Goal: Information Seeking & Learning: Learn about a topic

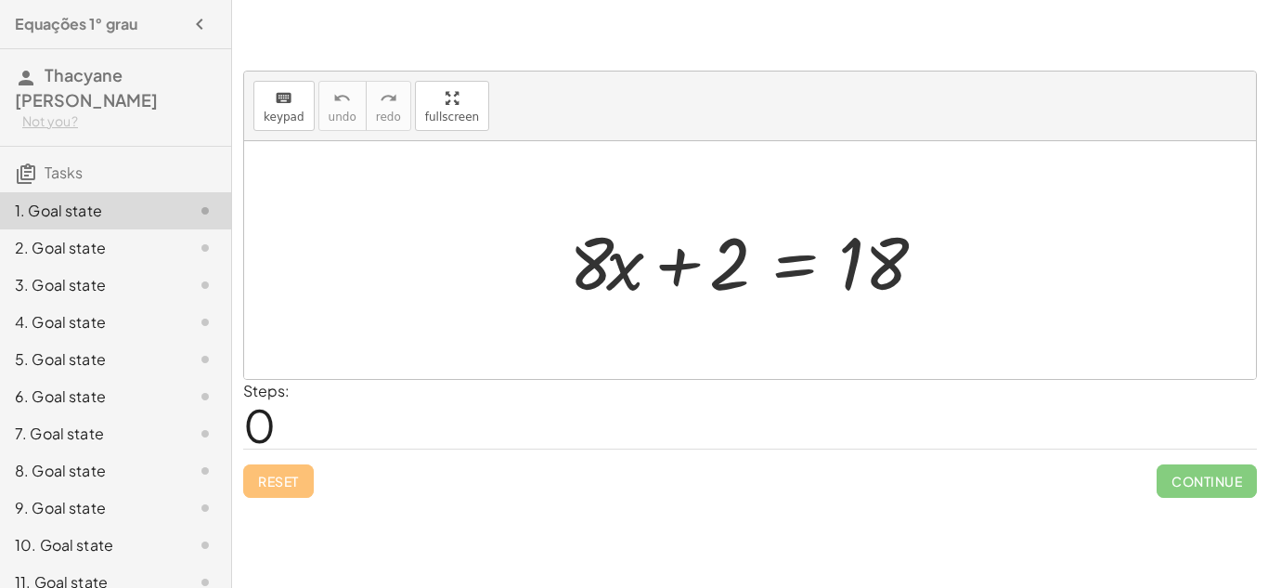
click at [93, 304] on div "2. Goal state" at bounding box center [115, 322] width 231 height 37
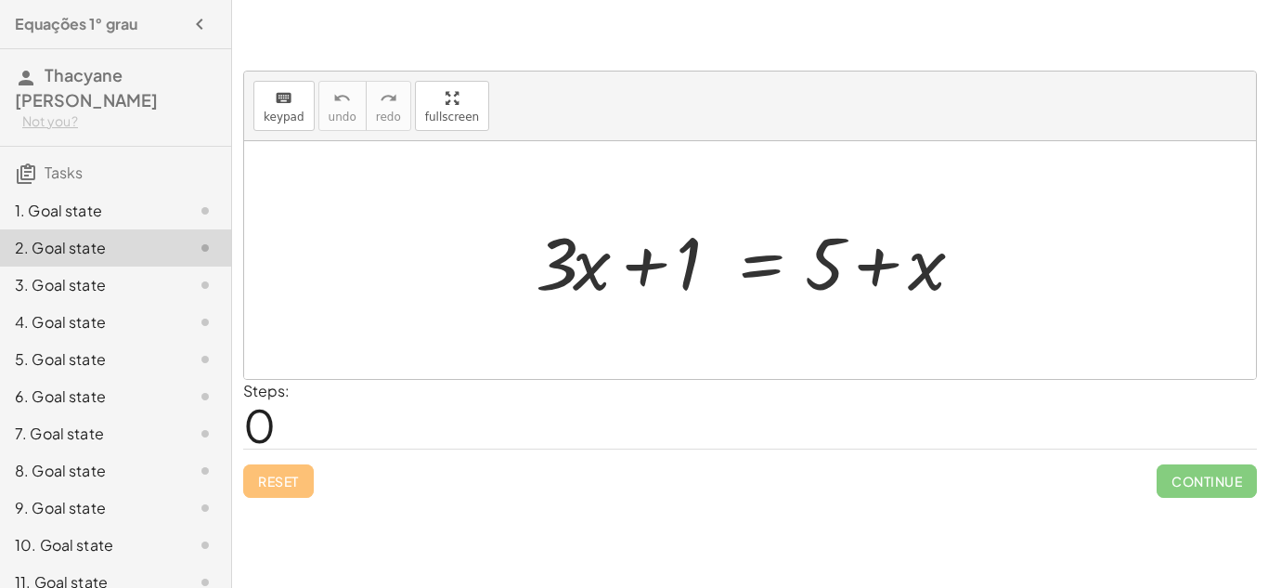
click at [83, 206] on div "1. Goal state" at bounding box center [89, 211] width 149 height 22
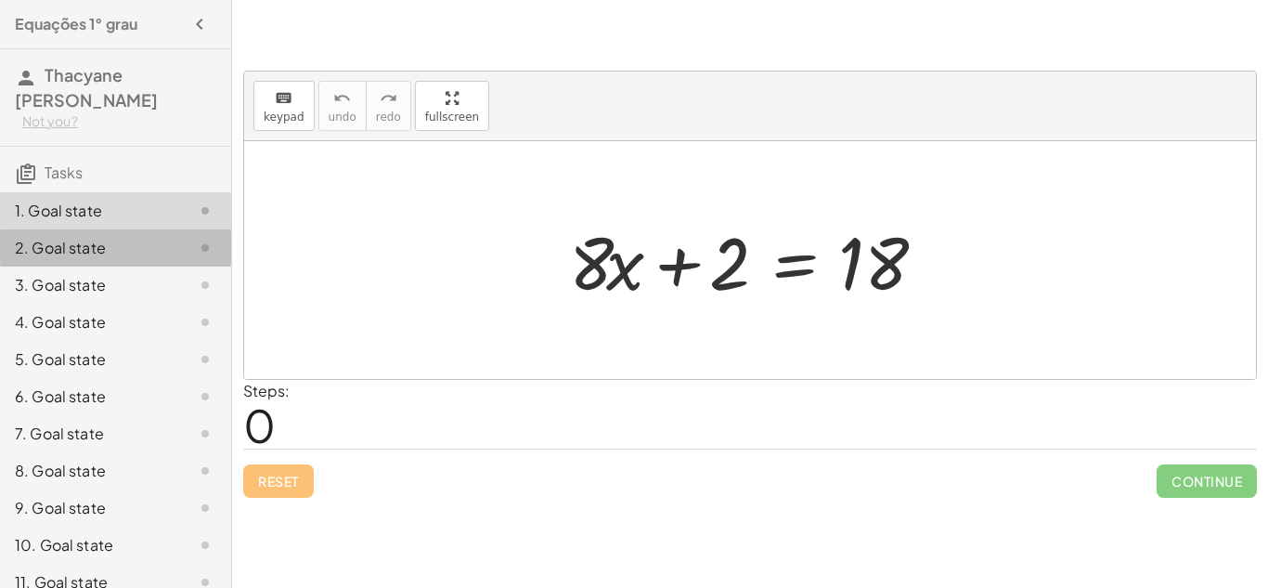
click at [67, 247] on div "2. Goal state" at bounding box center [89, 248] width 149 height 22
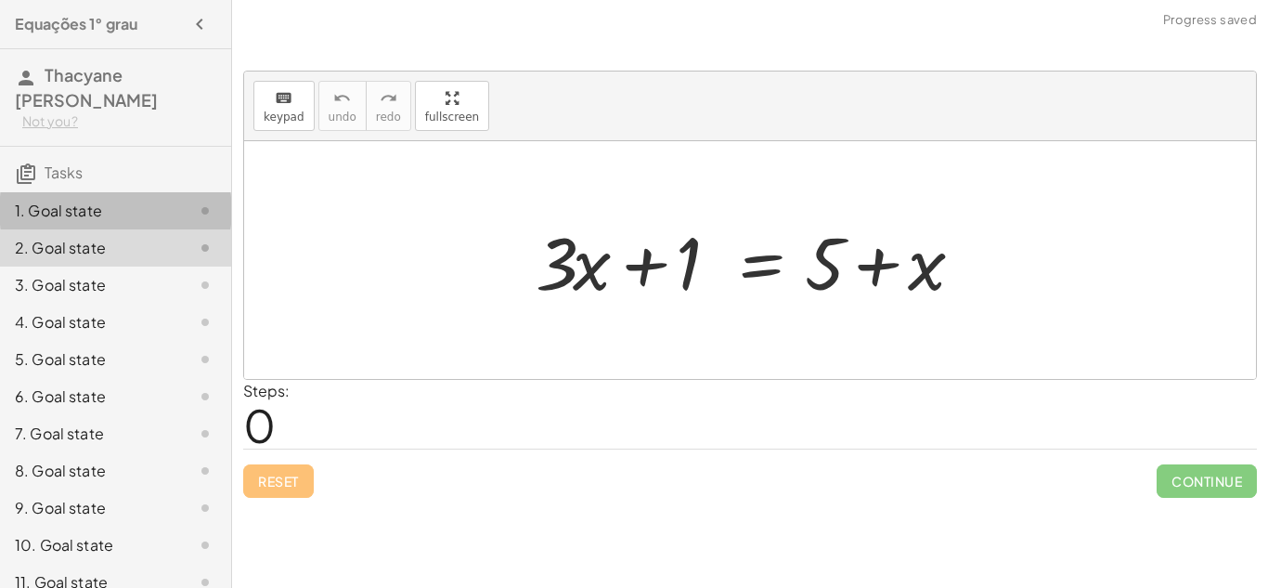
click at [109, 201] on div "1. Goal state" at bounding box center [89, 211] width 149 height 22
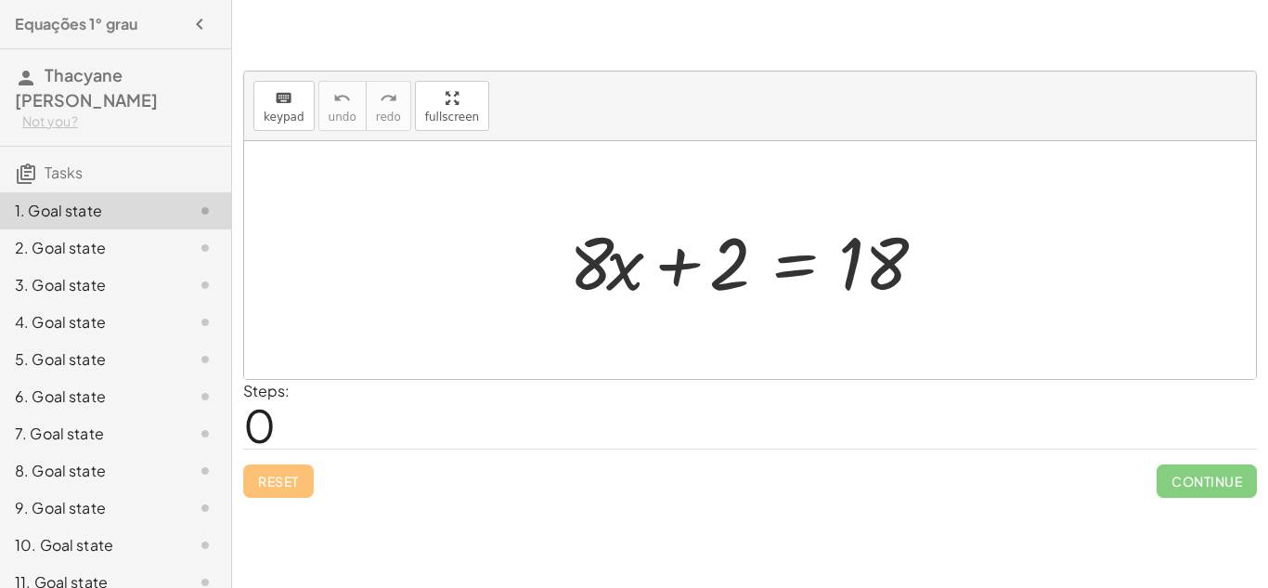
click at [827, 249] on div at bounding box center [757, 261] width 395 height 96
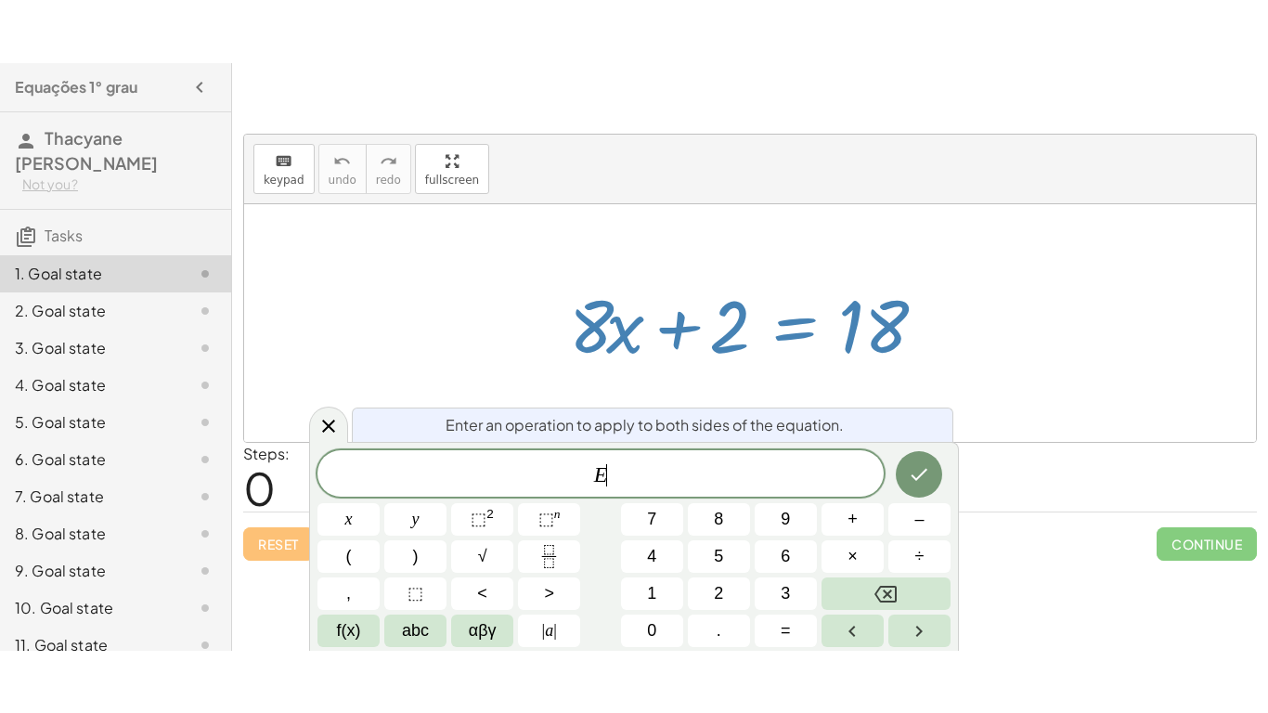
scroll to position [1, 0]
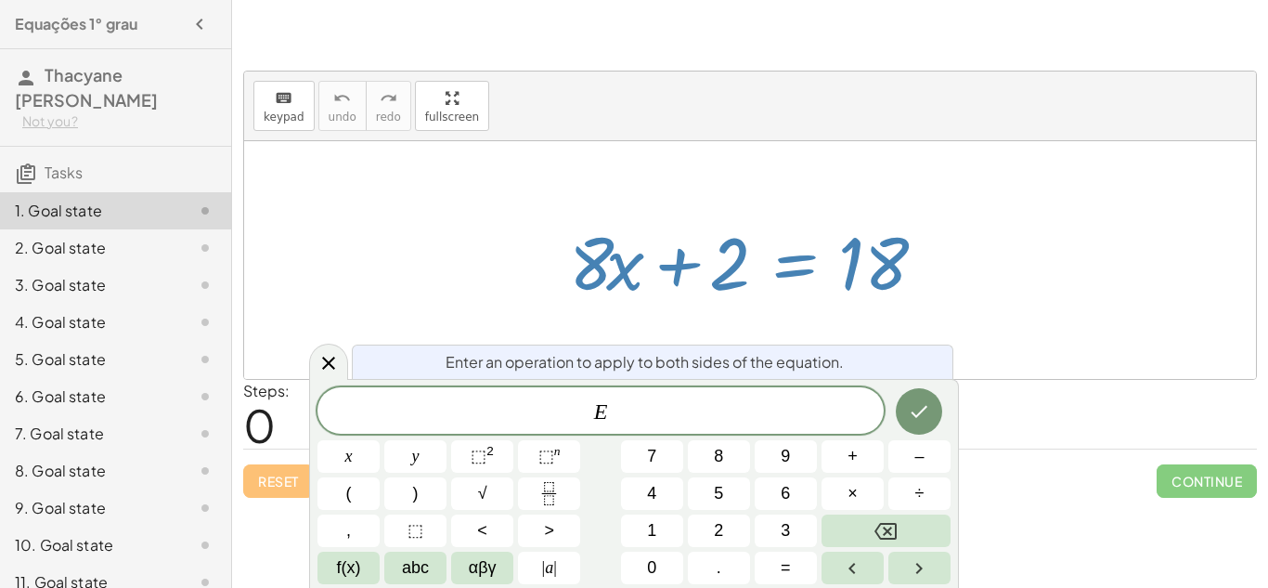
click at [982, 212] on div at bounding box center [750, 260] width 1012 height 238
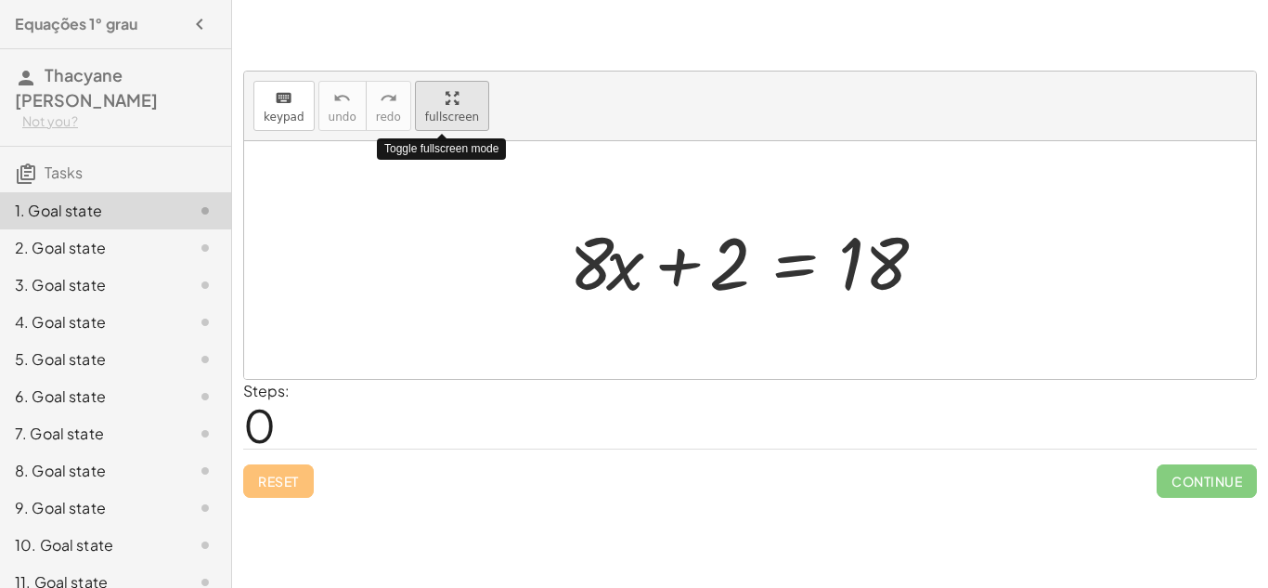
click at [435, 101] on div "button" at bounding box center [452, 97] width 54 height 22
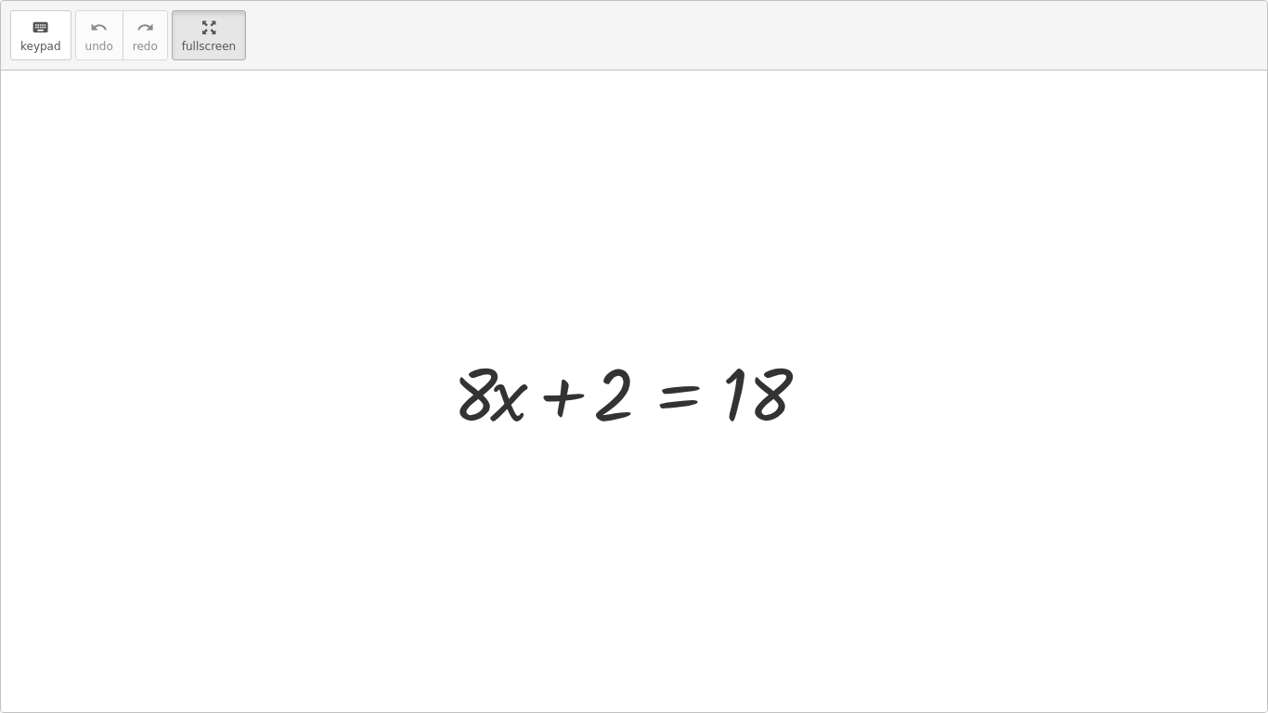
click at [599, 407] on div at bounding box center [641, 392] width 395 height 96
click at [617, 375] on div at bounding box center [641, 392] width 395 height 96
drag, startPoint x: 617, startPoint y: 375, endPoint x: 849, endPoint y: 373, distance: 231.2
click at [849, 373] on div "+ 2 + · 8 · x + 2 = 18" at bounding box center [634, 392] width 1266 height 642
click at [557, 396] on div at bounding box center [641, 392] width 395 height 96
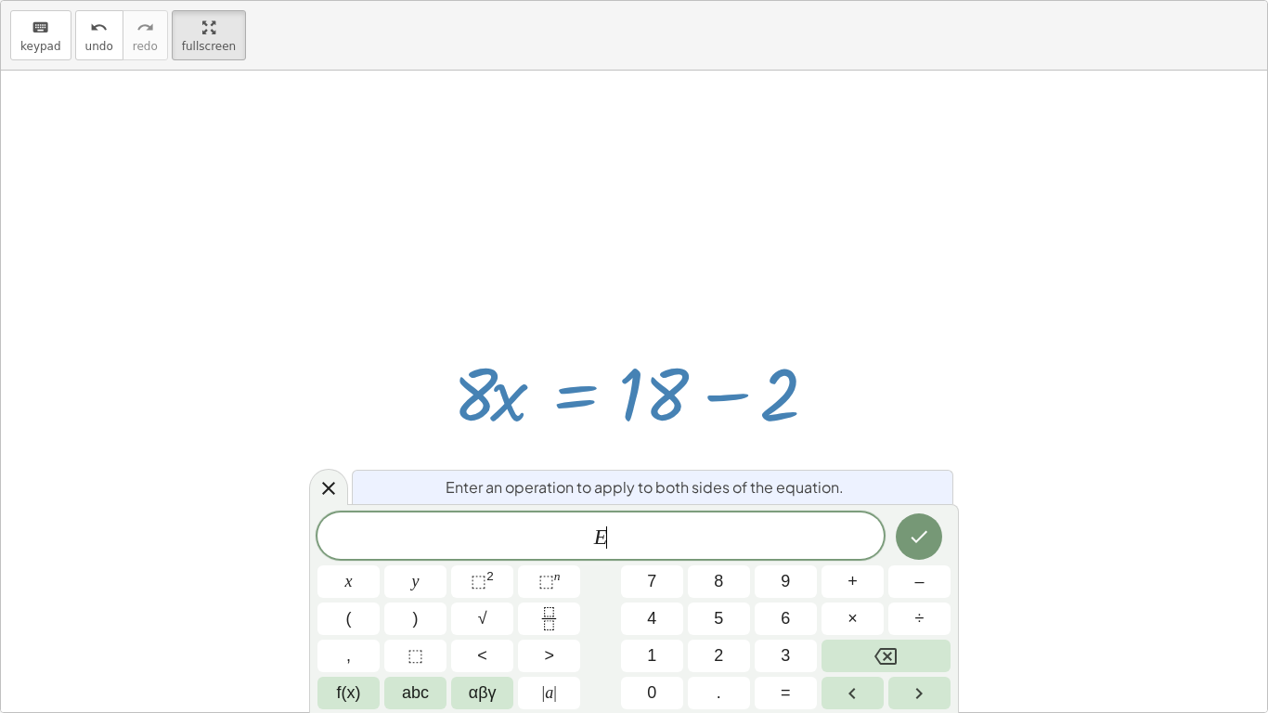
click at [721, 399] on div at bounding box center [641, 392] width 395 height 96
click at [489, 92] on div at bounding box center [634, 392] width 1266 height 642
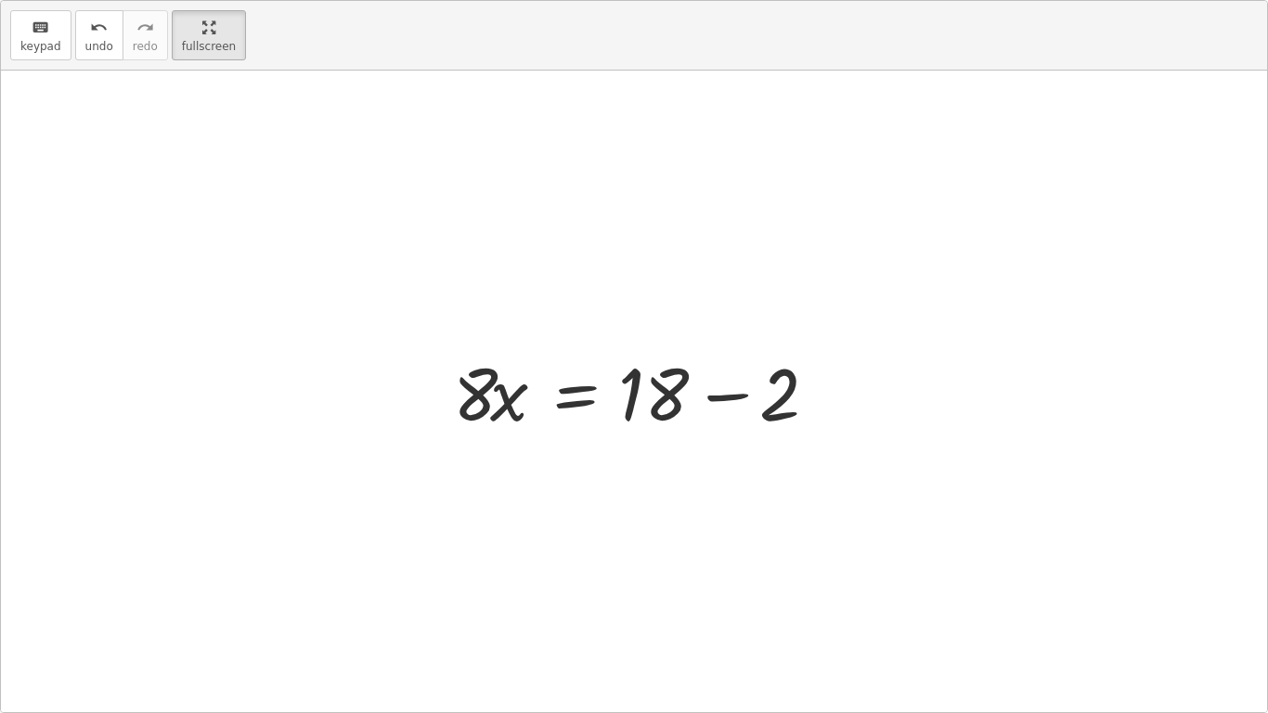
click at [713, 392] on div at bounding box center [641, 392] width 395 height 96
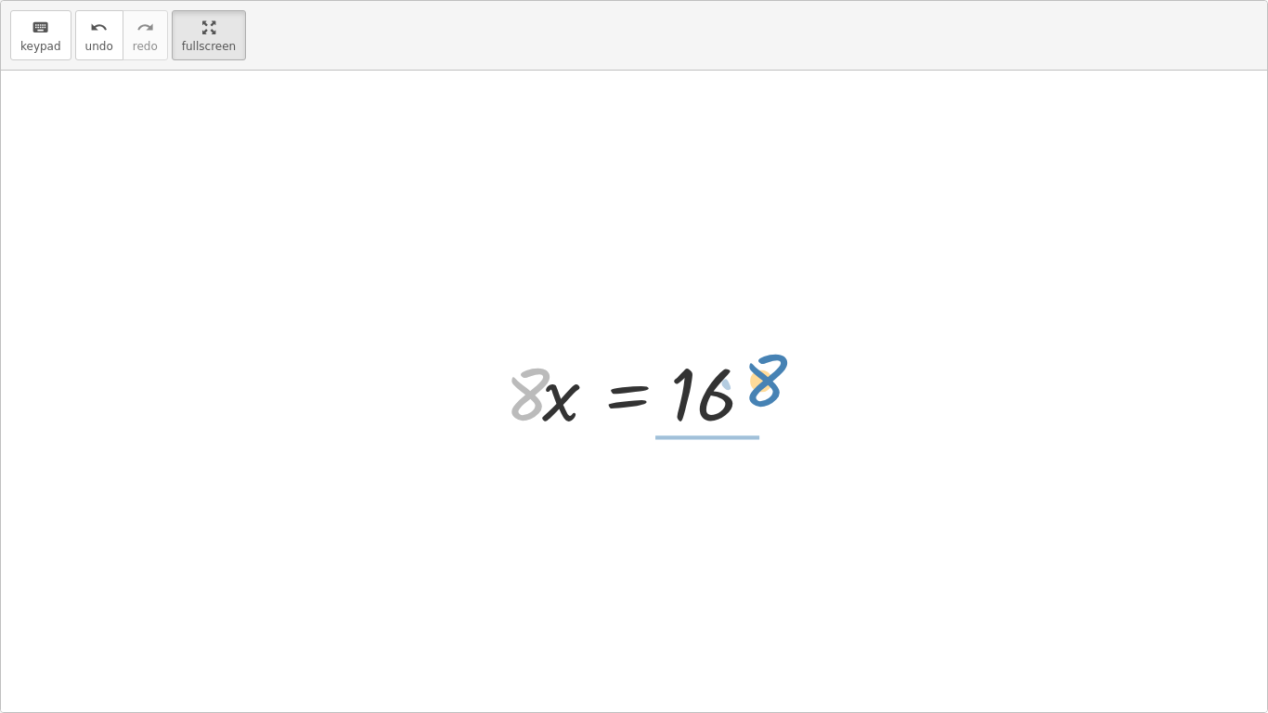
drag, startPoint x: 514, startPoint y: 404, endPoint x: 751, endPoint y: 386, distance: 237.4
click at [751, 386] on div at bounding box center [641, 392] width 291 height 96
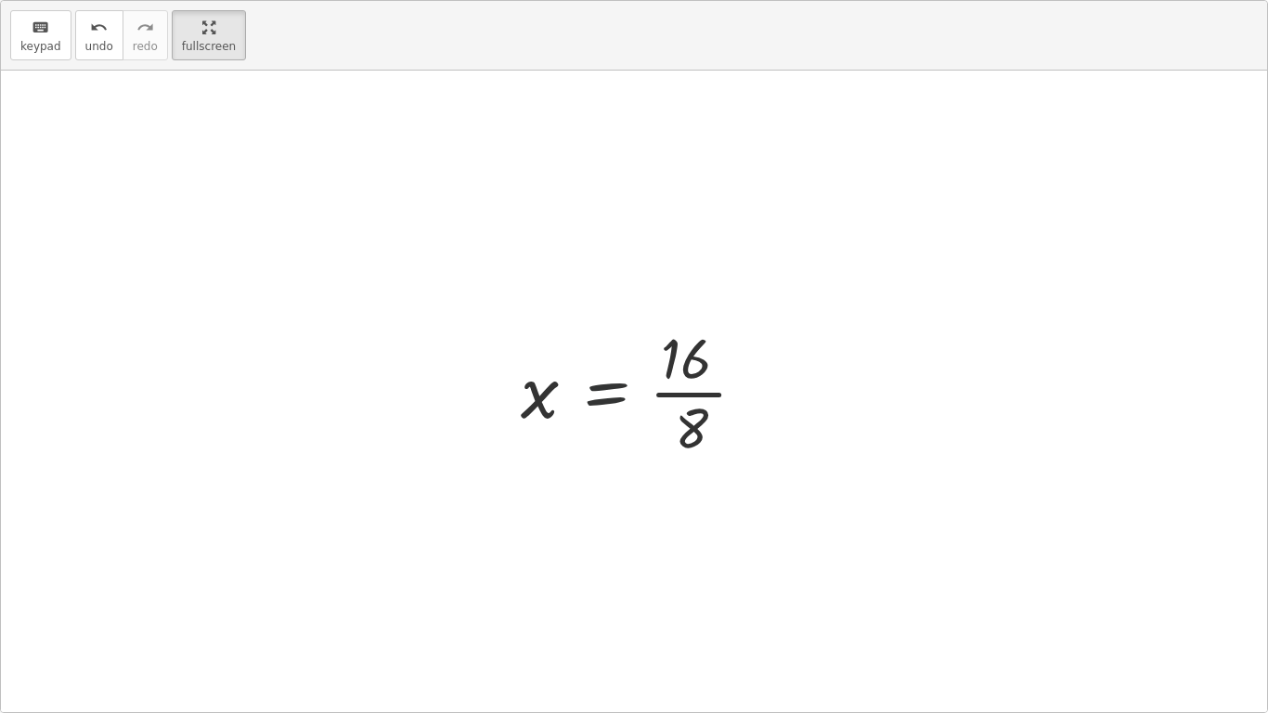
click at [597, 394] on div at bounding box center [641, 390] width 259 height 143
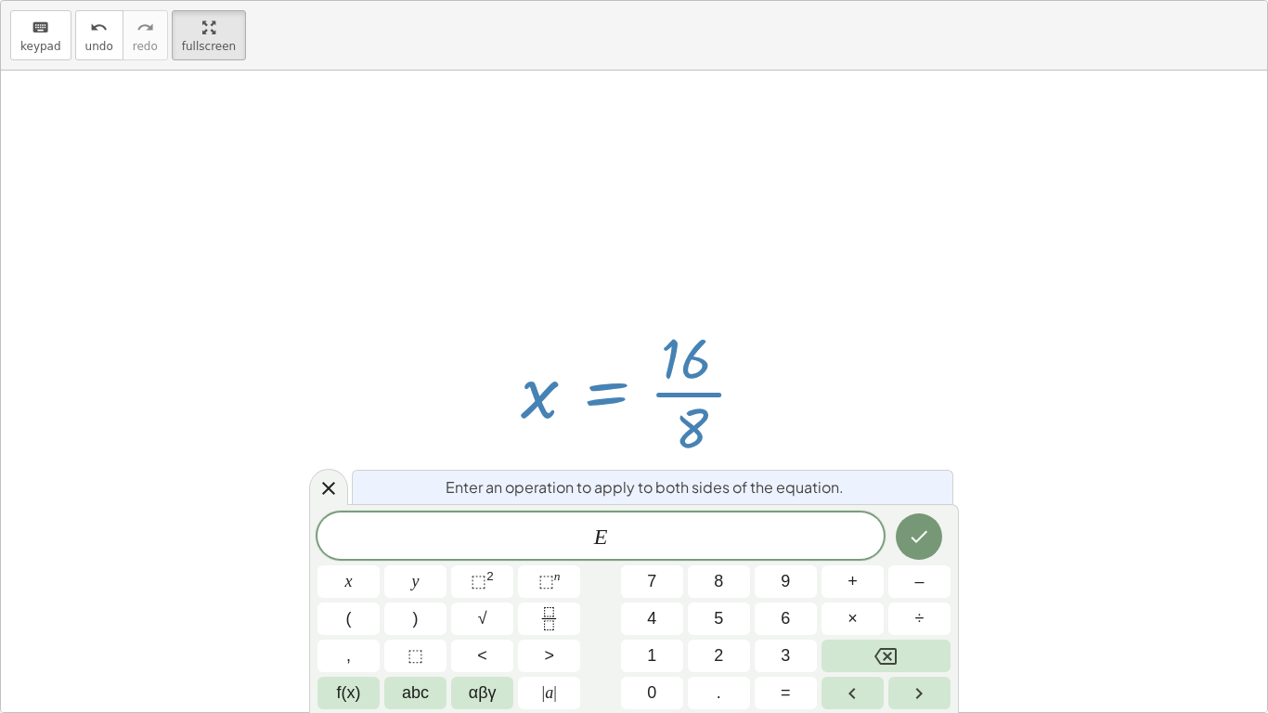
scroll to position [2, 0]
click at [728, 399] on div at bounding box center [641, 390] width 259 height 143
click at [560, 357] on div at bounding box center [641, 390] width 259 height 143
click at [331, 493] on icon at bounding box center [329, 488] width 22 height 22
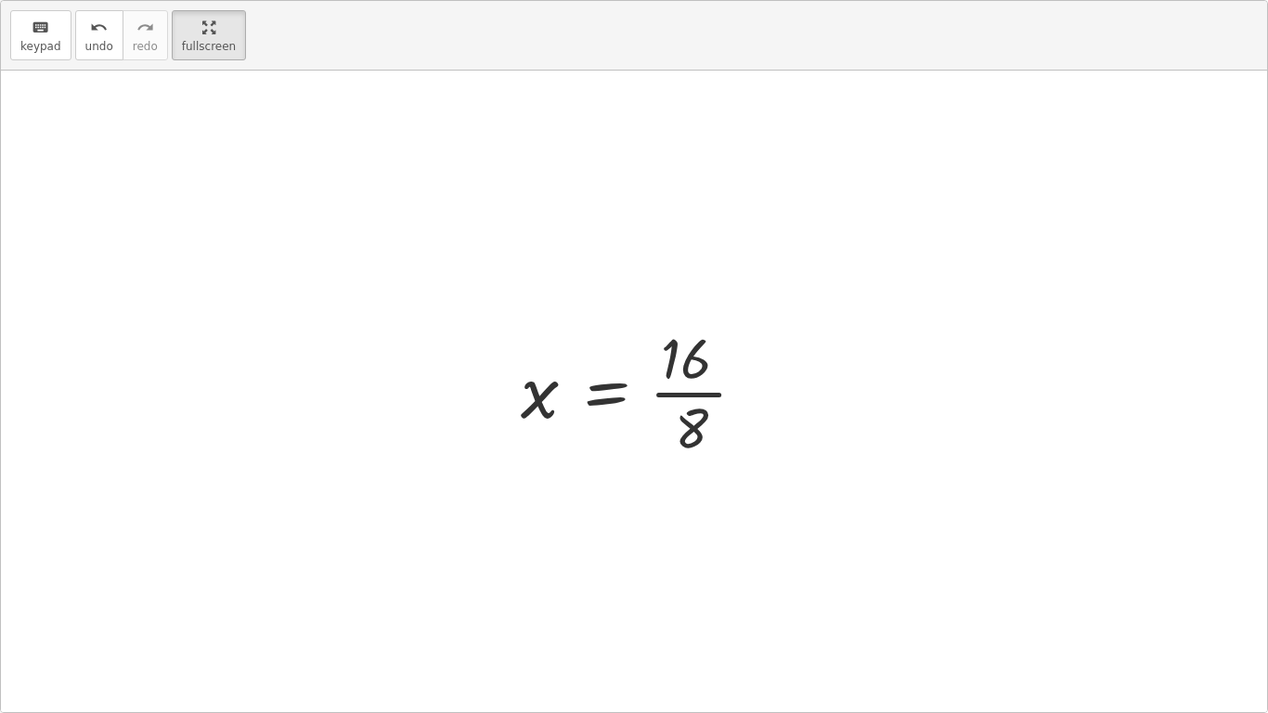
click at [688, 391] on div at bounding box center [641, 390] width 259 height 143
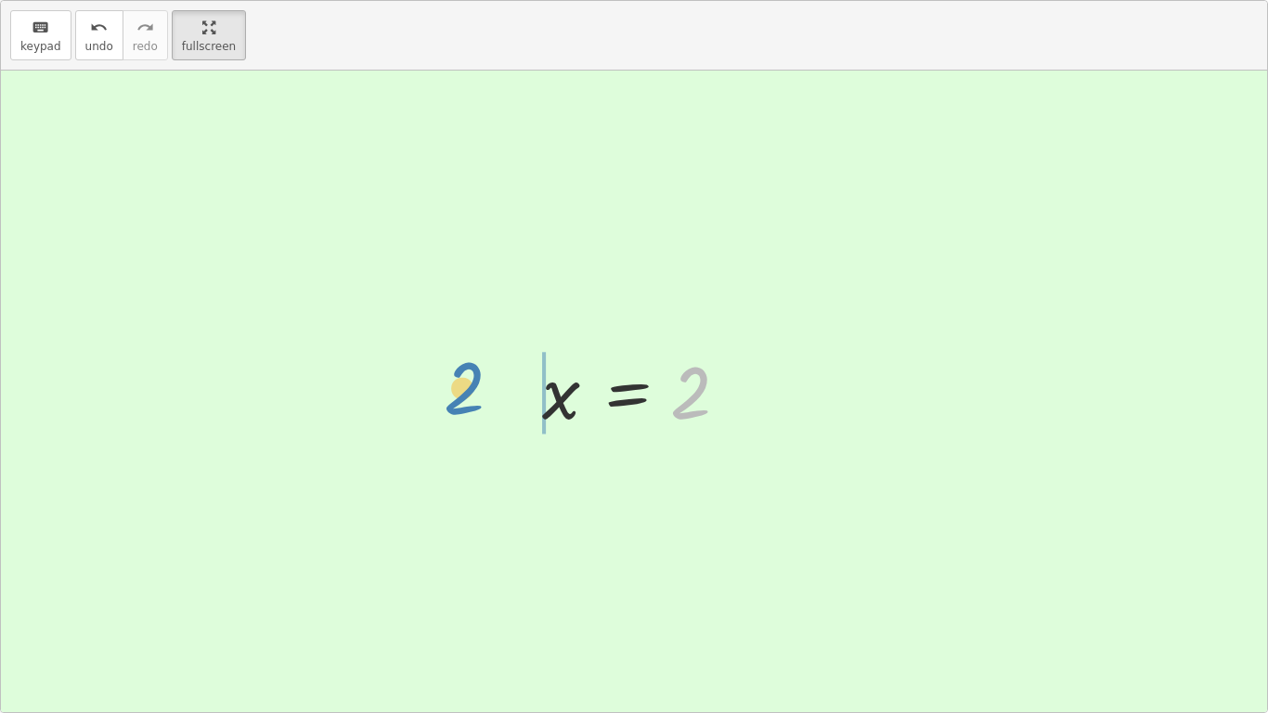
drag, startPoint x: 699, startPoint y: 380, endPoint x: 485, endPoint y: 362, distance: 215.2
click at [485, 362] on div "+ · 8 · x + 2 = 18 · 8 · x = + 18 − 2 · 8 · x = 16 x = · 16 · 8 2 x = 2" at bounding box center [634, 392] width 1266 height 642
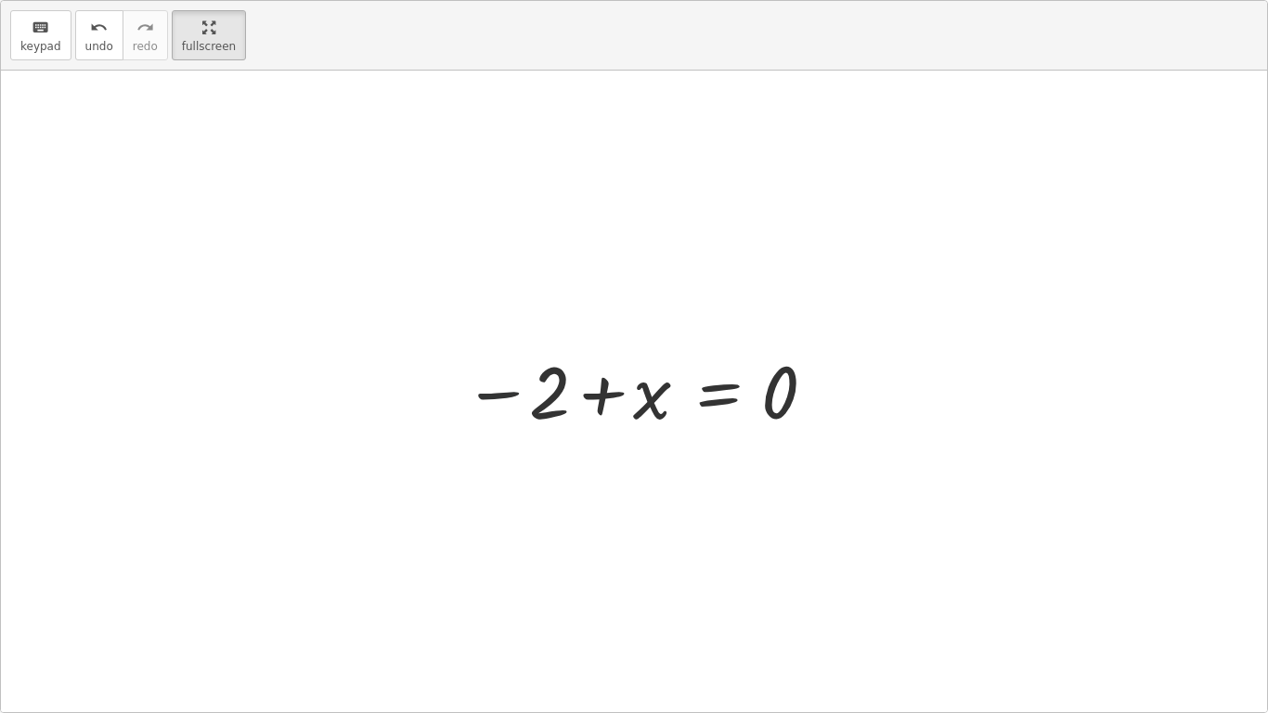
click at [495, 395] on div at bounding box center [641, 391] width 374 height 92
click at [604, 393] on div at bounding box center [641, 391] width 374 height 92
click at [716, 391] on div at bounding box center [641, 391] width 374 height 92
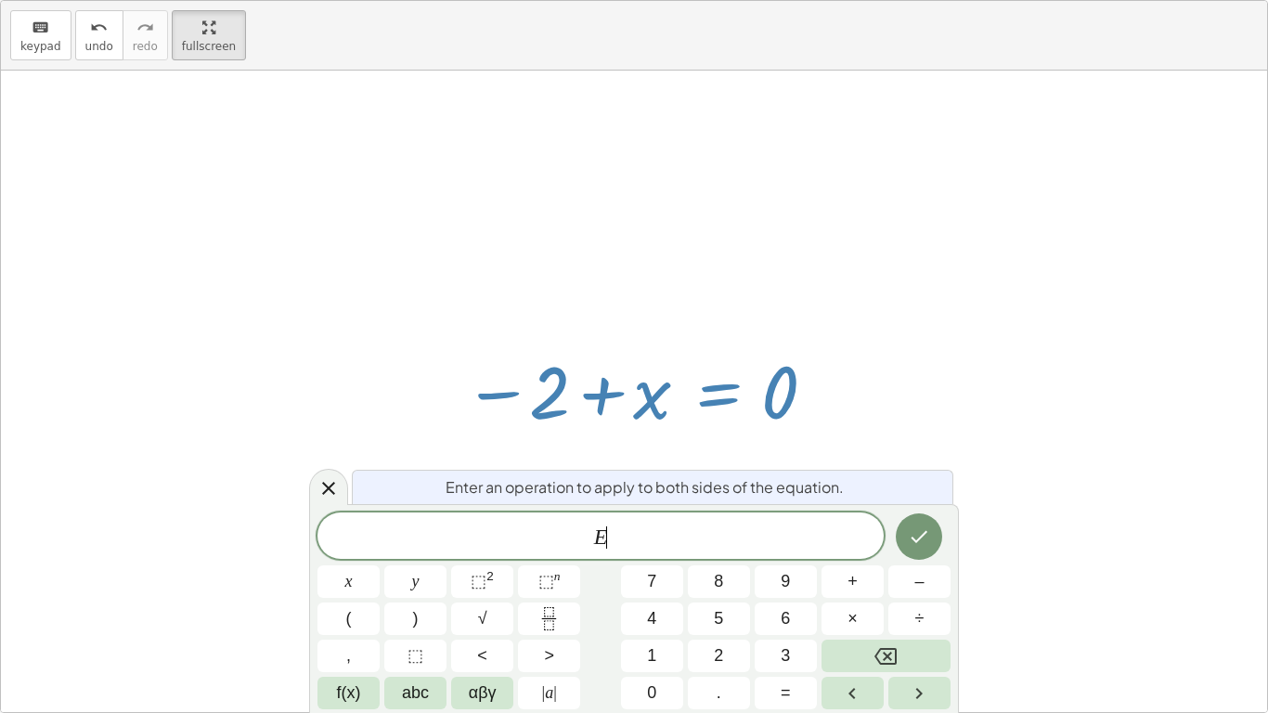
scroll to position [3, 0]
click at [388, 430] on div at bounding box center [634, 392] width 1266 height 642
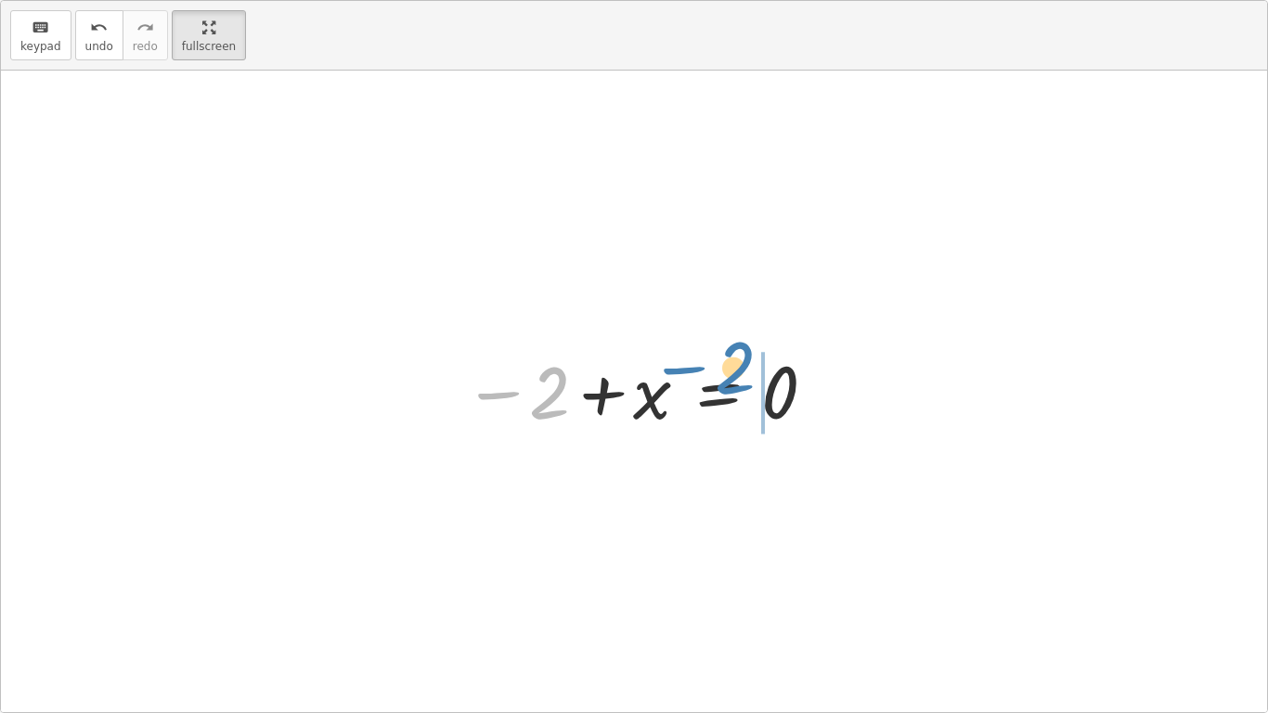
drag, startPoint x: 560, startPoint y: 377, endPoint x: 746, endPoint y: 352, distance: 187.4
click at [746, 352] on div at bounding box center [641, 391] width 374 height 92
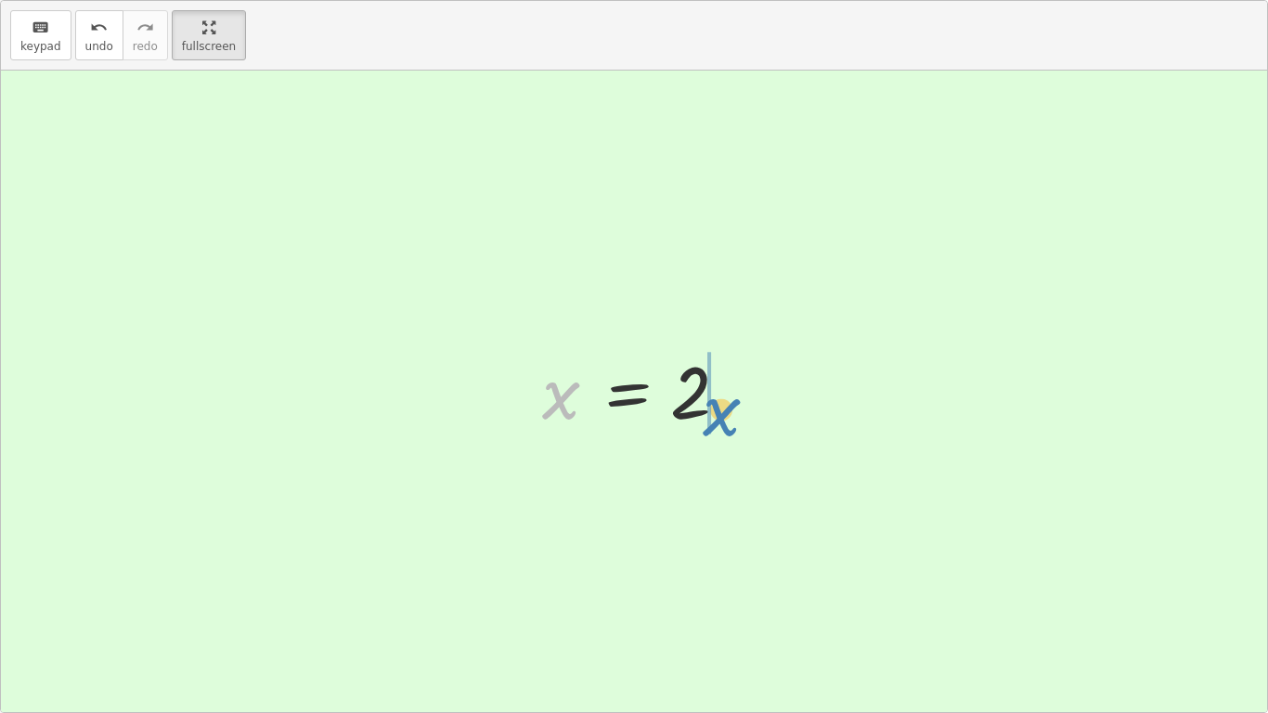
drag, startPoint x: 566, startPoint y: 397, endPoint x: 727, endPoint y: 413, distance: 161.4
click at [727, 413] on div at bounding box center [641, 391] width 216 height 92
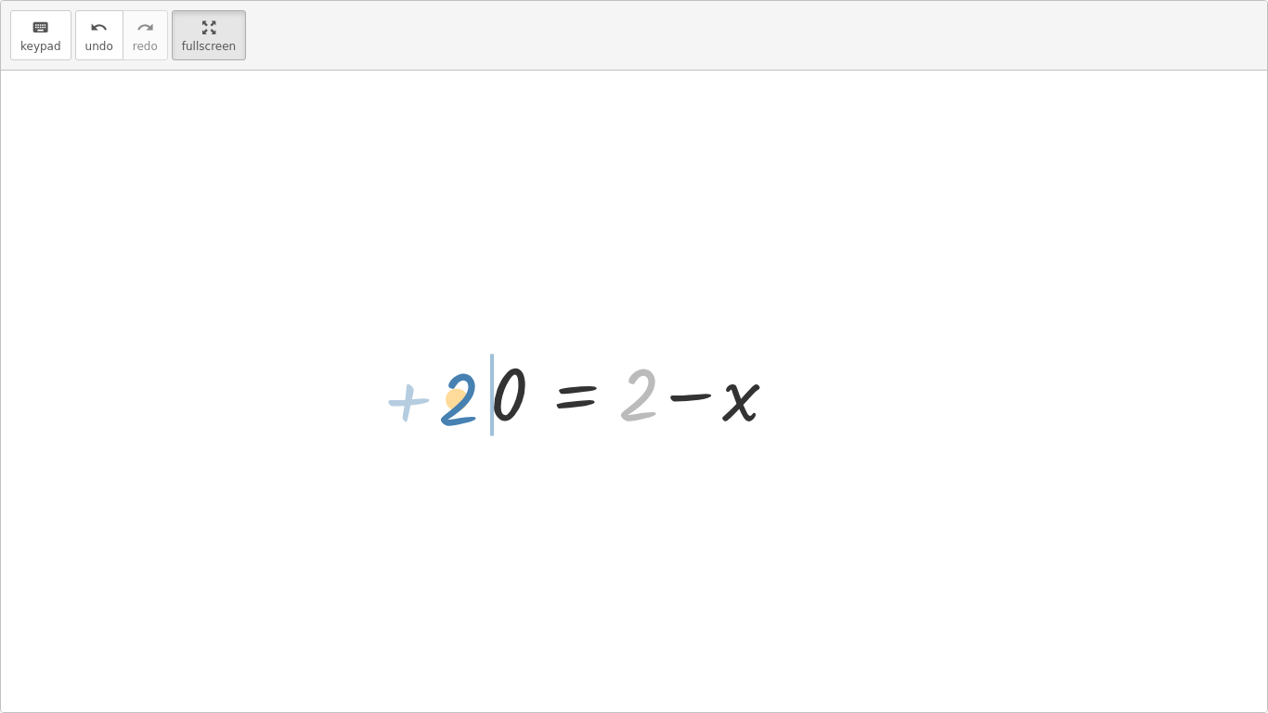
drag, startPoint x: 626, startPoint y: 411, endPoint x: 443, endPoint y: 416, distance: 183.0
click at [443, 416] on div "+ · 8 · x + 2 = 18 · 8 · x = + 18 − 2 · 8 · x = 16 x = · 16 · 8 x = 2 − 2 + x =…" at bounding box center [634, 392] width 1266 height 642
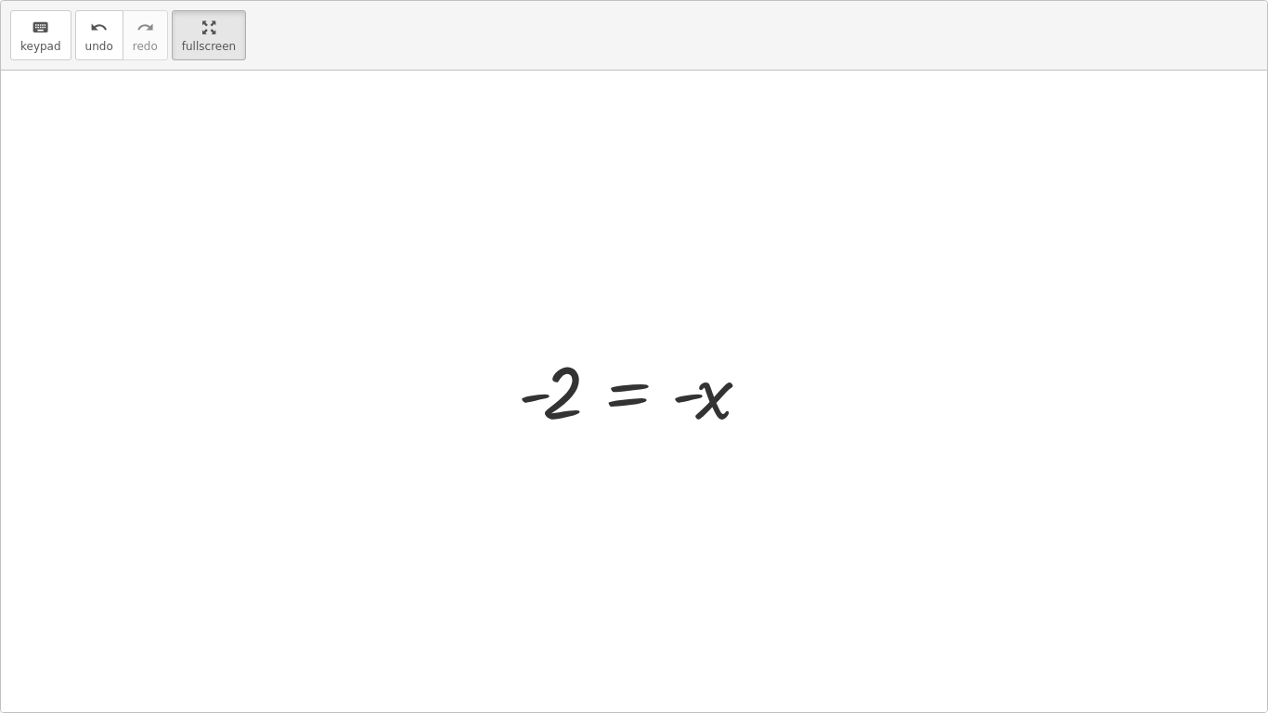
click at [670, 398] on div at bounding box center [642, 391] width 266 height 92
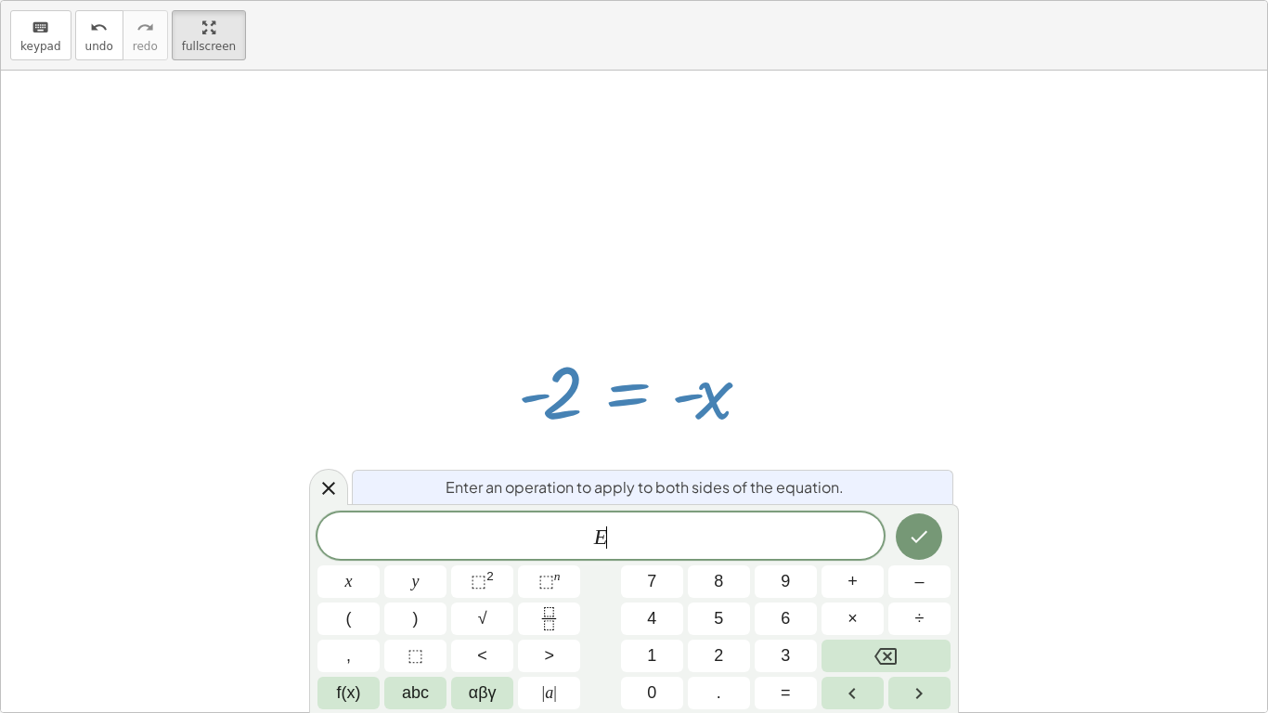
scroll to position [4, 0]
click at [699, 398] on div at bounding box center [642, 391] width 266 height 92
click at [683, 335] on div at bounding box center [634, 392] width 1266 height 642
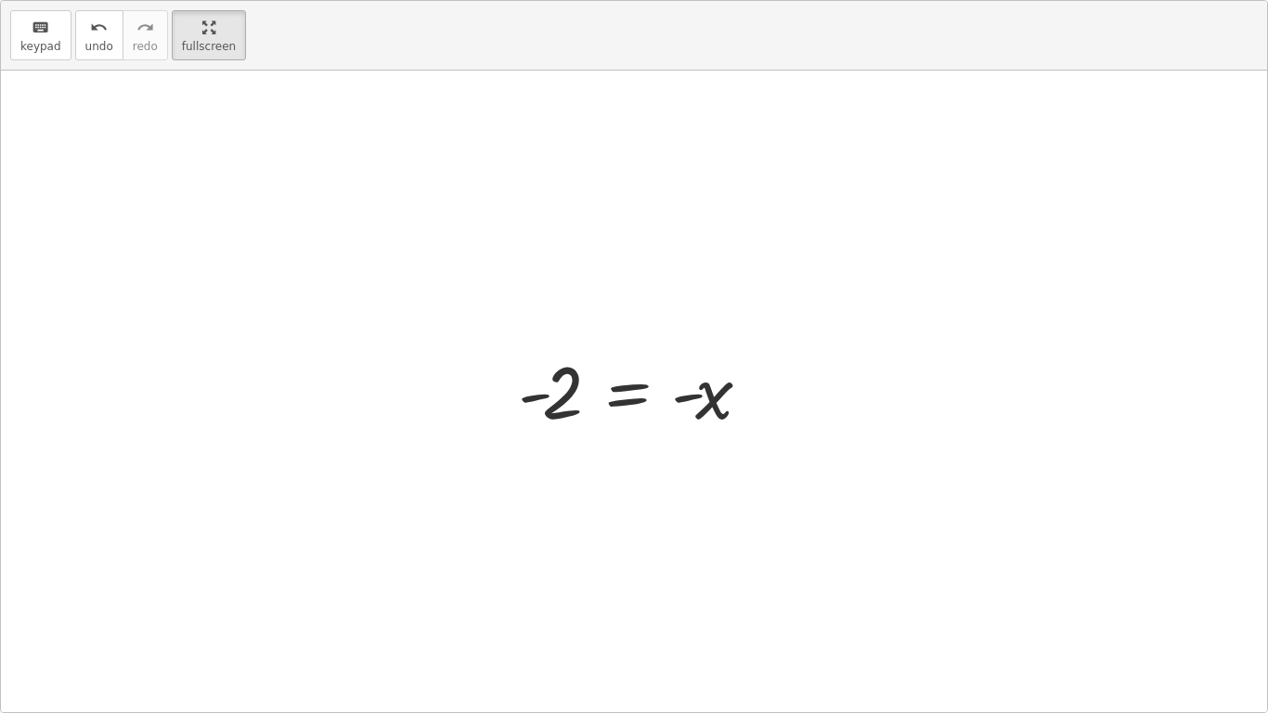
click at [682, 403] on div at bounding box center [642, 391] width 266 height 92
click at [682, 401] on div at bounding box center [642, 391] width 266 height 92
click at [85, 40] on span "undo" at bounding box center [99, 46] width 28 height 13
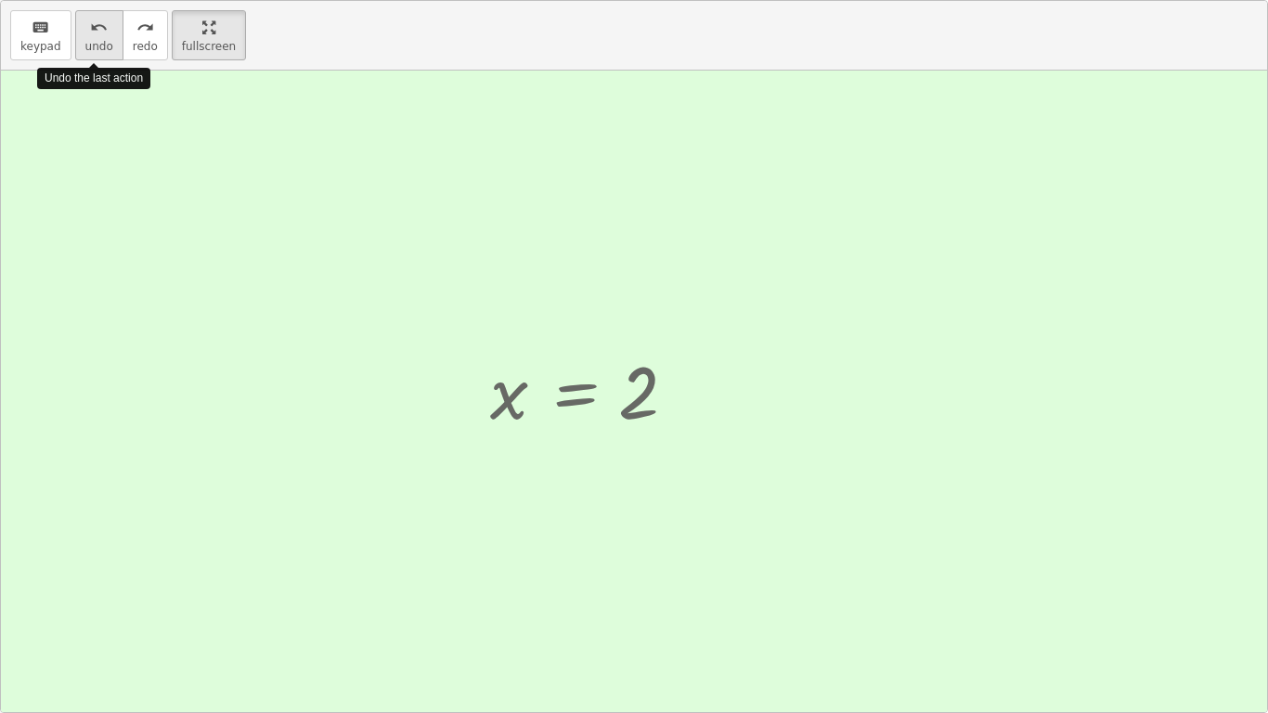
click at [85, 40] on span "undo" at bounding box center [99, 46] width 28 height 13
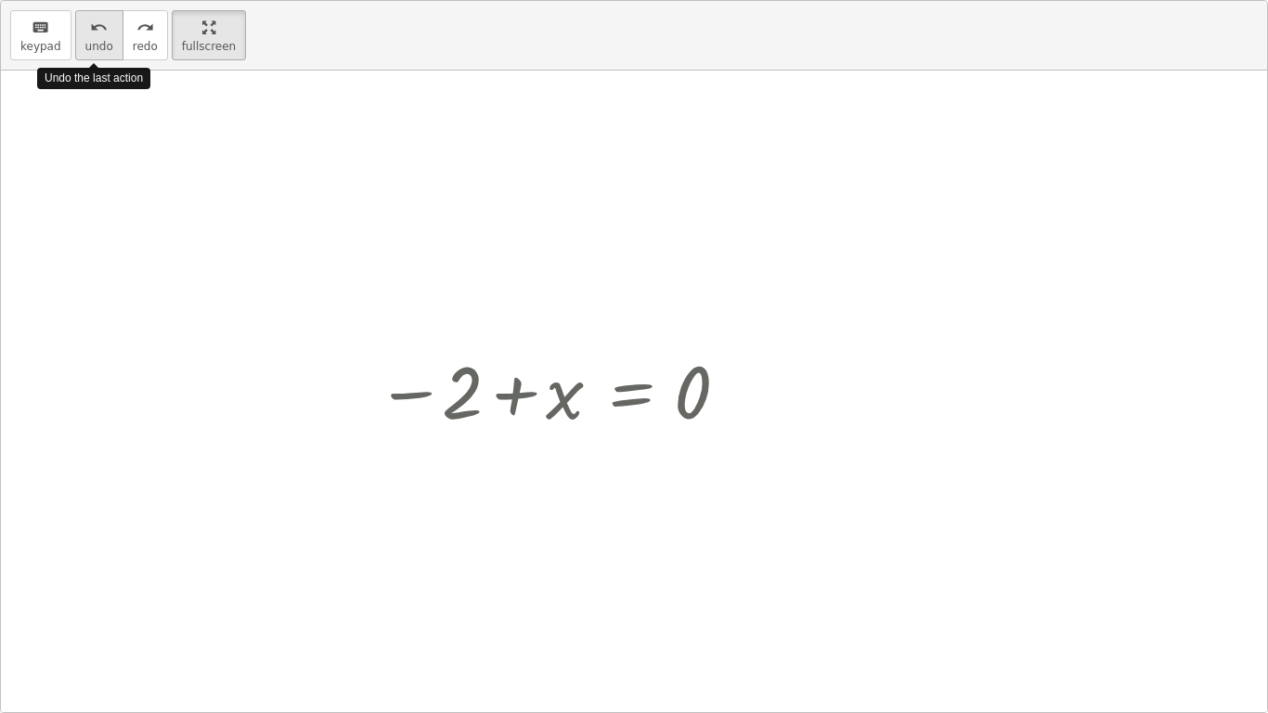
click at [85, 40] on span "undo" at bounding box center [99, 46] width 28 height 13
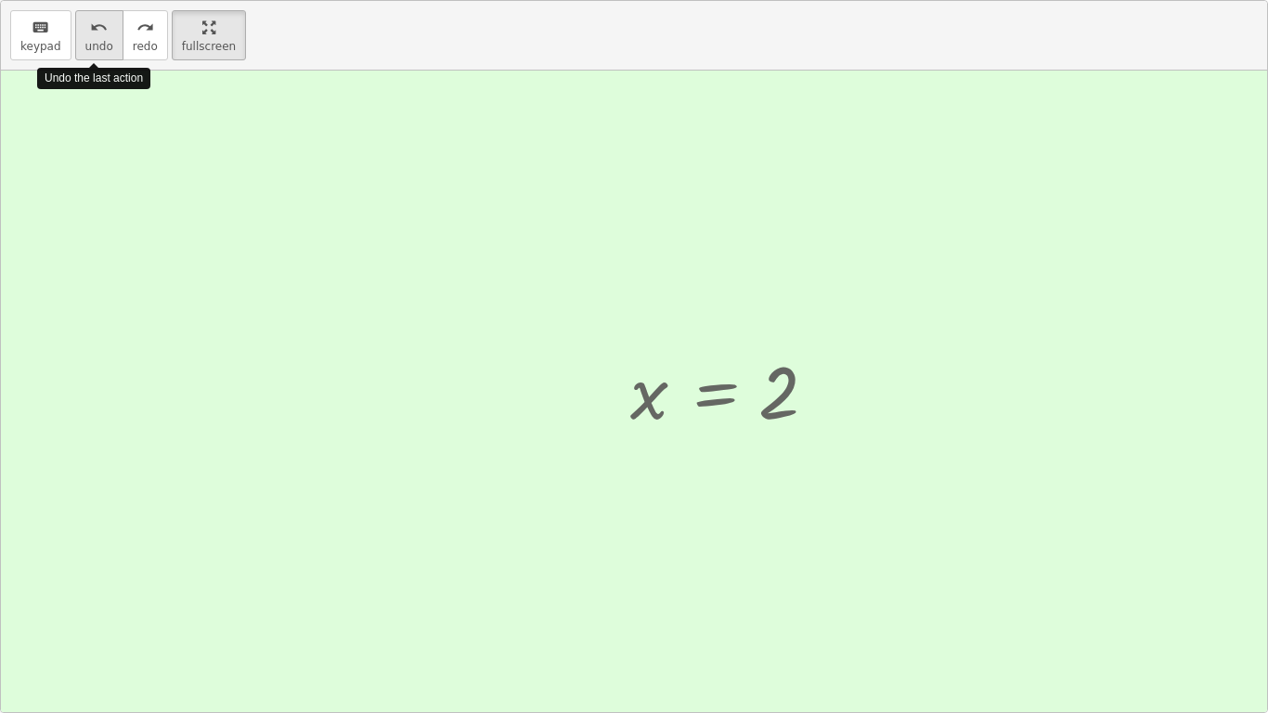
click at [85, 40] on span "undo" at bounding box center [99, 46] width 28 height 13
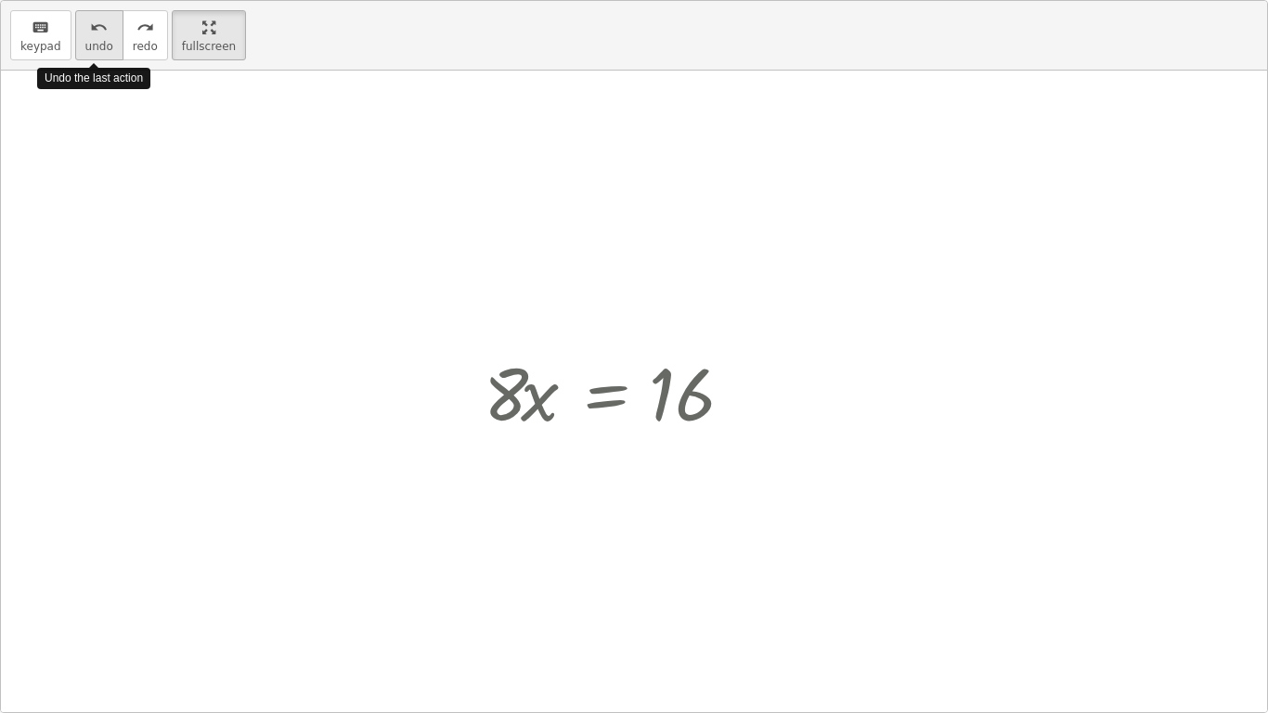
click at [85, 40] on span "undo" at bounding box center [99, 46] width 28 height 13
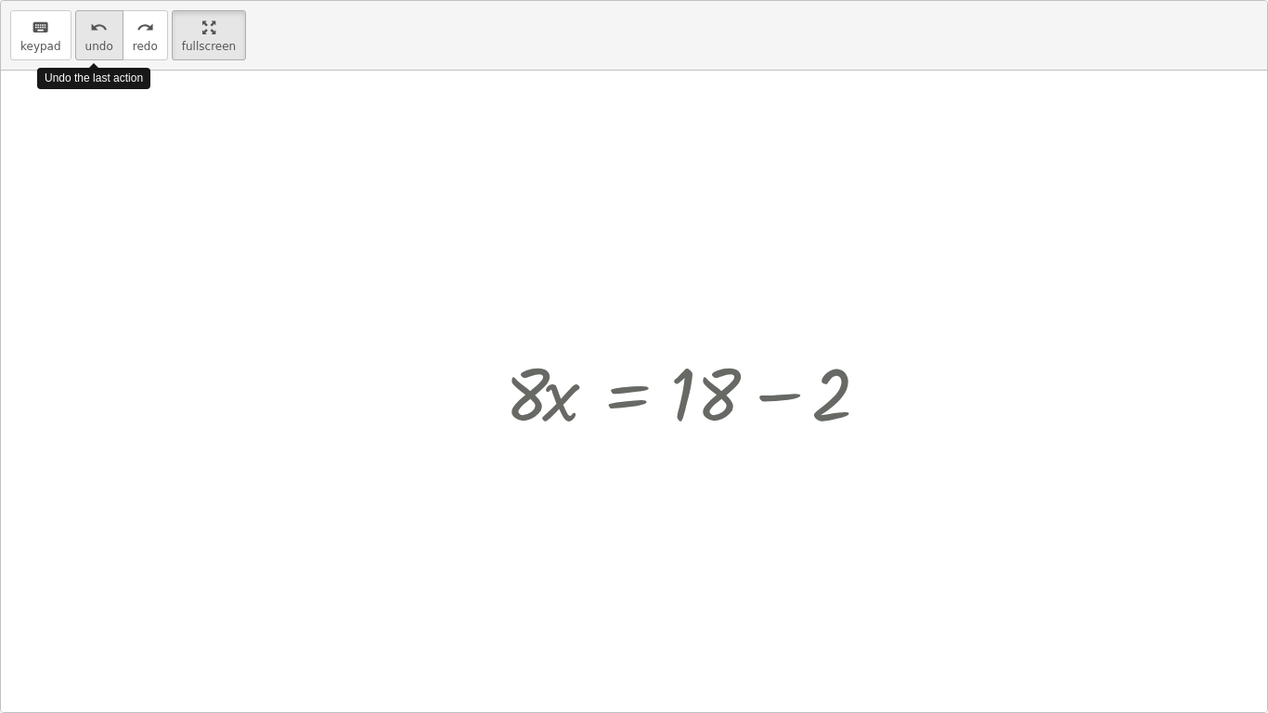
click at [85, 40] on span "undo" at bounding box center [99, 46] width 28 height 13
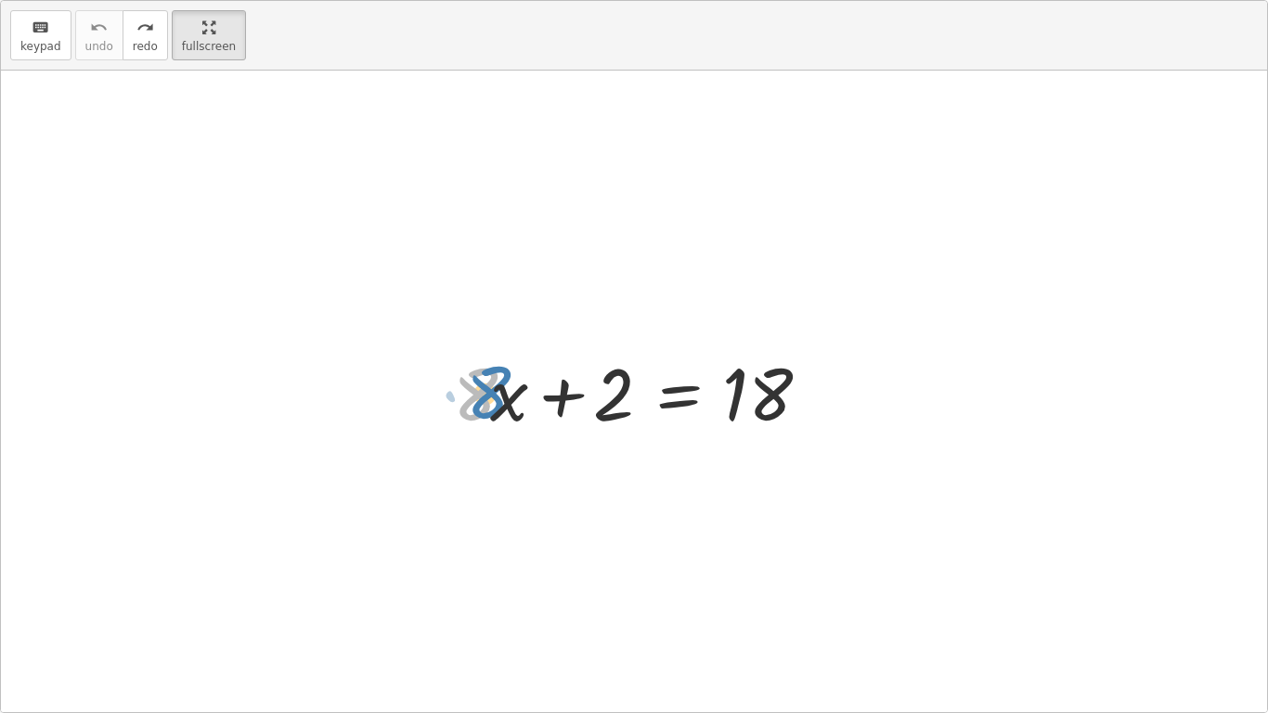
drag, startPoint x: 469, startPoint y: 396, endPoint x: 482, endPoint y: 396, distance: 13.0
click at [482, 396] on div at bounding box center [641, 392] width 395 height 96
drag, startPoint x: 507, startPoint y: 407, endPoint x: 618, endPoint y: 408, distance: 111.4
click at [618, 408] on div at bounding box center [641, 392] width 395 height 96
click at [668, 391] on div at bounding box center [641, 392] width 395 height 96
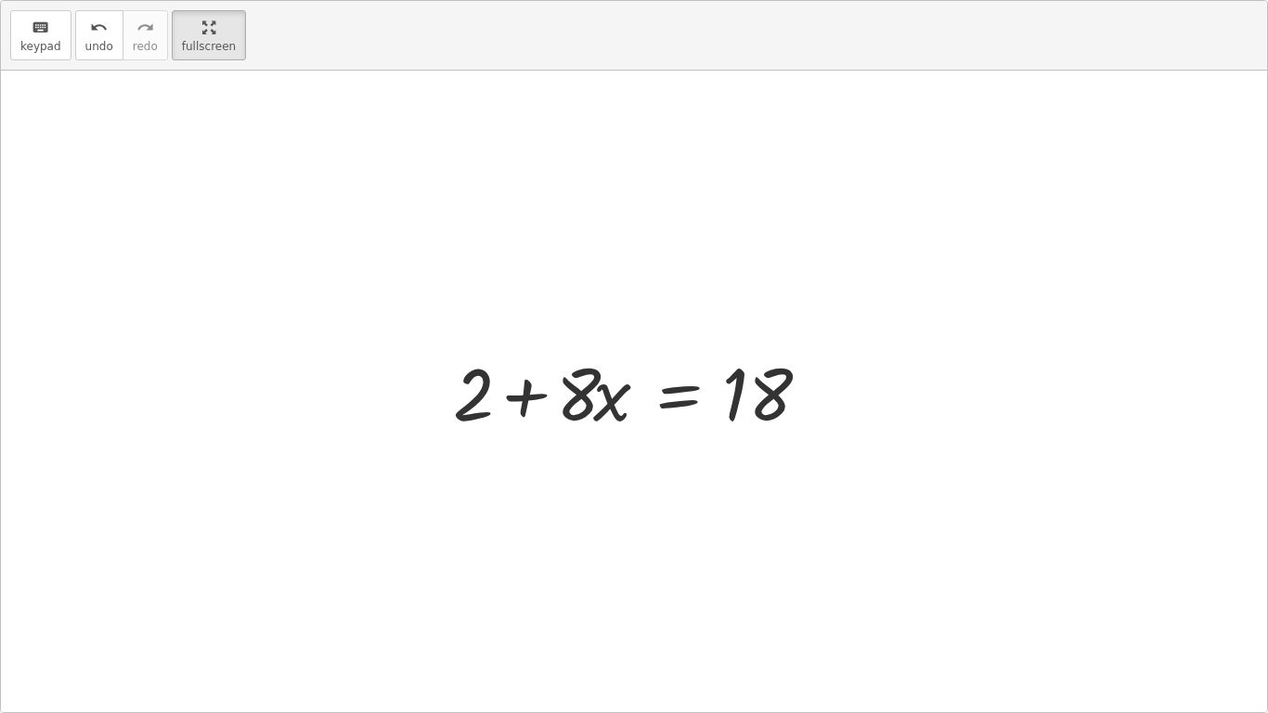
scroll to position [5, 0]
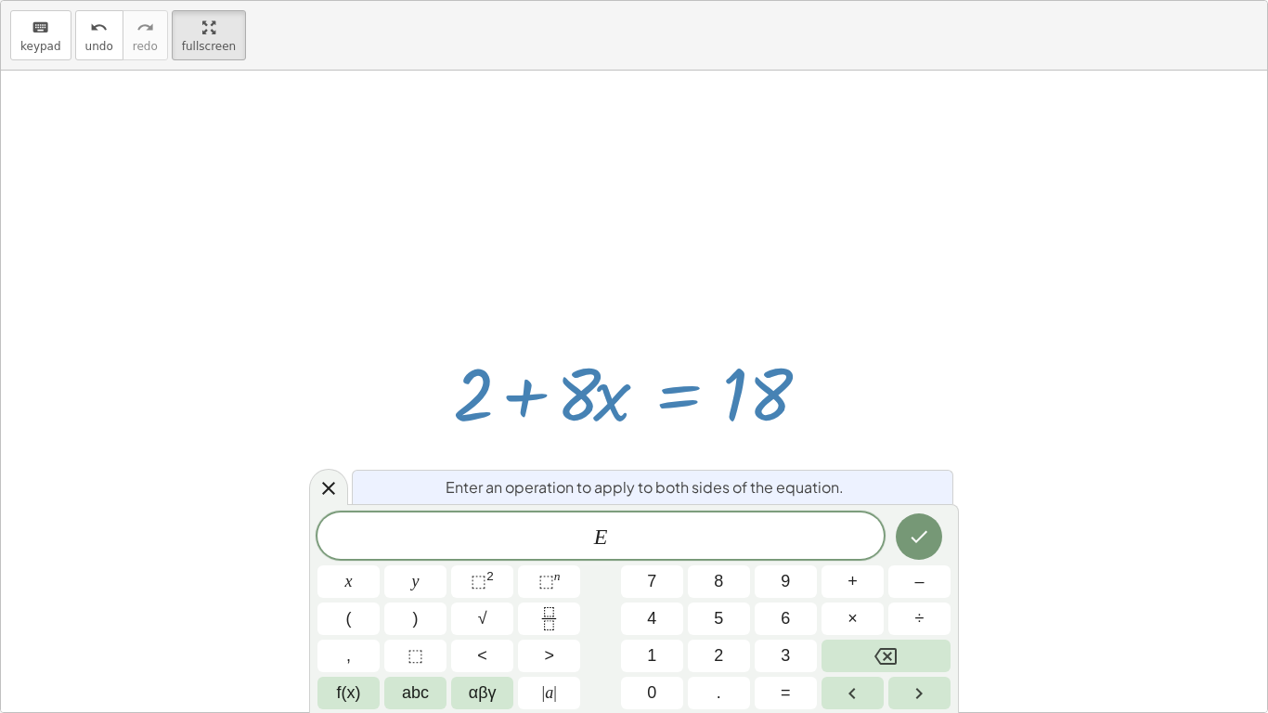
click at [667, 389] on div at bounding box center [641, 392] width 395 height 96
click at [319, 487] on icon at bounding box center [329, 488] width 22 height 22
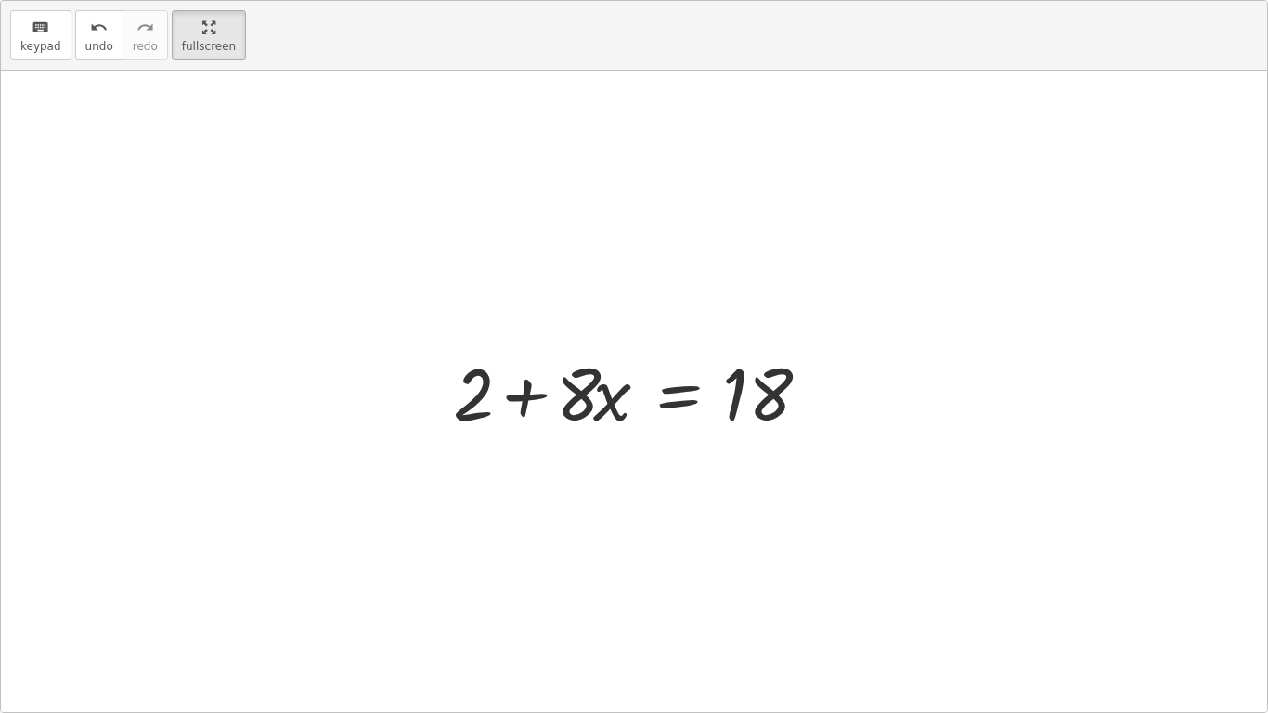
click at [526, 396] on div at bounding box center [641, 392] width 395 height 96
drag, startPoint x: 570, startPoint y: 396, endPoint x: 796, endPoint y: 439, distance: 229.8
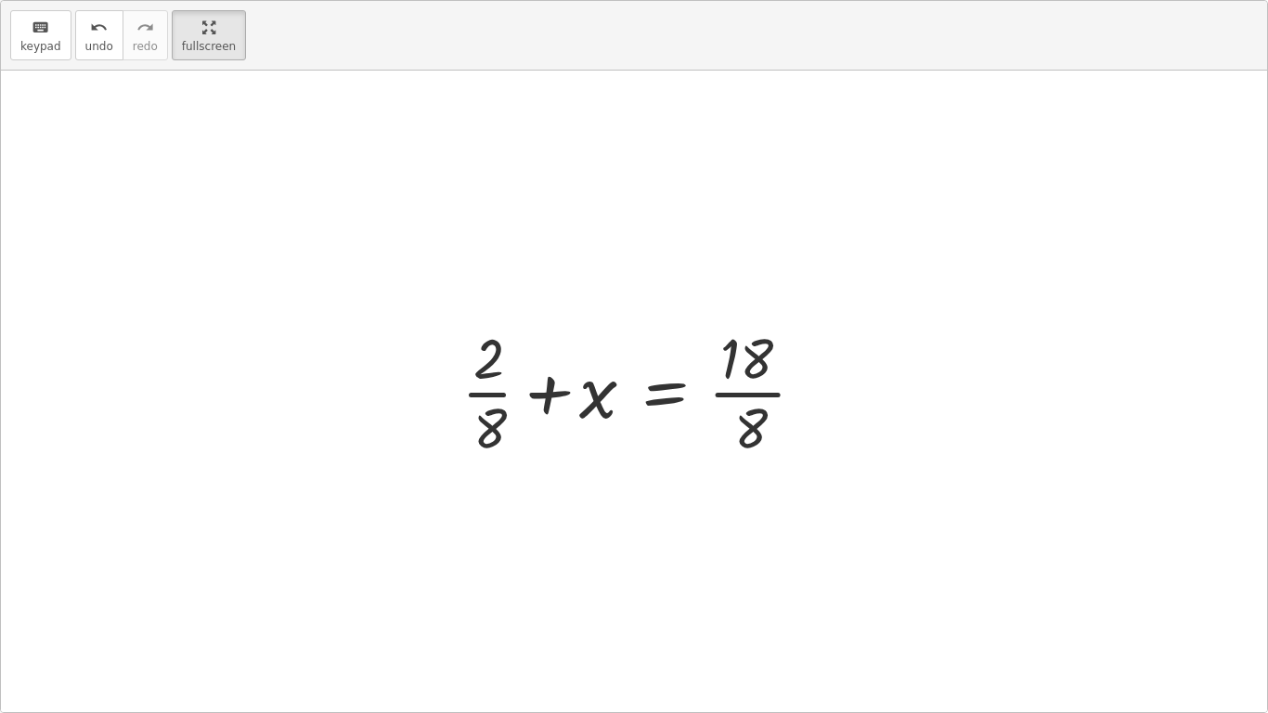
click at [594, 398] on div at bounding box center [641, 390] width 378 height 143
click at [658, 399] on div at bounding box center [641, 390] width 378 height 143
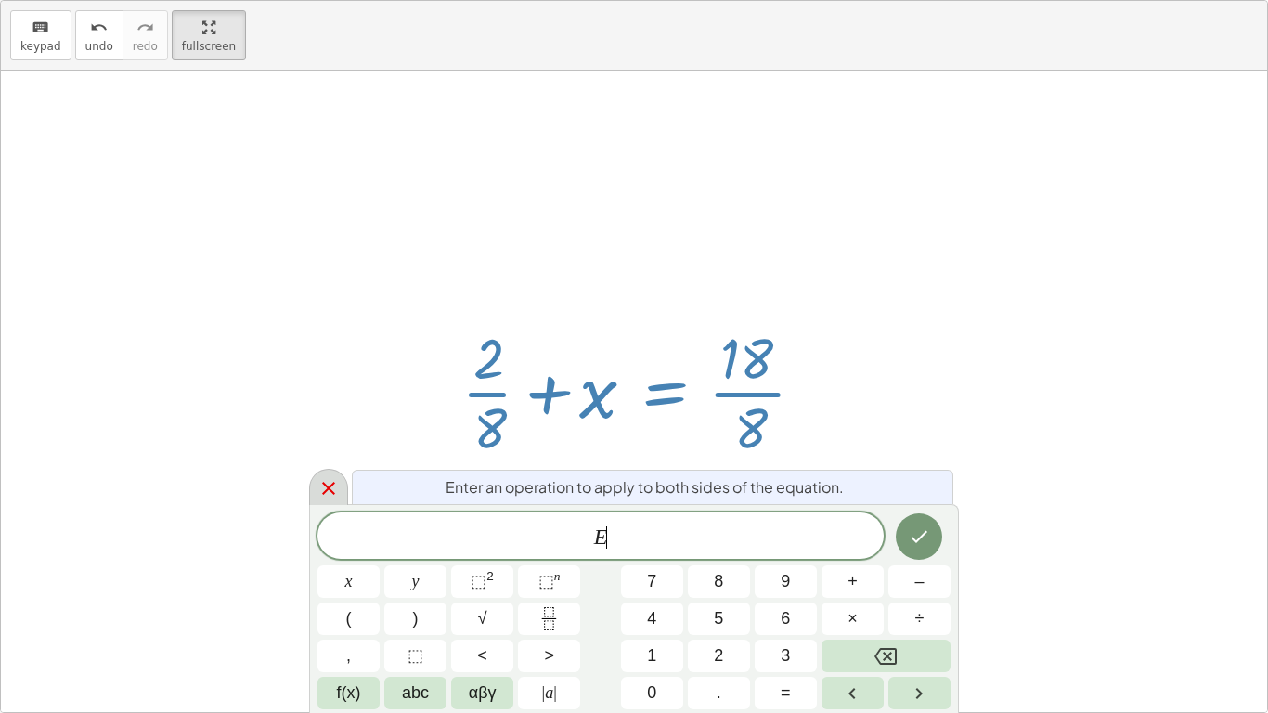
click at [322, 482] on icon at bounding box center [329, 488] width 22 height 22
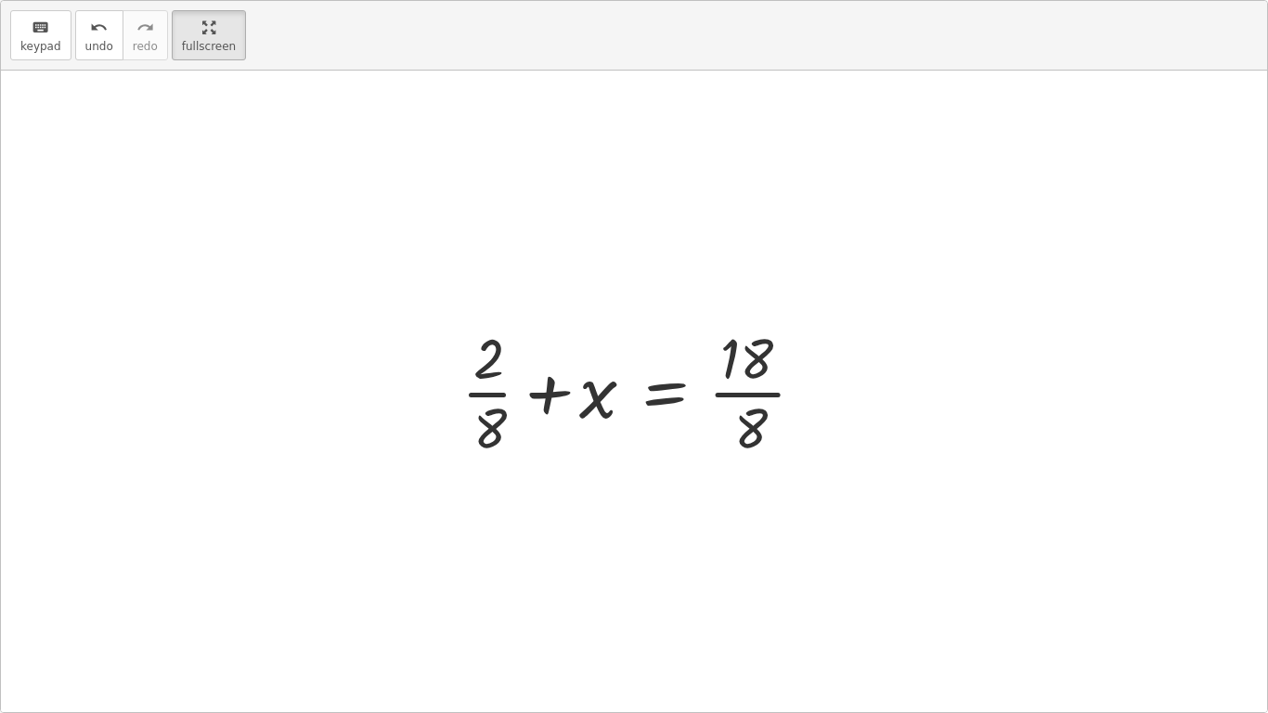
click at [480, 397] on div at bounding box center [641, 390] width 378 height 143
click at [539, 395] on div at bounding box center [641, 390] width 378 height 143
click at [98, 40] on span "undo" at bounding box center [99, 46] width 28 height 13
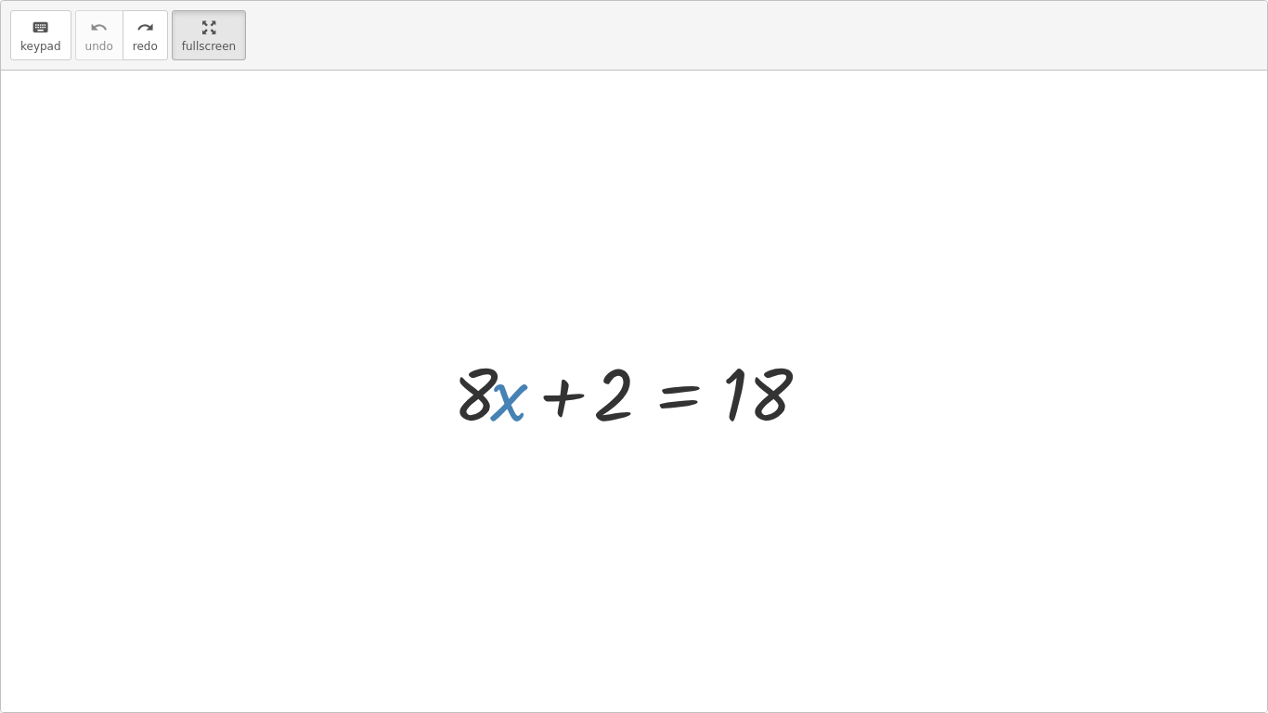
click at [562, 391] on div at bounding box center [641, 392] width 395 height 96
drag, startPoint x: 766, startPoint y: 400, endPoint x: 584, endPoint y: 410, distance: 182.3
click at [584, 410] on div at bounding box center [641, 392] width 395 height 96
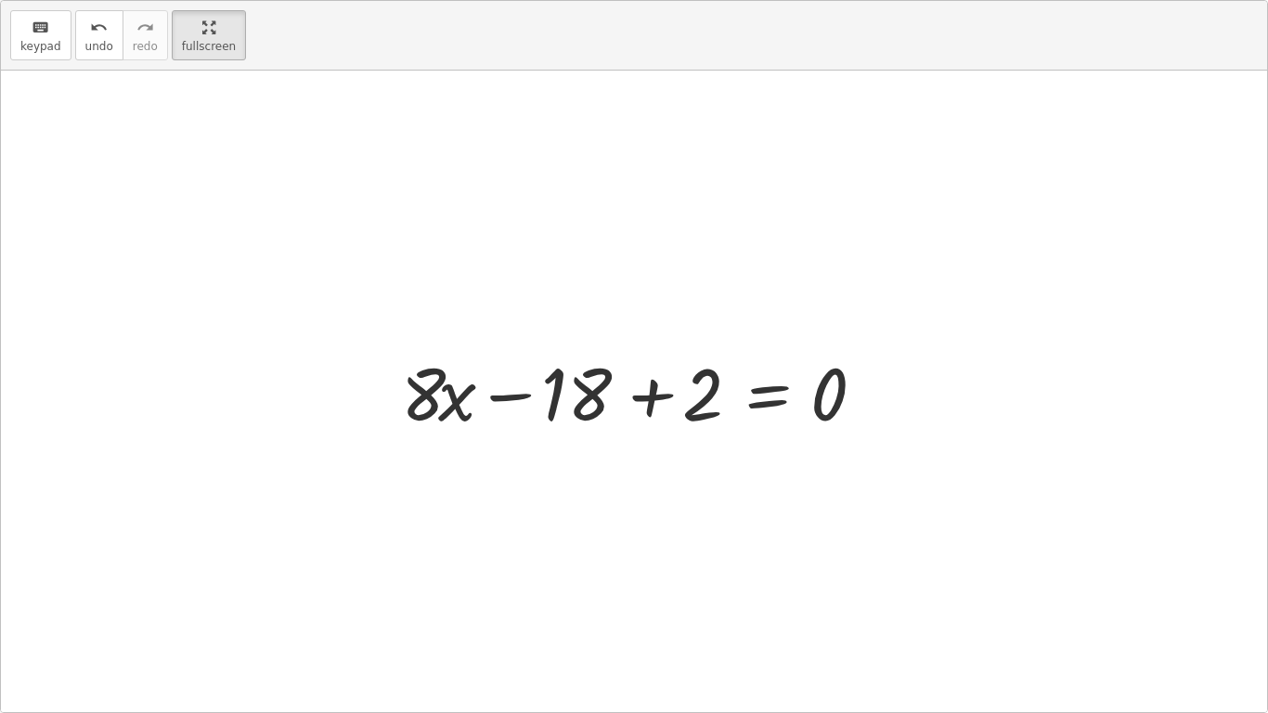
click at [630, 388] on div at bounding box center [641, 392] width 498 height 96
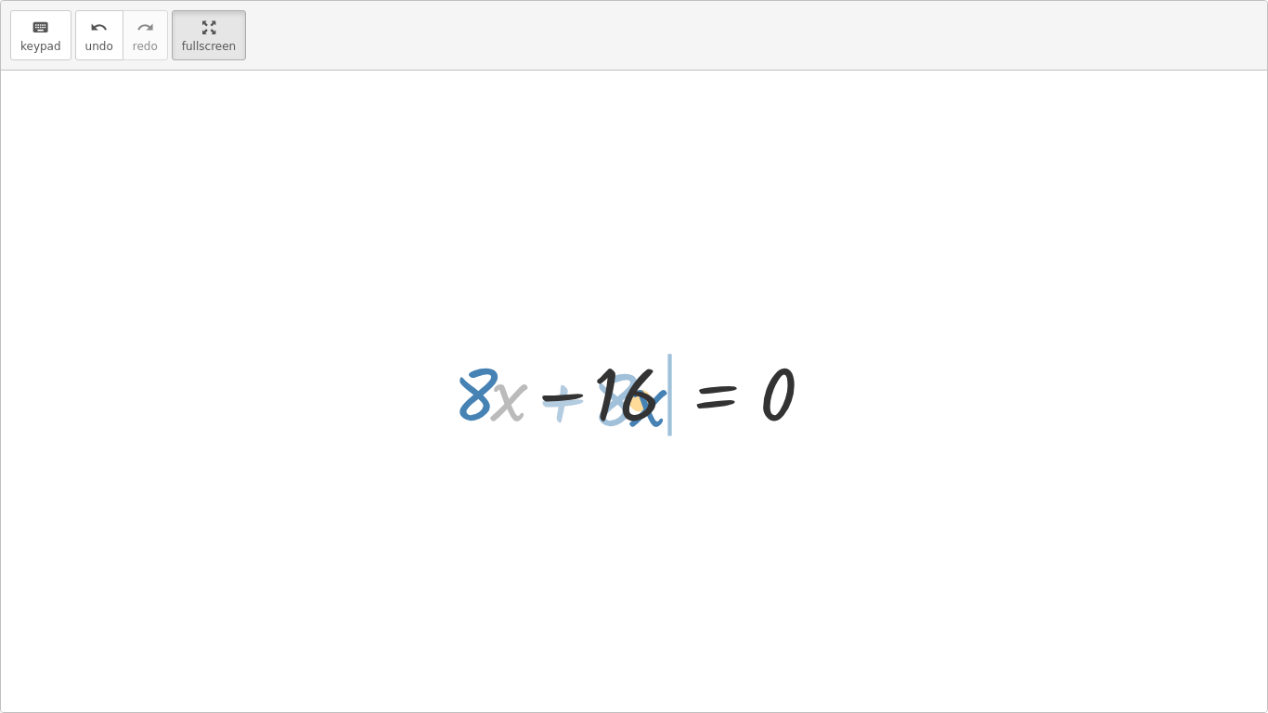
drag, startPoint x: 503, startPoint y: 401, endPoint x: 669, endPoint y: 403, distance: 166.2
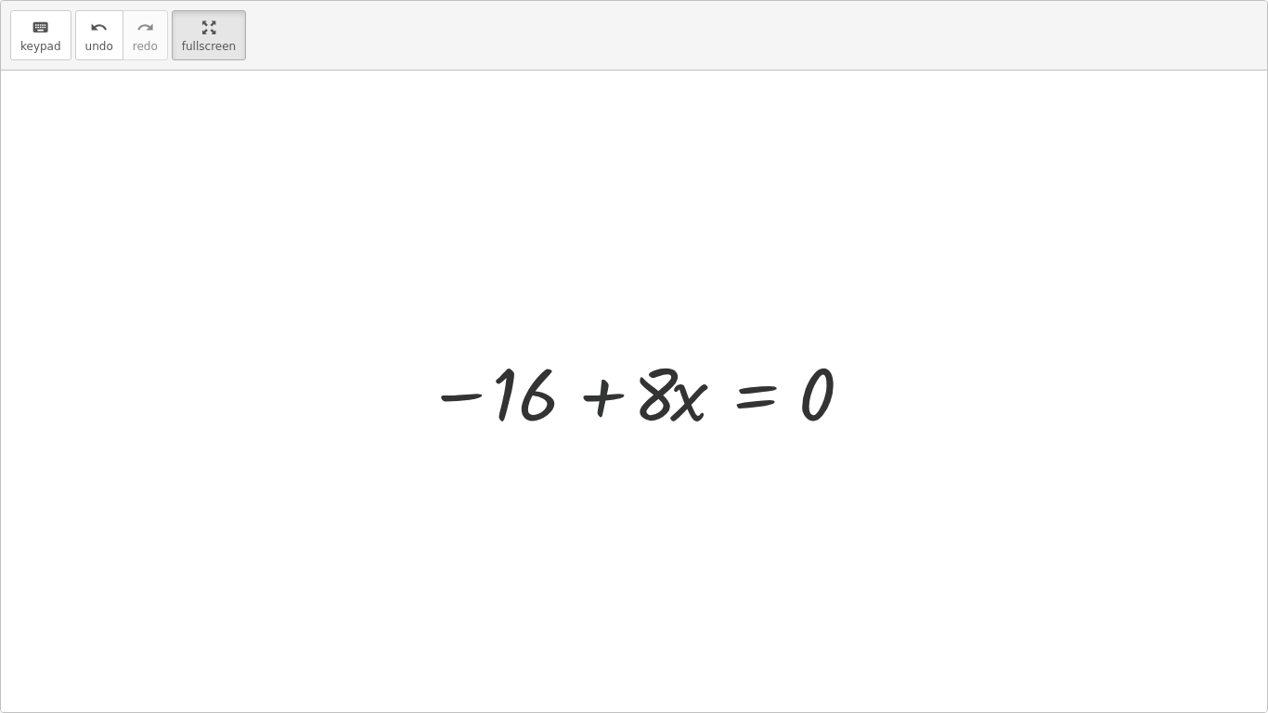
click at [605, 395] on div at bounding box center [641, 392] width 448 height 96
drag, startPoint x: 514, startPoint y: 403, endPoint x: 773, endPoint y: 500, distance: 275.6
click at [773, 500] on div "+ · 8 · x + 2 = 18 + · 8 · x − 18 + 2 = 0 + · 8 · x − 16 = 0 − 16 + · 8 · x = −…" at bounding box center [634, 392] width 1266 height 642
drag, startPoint x: 678, startPoint y: 415, endPoint x: 778, endPoint y: 404, distance: 100.9
click at [778, 404] on div at bounding box center [641, 392] width 448 height 96
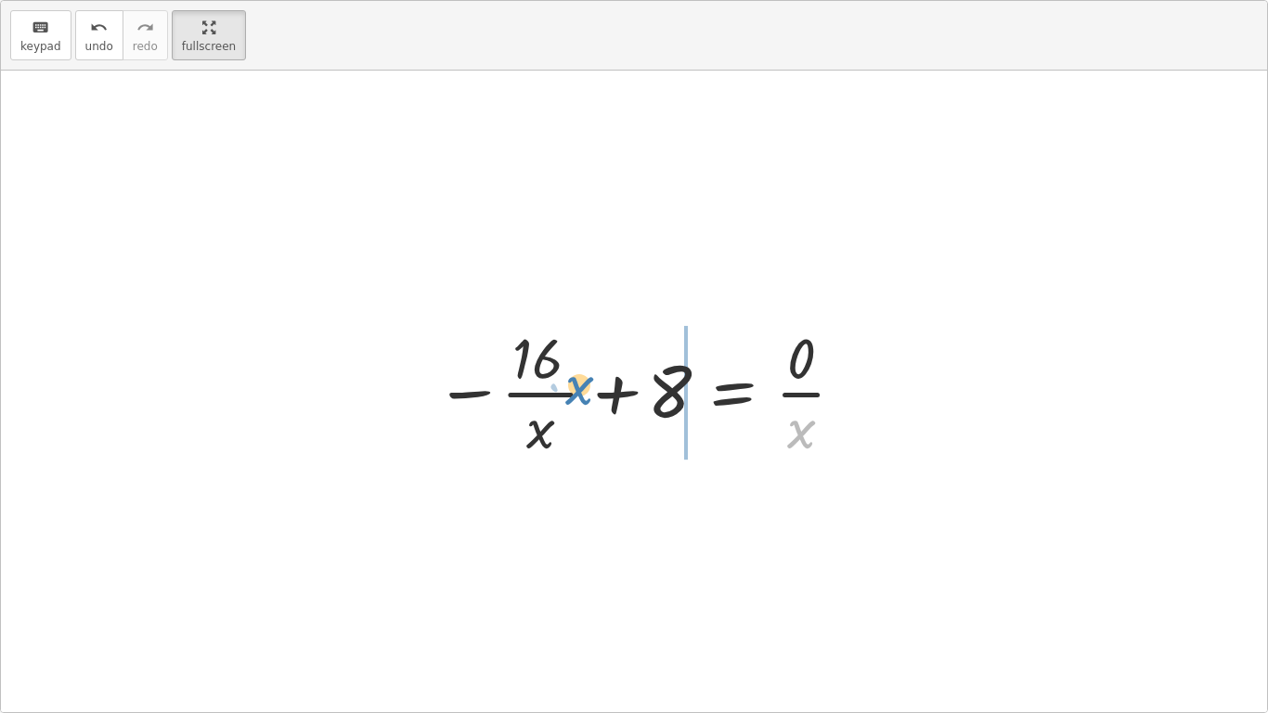
drag, startPoint x: 791, startPoint y: 441, endPoint x: 557, endPoint y: 396, distance: 238.4
click at [557, 396] on div at bounding box center [641, 390] width 432 height 143
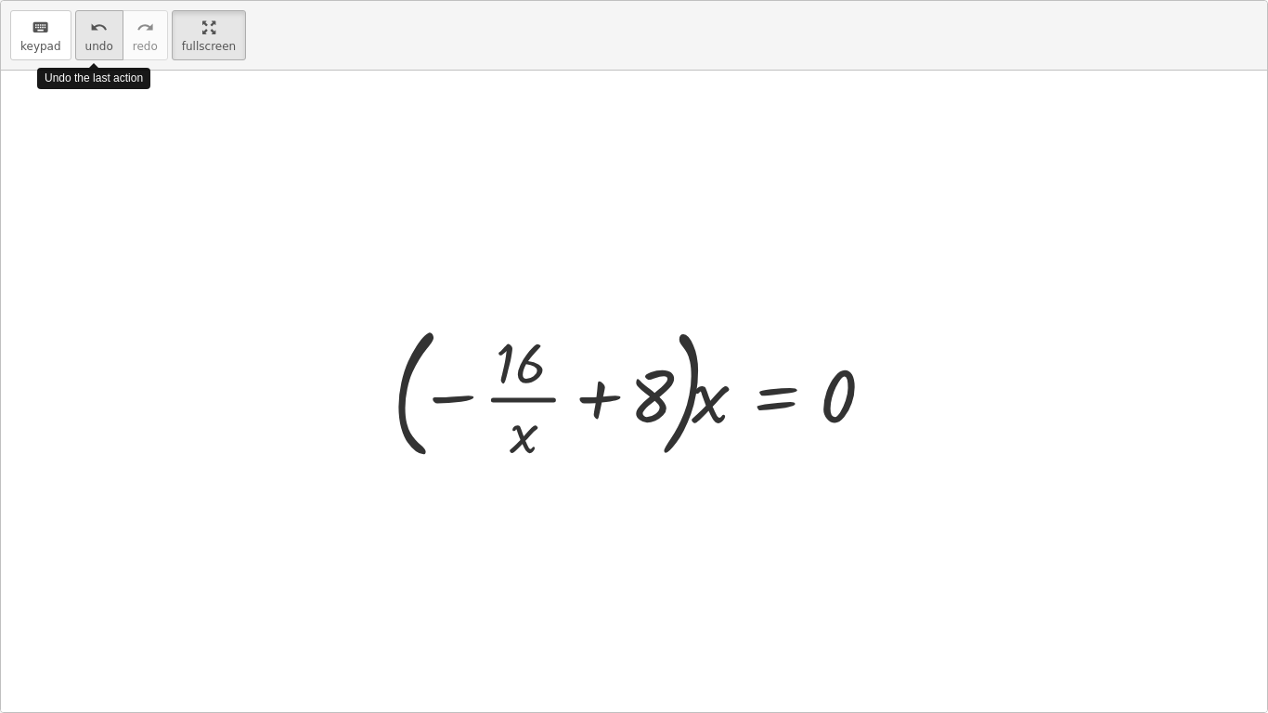
click at [99, 19] on icon "undo" at bounding box center [99, 28] width 18 height 22
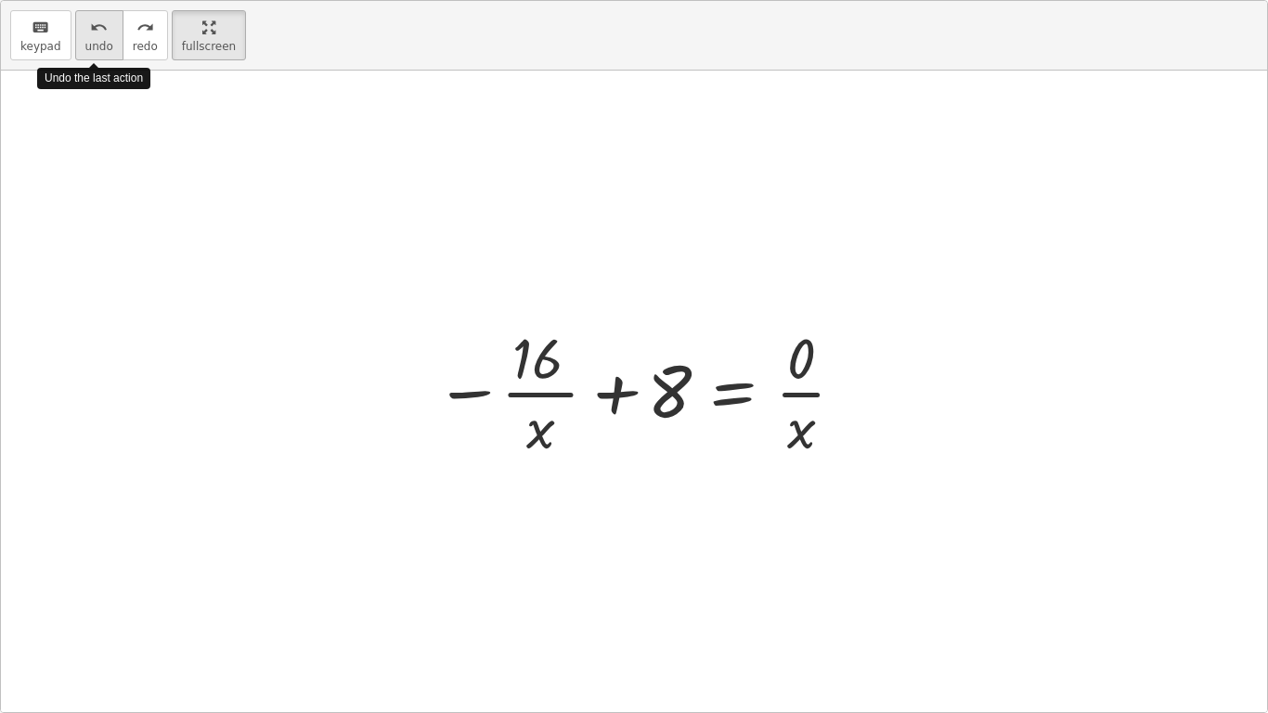
click at [99, 19] on icon "undo" at bounding box center [99, 28] width 18 height 22
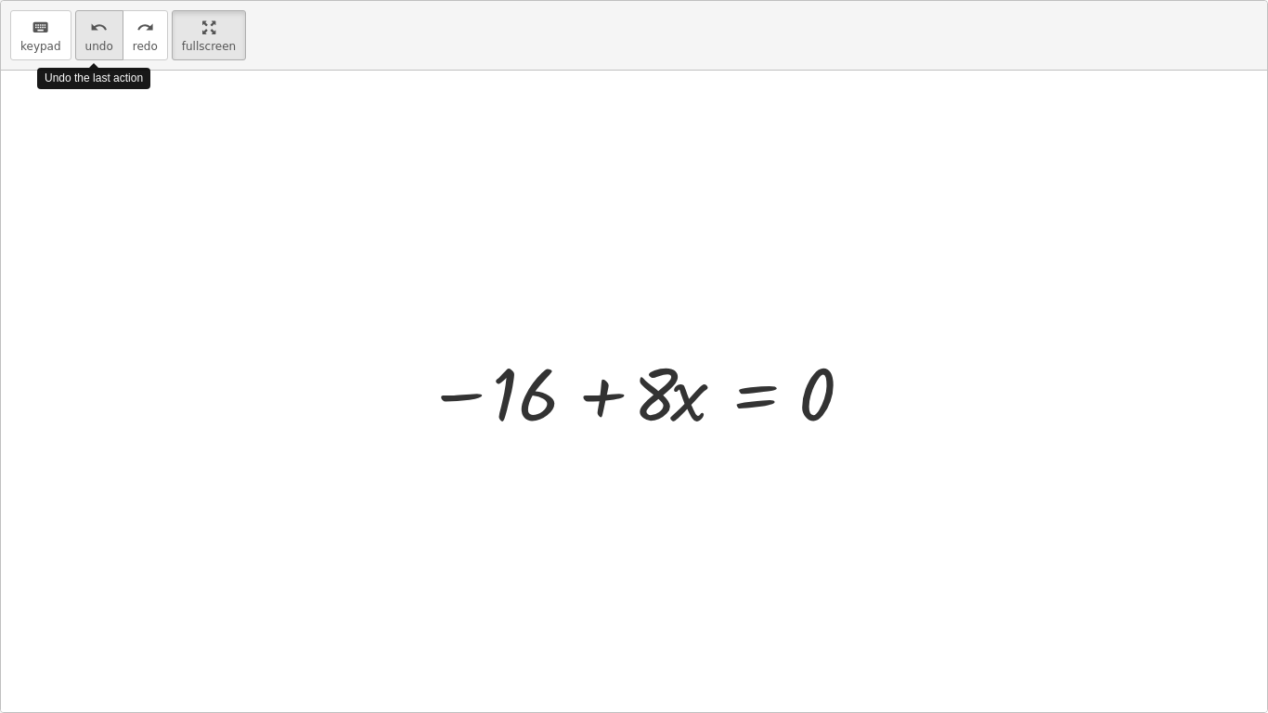
click at [99, 19] on icon "undo" at bounding box center [99, 28] width 18 height 22
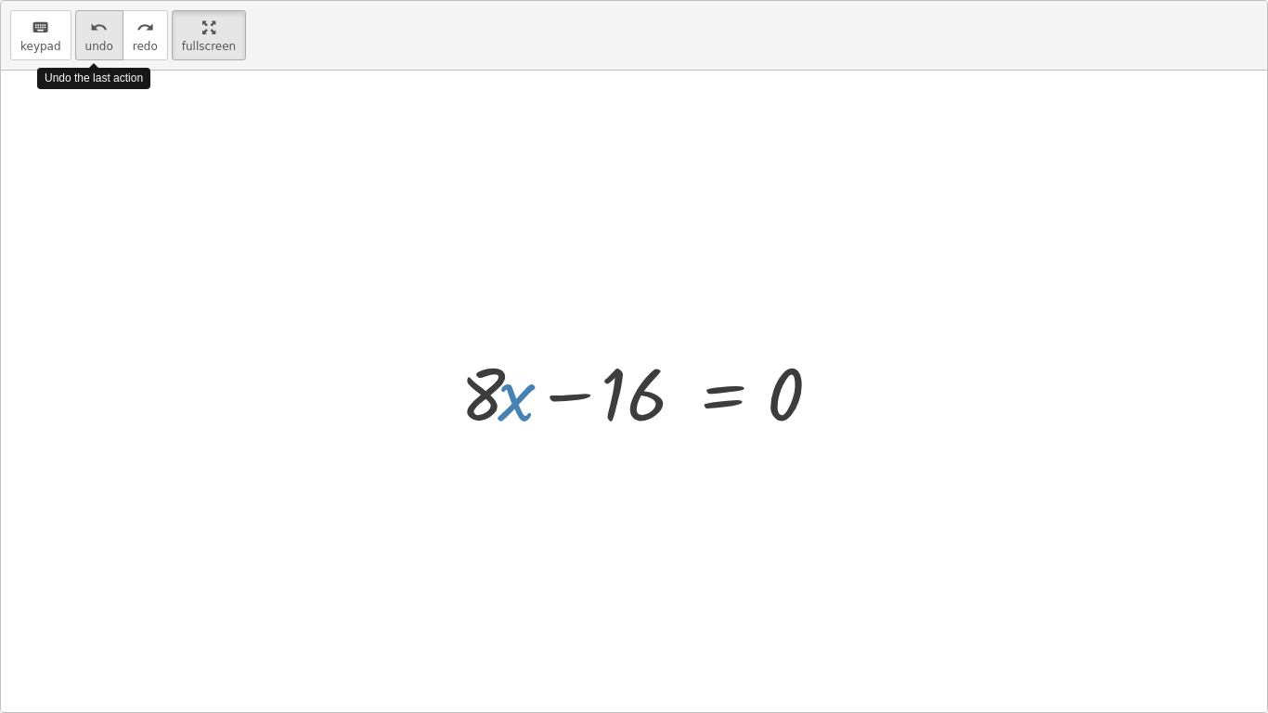
click at [99, 19] on icon "undo" at bounding box center [99, 28] width 18 height 22
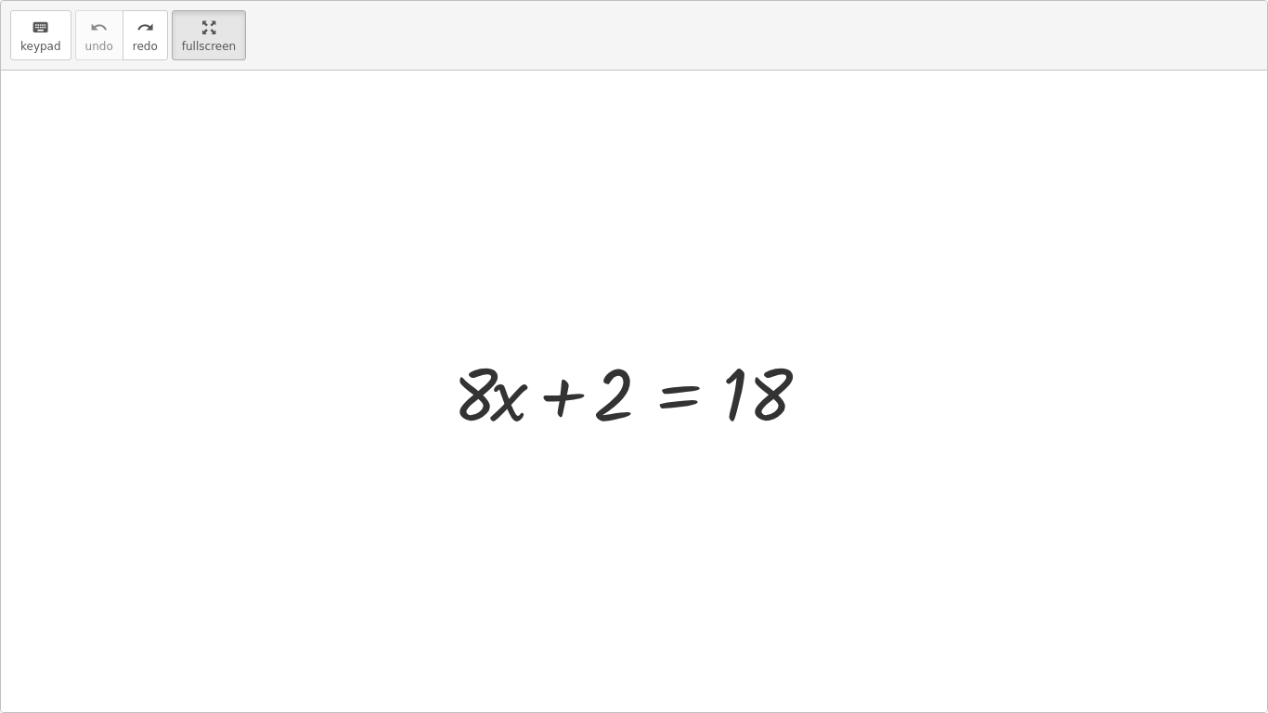
click at [678, 397] on div at bounding box center [641, 392] width 395 height 96
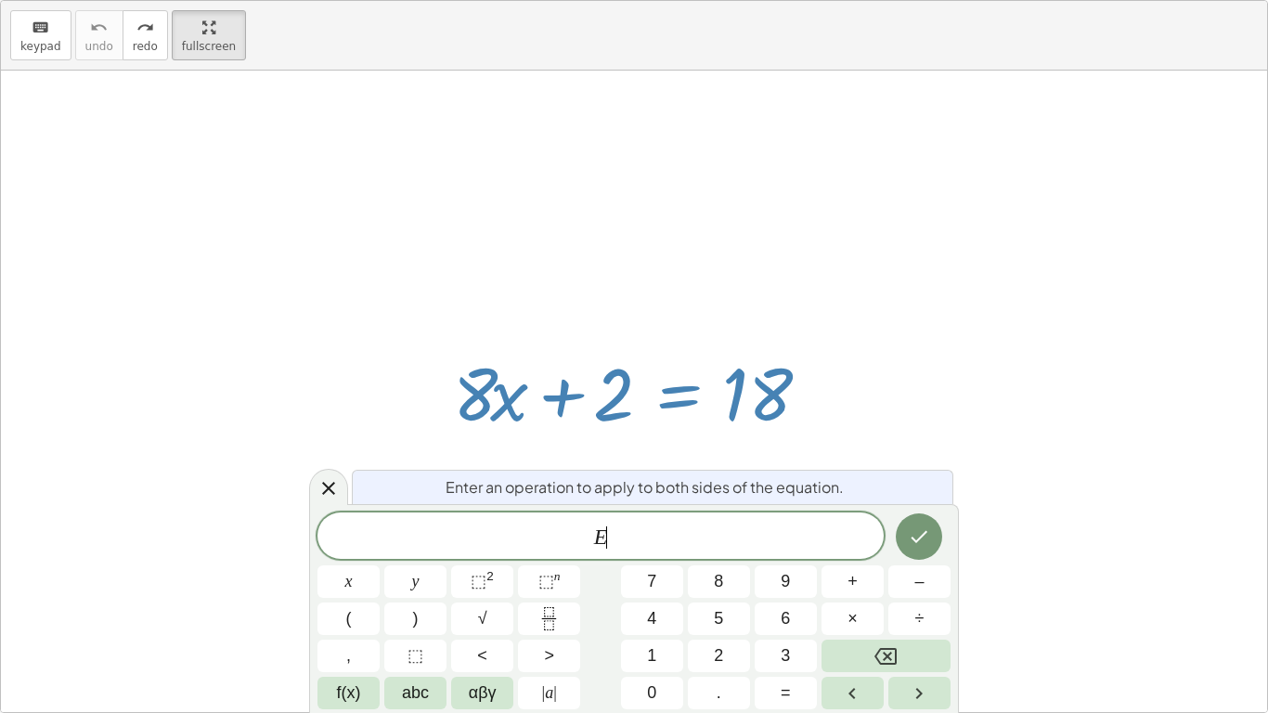
scroll to position [6, 0]
click at [730, 587] on button "8" at bounding box center [719, 581] width 62 height 32
click at [334, 481] on icon at bounding box center [329, 488] width 22 height 22
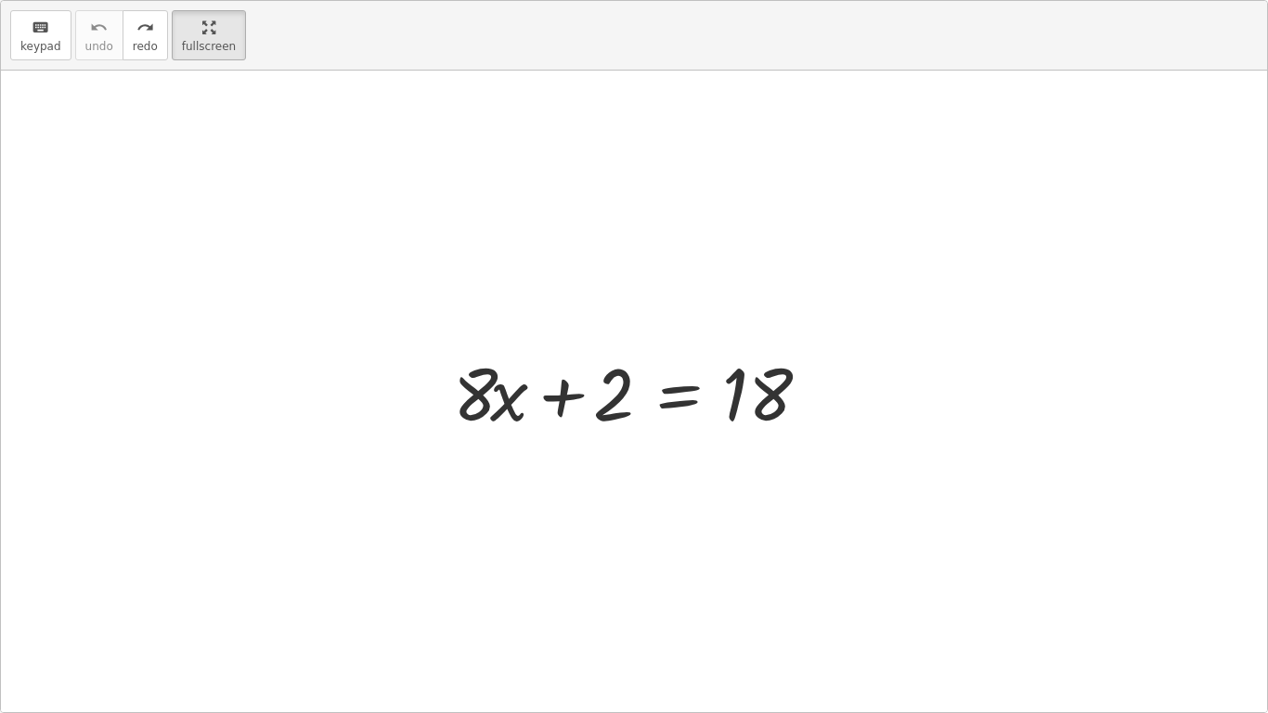
click at [565, 393] on div at bounding box center [641, 392] width 395 height 96
drag, startPoint x: 778, startPoint y: 379, endPoint x: 699, endPoint y: 369, distance: 79.6
click at [699, 369] on div at bounding box center [641, 392] width 395 height 96
click at [481, 396] on div at bounding box center [641, 392] width 395 height 96
drag, startPoint x: 486, startPoint y: 396, endPoint x: 619, endPoint y: 397, distance: 133.7
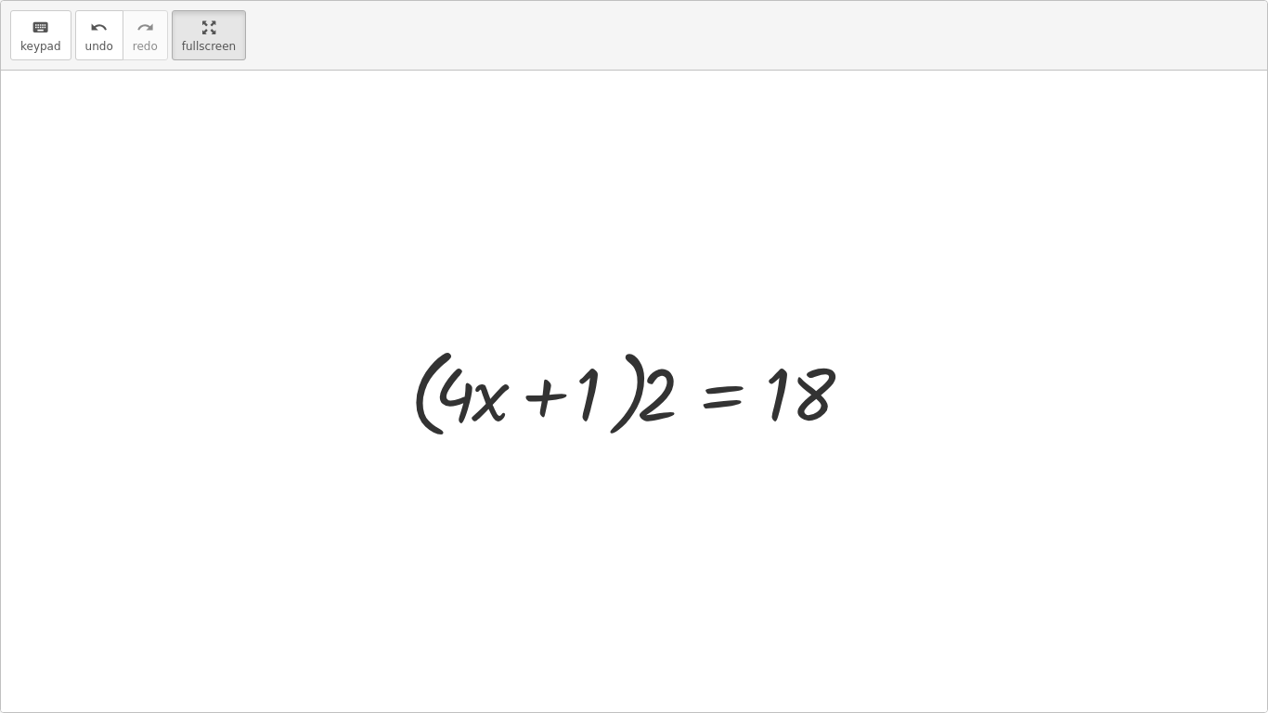
click at [540, 409] on div at bounding box center [641, 391] width 480 height 107
click at [728, 391] on div at bounding box center [641, 391] width 480 height 107
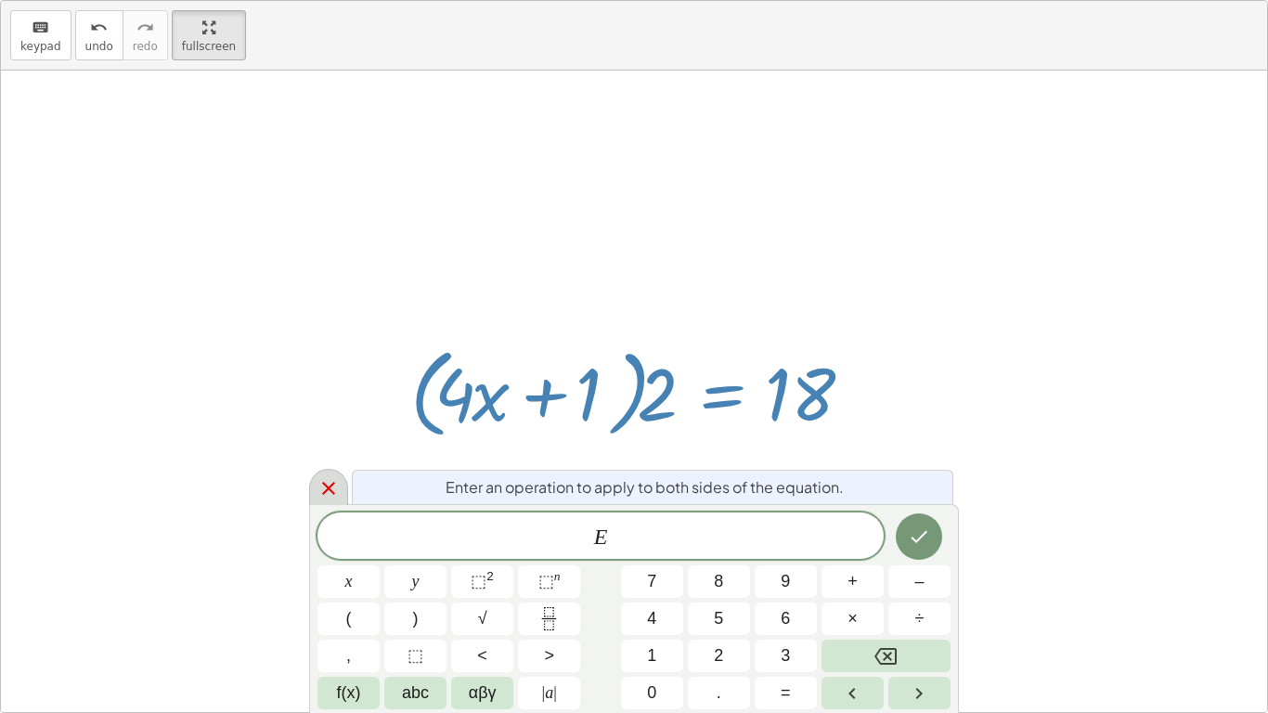
click at [322, 483] on icon at bounding box center [328, 488] width 13 height 13
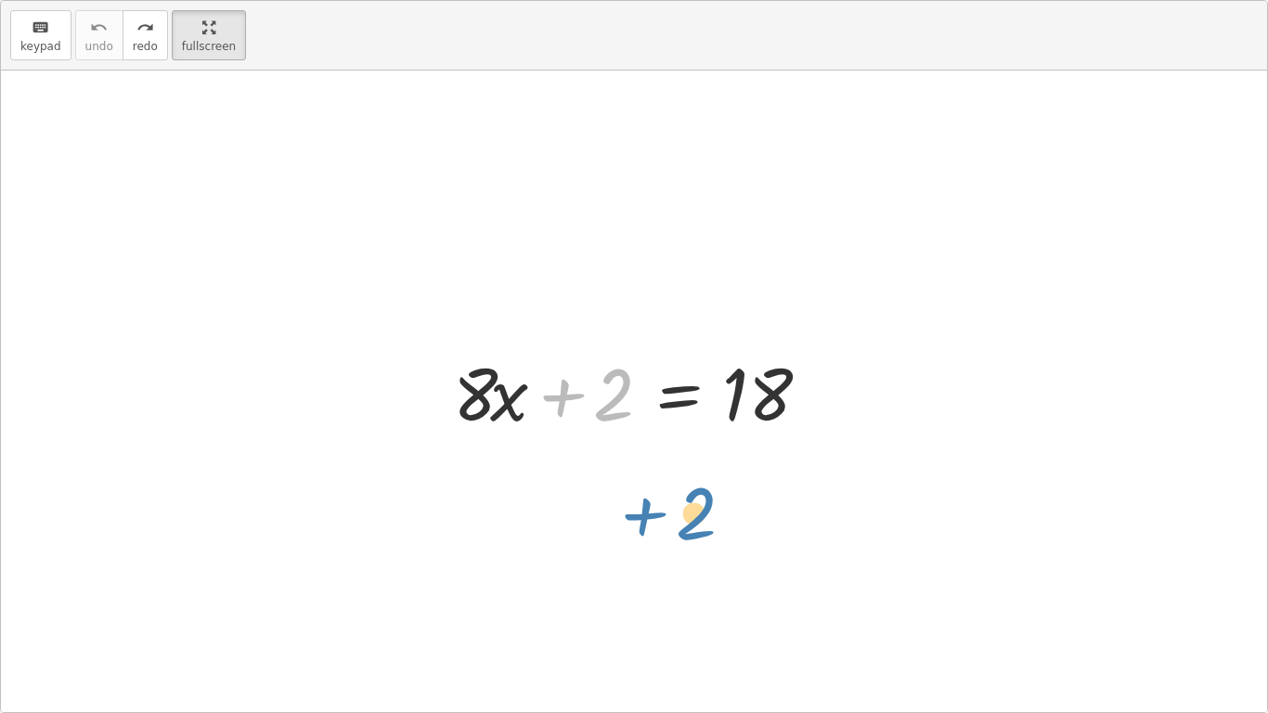
drag, startPoint x: 606, startPoint y: 374, endPoint x: 718, endPoint y: 485, distance: 156.9
click at [718, 485] on div "+ 2 + · 8 · x + 2 = 18" at bounding box center [634, 392] width 1266 height 642
click at [718, 485] on div at bounding box center [634, 392] width 1266 height 642
drag, startPoint x: 602, startPoint y: 386, endPoint x: 821, endPoint y: 349, distance: 222.3
click at [821, 349] on div at bounding box center [641, 392] width 395 height 96
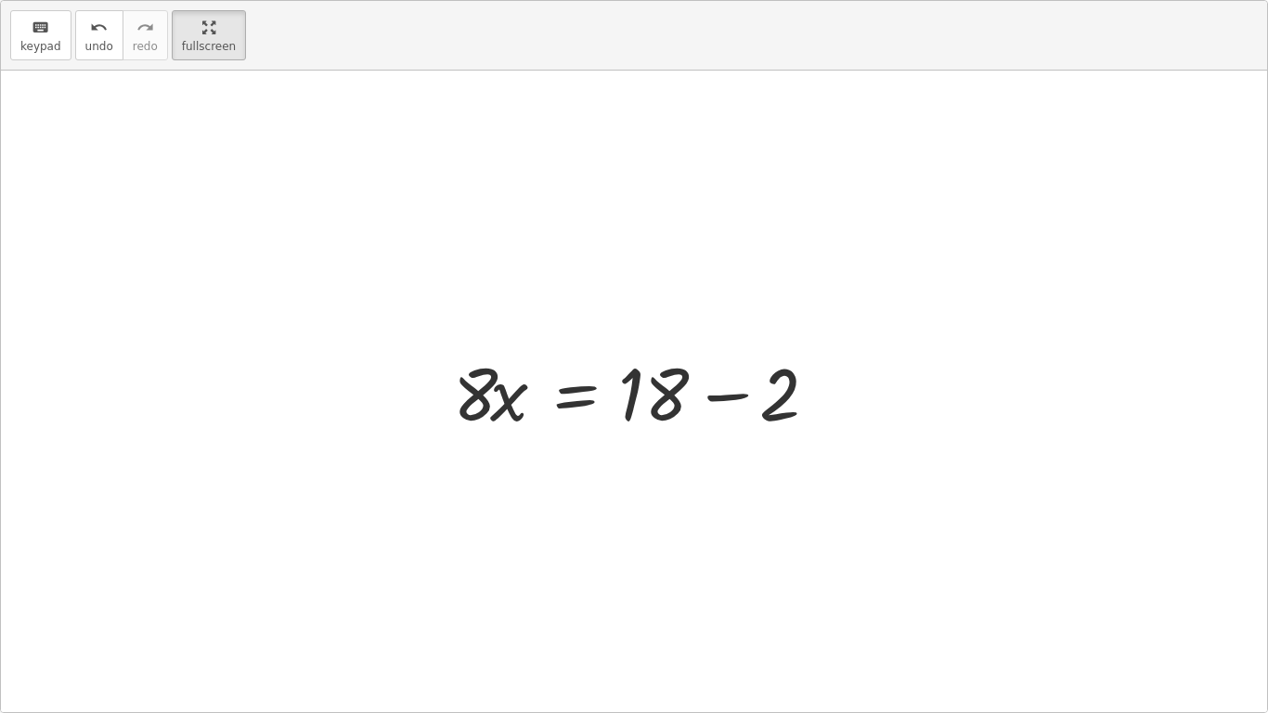
click at [578, 393] on div at bounding box center [641, 392] width 395 height 96
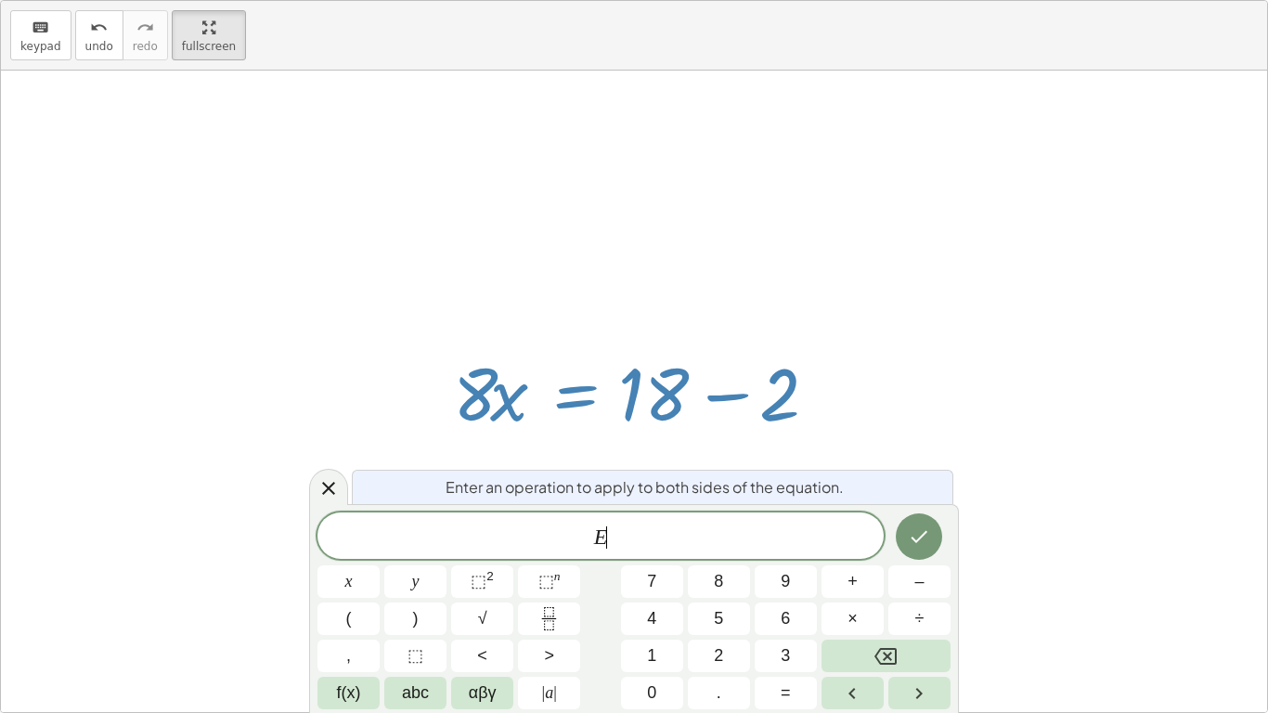
scroll to position [8, 0]
click at [324, 496] on icon at bounding box center [329, 488] width 22 height 22
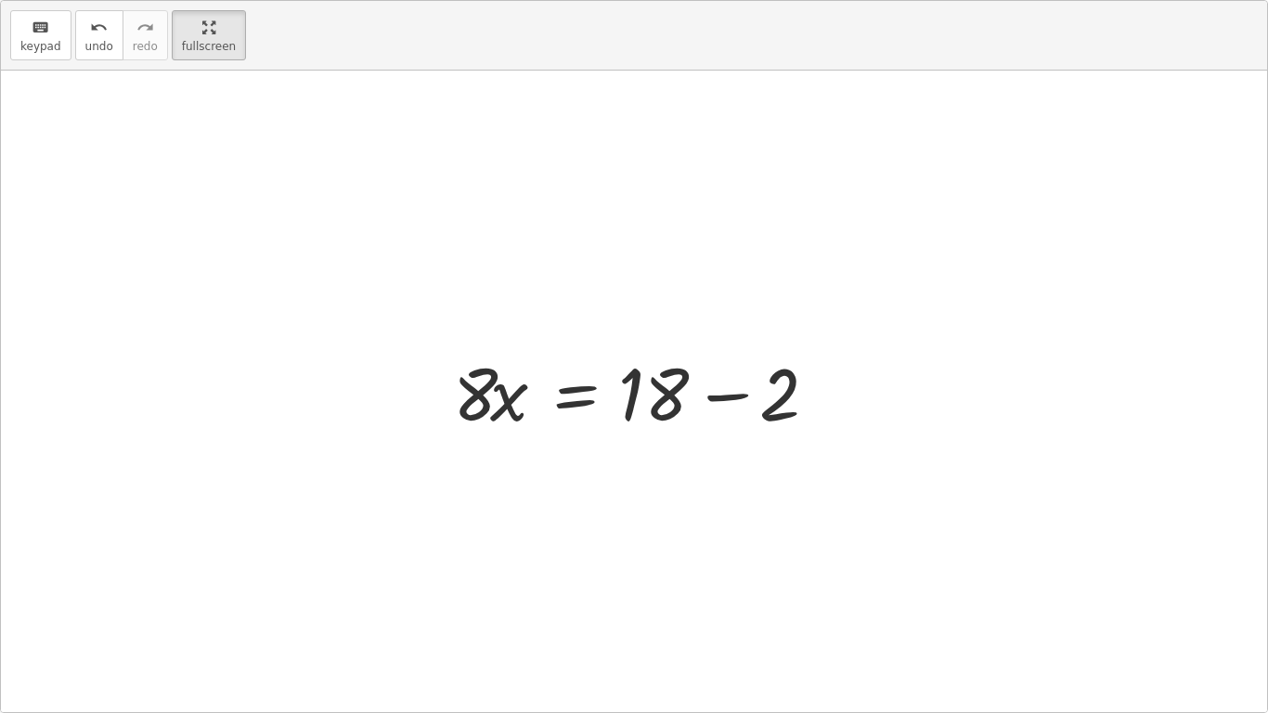
click at [506, 388] on div at bounding box center [641, 392] width 395 height 96
click at [660, 402] on div at bounding box center [641, 392] width 395 height 96
click at [721, 394] on div at bounding box center [641, 392] width 395 height 96
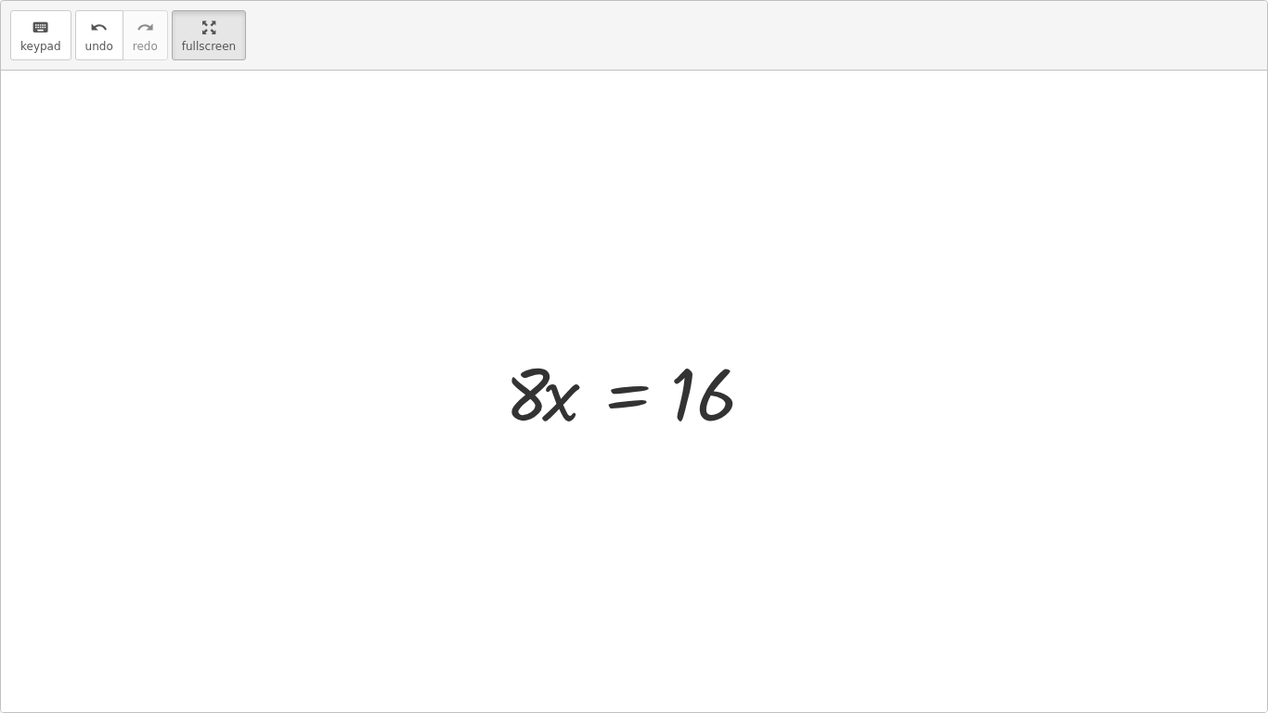
click at [571, 402] on div at bounding box center [641, 392] width 291 height 96
click at [562, 396] on div at bounding box center [641, 392] width 291 height 96
drag, startPoint x: 557, startPoint y: 396, endPoint x: 716, endPoint y: 427, distance: 161.9
click at [716, 427] on div at bounding box center [641, 392] width 291 height 96
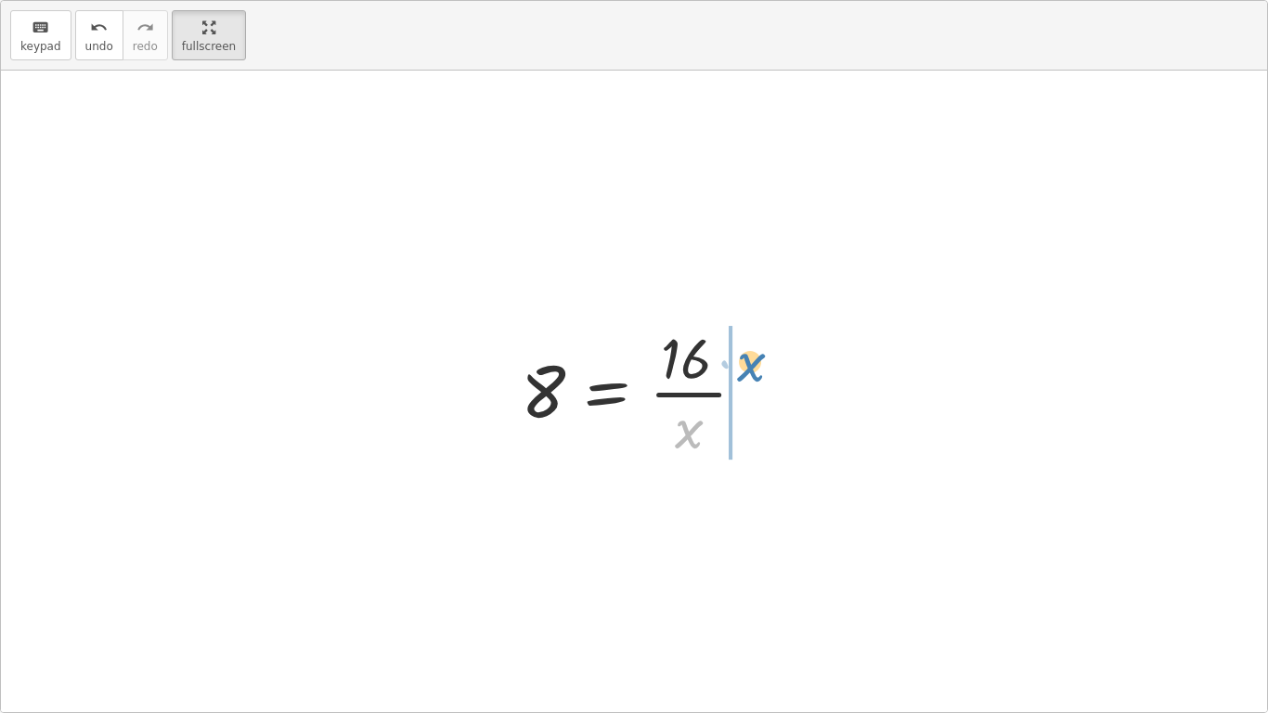
drag, startPoint x: 716, startPoint y: 425, endPoint x: 771, endPoint y: 365, distance: 81.5
click at [771, 365] on div "+ · 8 · x + 2 = 18 · 8 · x = + 18 − 2 · 8 · x = 16 · x 8 · x = 16 ·" at bounding box center [634, 391] width 282 height 152
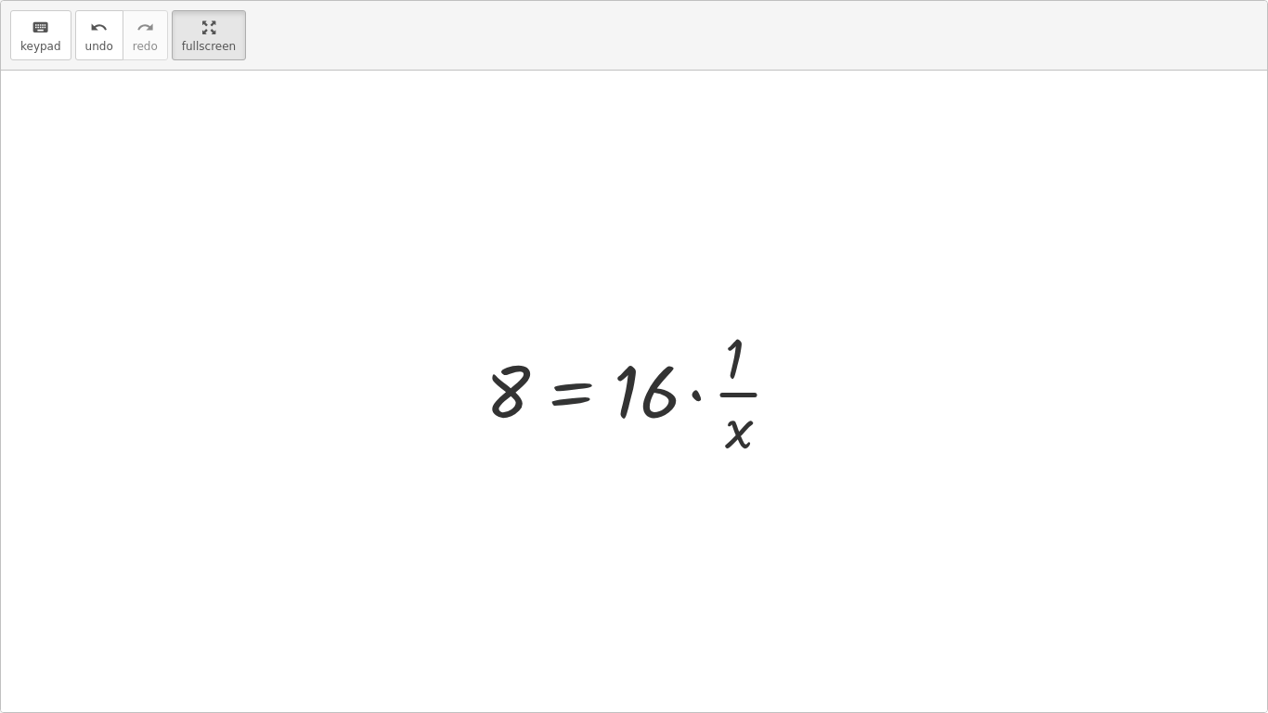
click at [595, 394] on div at bounding box center [641, 390] width 331 height 143
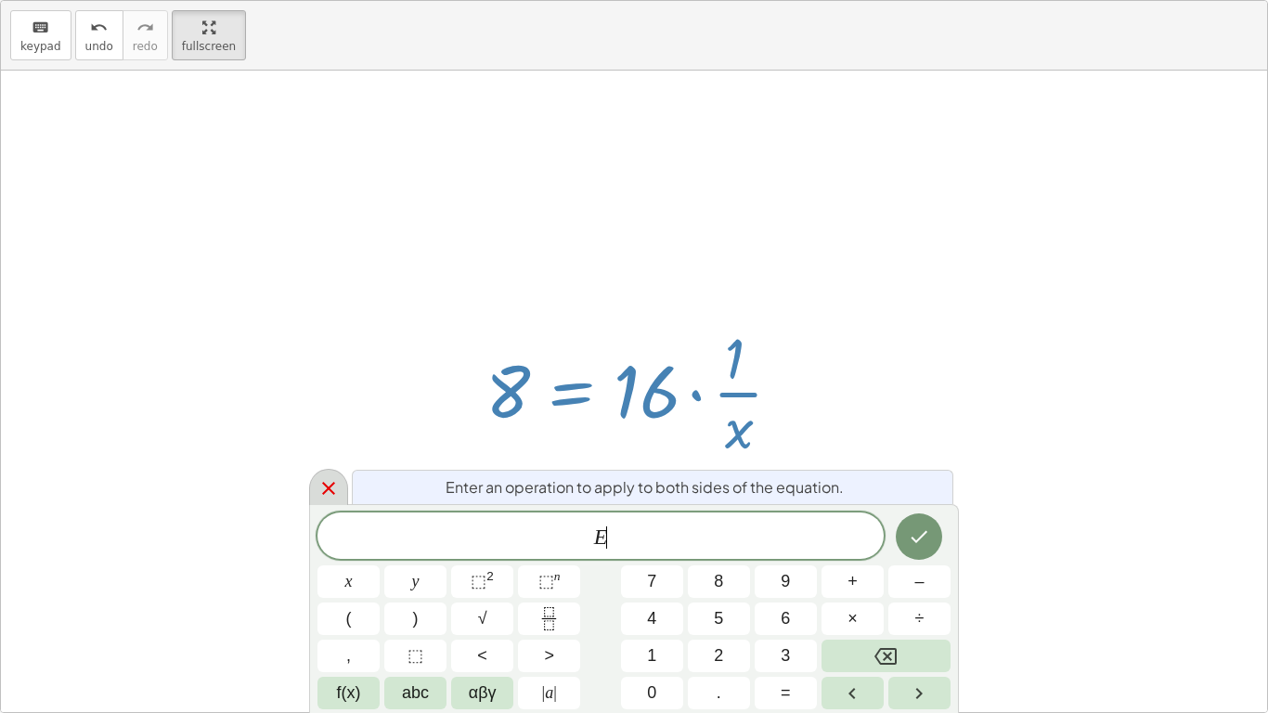
click at [341, 491] on div at bounding box center [328, 487] width 39 height 36
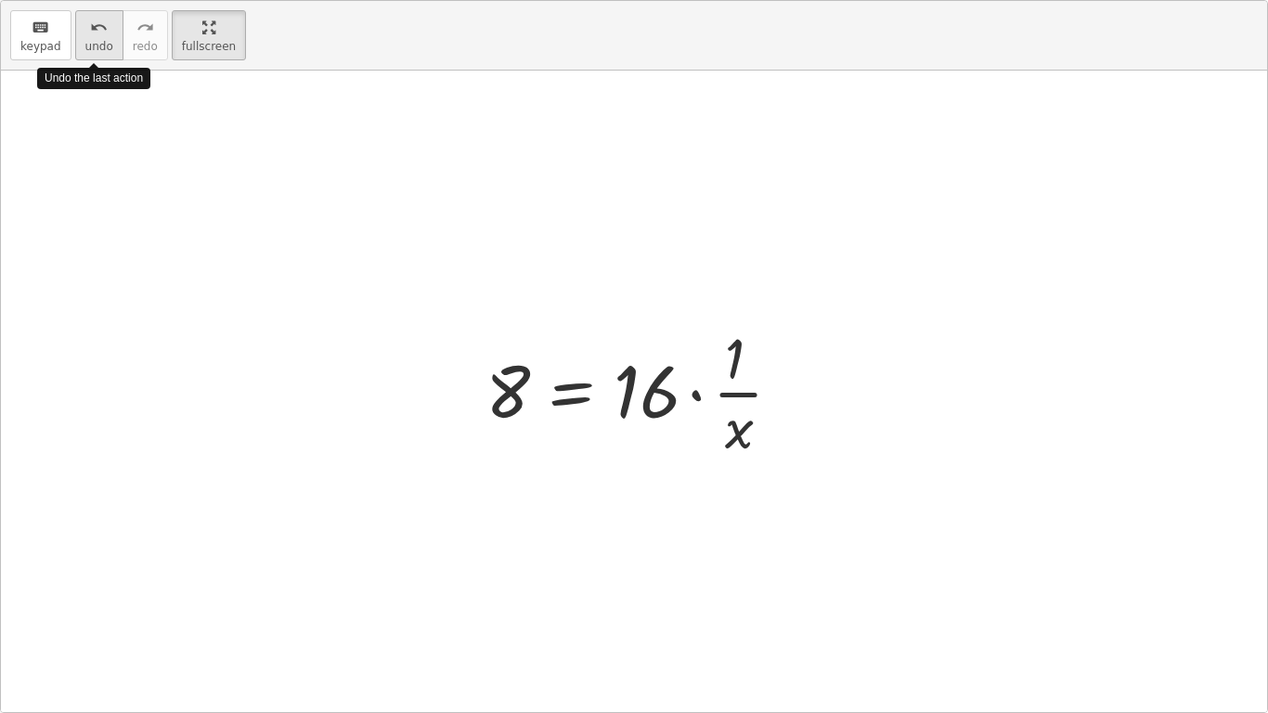
click at [76, 31] on button "undo undo" at bounding box center [99, 35] width 48 height 50
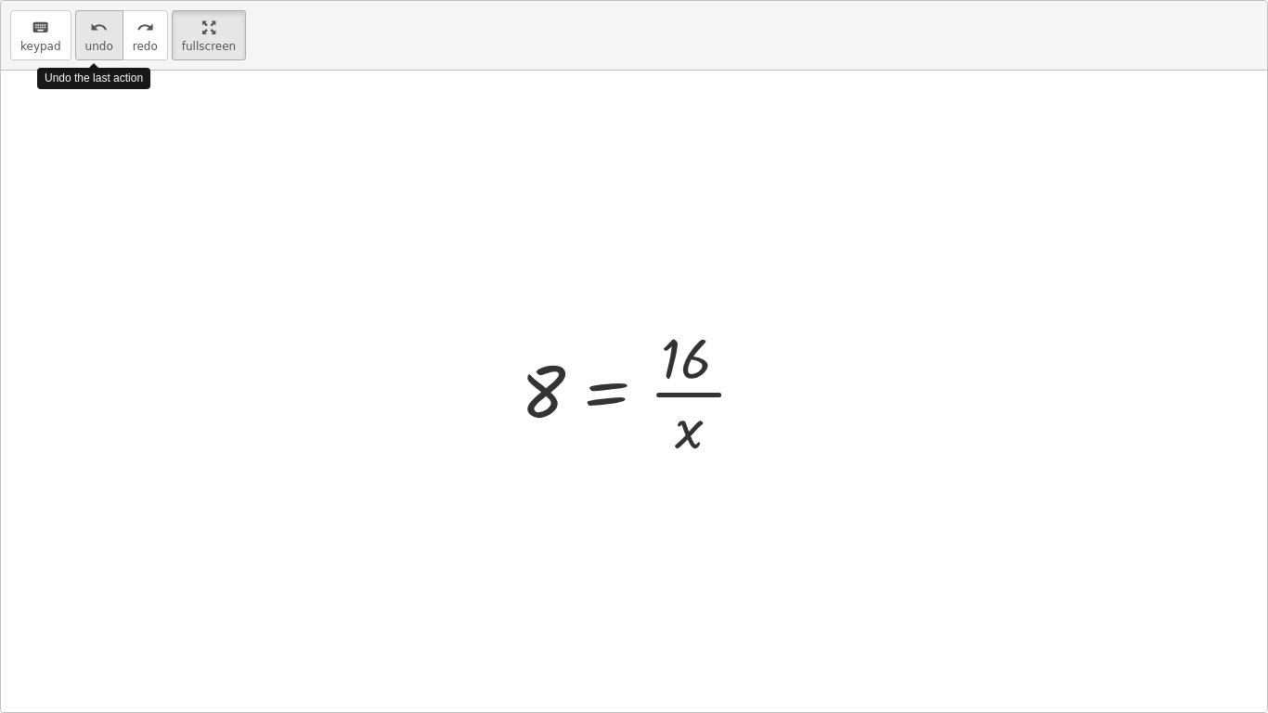
click at [76, 31] on button "undo undo" at bounding box center [99, 35] width 48 height 50
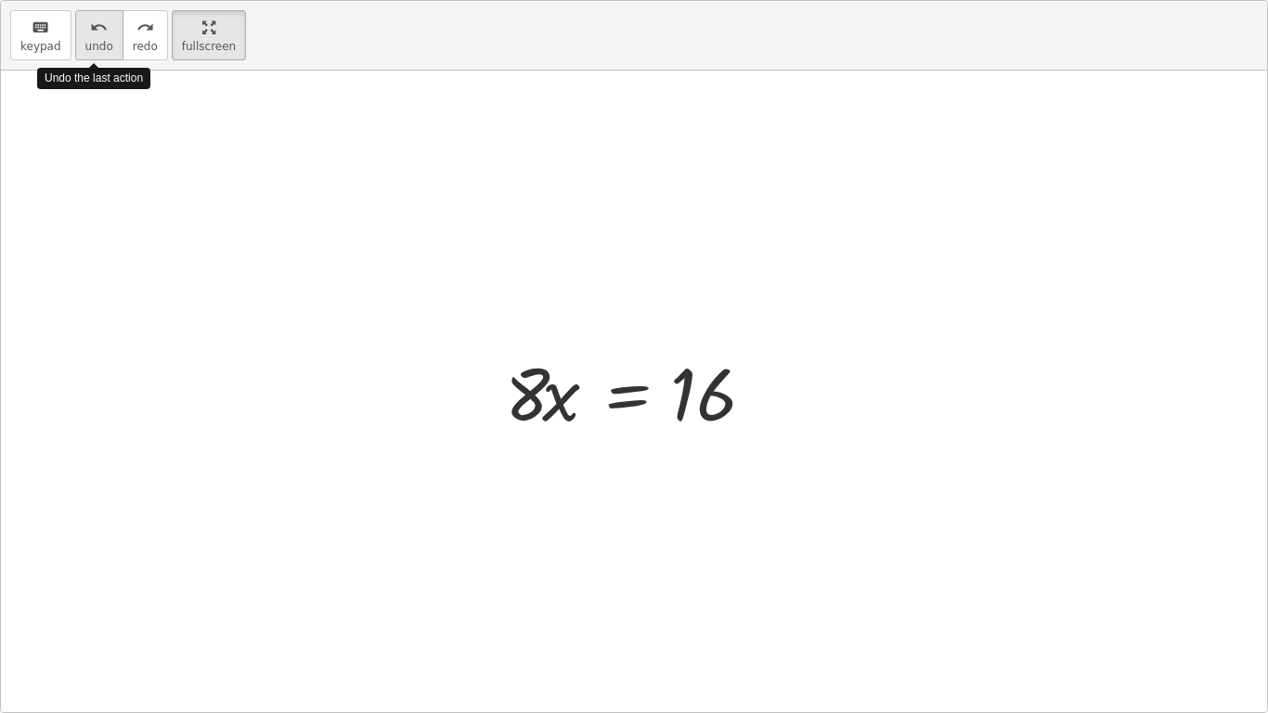
click at [76, 31] on button "undo undo" at bounding box center [99, 35] width 48 height 50
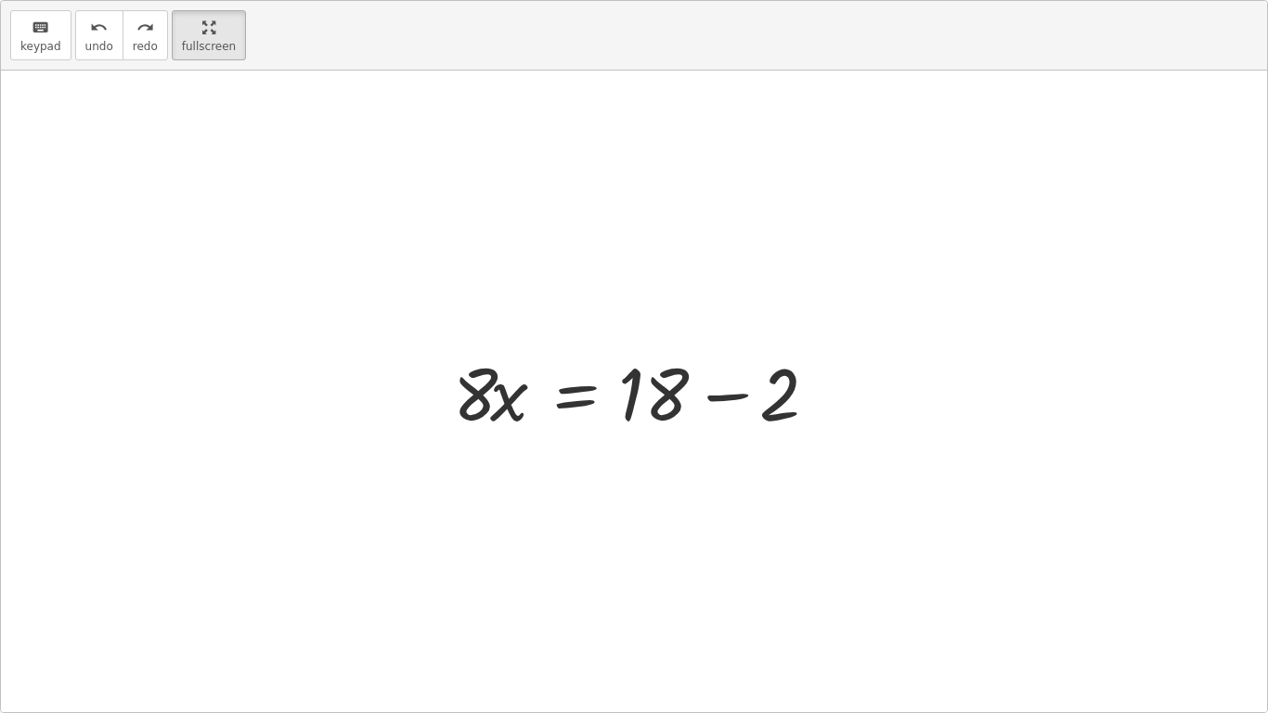
click at [727, 396] on div at bounding box center [641, 392] width 395 height 96
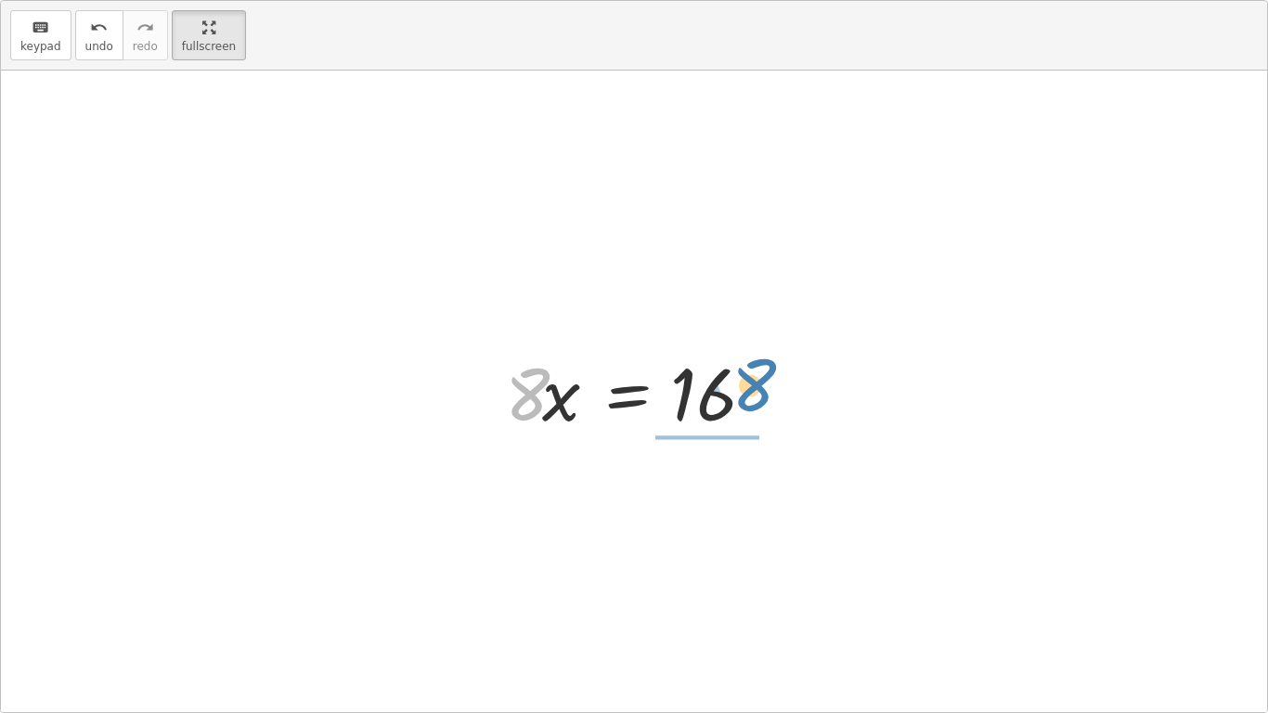
drag, startPoint x: 528, startPoint y: 388, endPoint x: 755, endPoint y: 380, distance: 226.7
click at [755, 380] on div at bounding box center [641, 392] width 291 height 96
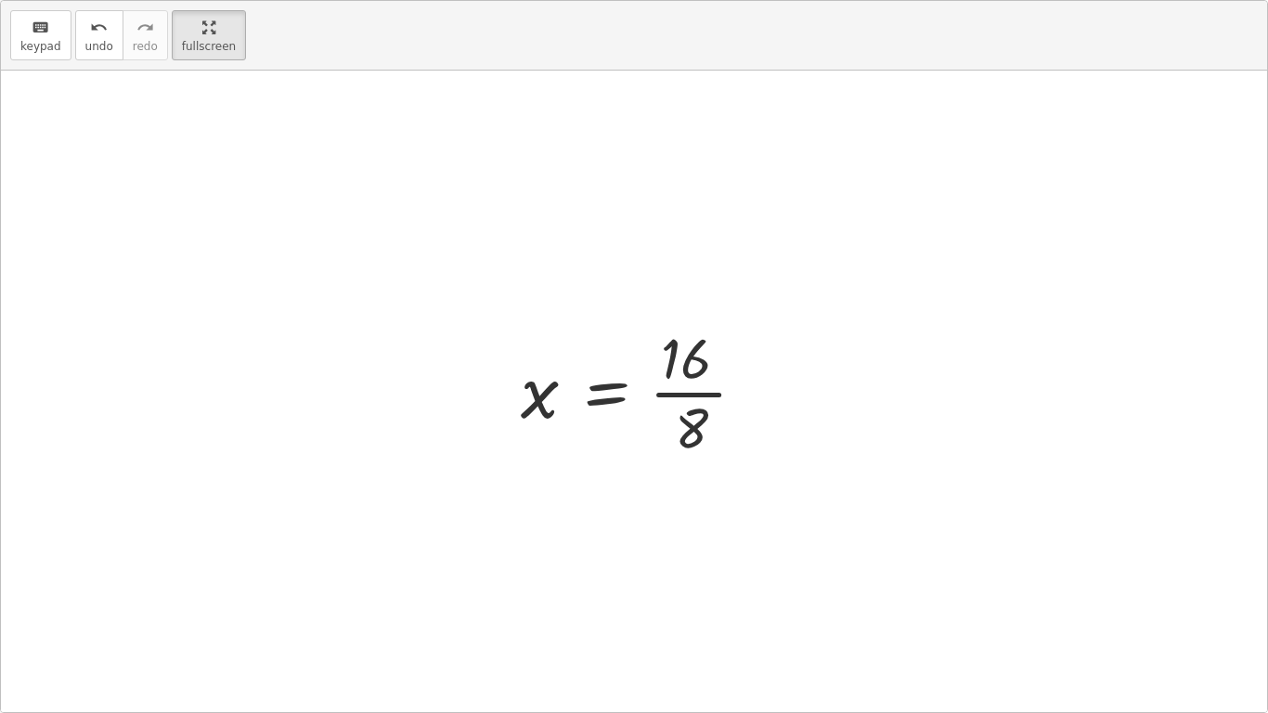
click at [618, 392] on div at bounding box center [641, 390] width 259 height 143
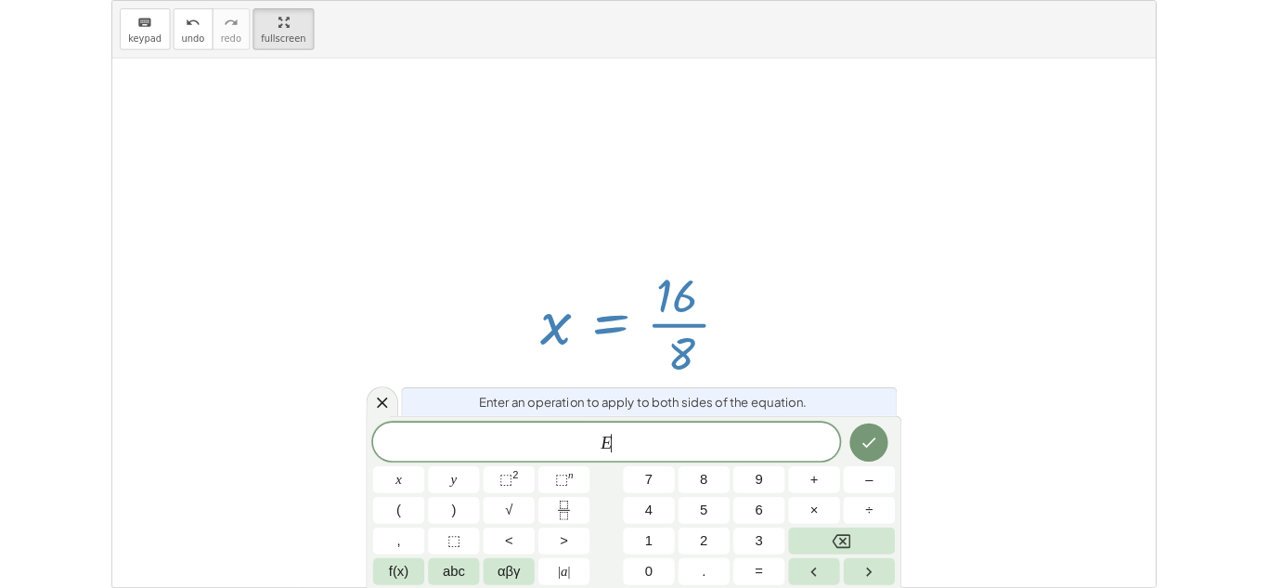
scroll to position [10, 0]
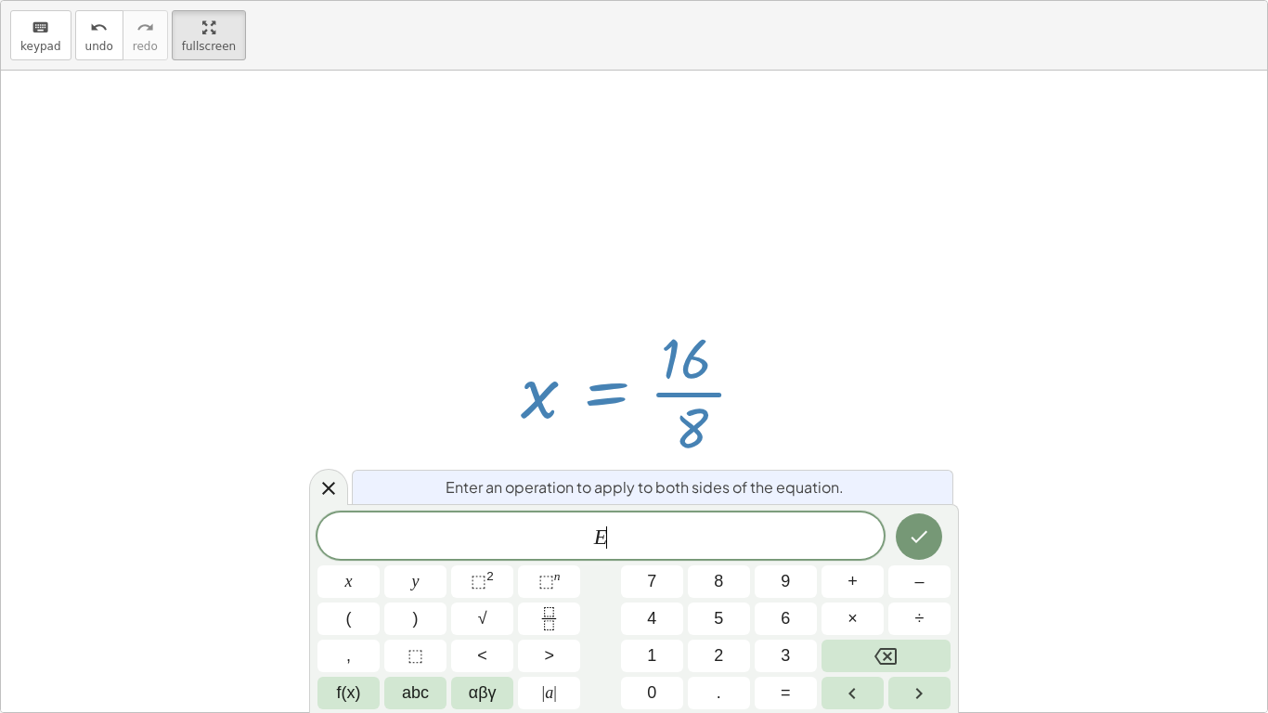
drag, startPoint x: 701, startPoint y: 422, endPoint x: 604, endPoint y: 437, distance: 98.8
click at [604, 437] on div at bounding box center [641, 390] width 259 height 143
click at [329, 489] on icon at bounding box center [328, 488] width 13 height 13
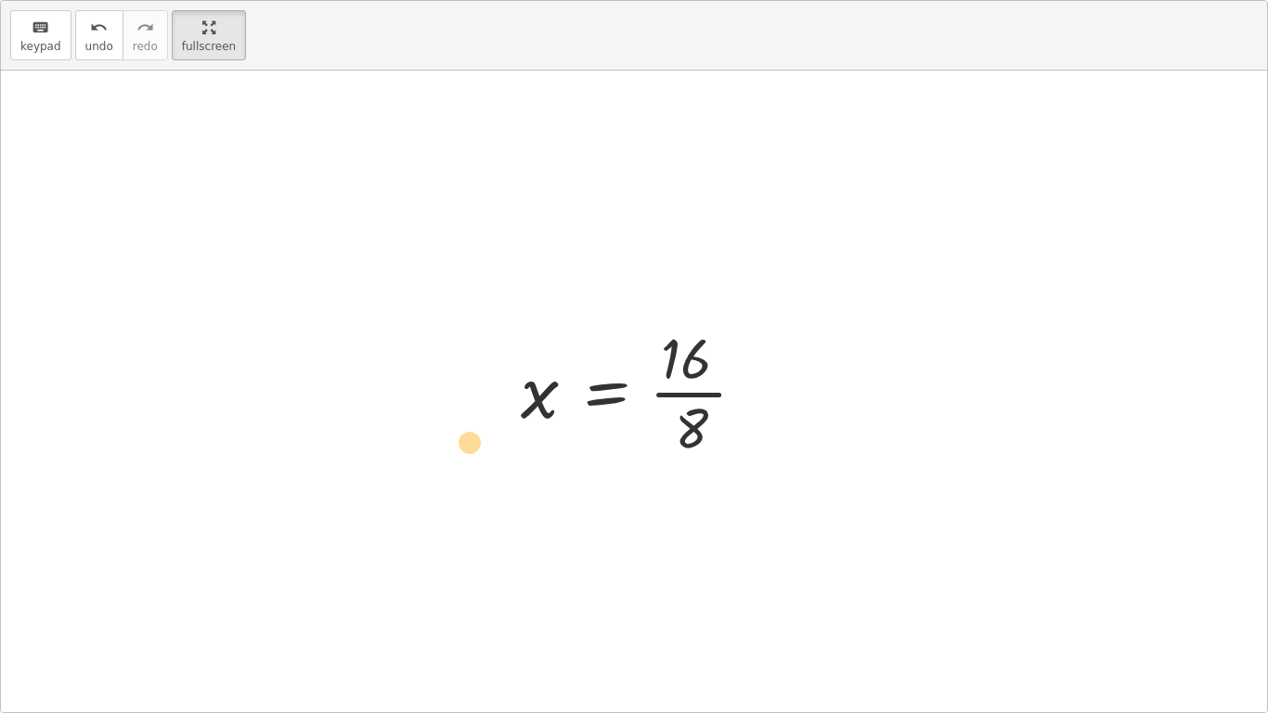
drag, startPoint x: 692, startPoint y: 418, endPoint x: 465, endPoint y: 430, distance: 226.9
drag, startPoint x: 704, startPoint y: 420, endPoint x: 534, endPoint y: 390, distance: 172.5
click at [534, 390] on div at bounding box center [641, 390] width 259 height 143
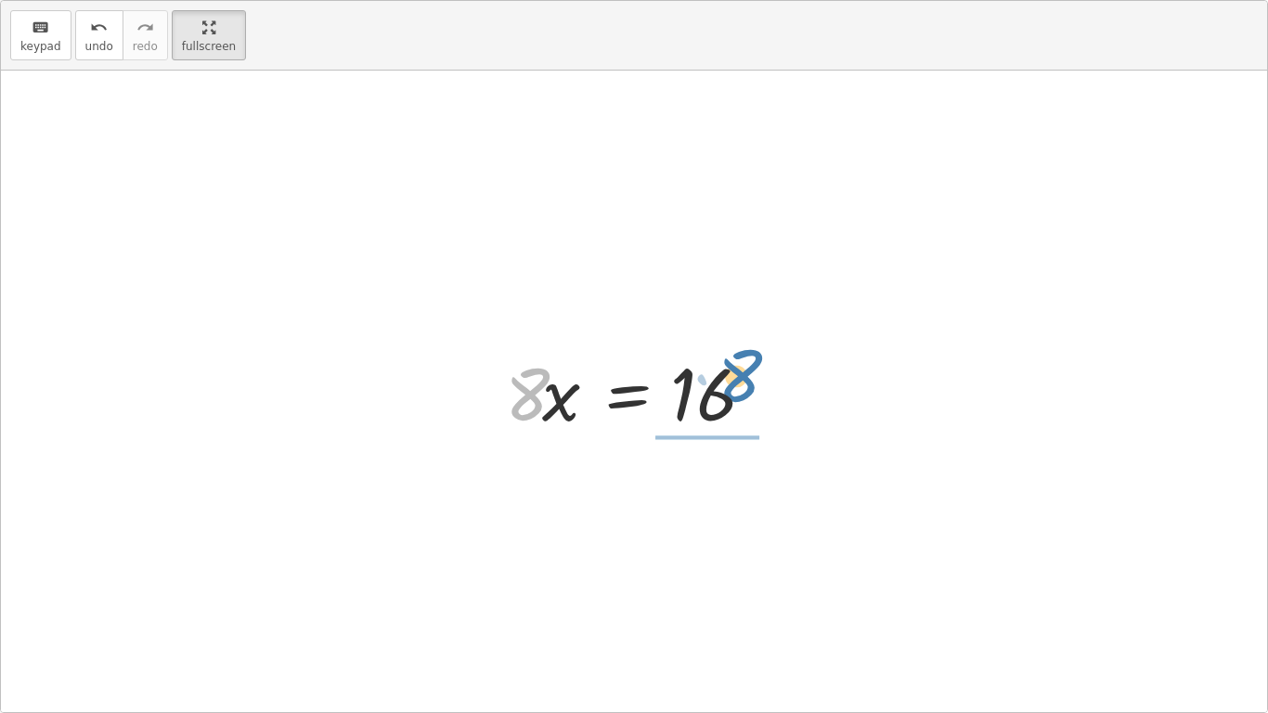
drag, startPoint x: 520, startPoint y: 390, endPoint x: 739, endPoint y: 379, distance: 219.4
click at [739, 379] on div at bounding box center [641, 392] width 291 height 96
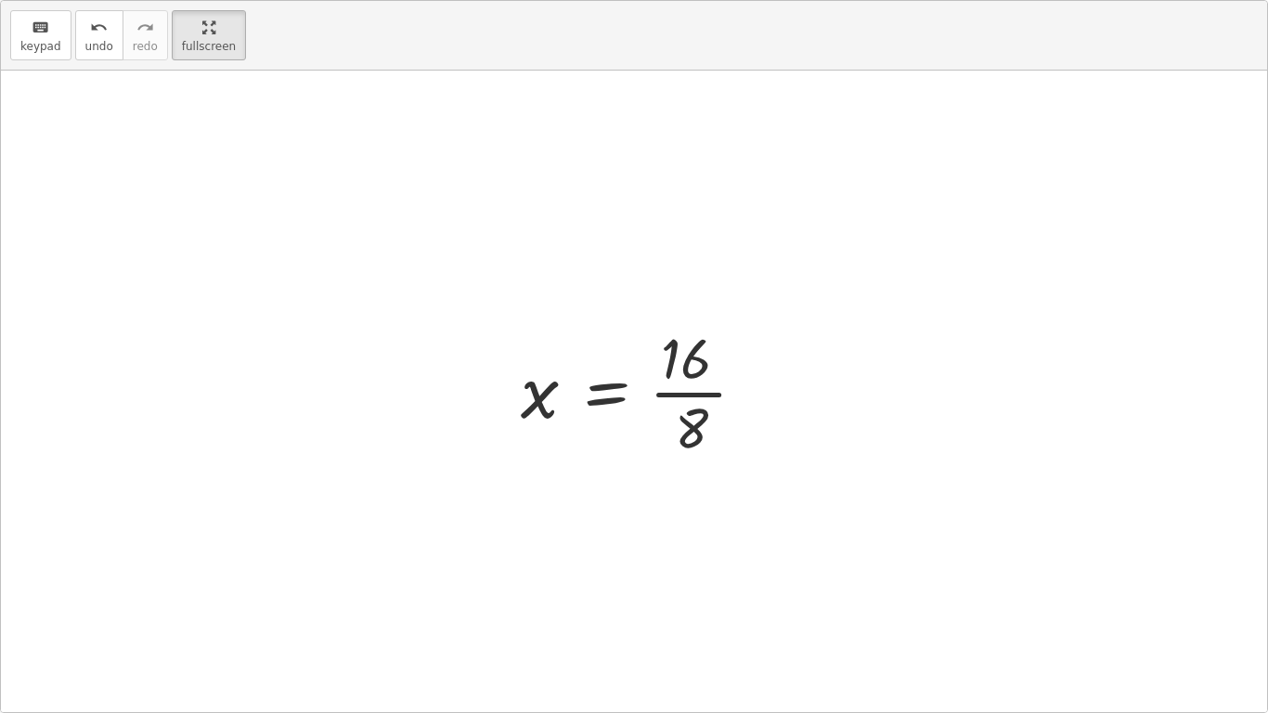
click at [685, 421] on div at bounding box center [641, 390] width 259 height 143
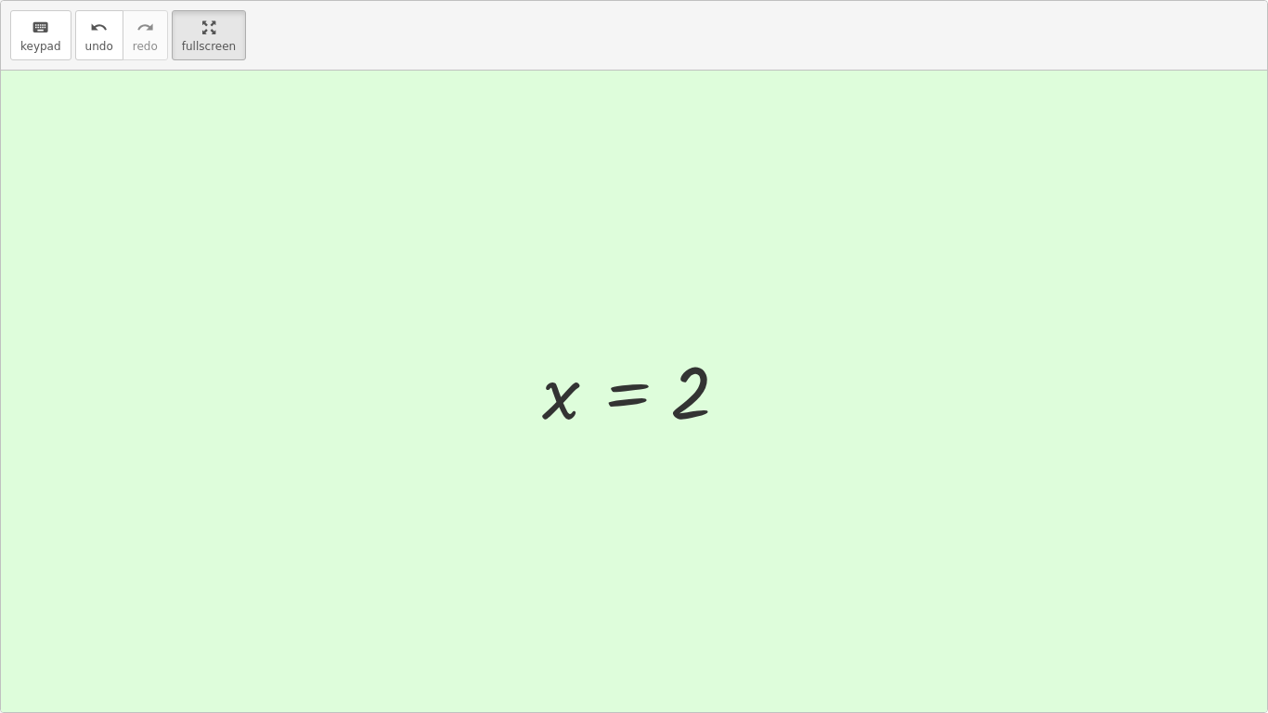
click at [685, 421] on div at bounding box center [641, 391] width 216 height 92
click at [192, 26] on div "button" at bounding box center [209, 27] width 54 height 22
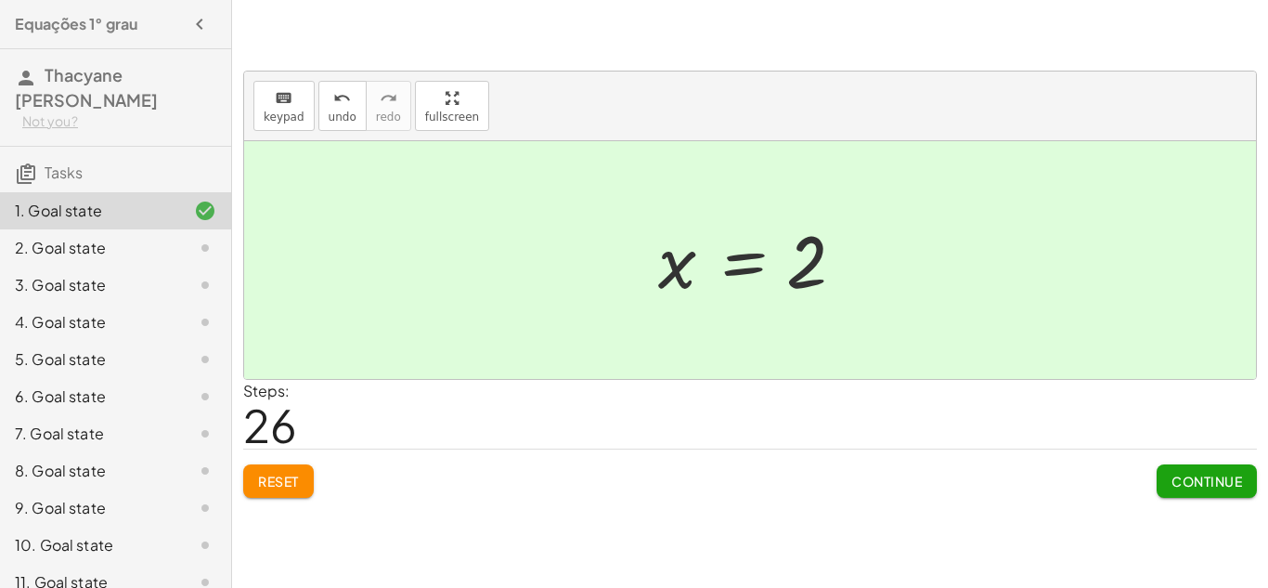
click at [1184, 474] on span "Continue" at bounding box center [1207, 481] width 71 height 17
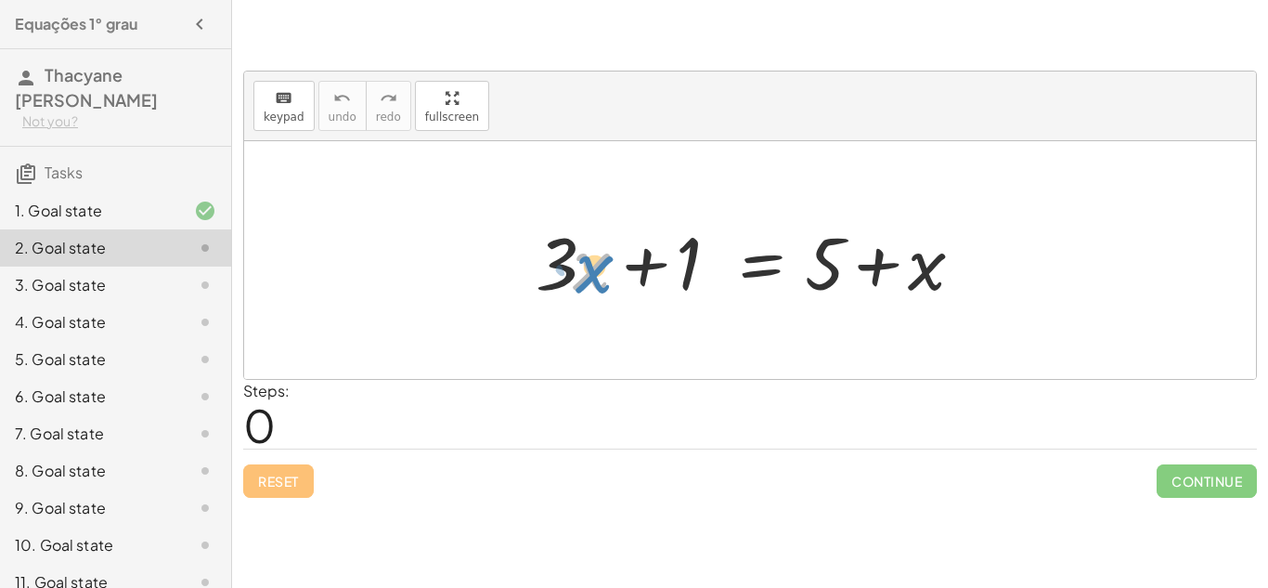
click at [598, 284] on div at bounding box center [756, 261] width 461 height 96
drag, startPoint x: 584, startPoint y: 269, endPoint x: 850, endPoint y: 265, distance: 265.6
click at [850, 265] on div at bounding box center [756, 261] width 461 height 96
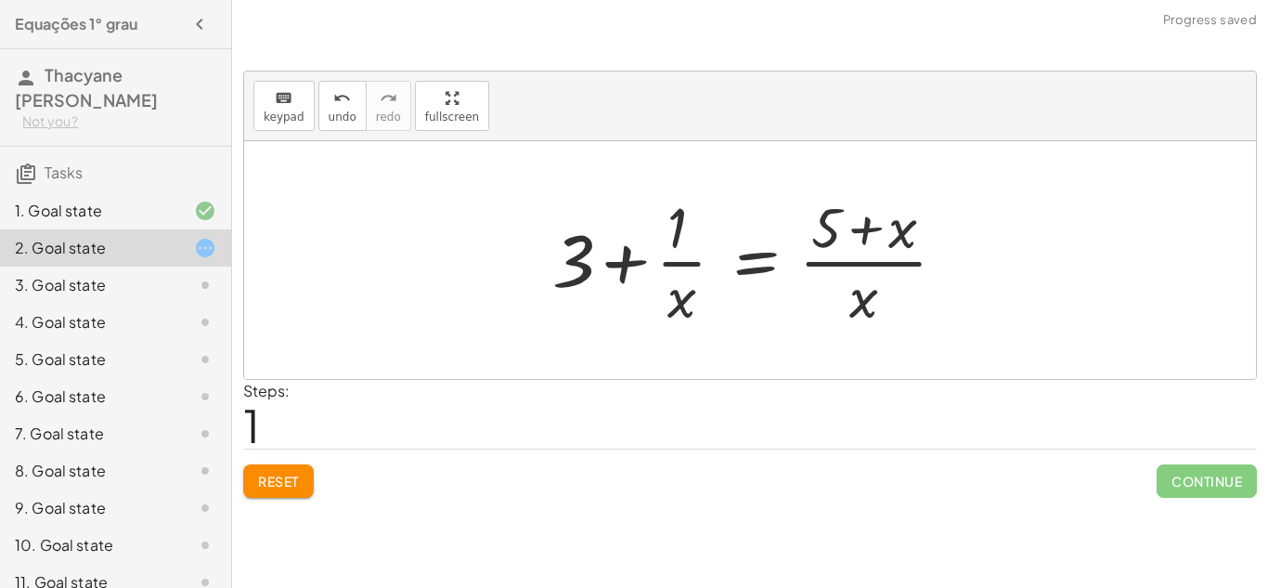
click at [885, 252] on div at bounding box center [756, 259] width 427 height 143
click at [629, 266] on div at bounding box center [756, 259] width 427 height 143
drag, startPoint x: 867, startPoint y: 292, endPoint x: 639, endPoint y: 246, distance: 232.9
click at [639, 246] on div at bounding box center [756, 259] width 427 height 143
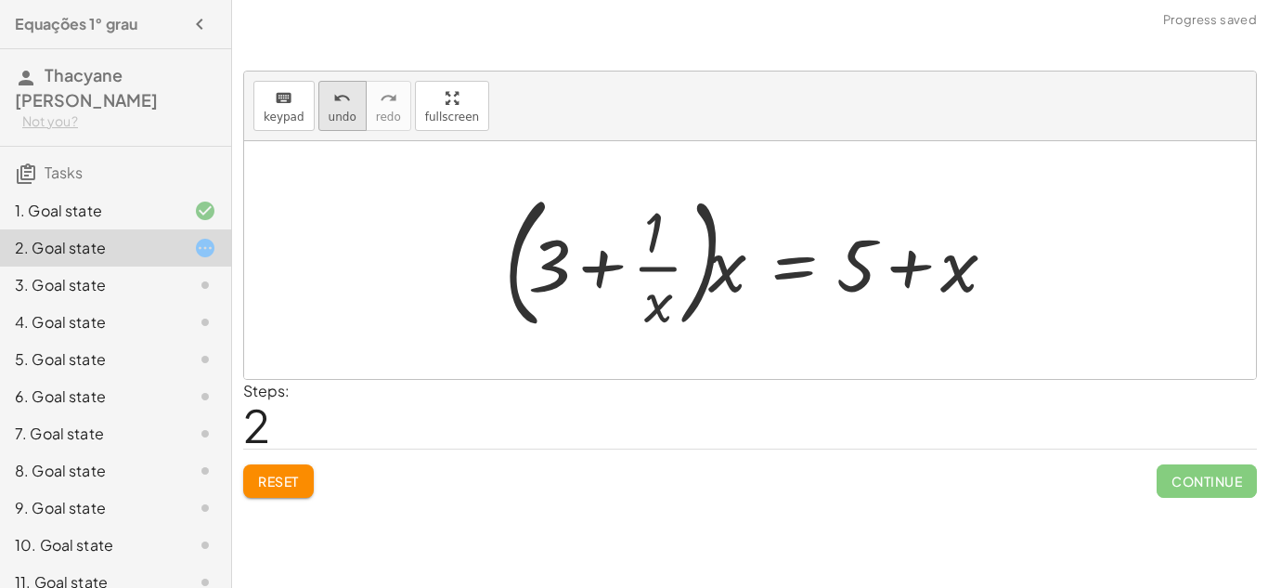
click at [333, 93] on icon "undo" at bounding box center [342, 98] width 18 height 22
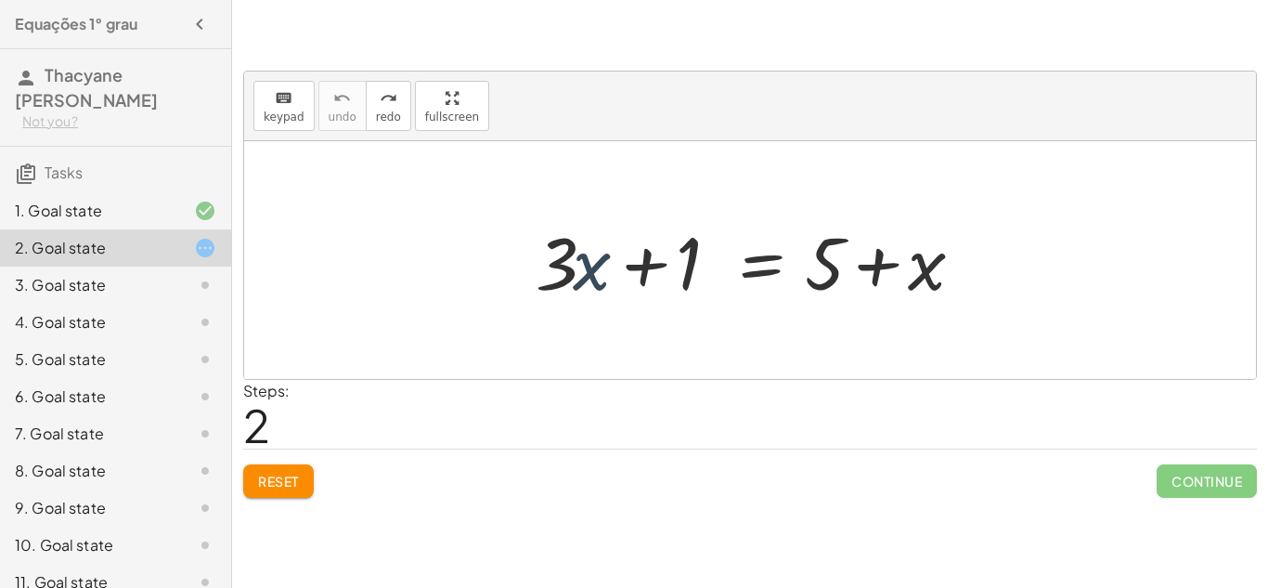
click at [595, 270] on div at bounding box center [756, 261] width 461 height 96
drag, startPoint x: 692, startPoint y: 259, endPoint x: 585, endPoint y: 265, distance: 106.9
click at [585, 265] on div at bounding box center [756, 261] width 461 height 96
drag, startPoint x: 687, startPoint y: 273, endPoint x: 576, endPoint y: 273, distance: 111.4
click at [576, 273] on div at bounding box center [756, 261] width 461 height 96
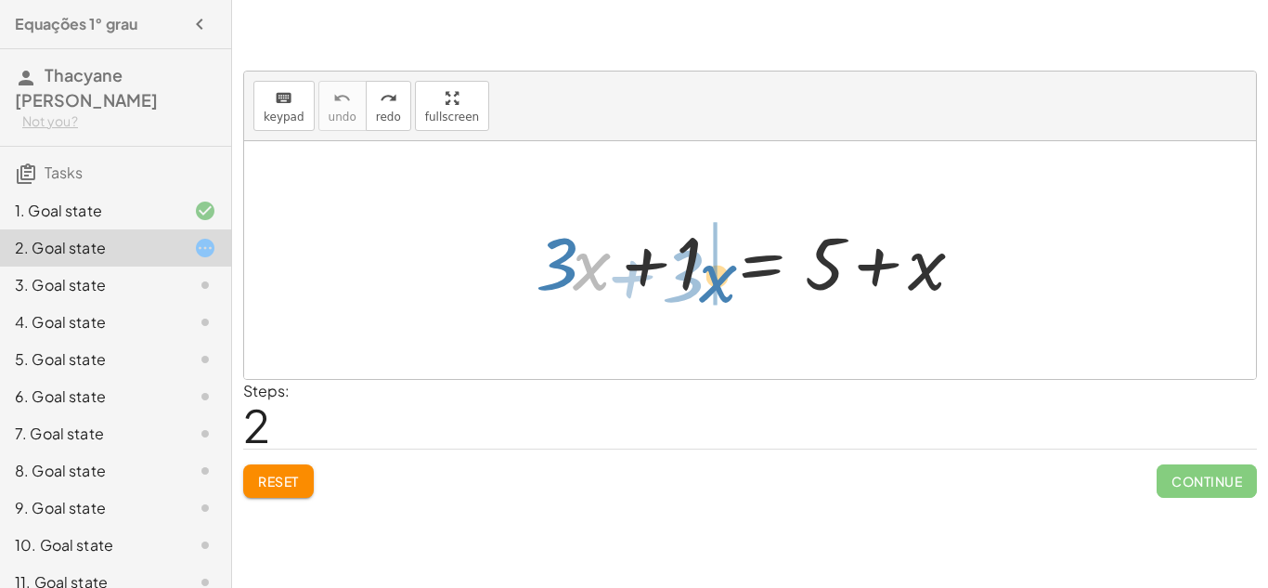
drag, startPoint x: 603, startPoint y: 279, endPoint x: 729, endPoint y: 289, distance: 126.7
click at [729, 289] on div at bounding box center [756, 261] width 461 height 96
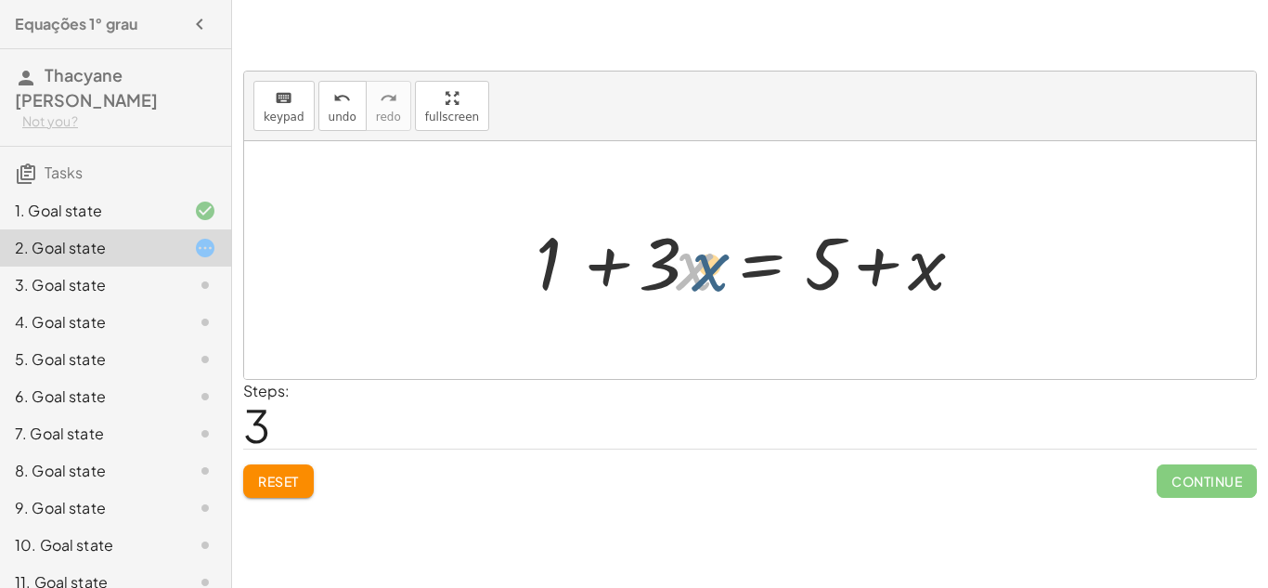
click at [686, 269] on div at bounding box center [756, 261] width 461 height 96
drag, startPoint x: 819, startPoint y: 263, endPoint x: 679, endPoint y: 257, distance: 140.3
click at [679, 257] on div at bounding box center [756, 261] width 461 height 96
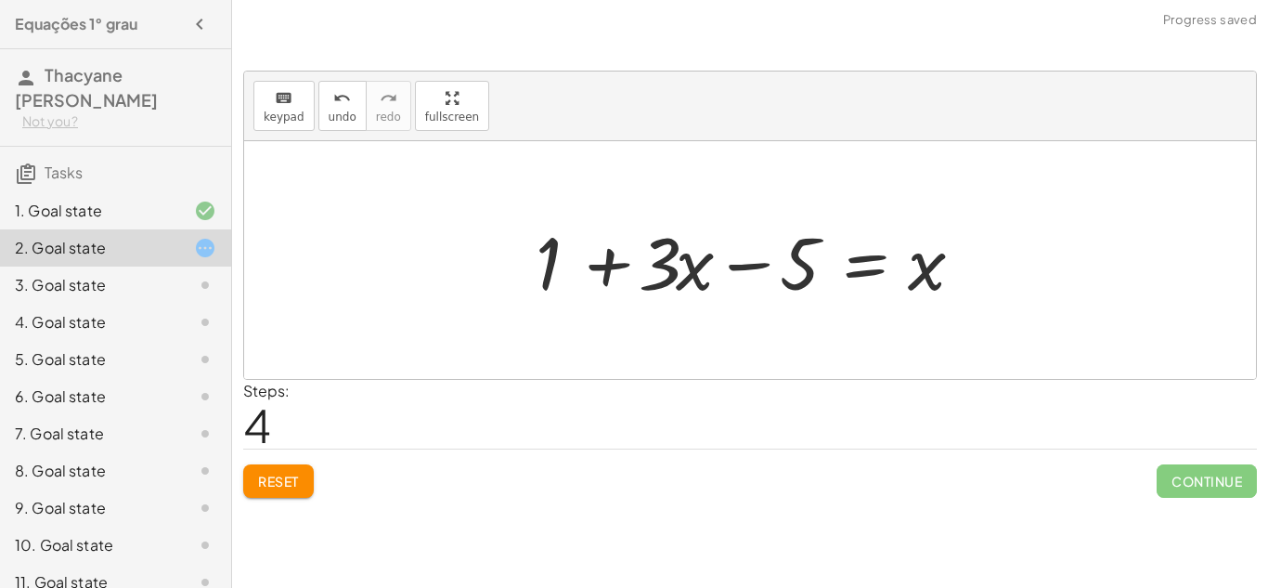
click at [604, 267] on div at bounding box center [756, 261] width 461 height 96
click at [743, 263] on div at bounding box center [756, 261] width 461 height 96
click at [877, 261] on div at bounding box center [756, 261] width 461 height 96
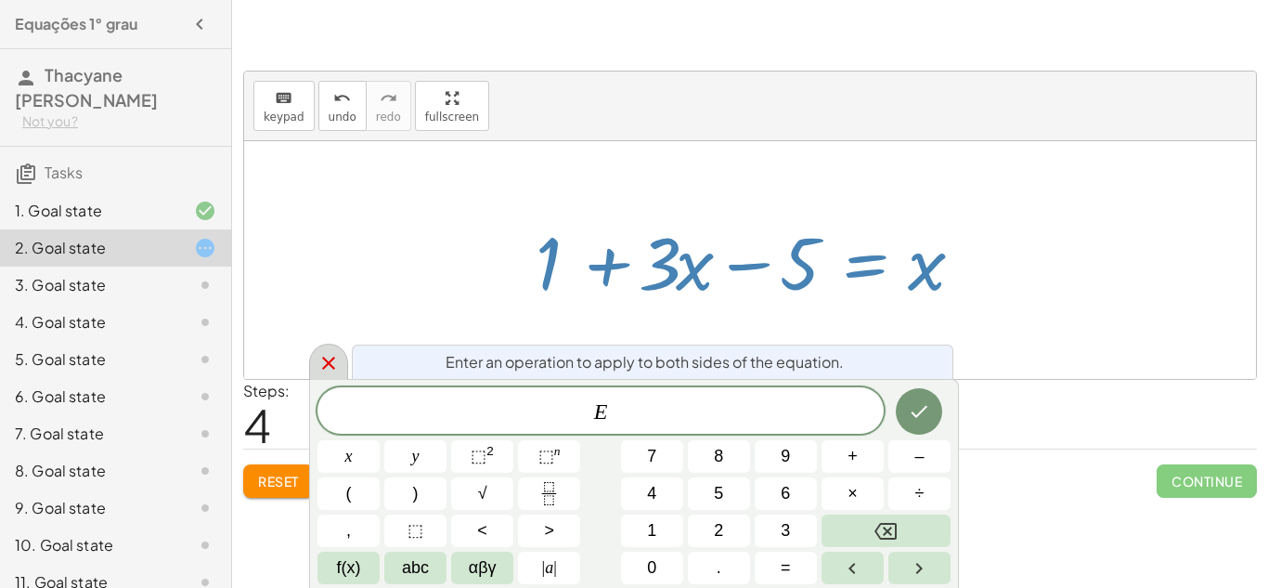
click at [331, 365] on icon at bounding box center [328, 363] width 13 height 13
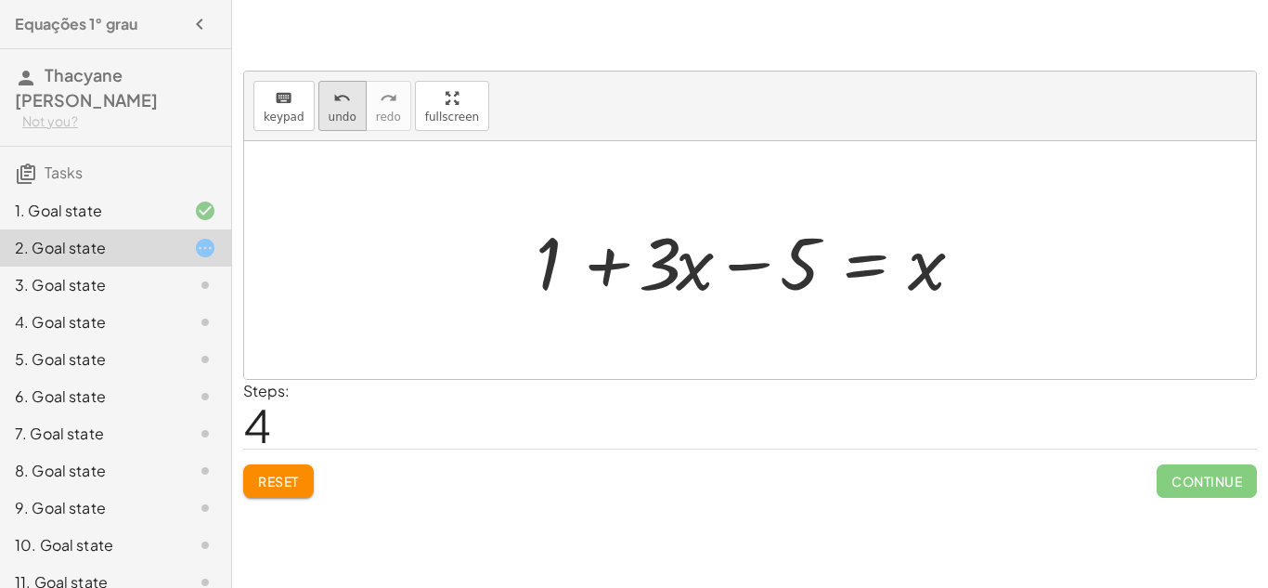
click at [331, 123] on button "undo undo" at bounding box center [342, 106] width 48 height 50
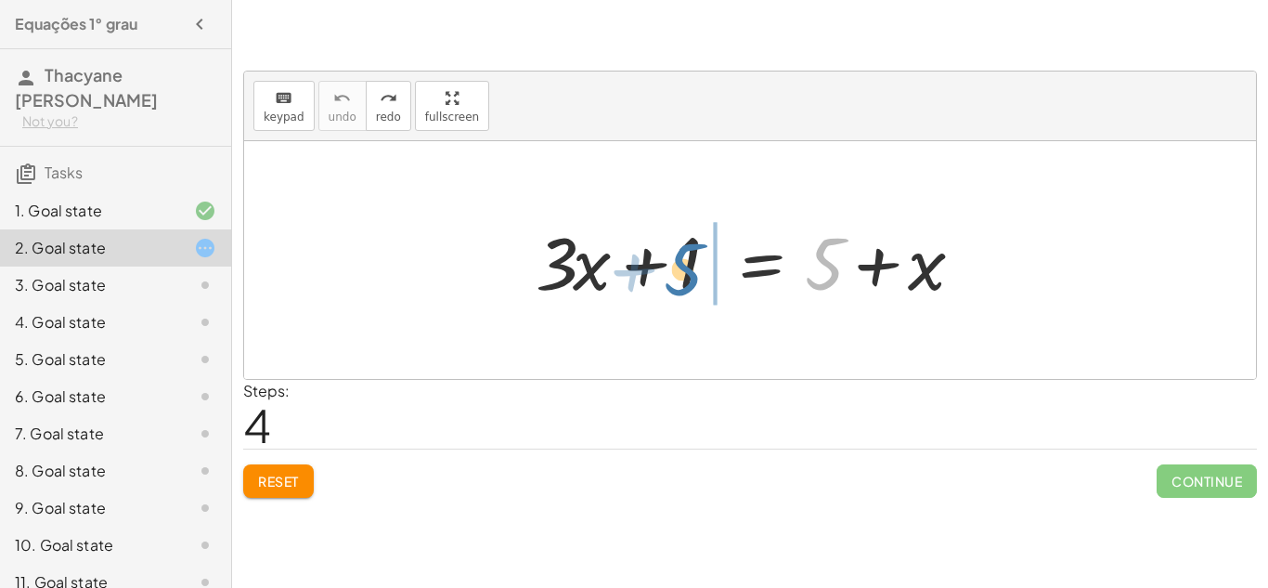
drag, startPoint x: 821, startPoint y: 249, endPoint x: 680, endPoint y: 253, distance: 141.2
click at [680, 253] on div at bounding box center [756, 261] width 461 height 96
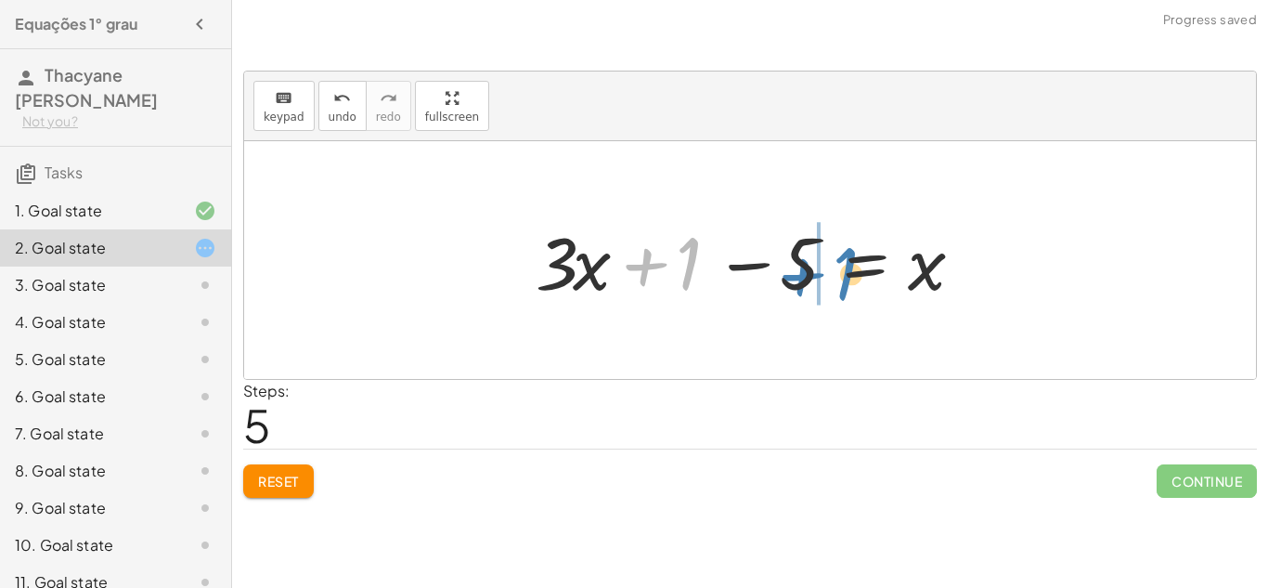
drag, startPoint x: 683, startPoint y: 259, endPoint x: 837, endPoint y: 264, distance: 153.3
click at [837, 264] on div at bounding box center [756, 261] width 461 height 96
click at [674, 252] on div at bounding box center [756, 261] width 461 height 96
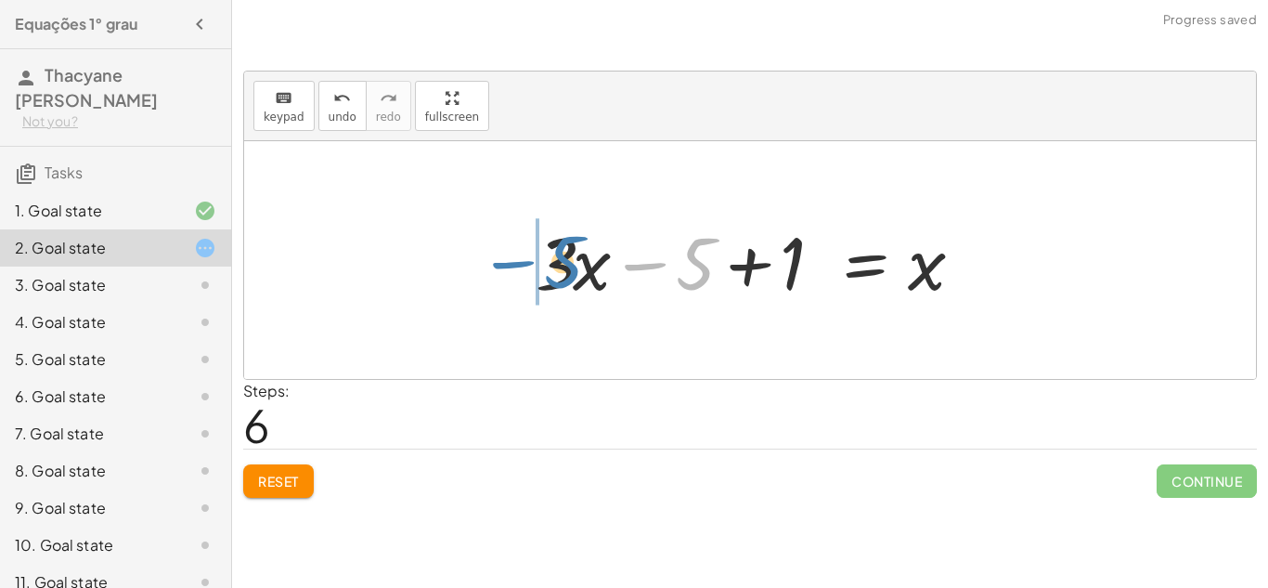
drag, startPoint x: 697, startPoint y: 254, endPoint x: 567, endPoint y: 253, distance: 130.0
click at [567, 253] on div at bounding box center [756, 261] width 461 height 96
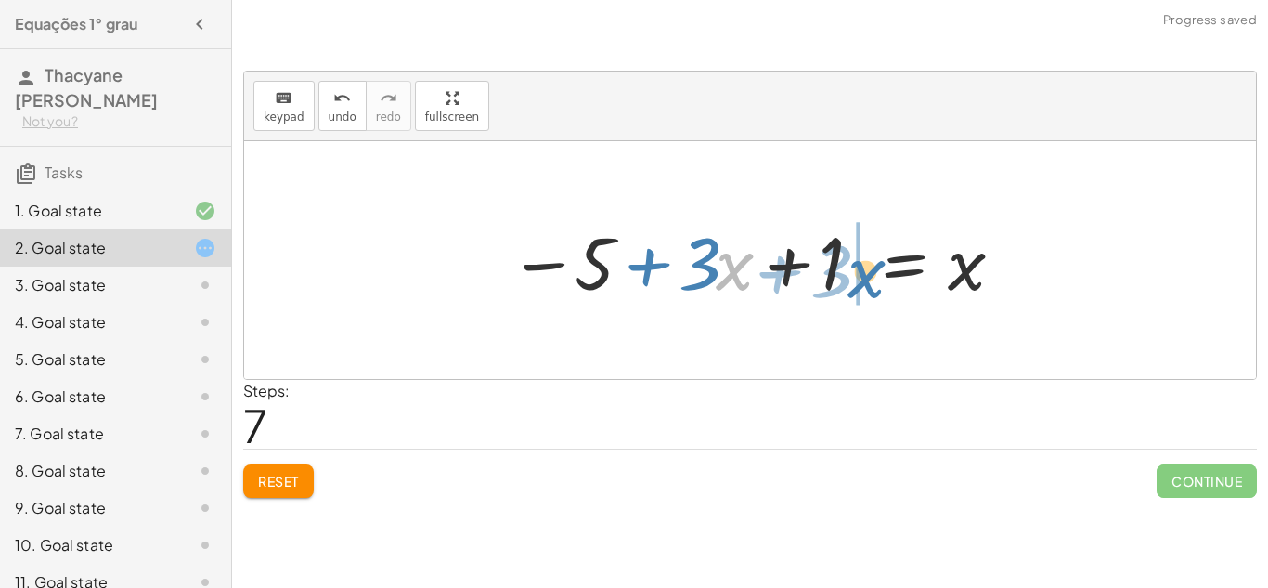
drag, startPoint x: 724, startPoint y: 267, endPoint x: 861, endPoint y: 272, distance: 136.6
click at [861, 272] on div at bounding box center [757, 261] width 514 height 96
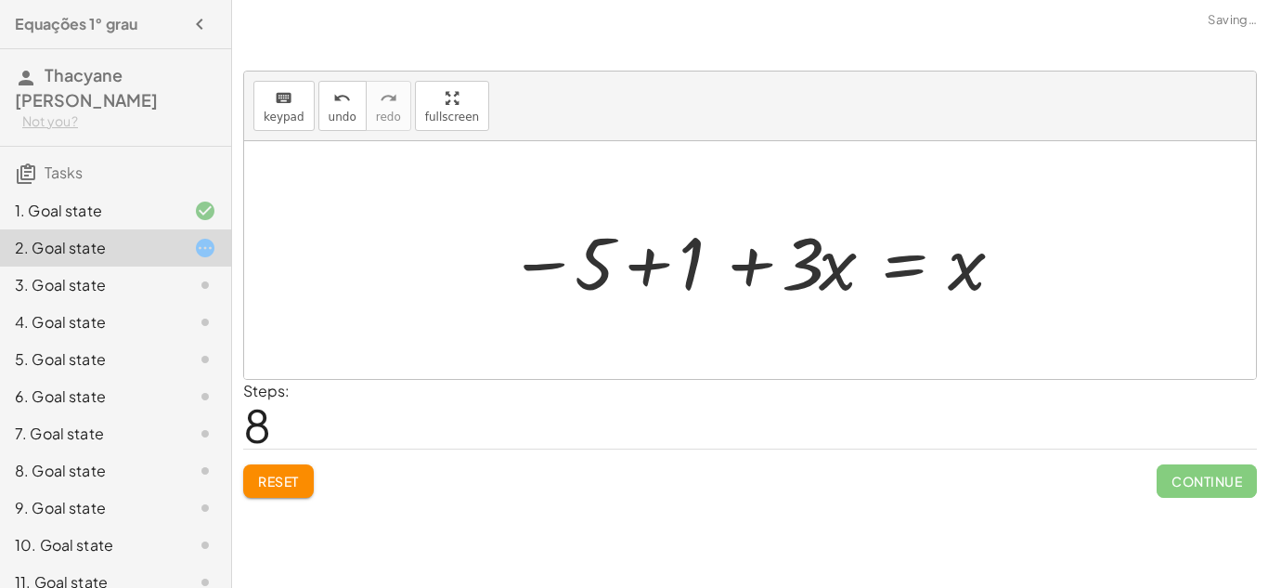
click at [660, 272] on div at bounding box center [757, 261] width 514 height 96
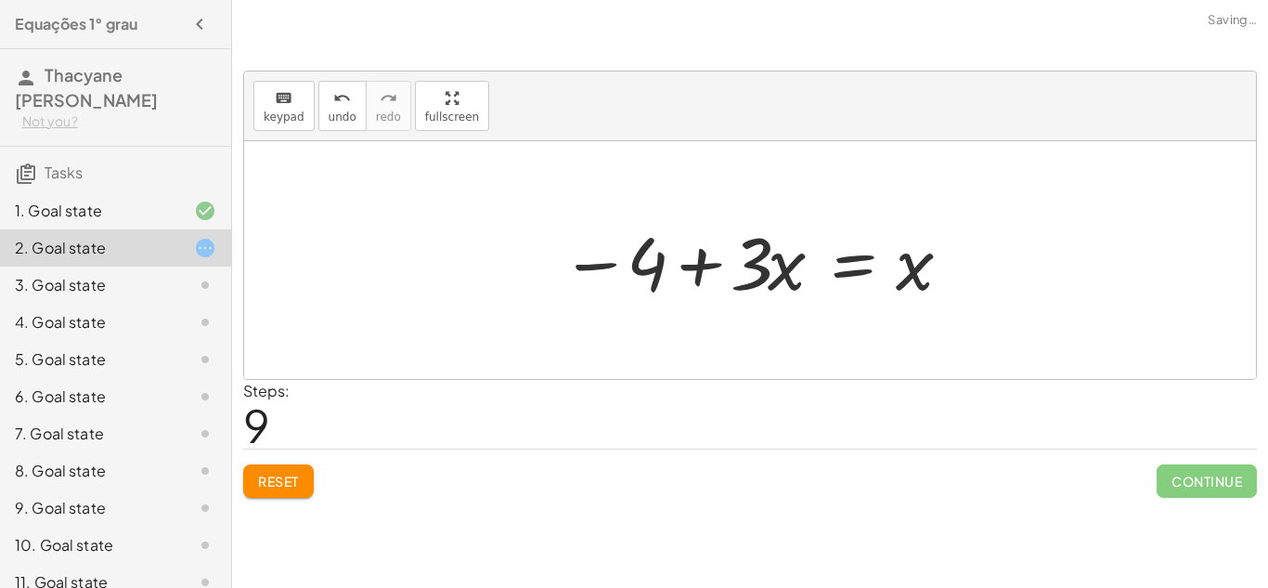
click at [747, 277] on div at bounding box center [757, 261] width 411 height 96
click at [709, 262] on div at bounding box center [757, 261] width 411 height 96
drag, startPoint x: 925, startPoint y: 264, endPoint x: 695, endPoint y: 252, distance: 230.6
click at [695, 252] on div at bounding box center [757, 261] width 411 height 96
click at [705, 261] on div at bounding box center [706, 261] width 514 height 96
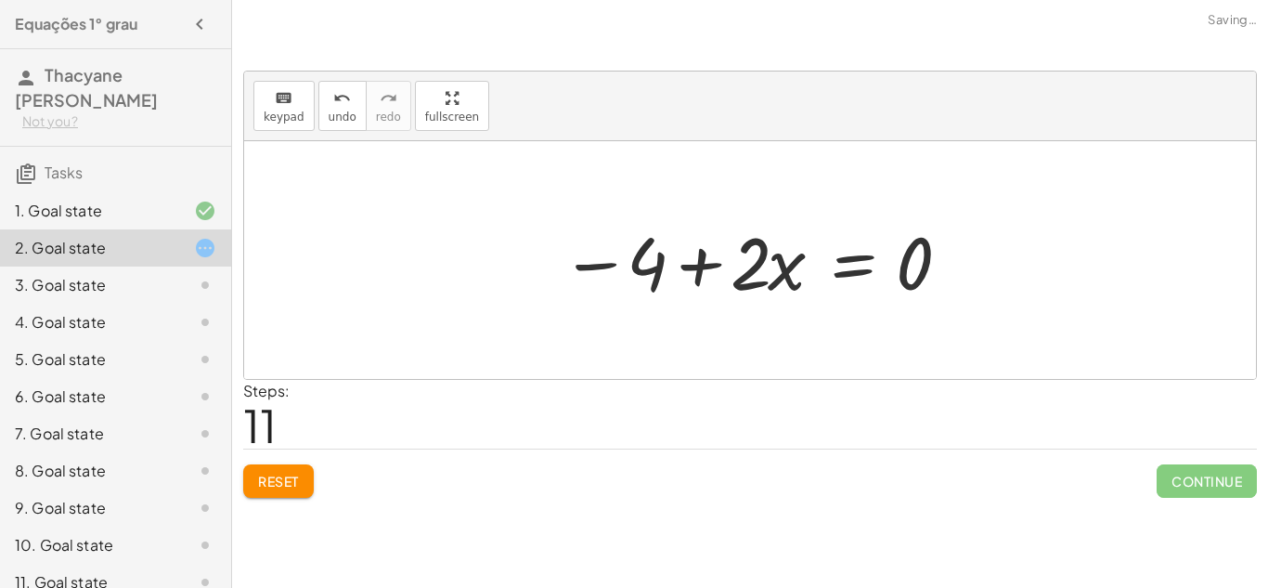
click at [701, 267] on div at bounding box center [757, 261] width 411 height 96
drag, startPoint x: 913, startPoint y: 266, endPoint x: 760, endPoint y: 266, distance: 152.3
click at [760, 266] on div at bounding box center [757, 261] width 411 height 96
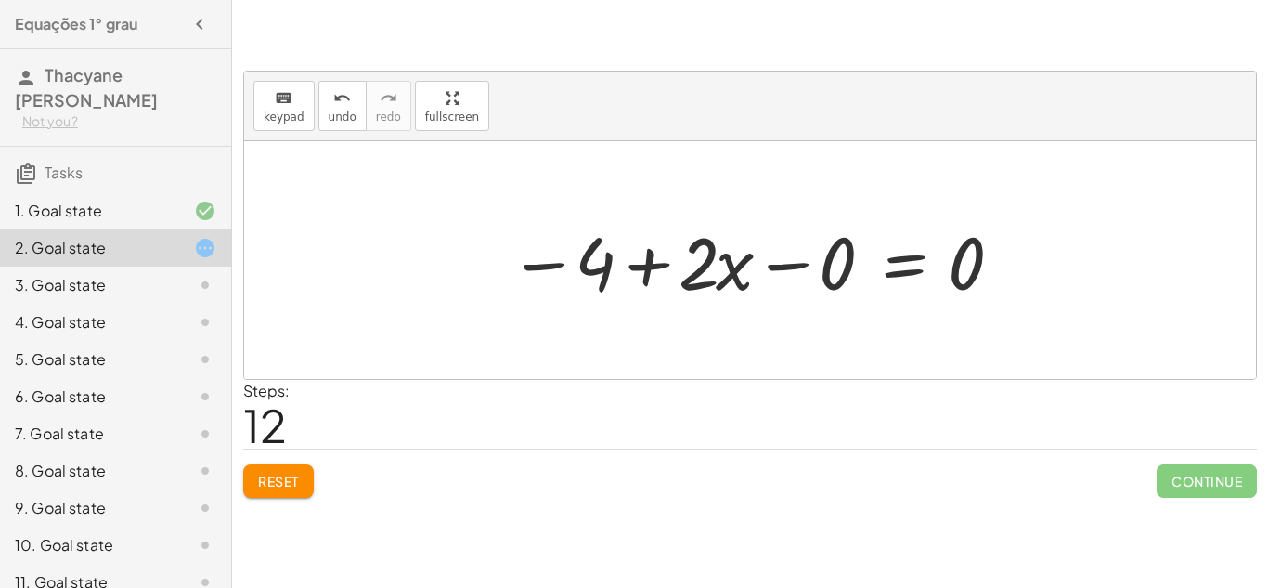
click at [261, 470] on button "Reset" at bounding box center [278, 480] width 71 height 33
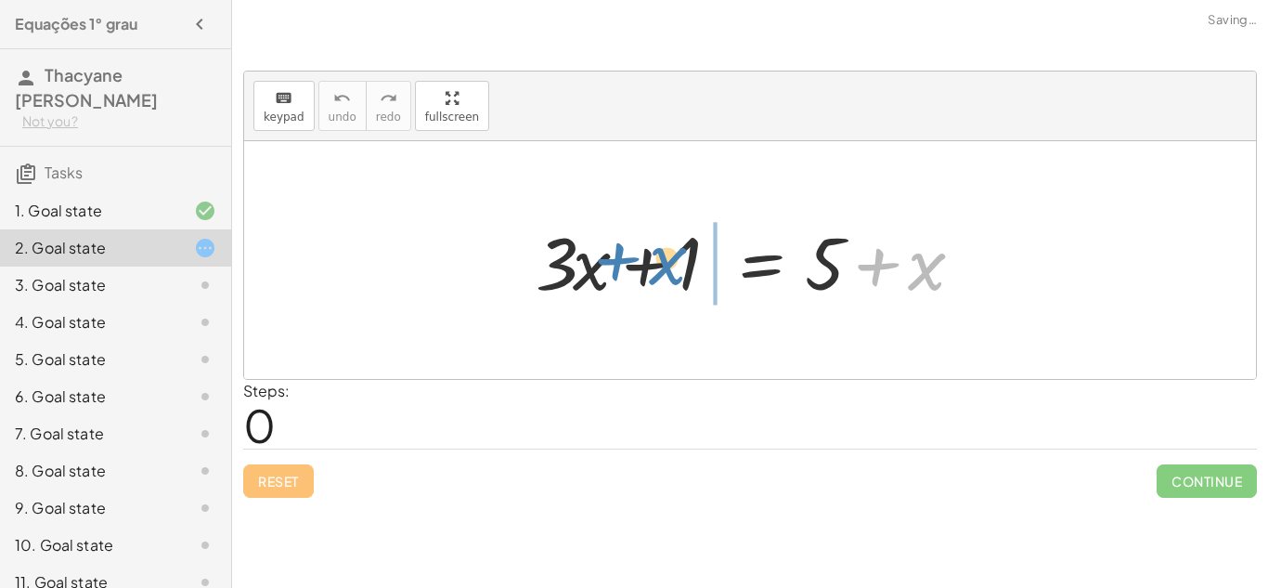
drag, startPoint x: 926, startPoint y: 273, endPoint x: 674, endPoint y: 271, distance: 251.6
click at [674, 271] on div at bounding box center [756, 261] width 461 height 96
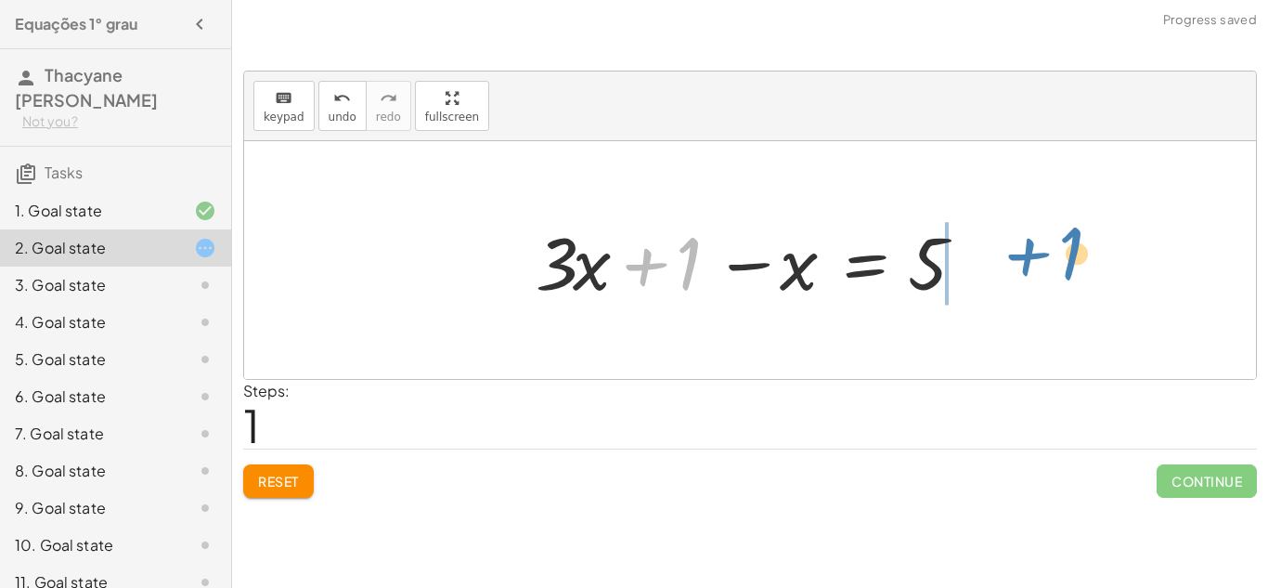
drag, startPoint x: 651, startPoint y: 269, endPoint x: 1028, endPoint y: 259, distance: 377.1
click at [1028, 259] on div "+ · 3 · x + 1 = + 5 + x + 1 + · 3 · x + 1 = 5 x −" at bounding box center [750, 260] width 1012 height 238
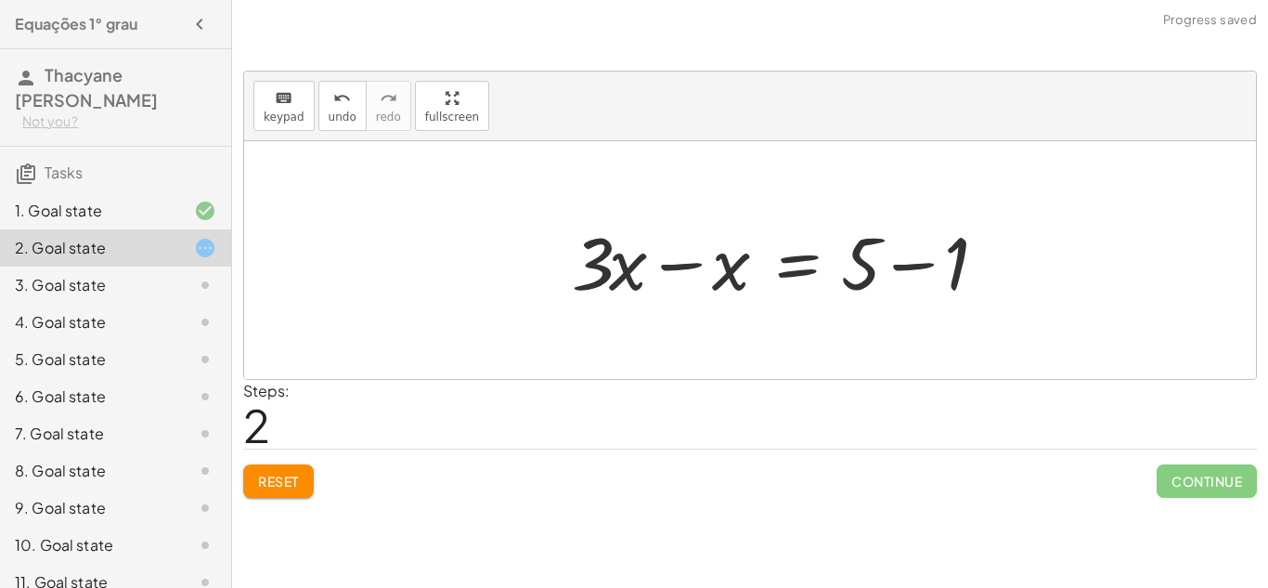
click at [985, 264] on div at bounding box center [793, 261] width 461 height 96
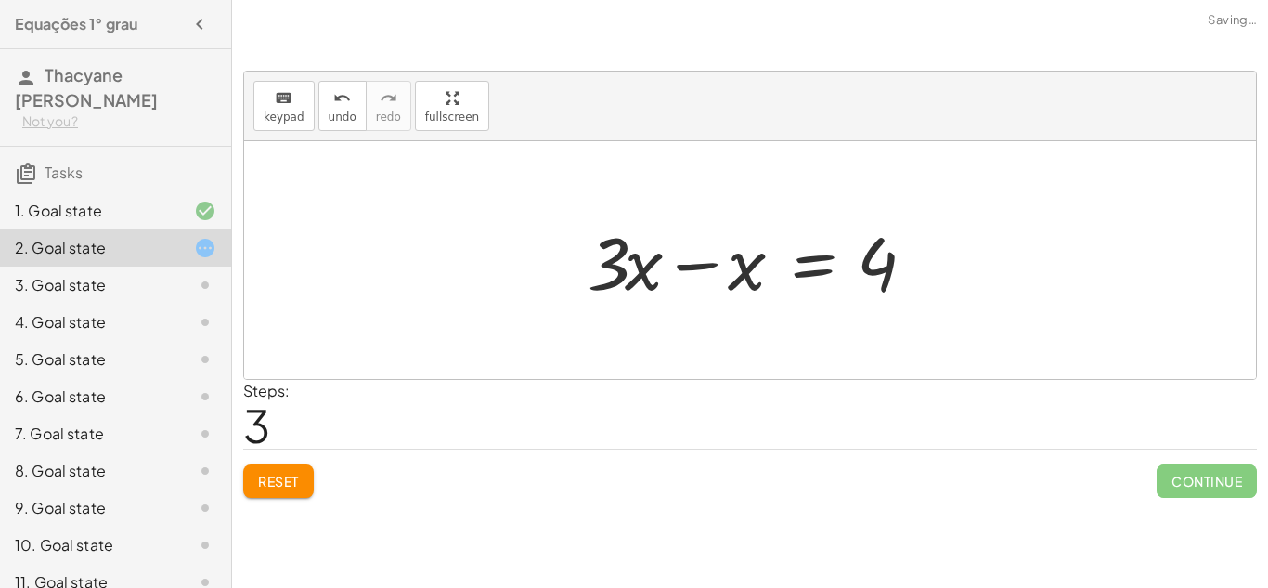
click at [700, 266] on div at bounding box center [756, 261] width 357 height 96
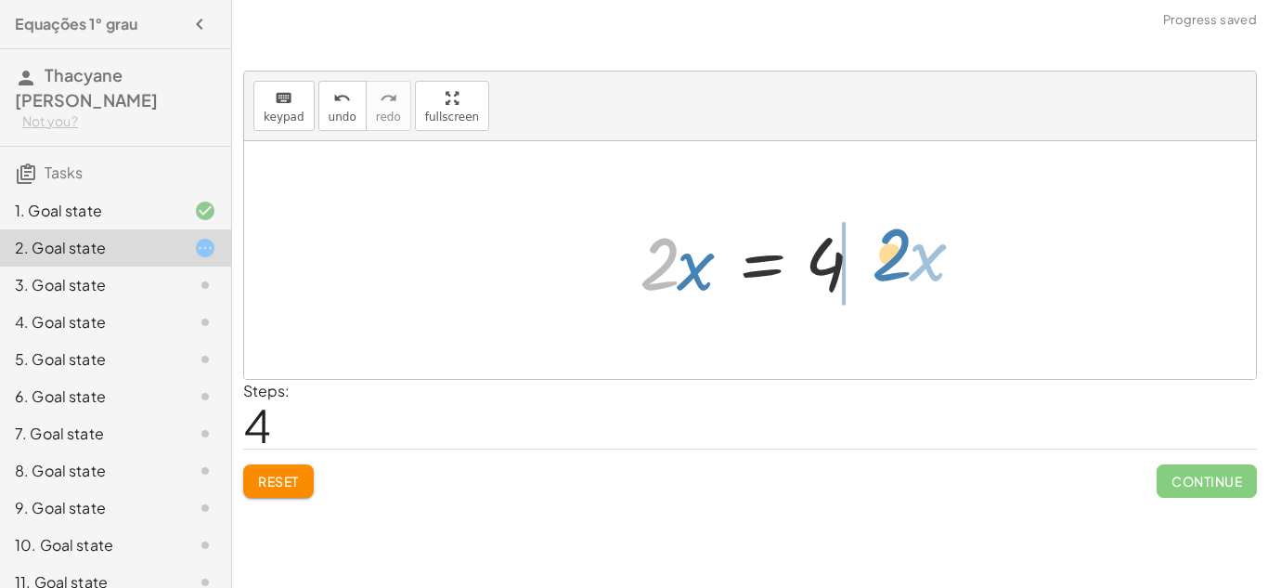
drag, startPoint x: 662, startPoint y: 262, endPoint x: 890, endPoint y: 261, distance: 228.4
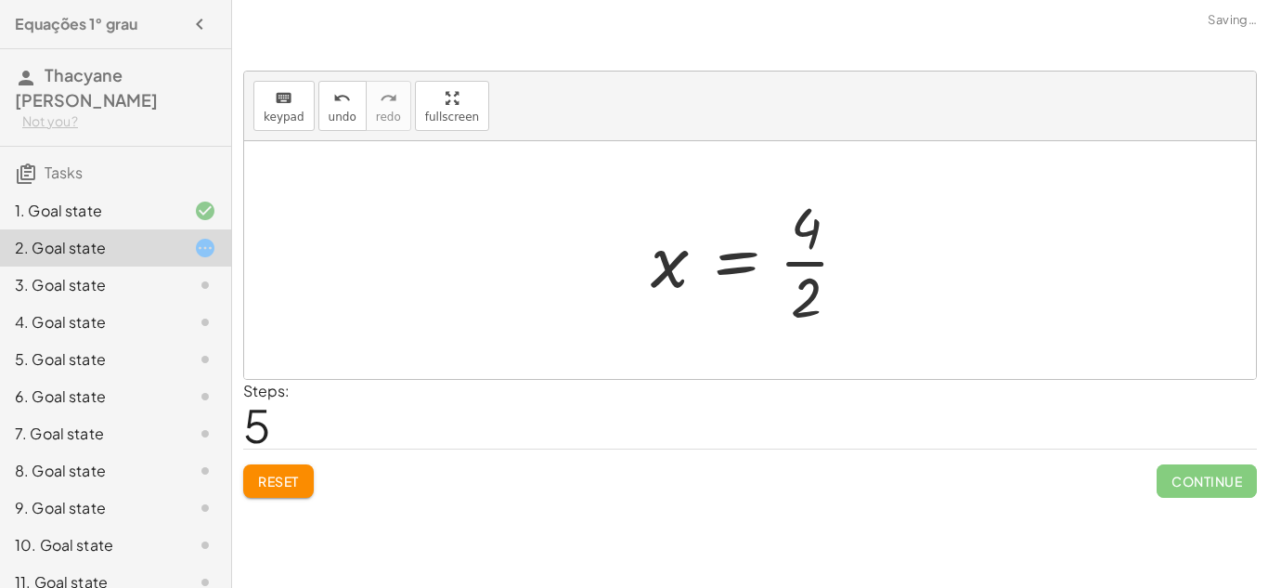
click at [834, 258] on div at bounding box center [757, 259] width 231 height 143
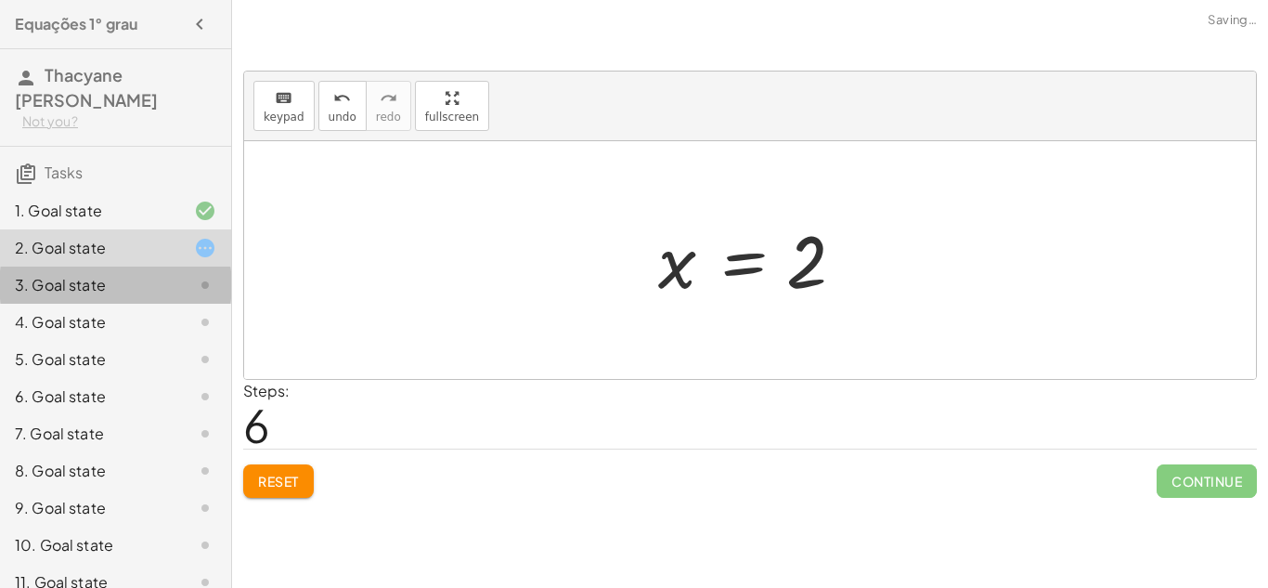
click at [169, 282] on div at bounding box center [190, 285] width 52 height 22
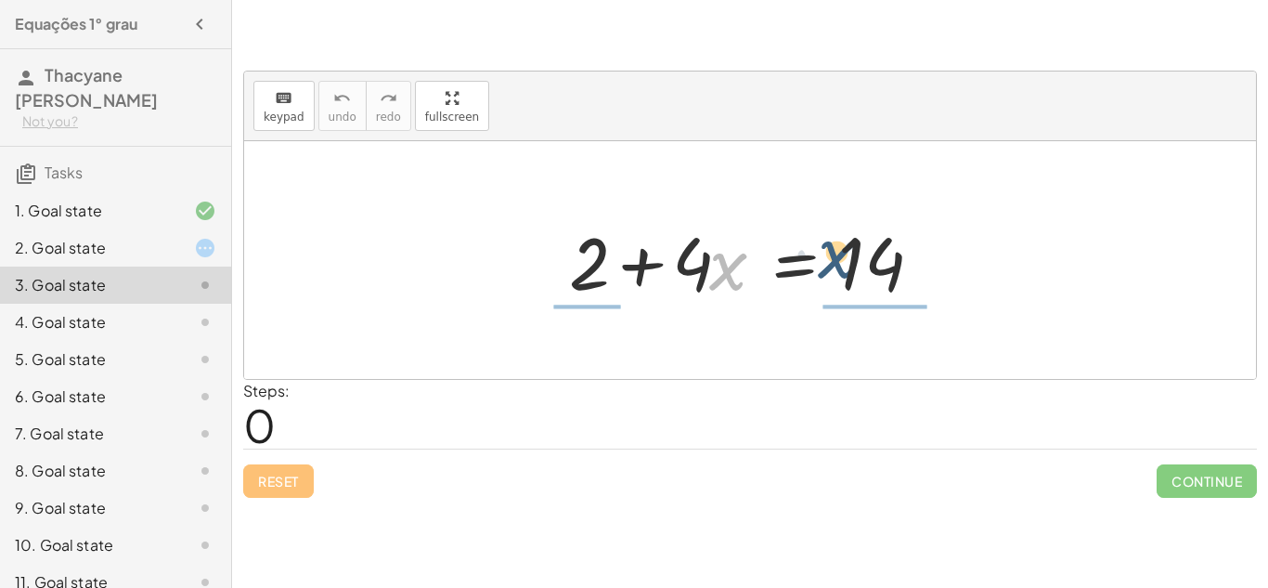
drag, startPoint x: 727, startPoint y: 270, endPoint x: 851, endPoint y: 257, distance: 124.2
click at [851, 257] on div at bounding box center [757, 261] width 395 height 96
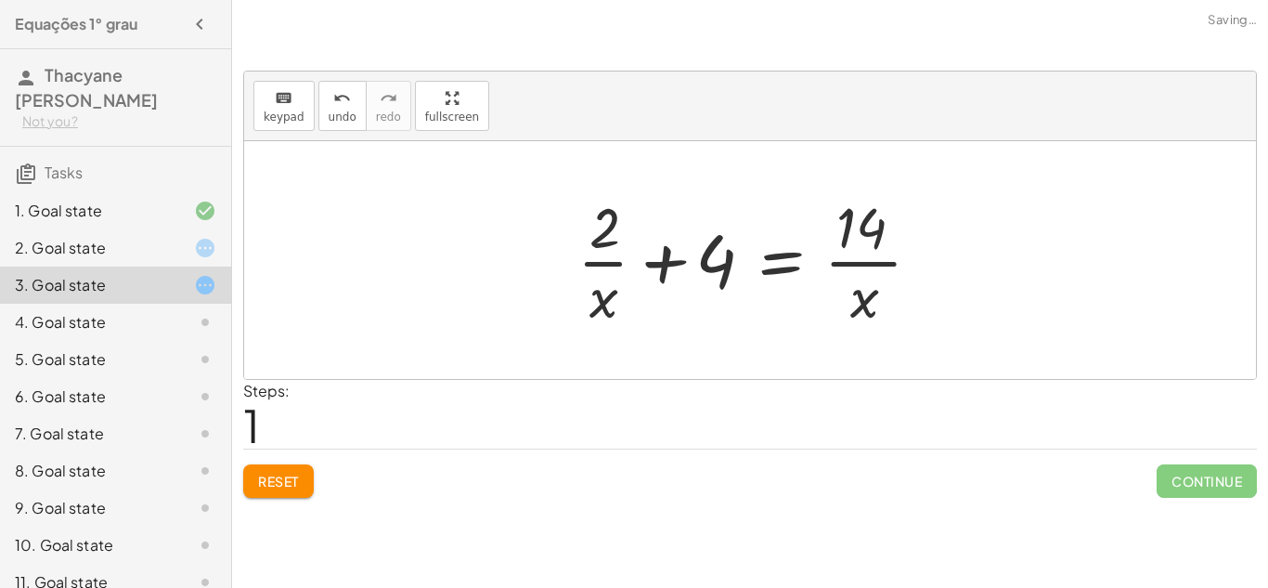
click at [775, 263] on div at bounding box center [757, 259] width 378 height 143
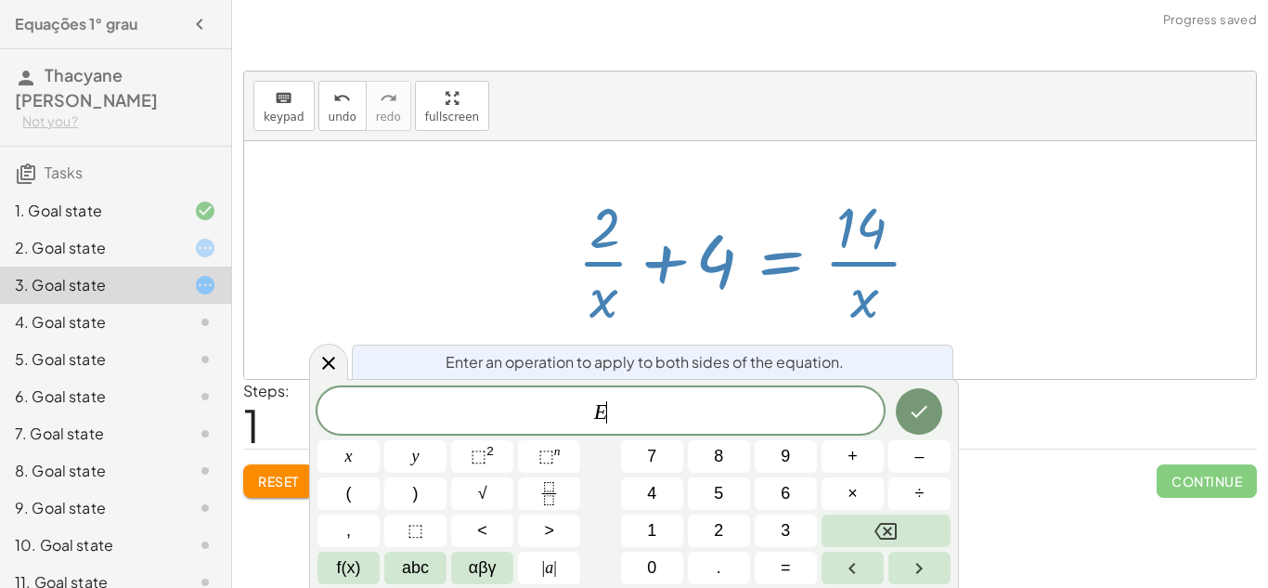
scroll to position [2, 0]
click at [327, 364] on icon at bounding box center [328, 363] width 13 height 13
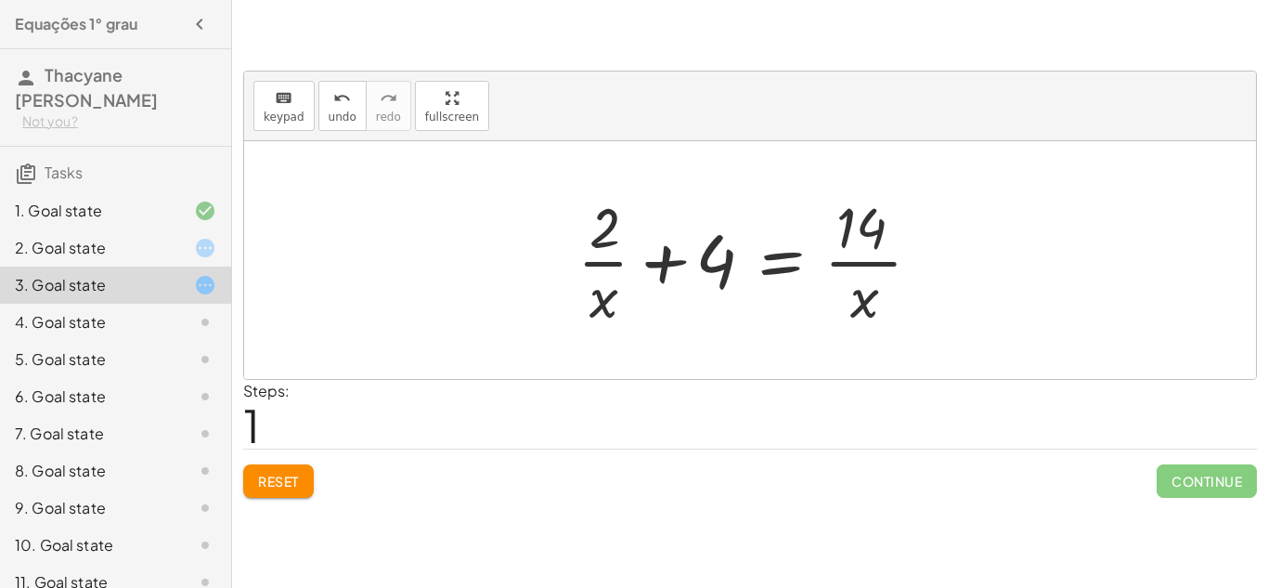
click at [665, 263] on div at bounding box center [757, 259] width 378 height 143
drag, startPoint x: 609, startPoint y: 294, endPoint x: 749, endPoint y: 253, distance: 146.0
click at [749, 253] on div at bounding box center [757, 259] width 378 height 143
drag, startPoint x: 601, startPoint y: 313, endPoint x: 739, endPoint y: 279, distance: 142.5
click at [739, 279] on div at bounding box center [757, 259] width 378 height 143
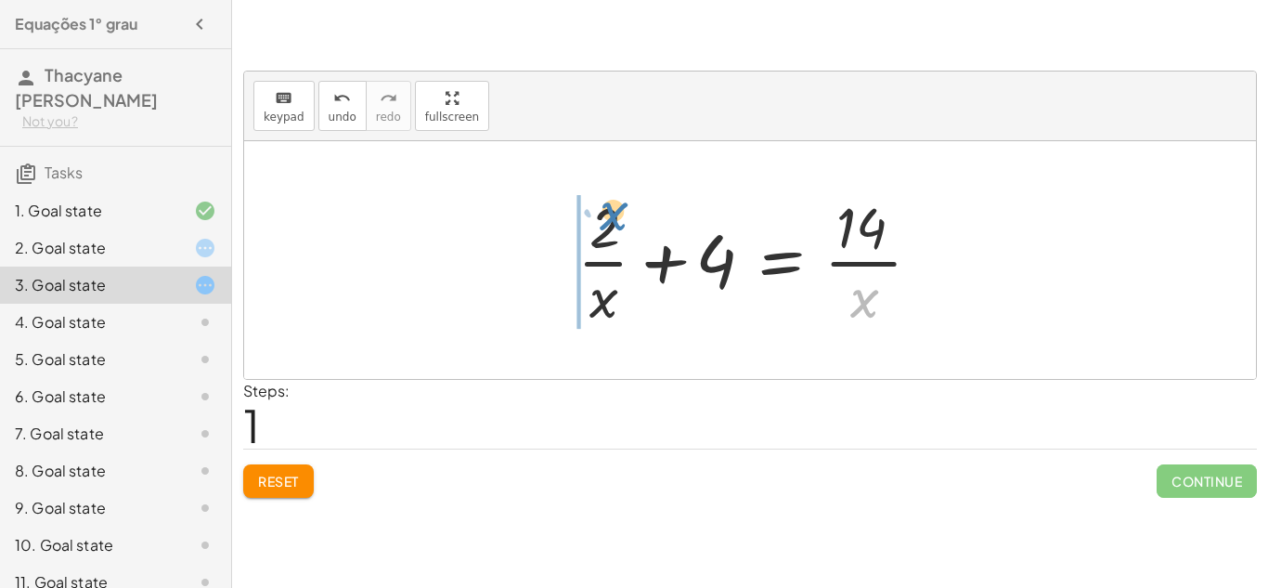
drag, startPoint x: 868, startPoint y: 298, endPoint x: 630, endPoint y: 219, distance: 251.3
click at [630, 219] on div at bounding box center [757, 259] width 378 height 143
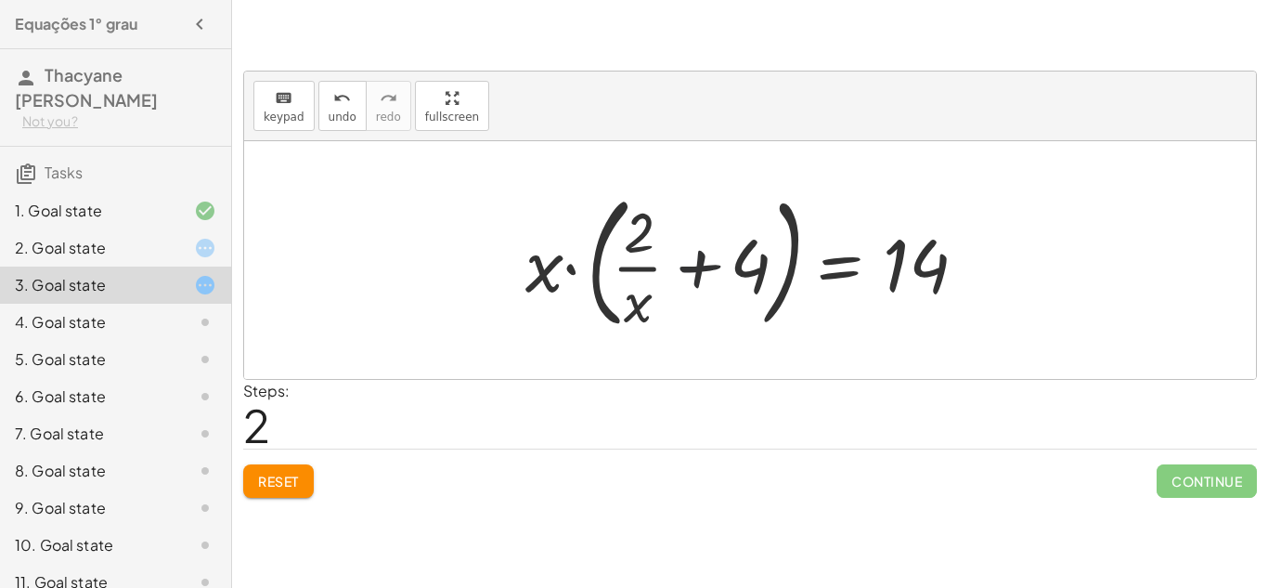
click at [703, 273] on div at bounding box center [757, 260] width 483 height 154
click at [278, 480] on span "Reset" at bounding box center [278, 481] width 41 height 17
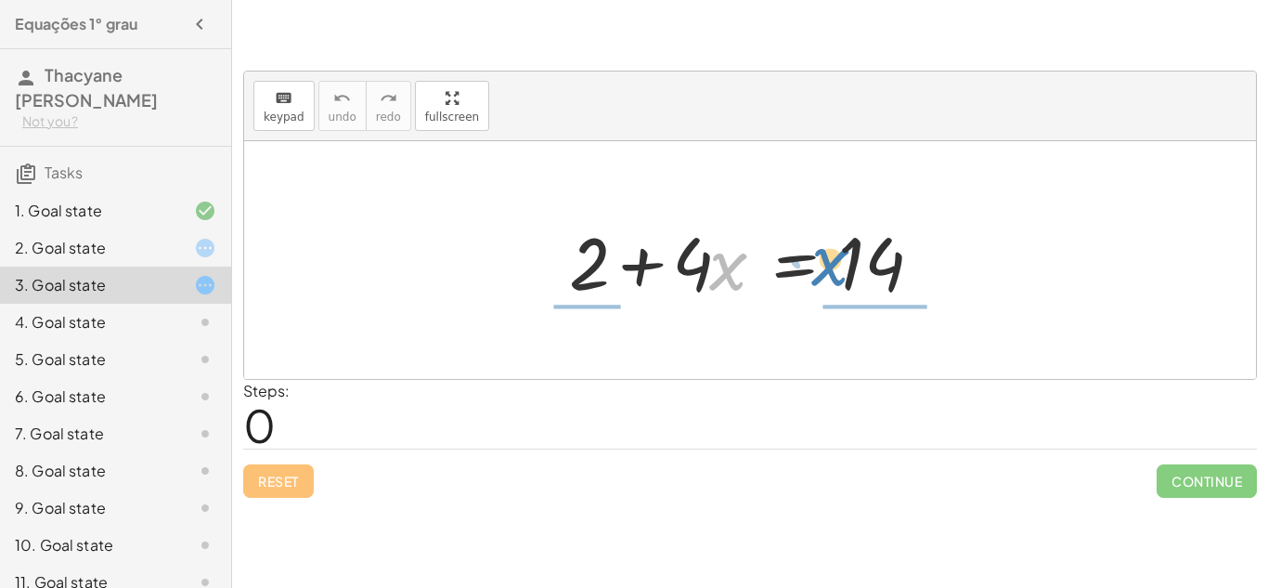
drag, startPoint x: 727, startPoint y: 265, endPoint x: 837, endPoint y: 258, distance: 109.8
click at [837, 258] on div at bounding box center [757, 261] width 395 height 96
drag, startPoint x: 717, startPoint y: 268, endPoint x: 815, endPoint y: 265, distance: 98.5
click at [815, 265] on div at bounding box center [757, 261] width 395 height 96
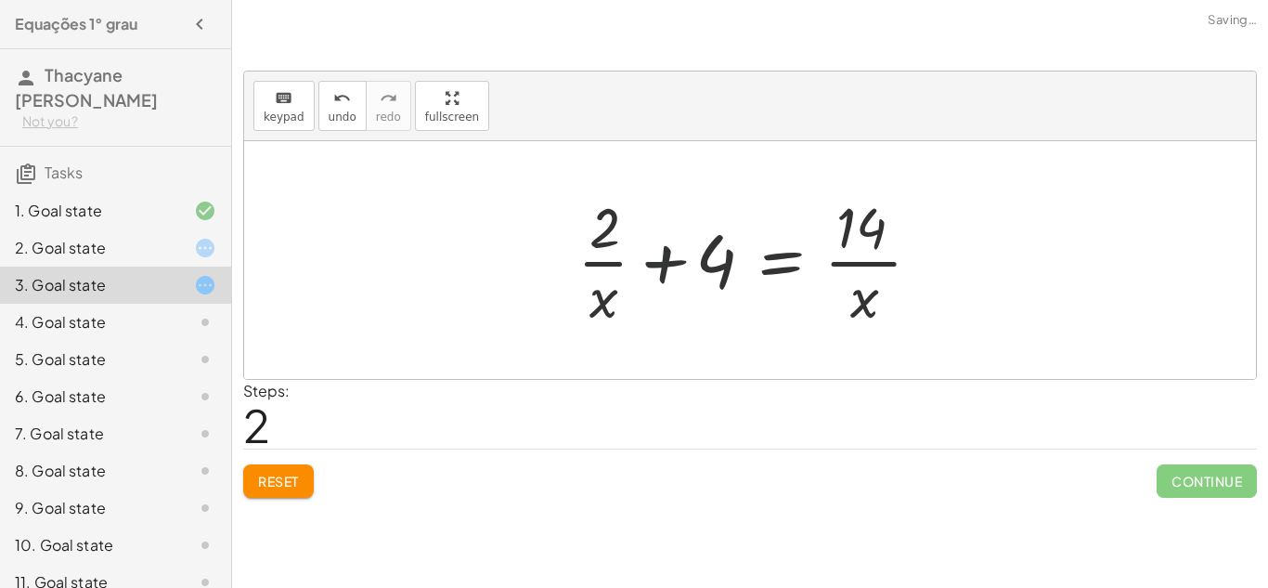
click at [665, 260] on div at bounding box center [757, 259] width 378 height 143
drag, startPoint x: 854, startPoint y: 233, endPoint x: 744, endPoint y: 266, distance: 115.4
click at [744, 266] on div at bounding box center [757, 259] width 378 height 143
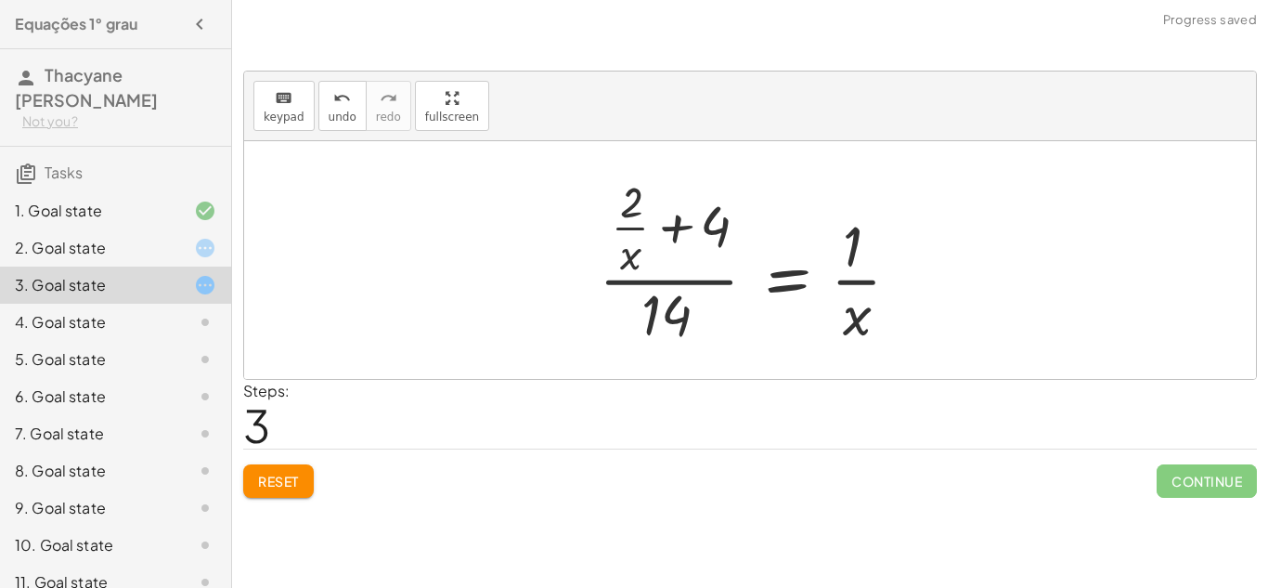
click at [697, 285] on div at bounding box center [757, 260] width 335 height 179
click at [281, 473] on span "Reset" at bounding box center [278, 481] width 41 height 17
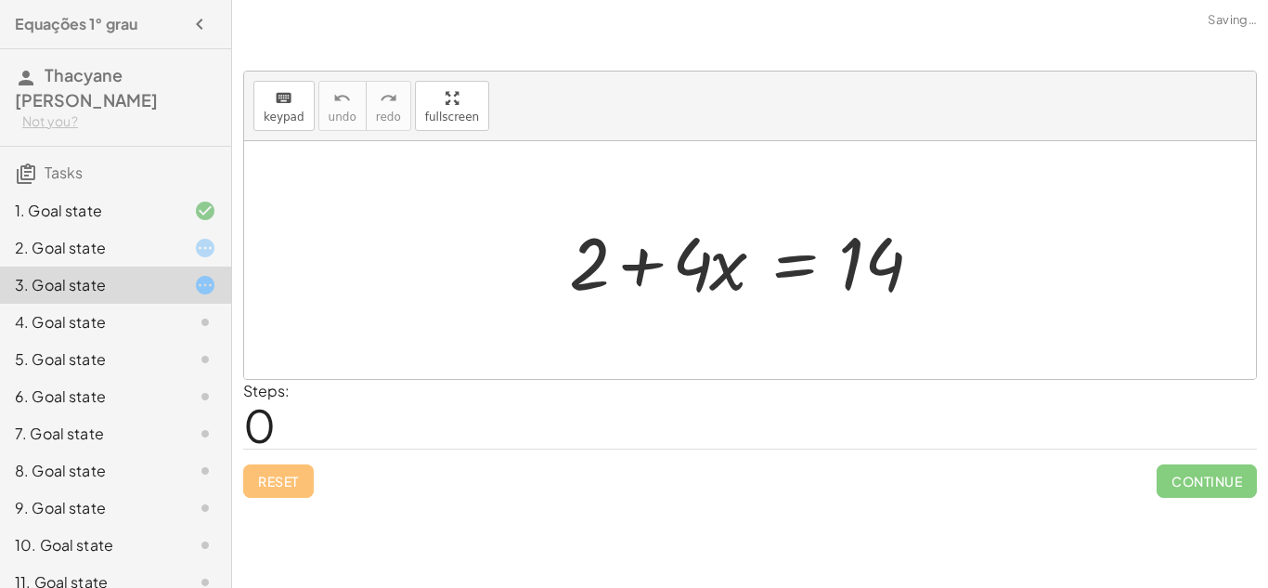
click at [284, 473] on div "Reset Continue" at bounding box center [750, 472] width 1014 height 49
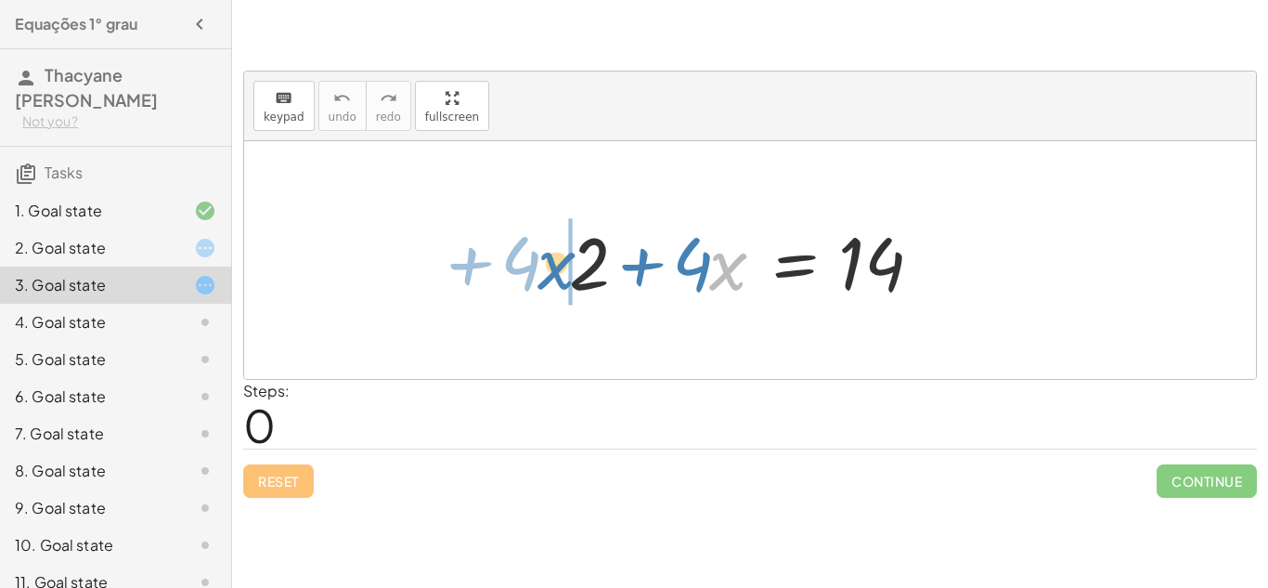
drag, startPoint x: 728, startPoint y: 266, endPoint x: 555, endPoint y: 266, distance: 172.7
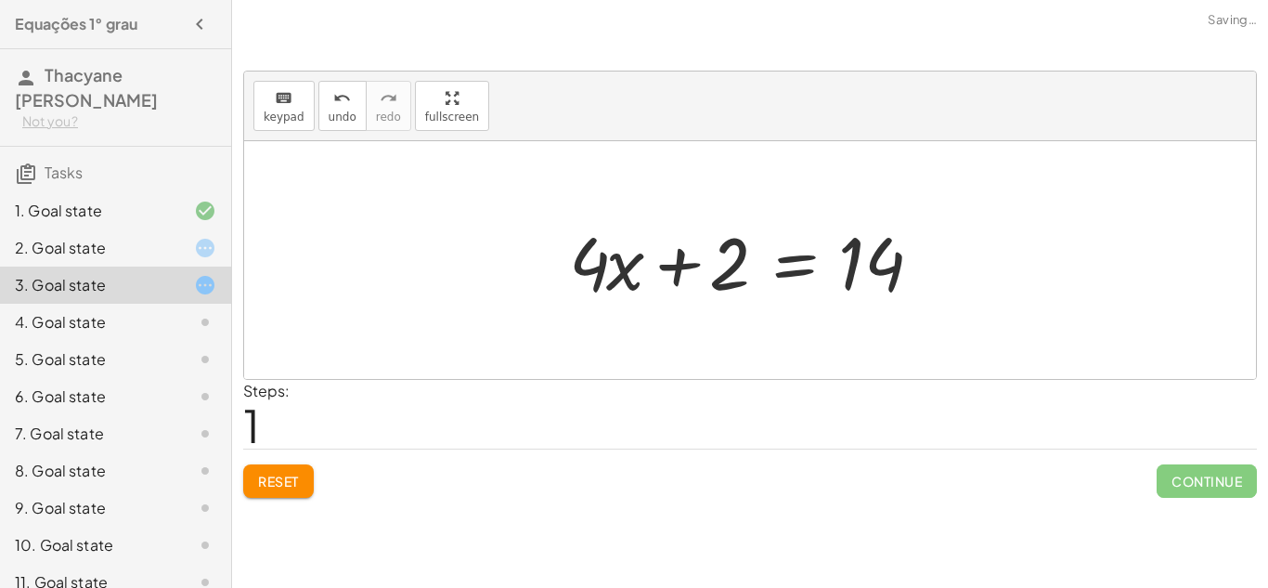
click at [684, 257] on div at bounding box center [757, 261] width 395 height 96
drag, startPoint x: 691, startPoint y: 272, endPoint x: 947, endPoint y: 266, distance: 256.3
click at [947, 266] on div at bounding box center [757, 261] width 395 height 96
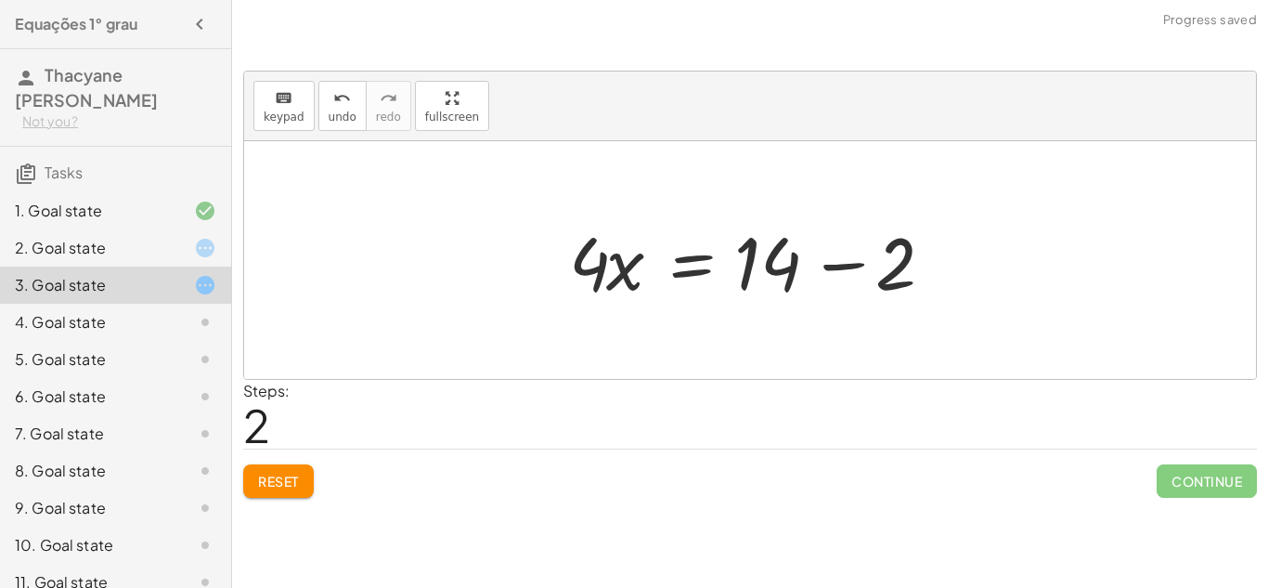
click at [840, 267] on div at bounding box center [757, 261] width 395 height 96
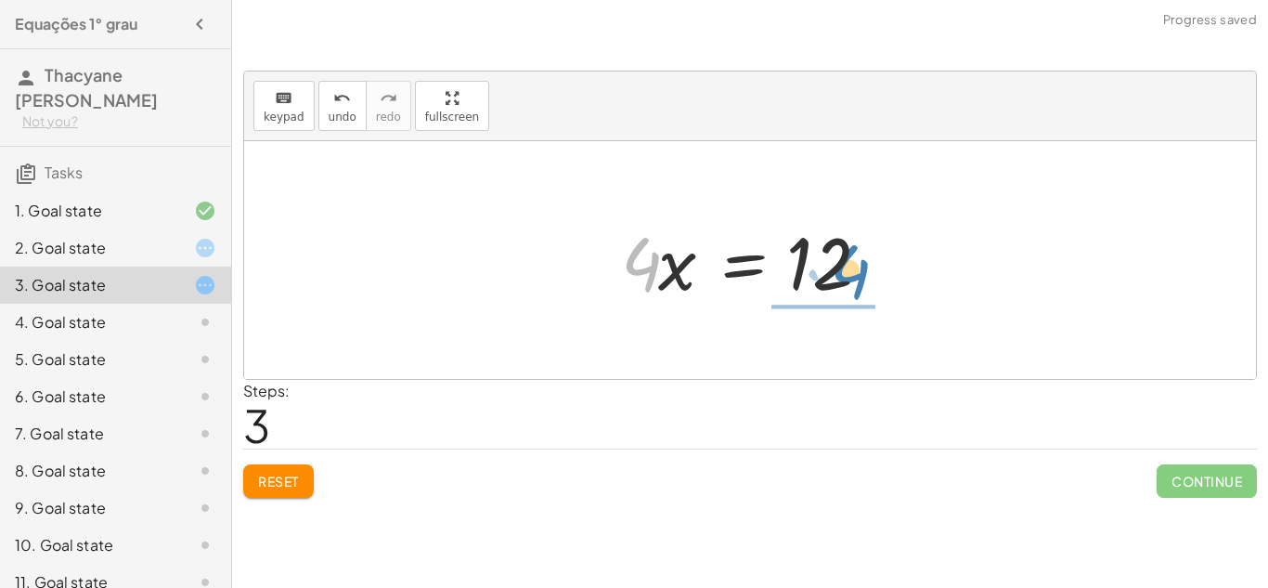
drag, startPoint x: 642, startPoint y: 251, endPoint x: 851, endPoint y: 261, distance: 210.1
click at [851, 261] on div at bounding box center [757, 261] width 291 height 96
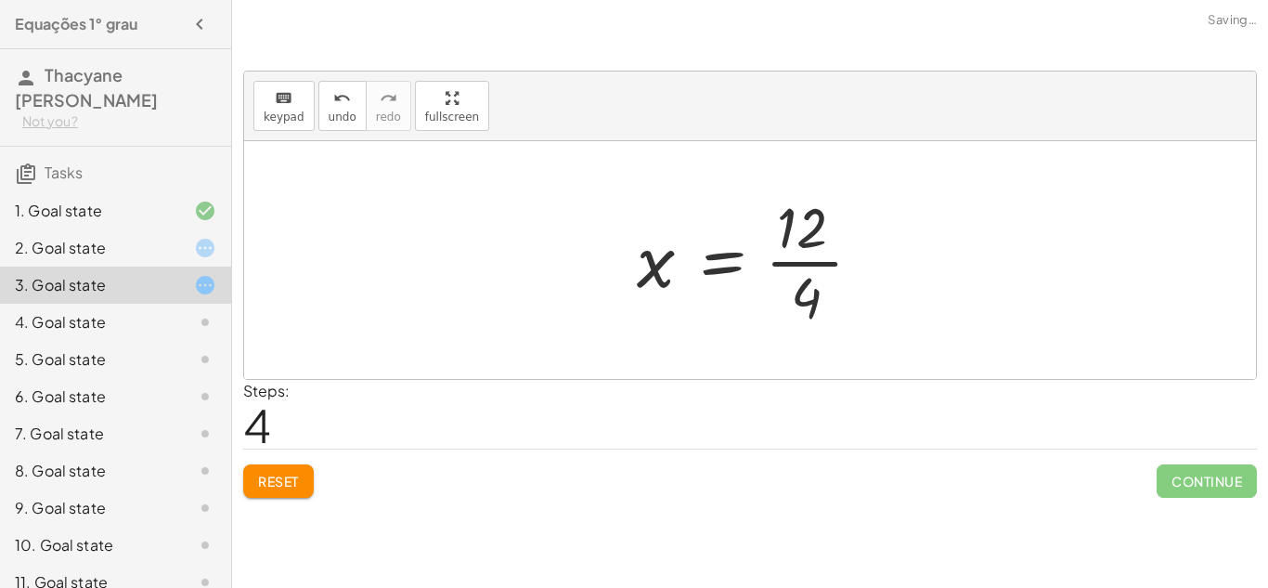
click at [821, 260] on div at bounding box center [757, 259] width 259 height 143
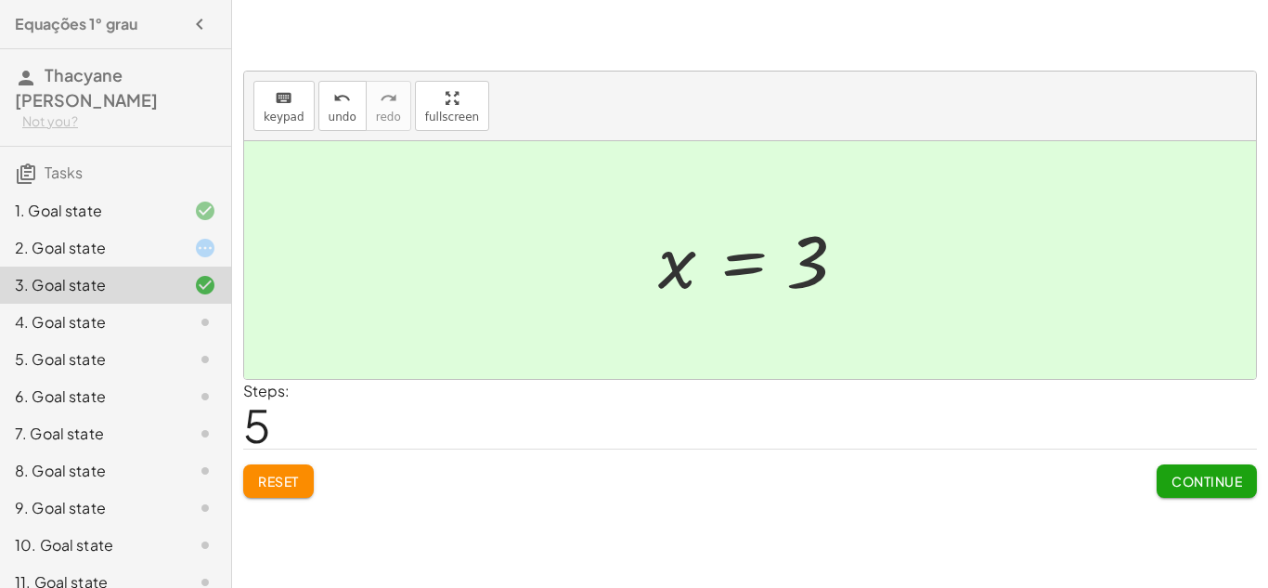
click at [1172, 480] on span "Continue" at bounding box center [1207, 481] width 71 height 17
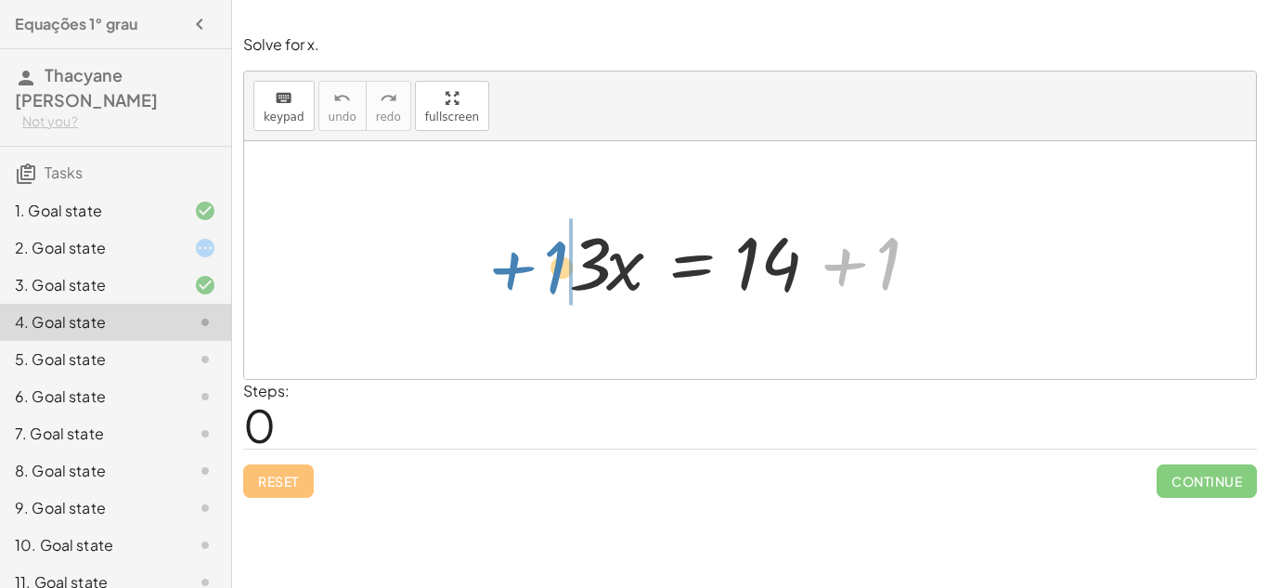
drag, startPoint x: 851, startPoint y: 263, endPoint x: 520, endPoint y: 269, distance: 331.5
click at [520, 269] on div "+ 1 · 3 · x = + 14 + 1" at bounding box center [750, 260] width 1012 height 238
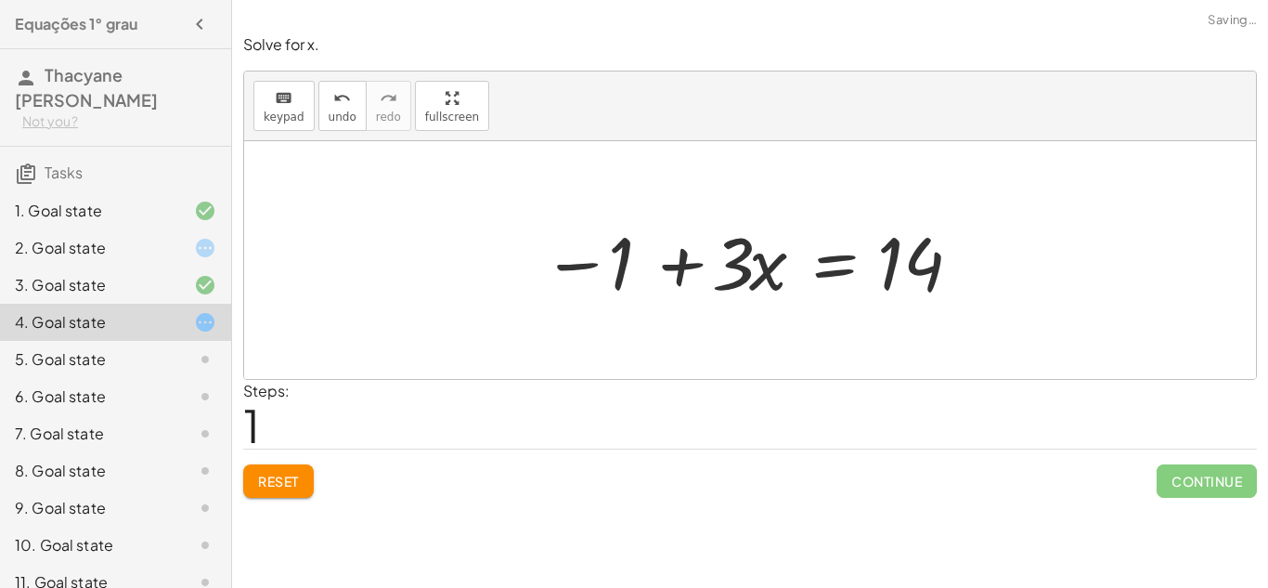
click at [680, 260] on div at bounding box center [757, 261] width 448 height 96
drag, startPoint x: 893, startPoint y: 266, endPoint x: 786, endPoint y: 260, distance: 107.8
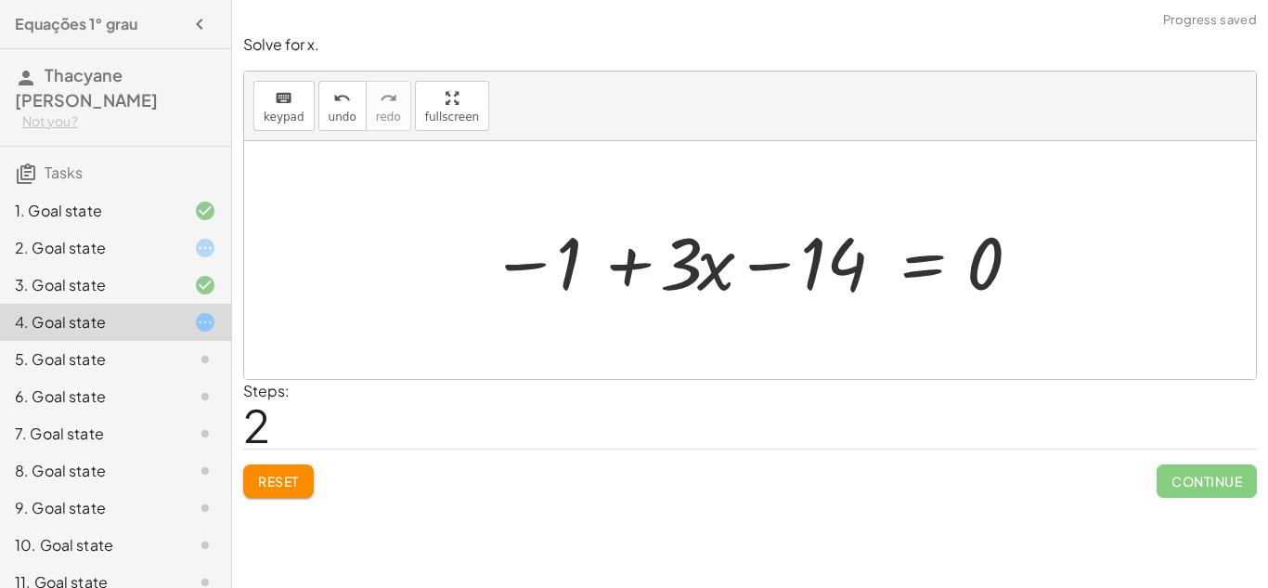
click at [757, 269] on div at bounding box center [757, 261] width 552 height 96
click at [621, 266] on div at bounding box center [757, 261] width 552 height 96
drag, startPoint x: 522, startPoint y: 263, endPoint x: 745, endPoint y: 270, distance: 223.0
click at [745, 270] on div at bounding box center [757, 261] width 552 height 96
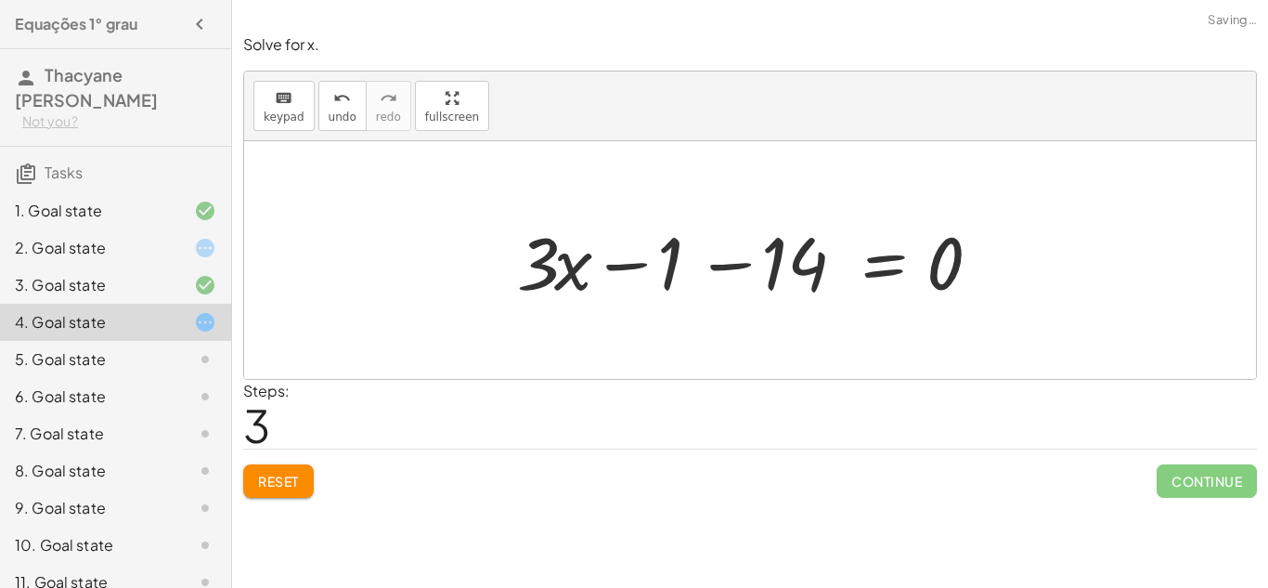
click at [561, 273] on div at bounding box center [757, 261] width 498 height 96
click at [636, 262] on div at bounding box center [757, 261] width 498 height 96
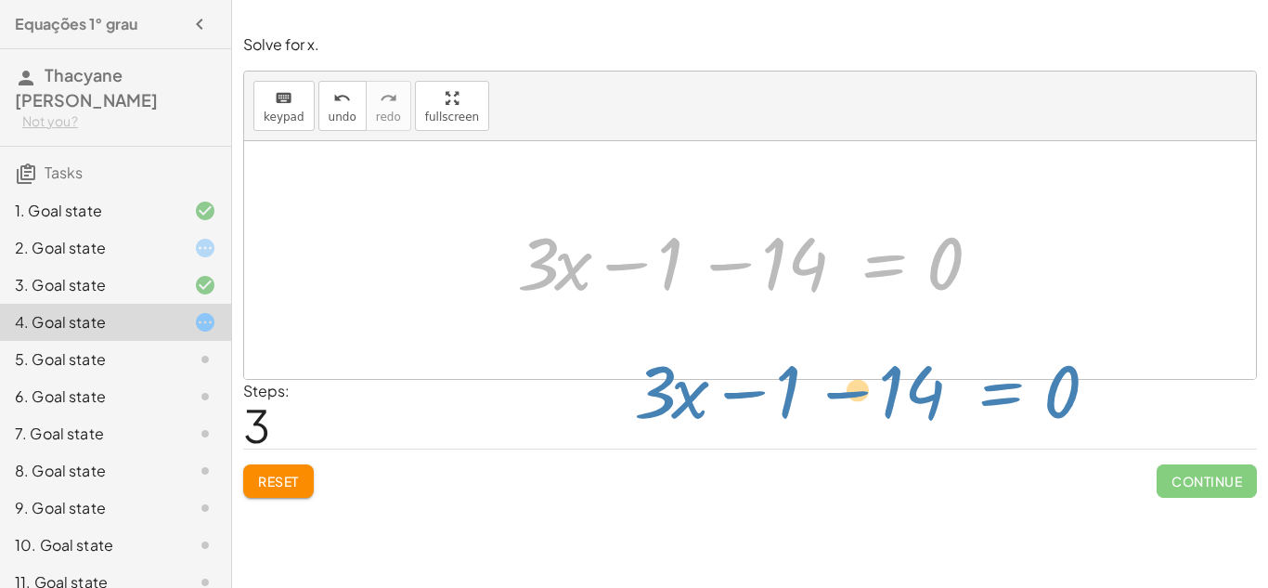
drag, startPoint x: 880, startPoint y: 267, endPoint x: 1267, endPoint y: 254, distance: 387.4
click at [0, 0] on div "Solve for x. keyboard keypad undo undo redo redo fullscreen · 3 · x = + 14 + 1 …" at bounding box center [0, 0] width 0 height 0
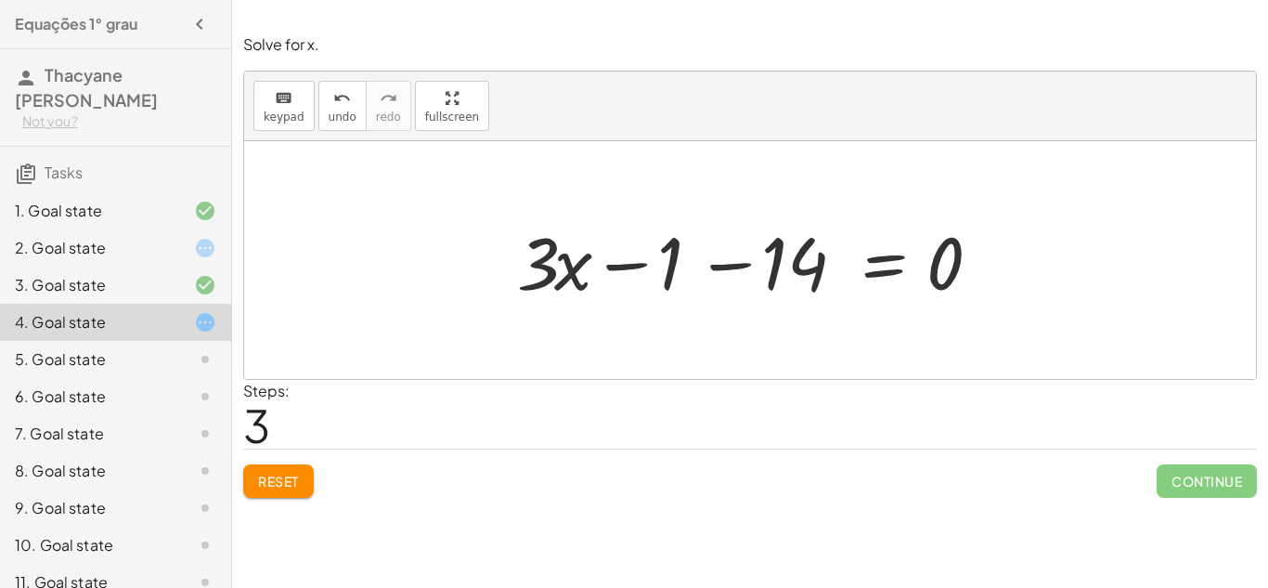
click at [274, 476] on span "Reset" at bounding box center [278, 481] width 41 height 17
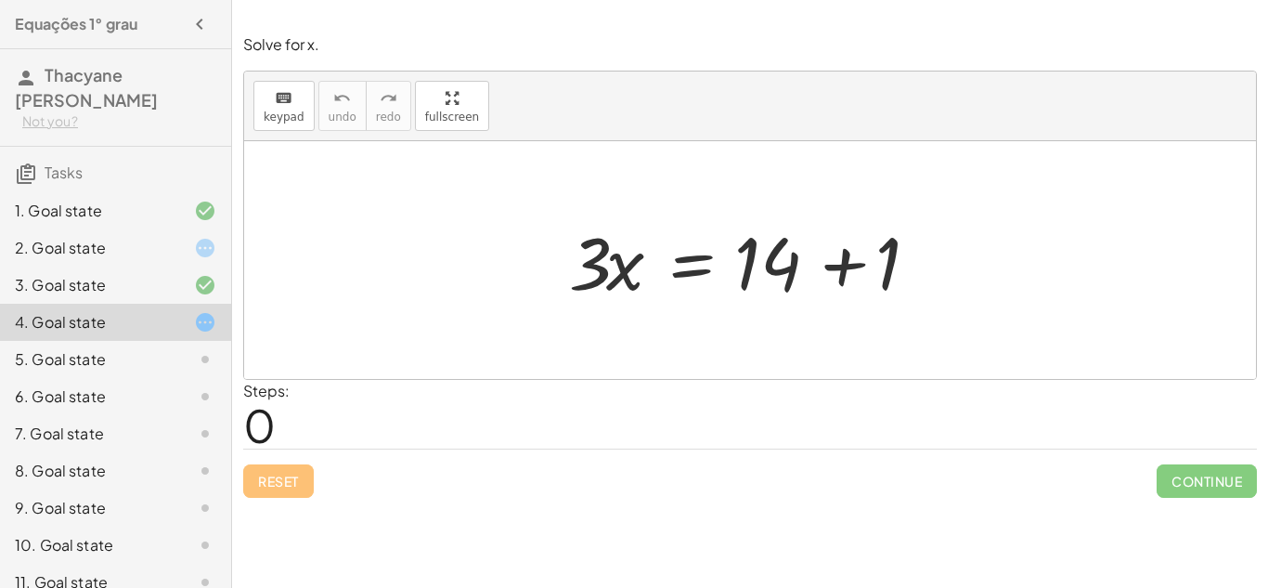
click at [836, 263] on div at bounding box center [757, 261] width 395 height 96
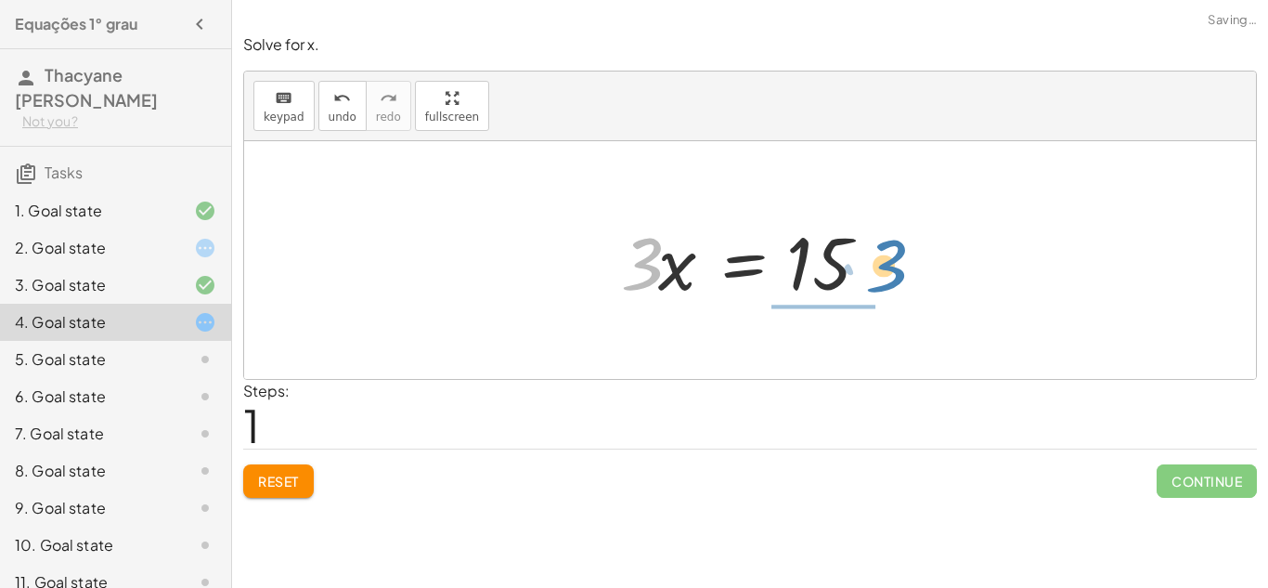
drag, startPoint x: 633, startPoint y: 261, endPoint x: 875, endPoint y: 262, distance: 241.4
click at [875, 262] on div at bounding box center [757, 261] width 291 height 96
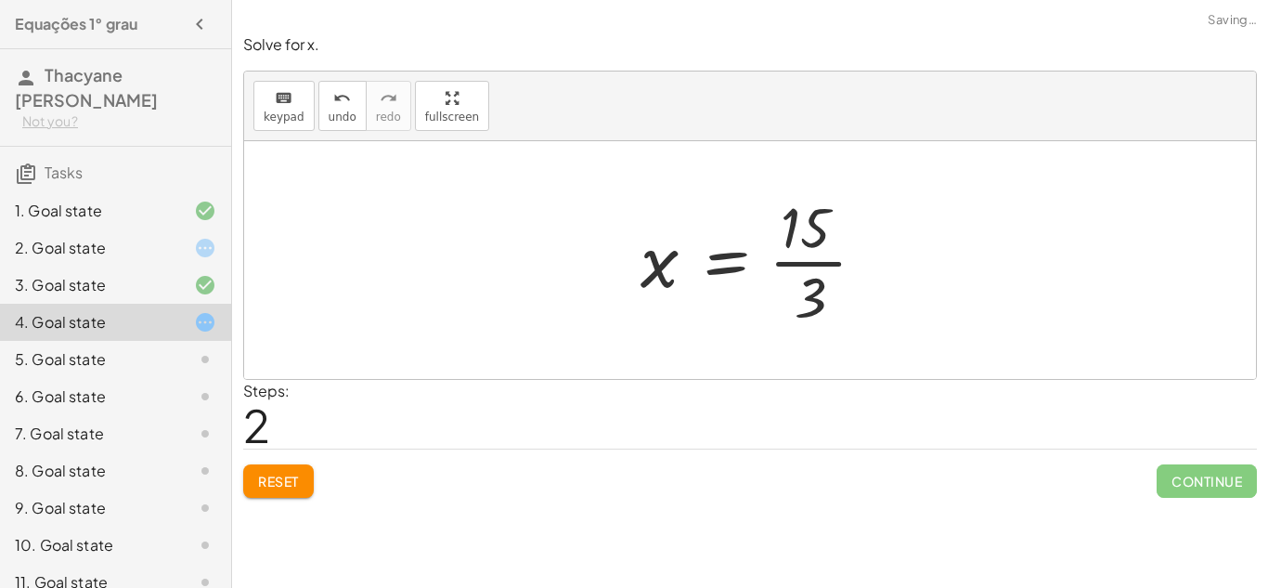
click at [824, 257] on div at bounding box center [760, 259] width 259 height 143
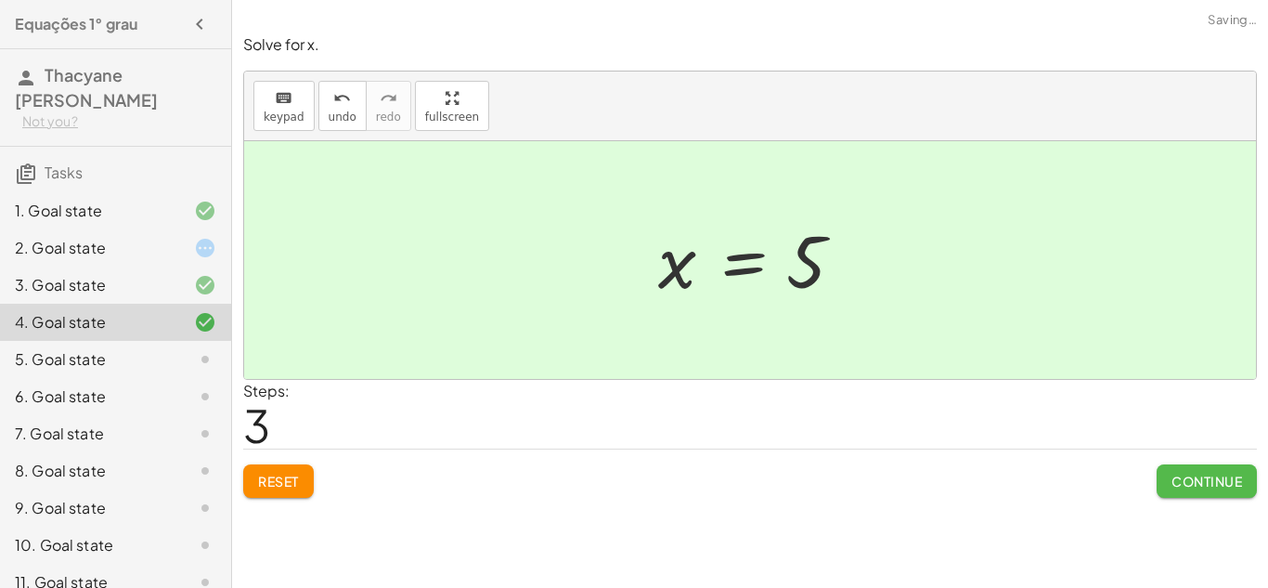
click at [1203, 489] on button "Continue" at bounding box center [1207, 480] width 100 height 33
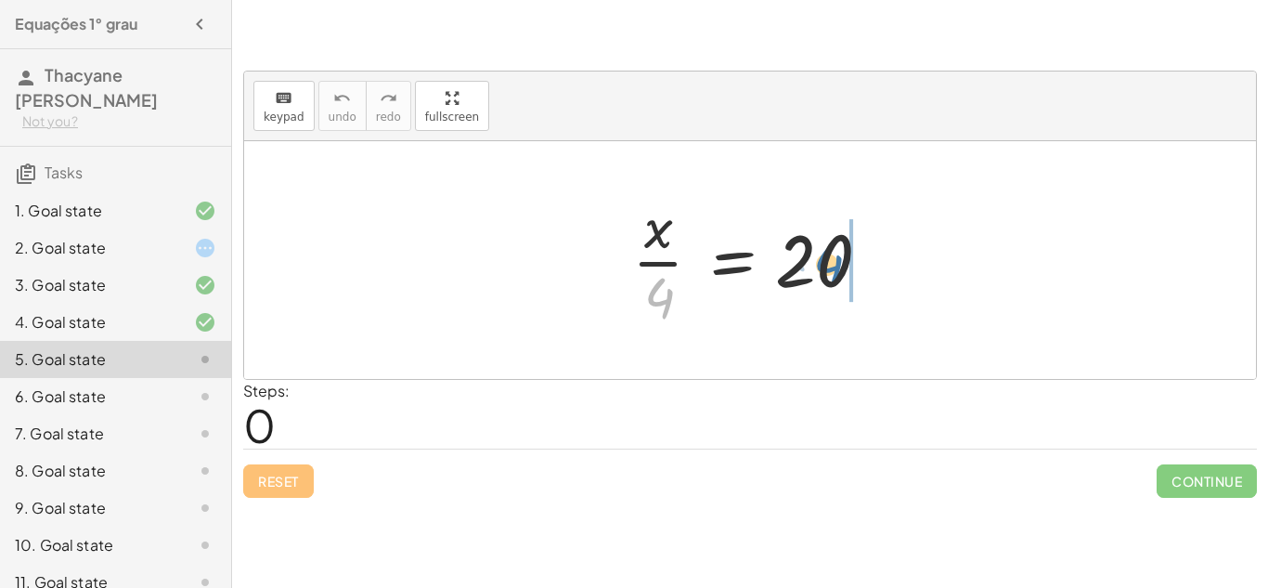
drag, startPoint x: 648, startPoint y: 308, endPoint x: 834, endPoint y: 275, distance: 188.7
click at [834, 275] on div at bounding box center [757, 259] width 268 height 143
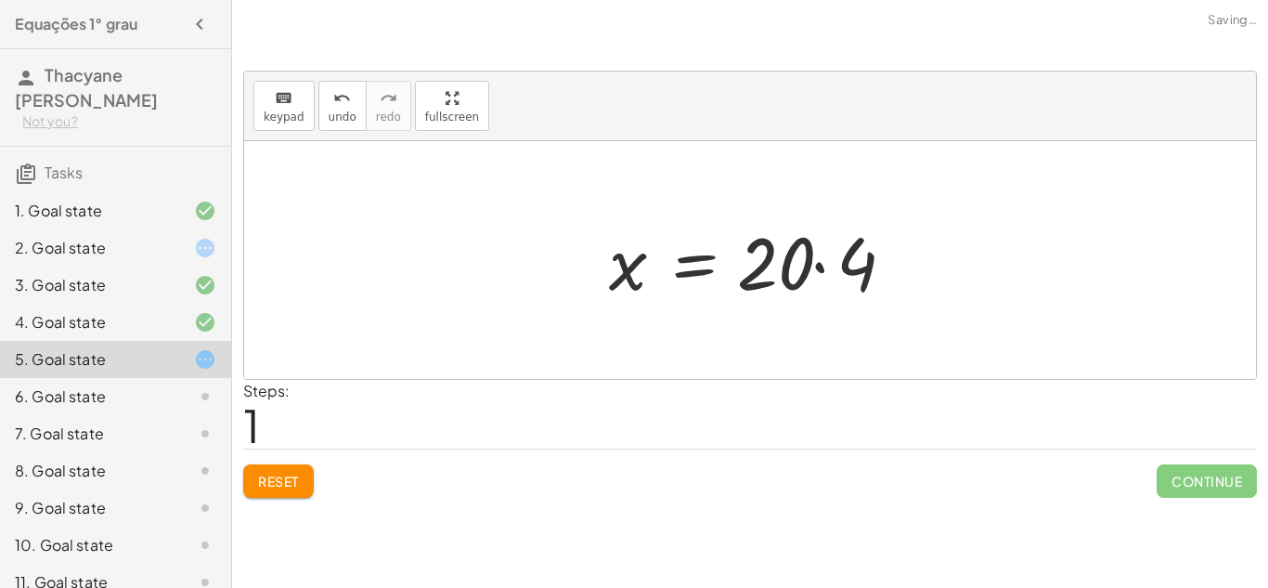
click at [823, 268] on div at bounding box center [758, 261] width 316 height 96
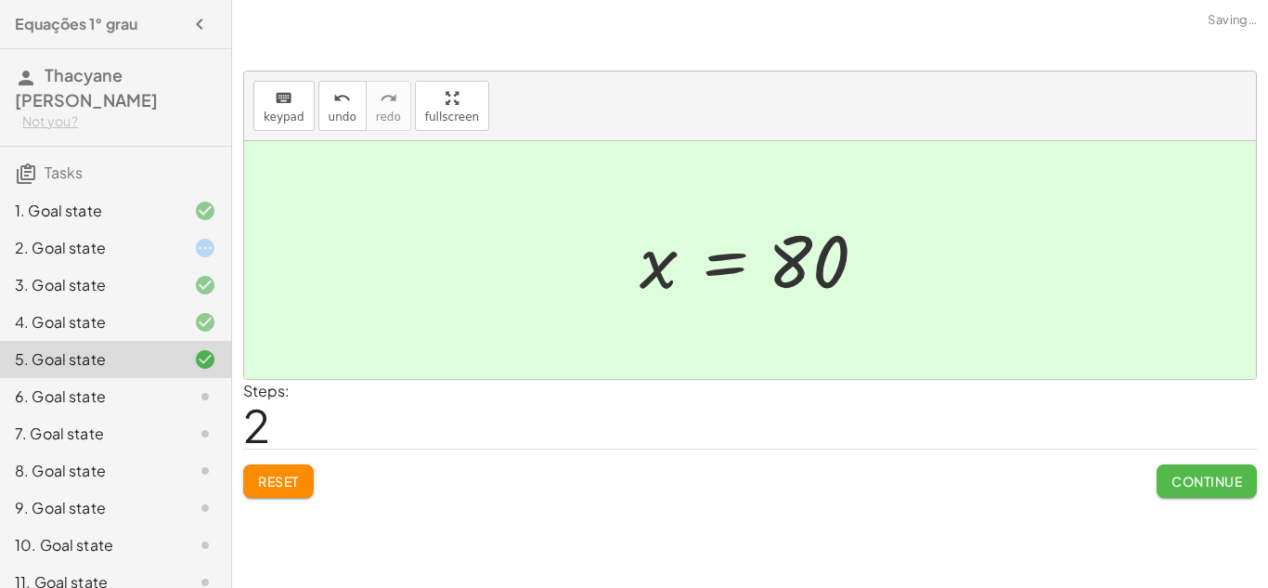
click at [1228, 488] on span "Continue" at bounding box center [1207, 481] width 71 height 17
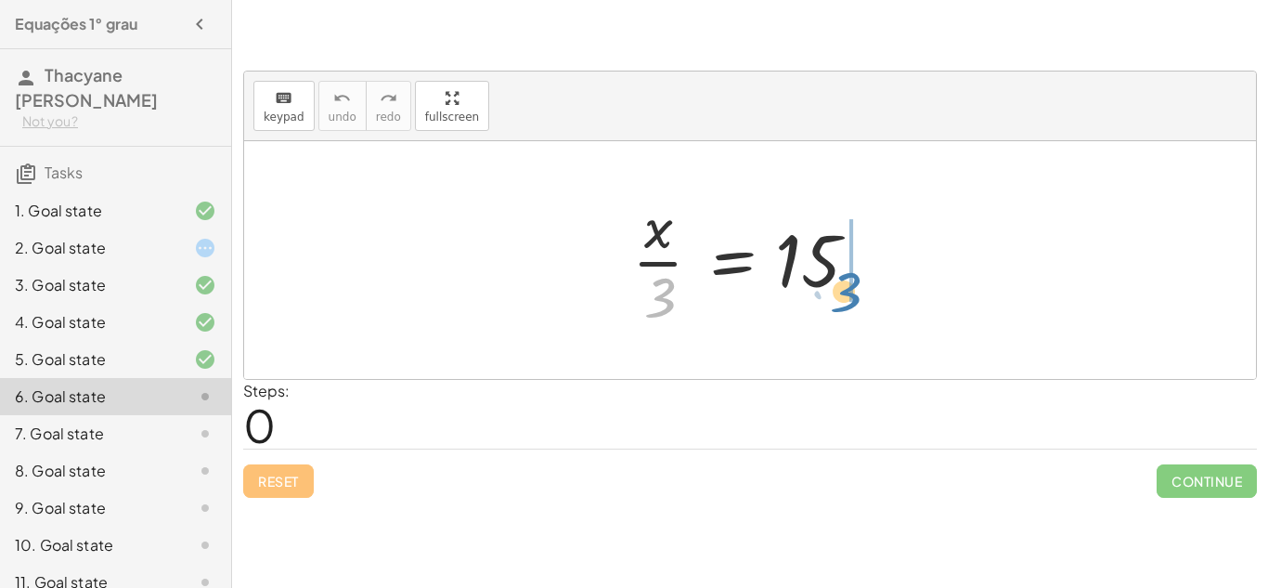
drag, startPoint x: 662, startPoint y: 295, endPoint x: 885, endPoint y: 286, distance: 223.0
click at [885, 286] on div at bounding box center [757, 259] width 268 height 143
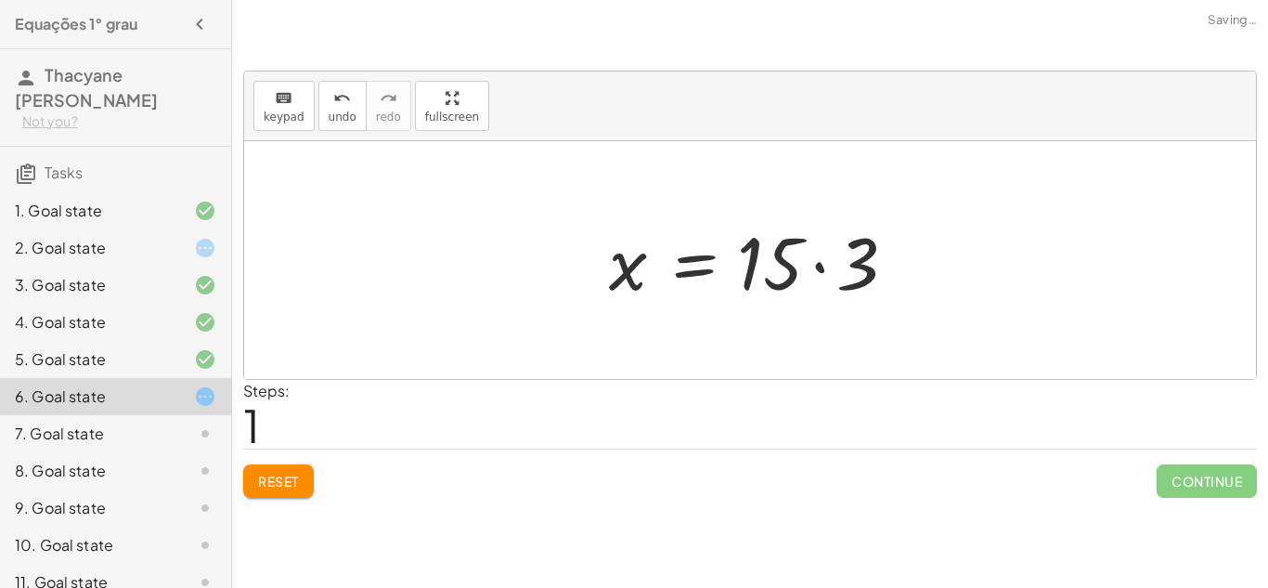
click at [819, 263] on div at bounding box center [758, 261] width 316 height 96
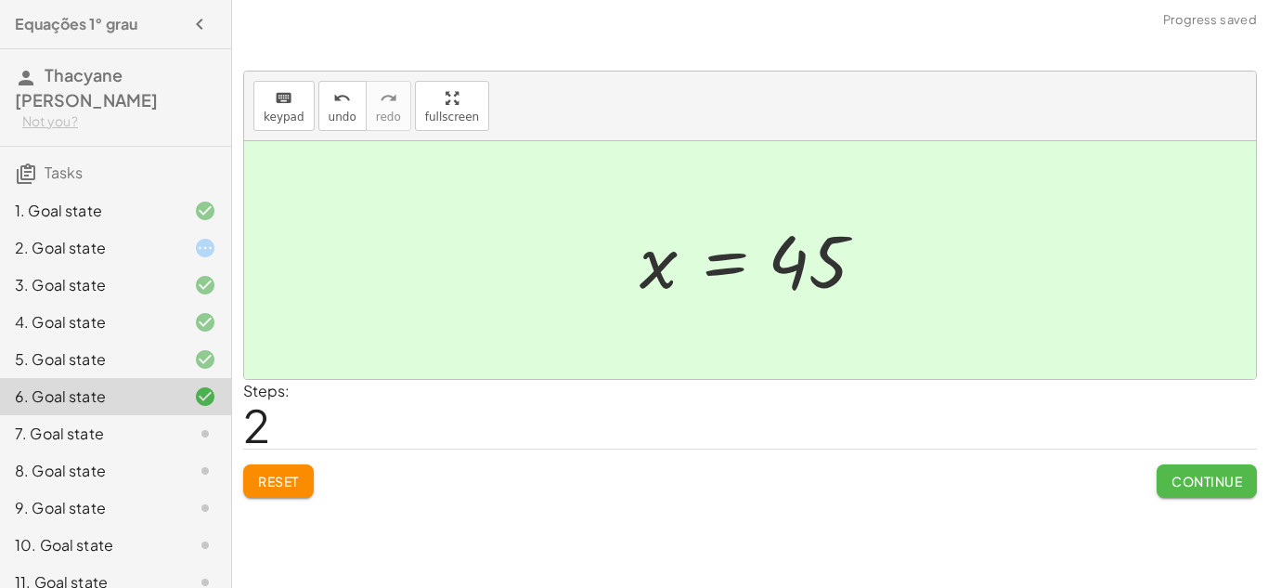
click at [1196, 474] on span "Continue" at bounding box center [1207, 481] width 71 height 17
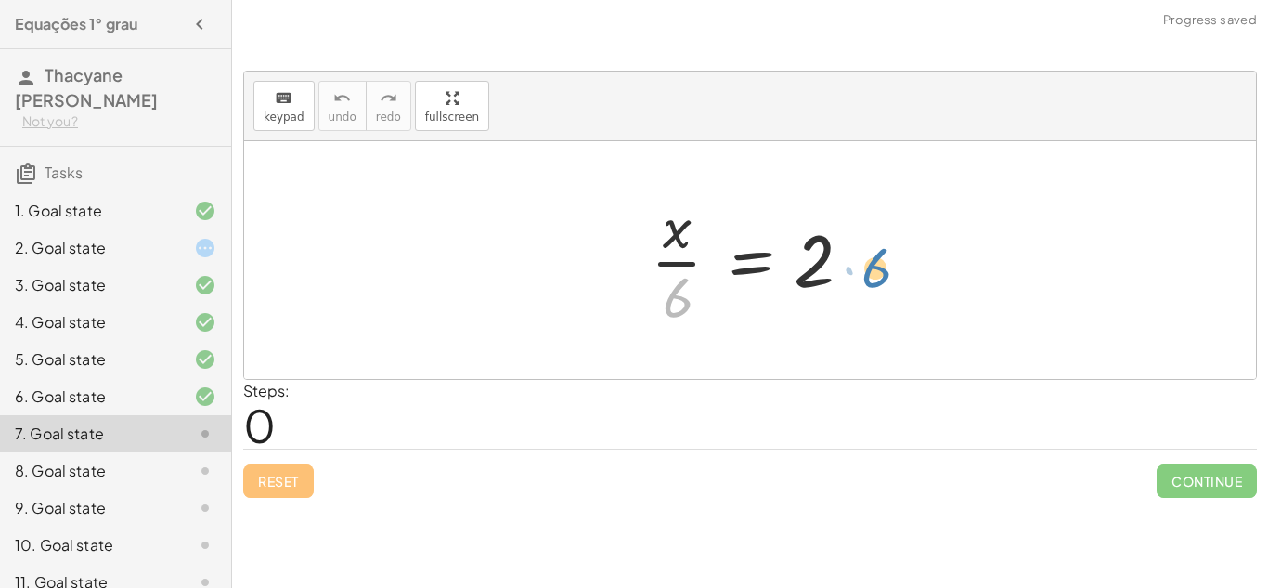
drag, startPoint x: 664, startPoint y: 300, endPoint x: 864, endPoint y: 268, distance: 202.1
click at [864, 268] on div at bounding box center [757, 259] width 231 height 143
drag, startPoint x: 676, startPoint y: 287, endPoint x: 886, endPoint y: 241, distance: 214.7
drag, startPoint x: 669, startPoint y: 300, endPoint x: 858, endPoint y: 255, distance: 194.6
click at [858, 255] on div at bounding box center [757, 259] width 231 height 143
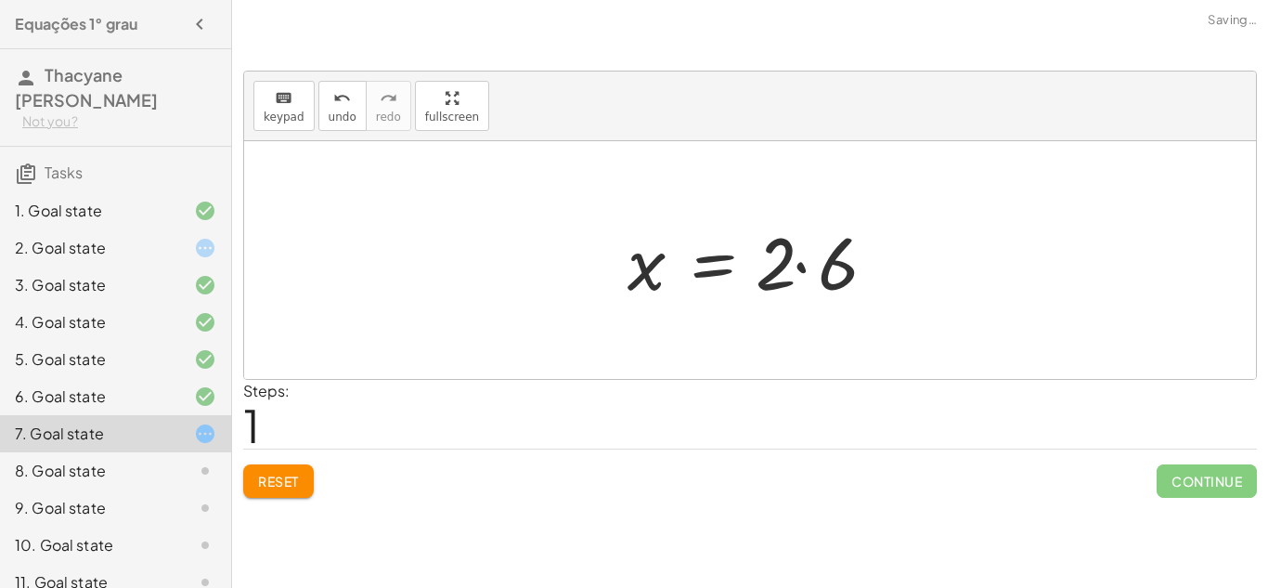
click at [801, 264] on div at bounding box center [757, 261] width 279 height 96
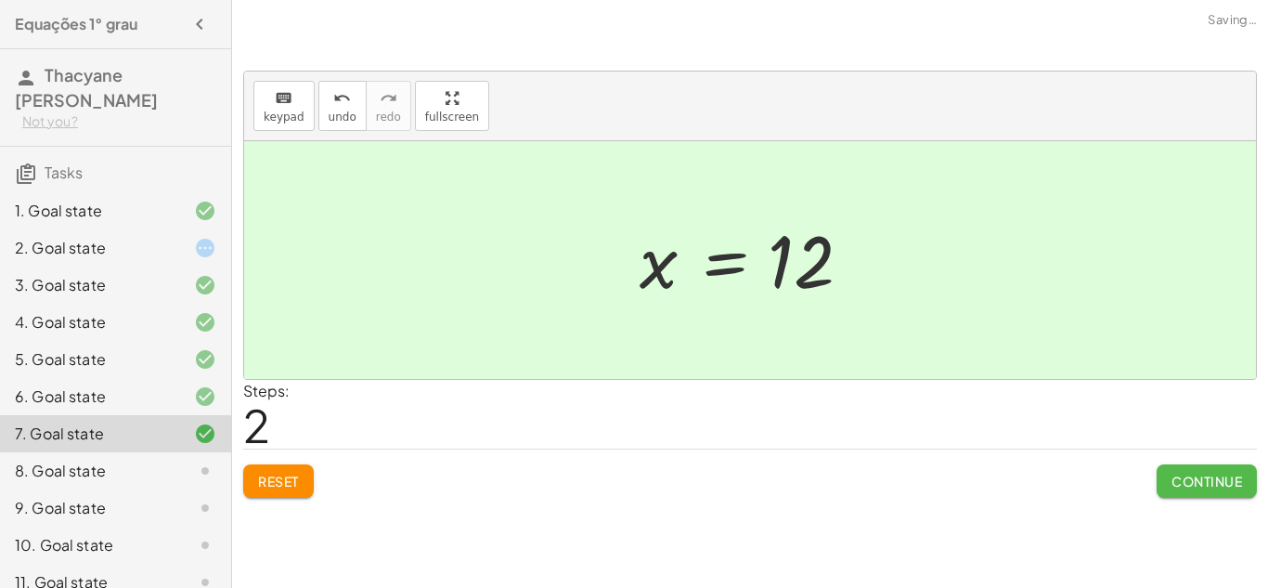
click at [1210, 475] on span "Continue" at bounding box center [1207, 481] width 71 height 17
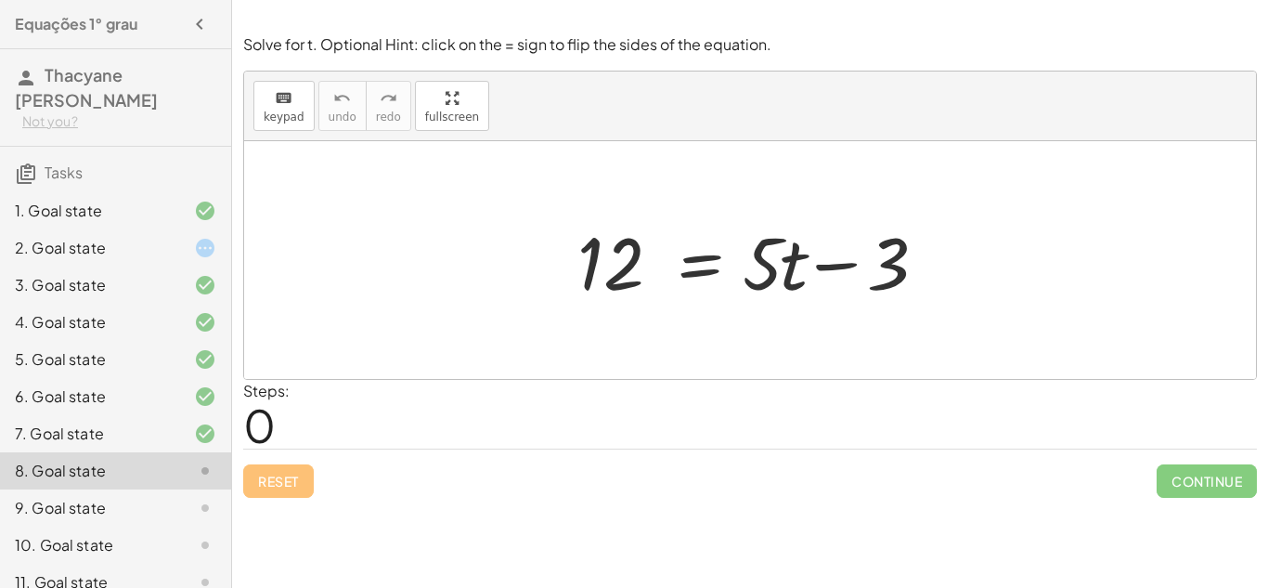
click at [159, 431] on div "7. Goal state" at bounding box center [89, 433] width 149 height 22
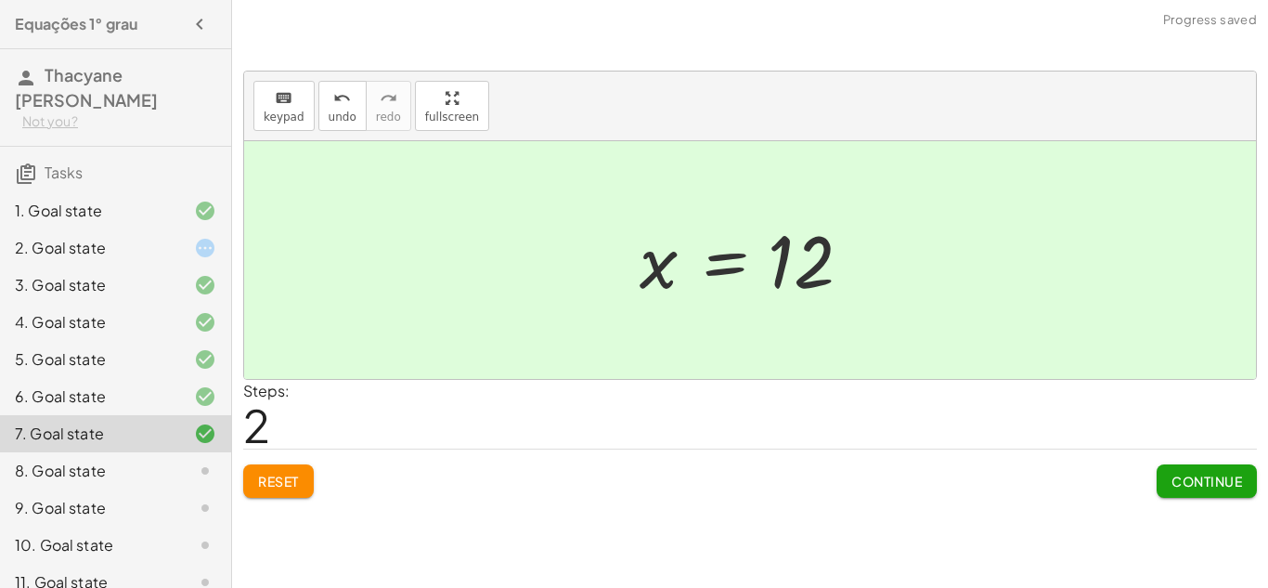
click at [111, 467] on div "8. Goal state" at bounding box center [89, 471] width 149 height 22
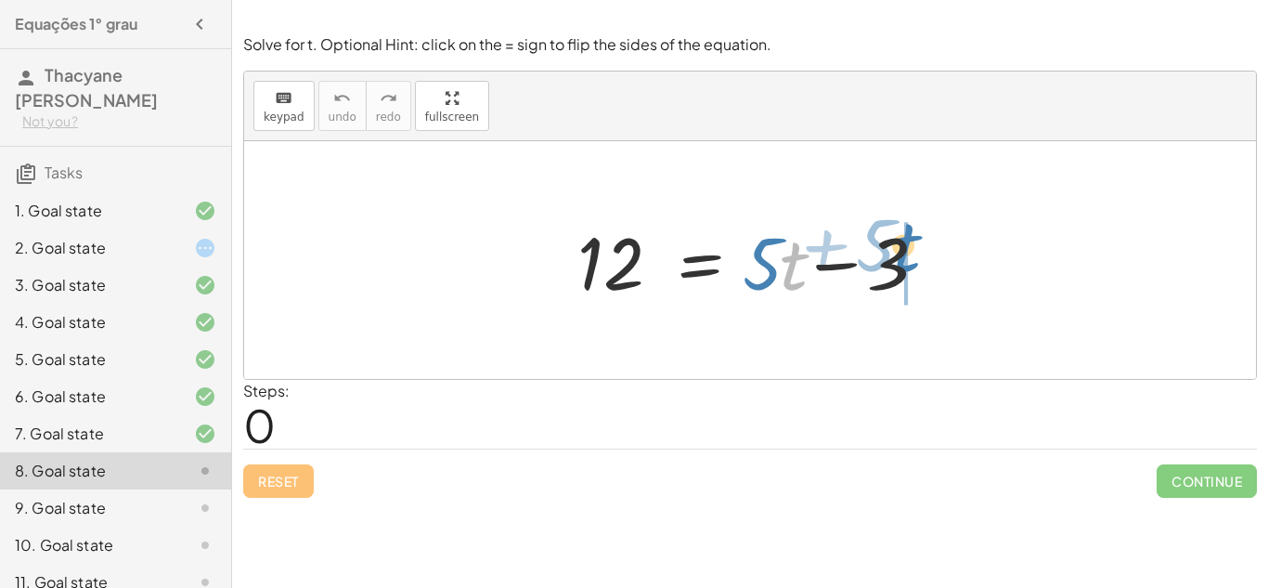
drag, startPoint x: 789, startPoint y: 275, endPoint x: 903, endPoint y: 256, distance: 114.8
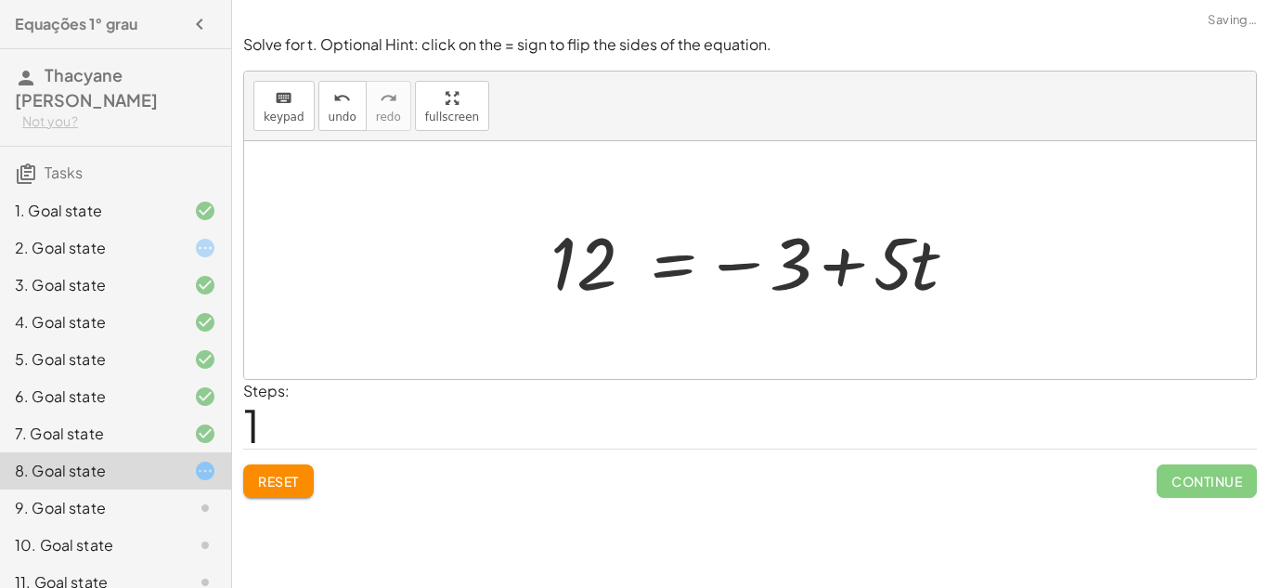
click at [845, 268] on div at bounding box center [757, 261] width 432 height 96
click at [752, 262] on div at bounding box center [757, 261] width 432 height 96
click at [679, 263] on div at bounding box center [757, 261] width 432 height 96
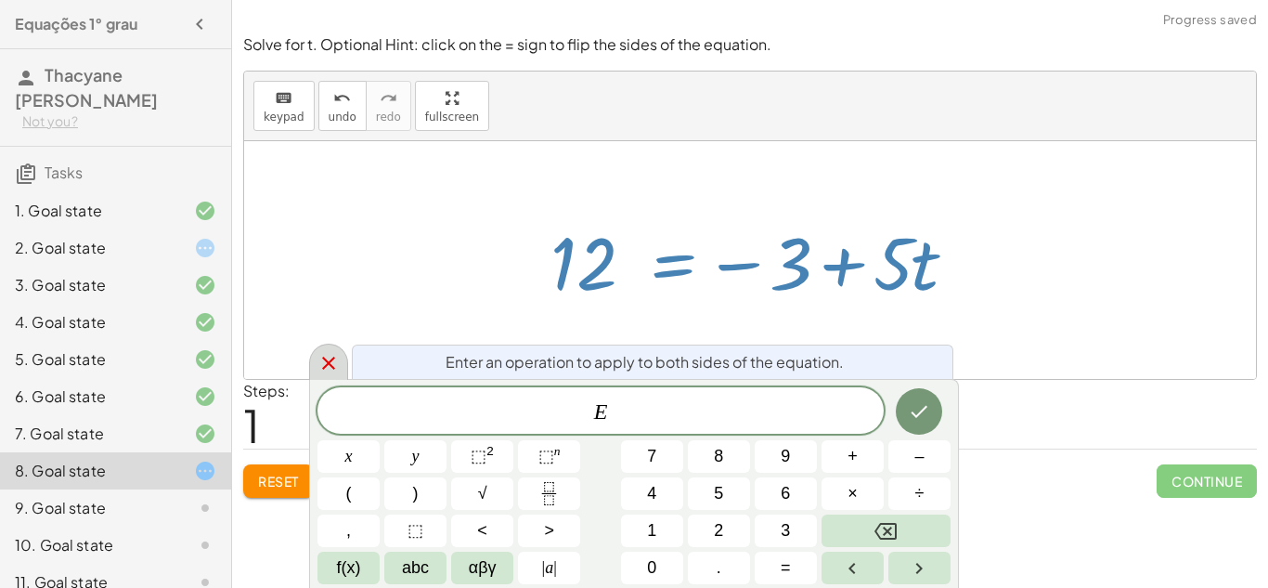
click at [329, 363] on icon at bounding box center [328, 363] width 13 height 13
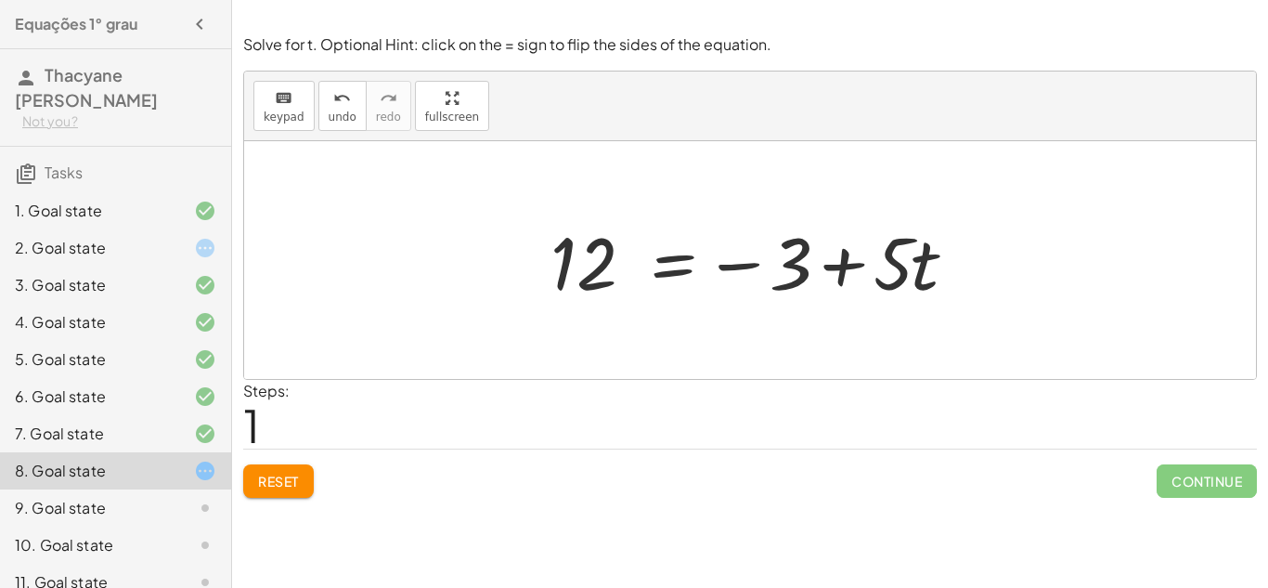
click at [733, 263] on div at bounding box center [757, 261] width 432 height 96
click at [846, 269] on div at bounding box center [757, 261] width 432 height 96
click at [284, 487] on span "Reset" at bounding box center [278, 481] width 41 height 17
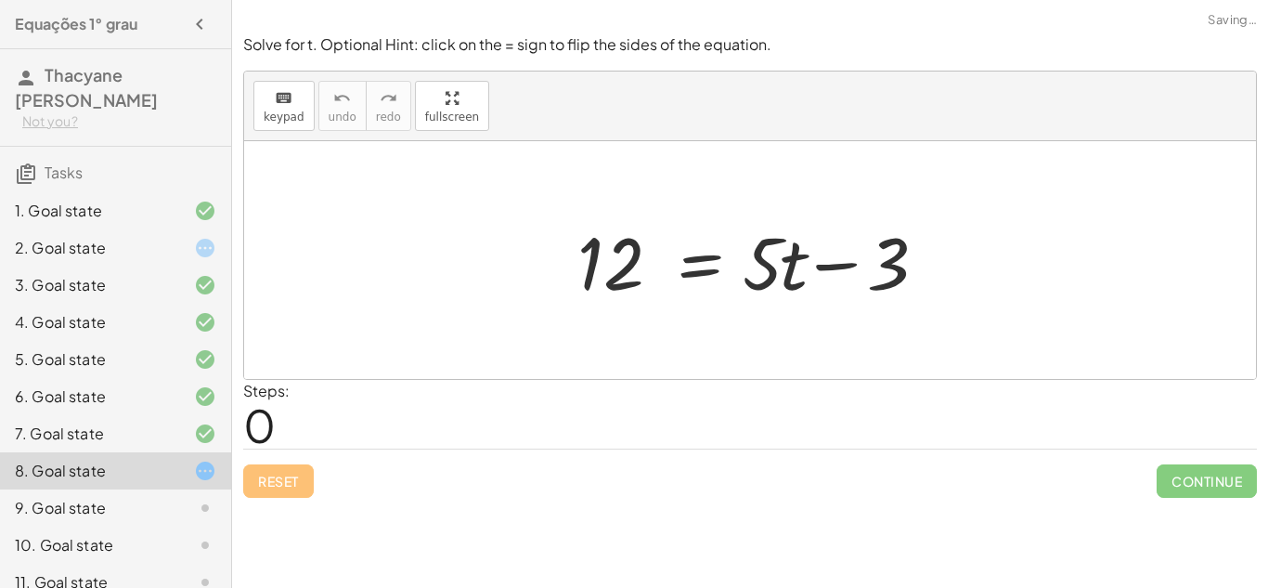
click at [279, 482] on div "Reset Continue" at bounding box center [750, 472] width 1014 height 49
drag, startPoint x: 819, startPoint y: 263, endPoint x: 682, endPoint y: 271, distance: 136.7
click at [682, 271] on div at bounding box center [757, 261] width 378 height 96
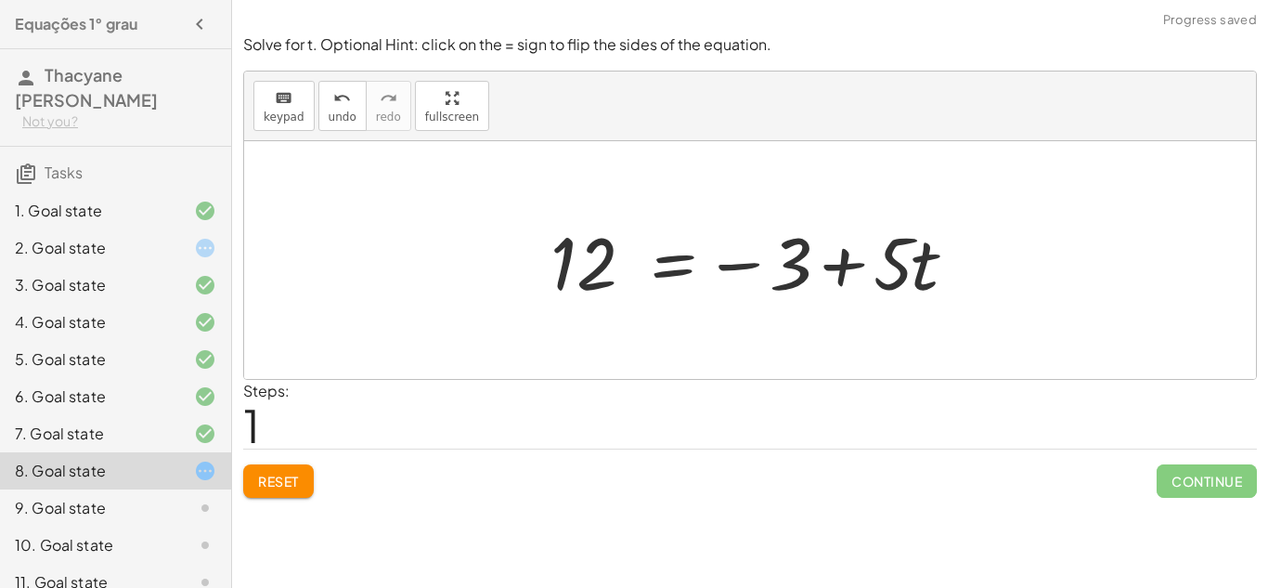
click at [841, 258] on div at bounding box center [757, 261] width 432 height 96
click at [727, 269] on div at bounding box center [757, 261] width 432 height 96
click at [724, 263] on div at bounding box center [757, 261] width 432 height 96
click at [656, 268] on div at bounding box center [757, 261] width 432 height 96
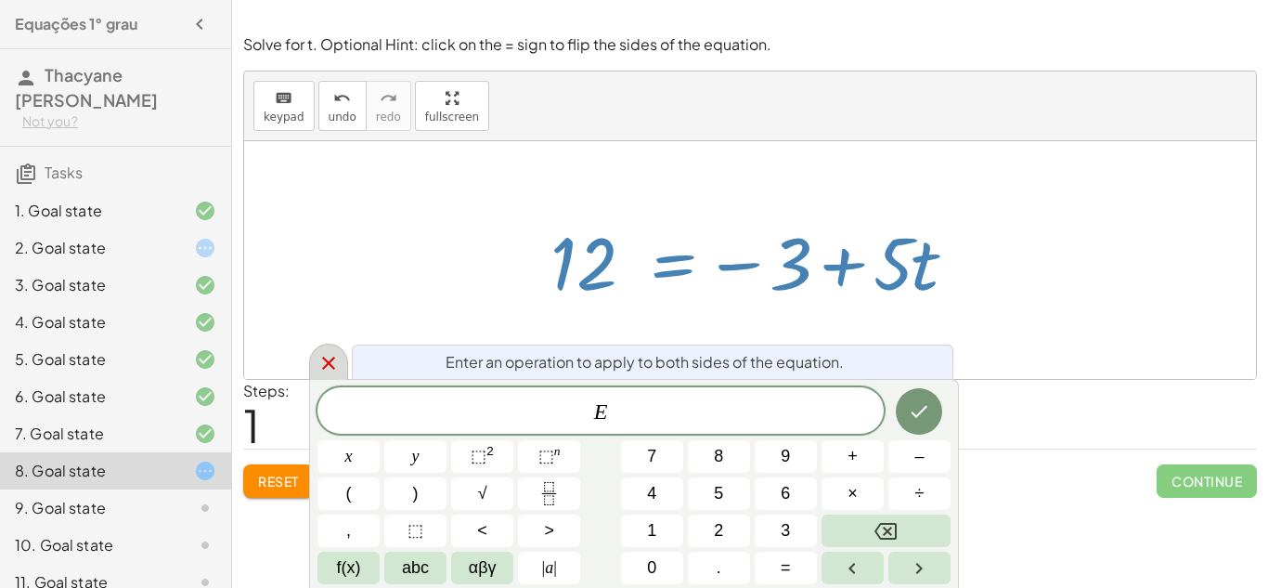
click at [335, 372] on icon at bounding box center [329, 363] width 22 height 22
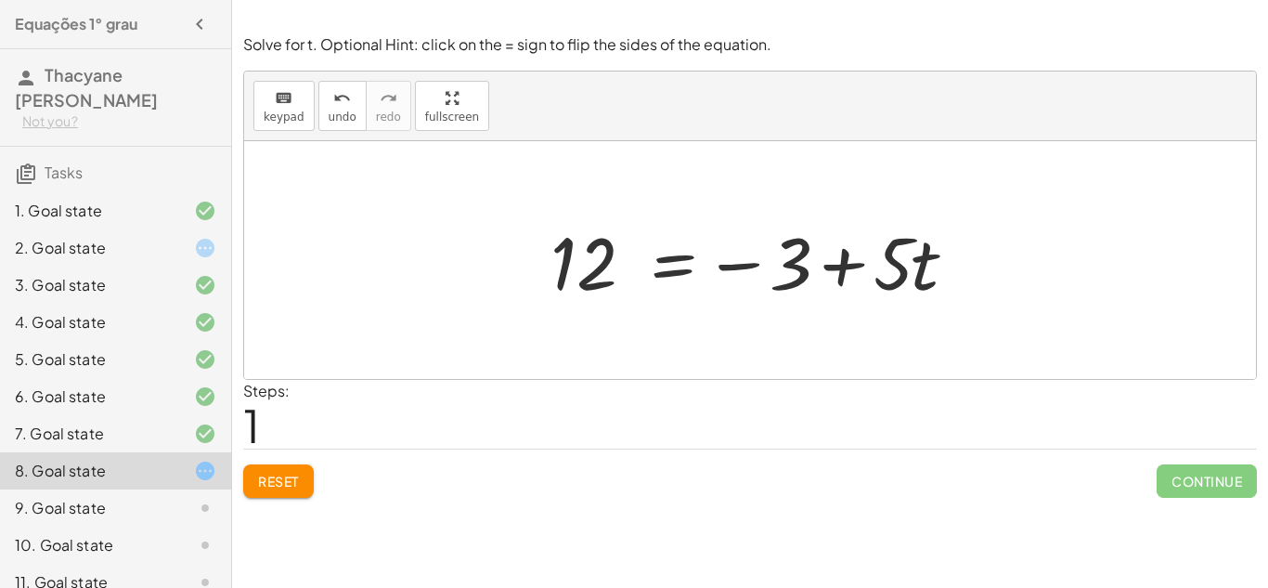
click at [319, 428] on div "Steps: 1" at bounding box center [750, 414] width 1014 height 69
click at [284, 485] on span "Reset" at bounding box center [278, 481] width 41 height 17
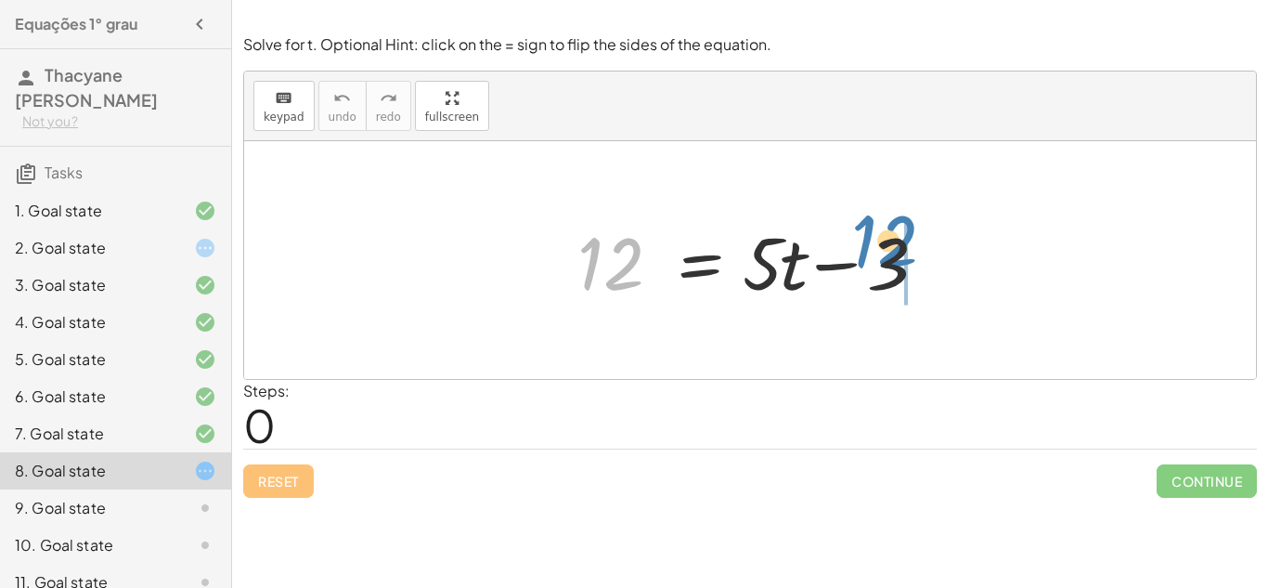
drag, startPoint x: 599, startPoint y: 260, endPoint x: 874, endPoint y: 240, distance: 275.5
click at [874, 240] on div at bounding box center [757, 261] width 378 height 96
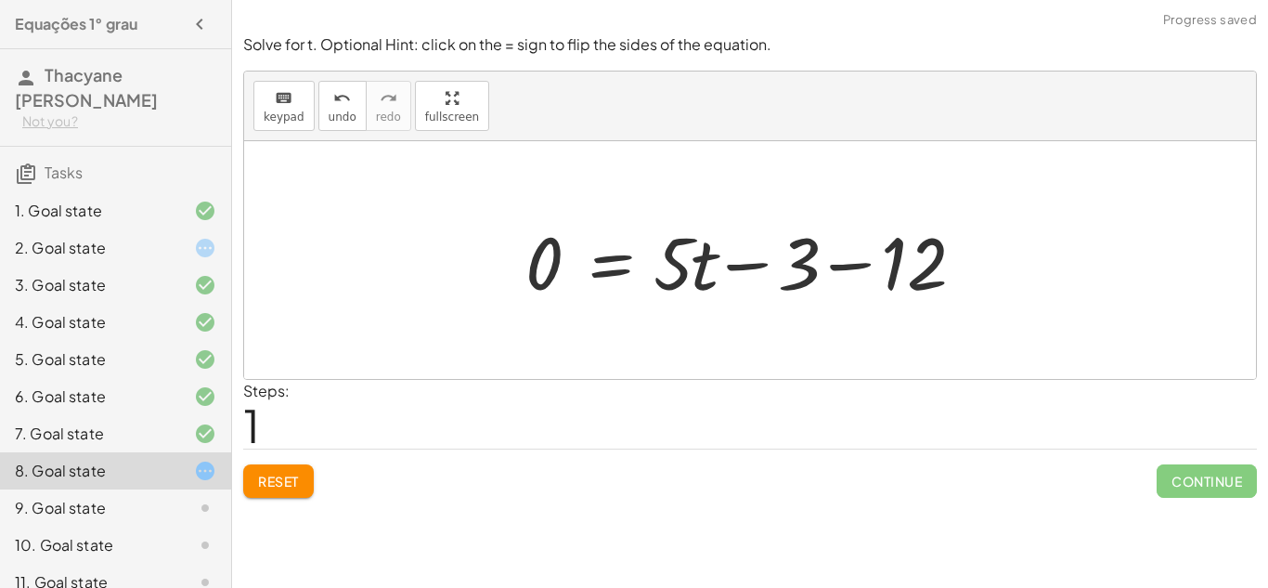
click at [844, 270] on div at bounding box center [756, 261] width 481 height 96
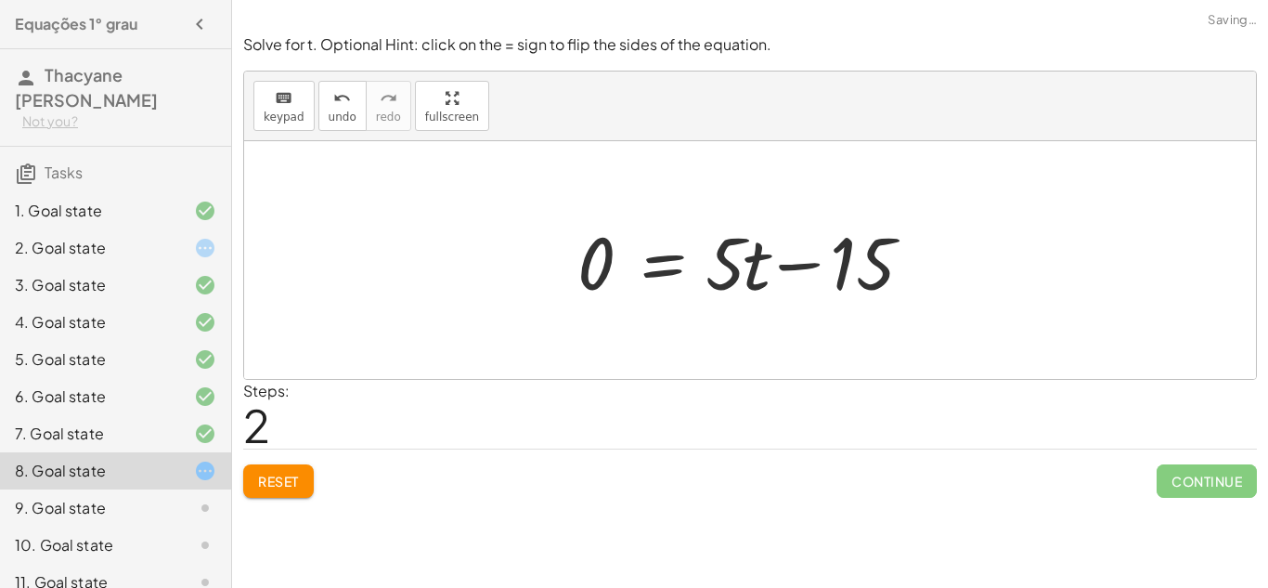
click at [788, 264] on div at bounding box center [757, 261] width 378 height 96
drag, startPoint x: 589, startPoint y: 263, endPoint x: 594, endPoint y: 201, distance: 62.5
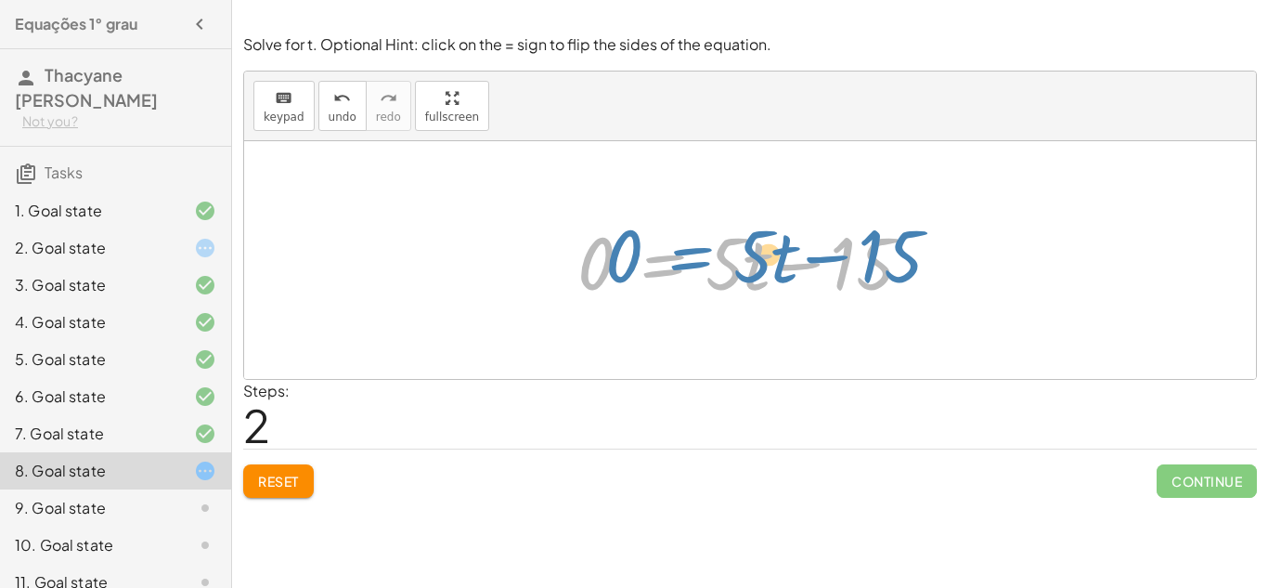
drag, startPoint x: 666, startPoint y: 257, endPoint x: 690, endPoint y: 249, distance: 25.5
click at [690, 249] on div at bounding box center [757, 261] width 378 height 96
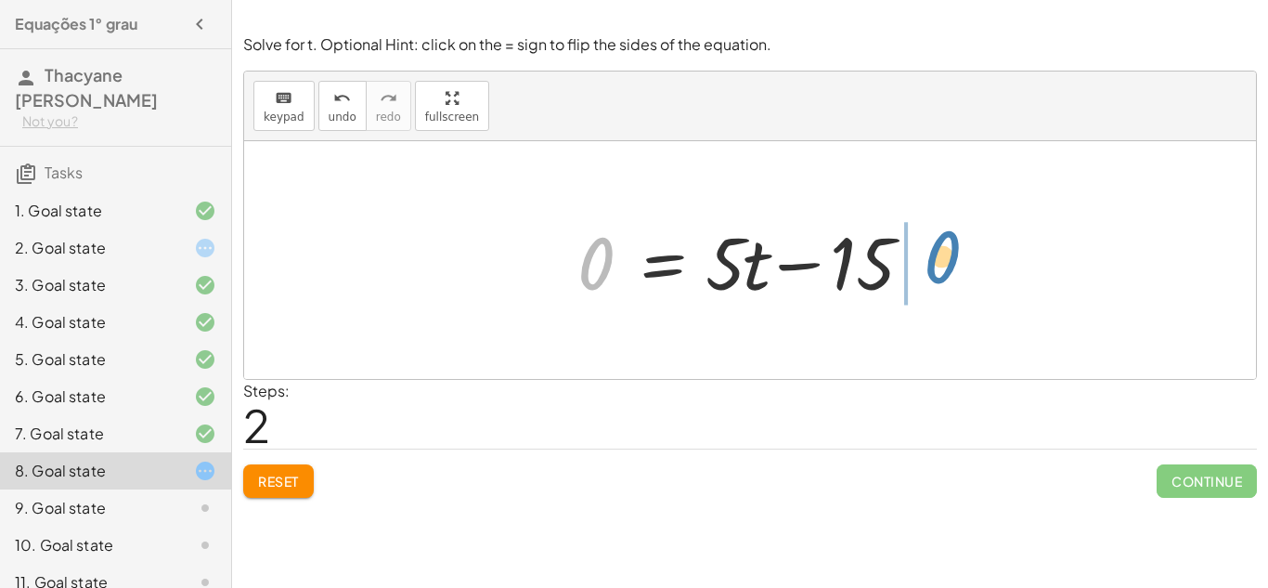
drag, startPoint x: 597, startPoint y: 259, endPoint x: 939, endPoint y: 253, distance: 341.7
click at [939, 253] on div at bounding box center [757, 261] width 378 height 96
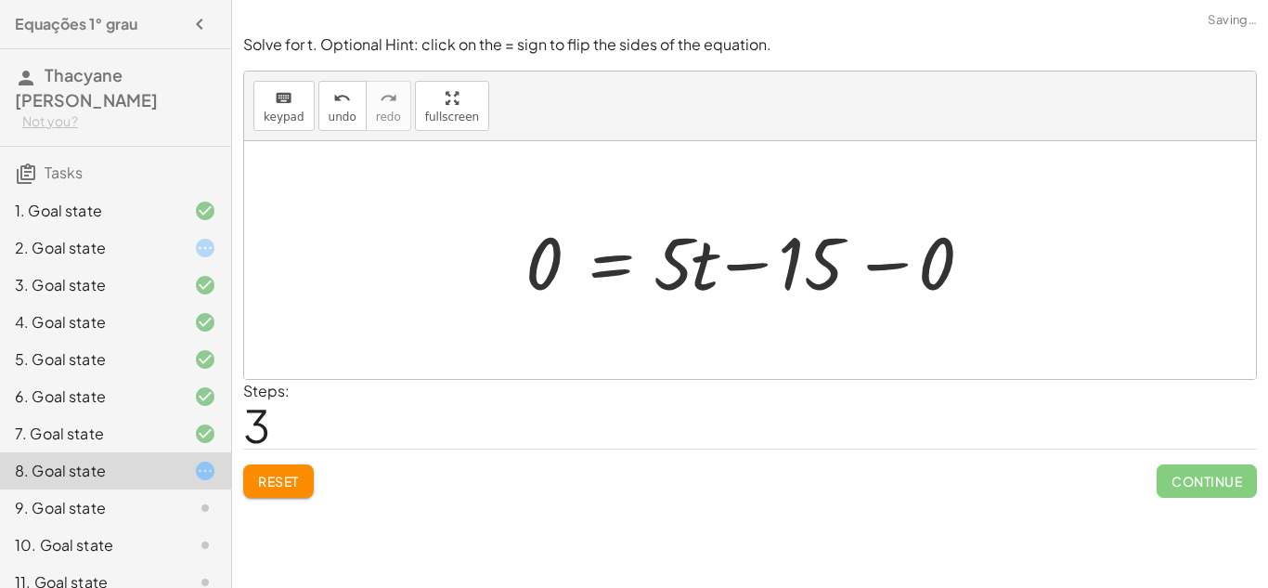
click at [894, 264] on div at bounding box center [756, 261] width 481 height 96
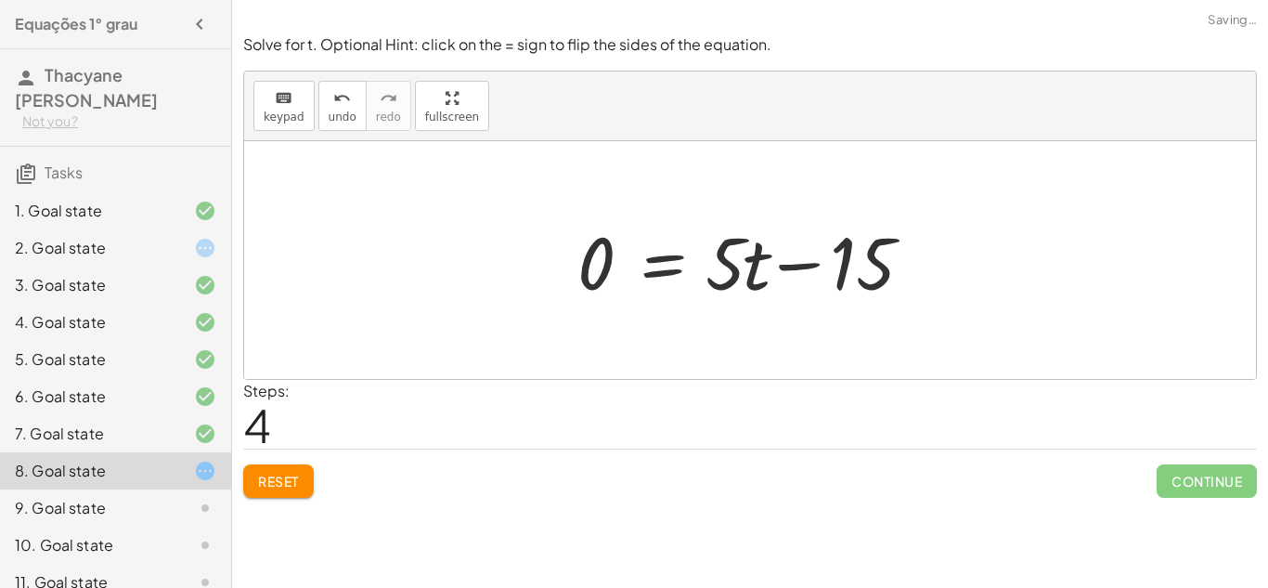
click at [795, 260] on div at bounding box center [757, 261] width 378 height 96
drag, startPoint x: 603, startPoint y: 246, endPoint x: 955, endPoint y: 290, distance: 355.5
click at [955, 290] on div "12 = + · 5 · t − 3 0 = + · 5 · t − 3 − 12 0 = + · 5 · t − 15 0 = + · 5 · t − 15…" at bounding box center [750, 260] width 1012 height 238
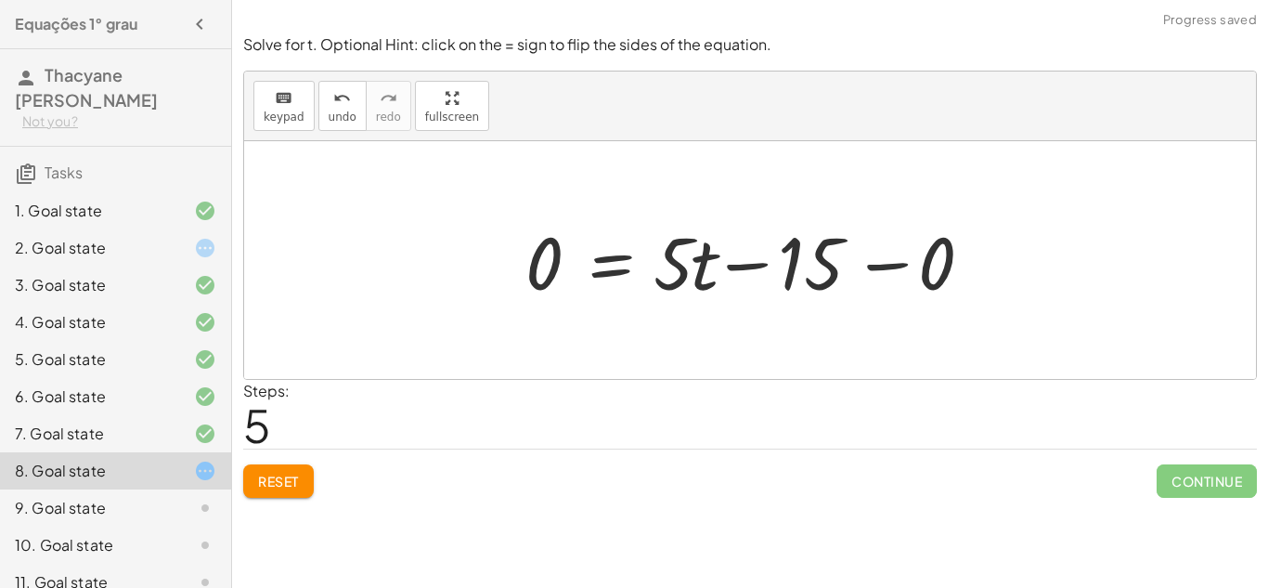
click at [884, 264] on div at bounding box center [756, 261] width 481 height 96
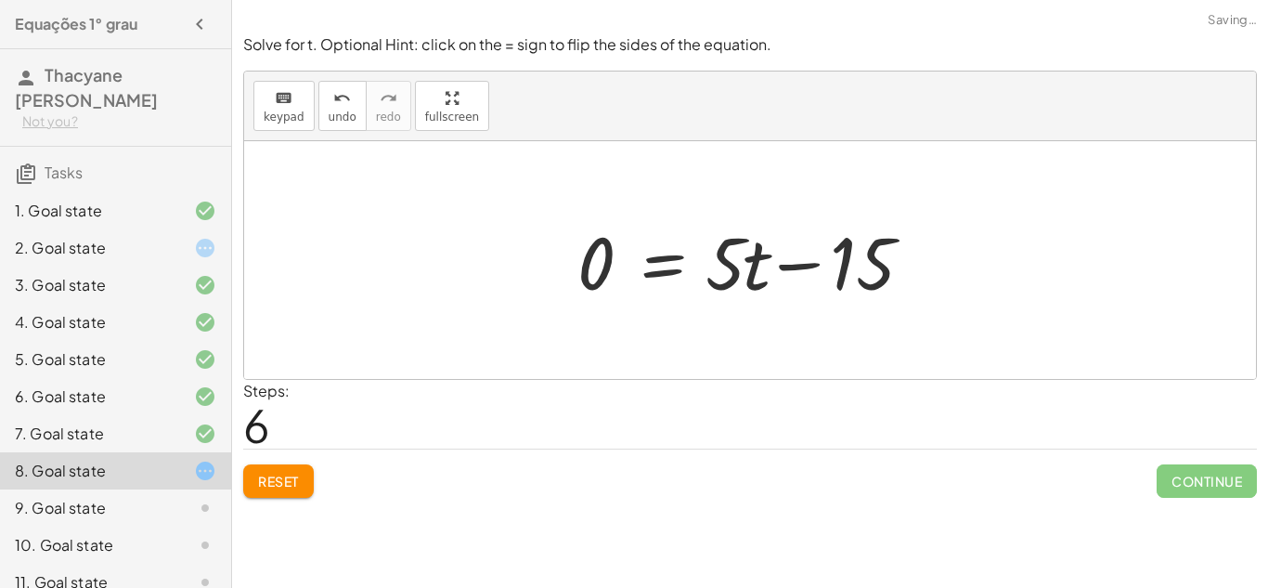
click at [810, 262] on div at bounding box center [757, 261] width 378 height 96
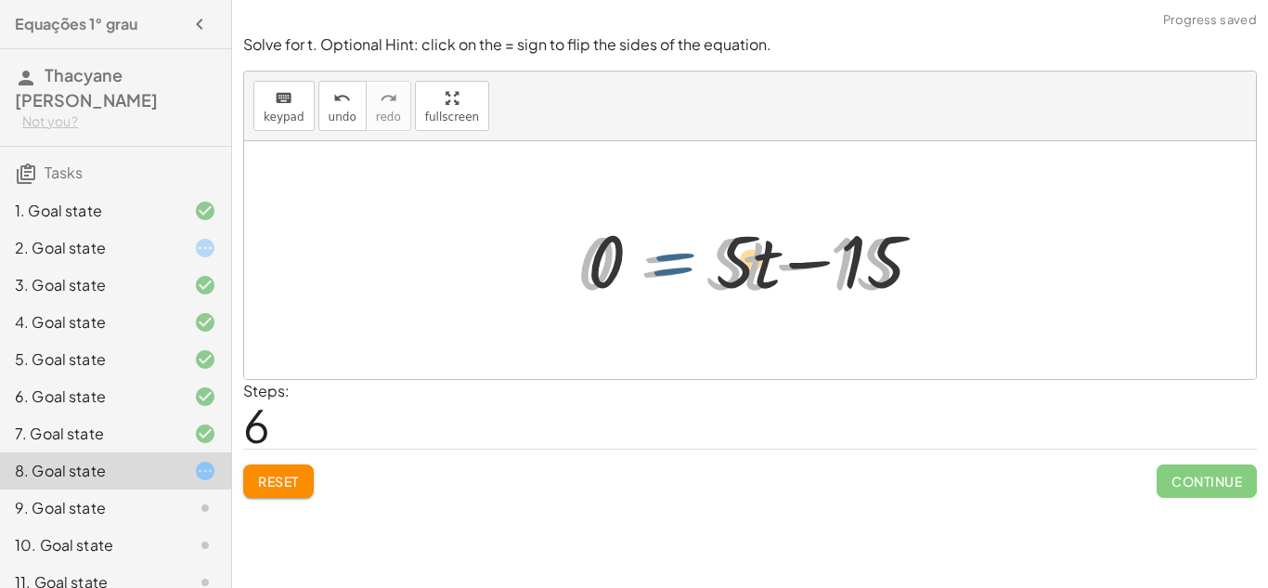
drag, startPoint x: 669, startPoint y: 271, endPoint x: 678, endPoint y: 269, distance: 9.5
click at [678, 269] on div at bounding box center [757, 261] width 378 height 96
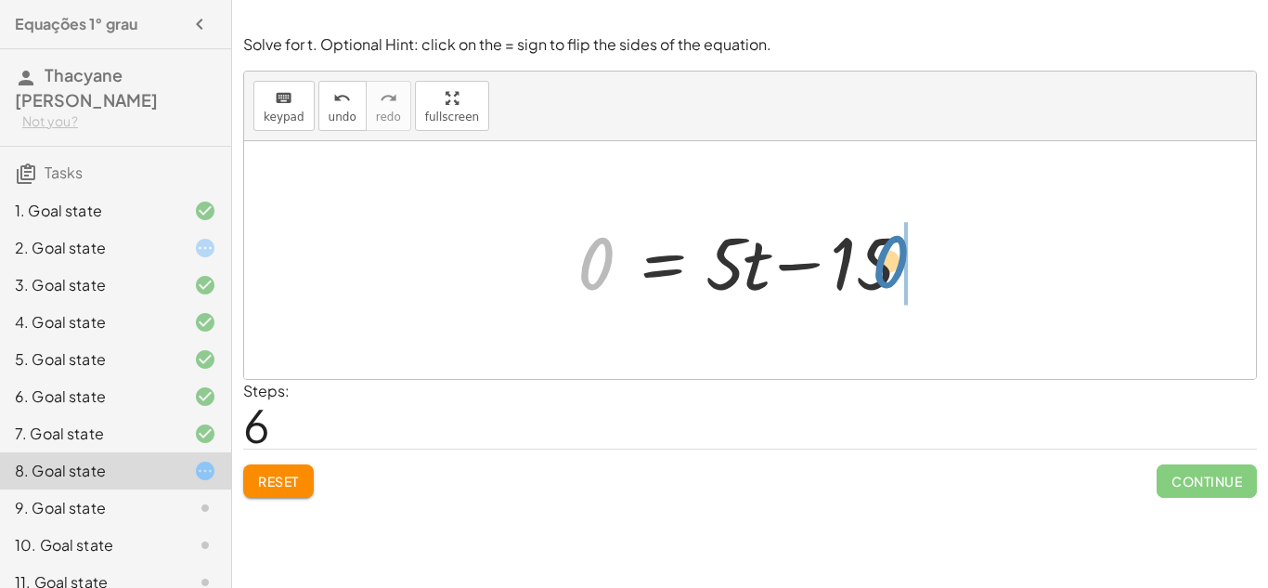
drag, startPoint x: 604, startPoint y: 271, endPoint x: 847, endPoint y: 261, distance: 242.6
click at [847, 261] on div at bounding box center [757, 261] width 378 height 96
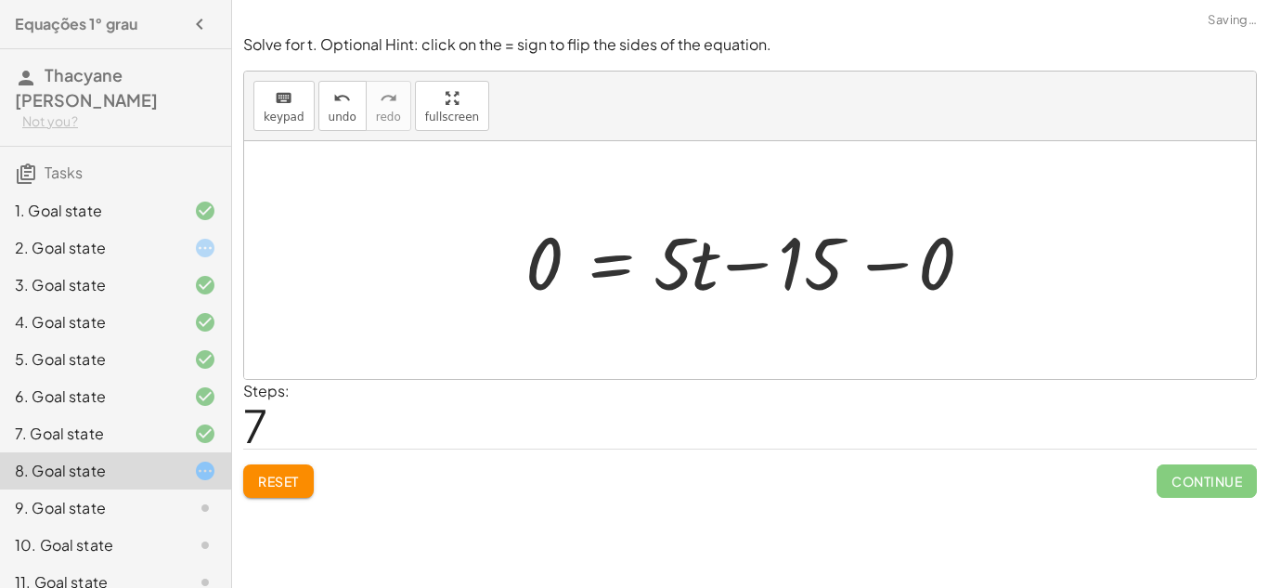
click at [883, 263] on div at bounding box center [756, 261] width 481 height 96
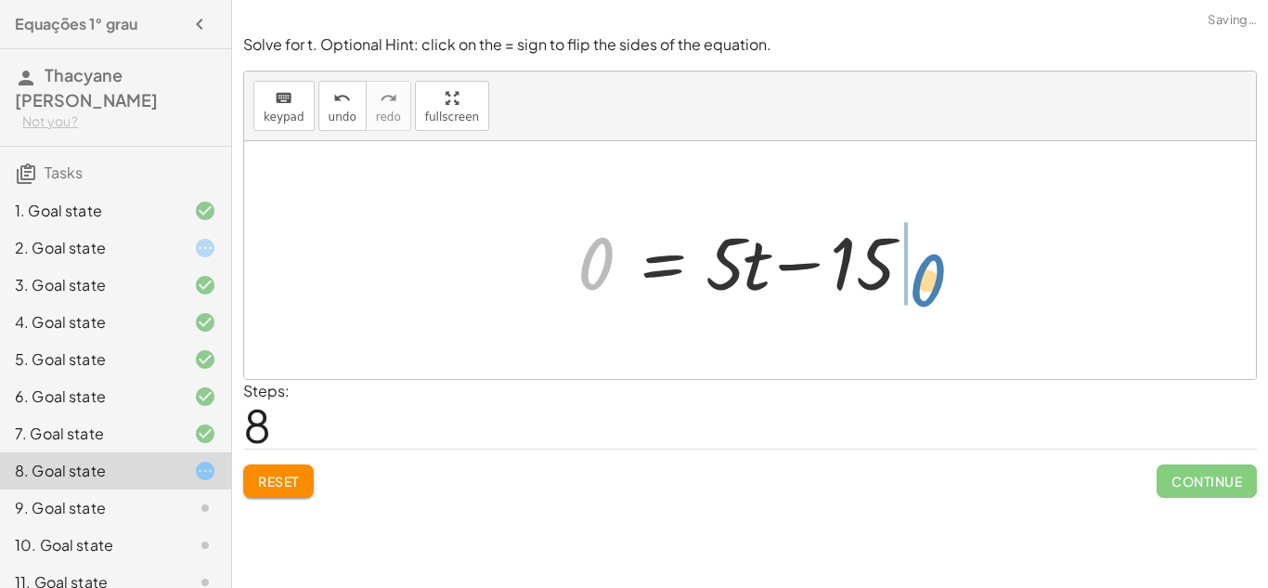
drag, startPoint x: 583, startPoint y: 265, endPoint x: 916, endPoint y: 279, distance: 333.7
click at [916, 279] on div at bounding box center [757, 261] width 378 height 96
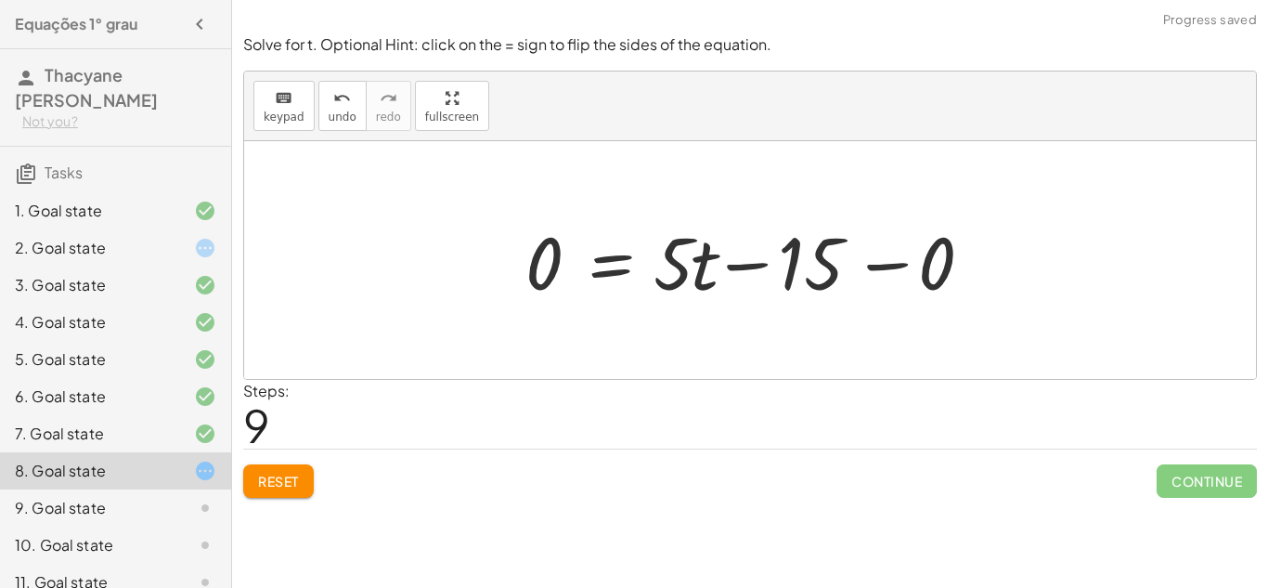
click at [877, 262] on div at bounding box center [756, 261] width 481 height 96
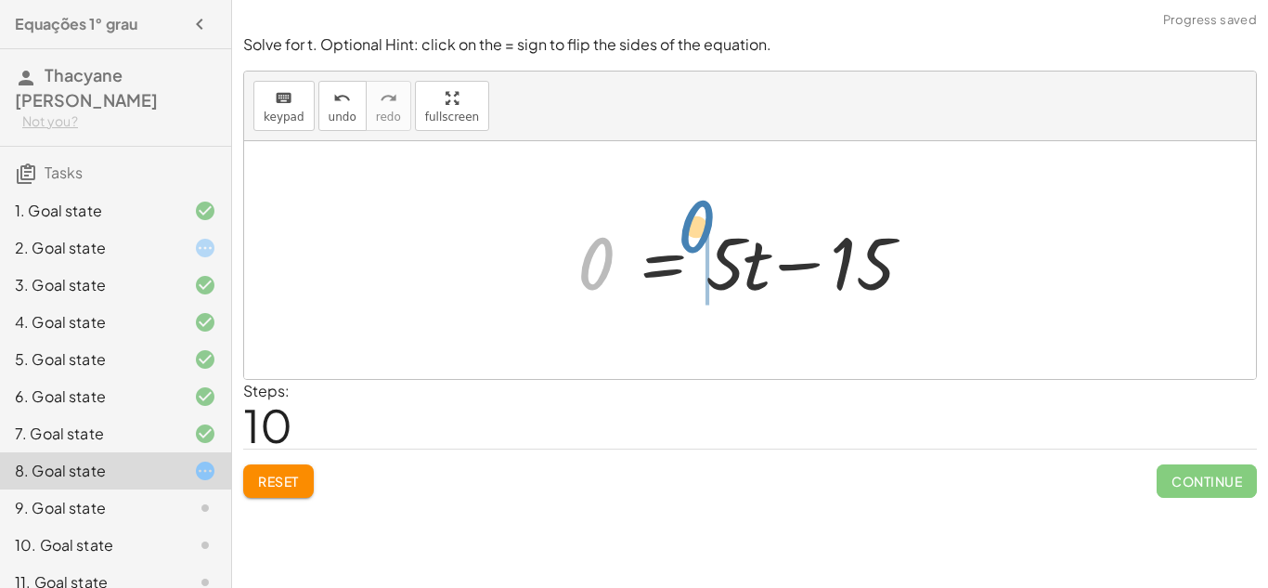
drag, startPoint x: 601, startPoint y: 248, endPoint x: 968, endPoint y: 199, distance: 371.0
click at [968, 199] on div "12 = + · 5 · t − 3 0 = + · 5 · t − 3 − 12 0 = + · 5 · t − 15 0 = + · 5 · t − 15…" at bounding box center [750, 260] width 1012 height 238
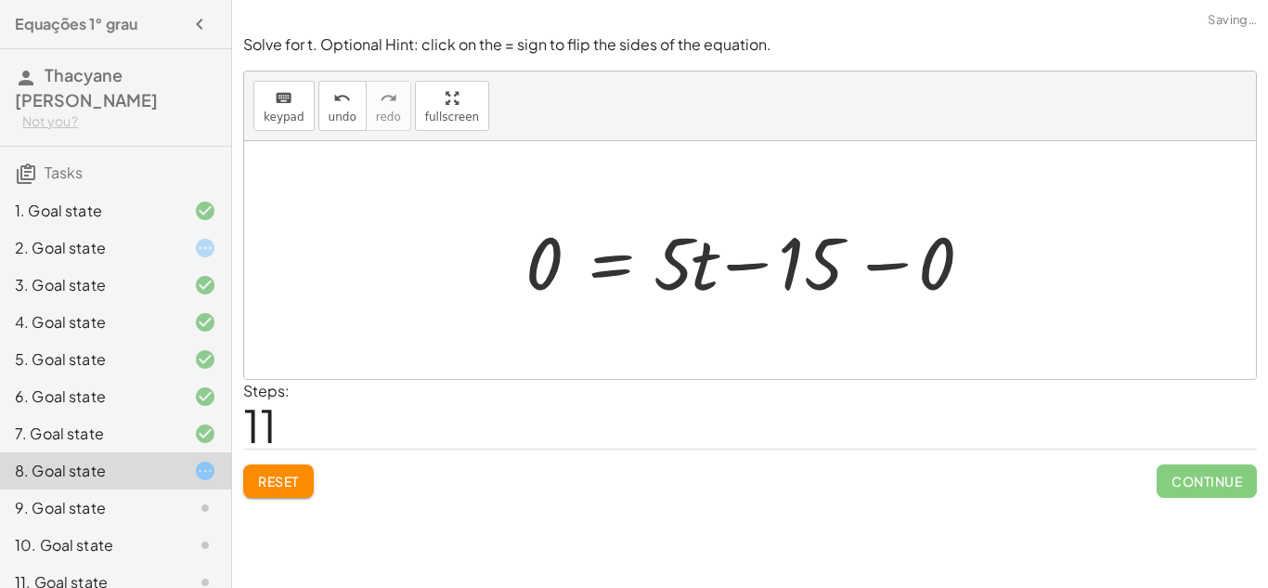
click at [873, 266] on div at bounding box center [756, 261] width 481 height 96
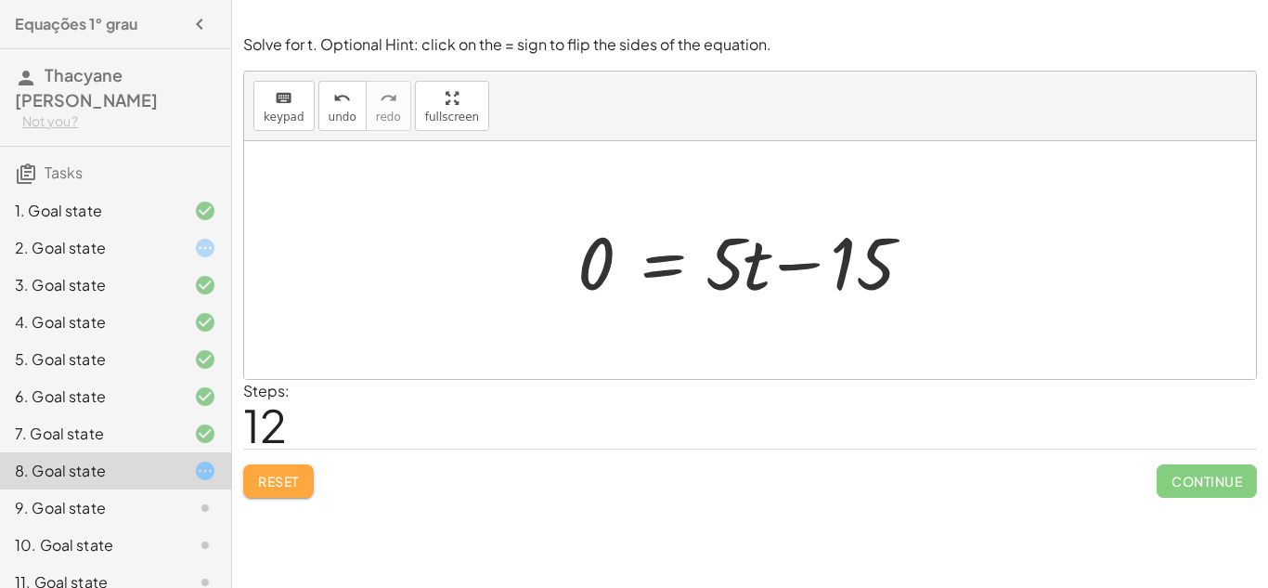
click at [298, 490] on button "Reset" at bounding box center [278, 480] width 71 height 33
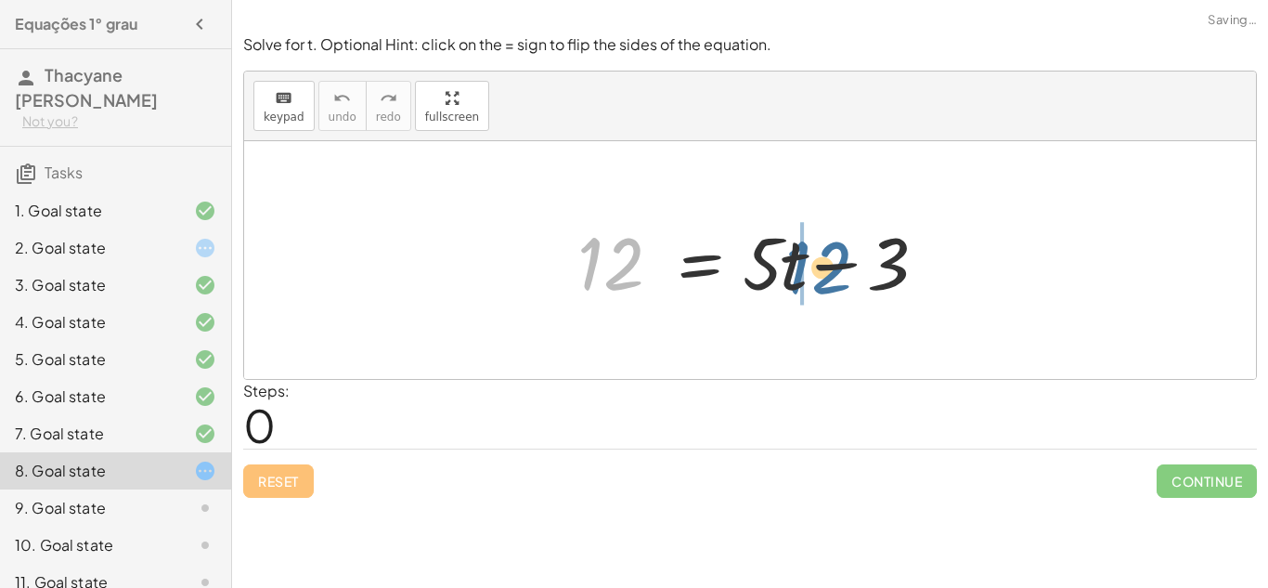
drag, startPoint x: 602, startPoint y: 259, endPoint x: 816, endPoint y: 261, distance: 214.5
click at [816, 261] on div at bounding box center [757, 261] width 378 height 96
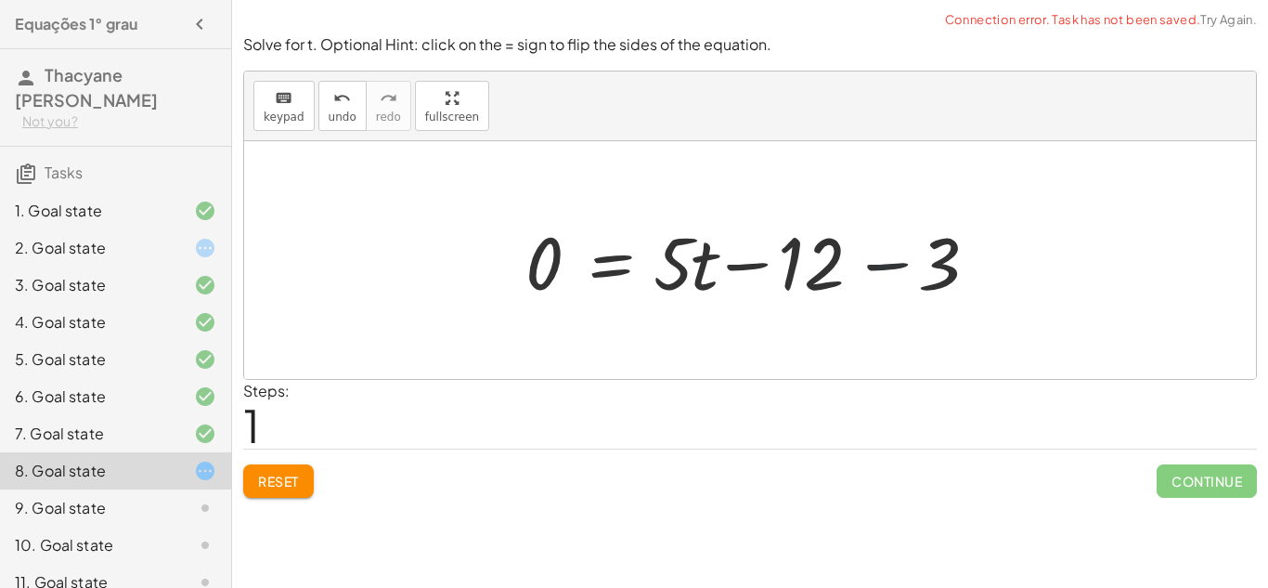
click at [898, 262] on div at bounding box center [756, 261] width 481 height 96
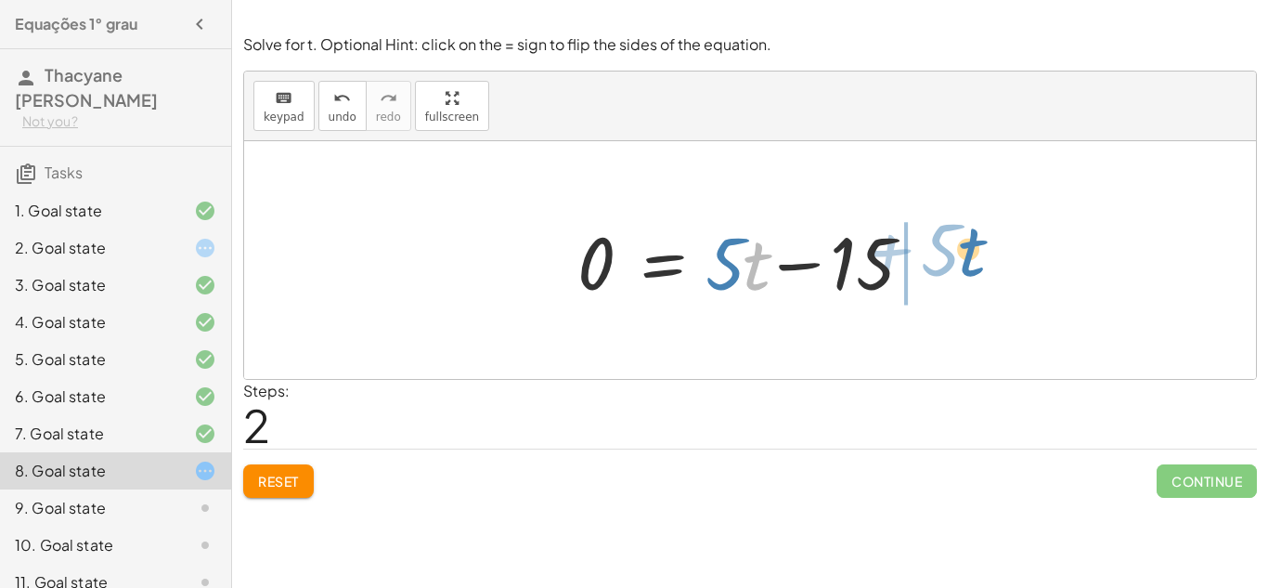
drag, startPoint x: 749, startPoint y: 272, endPoint x: 967, endPoint y: 261, distance: 218.5
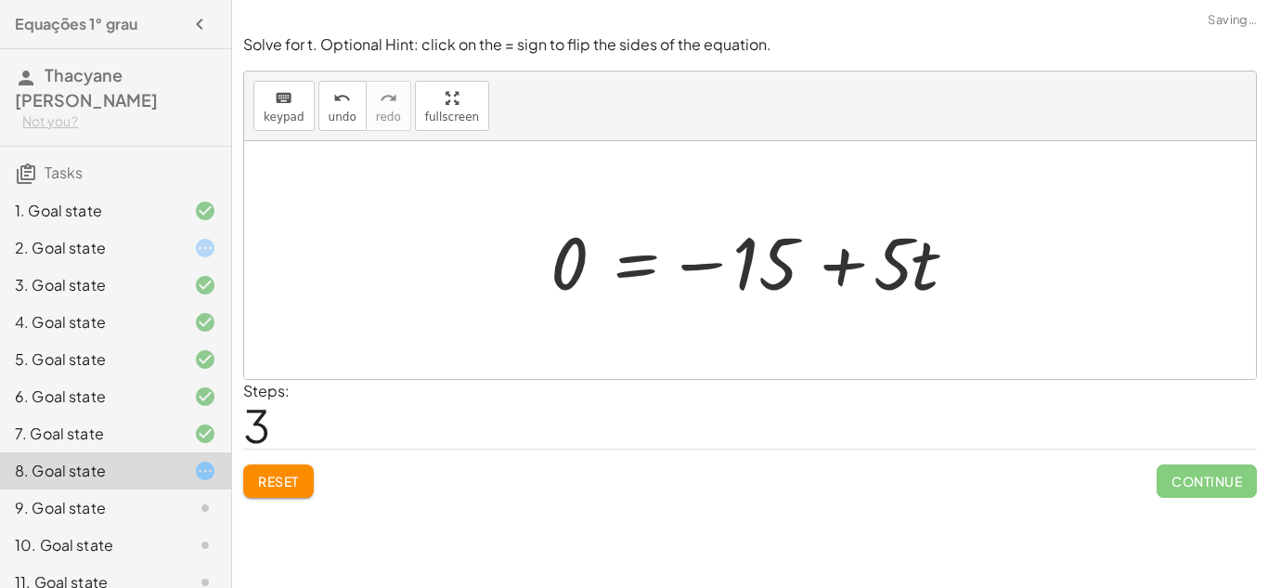
click at [842, 266] on div at bounding box center [757, 261] width 432 height 96
click at [686, 267] on div at bounding box center [757, 261] width 432 height 96
click at [700, 267] on div at bounding box center [757, 261] width 432 height 96
click at [705, 273] on div at bounding box center [757, 261] width 432 height 96
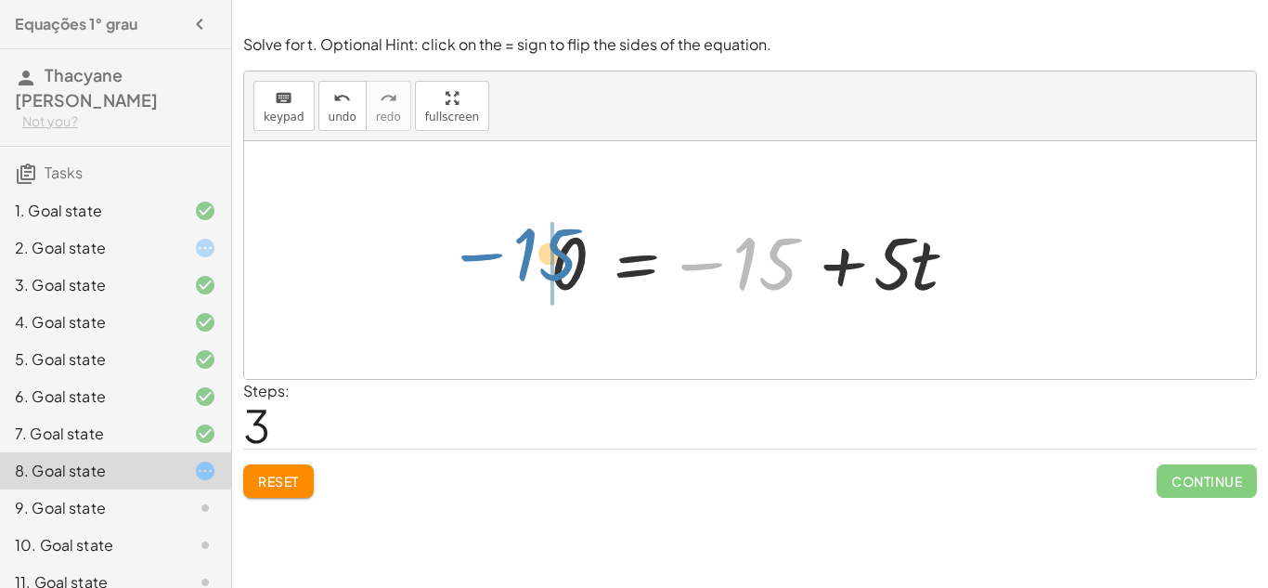
drag, startPoint x: 768, startPoint y: 263, endPoint x: 550, endPoint y: 254, distance: 218.4
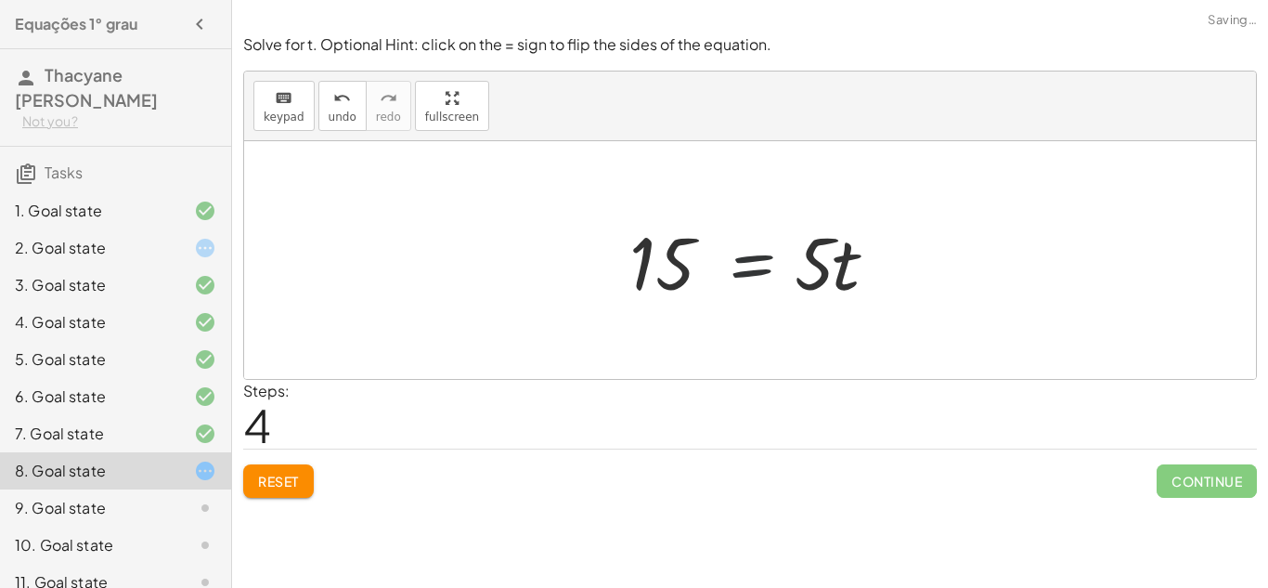
click at [747, 257] on div at bounding box center [757, 261] width 275 height 96
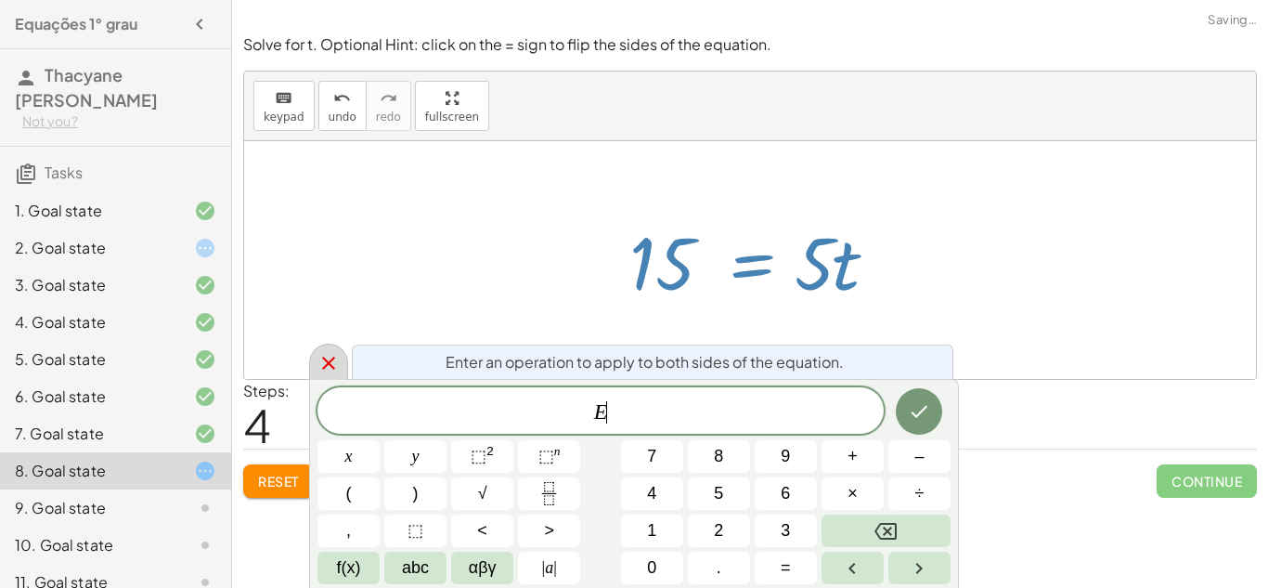
click at [332, 364] on icon at bounding box center [329, 363] width 22 height 22
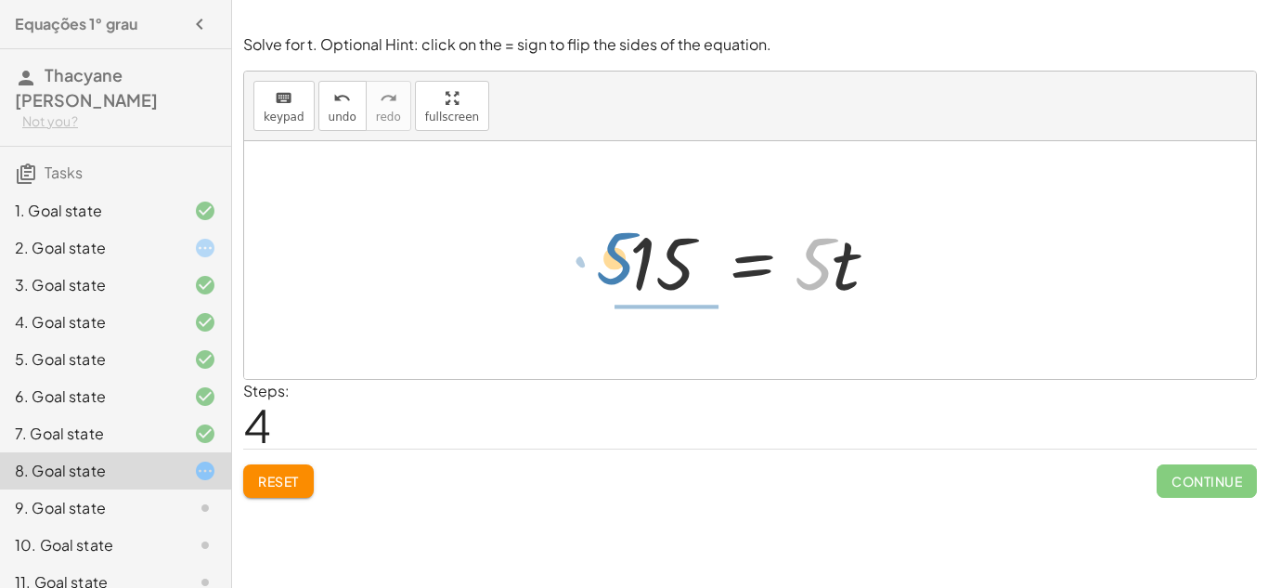
drag, startPoint x: 812, startPoint y: 260, endPoint x: 605, endPoint y: 253, distance: 207.2
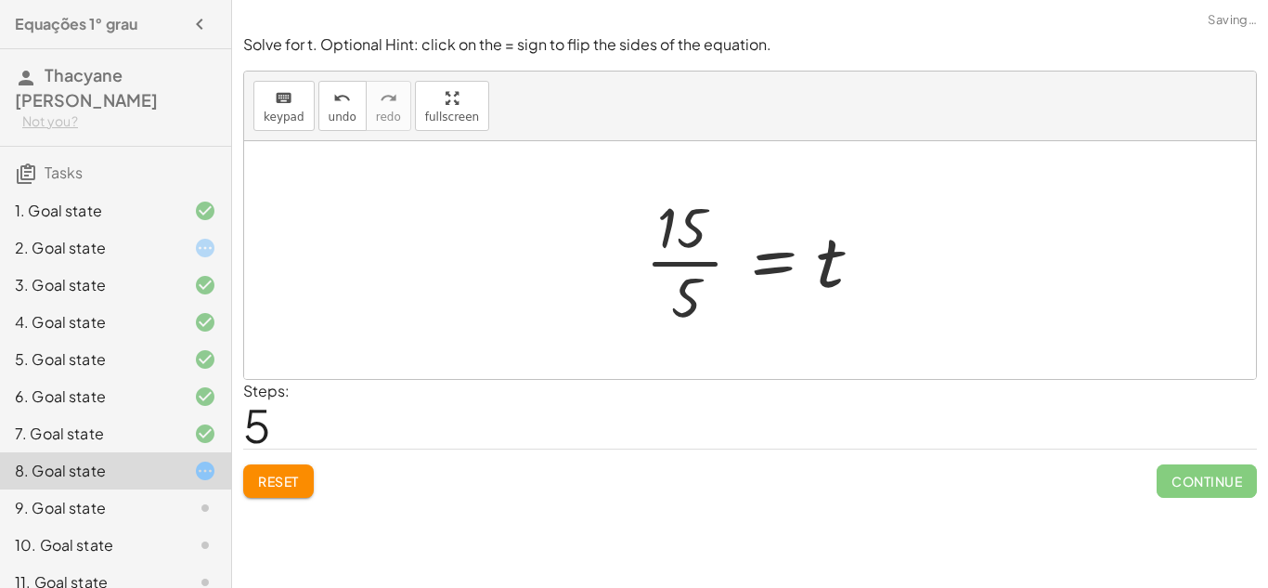
click at [766, 262] on div at bounding box center [757, 259] width 243 height 143
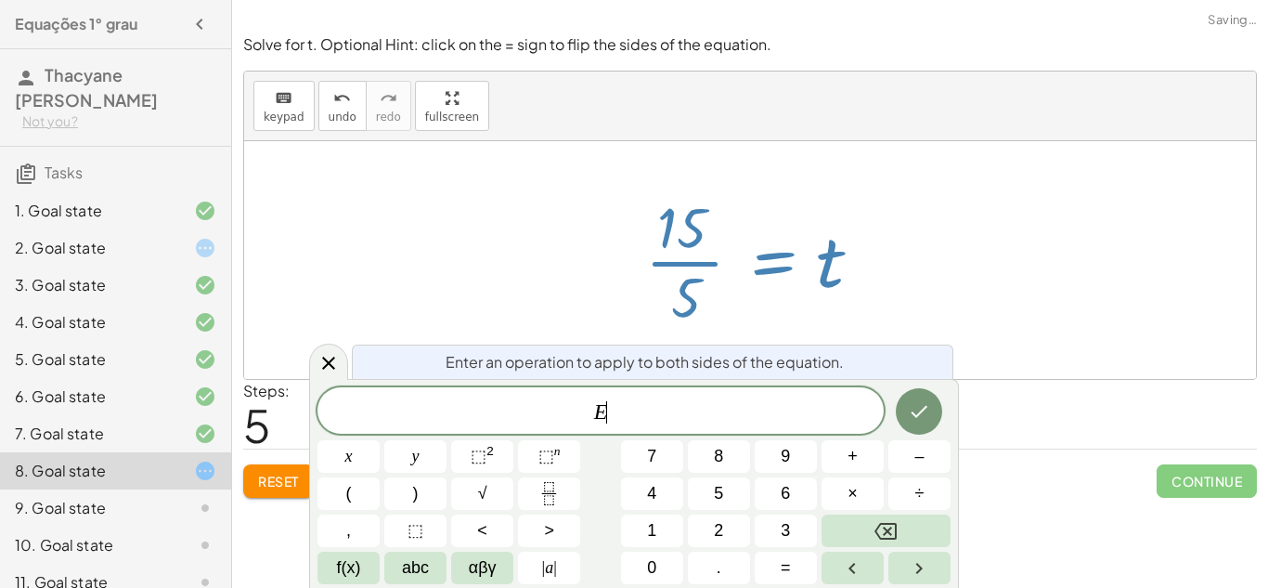
scroll to position [6, 0]
click at [318, 354] on icon at bounding box center [329, 363] width 22 height 22
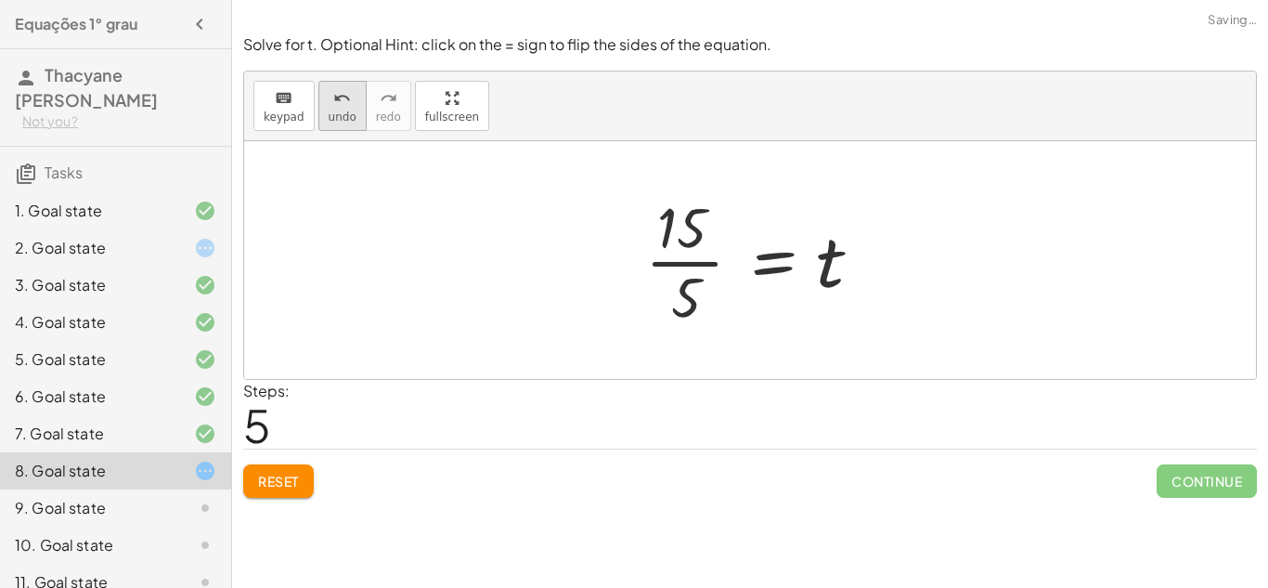
click at [342, 95] on icon "undo" at bounding box center [342, 98] width 18 height 22
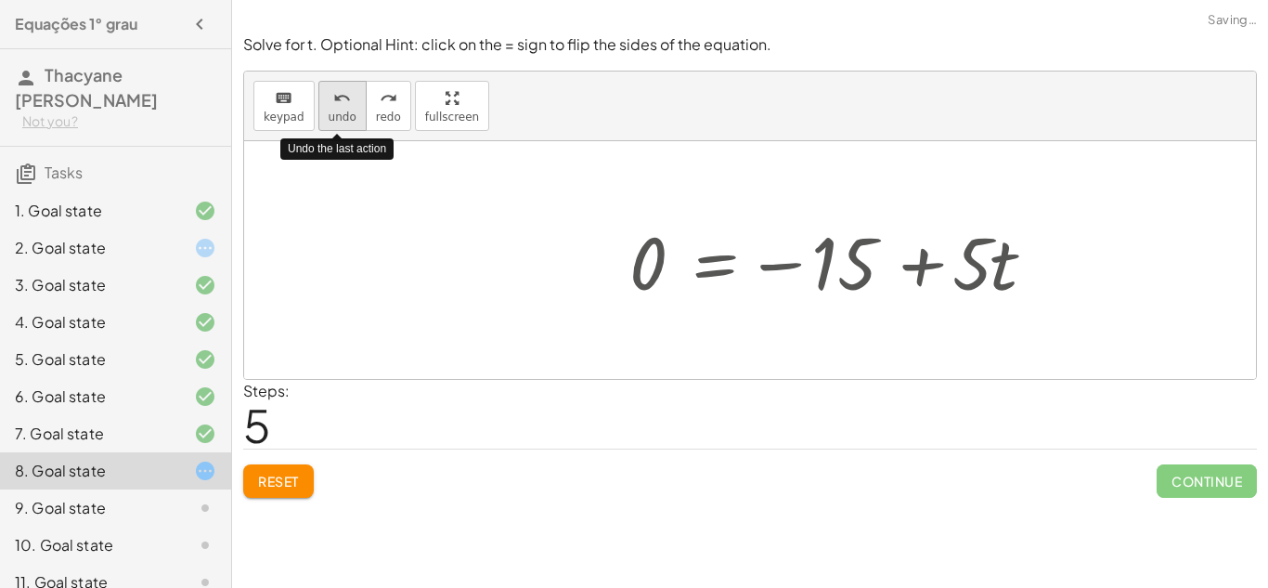
click at [342, 95] on icon "undo" at bounding box center [342, 98] width 18 height 22
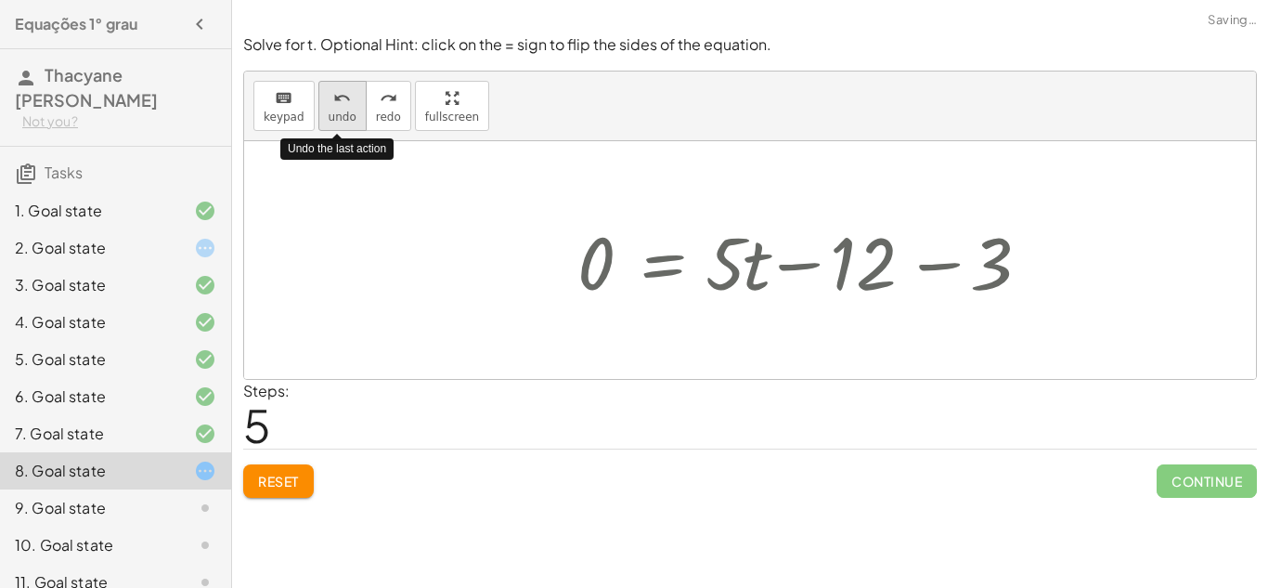
click at [342, 95] on icon "undo" at bounding box center [342, 98] width 18 height 22
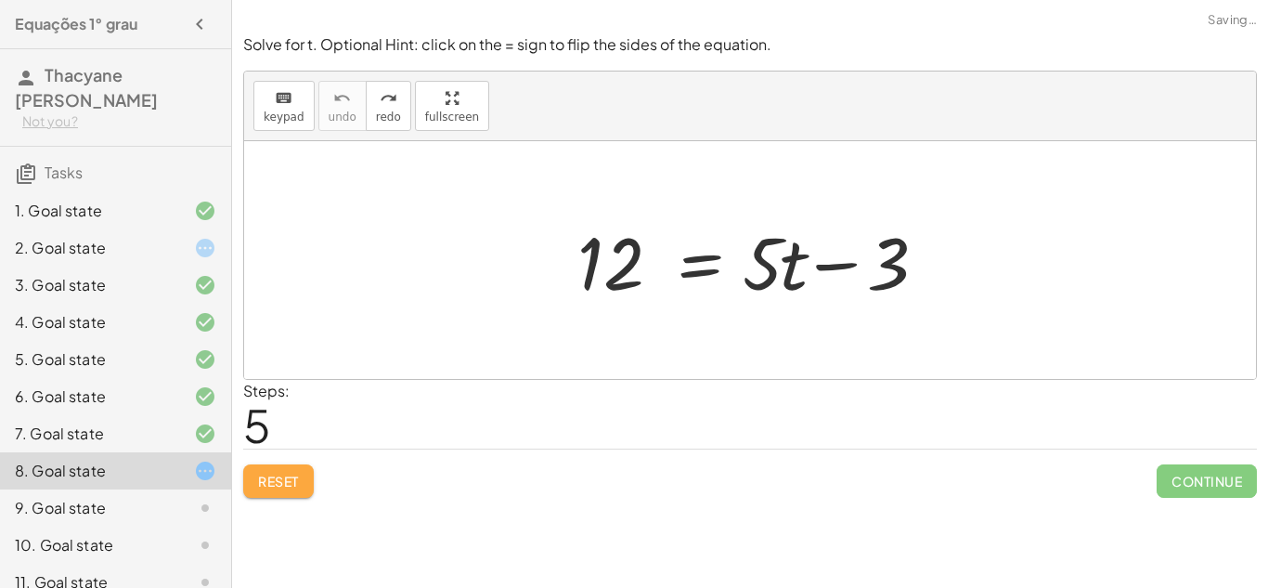
click at [289, 475] on span "Reset" at bounding box center [278, 481] width 41 height 17
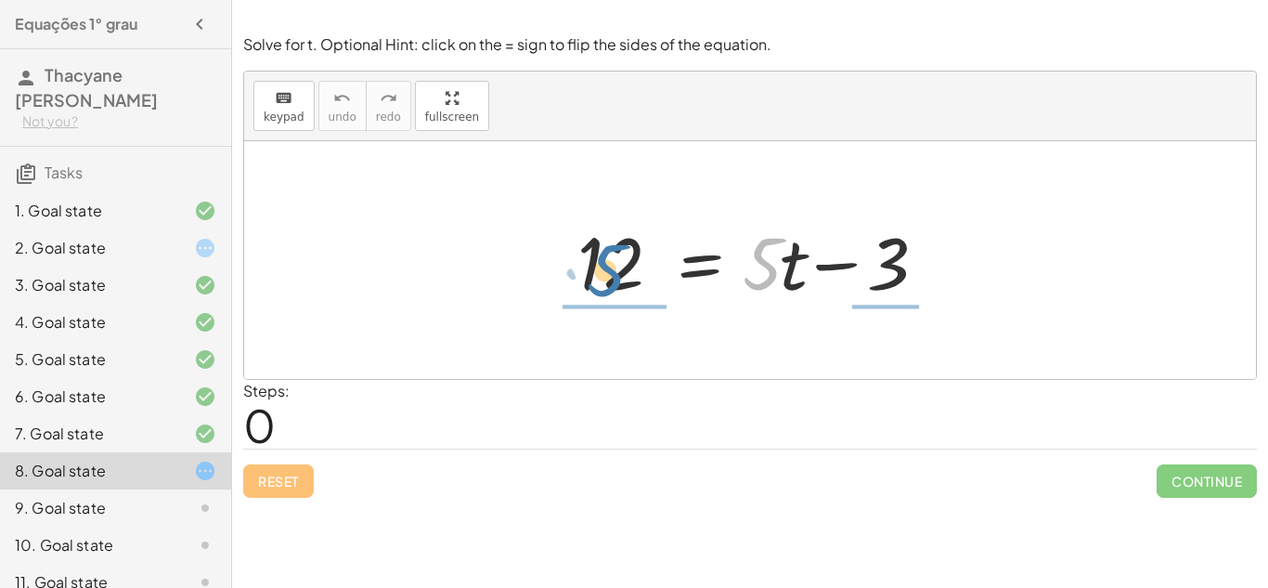
drag, startPoint x: 759, startPoint y: 256, endPoint x: 585, endPoint y: 260, distance: 173.7
click at [585, 260] on div at bounding box center [757, 261] width 378 height 96
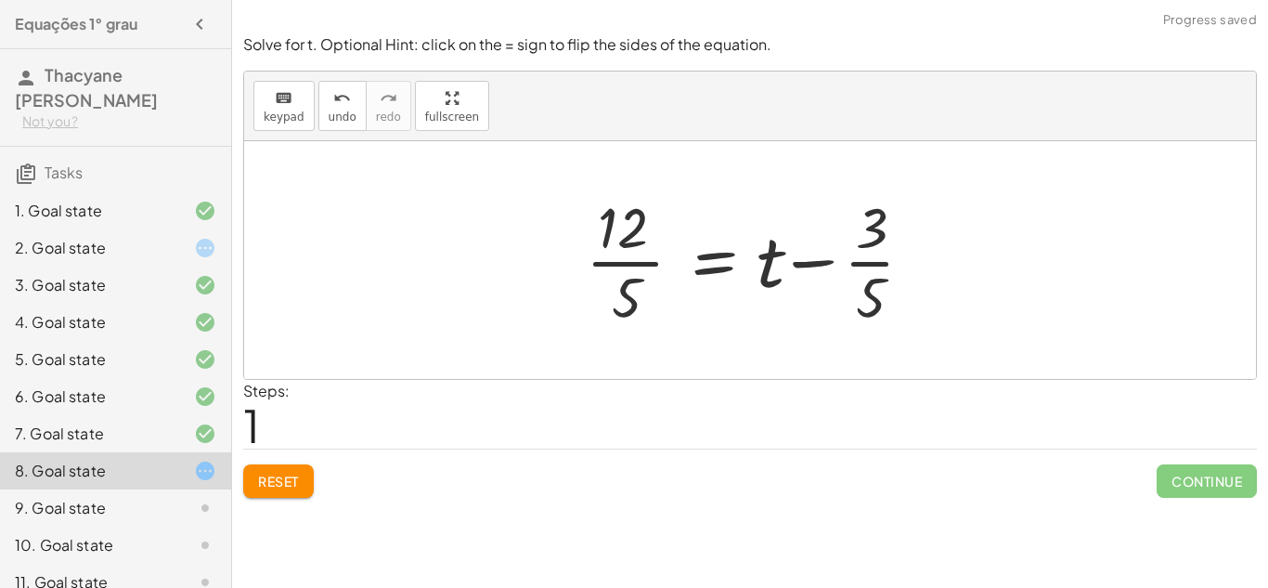
click at [806, 259] on div at bounding box center [757, 259] width 361 height 143
click at [649, 268] on div at bounding box center [757, 259] width 361 height 143
drag, startPoint x: 873, startPoint y: 234, endPoint x: 635, endPoint y: 287, distance: 243.5
click at [635, 287] on div at bounding box center [757, 259] width 361 height 143
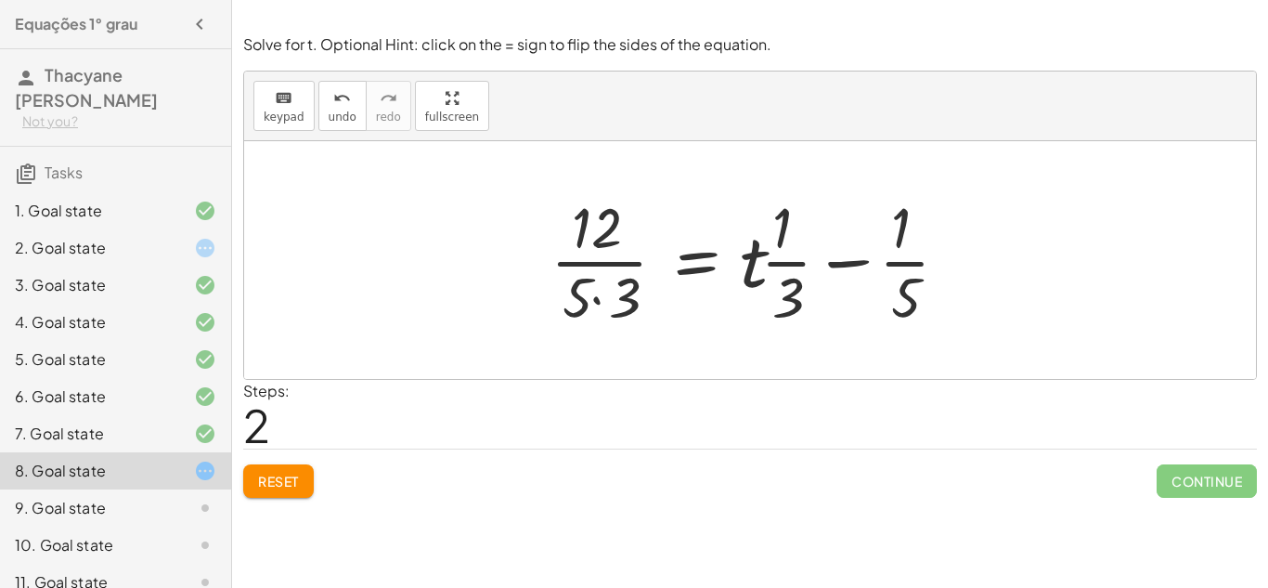
click at [902, 258] on div at bounding box center [757, 259] width 432 height 143
click at [835, 266] on div at bounding box center [757, 259] width 432 height 143
click at [253, 479] on button "Reset" at bounding box center [278, 480] width 71 height 33
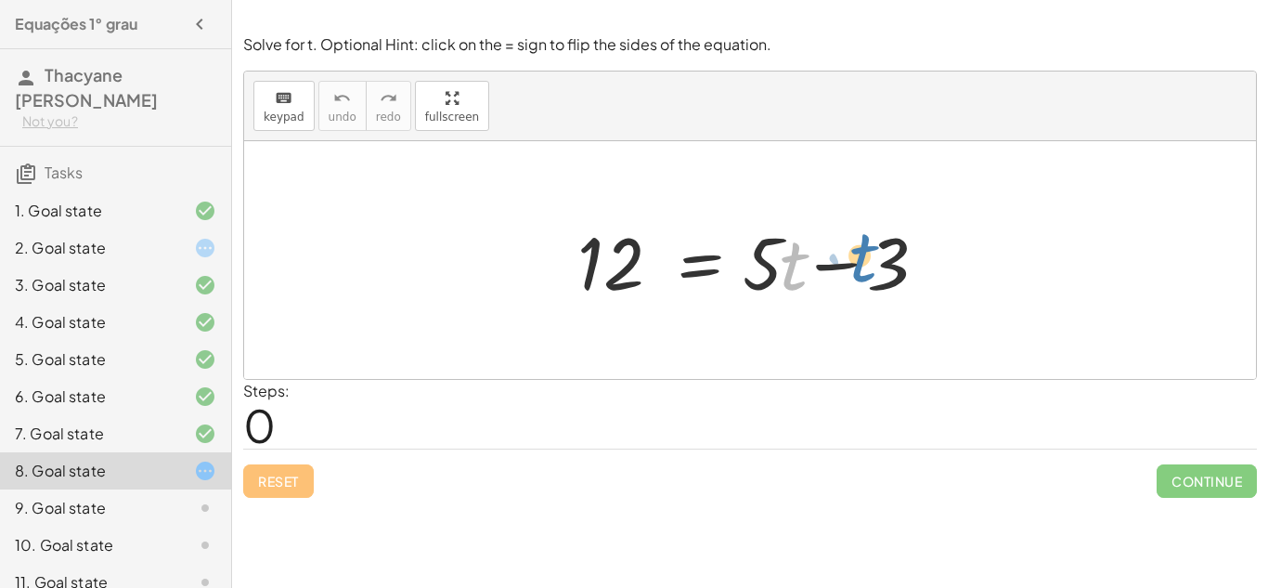
drag, startPoint x: 793, startPoint y: 274, endPoint x: 866, endPoint y: 264, distance: 74.1
click at [866, 264] on div at bounding box center [757, 261] width 378 height 96
drag, startPoint x: 791, startPoint y: 279, endPoint x: 901, endPoint y: 270, distance: 109.9
click at [901, 270] on div at bounding box center [757, 261] width 378 height 96
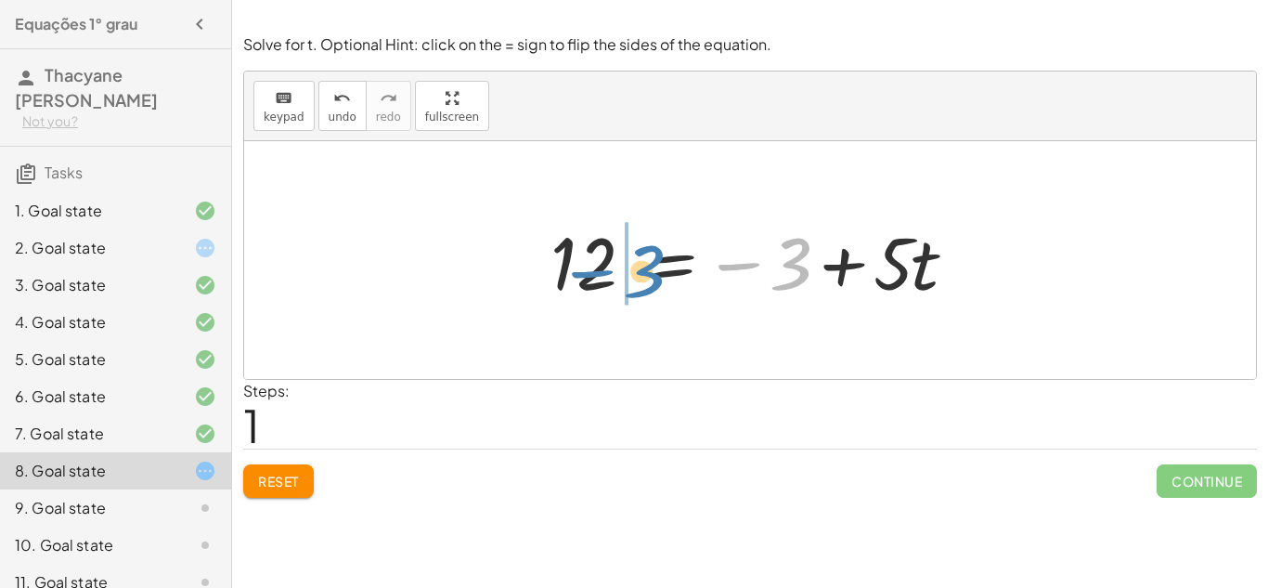
drag, startPoint x: 802, startPoint y: 261, endPoint x: 655, endPoint y: 269, distance: 147.9
click at [655, 269] on div at bounding box center [757, 261] width 432 height 96
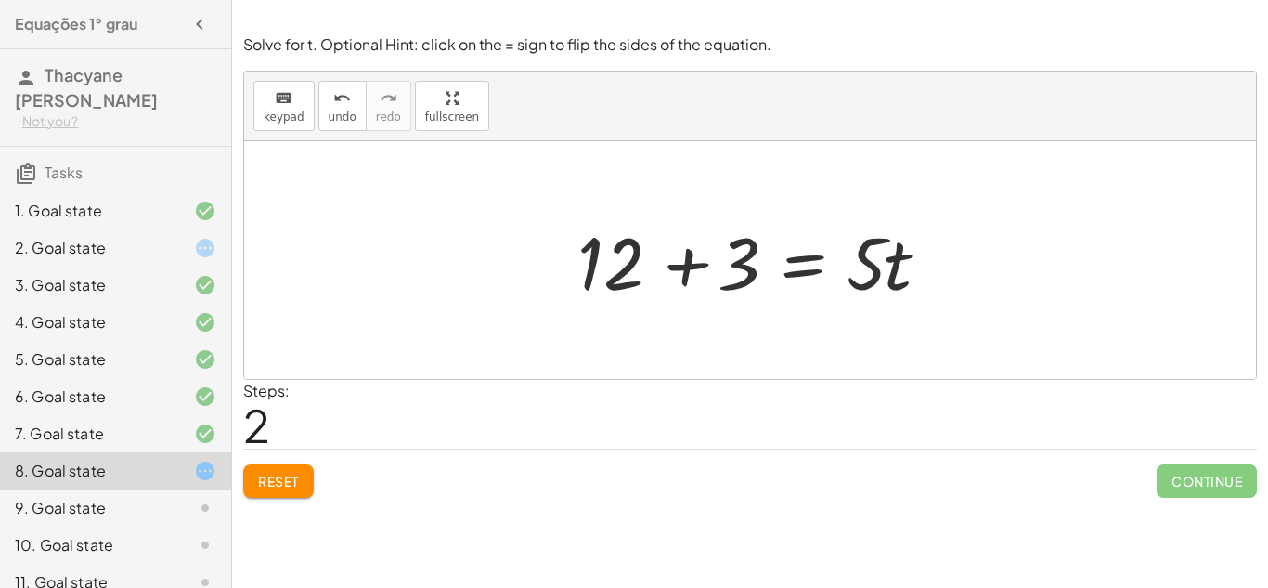
click at [685, 257] on div at bounding box center [757, 261] width 378 height 96
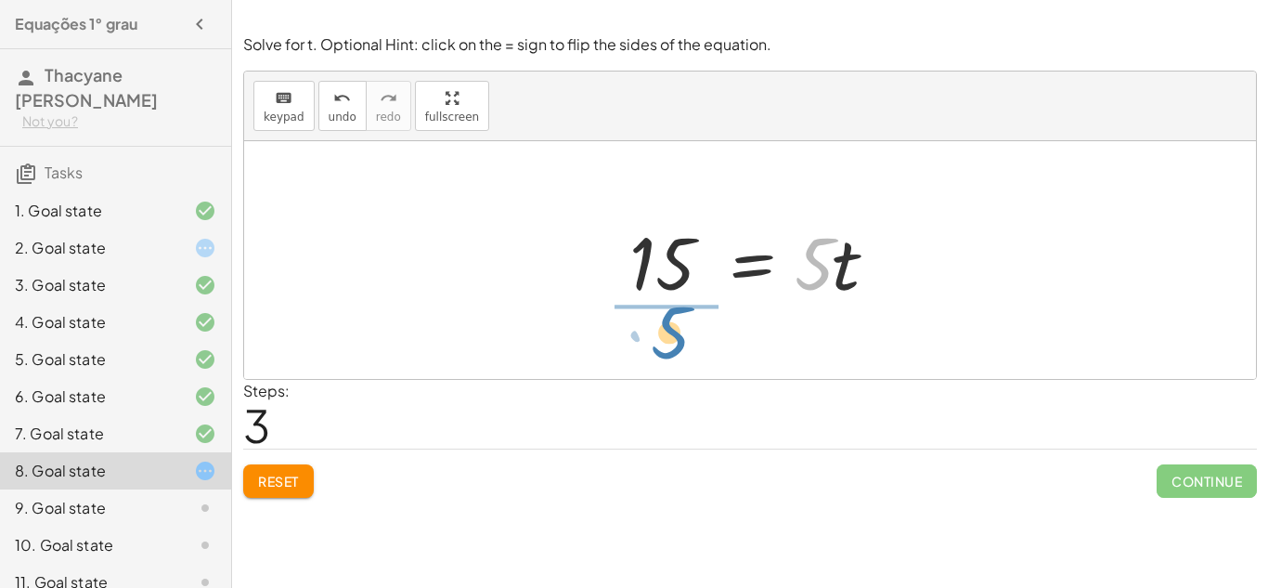
drag, startPoint x: 815, startPoint y: 259, endPoint x: 674, endPoint y: 328, distance: 157.0
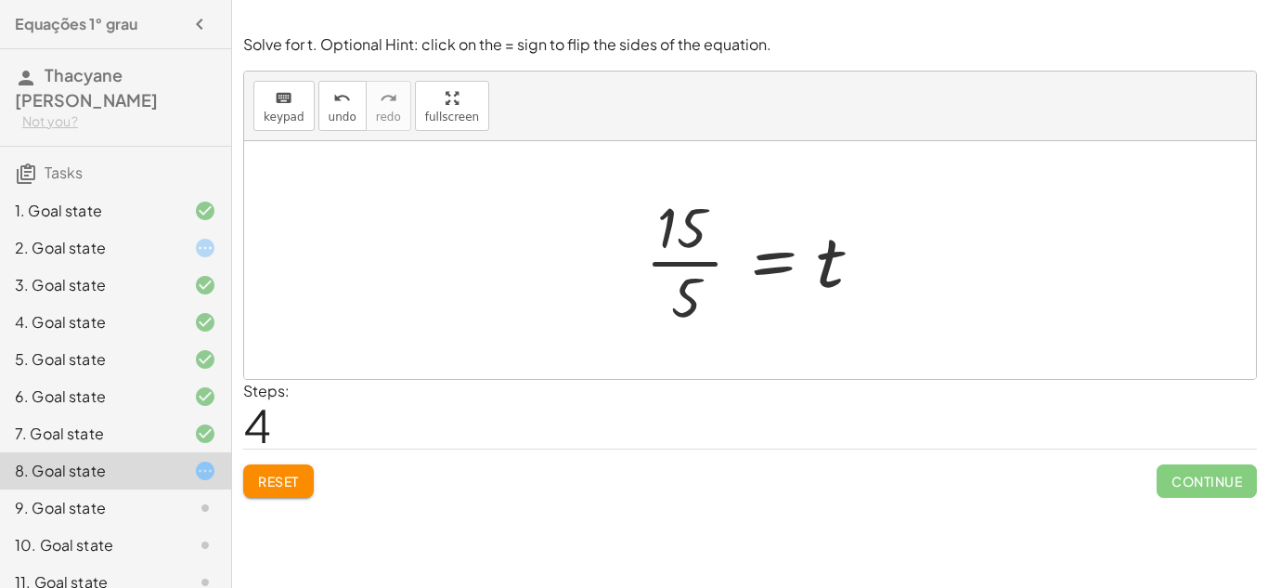
click at [715, 257] on div at bounding box center [757, 259] width 243 height 143
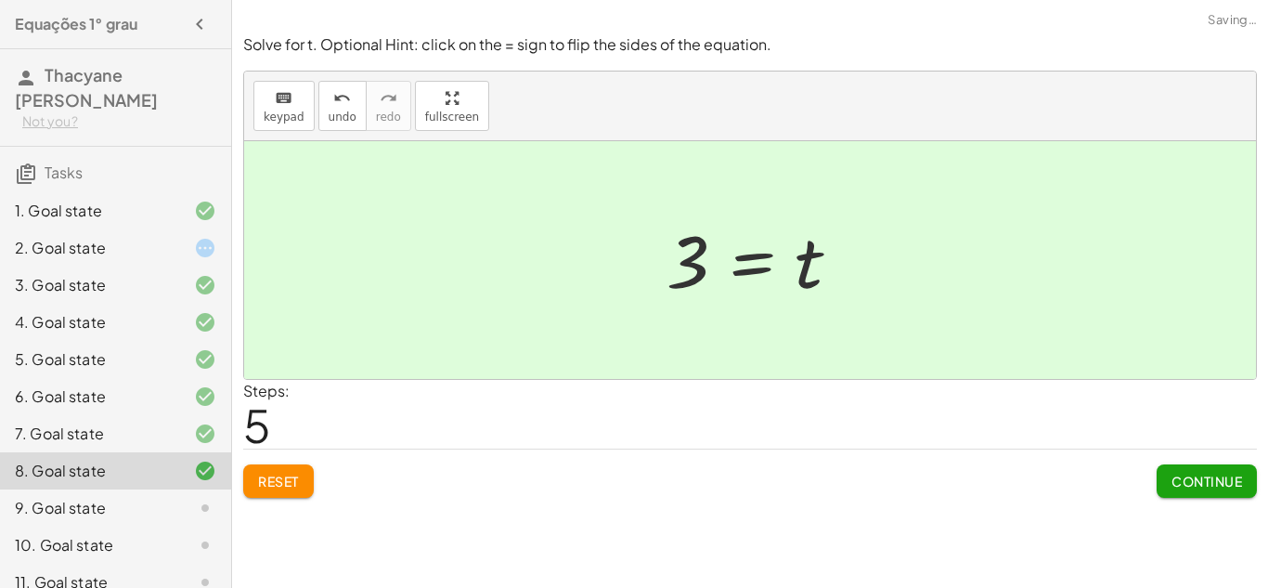
click at [1242, 472] on button "Continue" at bounding box center [1207, 480] width 100 height 33
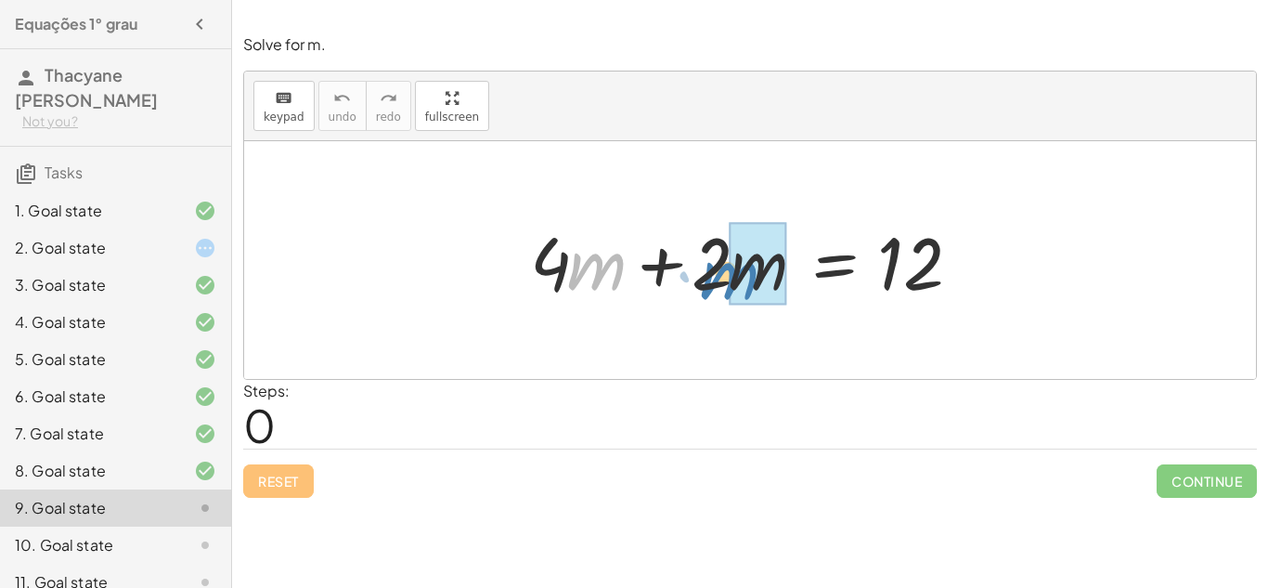
drag, startPoint x: 605, startPoint y: 269, endPoint x: 775, endPoint y: 269, distance: 169.9
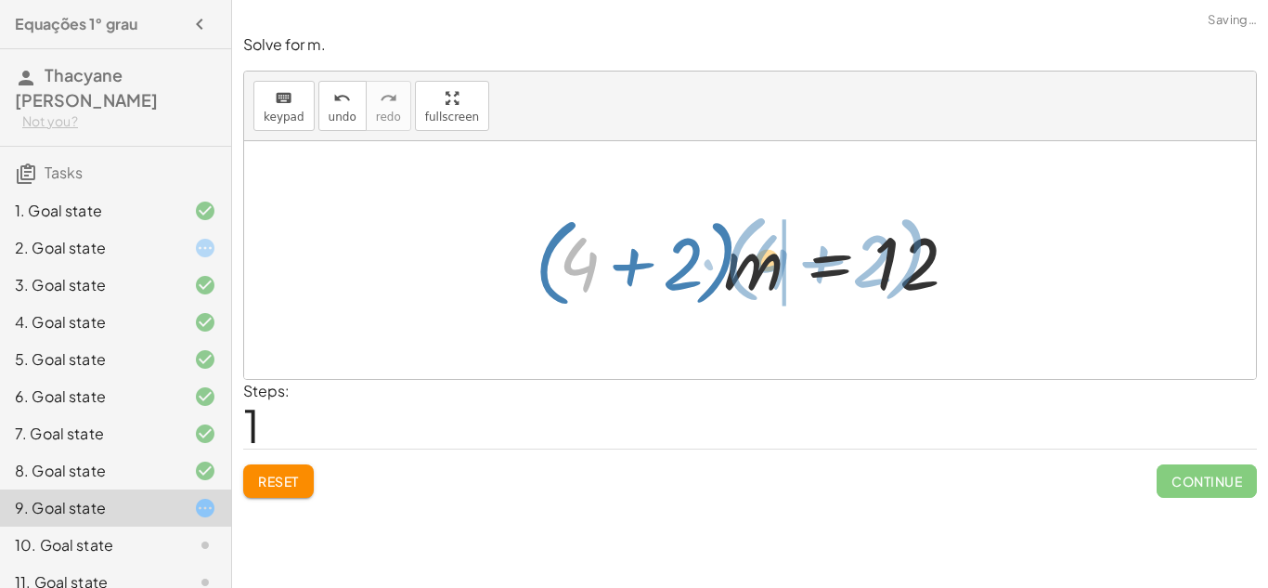
drag, startPoint x: 572, startPoint y: 263, endPoint x: 761, endPoint y: 261, distance: 189.4
click at [761, 261] on div at bounding box center [758, 260] width 464 height 107
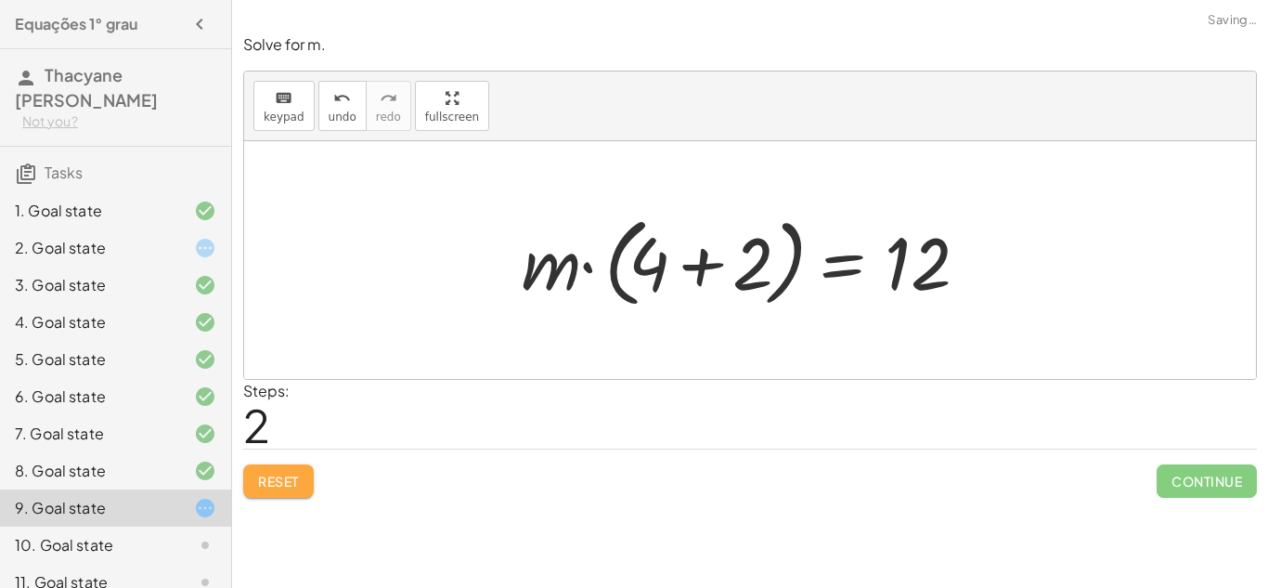
click at [287, 469] on button "Reset" at bounding box center [278, 480] width 71 height 33
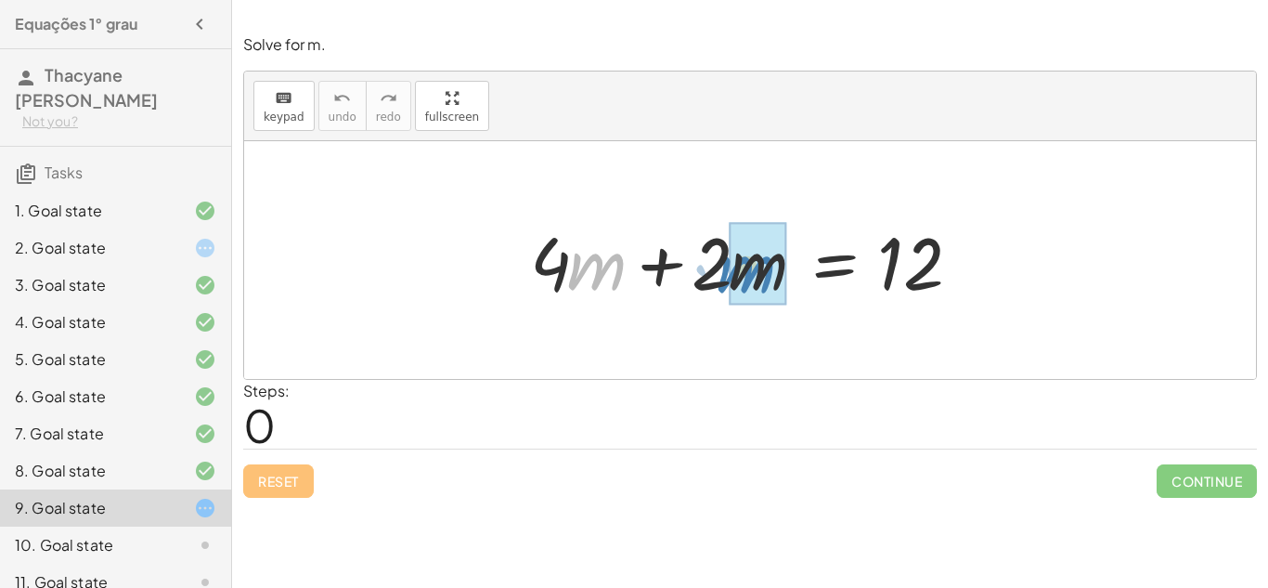
drag, startPoint x: 571, startPoint y: 264, endPoint x: 723, endPoint y: 266, distance: 152.3
click at [723, 266] on div at bounding box center [757, 261] width 473 height 96
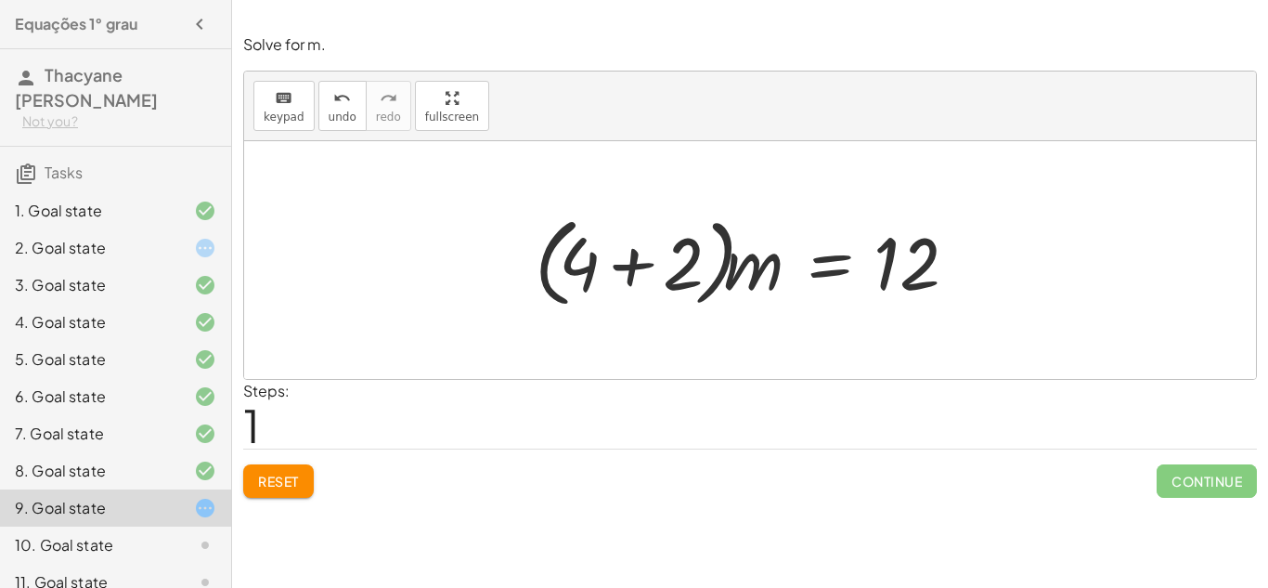
click at [629, 273] on div at bounding box center [758, 260] width 464 height 107
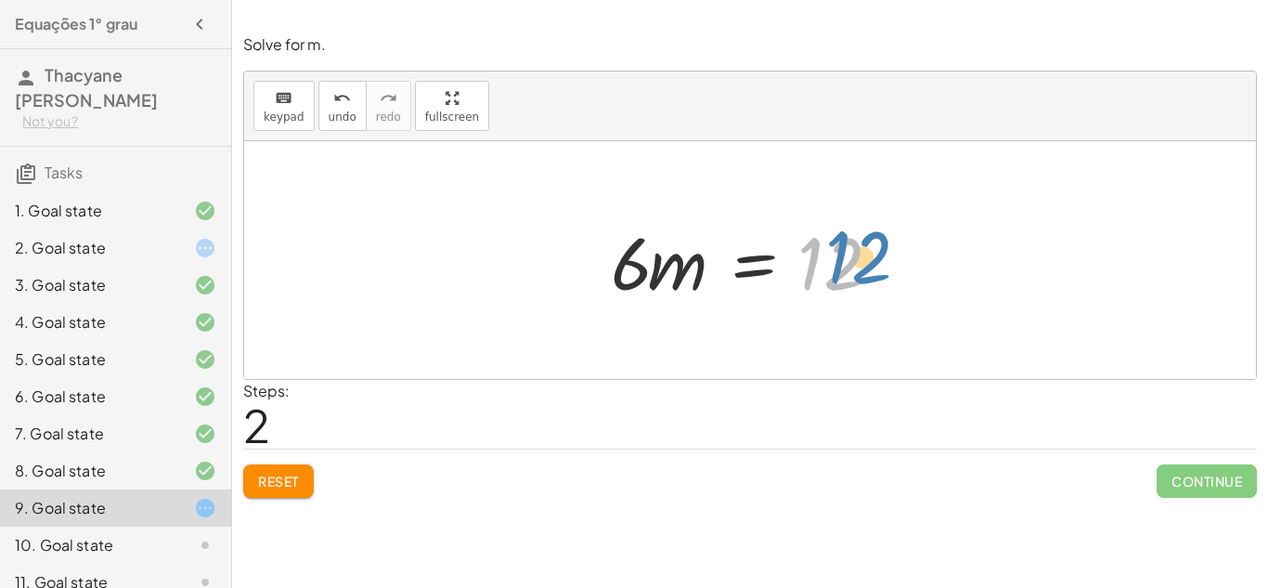
drag, startPoint x: 840, startPoint y: 265, endPoint x: 870, endPoint y: 258, distance: 30.4
click at [870, 258] on div at bounding box center [758, 261] width 312 height 96
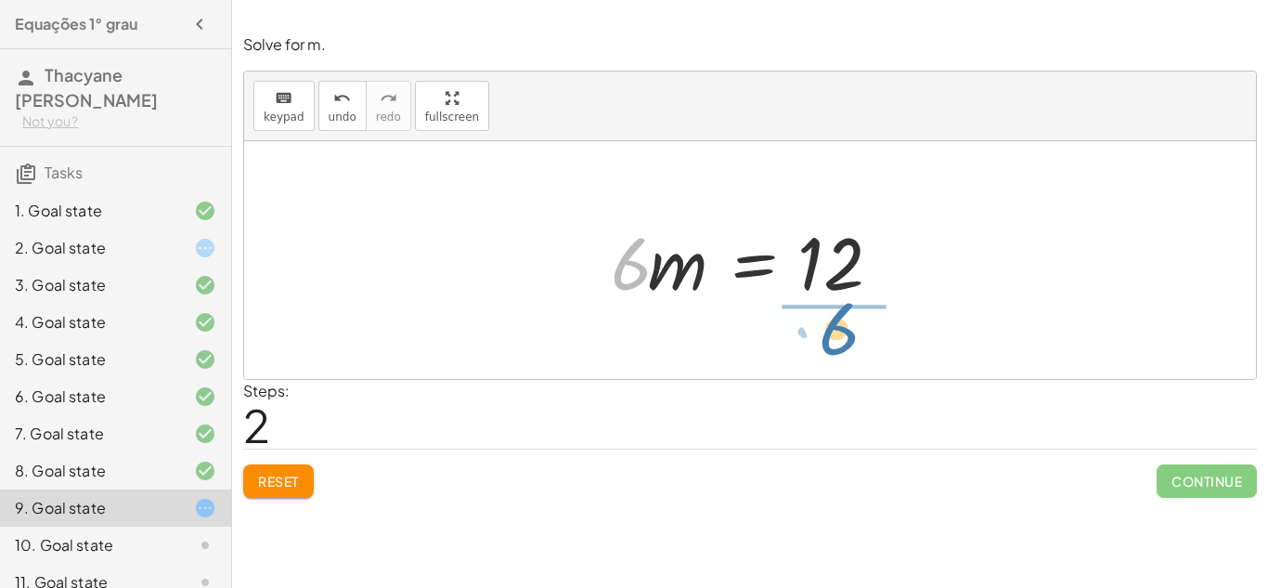
drag, startPoint x: 633, startPoint y: 281, endPoint x: 844, endPoint y: 346, distance: 220.6
click at [844, 346] on div "+ · 4 · m + · 2 · m = 12 · ( + 4 + 2 ) · m = 12 · 6 · m = 12 · 6" at bounding box center [750, 260] width 1012 height 238
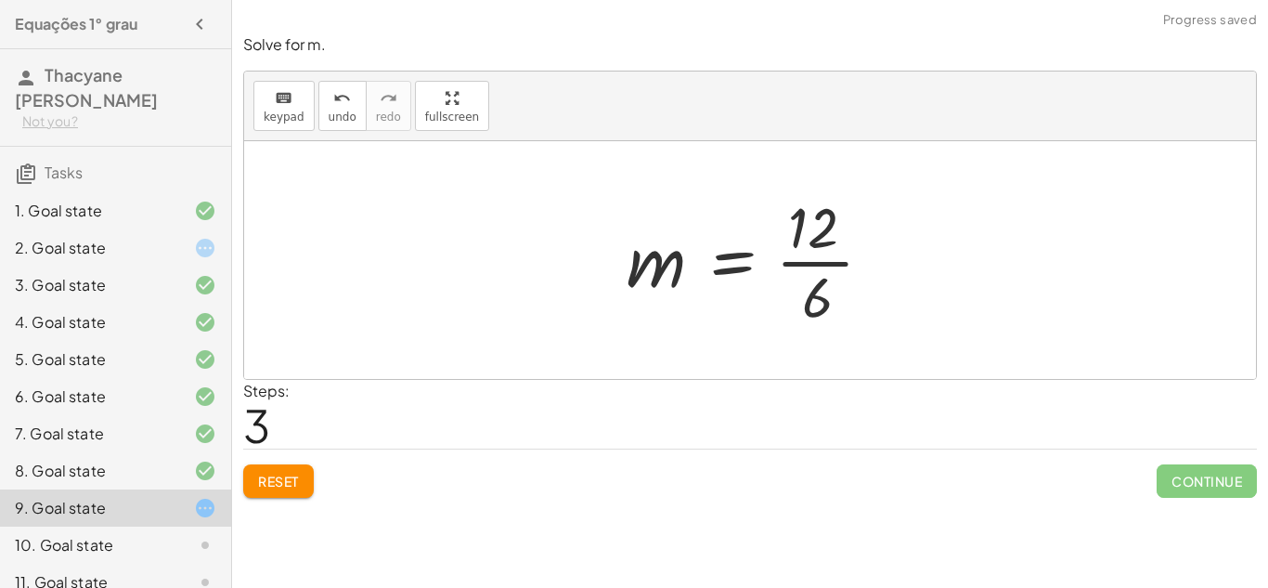
click at [812, 266] on div at bounding box center [757, 259] width 280 height 143
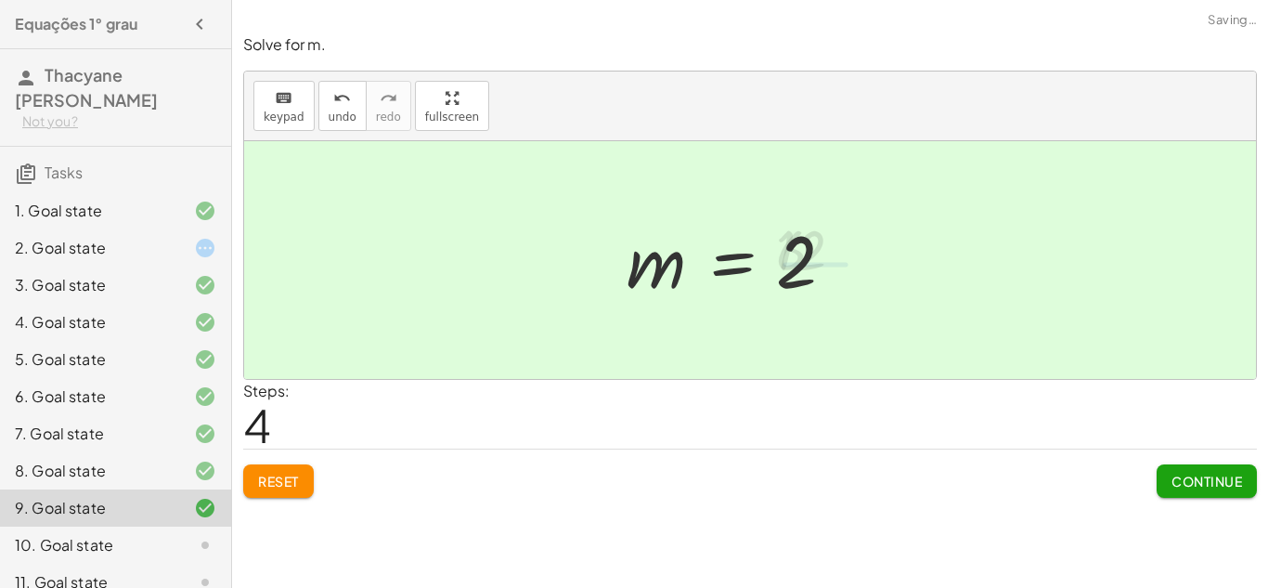
click at [812, 266] on div at bounding box center [736, 260] width 238 height 92
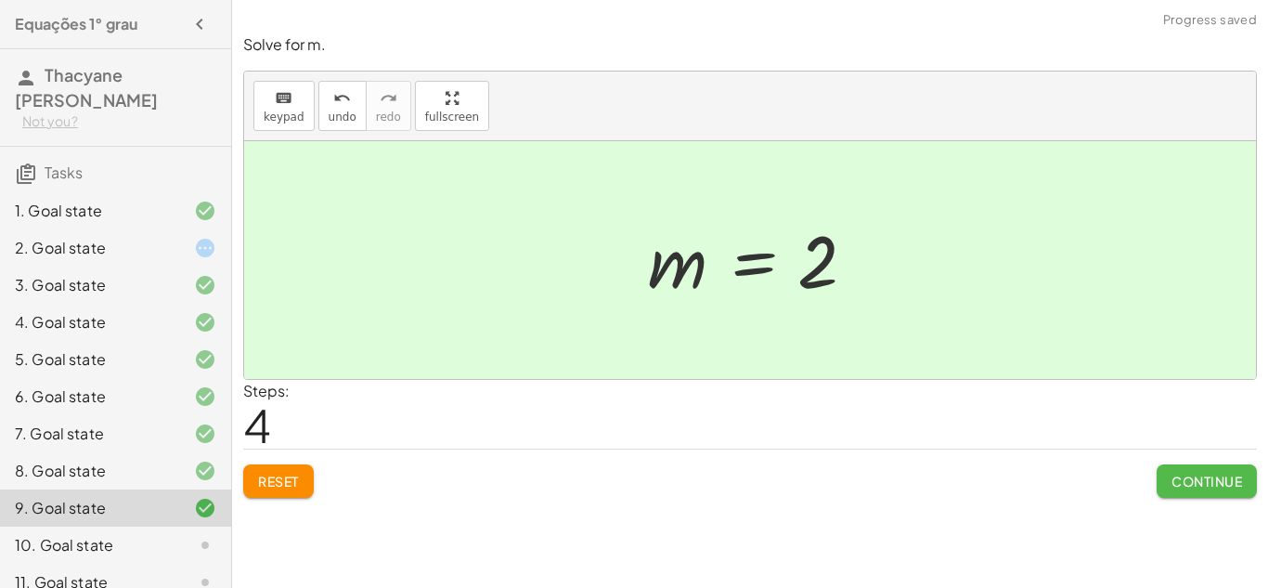
click at [1187, 487] on span "Continue" at bounding box center [1207, 481] width 71 height 17
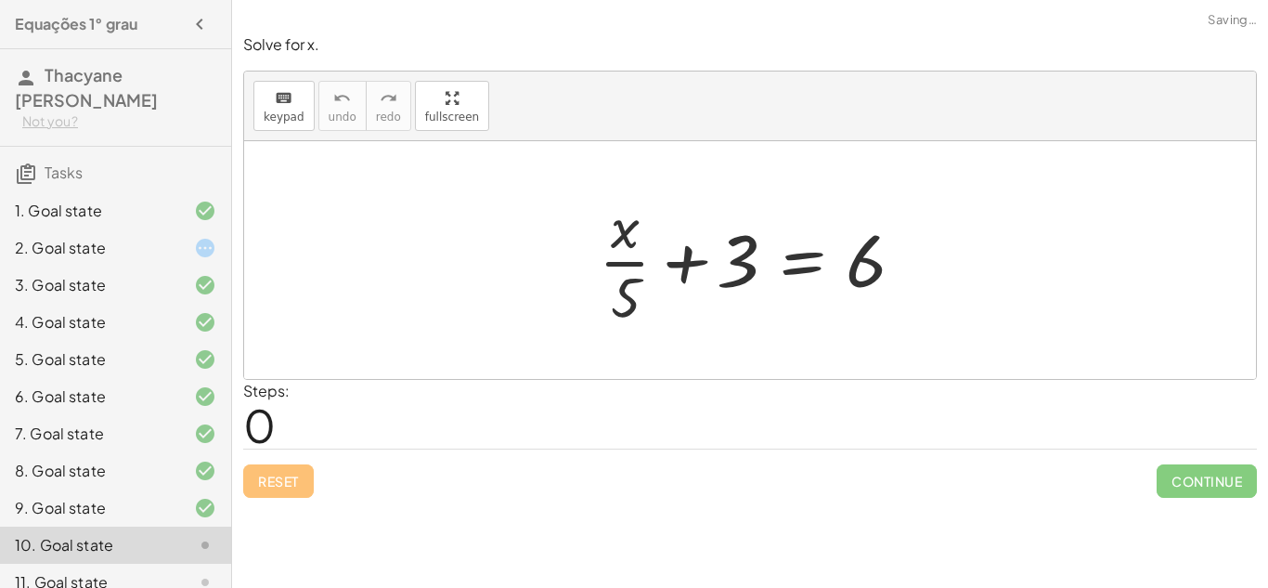
click at [637, 256] on div at bounding box center [757, 259] width 335 height 143
drag, startPoint x: 617, startPoint y: 227, endPoint x: 823, endPoint y: 259, distance: 207.6
click at [823, 259] on div at bounding box center [757, 259] width 335 height 143
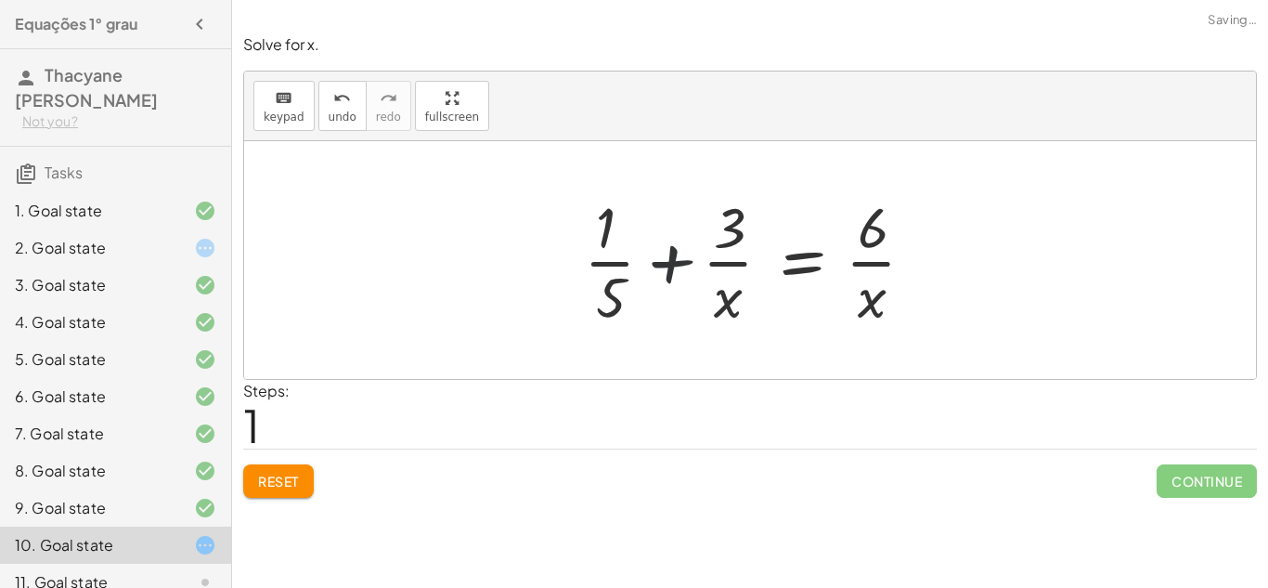
click at [670, 259] on div at bounding box center [757, 259] width 365 height 143
drag, startPoint x: 721, startPoint y: 303, endPoint x: 862, endPoint y: 236, distance: 156.2
click at [862, 236] on div at bounding box center [757, 259] width 365 height 143
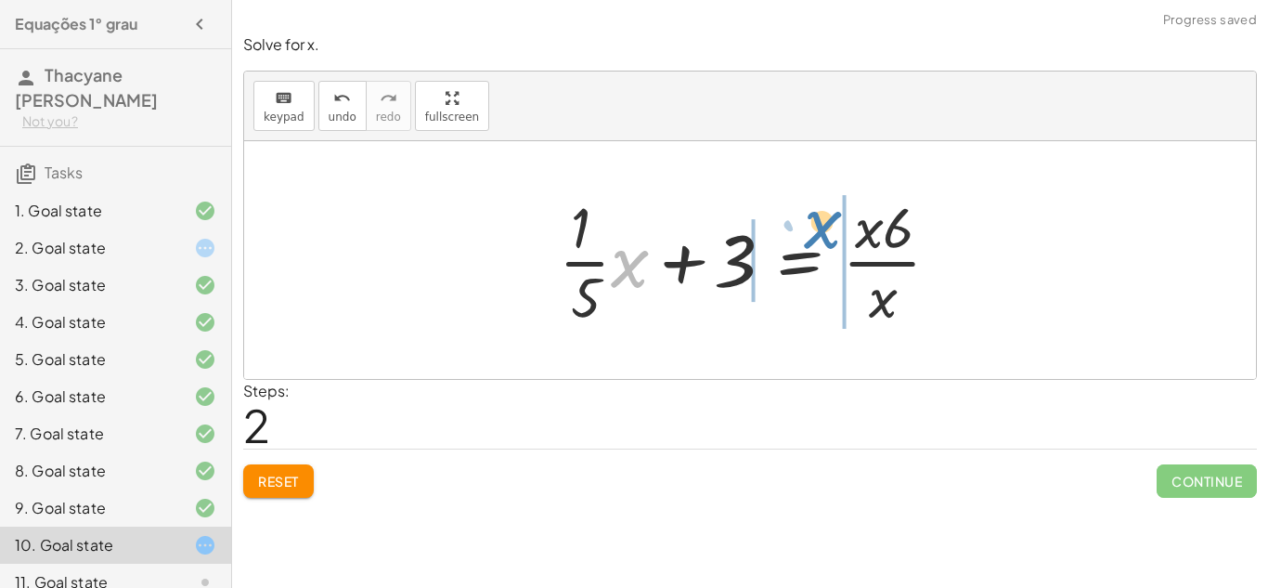
drag, startPoint x: 638, startPoint y: 268, endPoint x: 854, endPoint y: 229, distance: 219.8
click at [854, 229] on div at bounding box center [757, 259] width 415 height 143
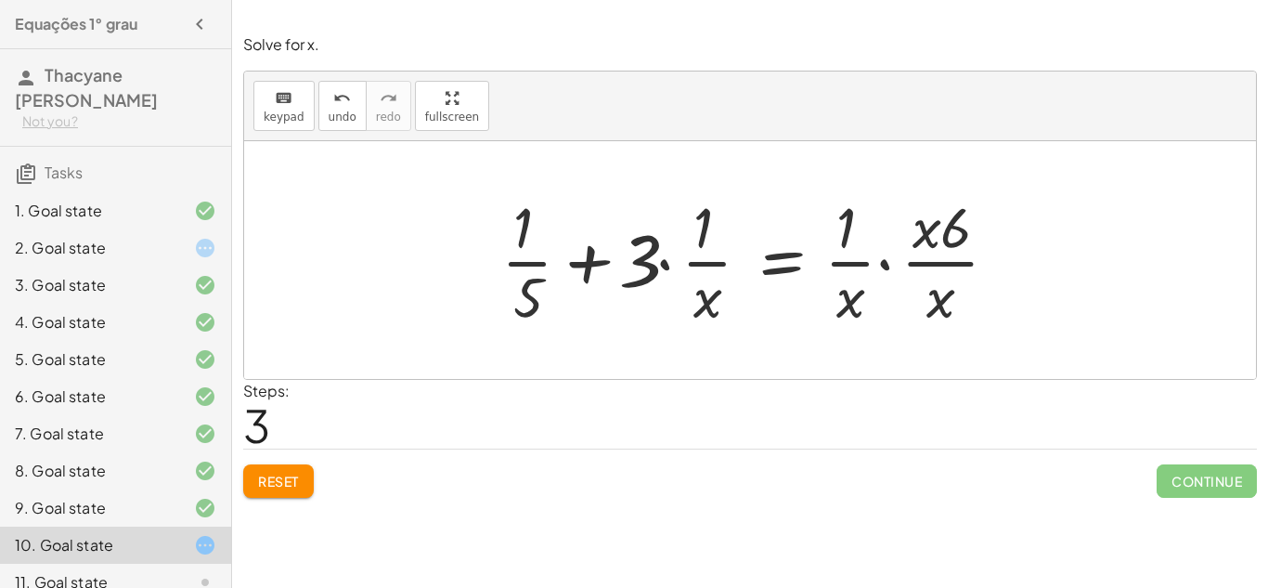
click at [719, 263] on div at bounding box center [757, 259] width 530 height 143
click at [254, 470] on button "Reset" at bounding box center [278, 480] width 71 height 33
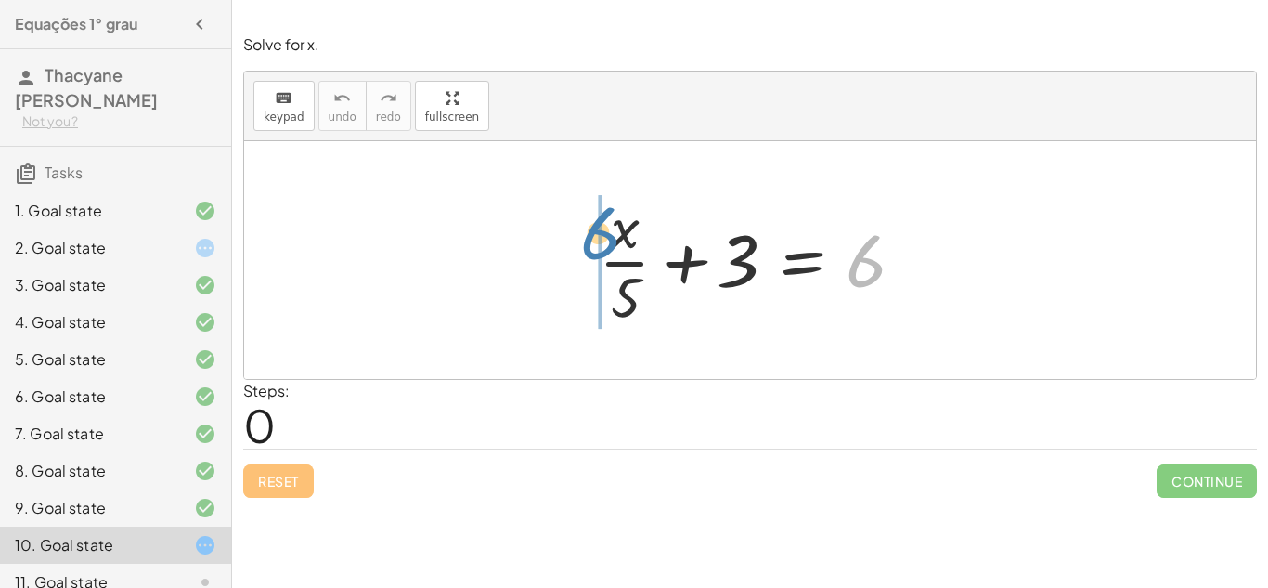
drag, startPoint x: 857, startPoint y: 265, endPoint x: 590, endPoint y: 237, distance: 268.9
click at [590, 237] on div at bounding box center [757, 259] width 335 height 143
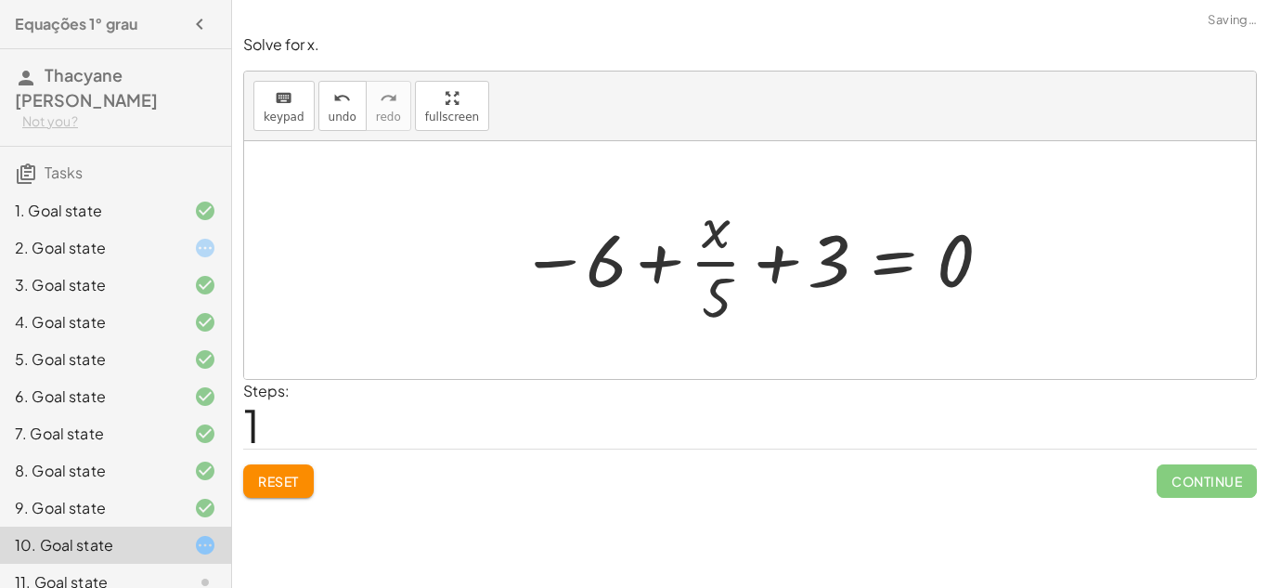
click at [696, 263] on div at bounding box center [757, 259] width 492 height 143
click at [655, 257] on div at bounding box center [757, 259] width 492 height 143
drag, startPoint x: 710, startPoint y: 226, endPoint x: 959, endPoint y: 266, distance: 252.2
click at [959, 266] on div at bounding box center [757, 259] width 492 height 143
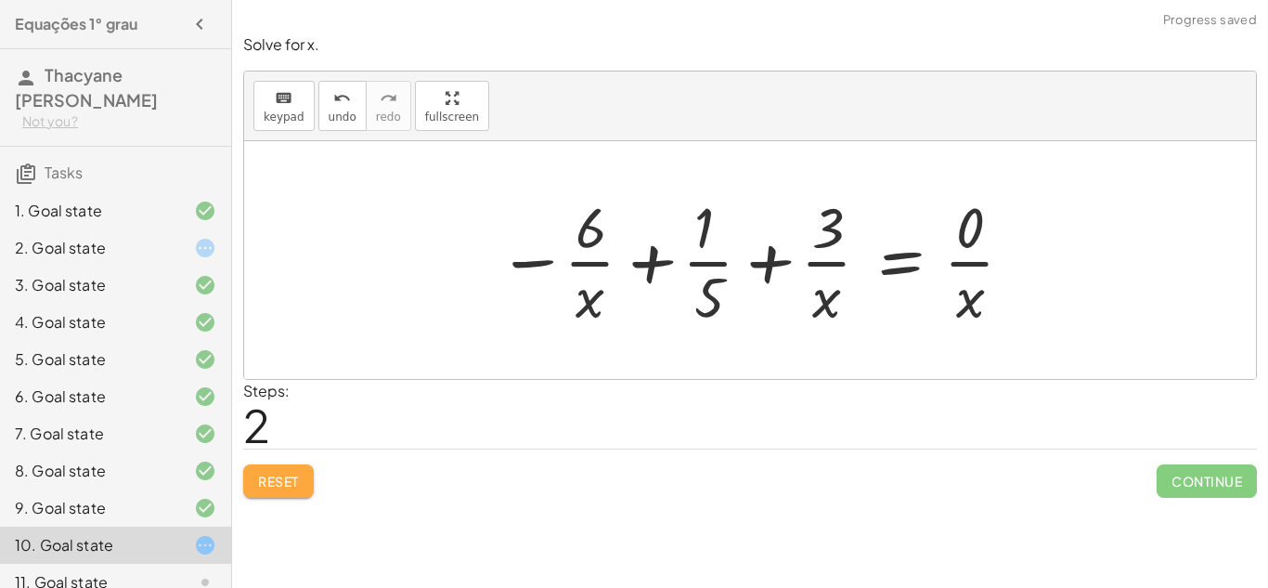
click at [292, 489] on button "Reset" at bounding box center [278, 480] width 71 height 33
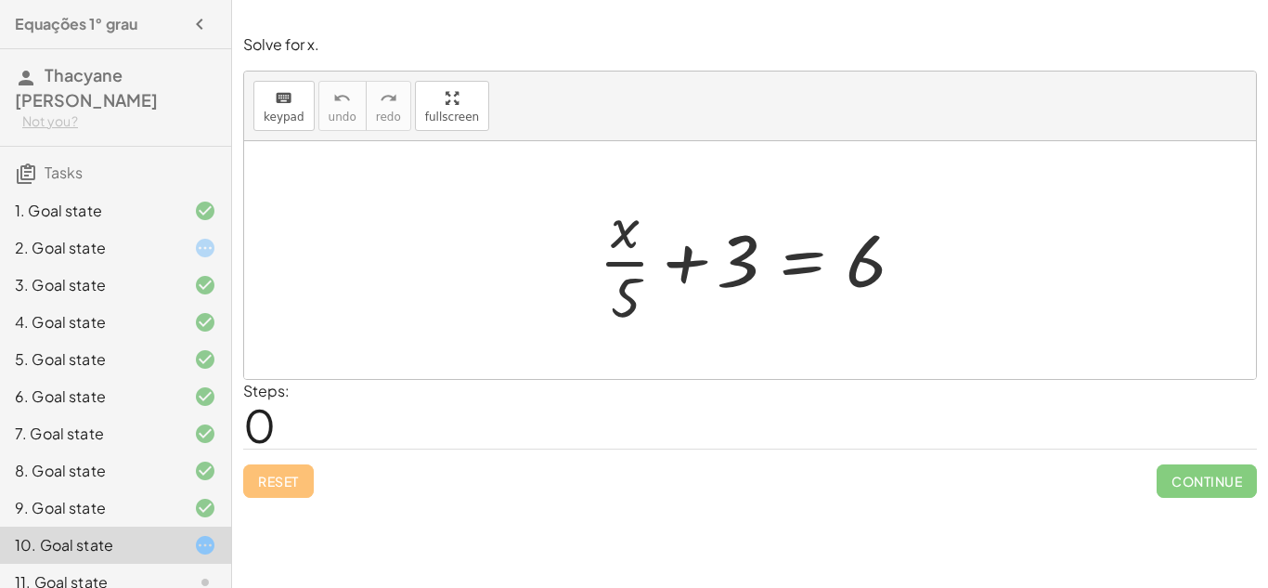
click at [292, 489] on div "Reset Continue" at bounding box center [750, 472] width 1014 height 49
drag, startPoint x: 619, startPoint y: 235, endPoint x: 858, endPoint y: 275, distance: 241.9
click at [858, 275] on div at bounding box center [757, 259] width 335 height 143
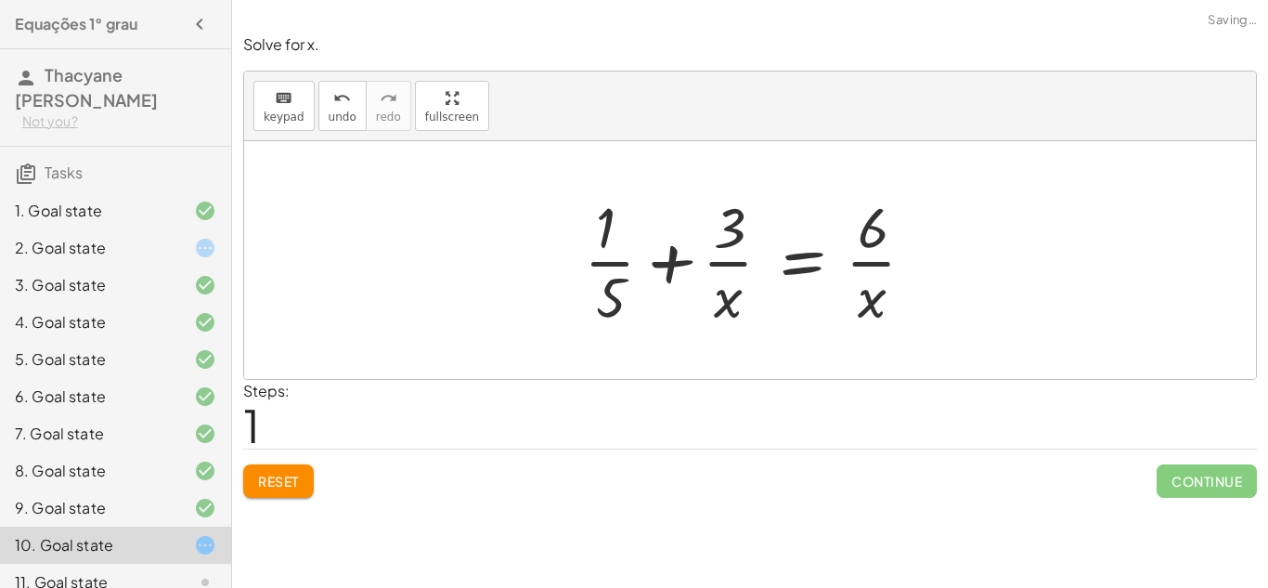
click at [869, 259] on div at bounding box center [757, 259] width 365 height 143
click at [727, 259] on div at bounding box center [757, 259] width 365 height 143
click at [602, 265] on div at bounding box center [757, 259] width 365 height 143
click at [267, 491] on button "Reset" at bounding box center [278, 480] width 71 height 33
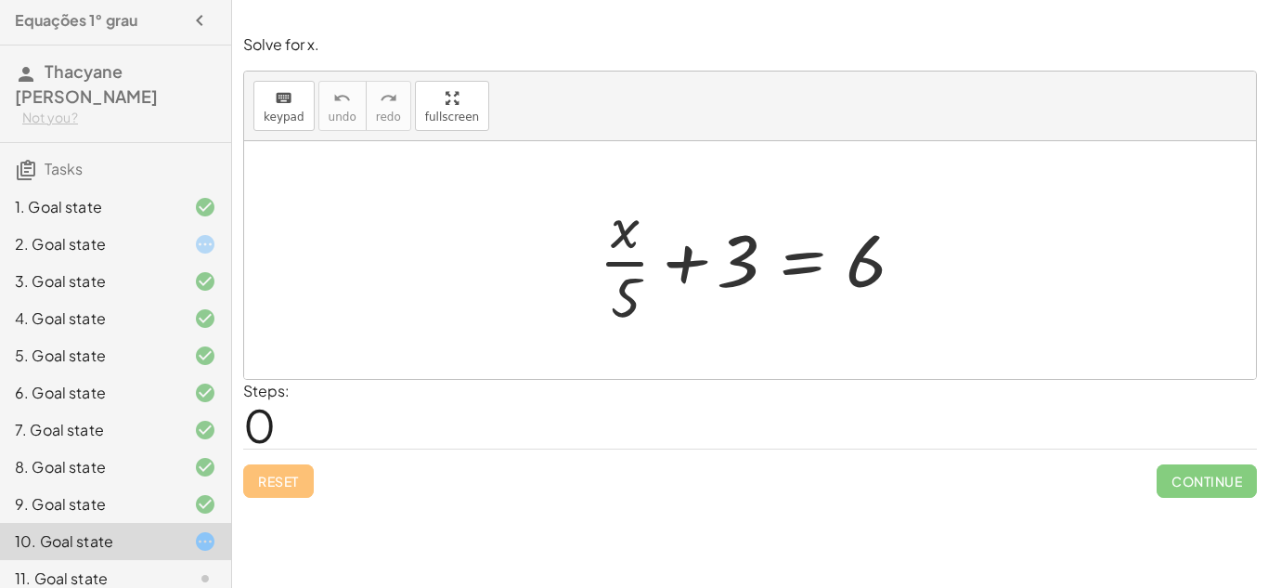
scroll to position [0, 0]
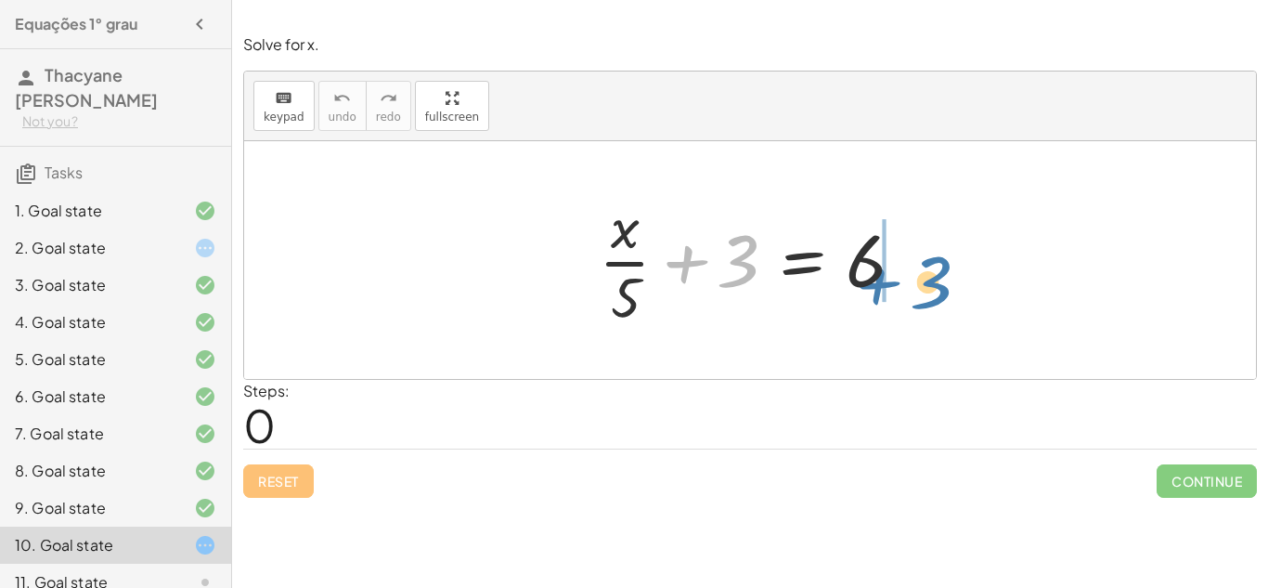
drag, startPoint x: 682, startPoint y: 269, endPoint x: 914, endPoint y: 267, distance: 231.2
click at [914, 267] on div at bounding box center [757, 259] width 335 height 143
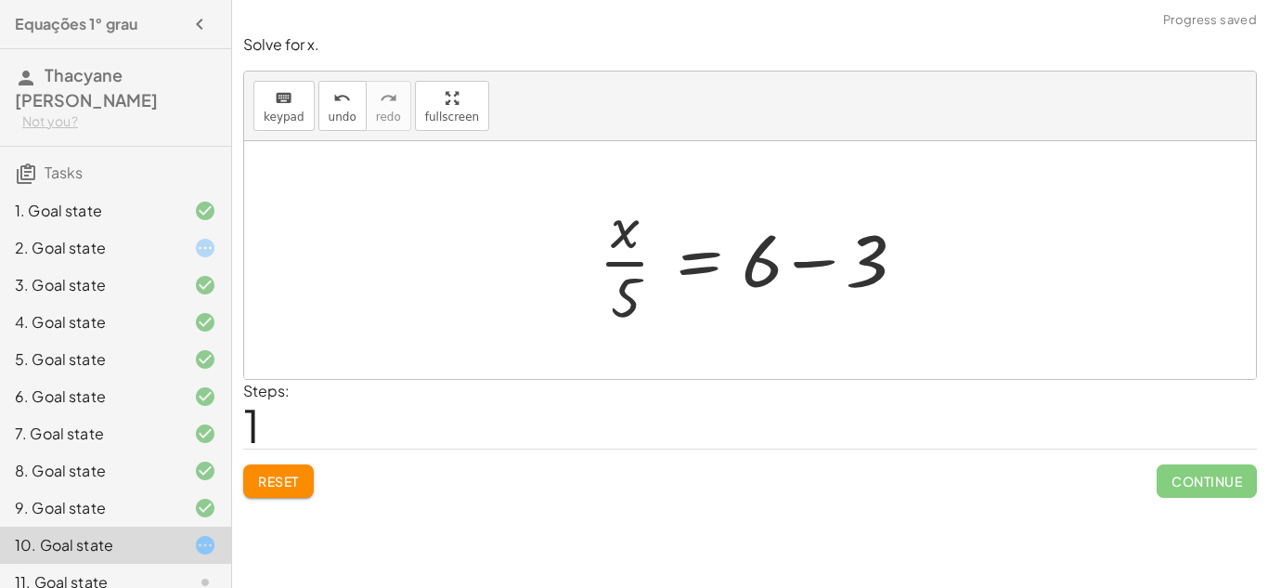
click at [812, 259] on div at bounding box center [757, 259] width 335 height 143
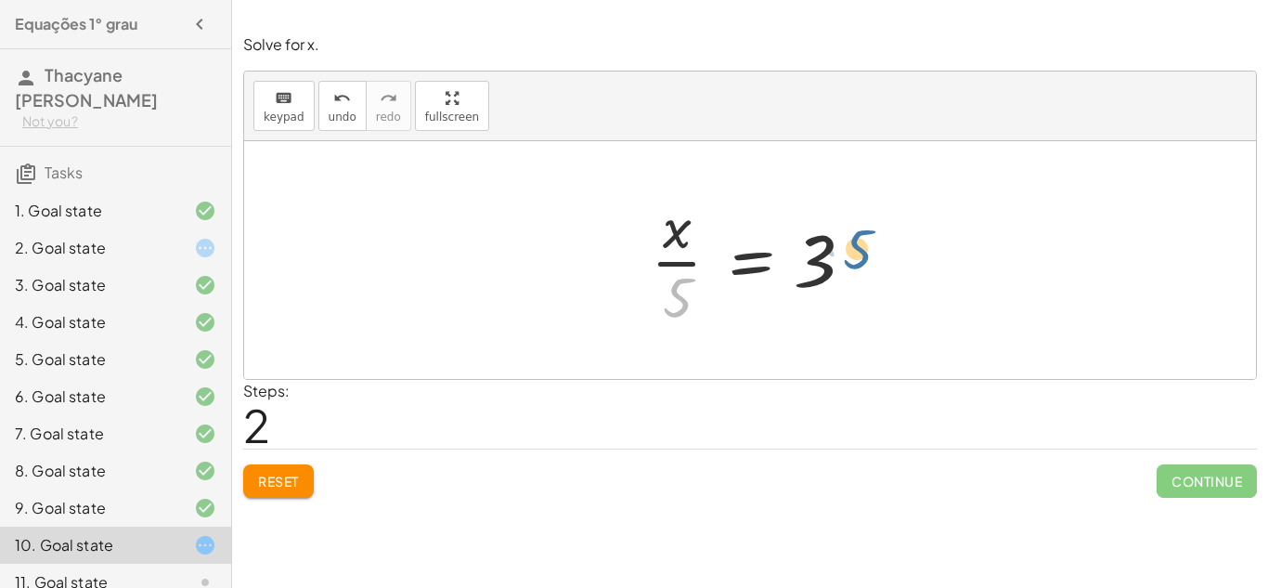
drag, startPoint x: 689, startPoint y: 295, endPoint x: 890, endPoint y: 242, distance: 207.4
click at [890, 242] on div "+ · x · 5 + 3 = 6 · x · 5 = + 6 − 3 · 5 · x · 5 = 3" at bounding box center [750, 260] width 1012 height 238
drag, startPoint x: 677, startPoint y: 296, endPoint x: 844, endPoint y: 258, distance: 171.4
click at [844, 258] on div at bounding box center [757, 259] width 231 height 143
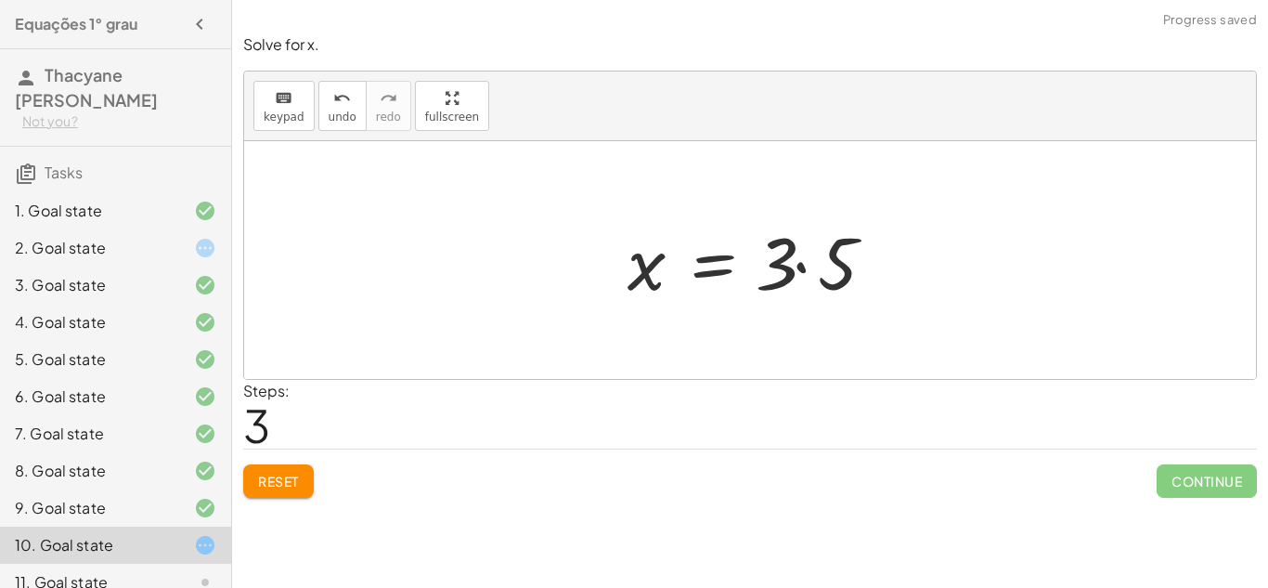
click at [799, 264] on div at bounding box center [757, 261] width 279 height 96
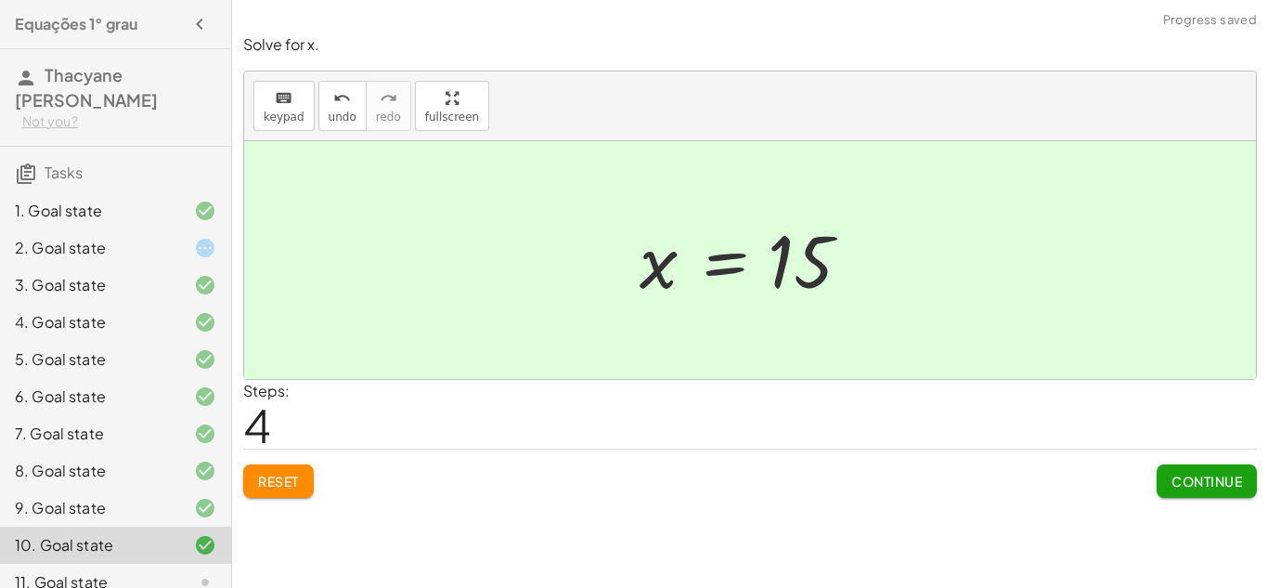
click at [1188, 480] on span "Continue" at bounding box center [1207, 481] width 71 height 17
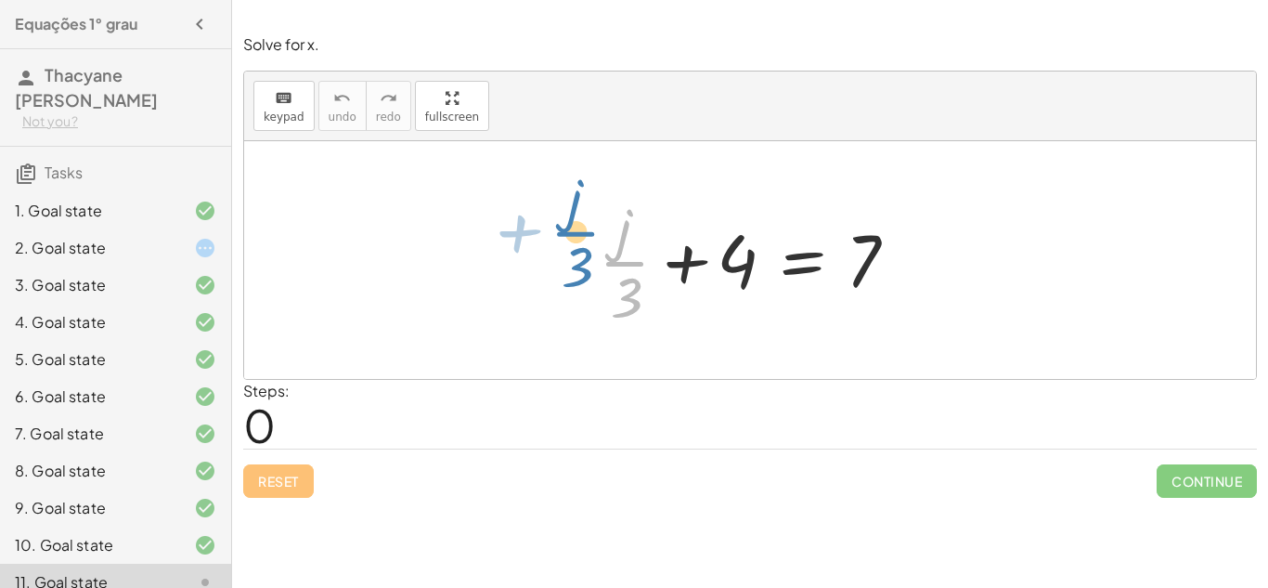
drag, startPoint x: 608, startPoint y: 243, endPoint x: 566, endPoint y: 217, distance: 49.2
click at [566, 217] on div "+ · j · 3 + · j · 3 + 4 = 7" at bounding box center [750, 260] width 1012 height 238
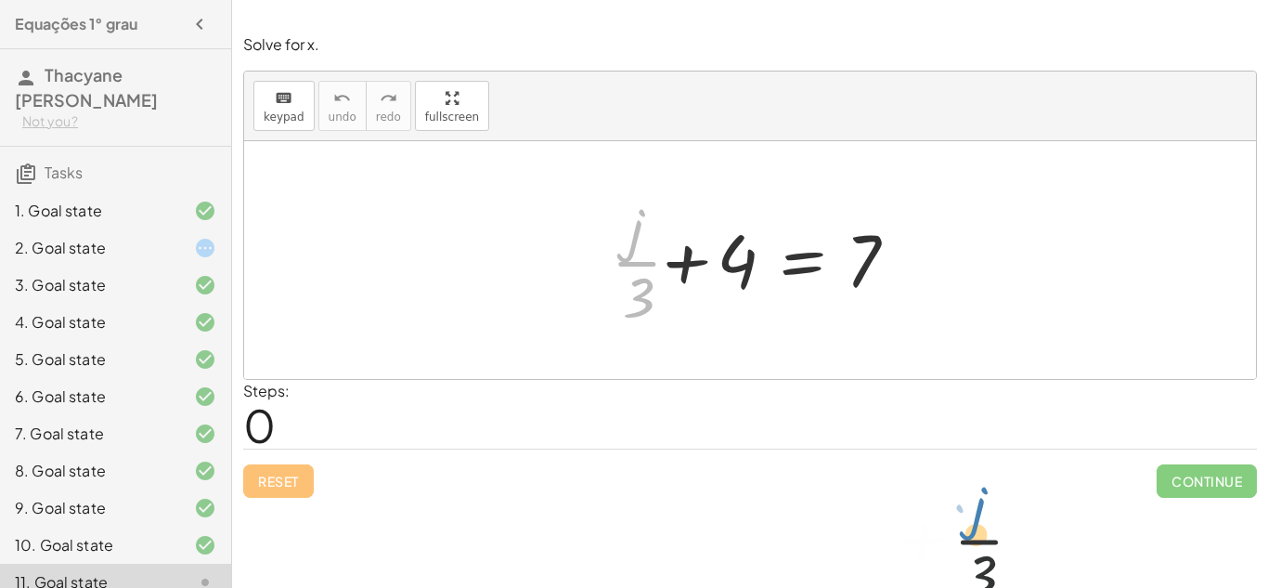
drag, startPoint x: 617, startPoint y: 240, endPoint x: 968, endPoint y: 513, distance: 444.6
click at [968, 513] on div "keyboard keypad undo undo redo redo fullscreen + · 8 · x + 2 = 18 · 8 · x = + 1…" at bounding box center [750, 294] width 1036 height 588
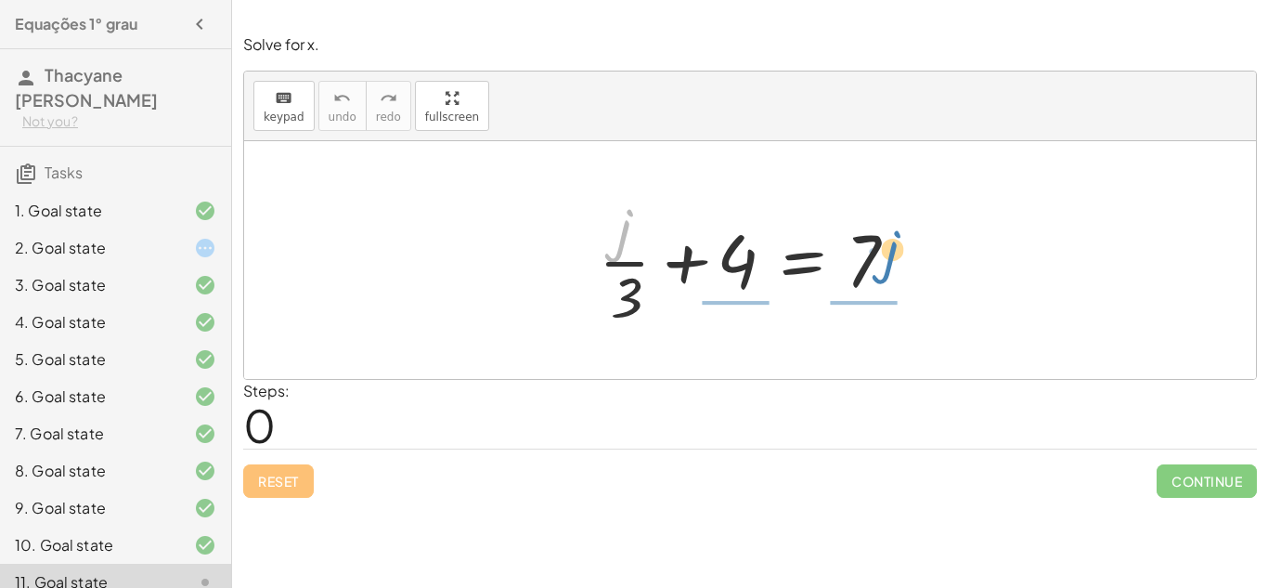
drag, startPoint x: 632, startPoint y: 231, endPoint x: 897, endPoint y: 253, distance: 265.5
click at [897, 253] on div at bounding box center [757, 259] width 335 height 143
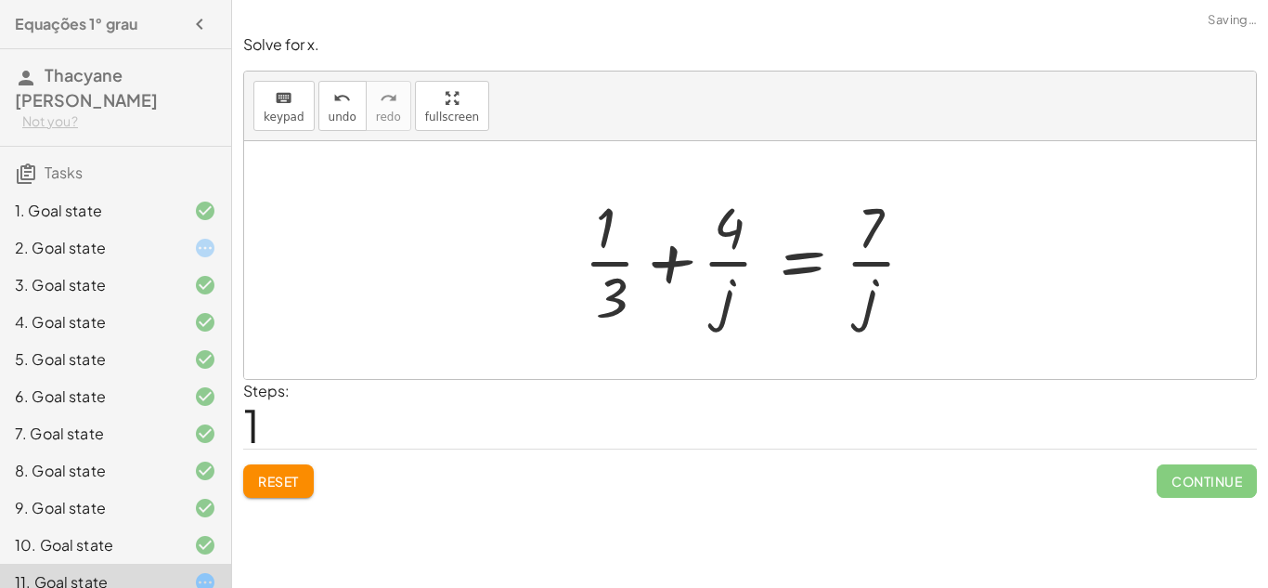
click at [290, 477] on span "Reset" at bounding box center [278, 481] width 41 height 17
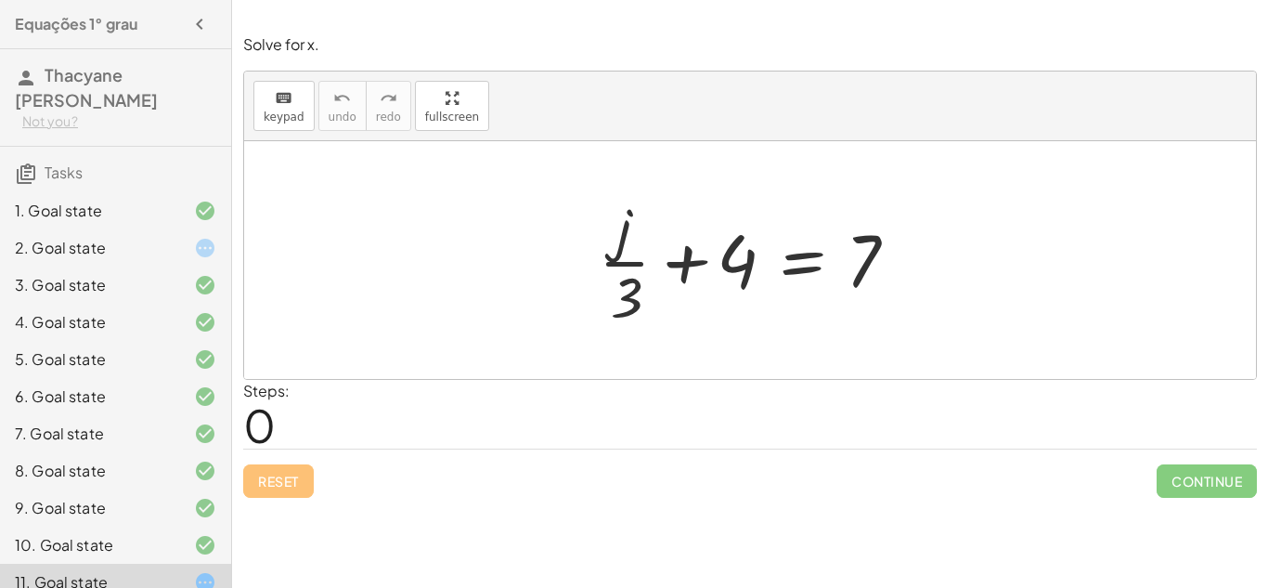
click at [655, 278] on div at bounding box center [757, 259] width 335 height 143
drag, startPoint x: 632, startPoint y: 298, endPoint x: 750, endPoint y: 259, distance: 124.2
click at [750, 259] on div at bounding box center [757, 259] width 335 height 143
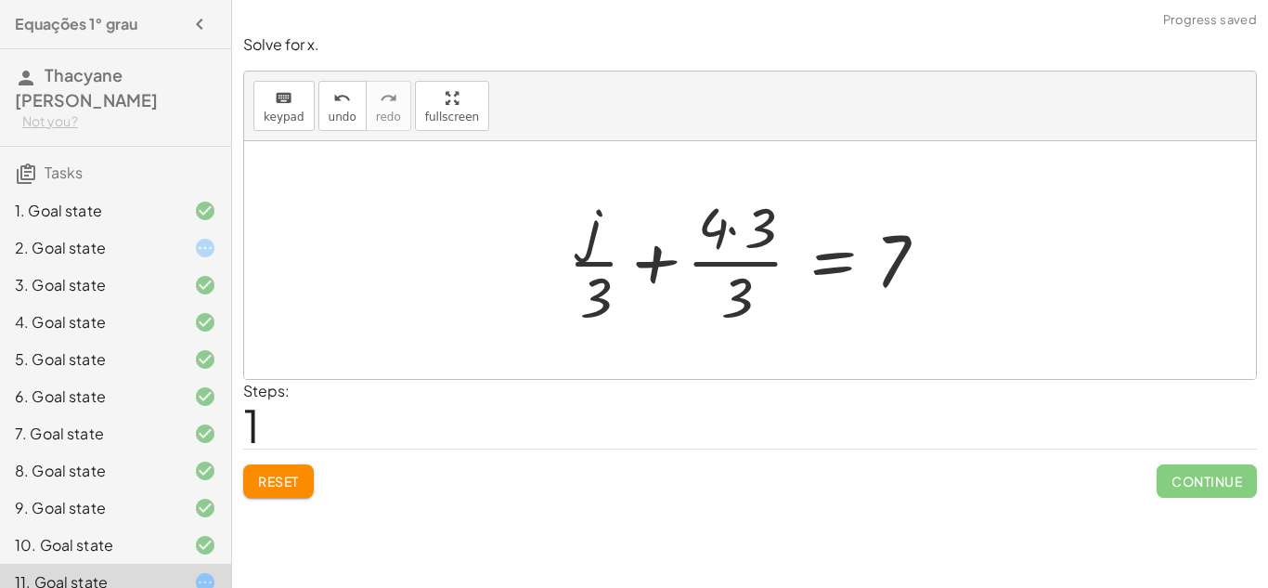
click at [727, 226] on div at bounding box center [757, 259] width 396 height 143
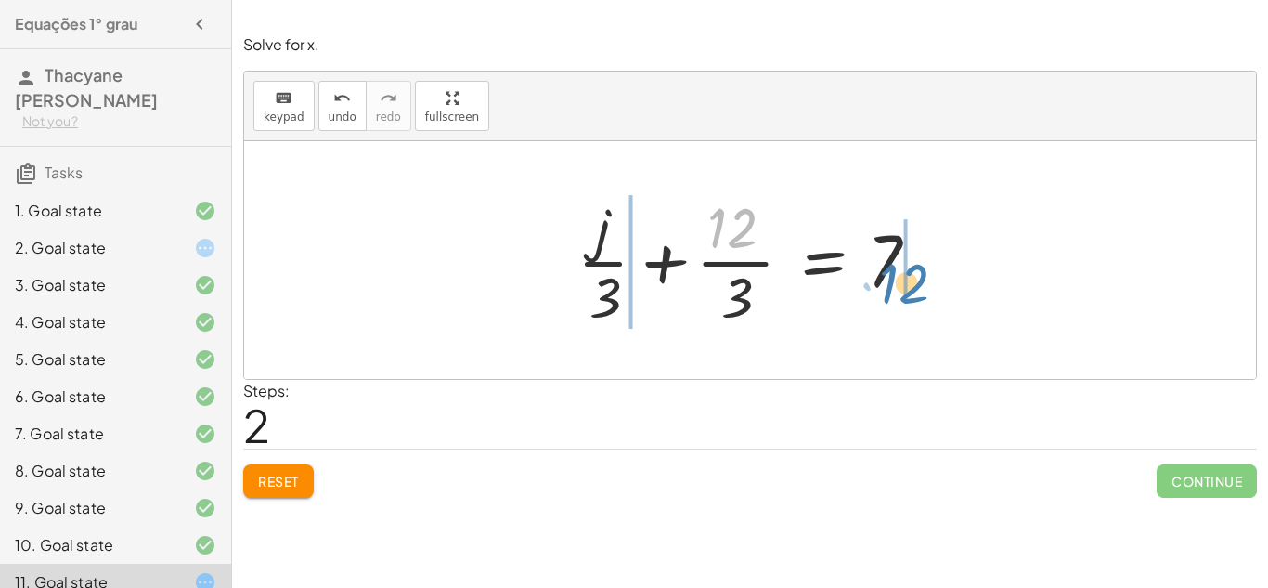
drag, startPoint x: 727, startPoint y: 228, endPoint x: 926, endPoint y: 227, distance: 198.7
click at [926, 227] on div at bounding box center [757, 259] width 378 height 143
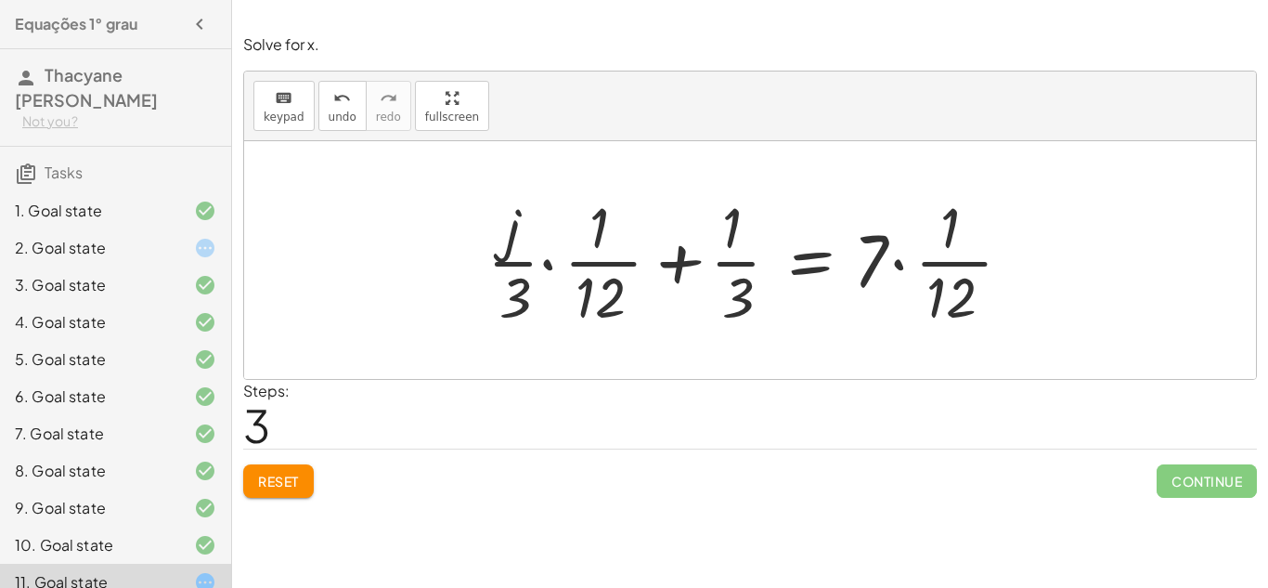
click at [897, 269] on div at bounding box center [757, 259] width 558 height 143
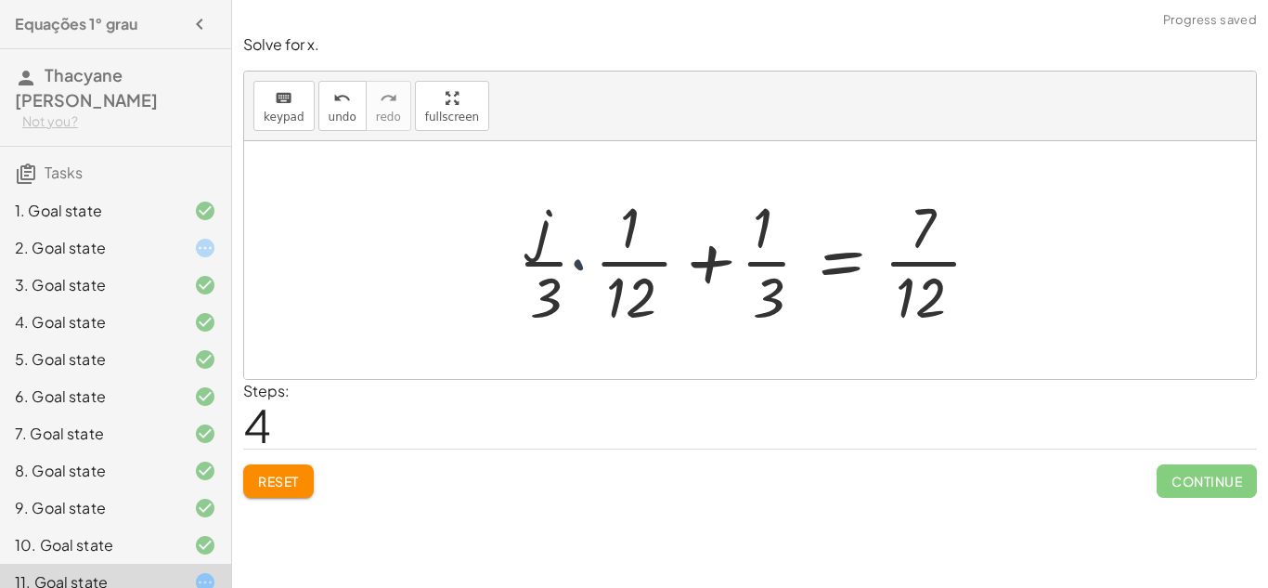
click at [579, 262] on div at bounding box center [757, 259] width 497 height 143
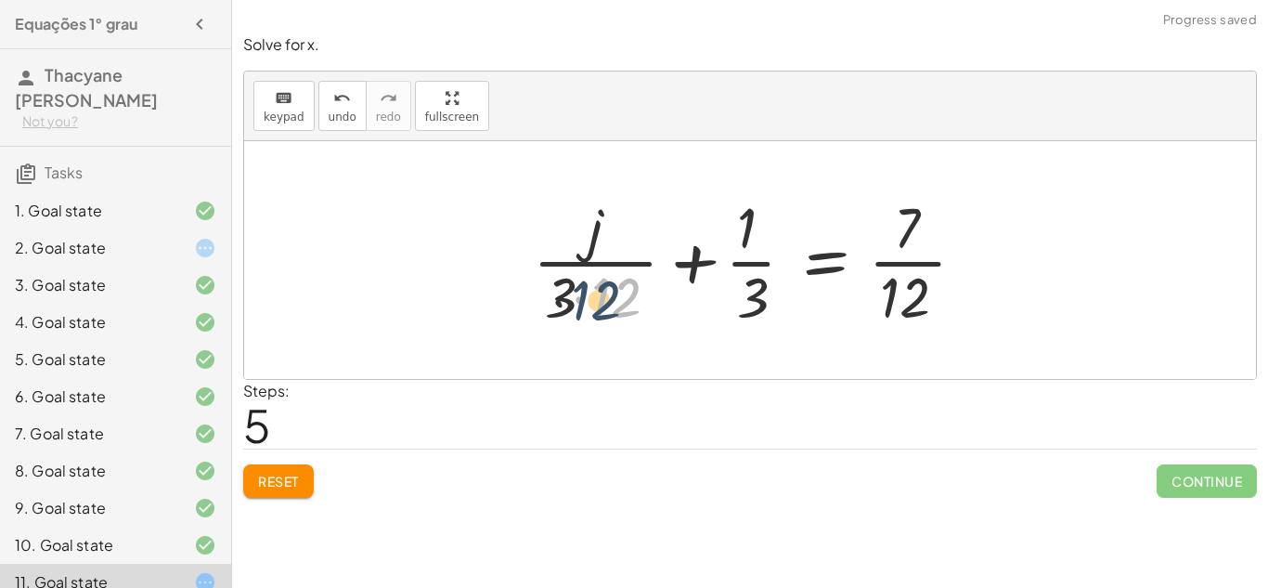
drag, startPoint x: 593, startPoint y: 292, endPoint x: 568, endPoint y: 295, distance: 25.3
click at [568, 295] on div at bounding box center [757, 259] width 466 height 143
click at [579, 300] on div at bounding box center [757, 259] width 466 height 143
click at [579, 300] on div at bounding box center [780, 259] width 421 height 143
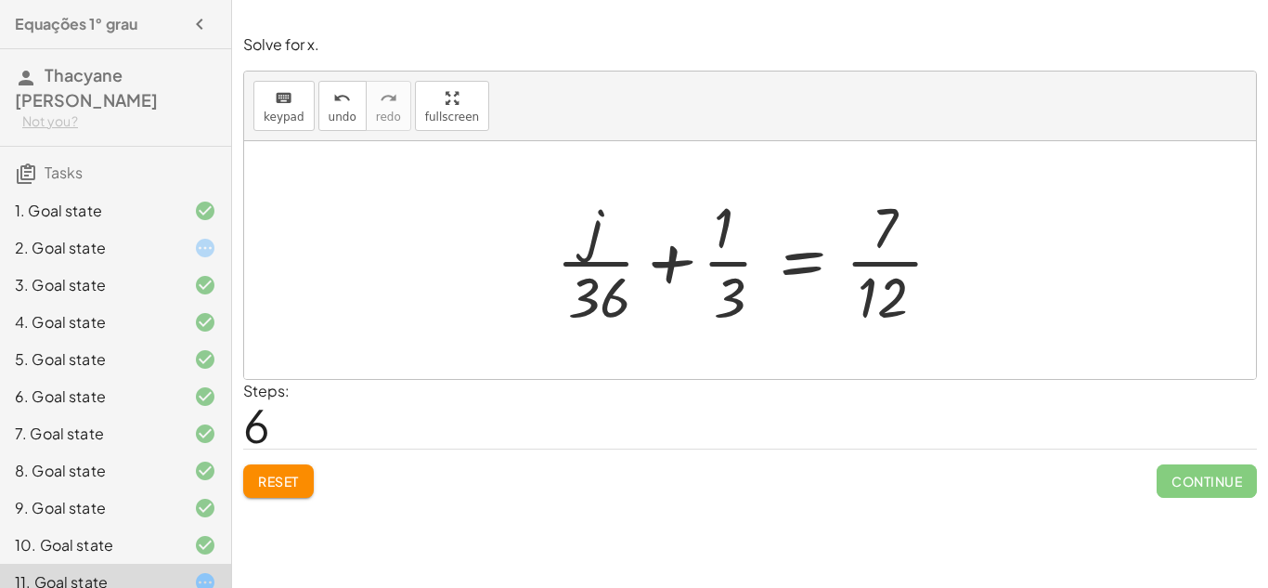
click at [285, 478] on span "Reset" at bounding box center [278, 481] width 41 height 17
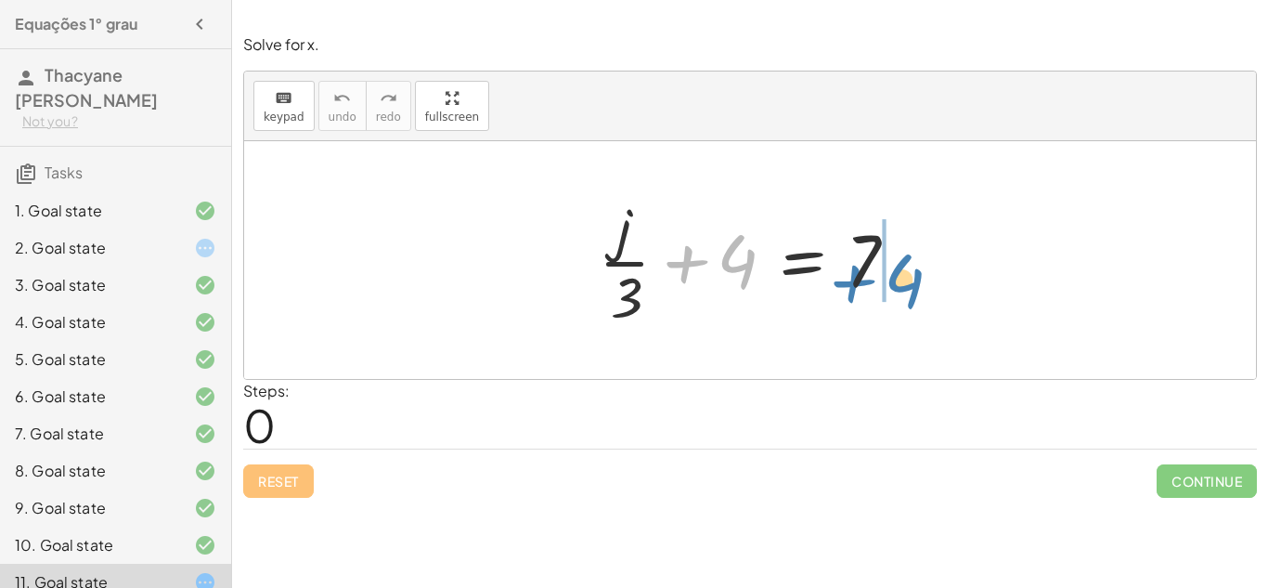
drag, startPoint x: 729, startPoint y: 253, endPoint x: 898, endPoint y: 270, distance: 169.9
click at [898, 270] on div at bounding box center [757, 259] width 335 height 143
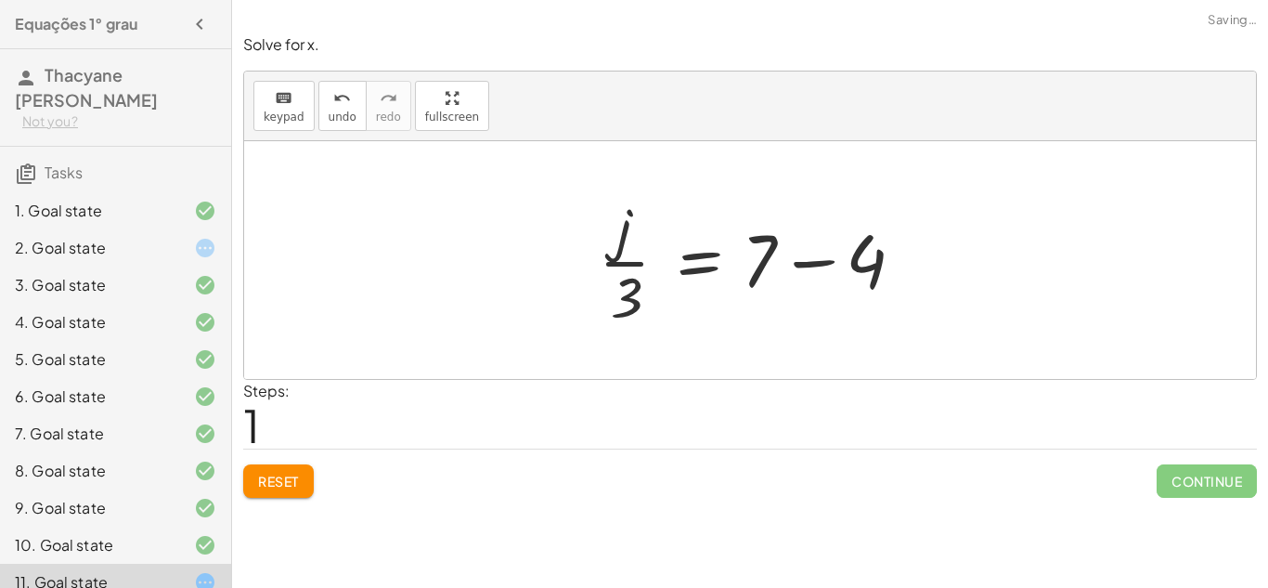
click at [813, 261] on div at bounding box center [757, 259] width 335 height 143
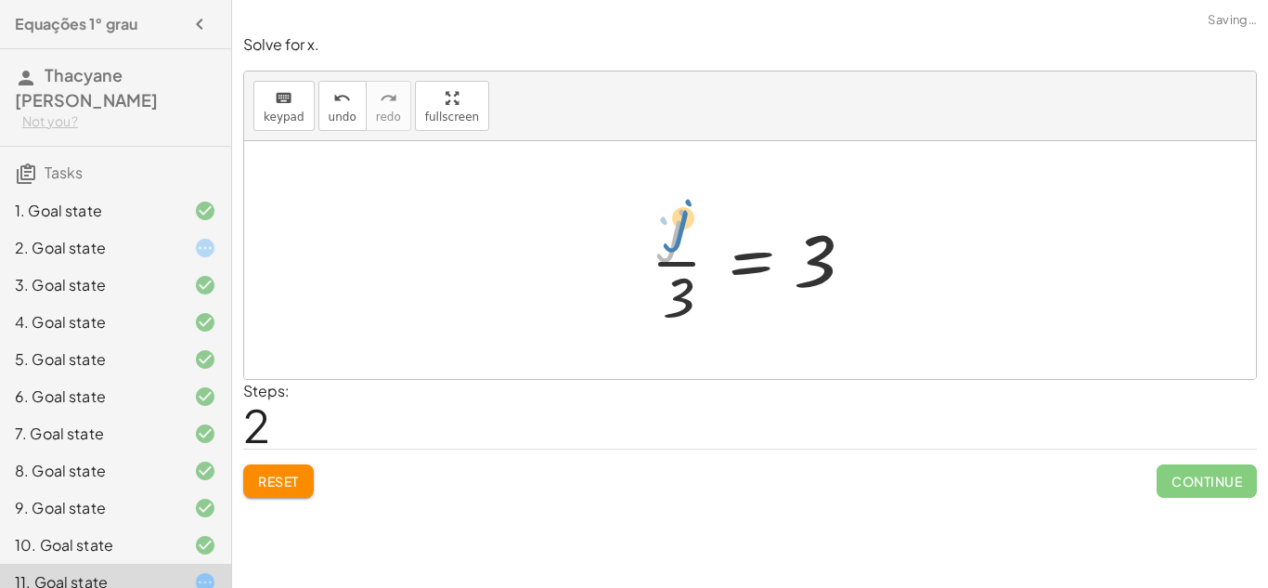
drag, startPoint x: 665, startPoint y: 239, endPoint x: 671, endPoint y: 229, distance: 11.3
click at [671, 229] on div at bounding box center [757, 259] width 231 height 143
drag, startPoint x: 682, startPoint y: 277, endPoint x: 657, endPoint y: 252, distance: 34.8
click at [657, 252] on div at bounding box center [757, 259] width 231 height 143
drag, startPoint x: 682, startPoint y: 295, endPoint x: 876, endPoint y: 258, distance: 196.7
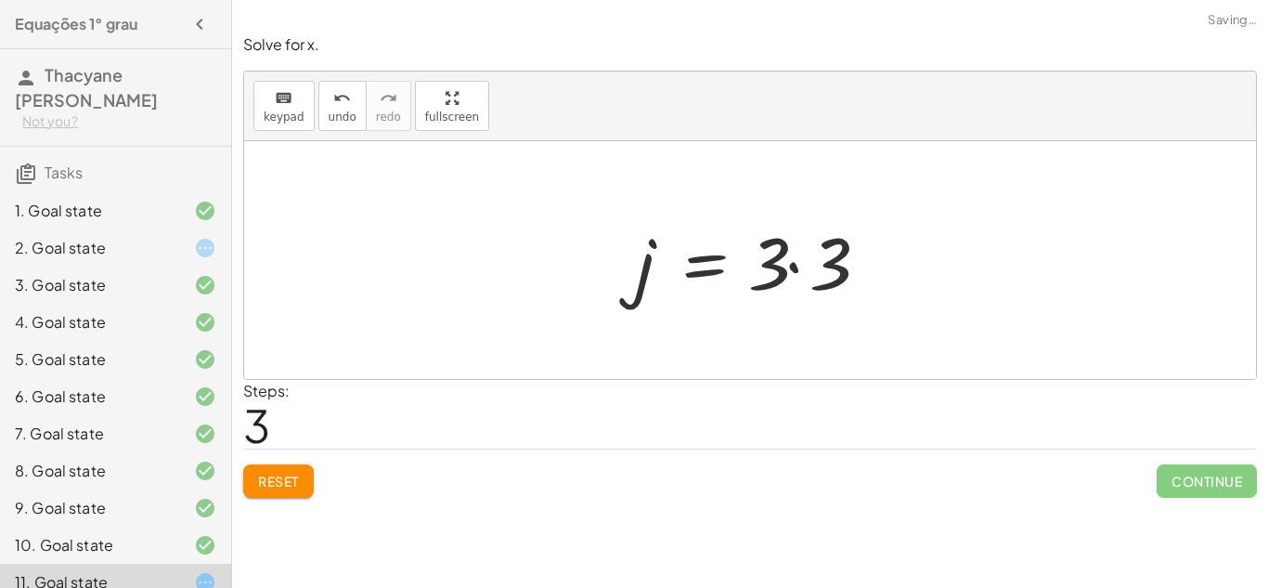
click at [788, 265] on div at bounding box center [758, 261] width 262 height 96
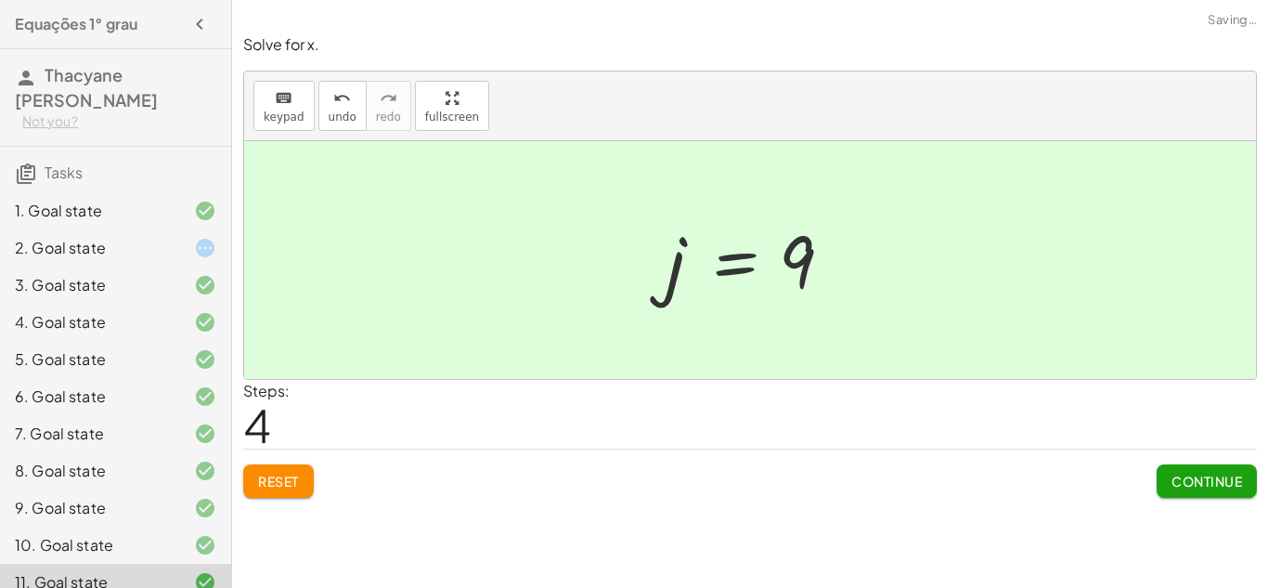
click at [1179, 479] on span "Continue" at bounding box center [1207, 481] width 71 height 17
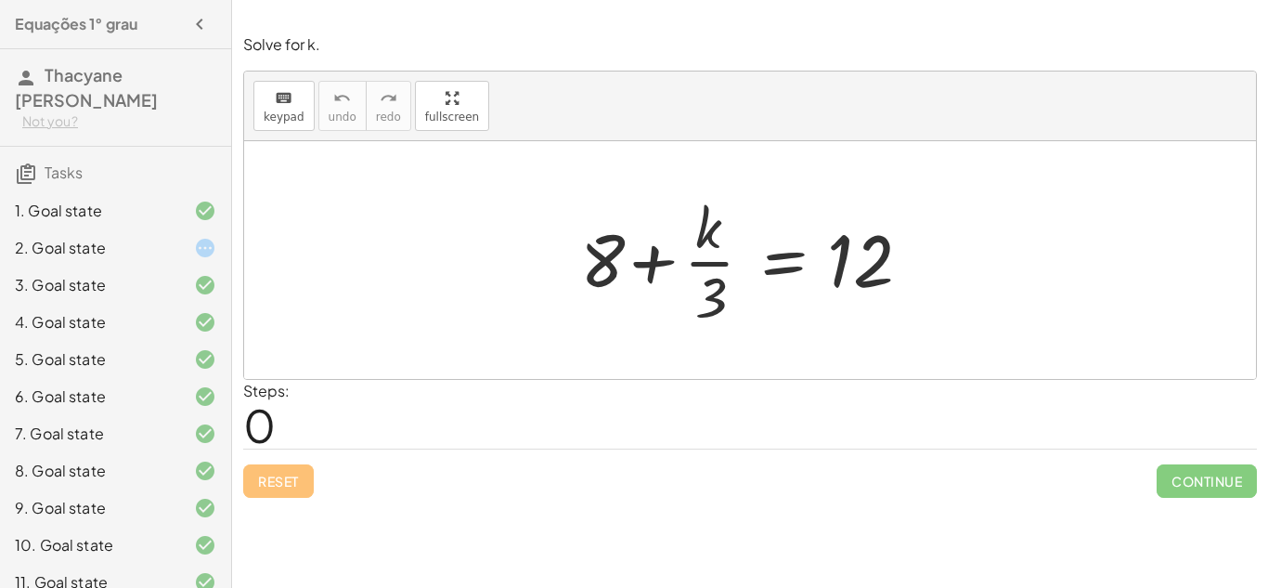
click at [73, 207] on div "1. Goal state" at bounding box center [89, 211] width 149 height 22
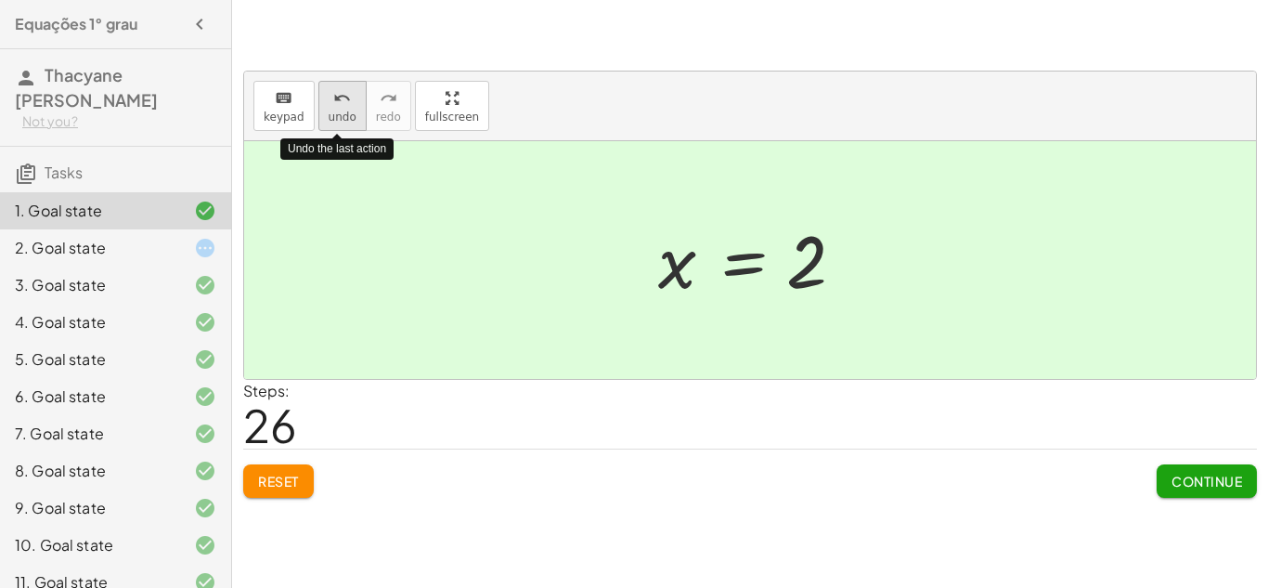
click at [320, 109] on button "undo undo" at bounding box center [342, 106] width 48 height 50
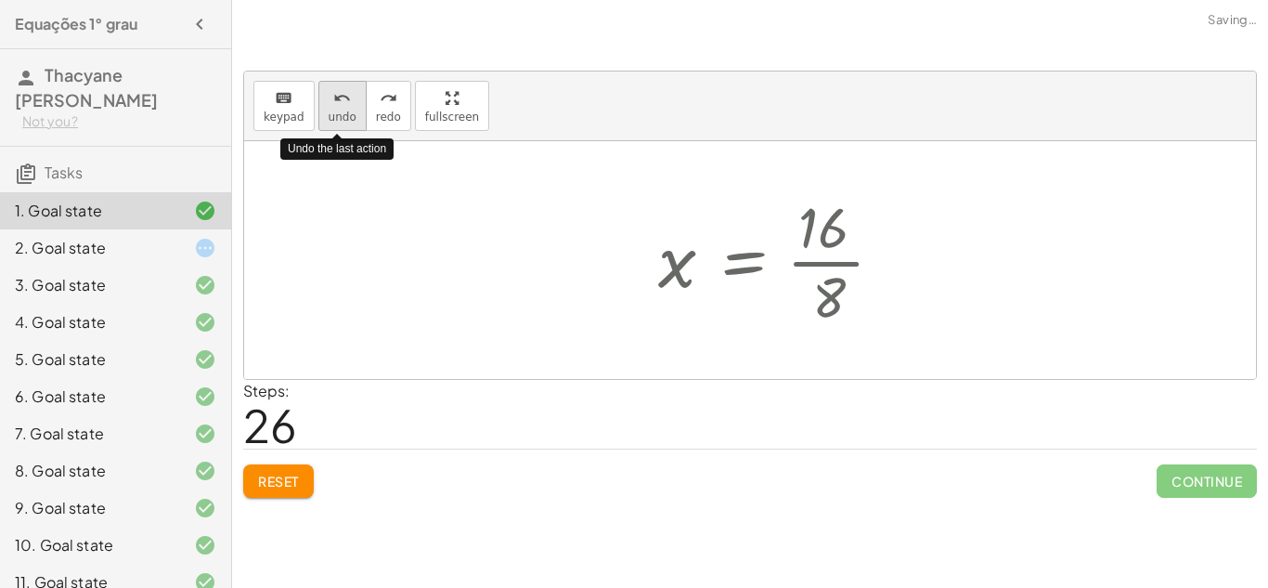
click at [320, 109] on button "undo undo" at bounding box center [342, 106] width 48 height 50
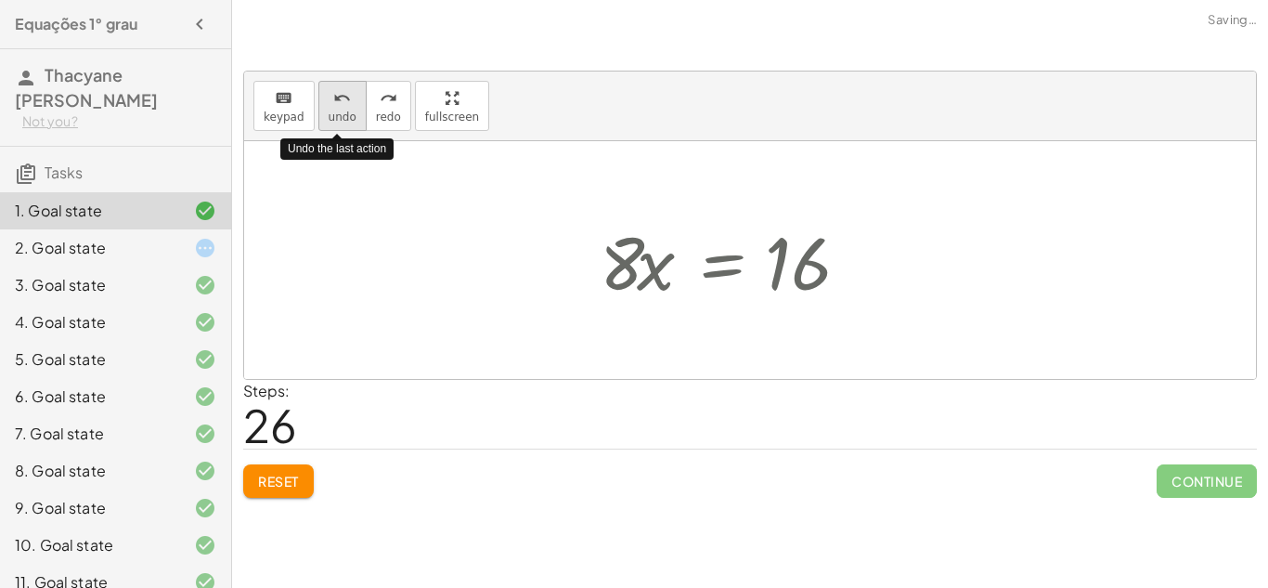
click at [320, 109] on button "undo undo" at bounding box center [342, 106] width 48 height 50
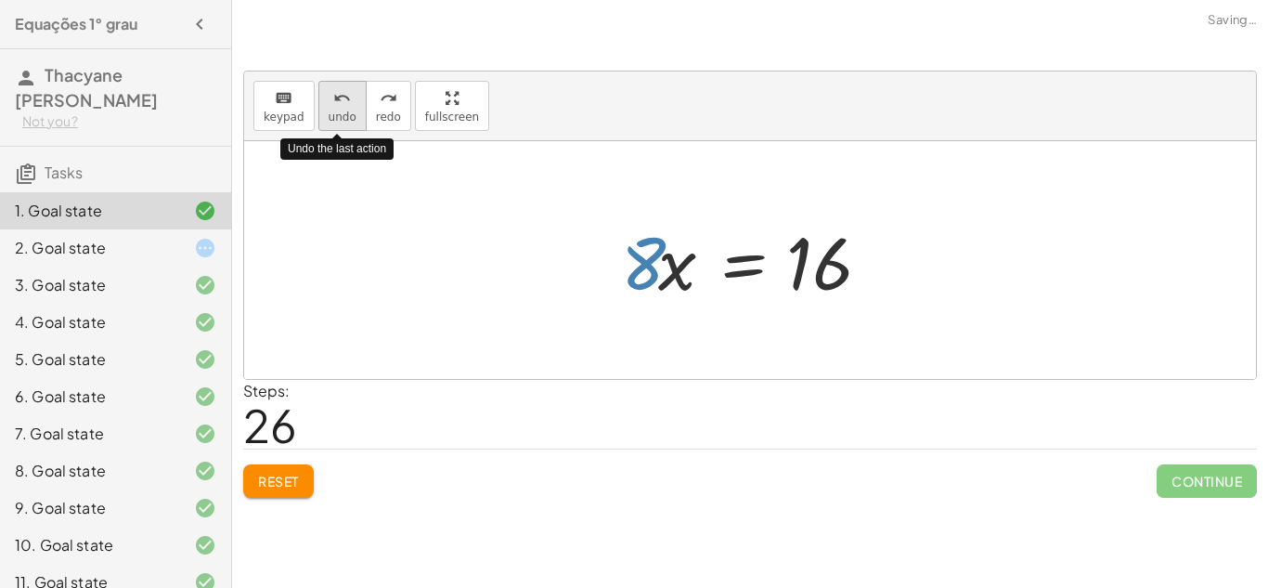
click at [320, 109] on button "undo undo" at bounding box center [342, 106] width 48 height 50
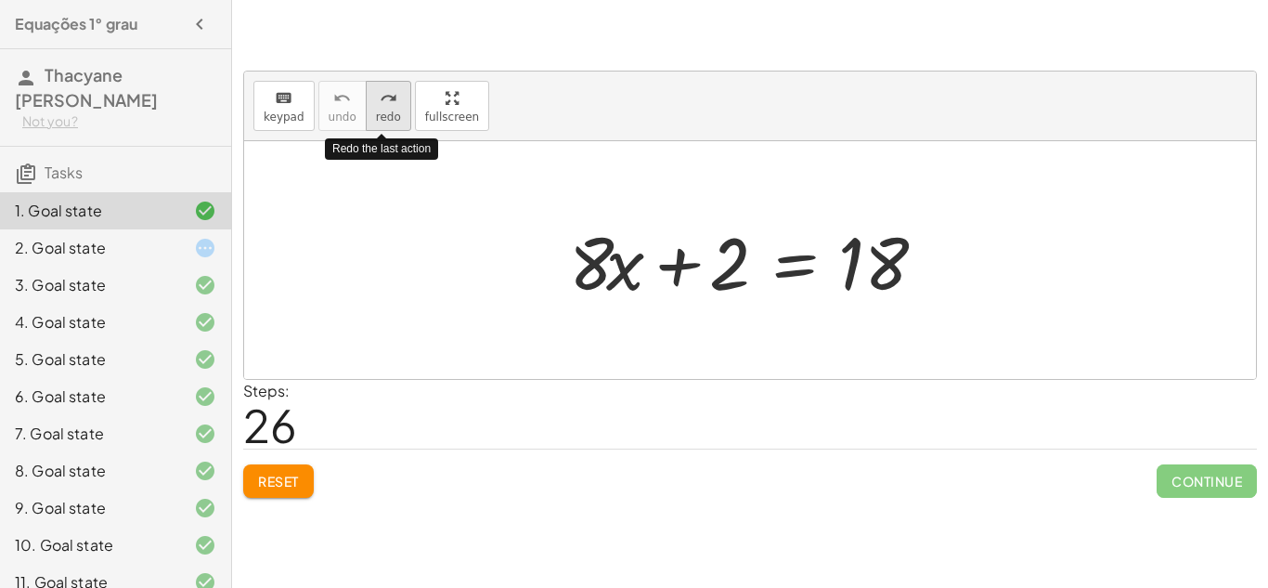
click at [376, 105] on div "redo" at bounding box center [388, 97] width 25 height 22
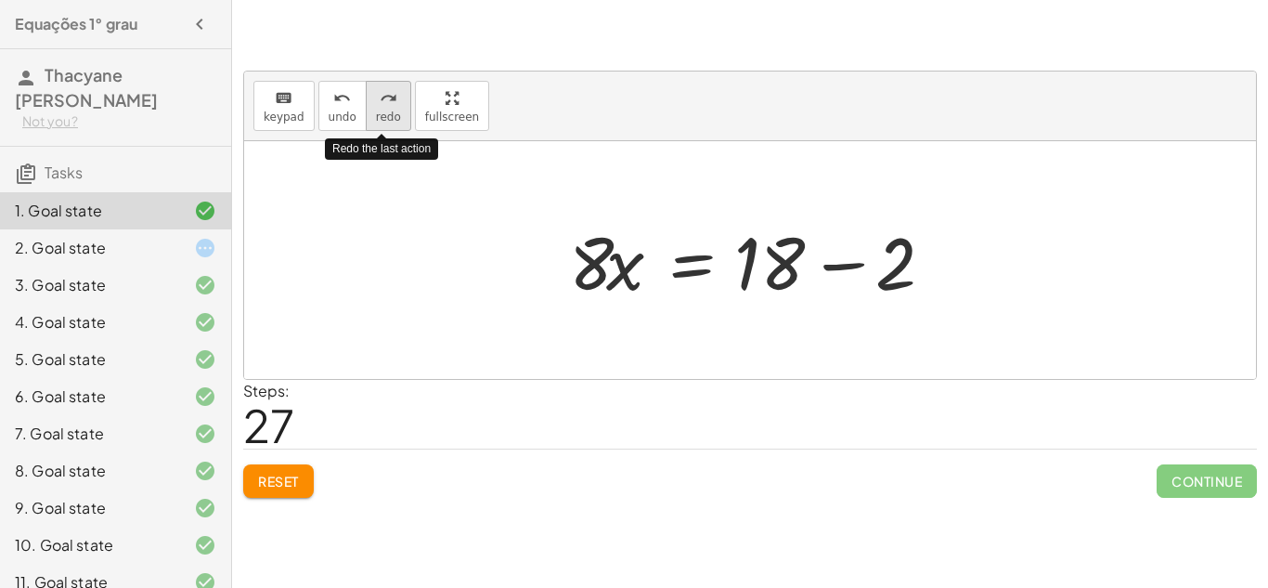
click at [376, 105] on div "redo" at bounding box center [388, 97] width 25 height 22
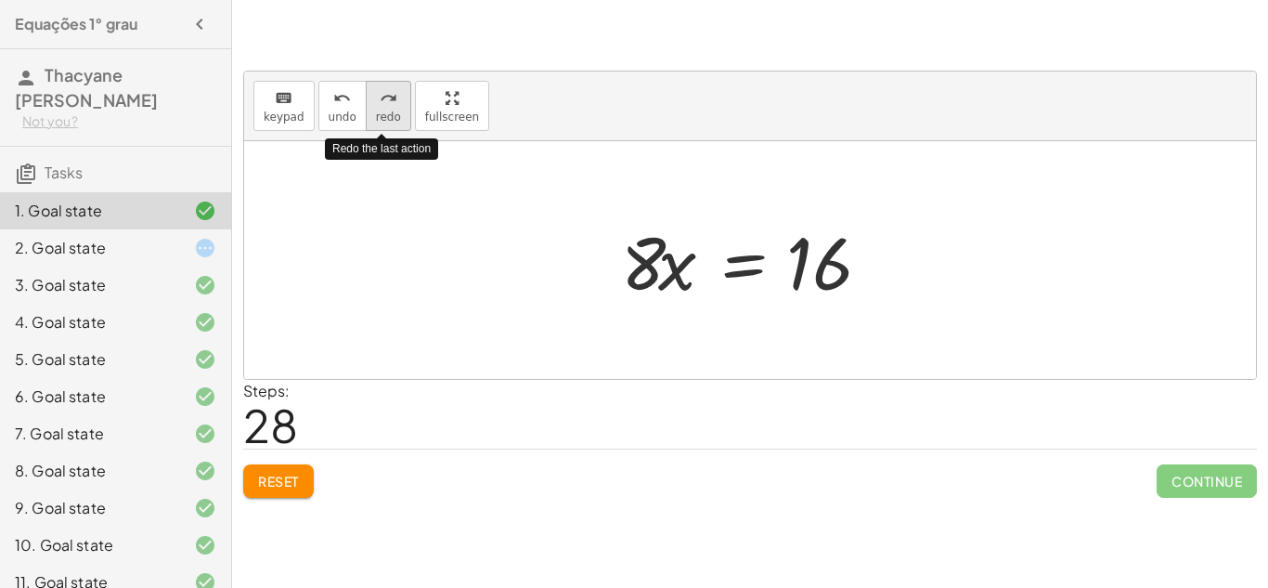
click at [376, 105] on div "redo" at bounding box center [388, 97] width 25 height 22
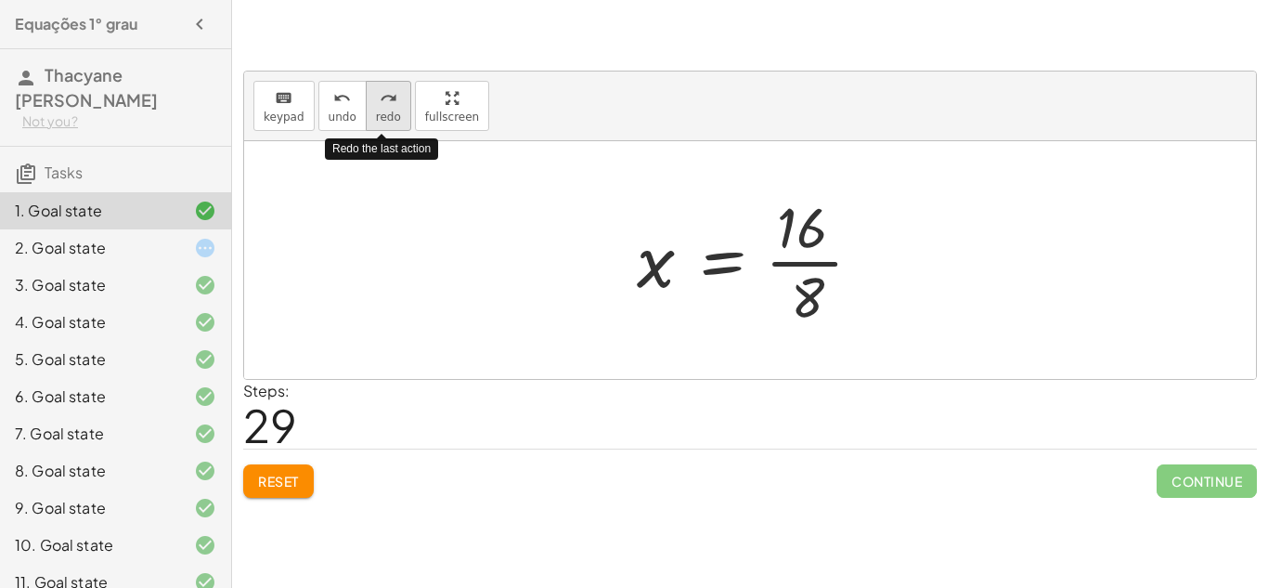
click at [376, 105] on div "redo" at bounding box center [388, 97] width 25 height 22
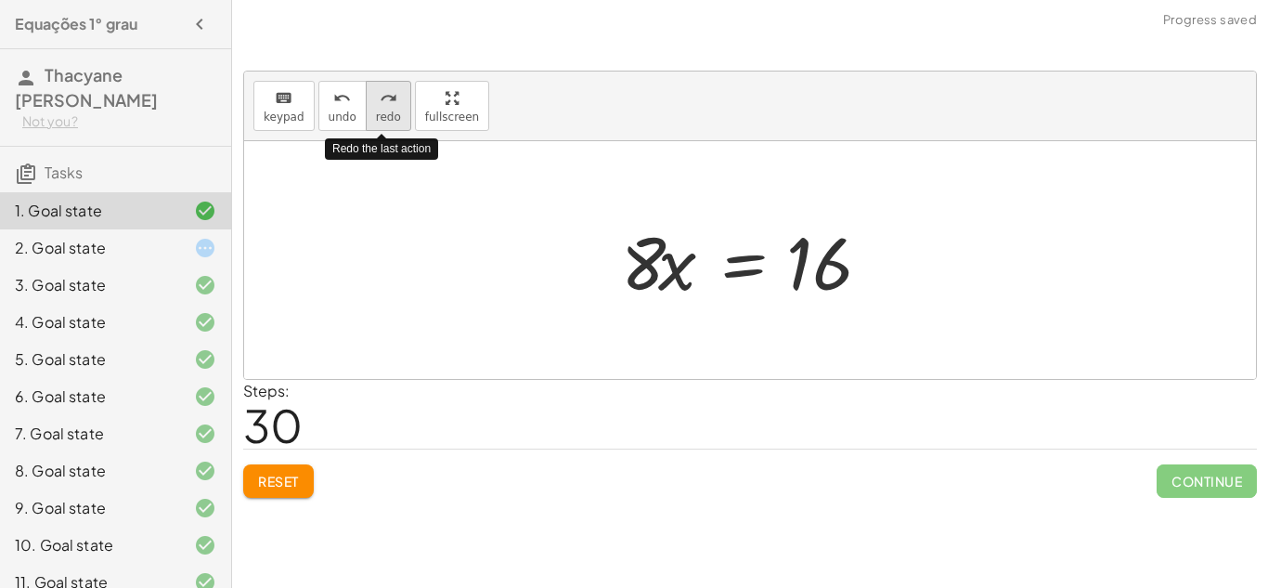
click at [376, 105] on div "redo" at bounding box center [388, 97] width 25 height 22
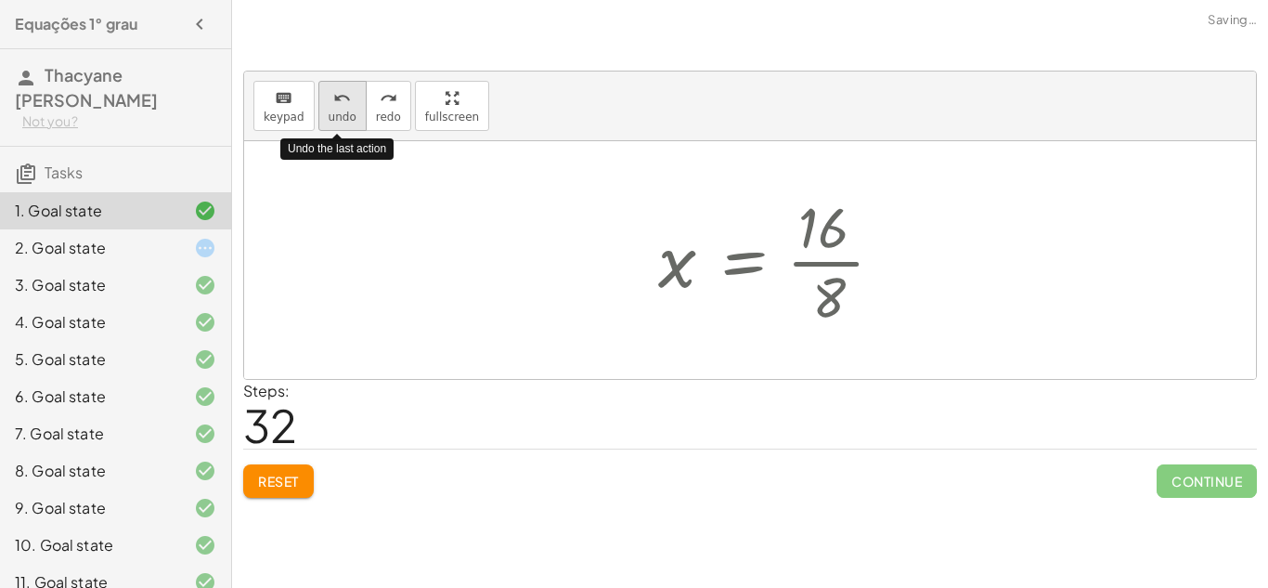
click at [342, 95] on icon "undo" at bounding box center [342, 98] width 18 height 22
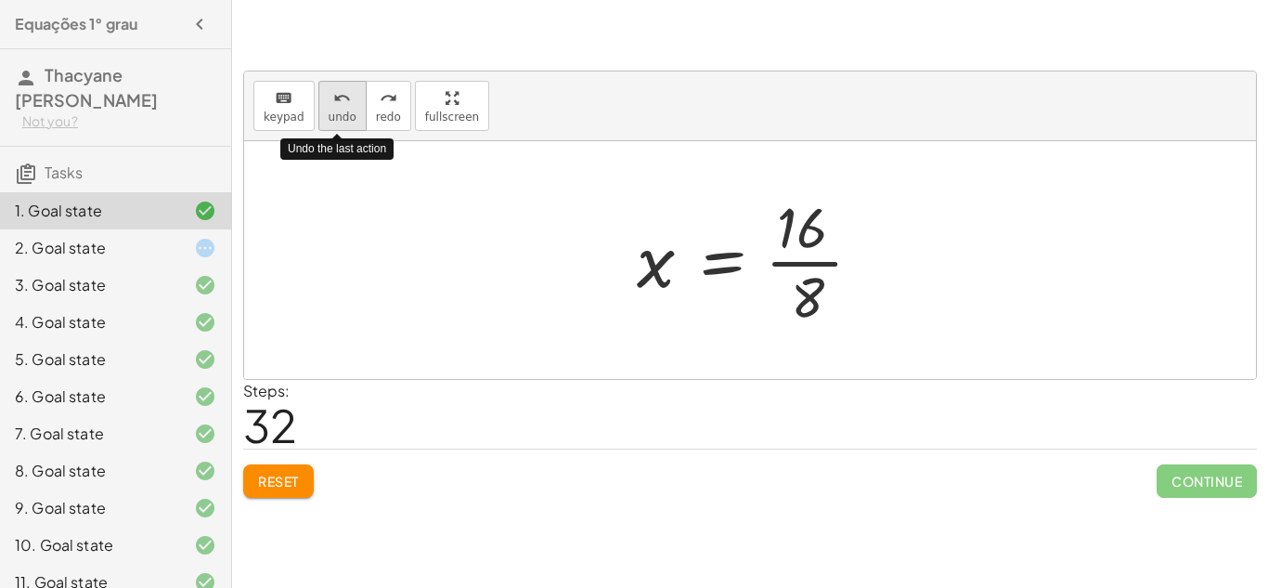
click at [342, 95] on icon "undo" at bounding box center [342, 98] width 18 height 22
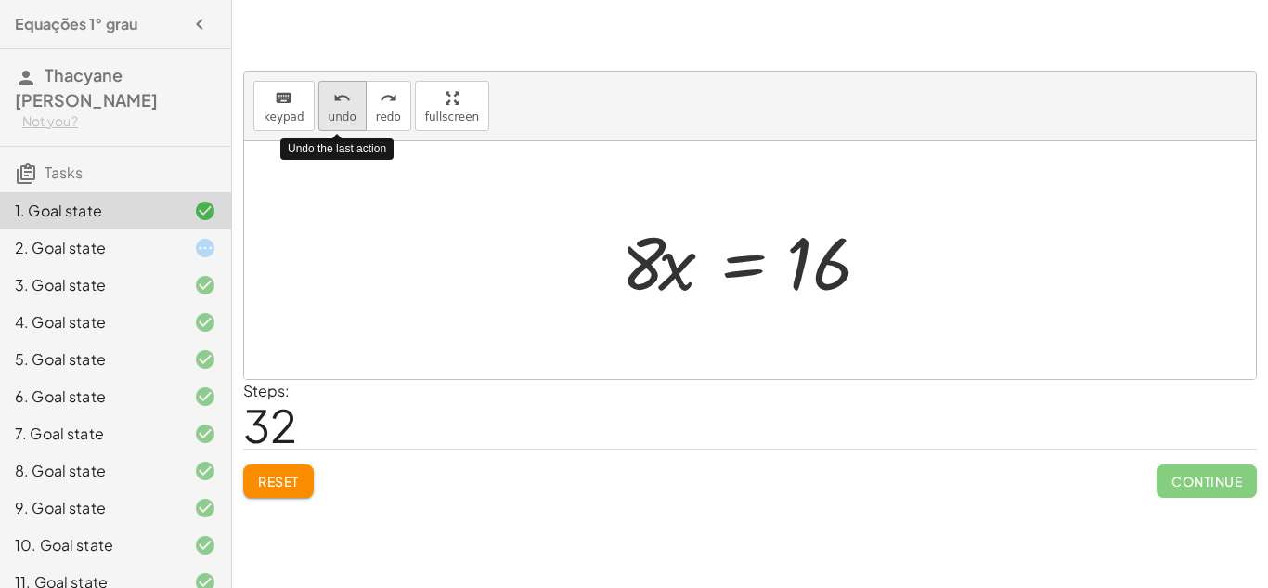
click at [342, 95] on icon "undo" at bounding box center [342, 98] width 18 height 22
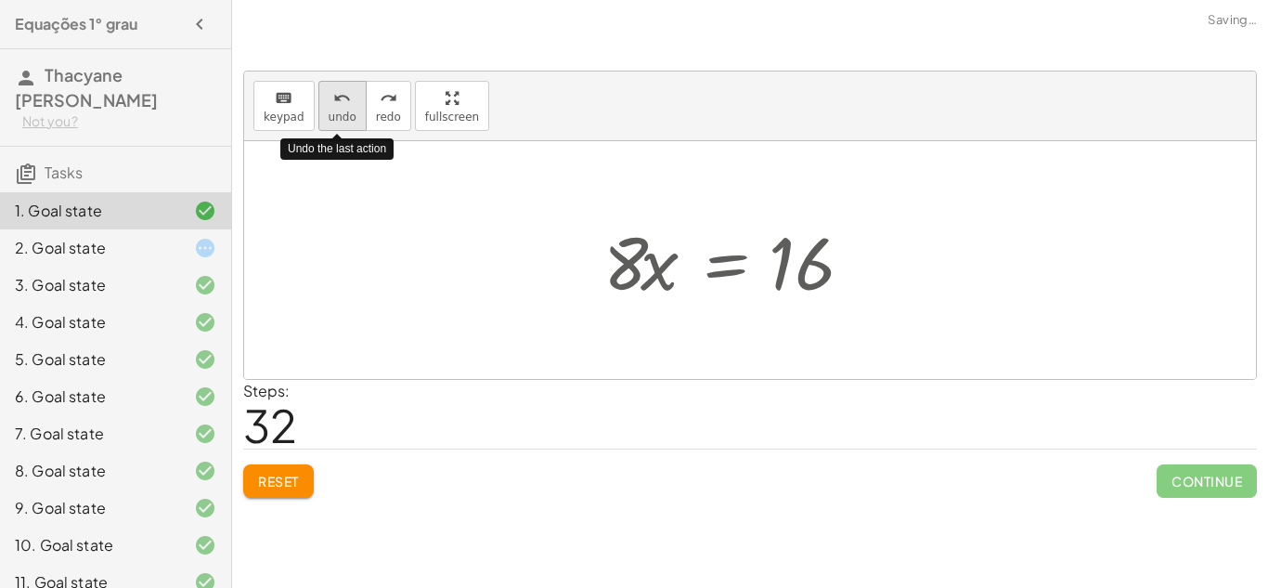
click at [342, 95] on icon "undo" at bounding box center [342, 98] width 18 height 22
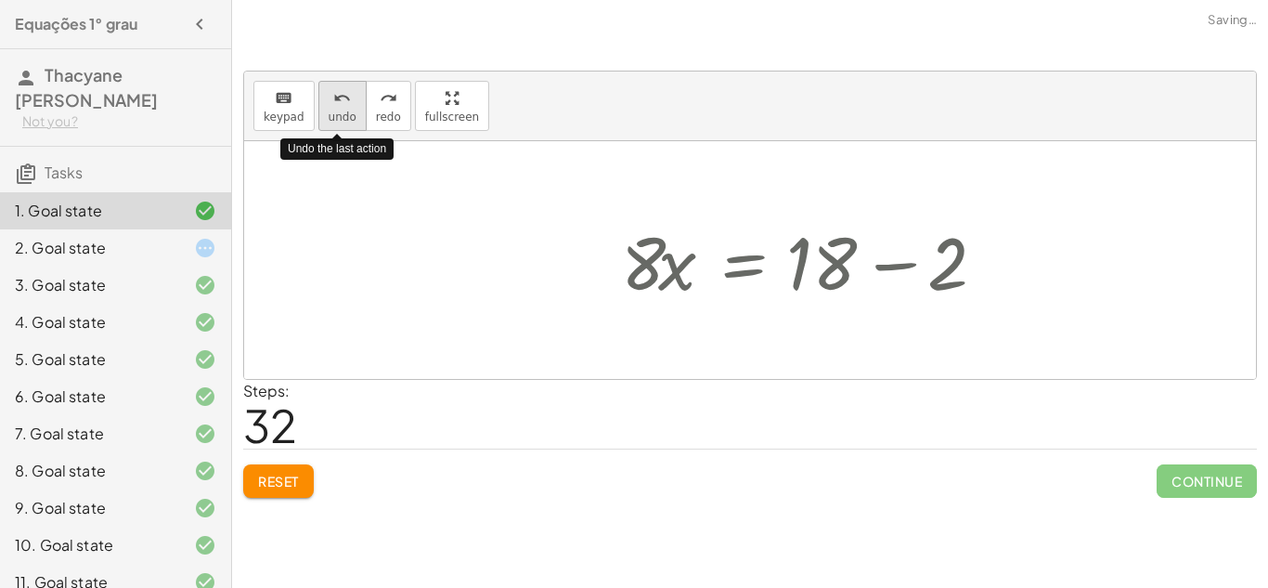
click at [342, 95] on icon "undo" at bounding box center [342, 98] width 18 height 22
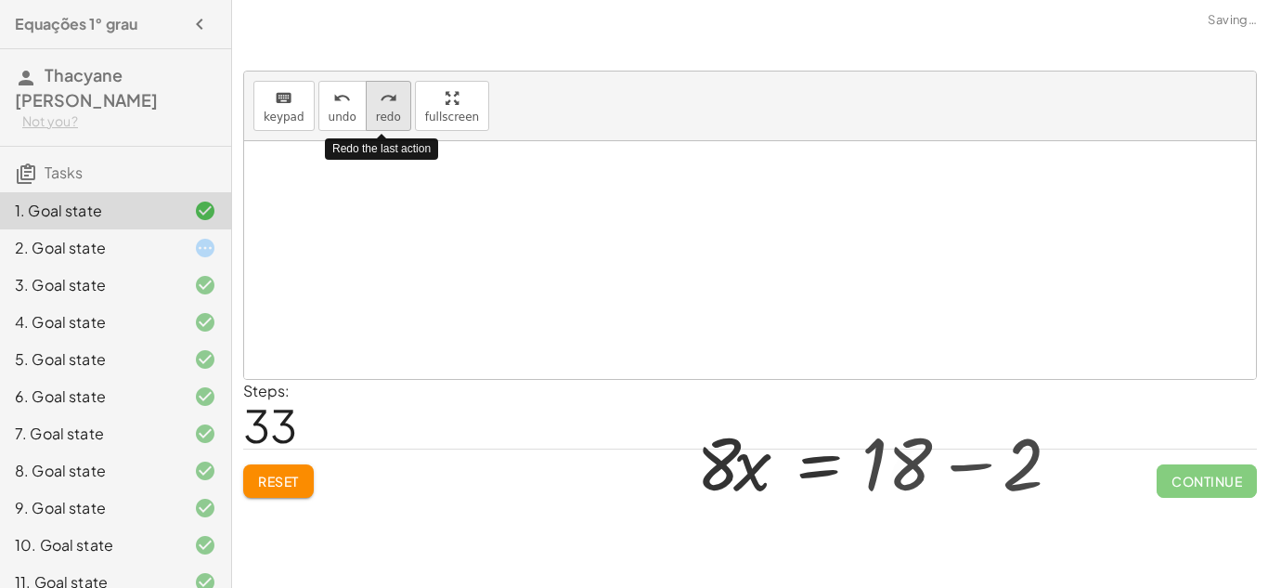
click at [382, 97] on icon "redo" at bounding box center [389, 98] width 18 height 22
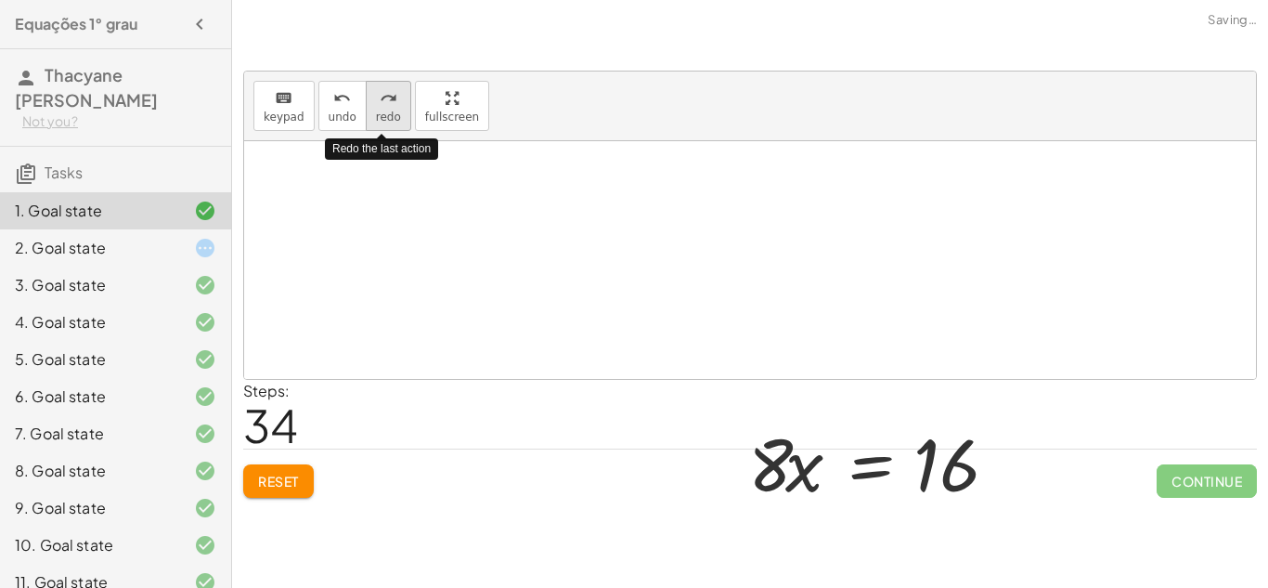
click at [385, 96] on icon "redo" at bounding box center [389, 98] width 18 height 22
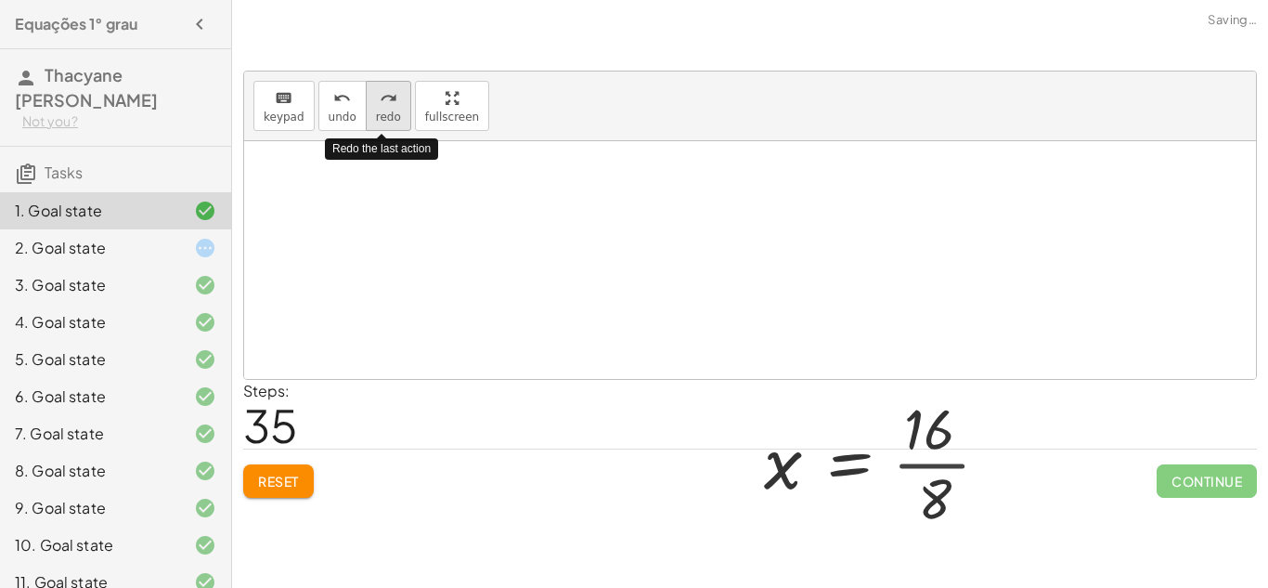
click at [387, 97] on icon "redo" at bounding box center [389, 98] width 18 height 22
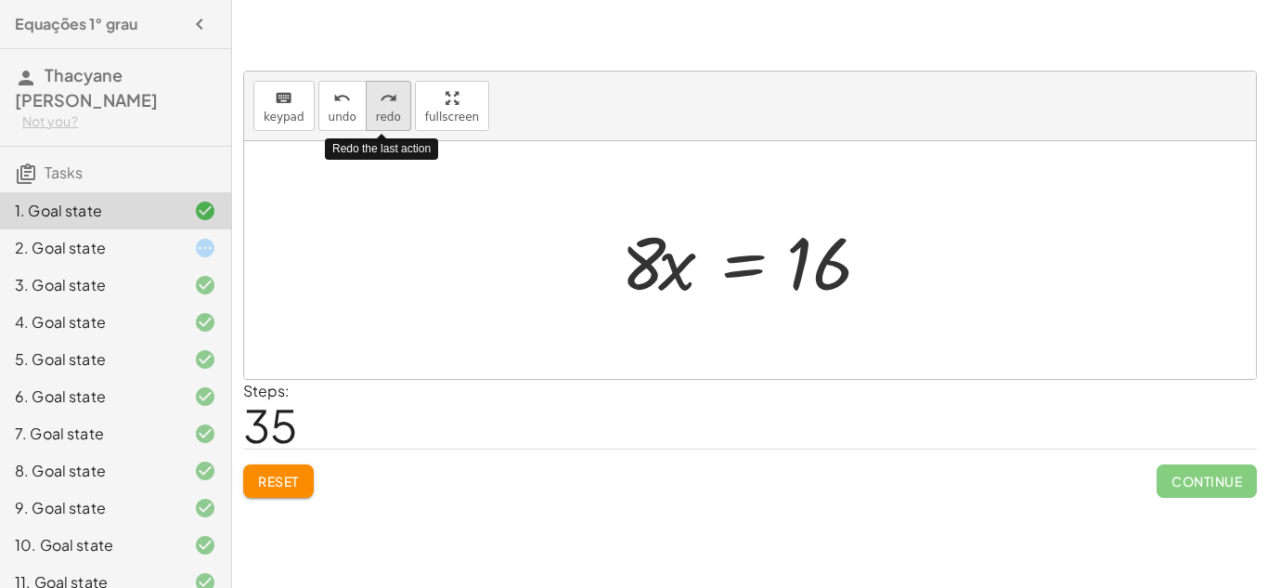
click at [385, 99] on icon "redo" at bounding box center [389, 98] width 18 height 22
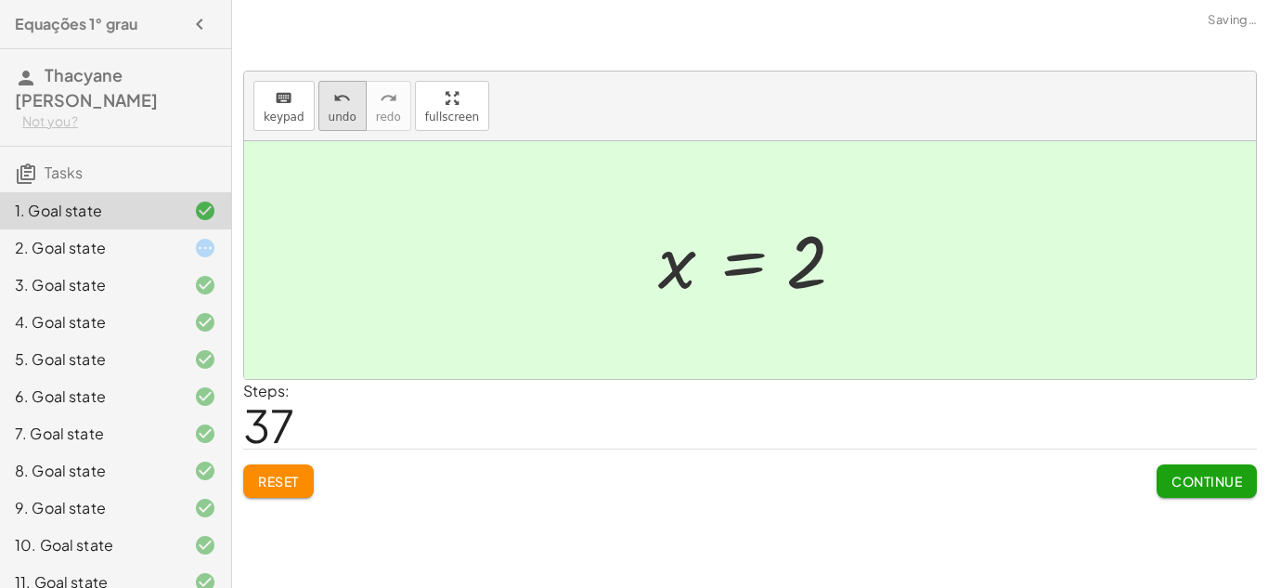
click at [336, 81] on button "undo undo" at bounding box center [342, 106] width 48 height 50
click at [183, 242] on div at bounding box center [190, 248] width 52 height 22
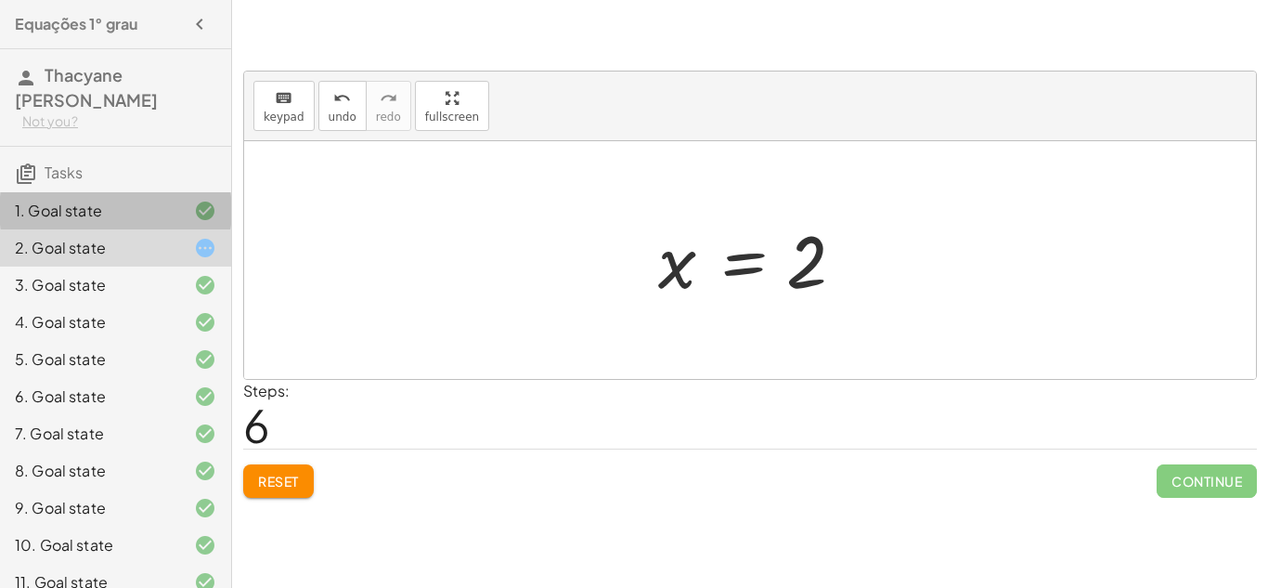
click at [165, 211] on div at bounding box center [190, 211] width 52 height 22
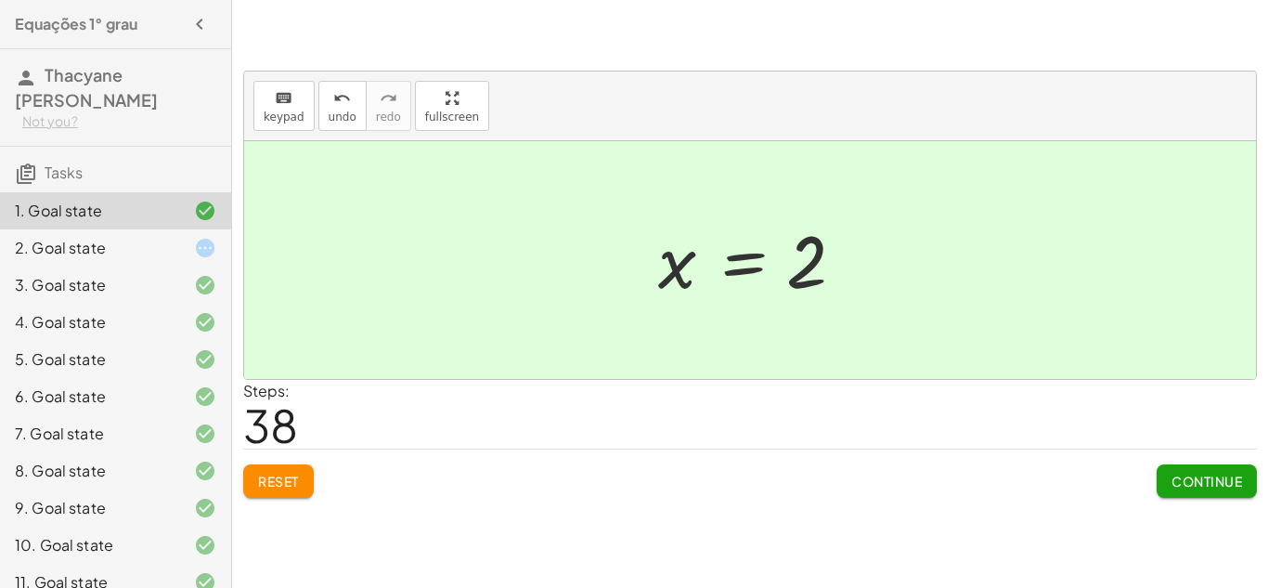
click at [194, 282] on icon at bounding box center [205, 285] width 22 height 22
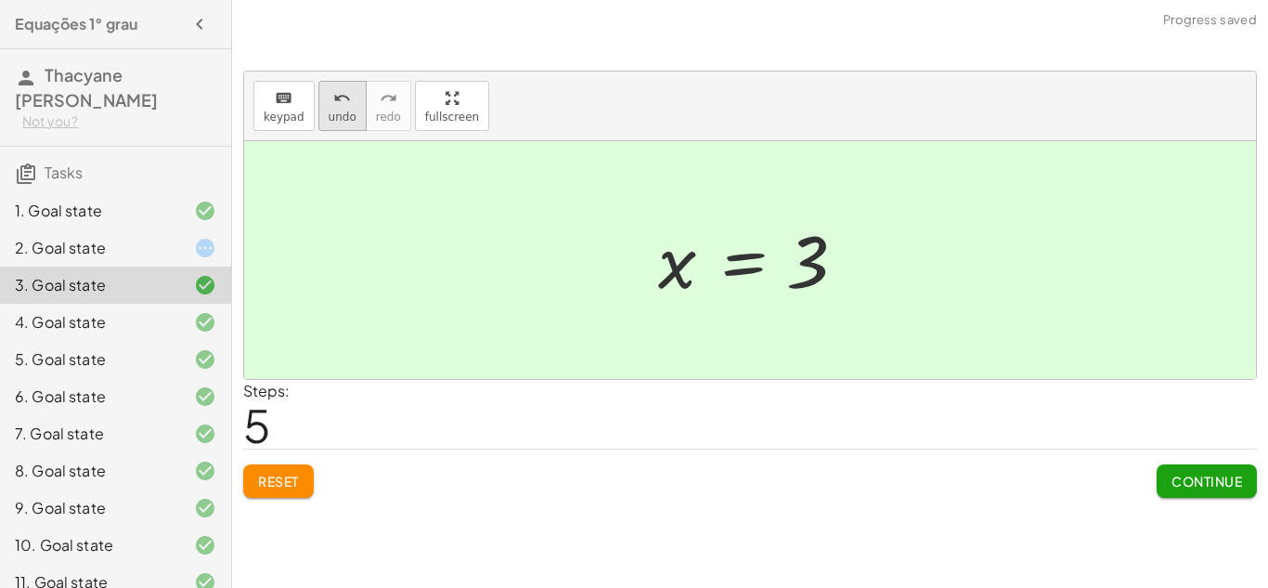
click at [352, 122] on button "undo undo" at bounding box center [342, 106] width 48 height 50
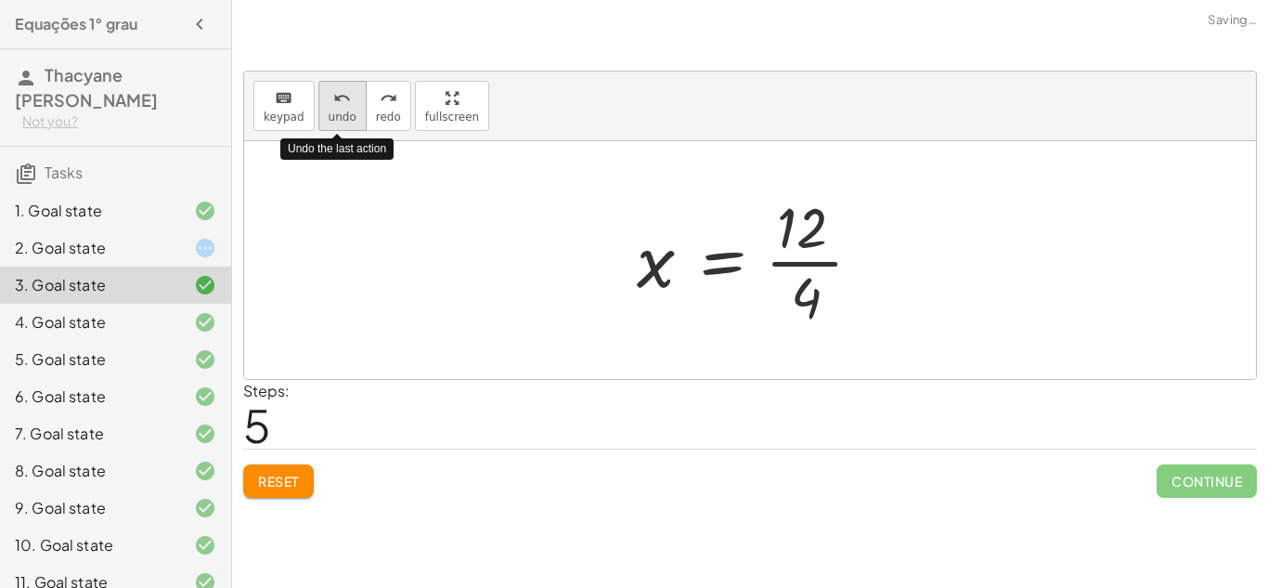
click at [352, 122] on button "undo undo" at bounding box center [342, 106] width 48 height 50
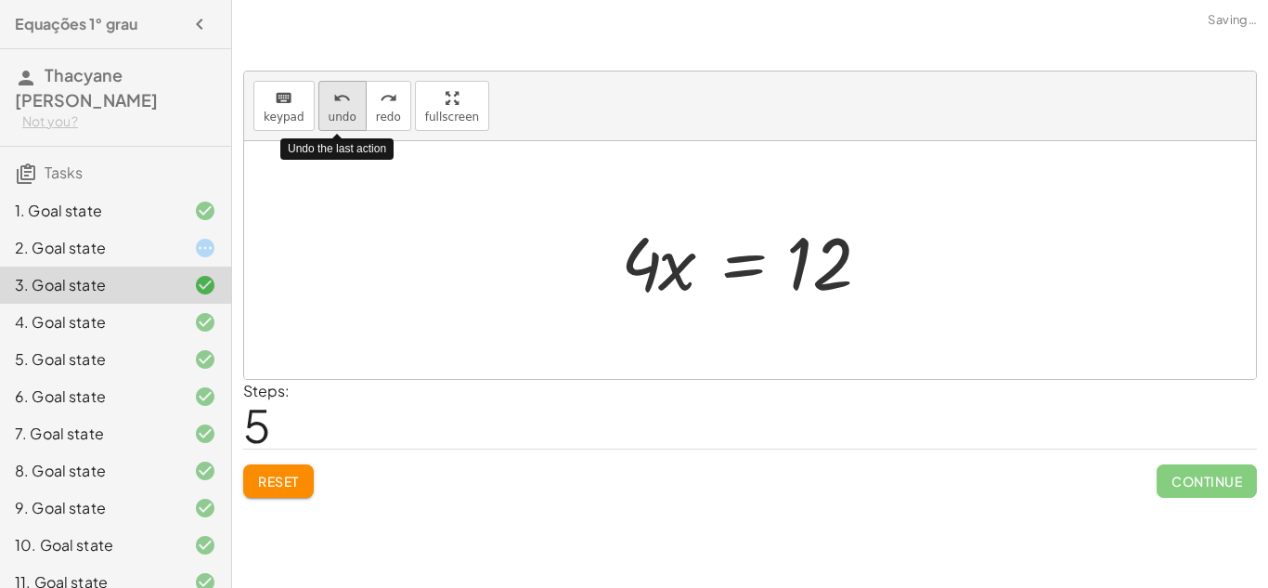
click at [352, 122] on button "undo undo" at bounding box center [342, 106] width 48 height 50
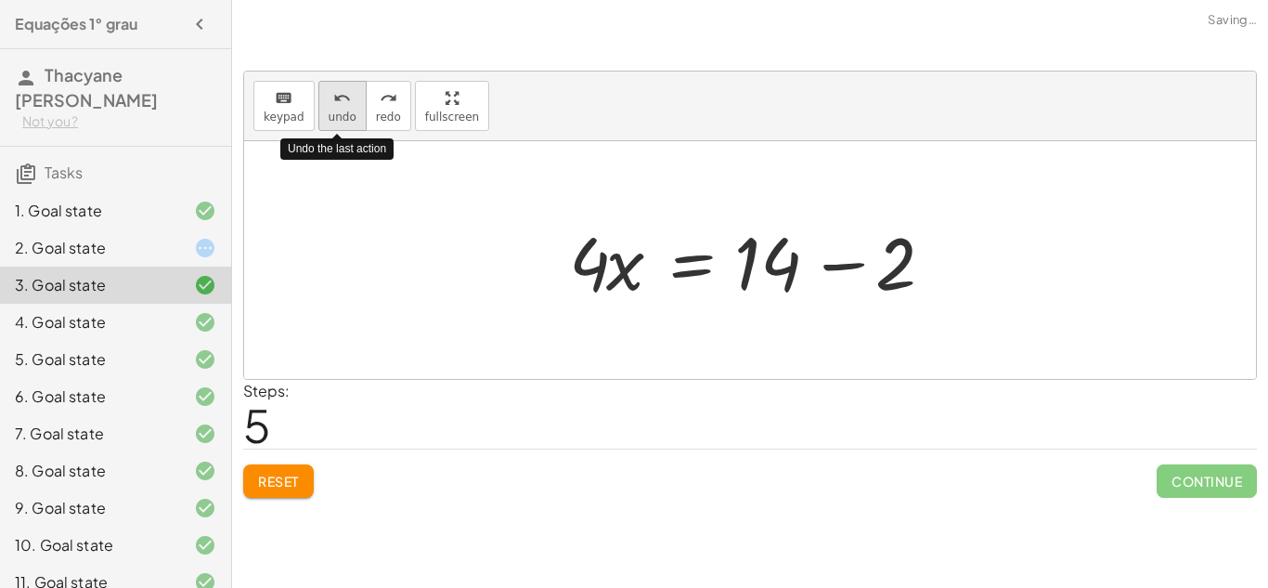
click at [352, 122] on button "undo undo" at bounding box center [342, 106] width 48 height 50
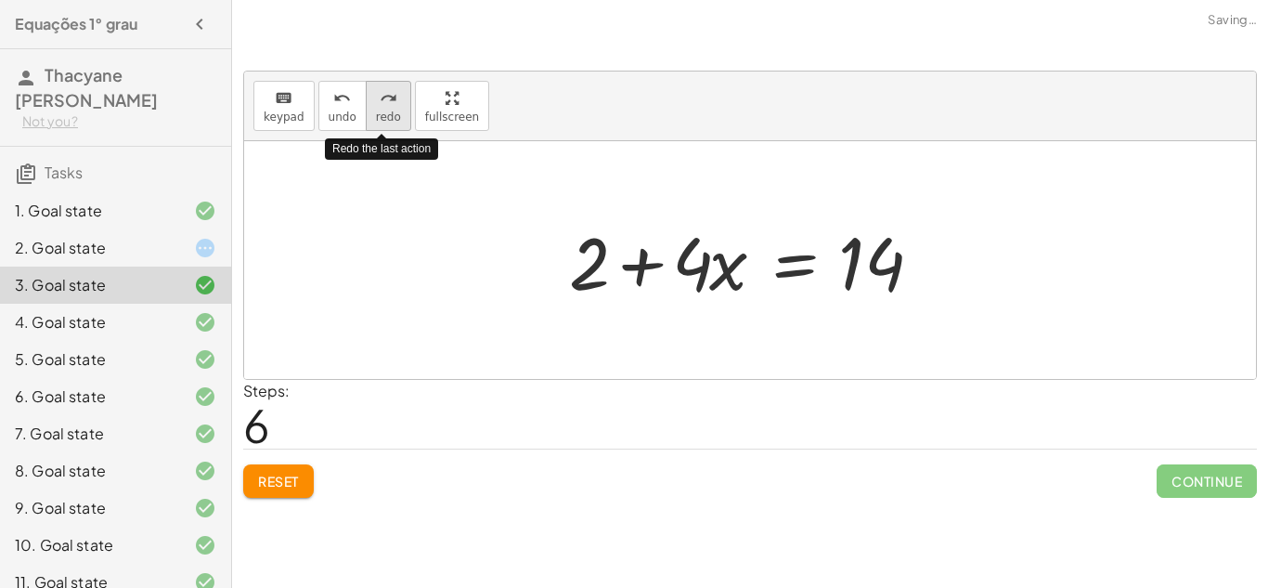
click at [376, 110] on span "redo" at bounding box center [388, 116] width 25 height 13
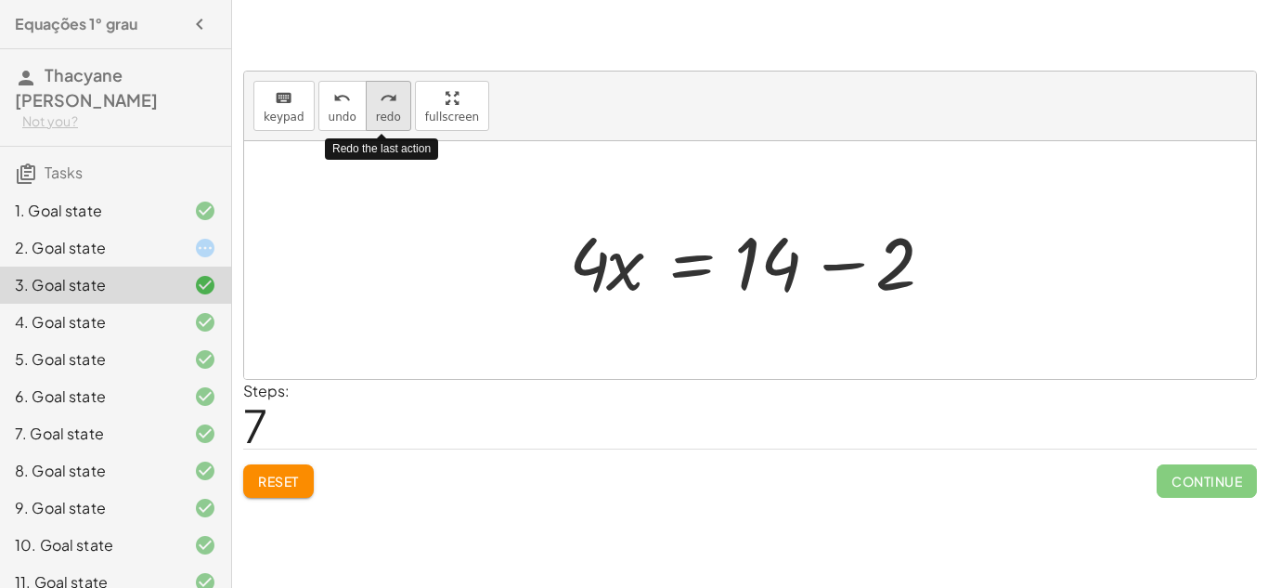
click at [376, 110] on span "redo" at bounding box center [388, 116] width 25 height 13
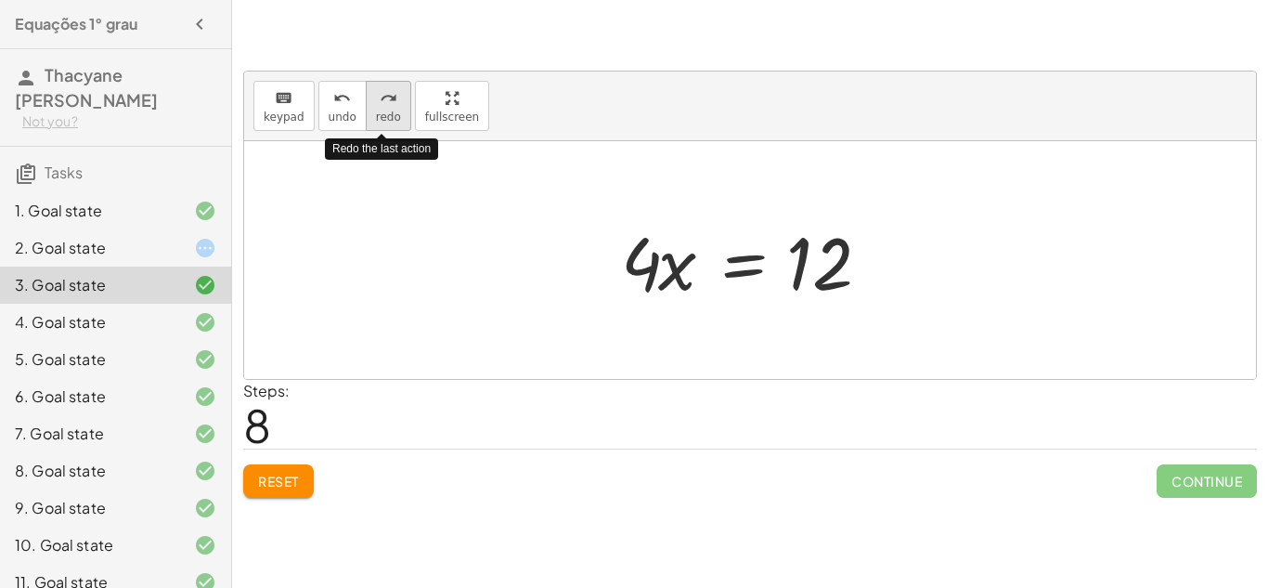
click at [376, 110] on span "redo" at bounding box center [388, 116] width 25 height 13
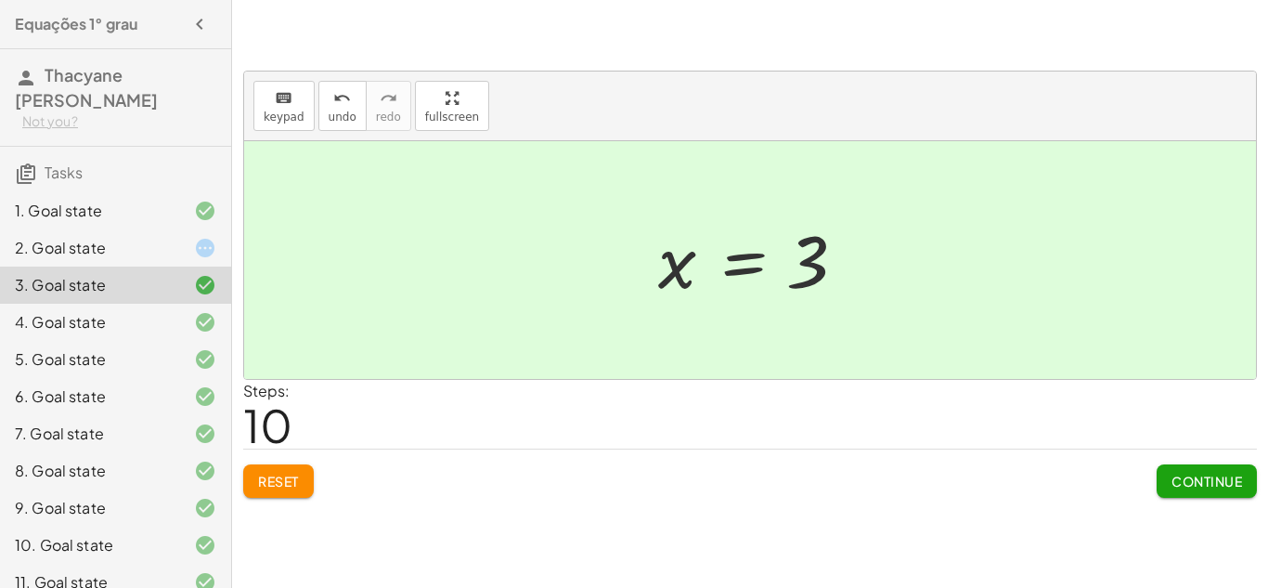
click at [257, 469] on button "Reset" at bounding box center [278, 480] width 71 height 33
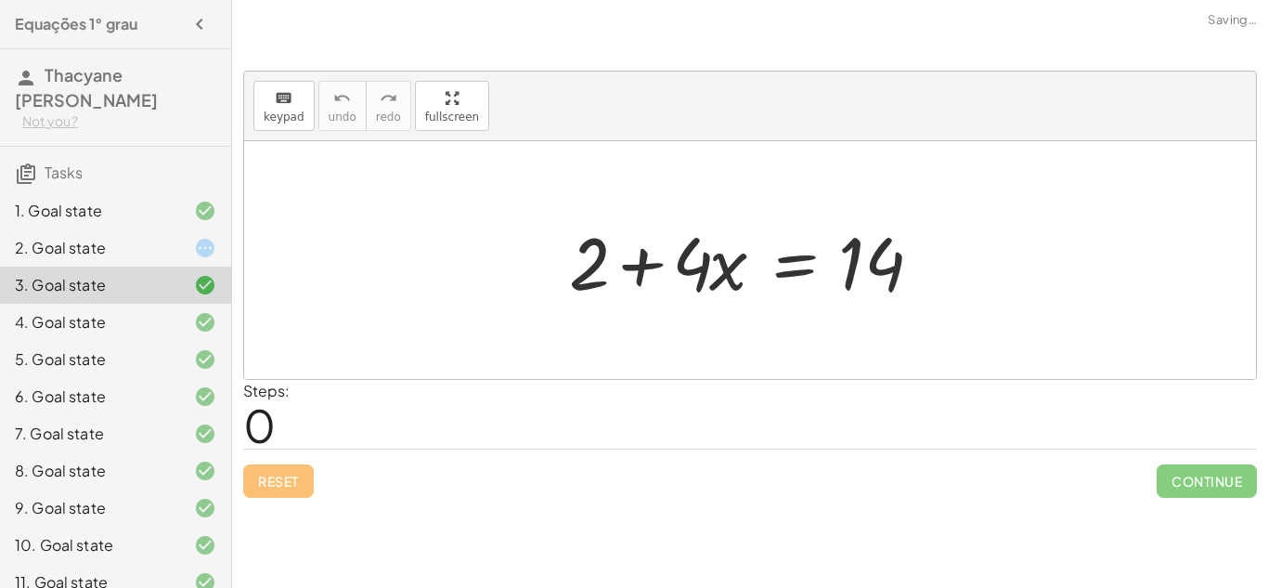
click at [107, 326] on div "4. Goal state" at bounding box center [89, 322] width 149 height 22
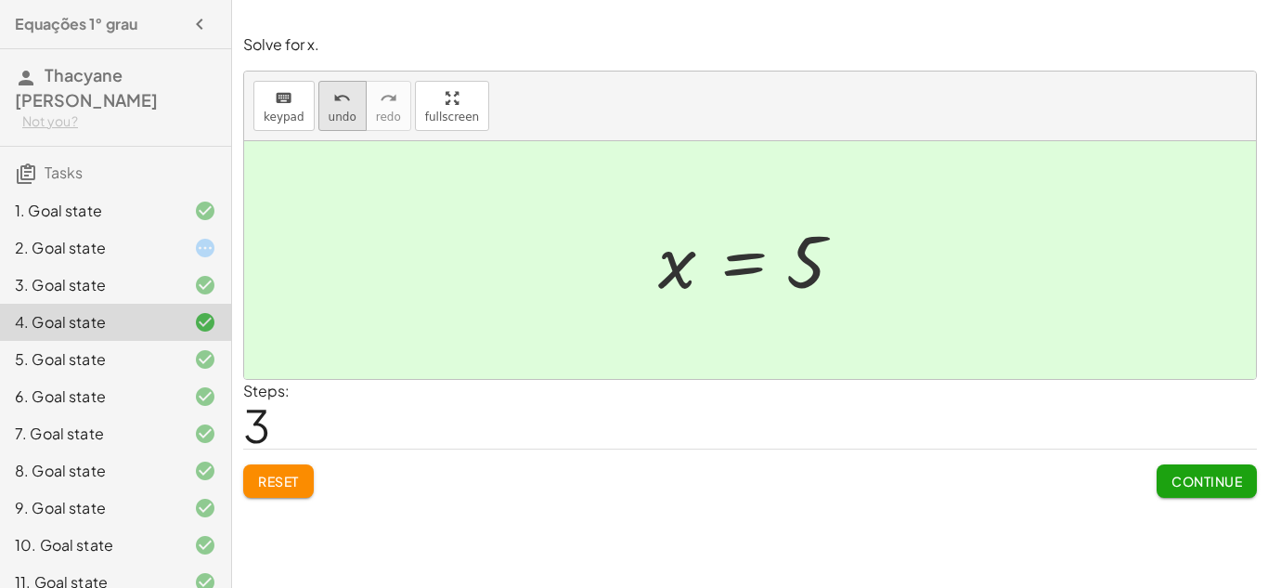
click at [318, 114] on button "undo undo" at bounding box center [342, 106] width 48 height 50
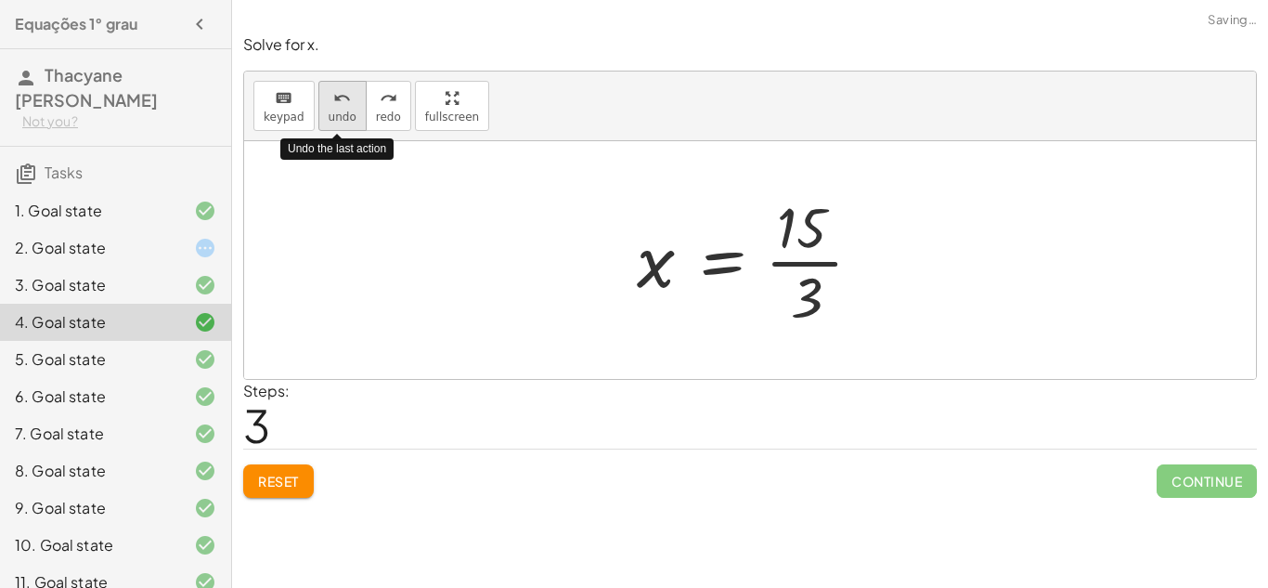
click at [318, 116] on button "undo undo" at bounding box center [342, 106] width 48 height 50
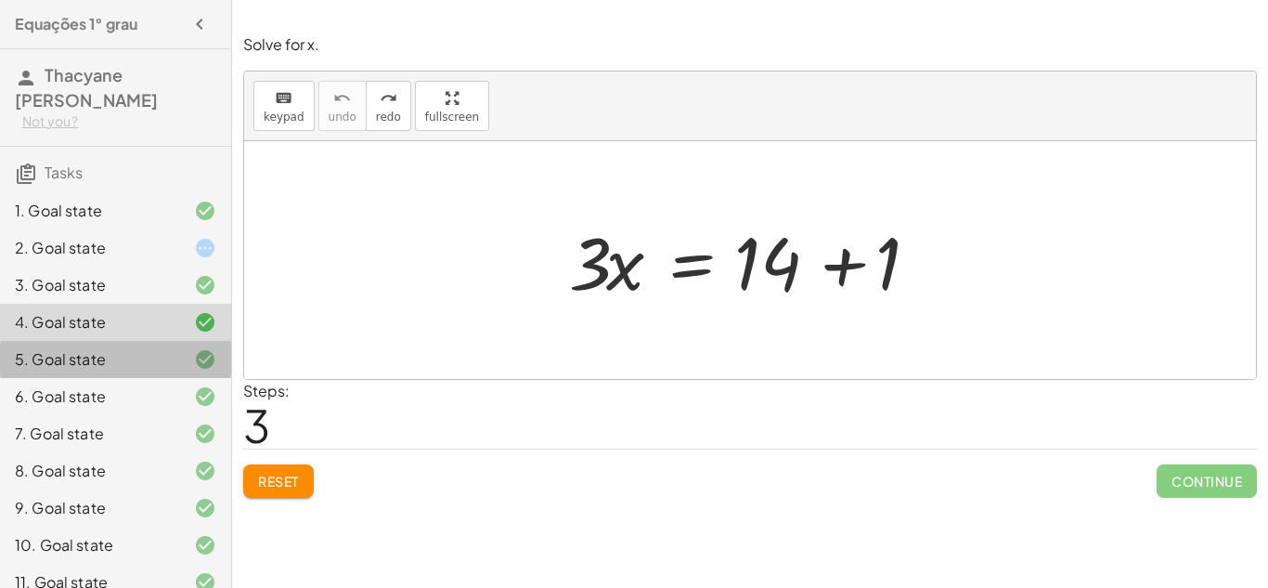
click at [127, 363] on div "5. Goal state" at bounding box center [89, 359] width 149 height 22
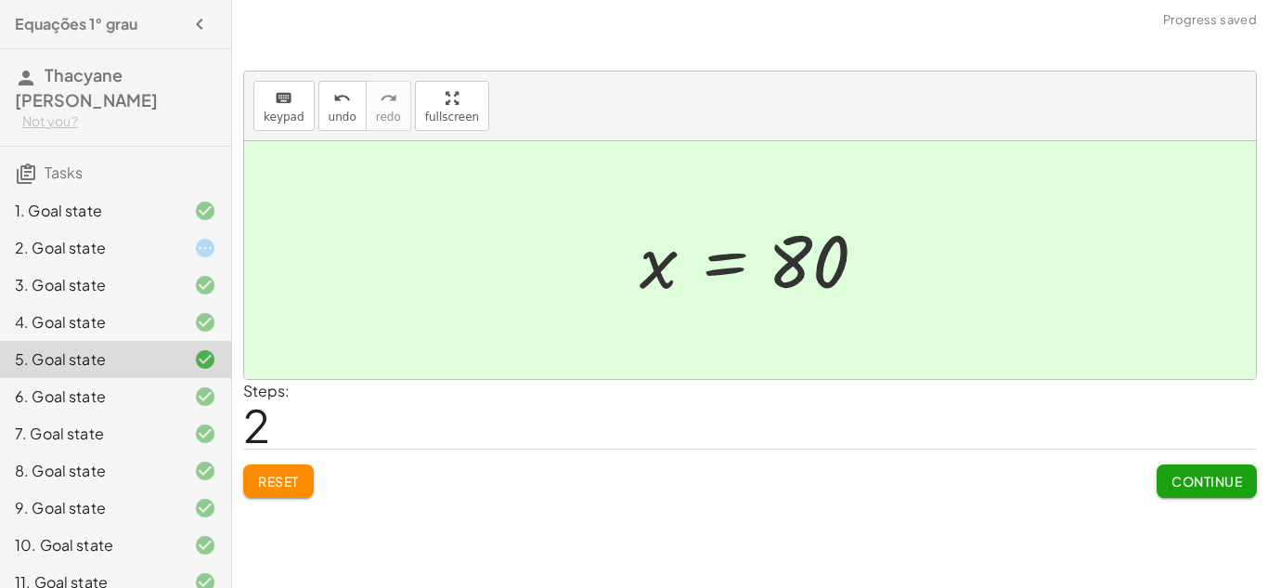
click at [261, 473] on span "Reset" at bounding box center [278, 481] width 41 height 17
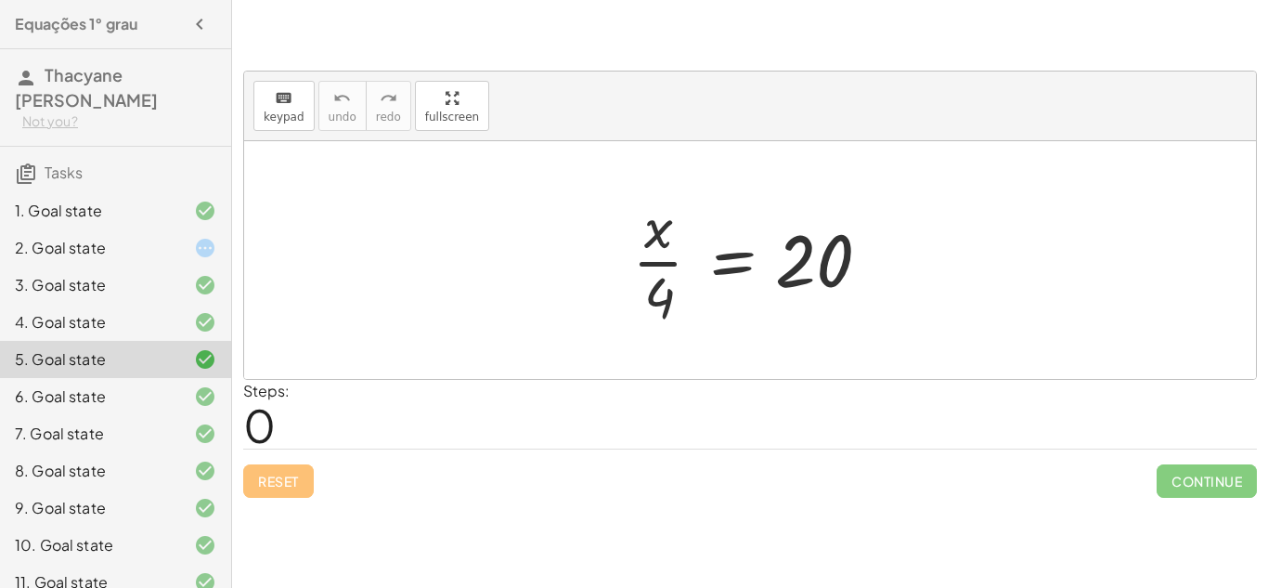
click at [658, 304] on div at bounding box center [757, 259] width 268 height 143
drag, startPoint x: 670, startPoint y: 306, endPoint x: 845, endPoint y: 290, distance: 175.4
click at [845, 290] on div at bounding box center [757, 259] width 268 height 143
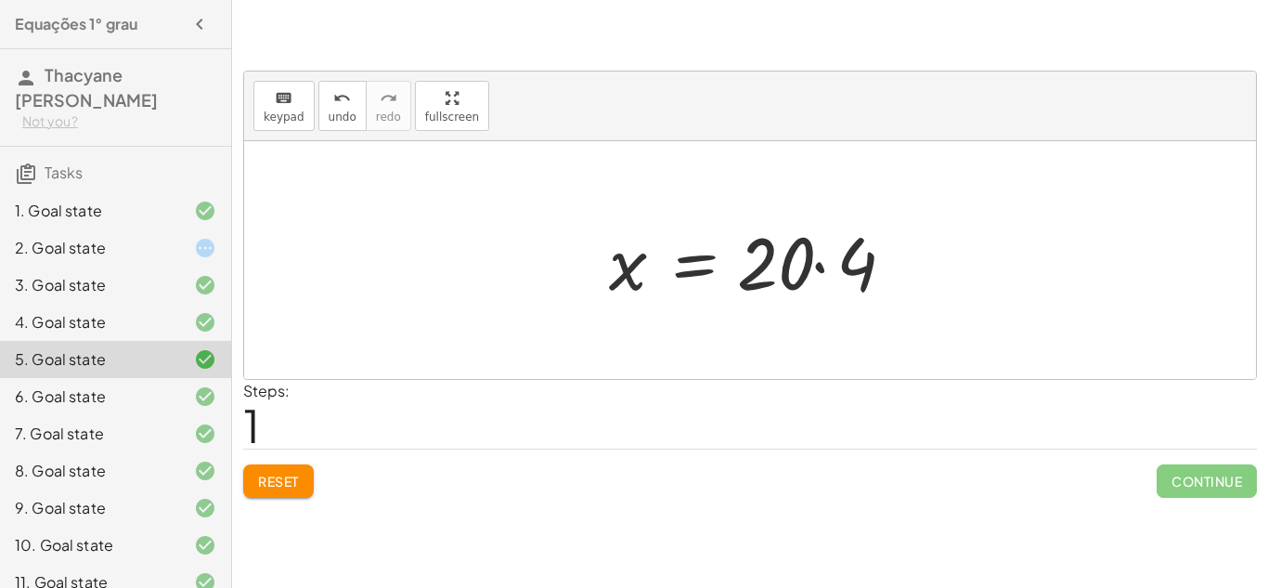
click at [815, 263] on div at bounding box center [758, 261] width 316 height 96
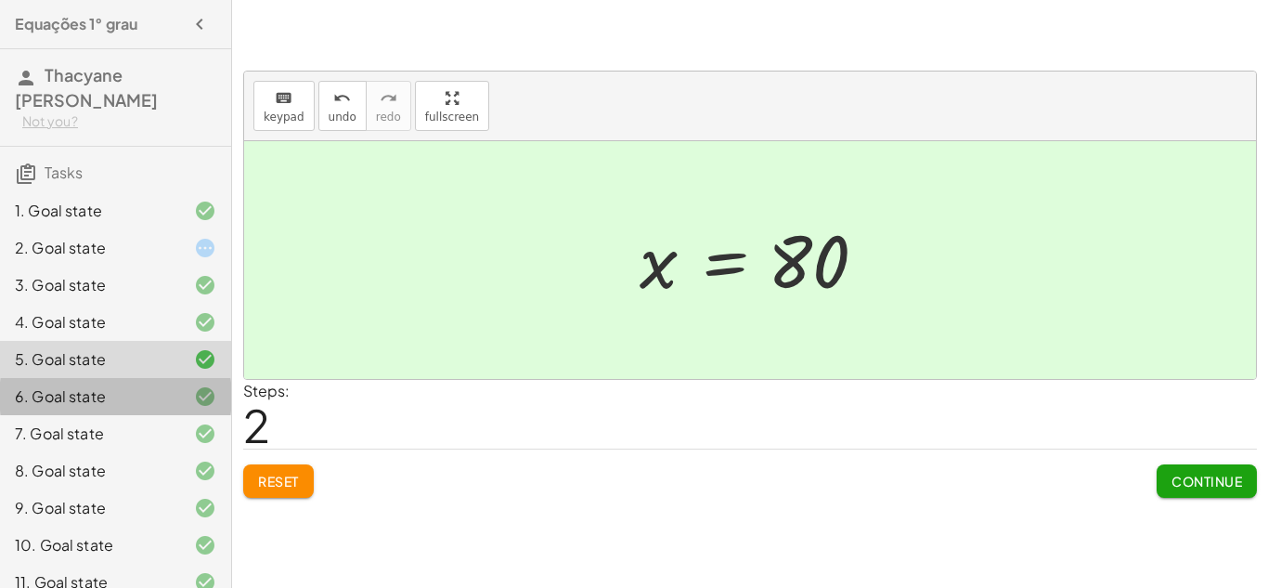
click at [140, 402] on div "6. Goal state" at bounding box center [89, 396] width 149 height 22
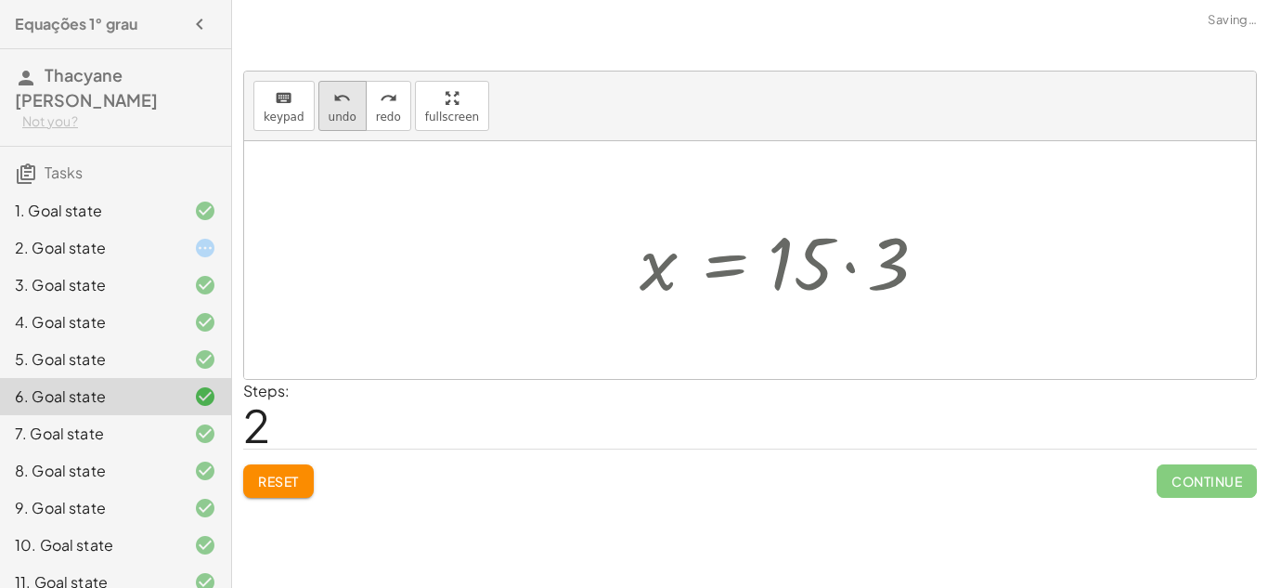
click at [330, 113] on span "undo" at bounding box center [343, 116] width 28 height 13
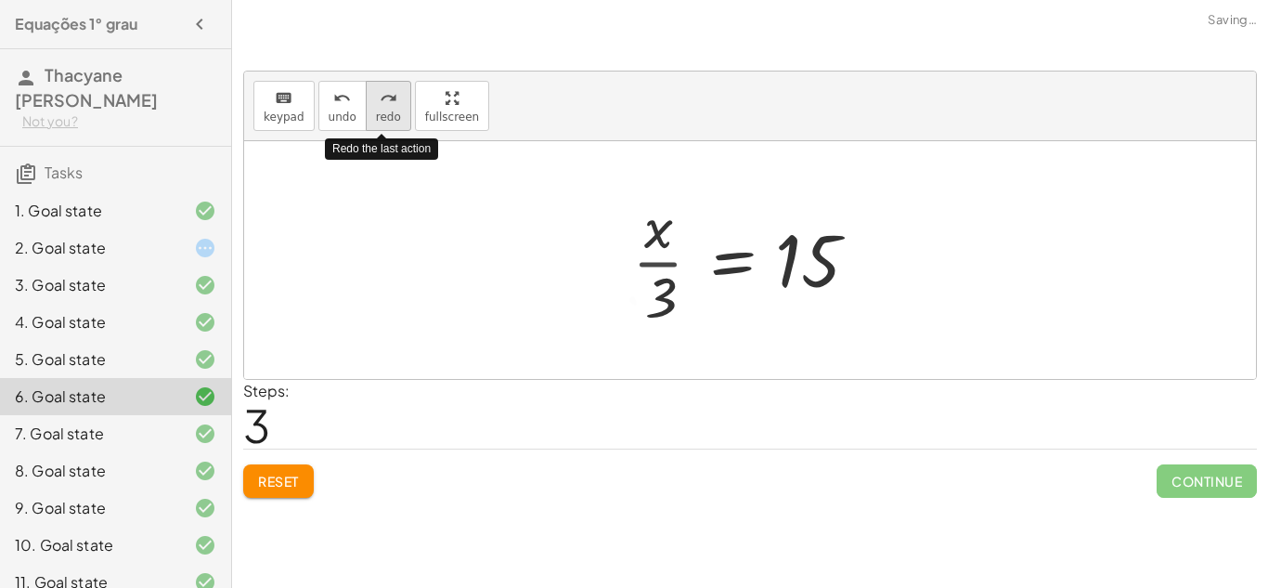
click at [369, 113] on button "redo redo" at bounding box center [388, 106] width 45 height 50
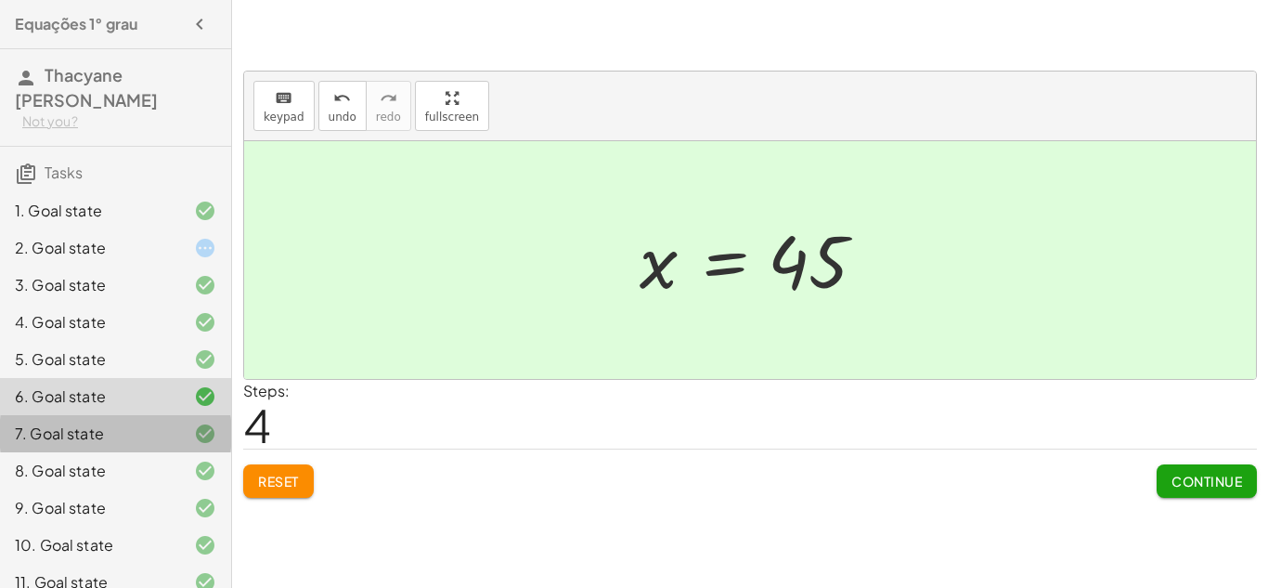
click at [110, 433] on div "7. Goal state" at bounding box center [89, 433] width 149 height 22
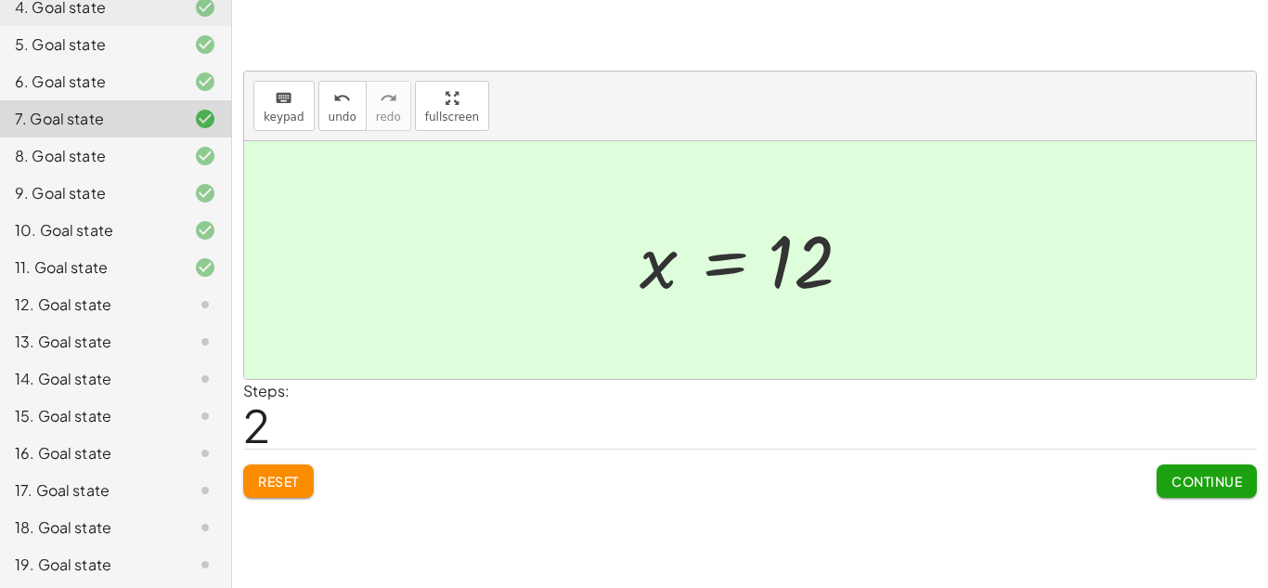
scroll to position [319, 0]
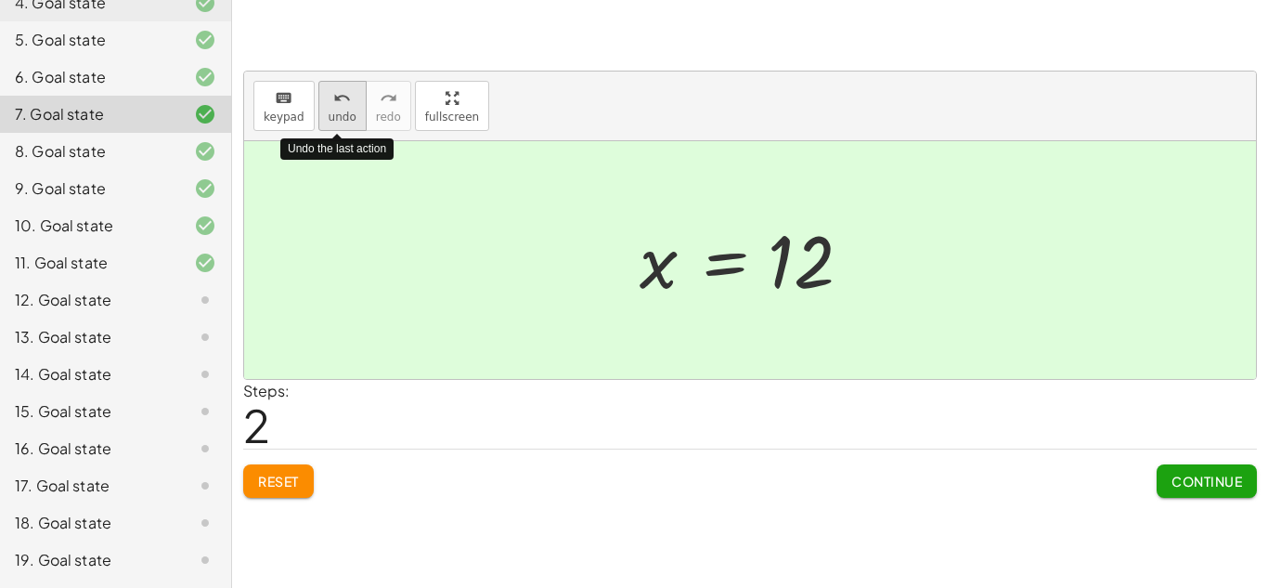
click at [344, 87] on icon "undo" at bounding box center [342, 98] width 18 height 22
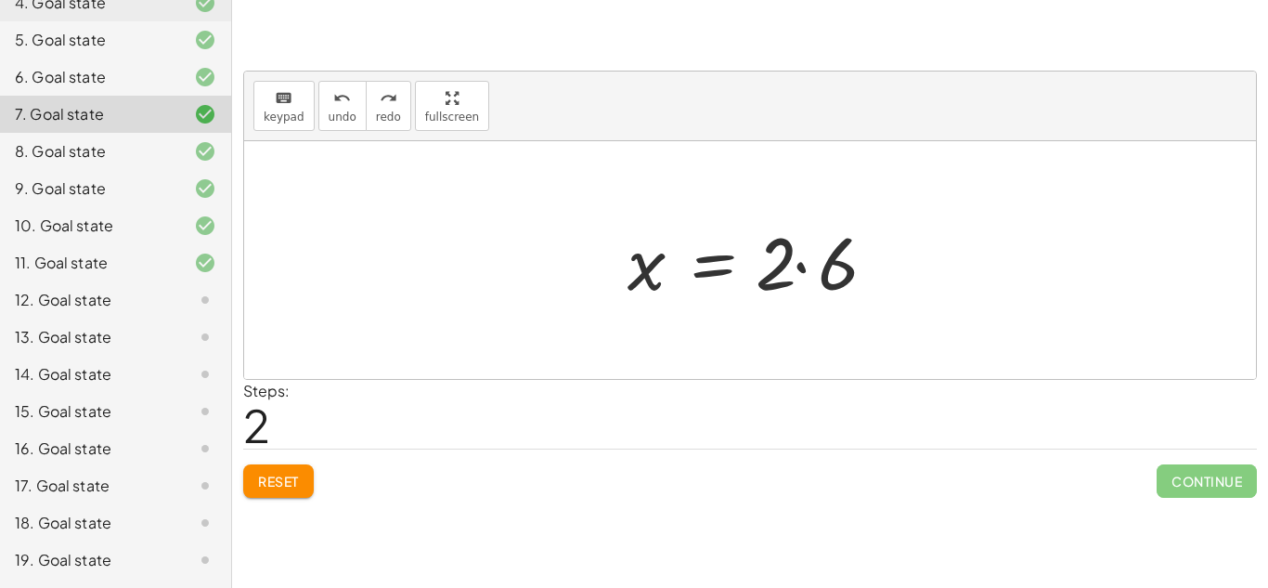
click at [55, 152] on div "8. Goal state" at bounding box center [89, 151] width 149 height 22
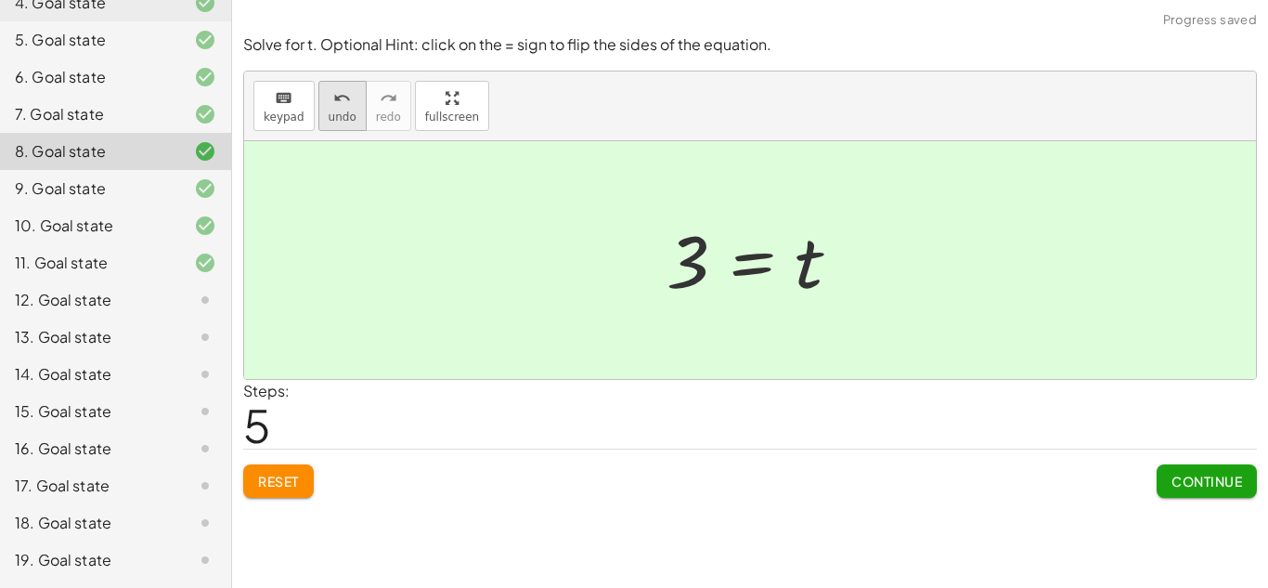
click at [329, 112] on span "undo" at bounding box center [343, 116] width 28 height 13
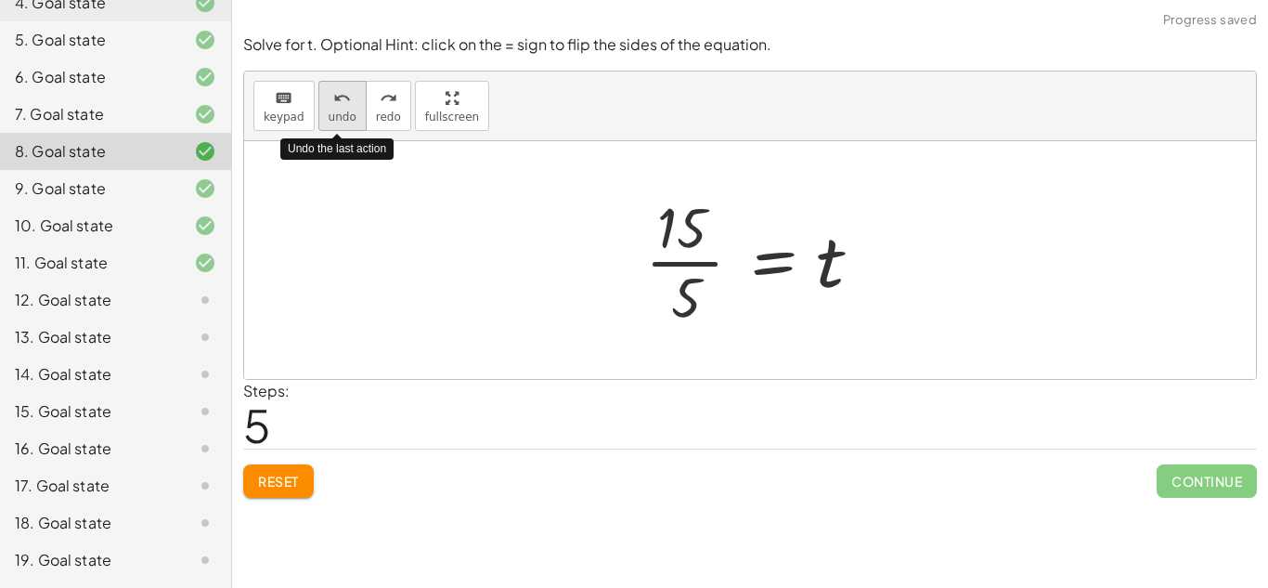
click at [329, 115] on span "undo" at bounding box center [343, 116] width 28 height 13
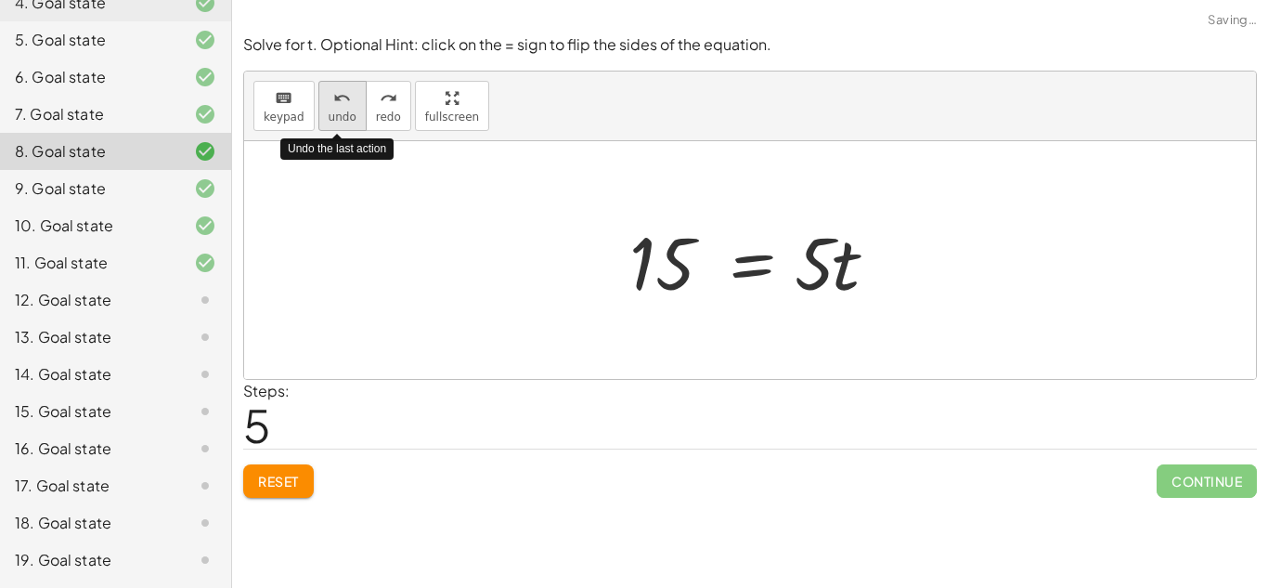
click at [329, 115] on span "undo" at bounding box center [343, 116] width 28 height 13
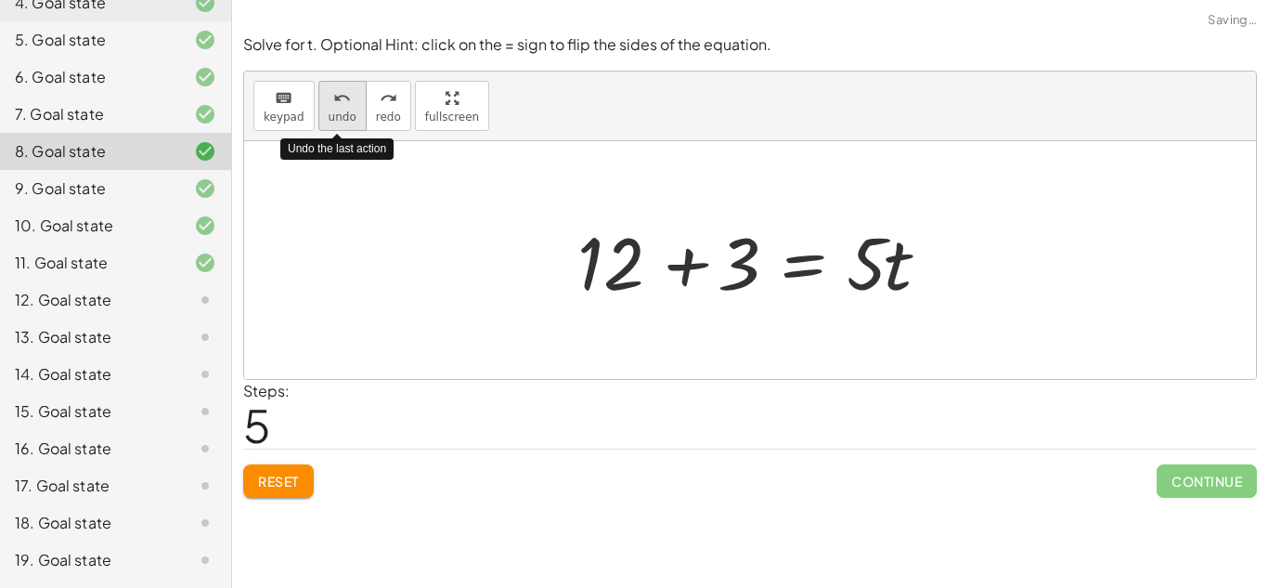
click at [329, 115] on span "undo" at bounding box center [343, 116] width 28 height 13
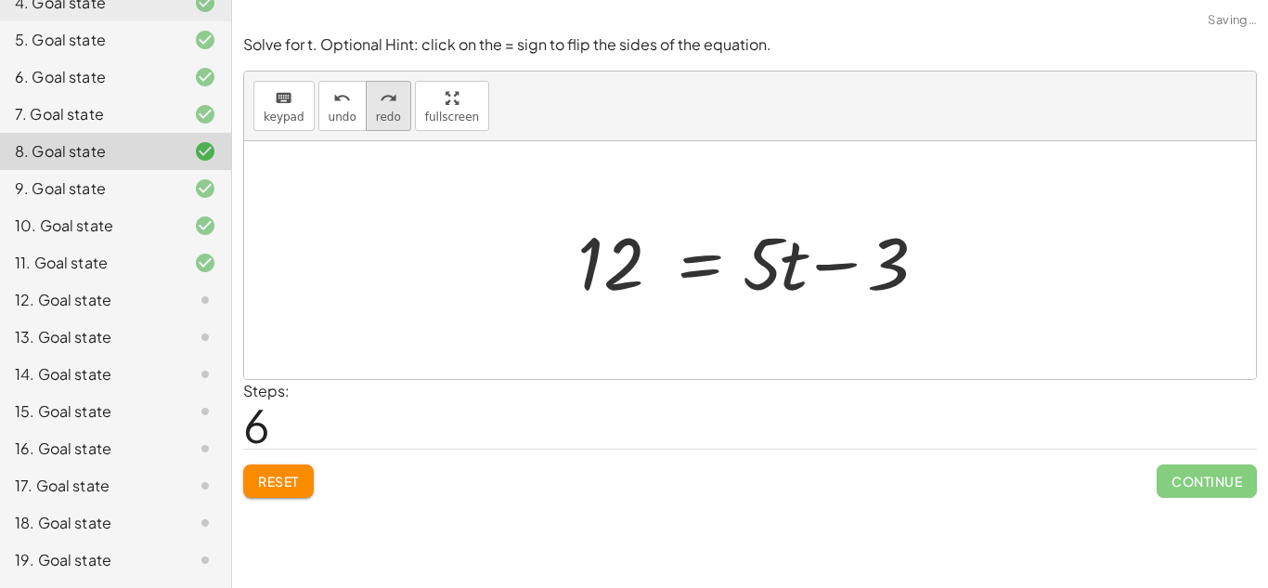
click at [376, 114] on span "redo" at bounding box center [388, 116] width 25 height 13
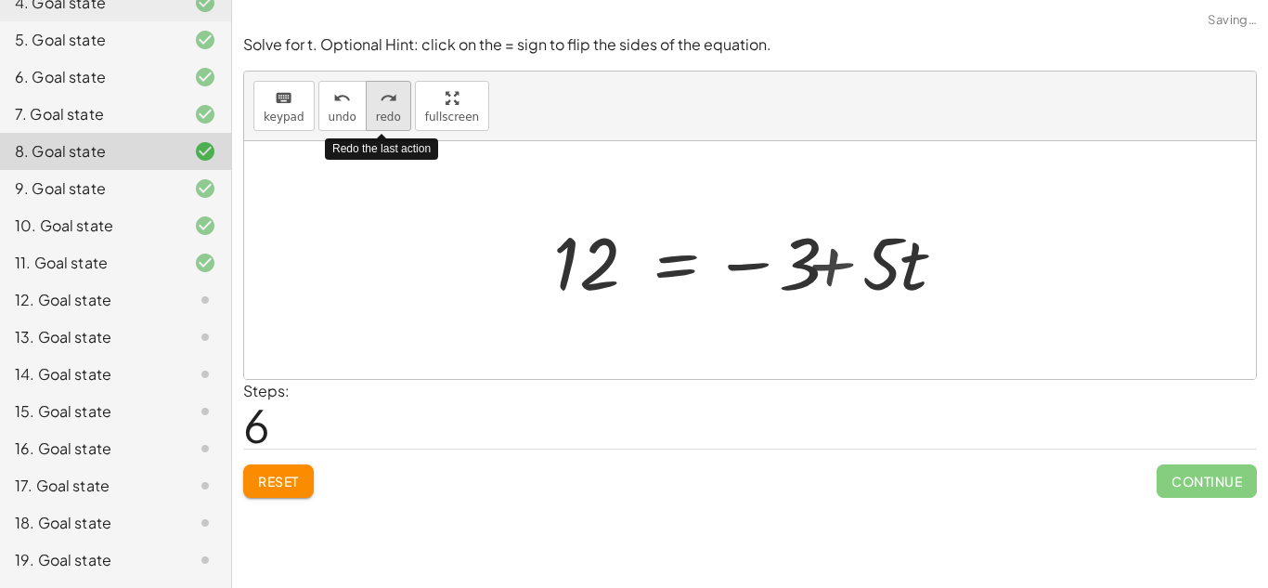
click at [376, 114] on span "redo" at bounding box center [388, 116] width 25 height 13
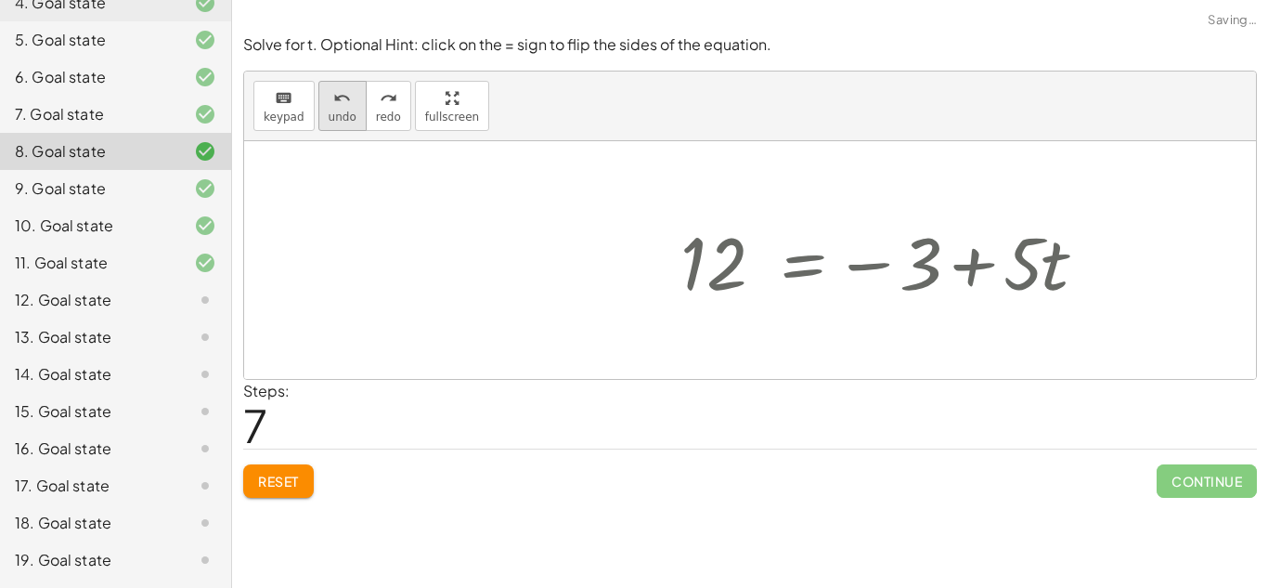
click at [342, 104] on icon "undo" at bounding box center [342, 98] width 18 height 22
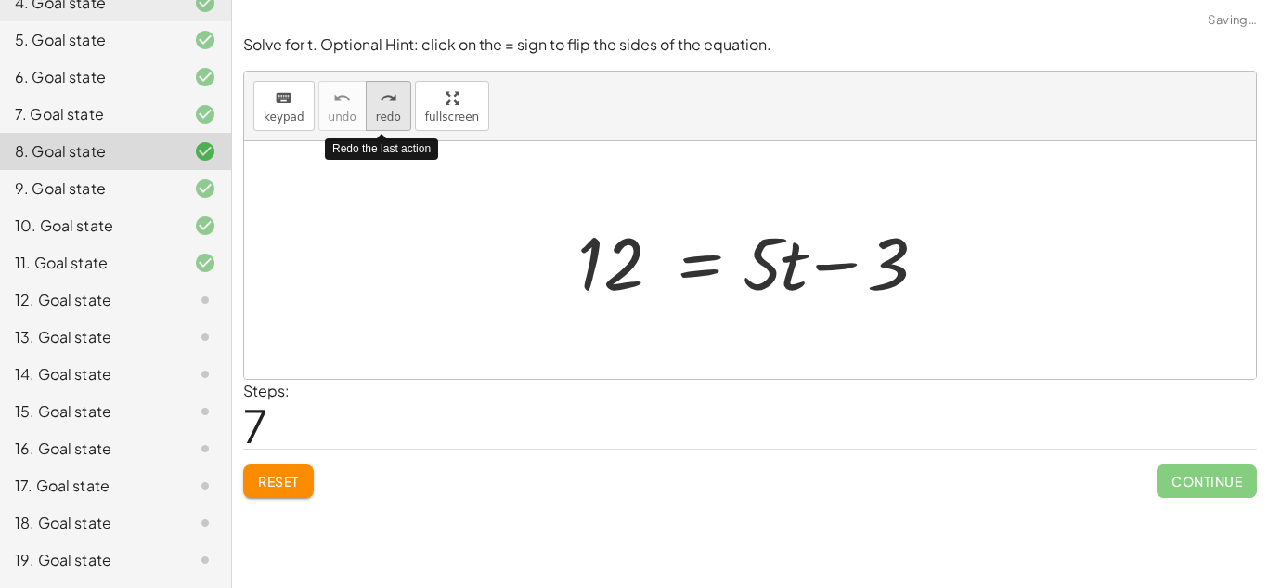
click at [386, 97] on icon "redo" at bounding box center [389, 98] width 18 height 22
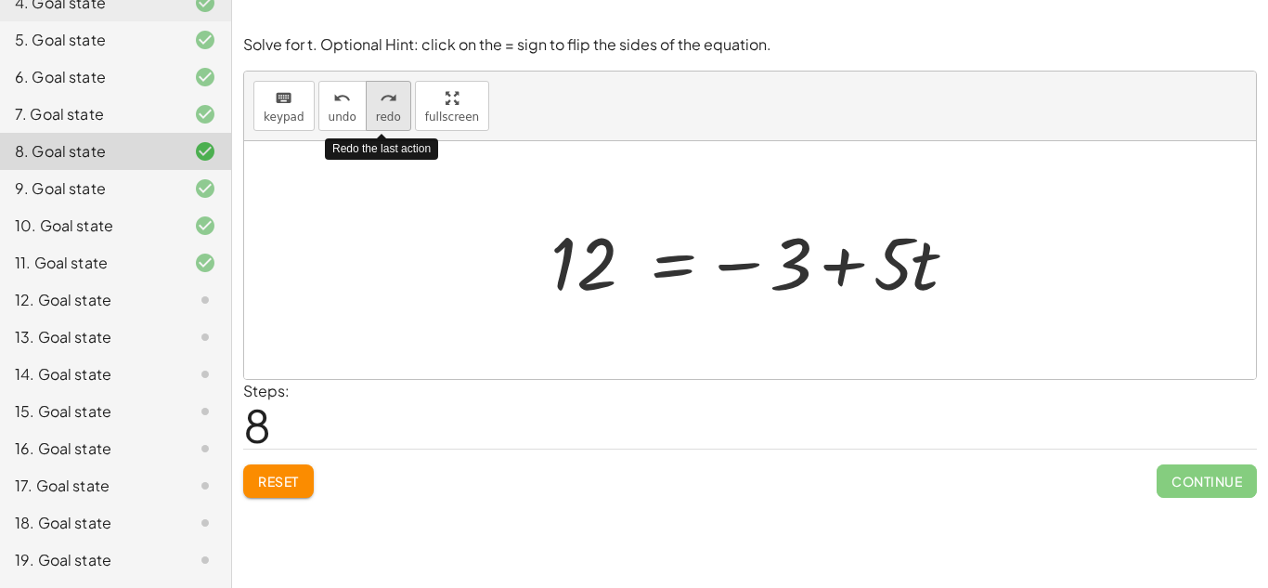
click at [386, 97] on icon "redo" at bounding box center [389, 98] width 18 height 22
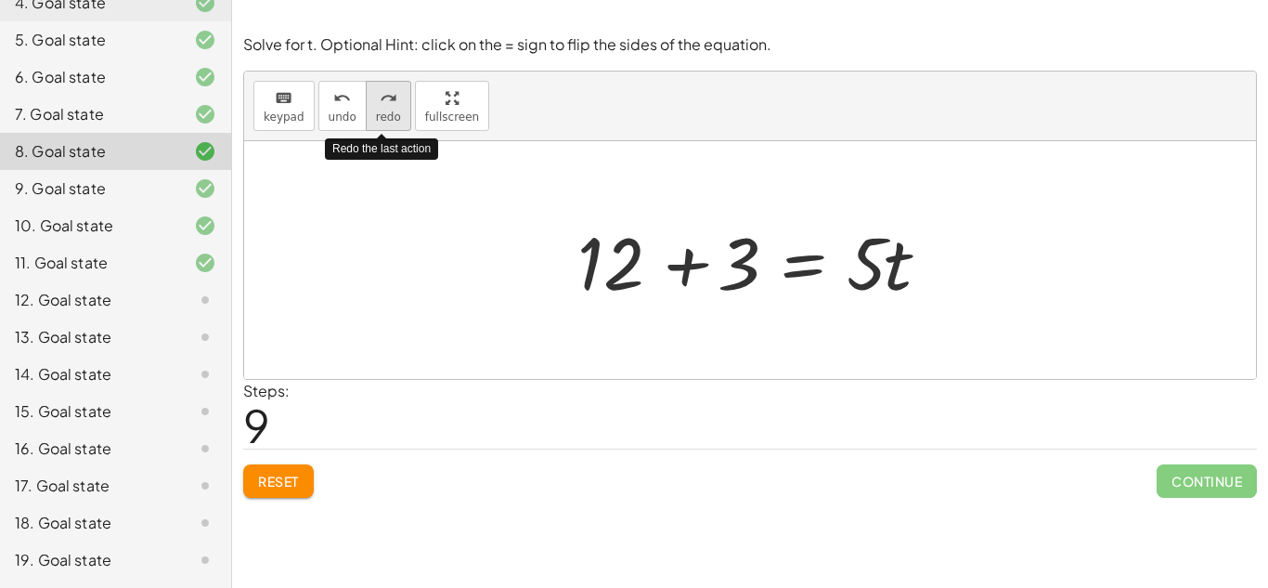
click at [386, 97] on icon "redo" at bounding box center [389, 98] width 18 height 22
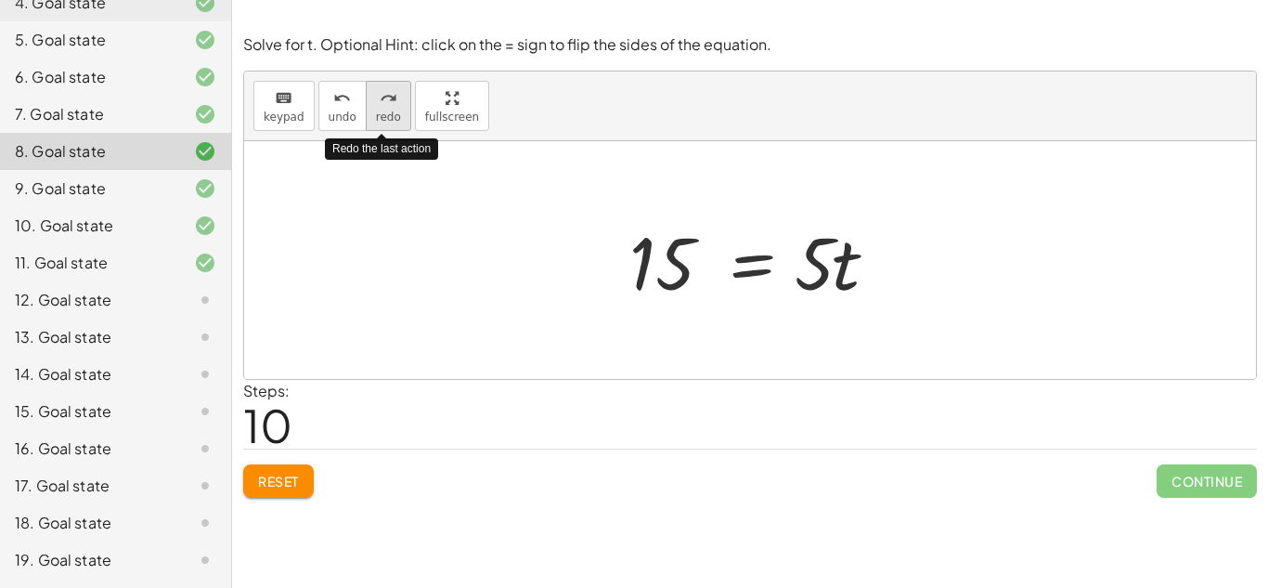
click at [386, 97] on icon "redo" at bounding box center [389, 98] width 18 height 22
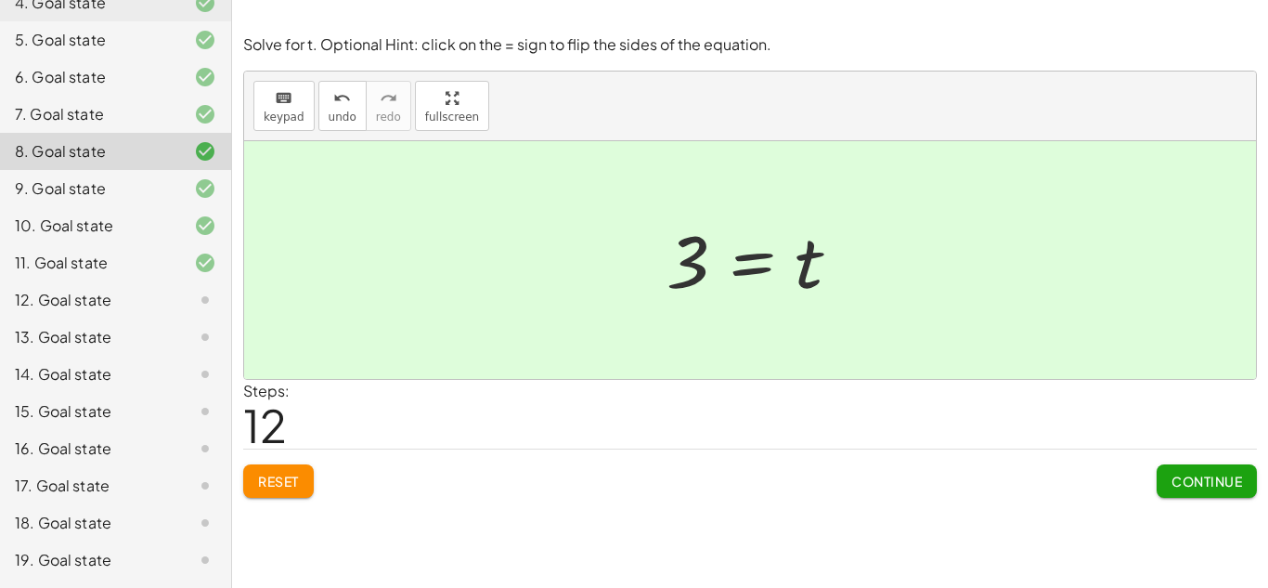
click at [186, 194] on div at bounding box center [190, 188] width 52 height 22
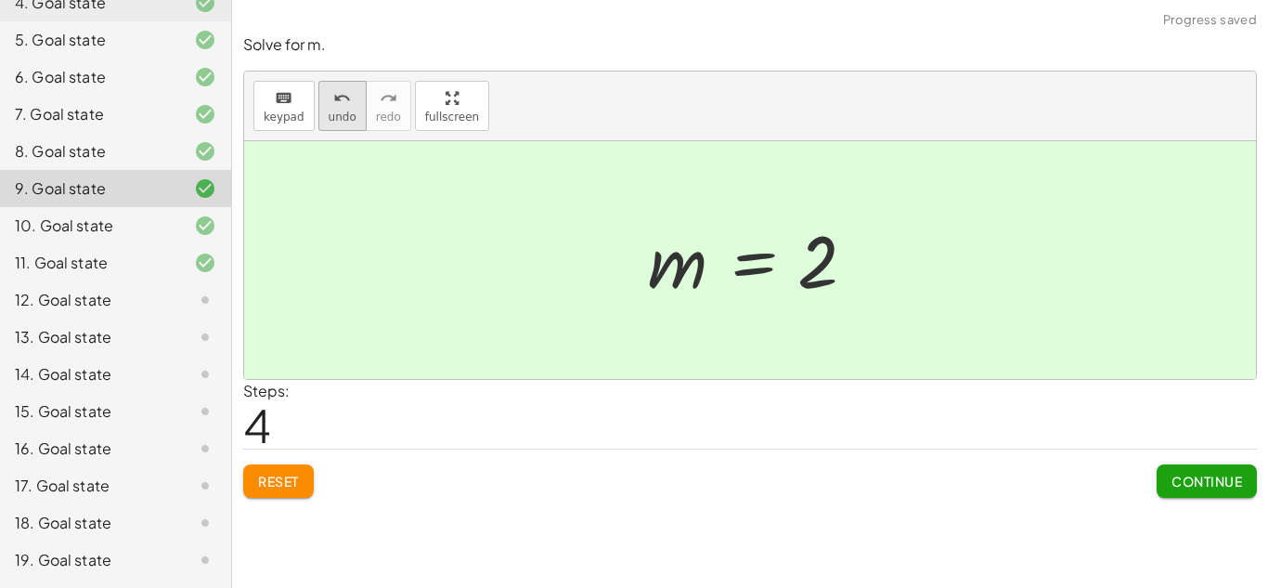
click at [333, 96] on icon "undo" at bounding box center [342, 98] width 18 height 22
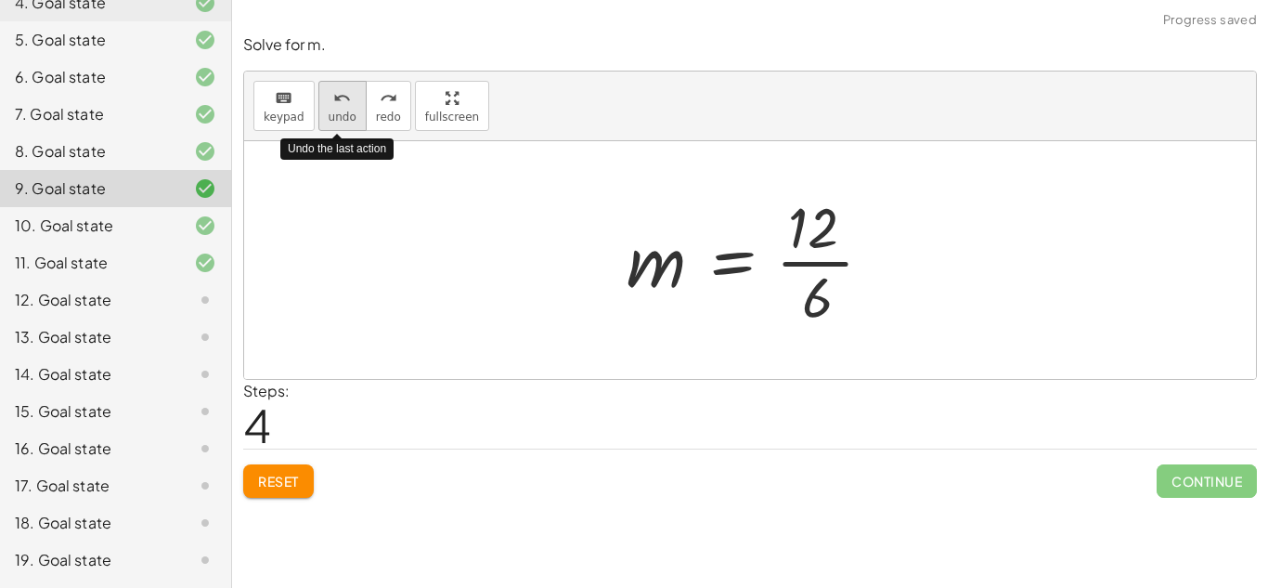
click at [333, 96] on icon "undo" at bounding box center [342, 98] width 18 height 22
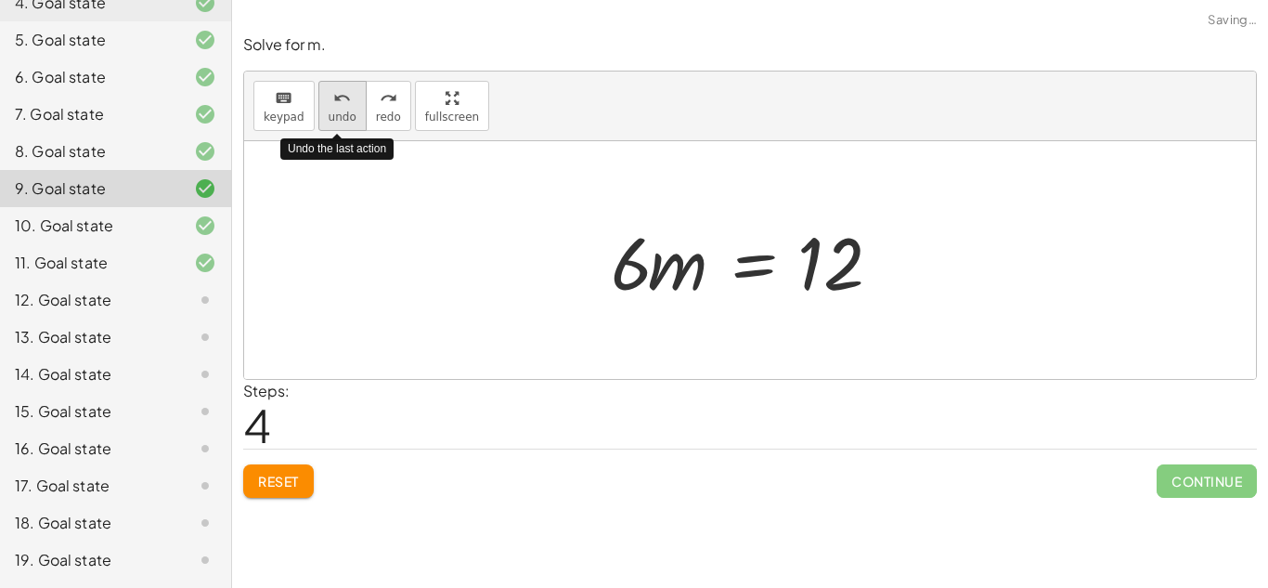
click at [333, 96] on icon "undo" at bounding box center [342, 98] width 18 height 22
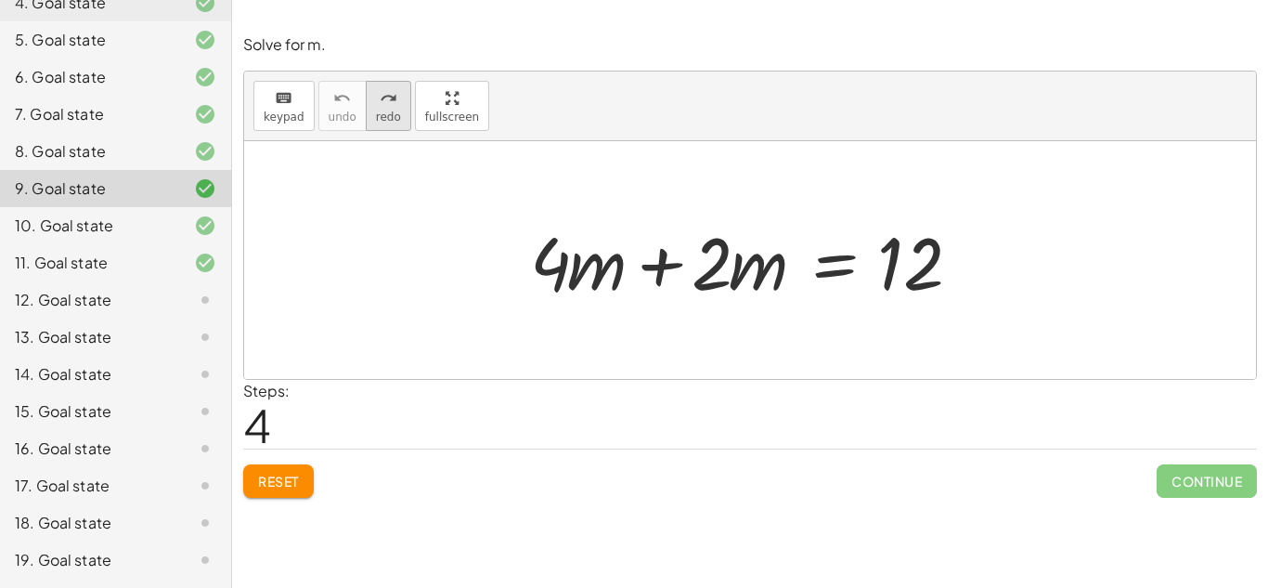
click at [392, 110] on span "redo" at bounding box center [388, 116] width 25 height 13
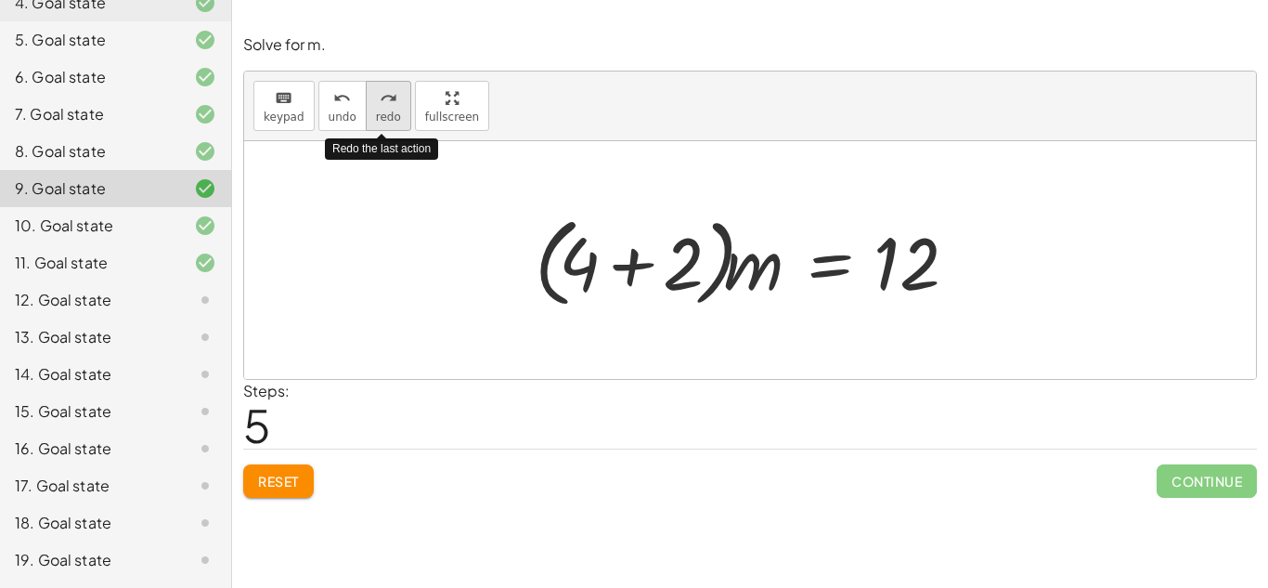
click at [392, 110] on span "redo" at bounding box center [388, 116] width 25 height 13
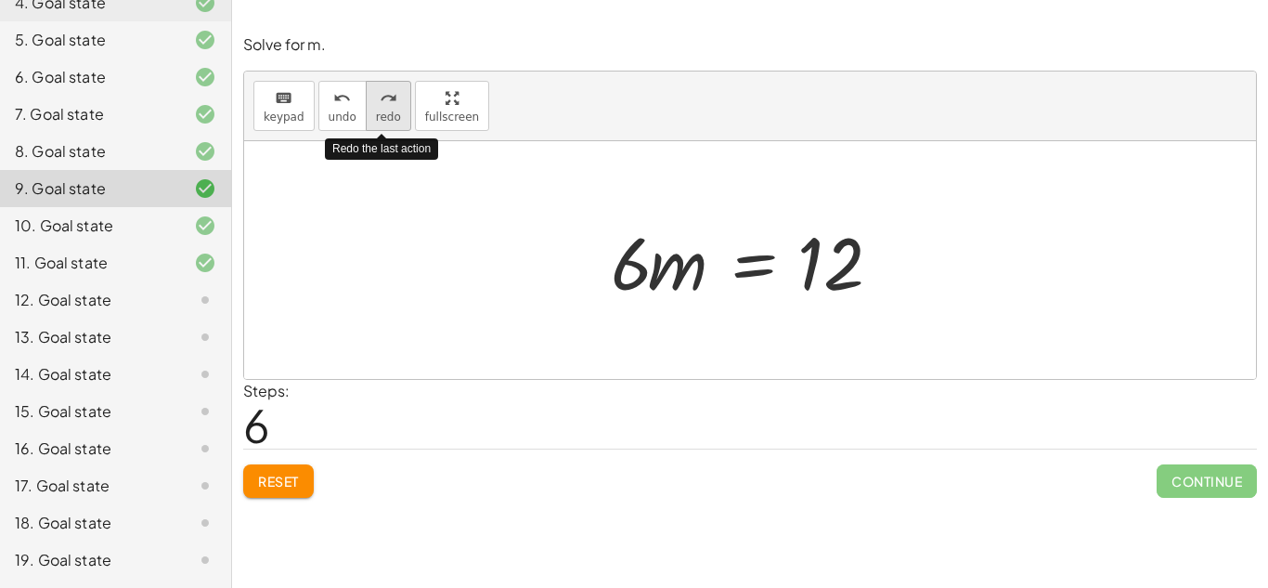
click at [392, 110] on span "redo" at bounding box center [388, 116] width 25 height 13
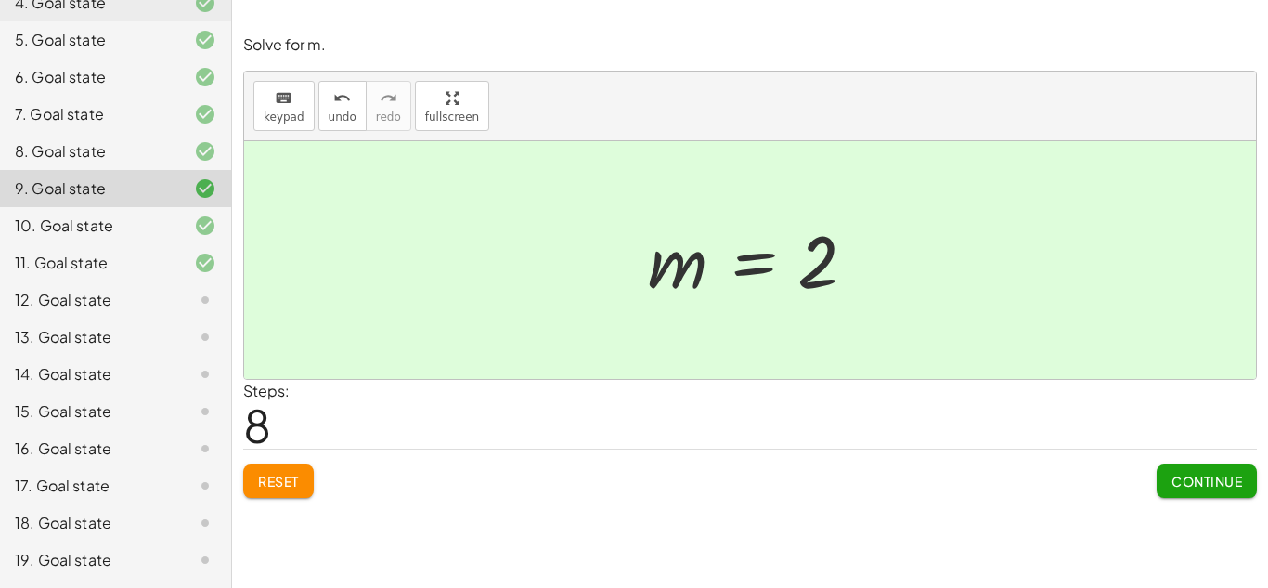
click at [159, 266] on div "11. Goal state" at bounding box center [89, 263] width 149 height 22
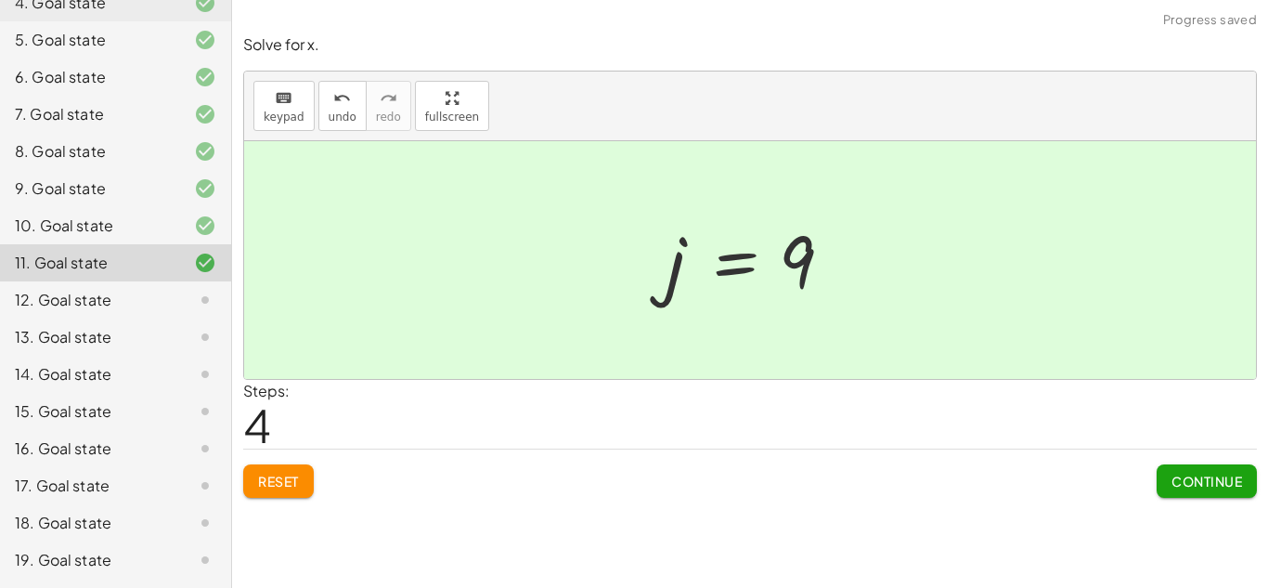
click at [118, 306] on div "12. Goal state" at bounding box center [89, 300] width 149 height 22
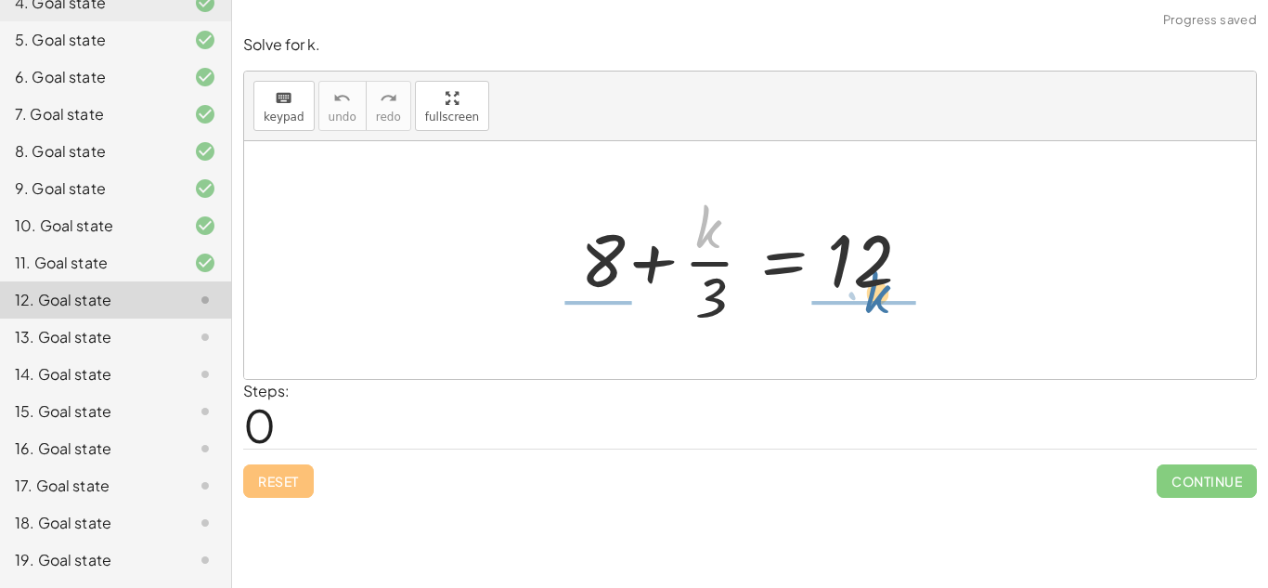
drag, startPoint x: 704, startPoint y: 229, endPoint x: 901, endPoint y: 273, distance: 201.6
click at [901, 273] on div at bounding box center [757, 259] width 372 height 143
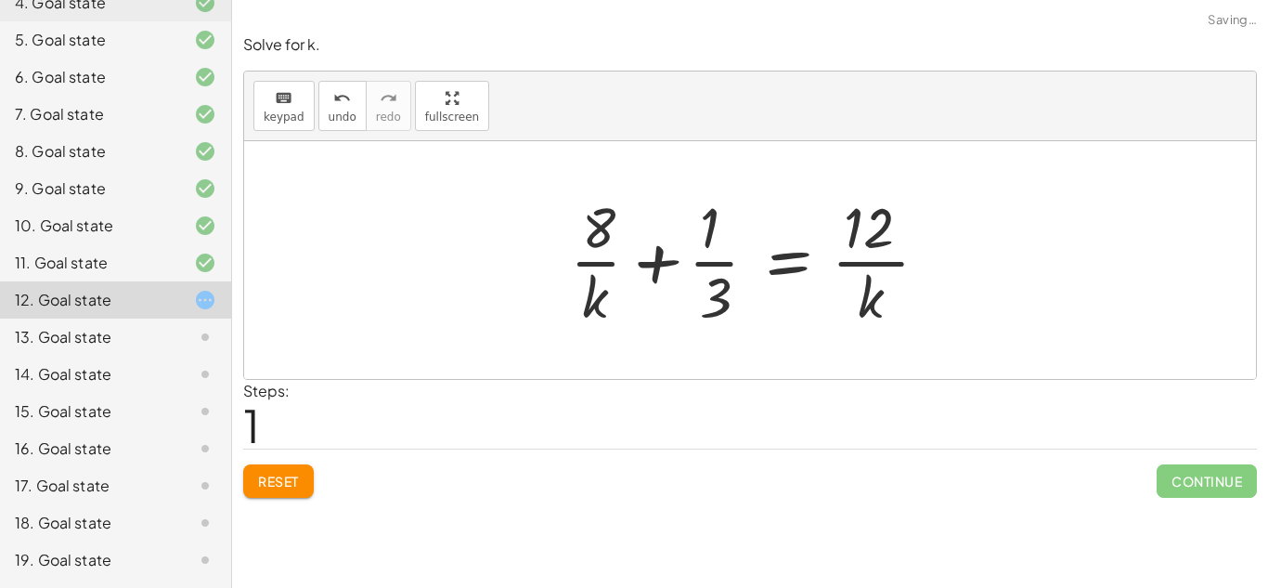
click at [656, 259] on div at bounding box center [757, 259] width 393 height 143
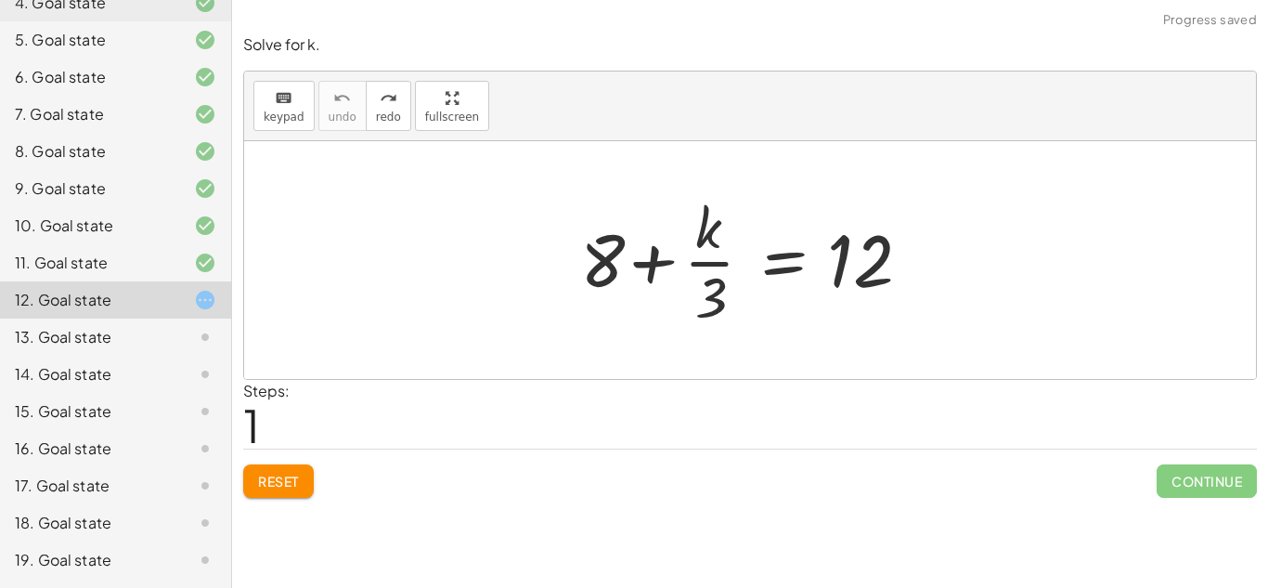
click at [250, 474] on button "Reset" at bounding box center [278, 480] width 71 height 33
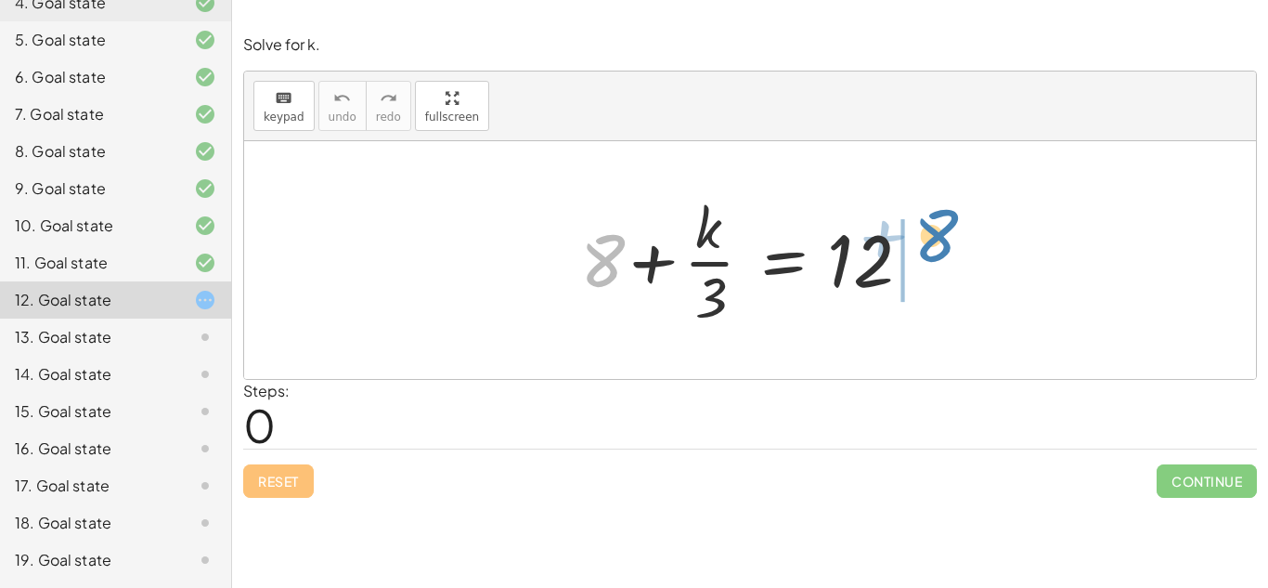
drag, startPoint x: 589, startPoint y: 270, endPoint x: 921, endPoint y: 245, distance: 333.3
click at [921, 245] on div at bounding box center [757, 259] width 372 height 143
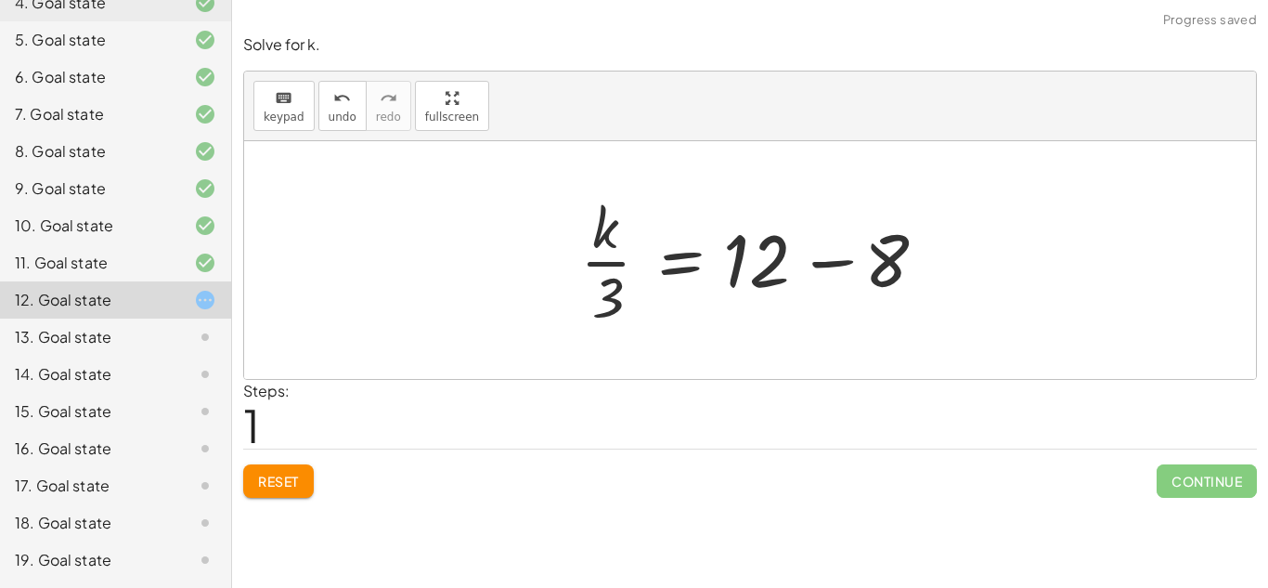
click at [840, 269] on div at bounding box center [757, 259] width 372 height 143
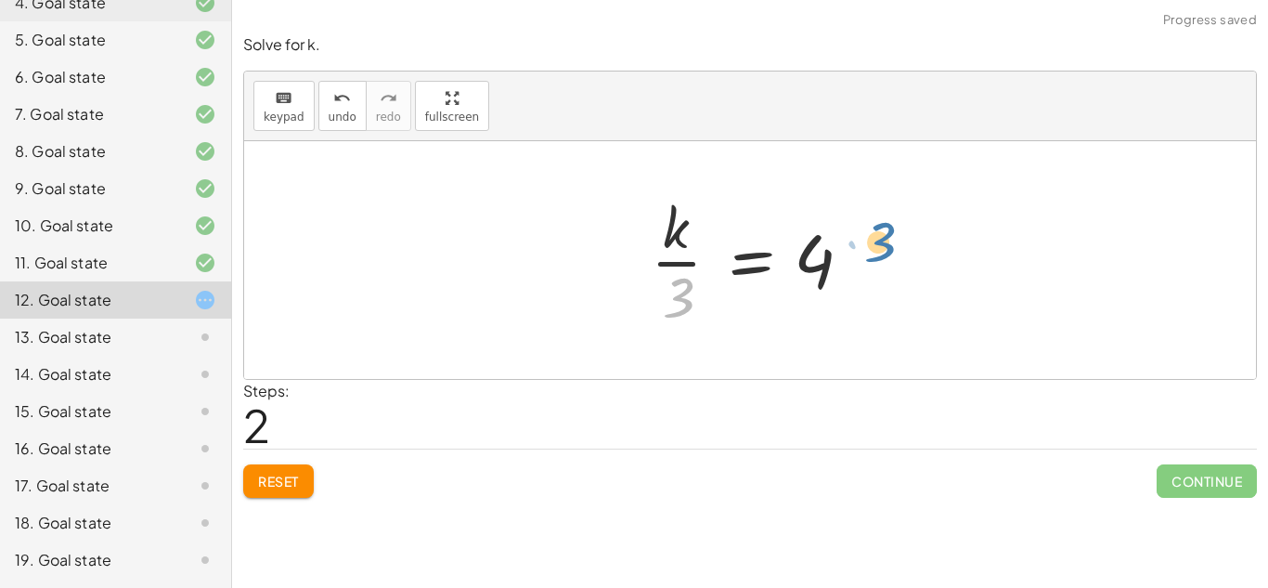
drag, startPoint x: 671, startPoint y: 294, endPoint x: 873, endPoint y: 248, distance: 206.8
drag, startPoint x: 678, startPoint y: 290, endPoint x: 873, endPoint y: 249, distance: 199.2
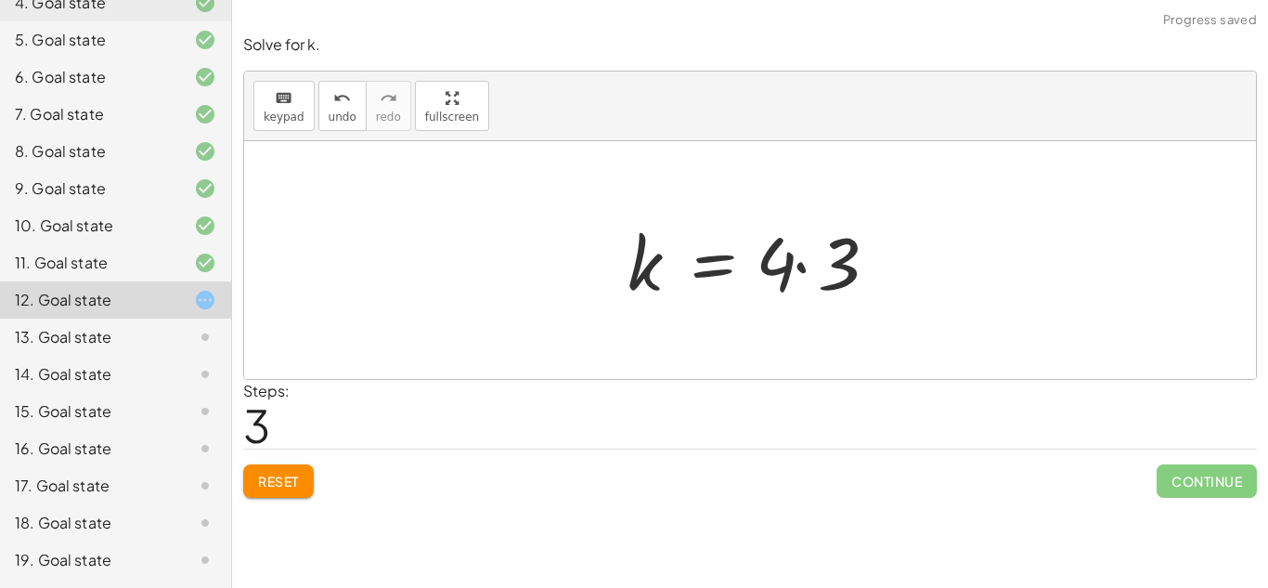
click at [799, 266] on div at bounding box center [757, 261] width 279 height 96
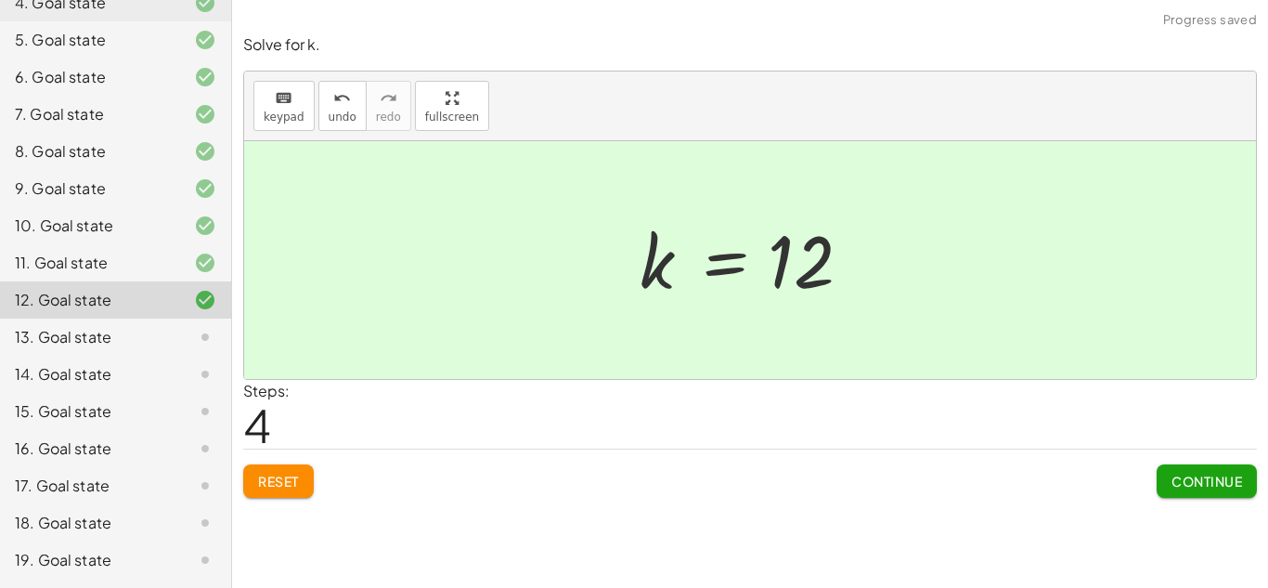
click at [196, 333] on icon at bounding box center [205, 337] width 22 height 22
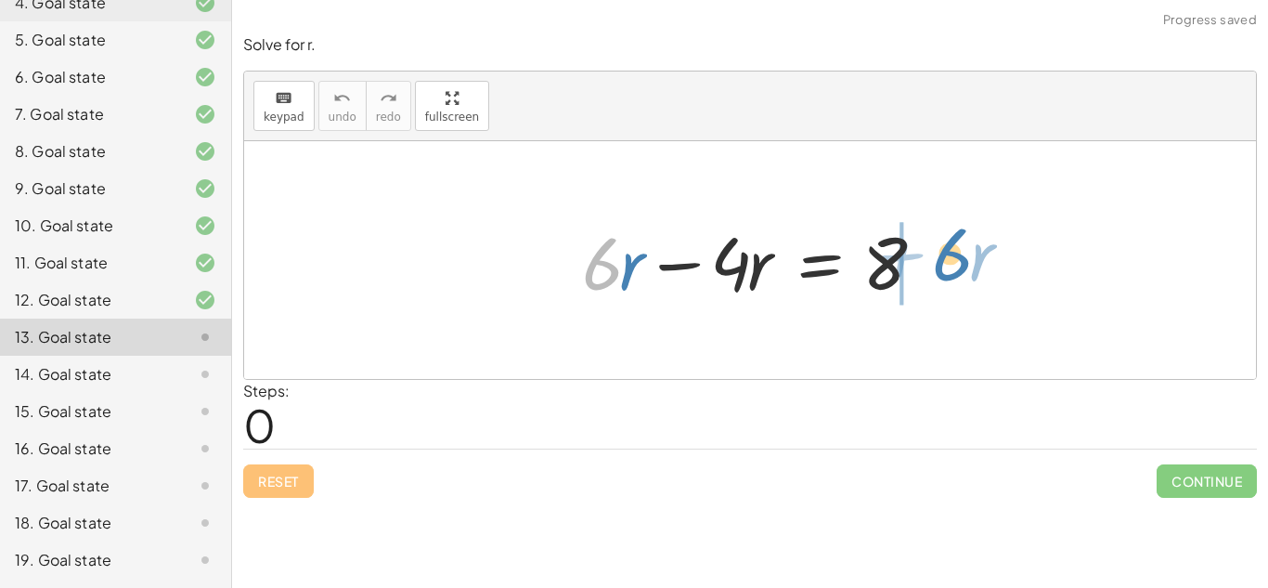
drag, startPoint x: 594, startPoint y: 268, endPoint x: 942, endPoint y: 261, distance: 348.3
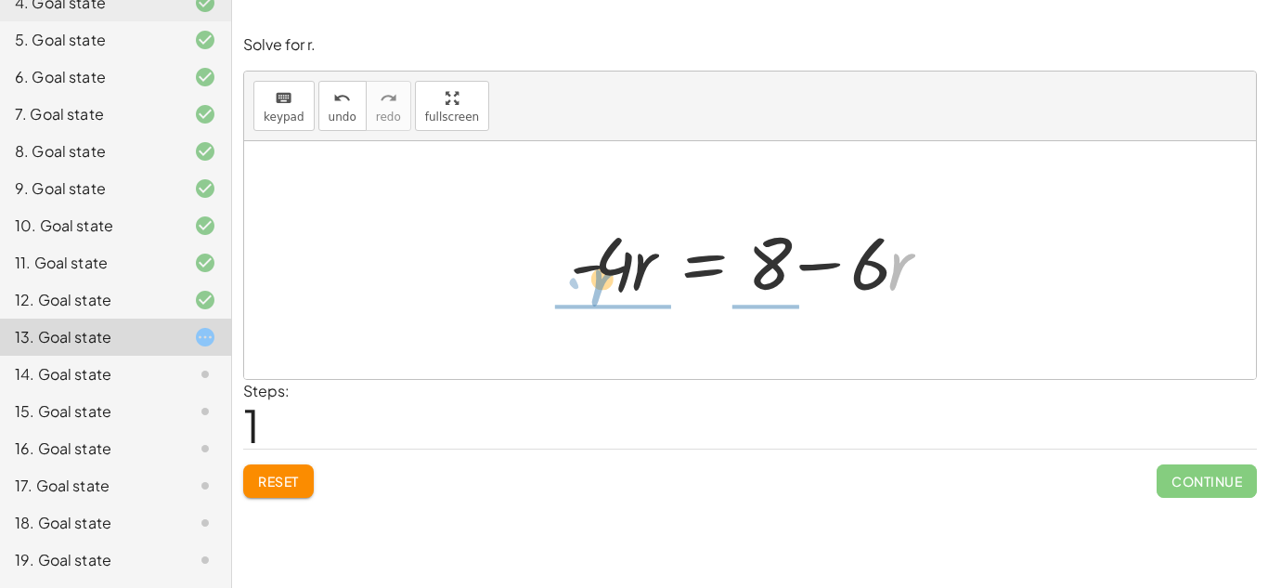
drag, startPoint x: 896, startPoint y: 272, endPoint x: 592, endPoint y: 275, distance: 303.6
click at [592, 275] on div at bounding box center [758, 261] width 394 height 96
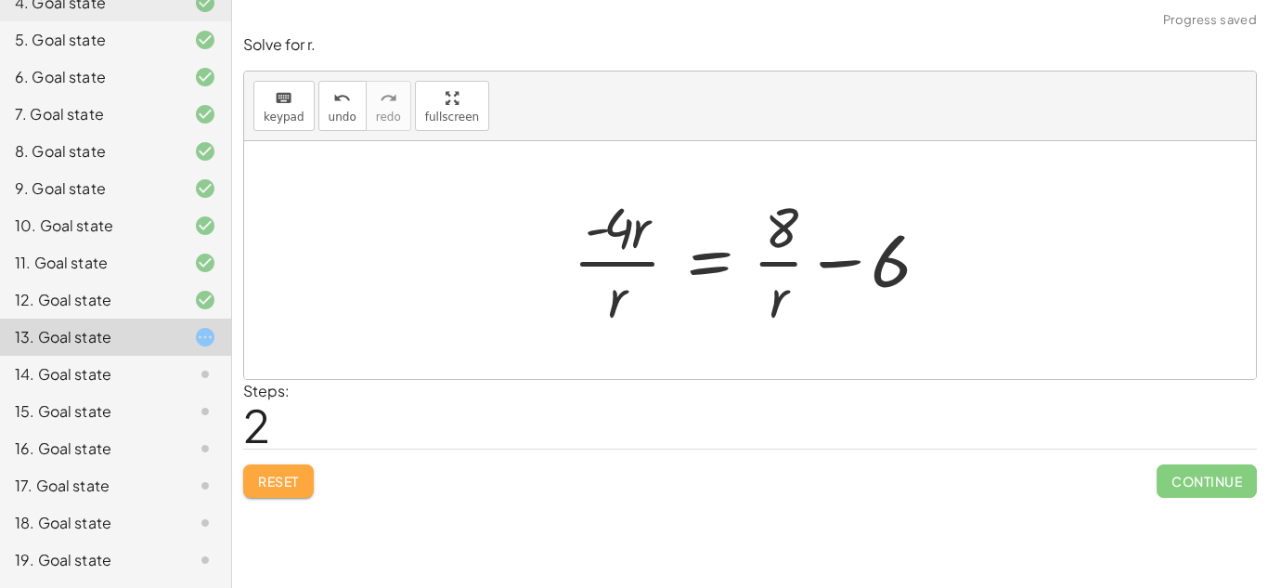
click at [292, 477] on span "Reset" at bounding box center [278, 481] width 41 height 17
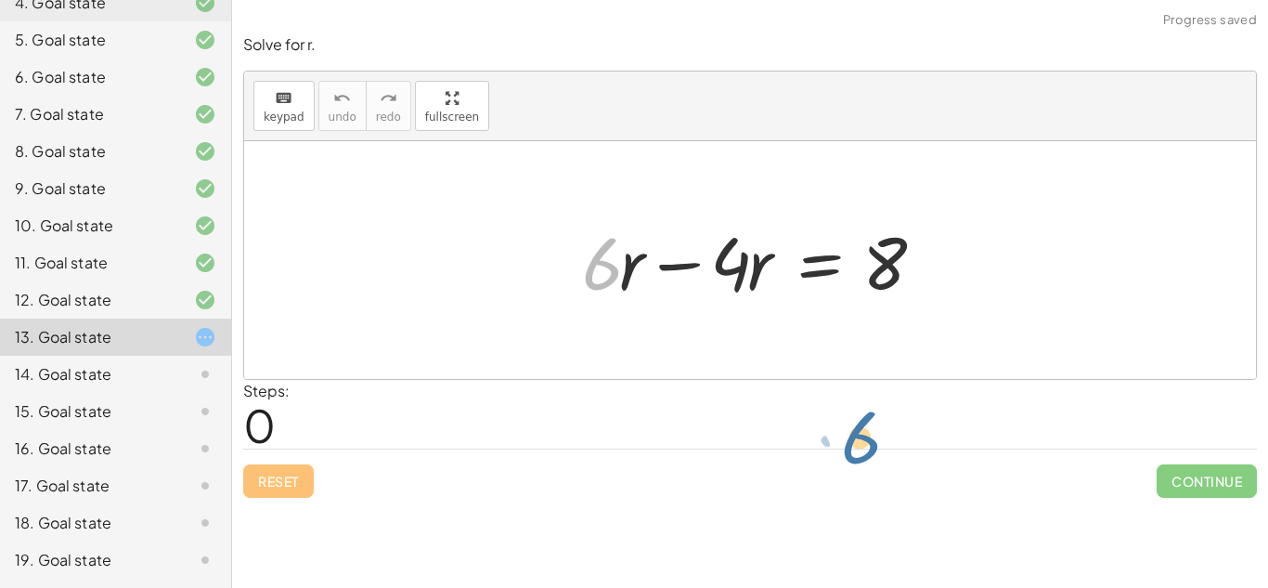
drag, startPoint x: 592, startPoint y: 267, endPoint x: 1010, endPoint y: 119, distance: 443.4
click at [1010, 119] on div "keyboard keypad undo undo redo redo fullscreen · 6 + · 6 · r − · 4 · r = 8 ×" at bounding box center [750, 224] width 1012 height 307
click at [1006, 123] on div "keyboard keypad undo [PERSON_NAME] redo fullscreen" at bounding box center [750, 106] width 1012 height 70
drag, startPoint x: 607, startPoint y: 245, endPoint x: 969, endPoint y: 250, distance: 362.1
click at [969, 250] on div "· 6 + · r + · 6 · r − · 4 · r = 8" at bounding box center [750, 260] width 1012 height 238
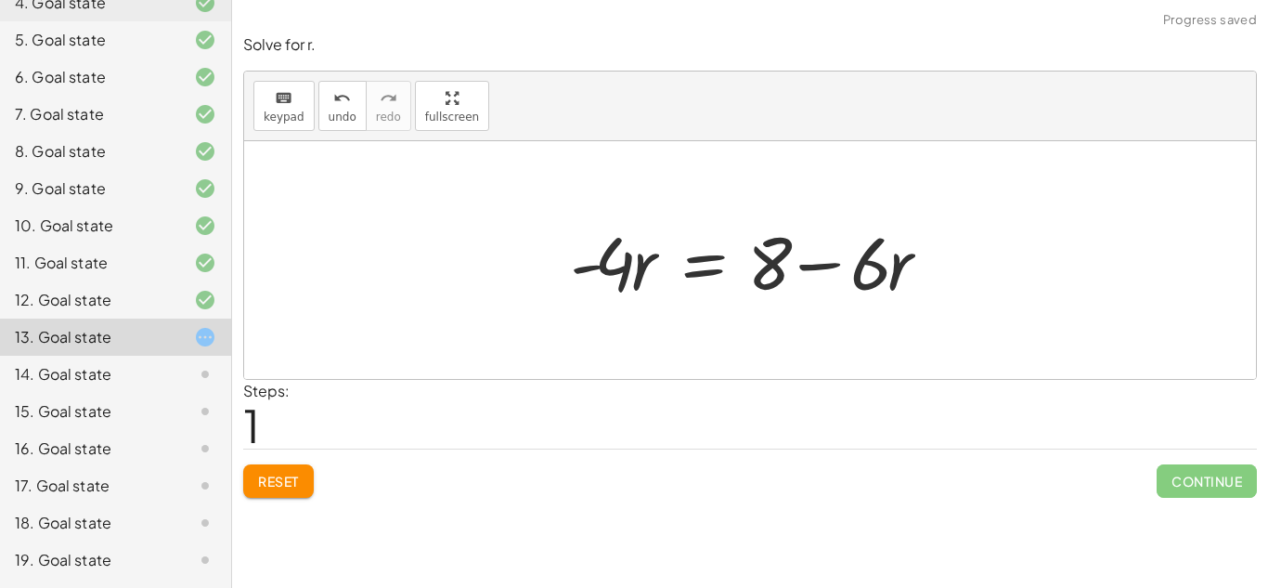
click at [813, 263] on div at bounding box center [758, 261] width 394 height 96
drag, startPoint x: 899, startPoint y: 269, endPoint x: 561, endPoint y: 255, distance: 338.3
click at [561, 255] on div at bounding box center [758, 261] width 394 height 96
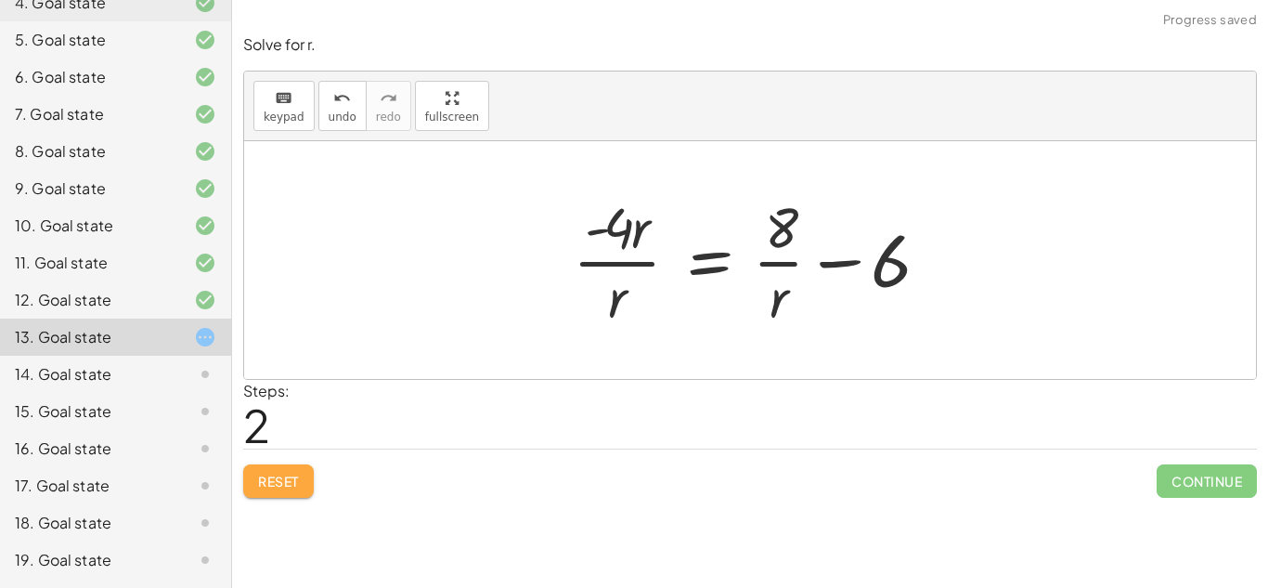
click at [300, 474] on button "Reset" at bounding box center [278, 480] width 71 height 33
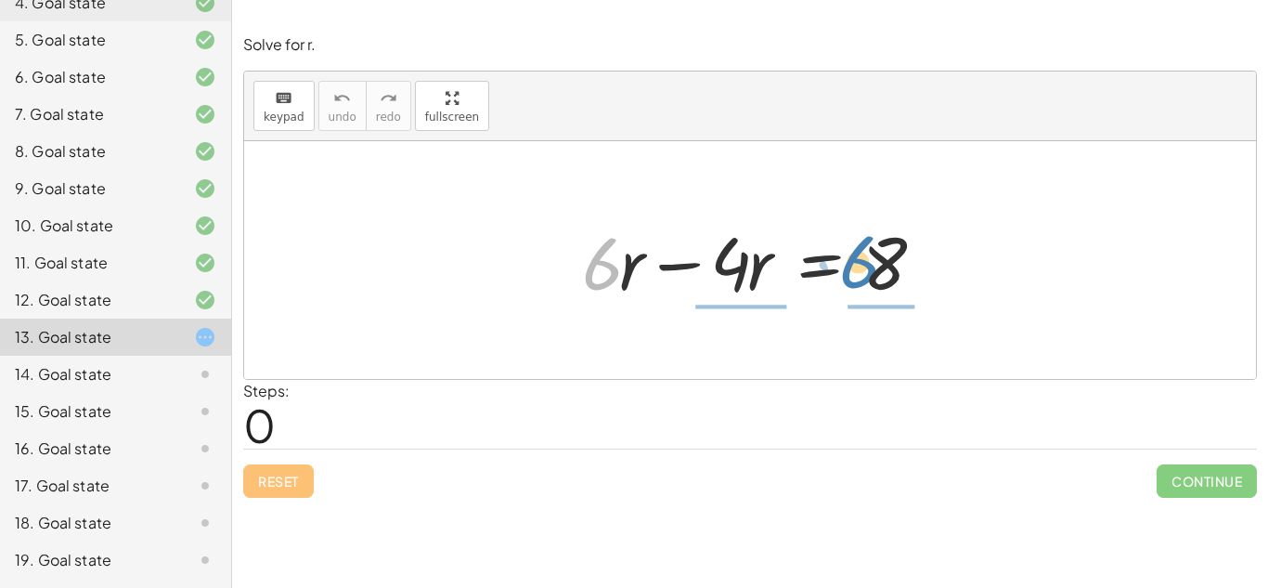
drag, startPoint x: 593, startPoint y: 277, endPoint x: 852, endPoint y: 275, distance: 259.1
click at [852, 275] on div at bounding box center [757, 261] width 369 height 96
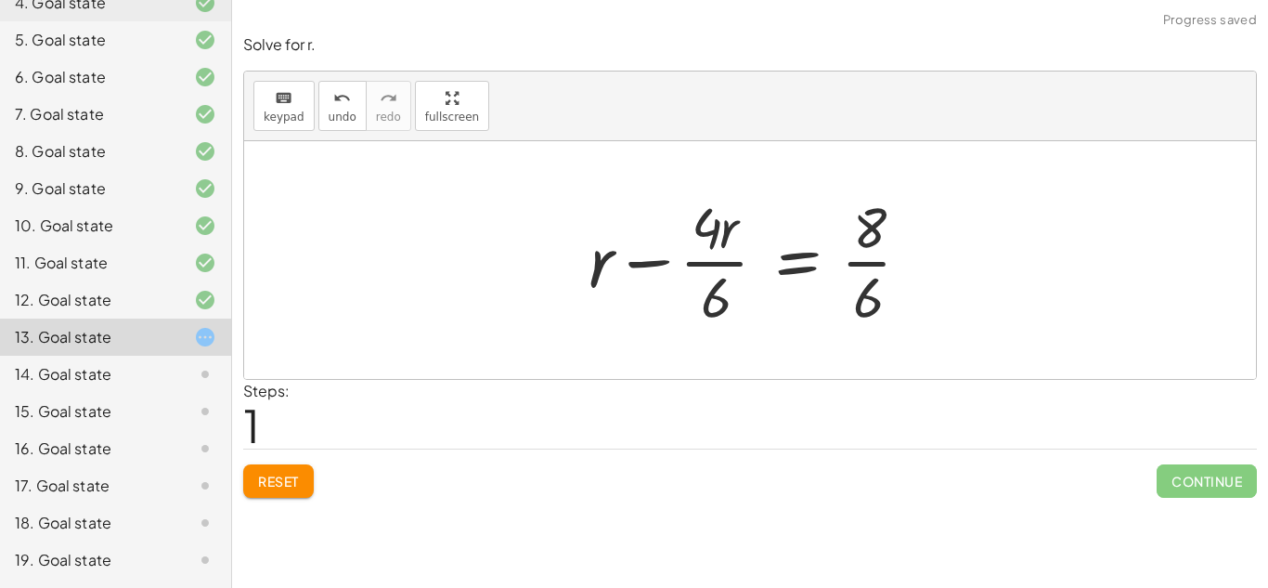
click at [798, 258] on div at bounding box center [757, 259] width 356 height 143
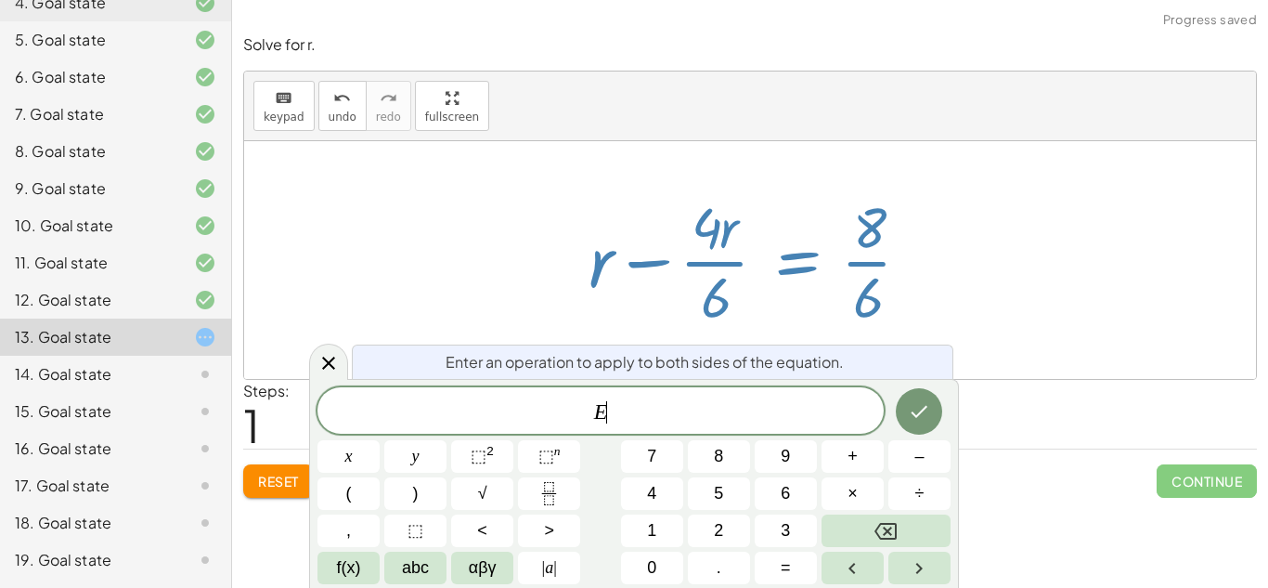
scroll to position [6, 0]
click at [318, 372] on icon at bounding box center [329, 363] width 22 height 22
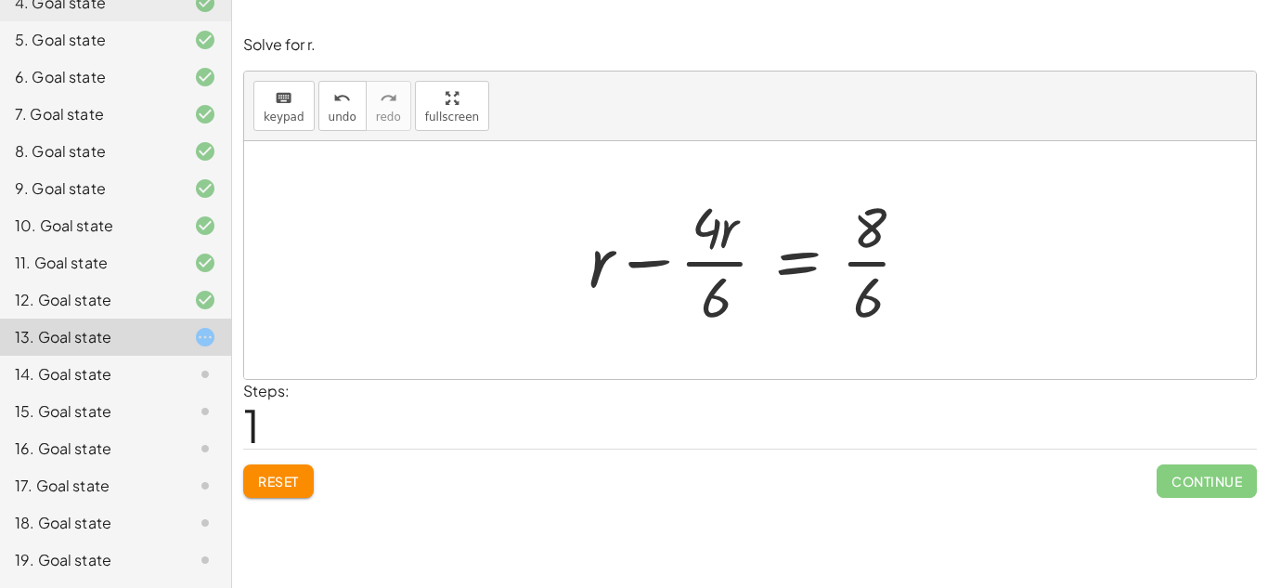
click at [874, 259] on div at bounding box center [757, 259] width 356 height 143
click at [860, 268] on div at bounding box center [757, 259] width 356 height 143
click at [709, 260] on div at bounding box center [757, 259] width 356 height 143
drag, startPoint x: 728, startPoint y: 230, endPoint x: 845, endPoint y: 274, distance: 124.9
click at [845, 274] on div at bounding box center [757, 259] width 356 height 143
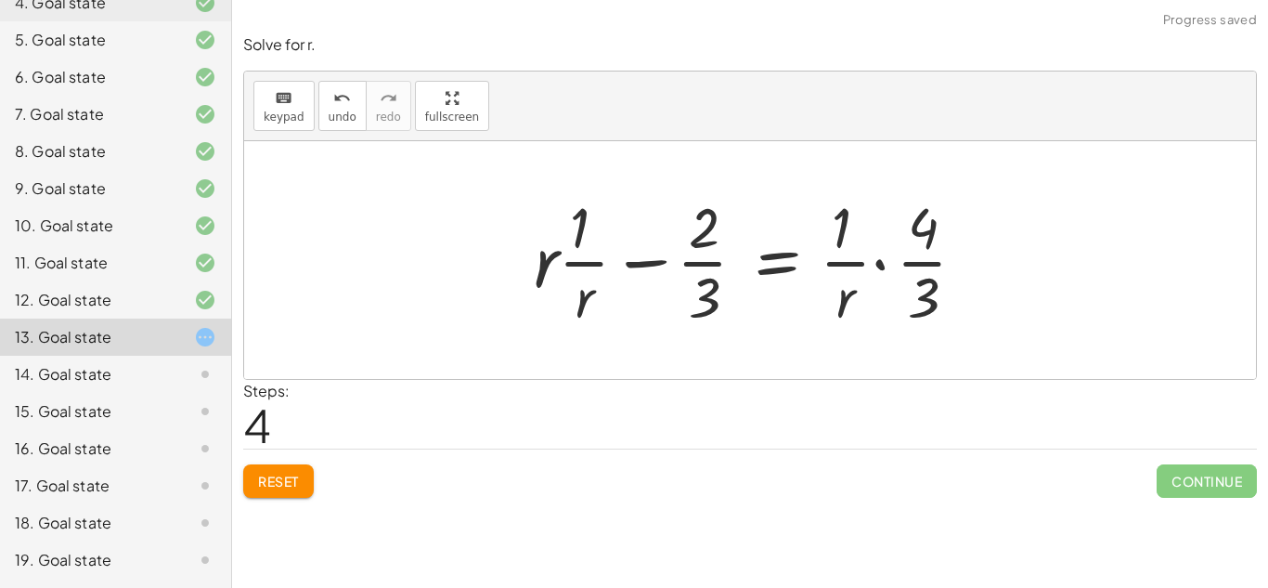
click at [876, 262] on div at bounding box center [757, 259] width 465 height 143
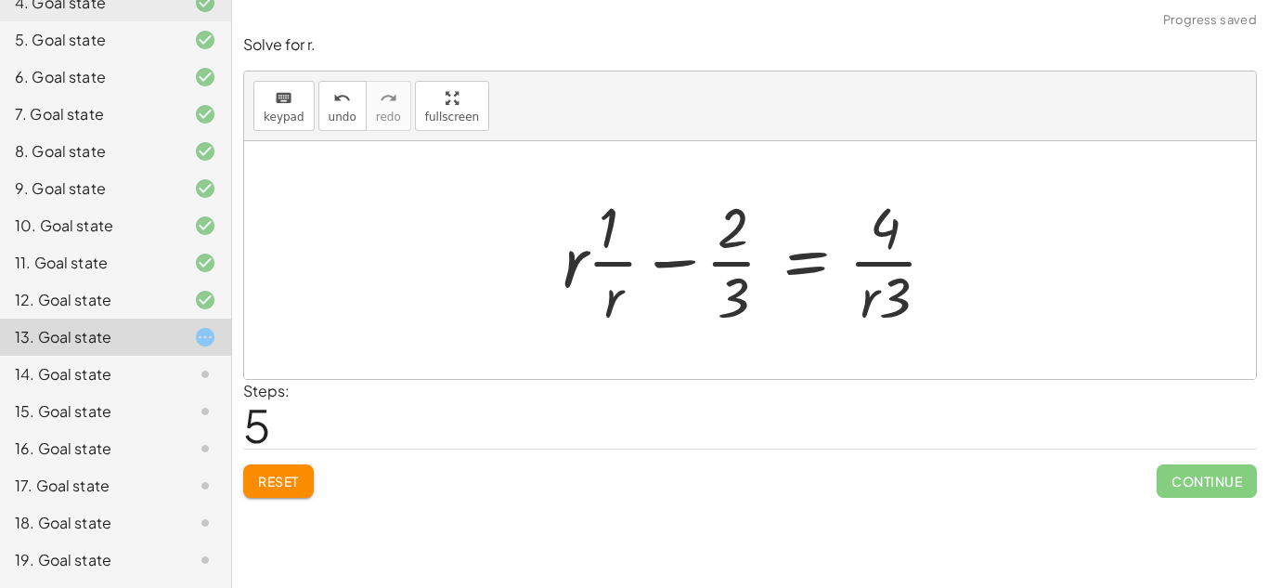
click at [281, 482] on span "Reset" at bounding box center [278, 481] width 41 height 17
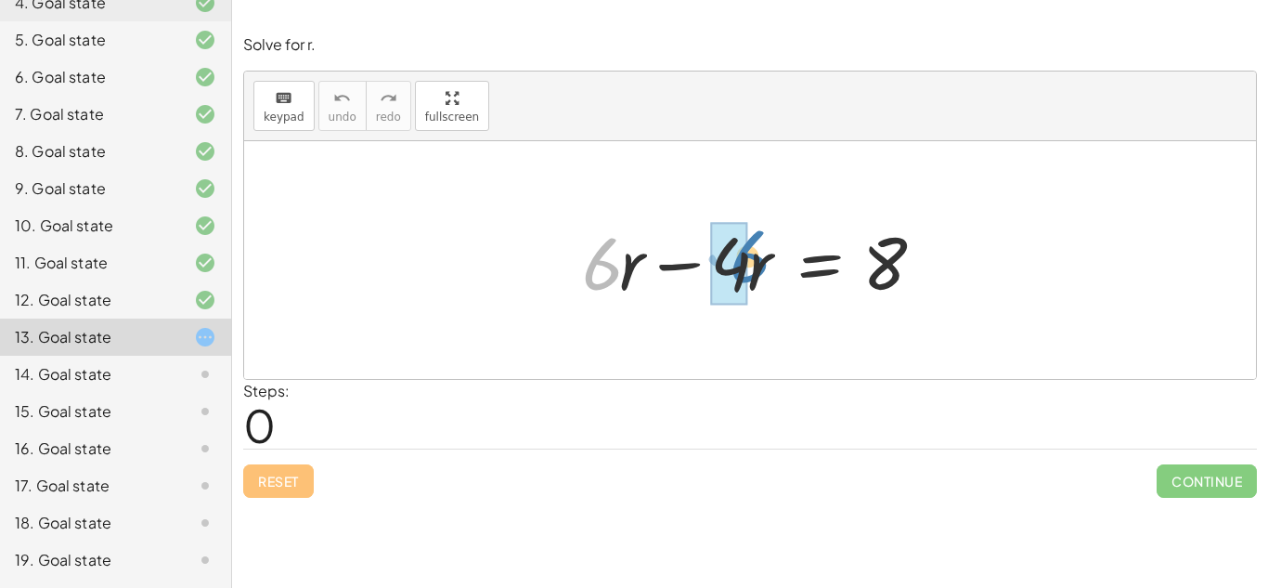
drag, startPoint x: 595, startPoint y: 271, endPoint x: 753, endPoint y: 262, distance: 158.1
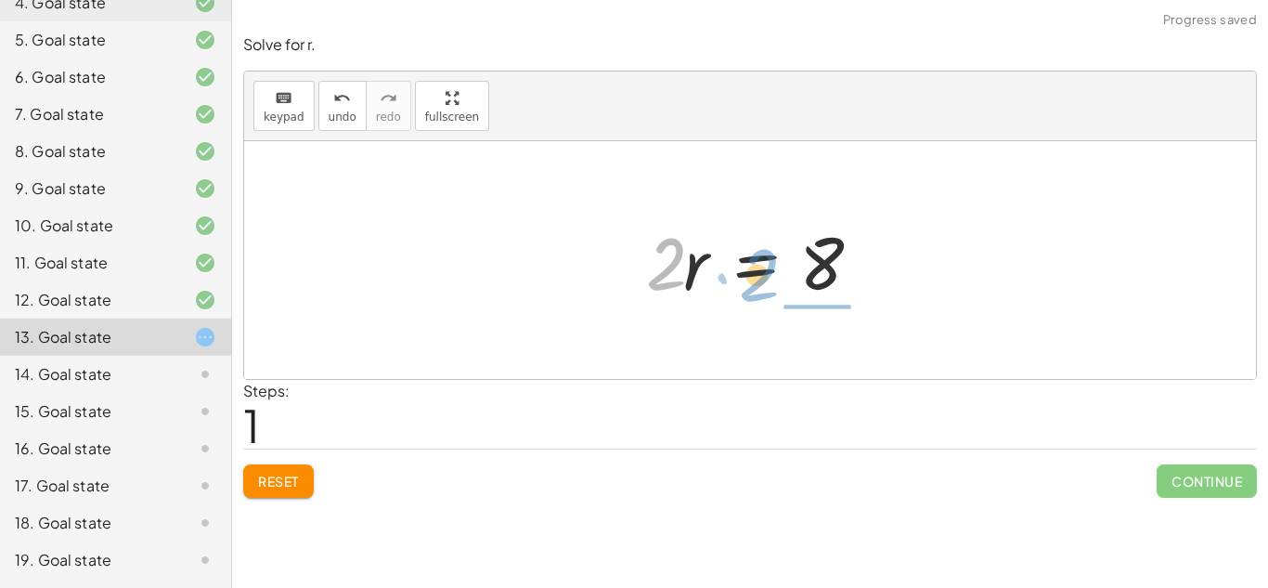
drag, startPoint x: 670, startPoint y: 260, endPoint x: 773, endPoint y: 264, distance: 103.1
click at [773, 264] on div at bounding box center [757, 261] width 241 height 96
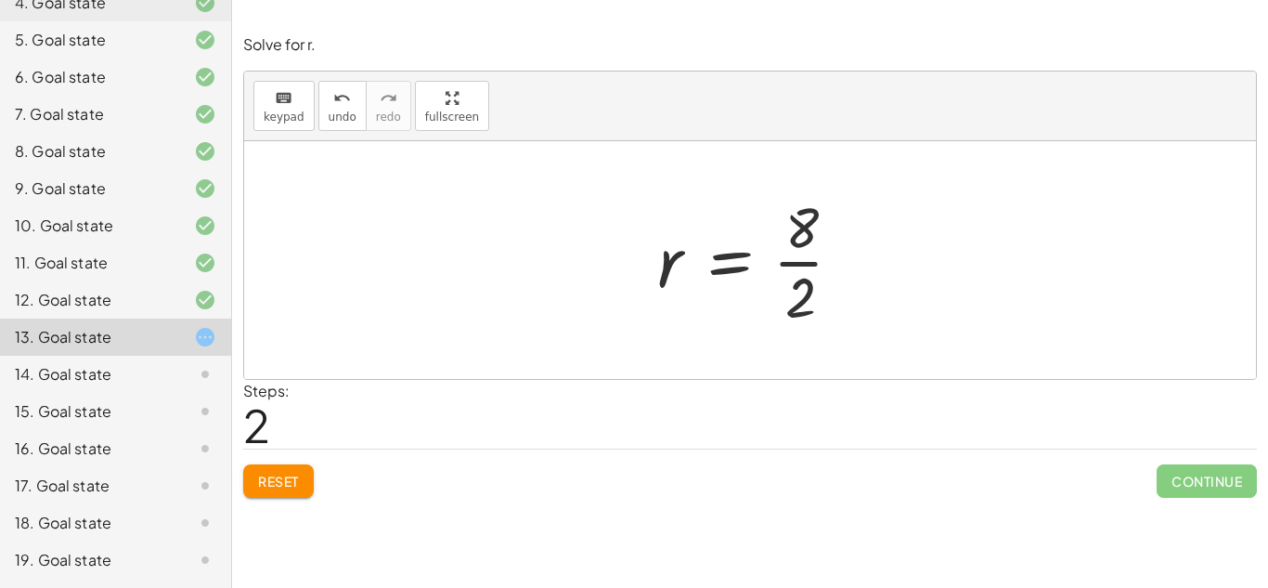
click at [796, 259] on div at bounding box center [757, 259] width 219 height 143
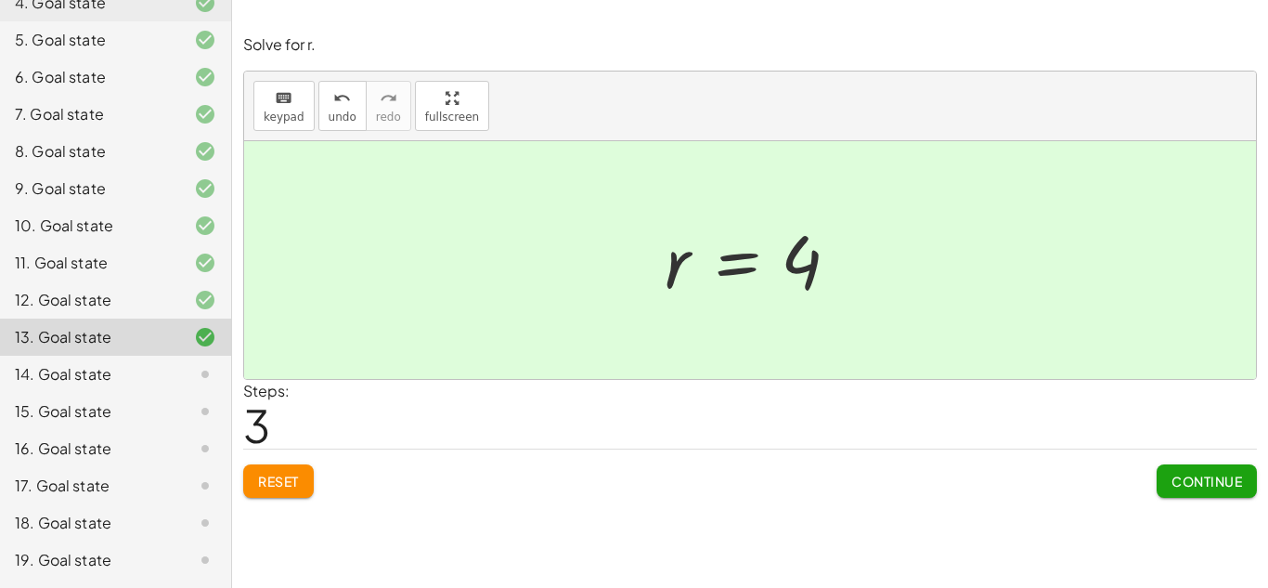
click at [196, 430] on div "14. Goal state" at bounding box center [115, 448] width 231 height 37
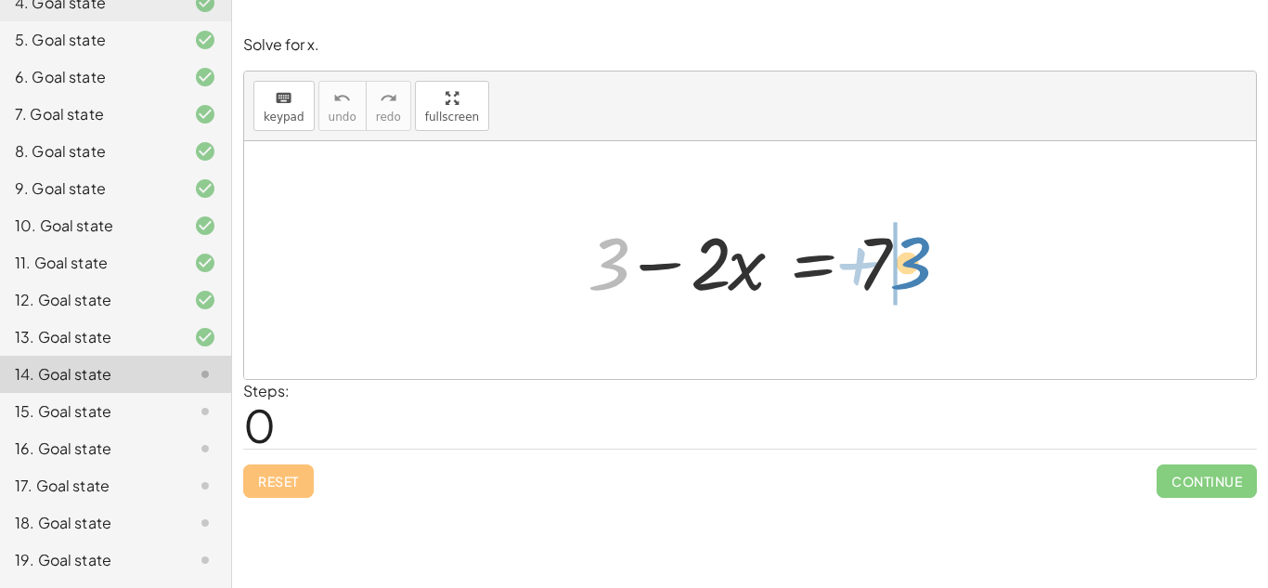
drag, startPoint x: 613, startPoint y: 259, endPoint x: 918, endPoint y: 256, distance: 305.5
click at [918, 256] on div at bounding box center [756, 261] width 357 height 96
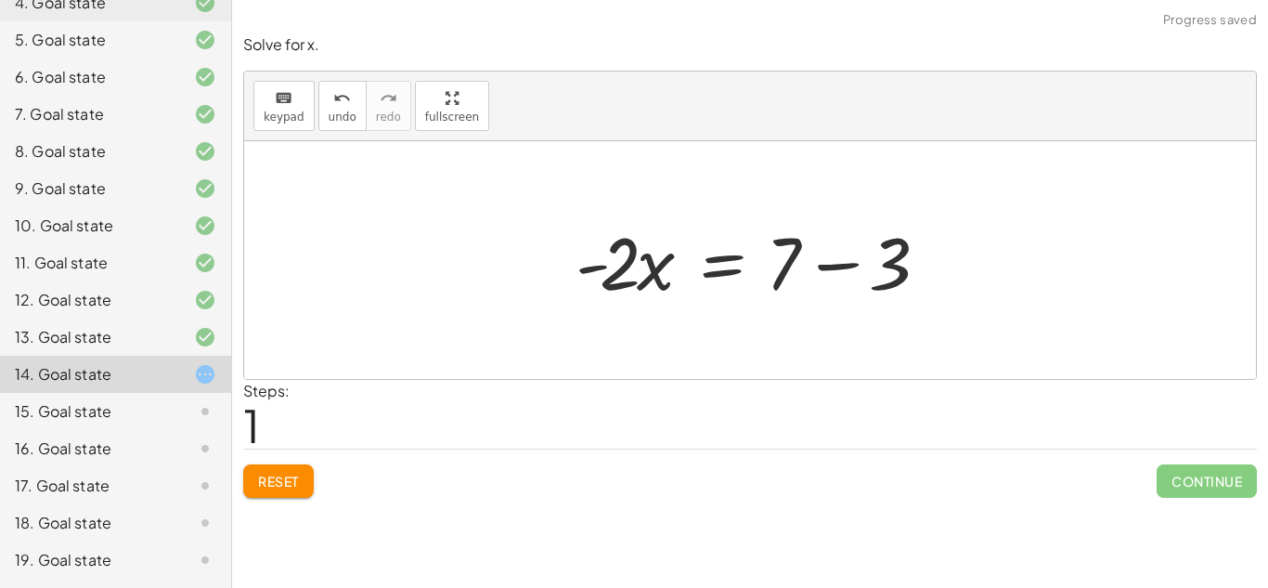
click at [842, 263] on div at bounding box center [757, 261] width 382 height 96
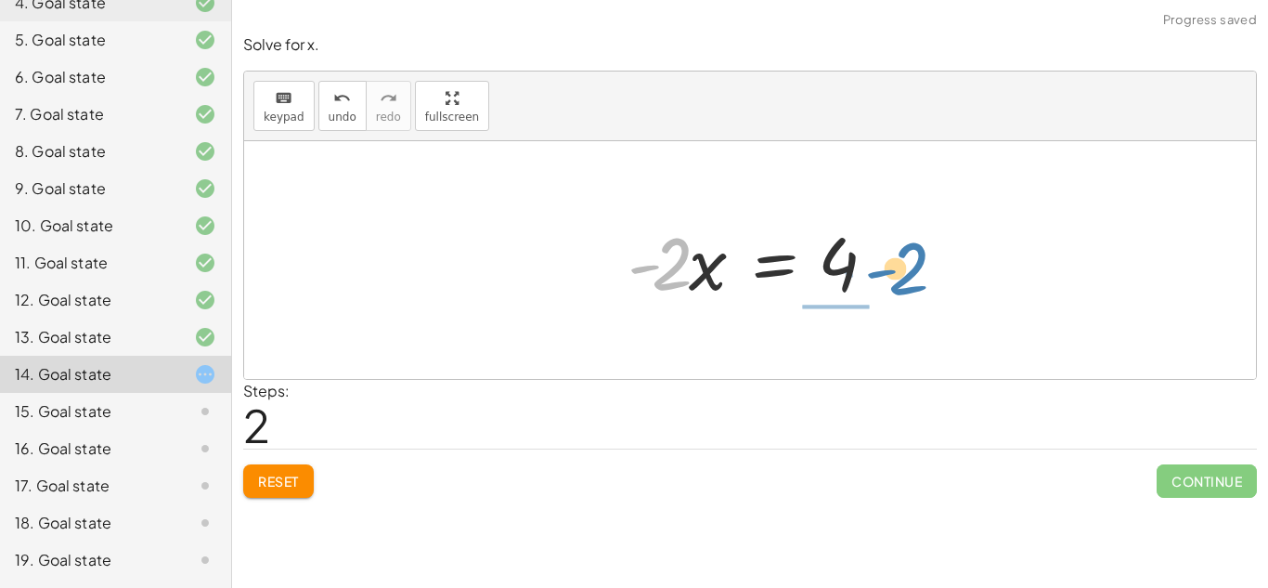
drag, startPoint x: 656, startPoint y: 267, endPoint x: 892, endPoint y: 270, distance: 235.9
click at [892, 270] on div at bounding box center [757, 261] width 279 height 96
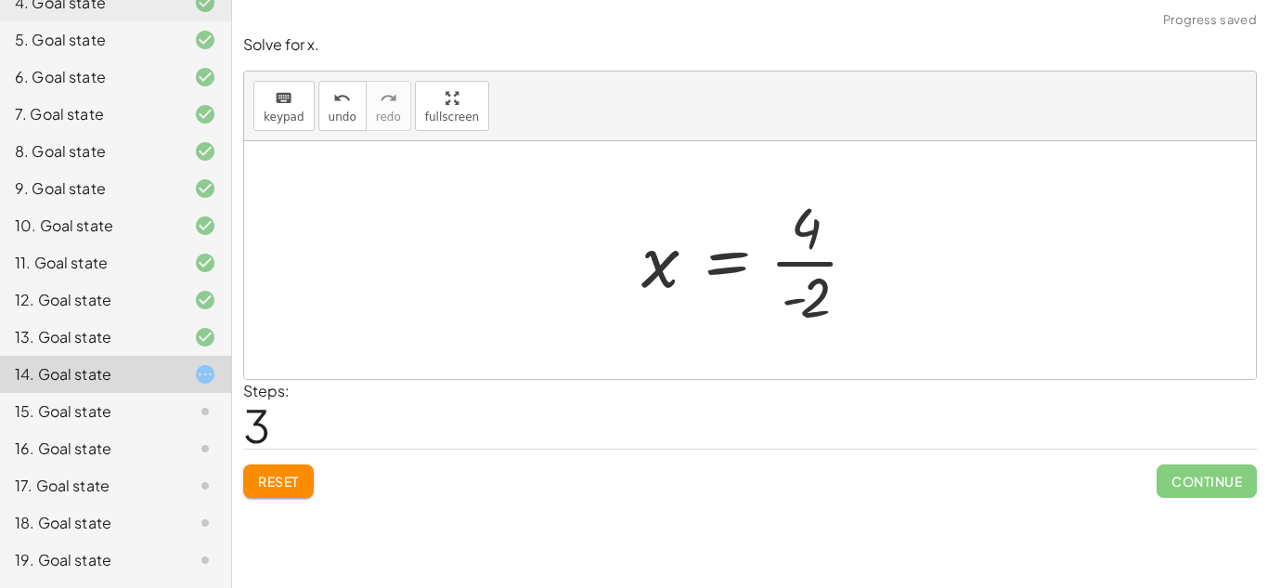
click at [799, 260] on div at bounding box center [757, 259] width 250 height 143
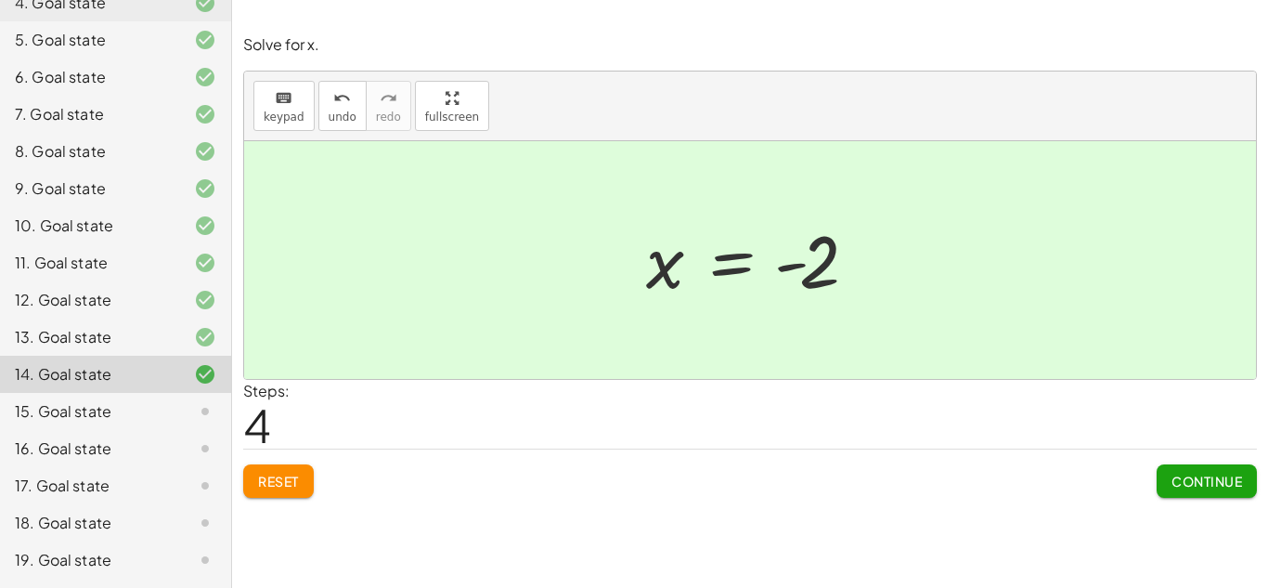
click at [45, 413] on div "15. Goal state" at bounding box center [89, 411] width 149 height 22
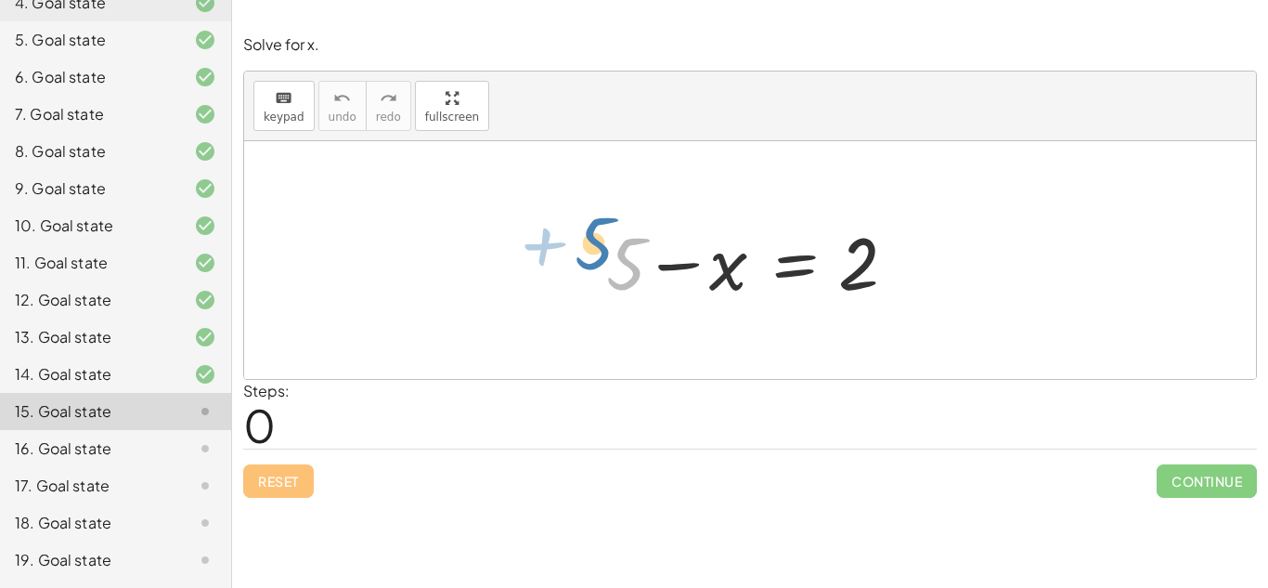
drag, startPoint x: 620, startPoint y: 253, endPoint x: 602, endPoint y: 246, distance: 20.0
click at [602, 246] on div at bounding box center [757, 261] width 320 height 96
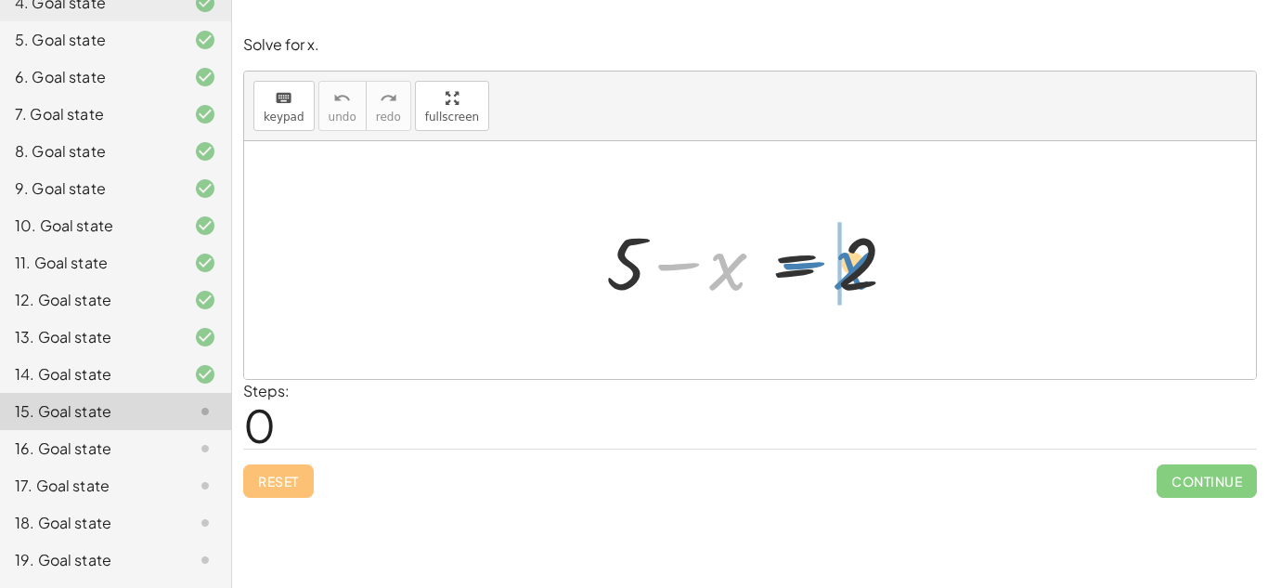
drag, startPoint x: 656, startPoint y: 261, endPoint x: 627, endPoint y: 280, distance: 34.8
click at [627, 280] on div at bounding box center [757, 261] width 320 height 96
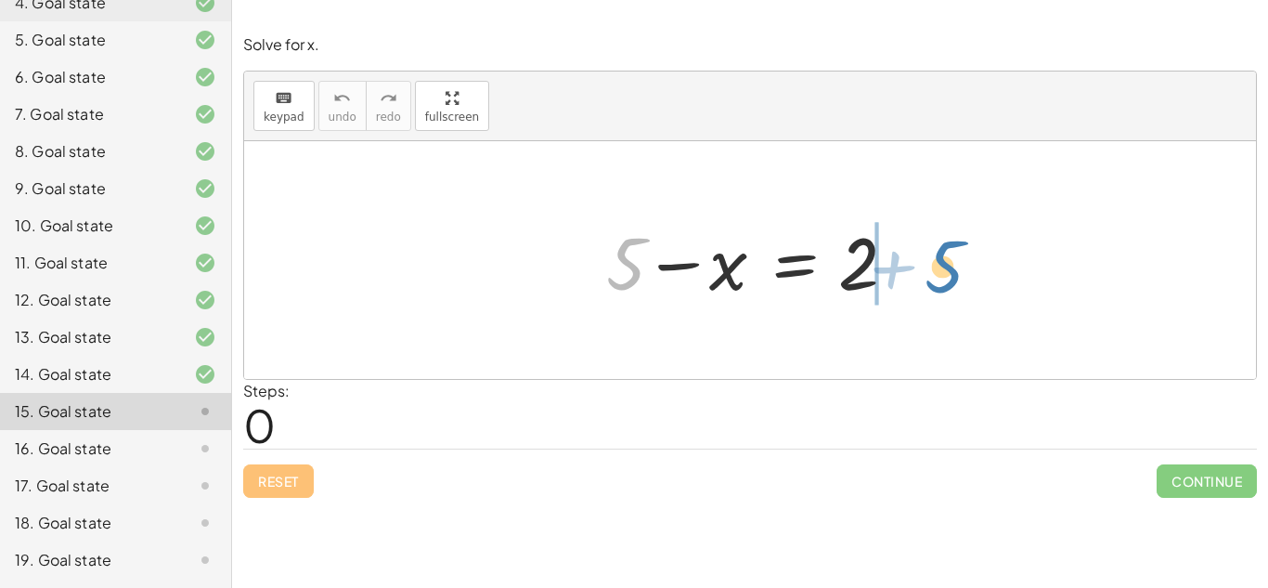
drag, startPoint x: 623, startPoint y: 276, endPoint x: 940, endPoint y: 279, distance: 316.6
click at [940, 279] on div "+ 5 + 5 − x = 2" at bounding box center [750, 260] width 1012 height 238
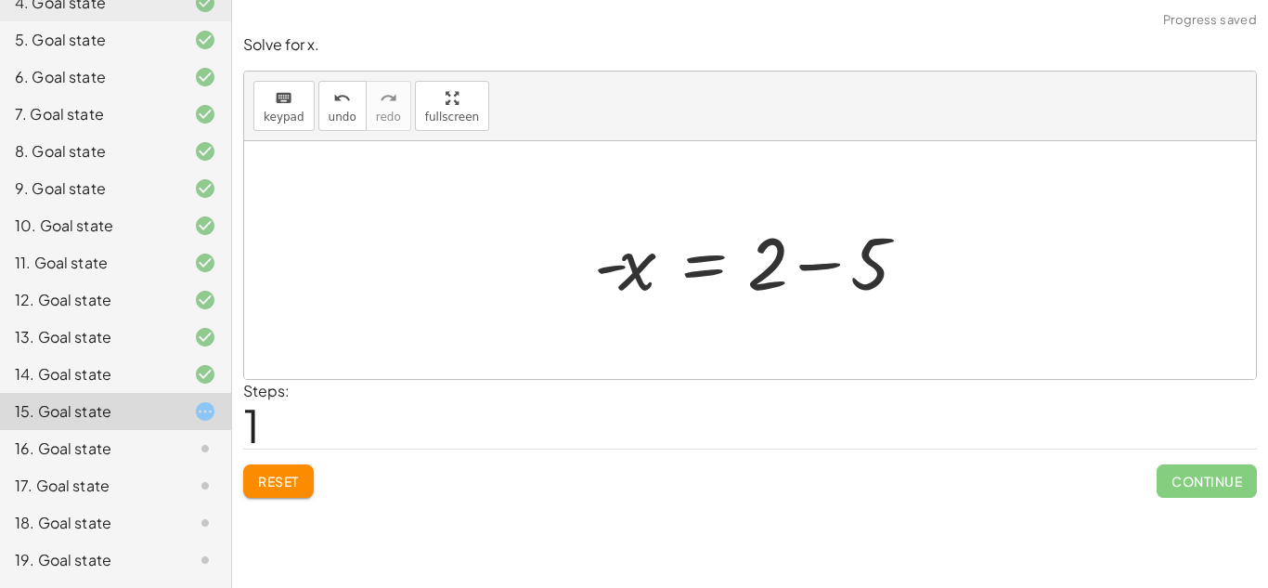
click at [818, 262] on div at bounding box center [757, 261] width 344 height 96
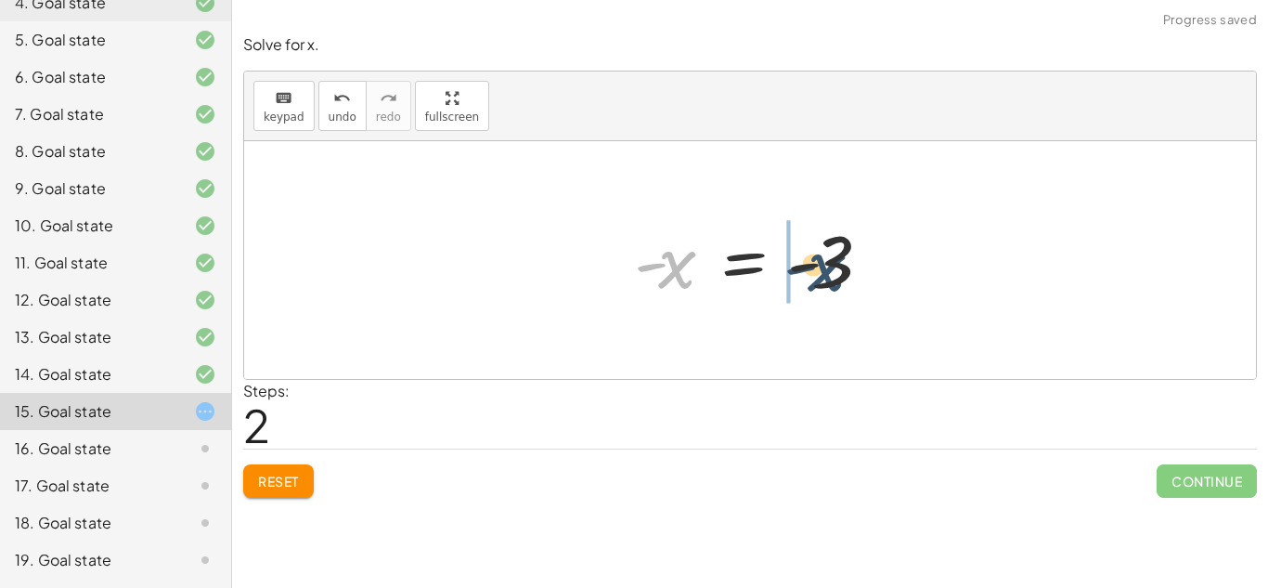
drag, startPoint x: 668, startPoint y: 279, endPoint x: 816, endPoint y: 277, distance: 148.6
click at [816, 277] on div at bounding box center [758, 260] width 266 height 92
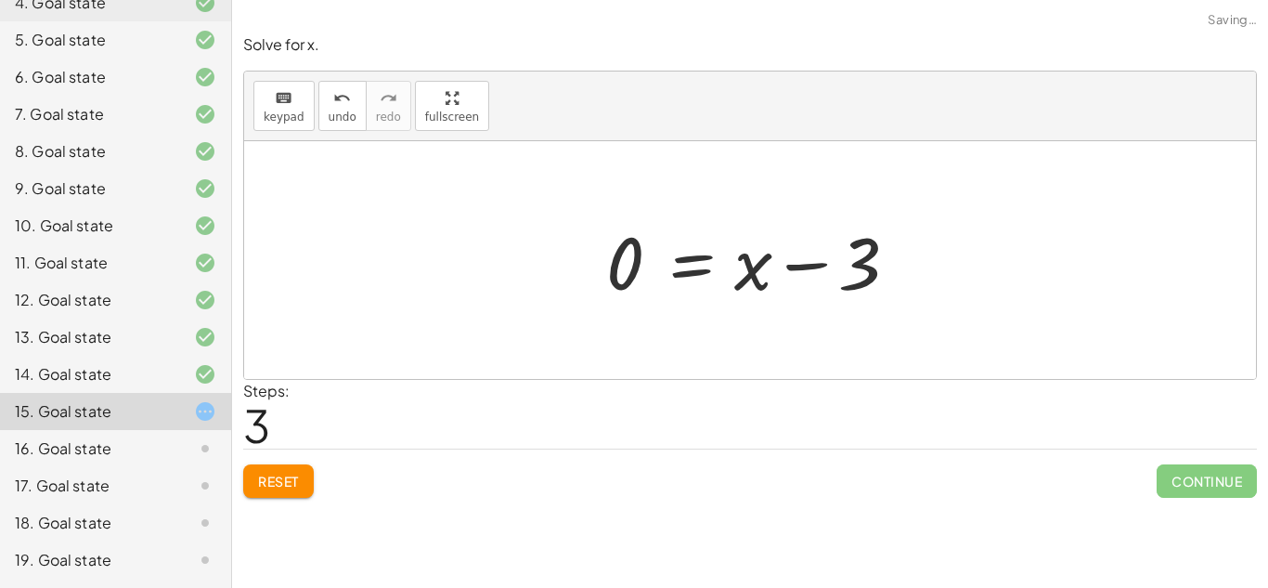
click at [811, 265] on div at bounding box center [757, 261] width 320 height 96
drag, startPoint x: 620, startPoint y: 259, endPoint x: 799, endPoint y: 244, distance: 178.9
click at [799, 244] on div at bounding box center [757, 261] width 320 height 96
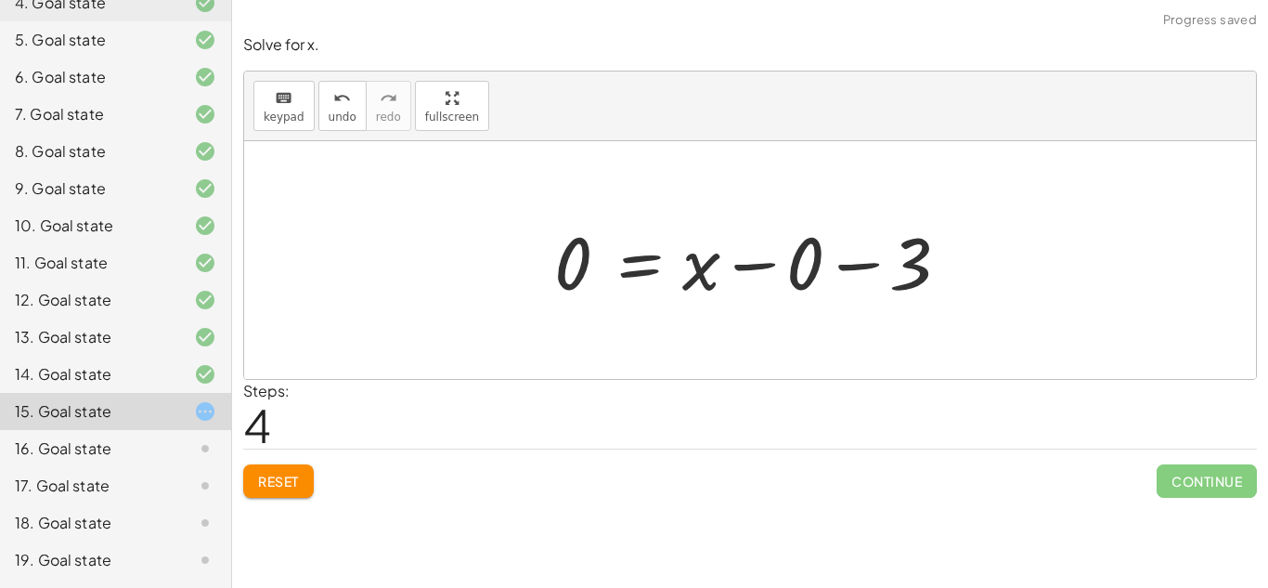
click at [860, 263] on div at bounding box center [756, 261] width 423 height 96
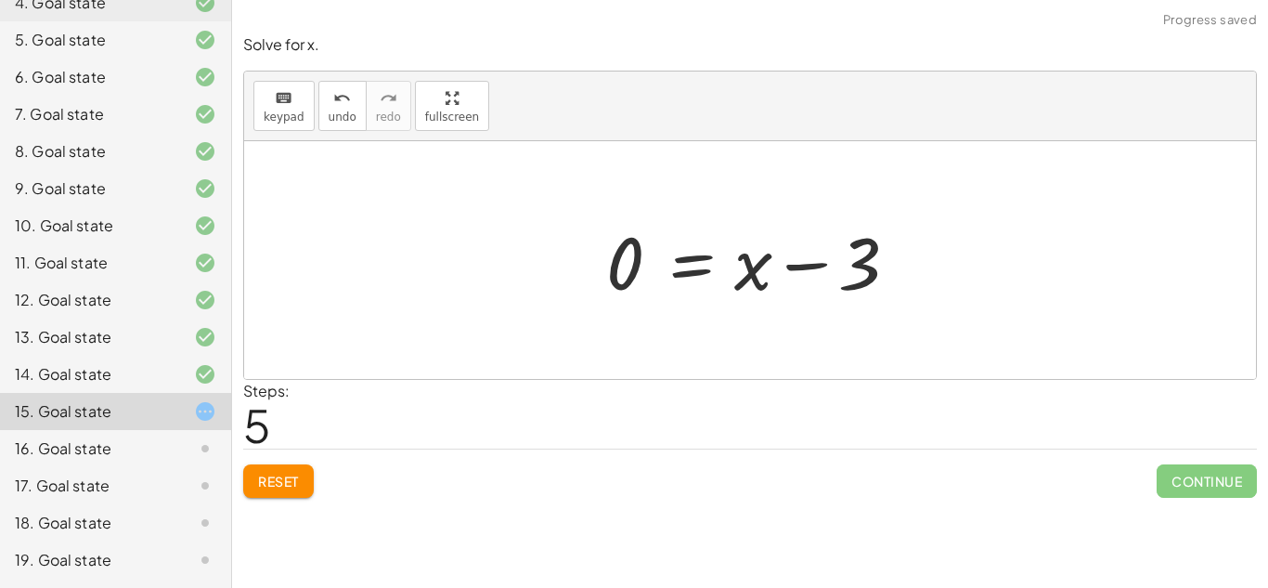
click at [792, 263] on div at bounding box center [757, 261] width 320 height 96
click at [282, 464] on button "Reset" at bounding box center [278, 480] width 71 height 33
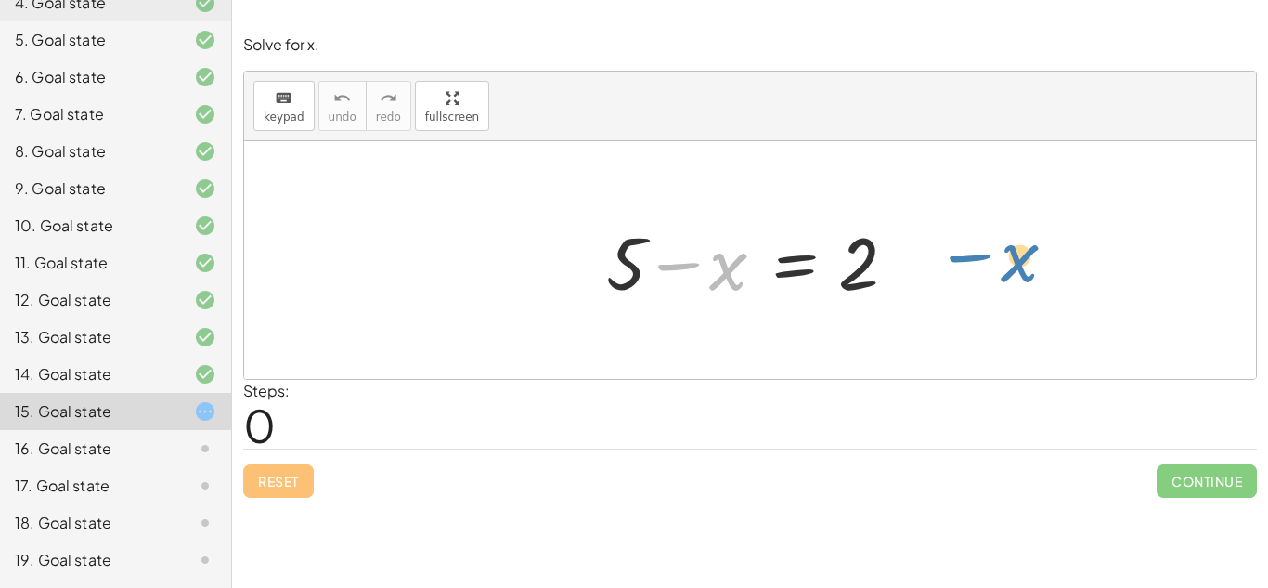
drag, startPoint x: 666, startPoint y: 264, endPoint x: 976, endPoint y: 253, distance: 310.3
click at [976, 253] on div "− x + 5 − x = 2" at bounding box center [750, 260] width 1012 height 238
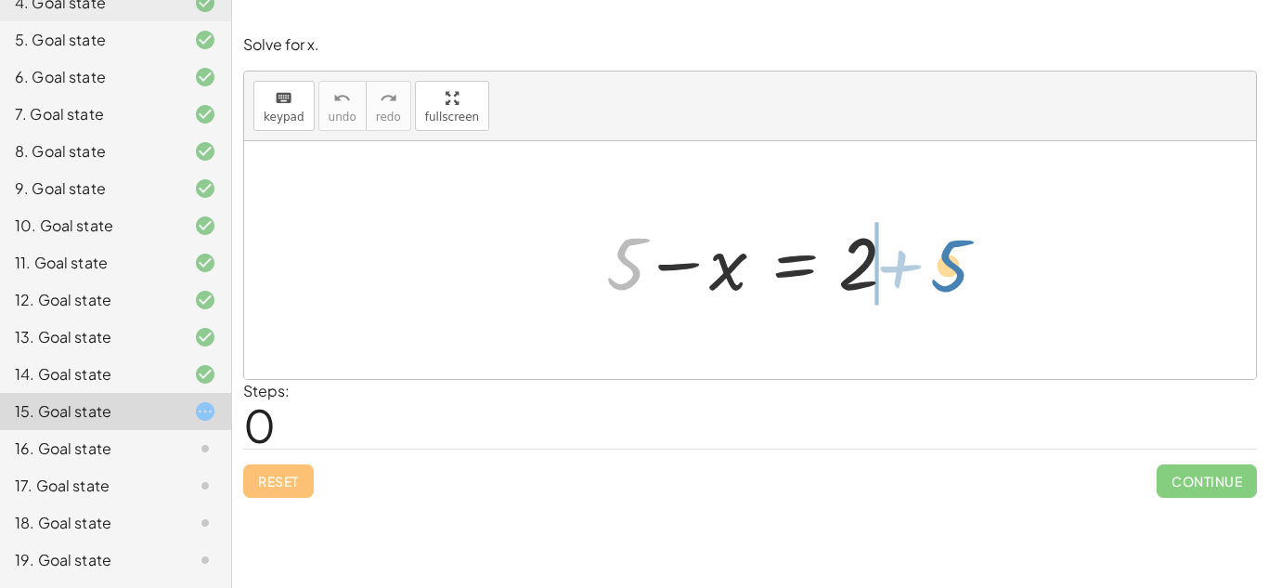
drag, startPoint x: 630, startPoint y: 256, endPoint x: 958, endPoint y: 263, distance: 327.8
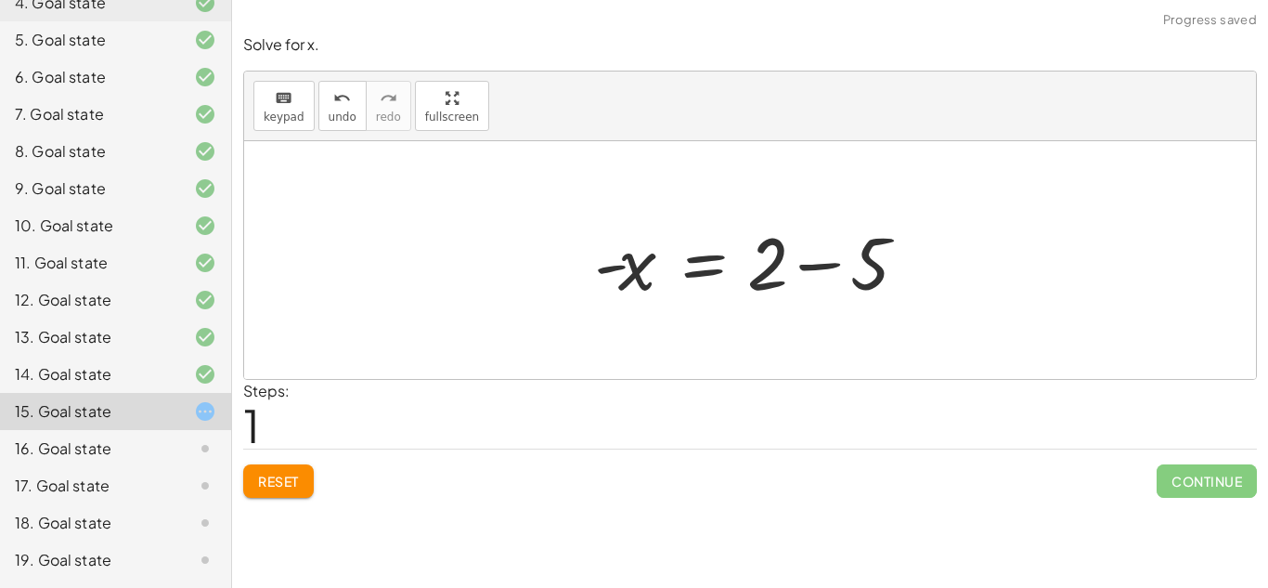
click at [806, 261] on div at bounding box center [757, 261] width 344 height 96
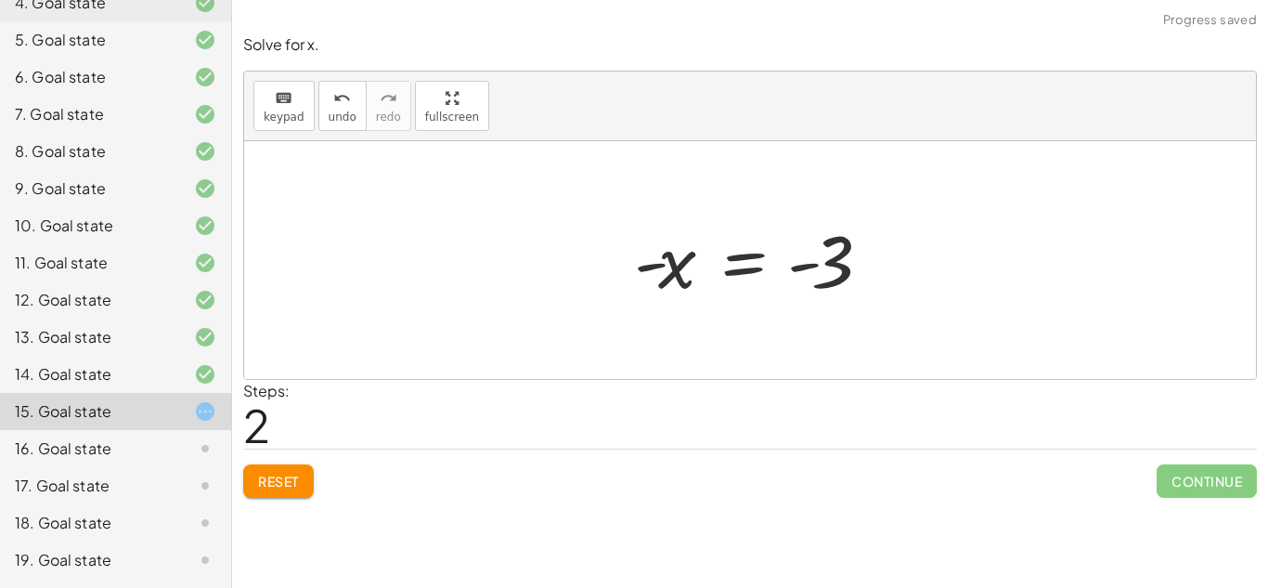
click at [806, 261] on div at bounding box center [758, 260] width 266 height 92
click at [807, 269] on div at bounding box center [758, 260] width 266 height 92
click at [766, 252] on div at bounding box center [758, 260] width 266 height 92
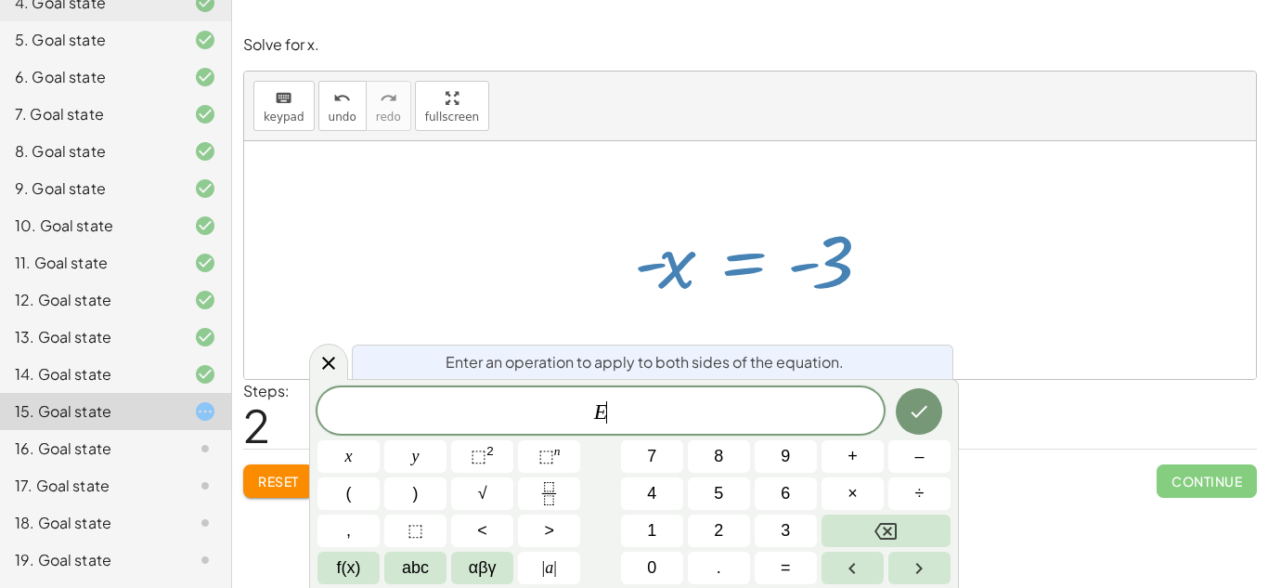
scroll to position [7, 0]
click at [325, 352] on icon at bounding box center [329, 363] width 22 height 22
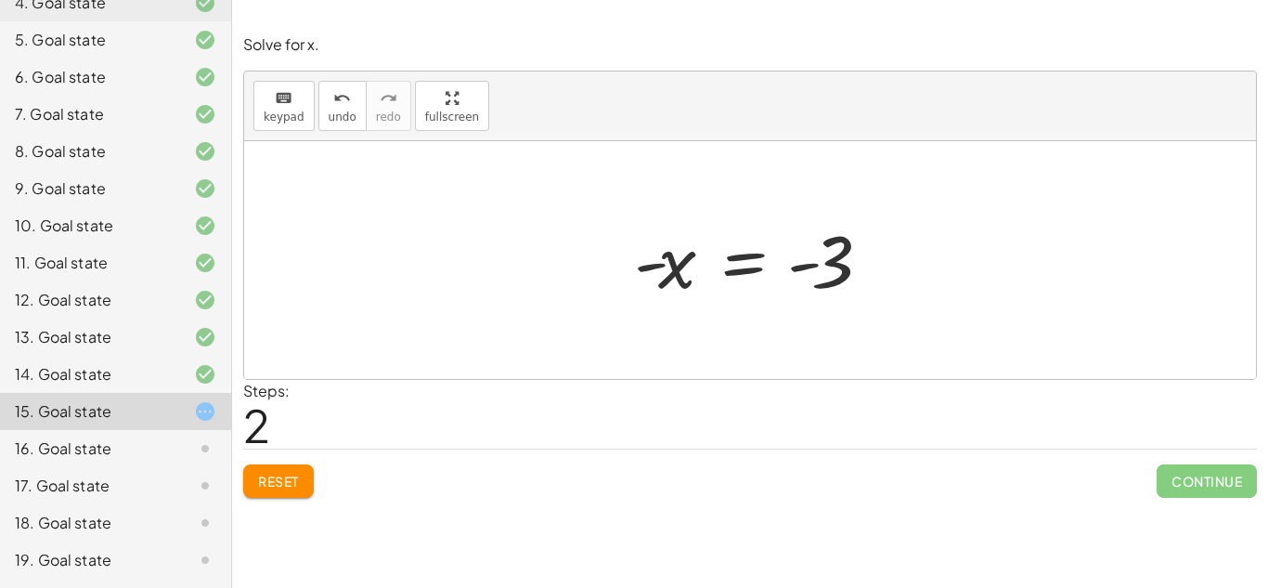
click at [295, 464] on button "Reset" at bounding box center [278, 480] width 71 height 33
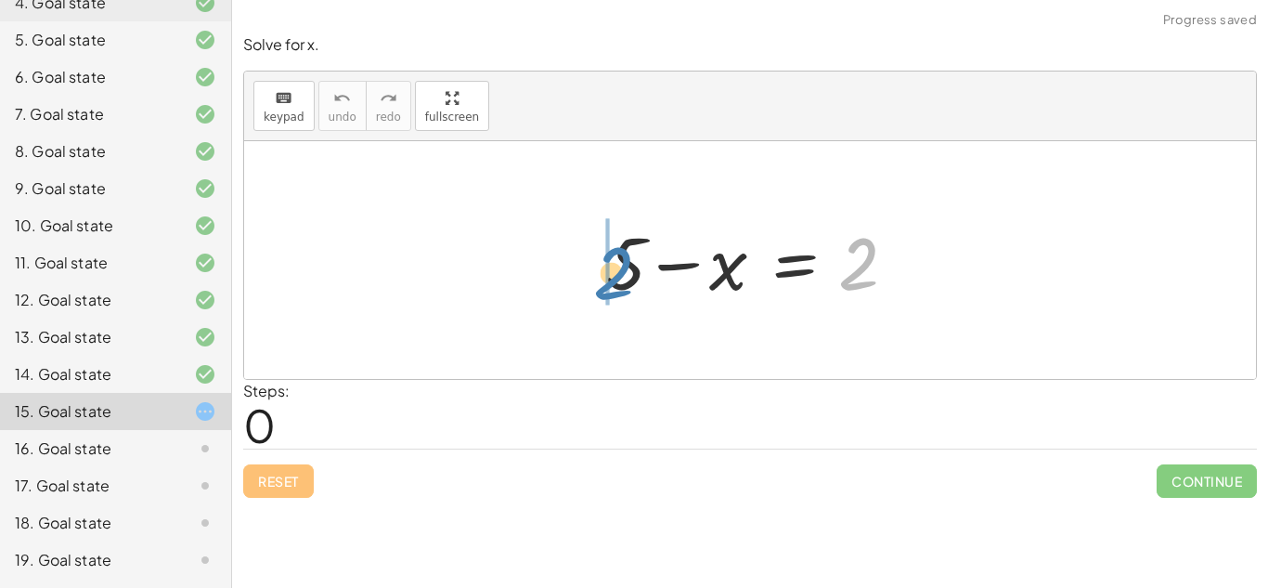
drag, startPoint x: 855, startPoint y: 266, endPoint x: 609, endPoint y: 275, distance: 246.2
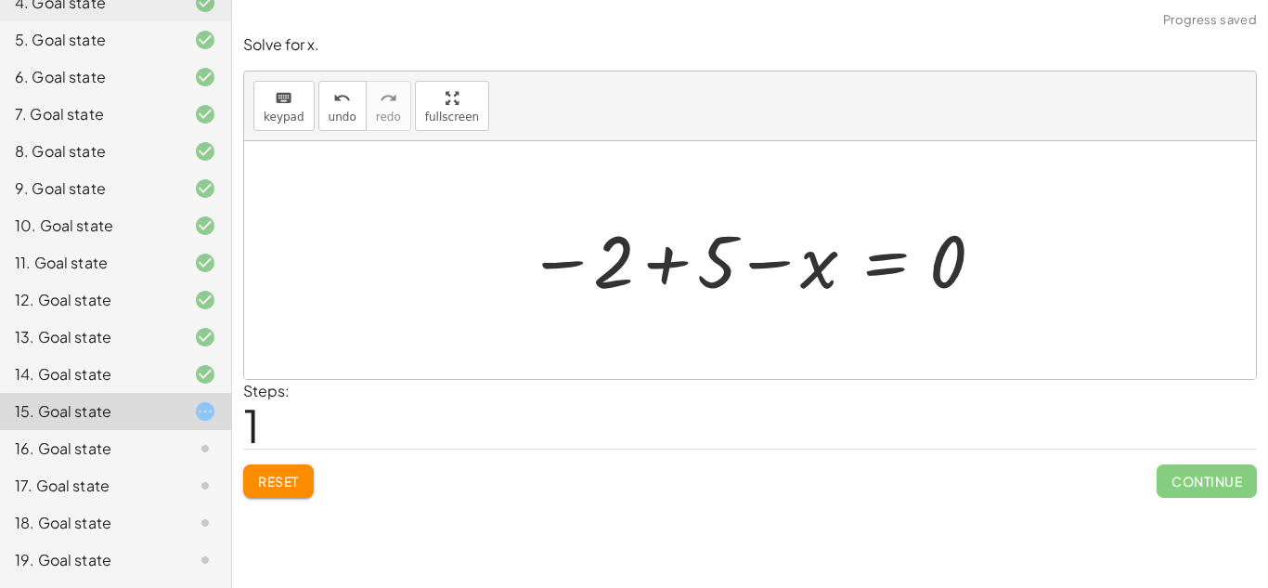
click at [650, 267] on div at bounding box center [756, 260] width 477 height 92
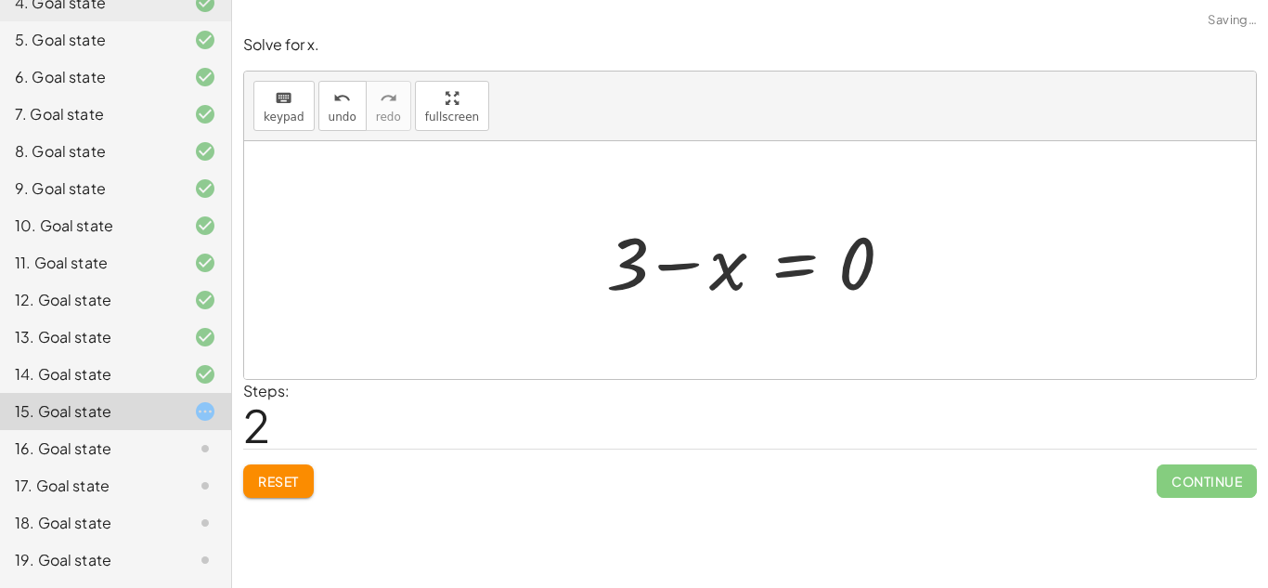
click at [684, 258] on div at bounding box center [757, 261] width 320 height 96
drag, startPoint x: 854, startPoint y: 258, endPoint x: 682, endPoint y: 266, distance: 171.9
click at [682, 266] on div at bounding box center [757, 261] width 320 height 96
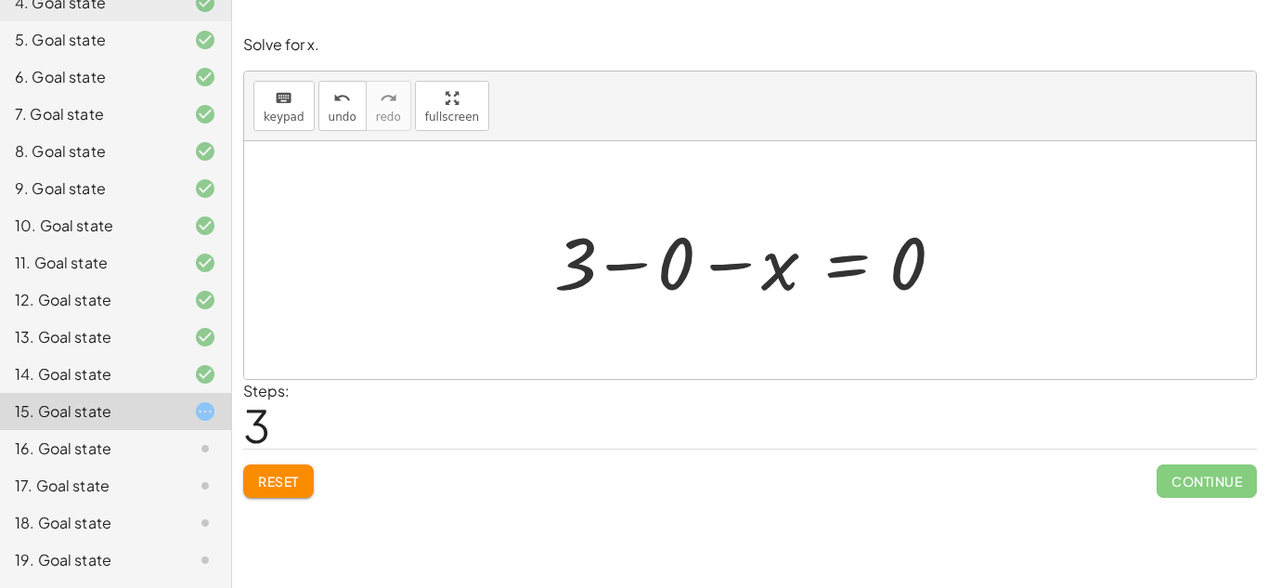
click at [244, 459] on div "Reset Continue" at bounding box center [750, 472] width 1014 height 49
click at [262, 473] on span "Reset" at bounding box center [278, 481] width 41 height 17
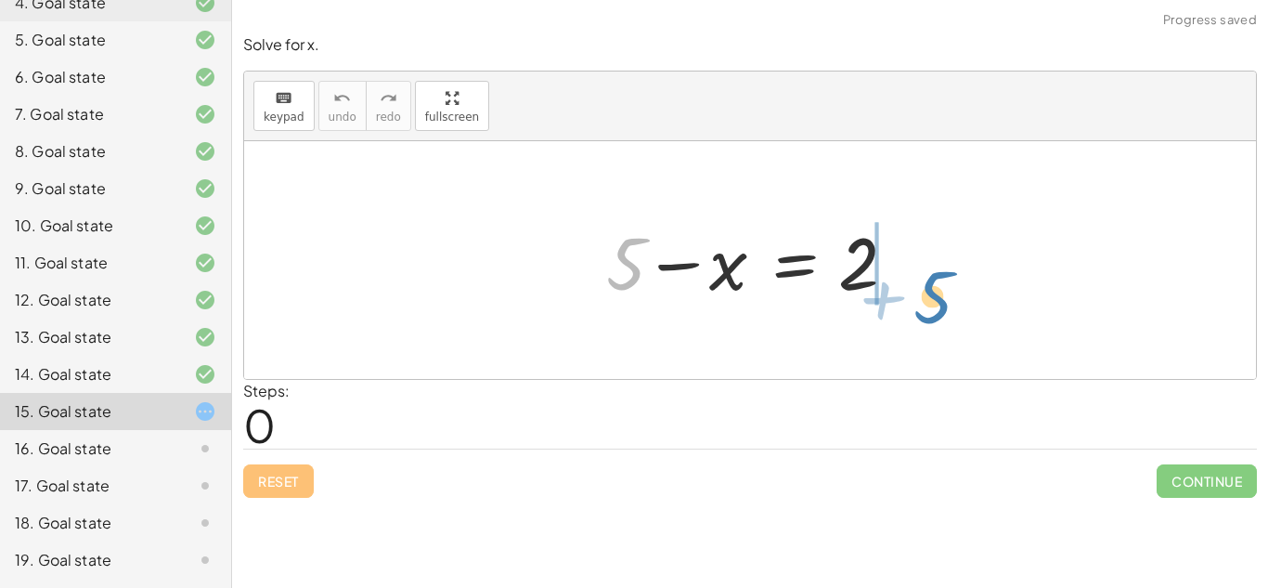
drag, startPoint x: 625, startPoint y: 262, endPoint x: 930, endPoint y: 302, distance: 308.1
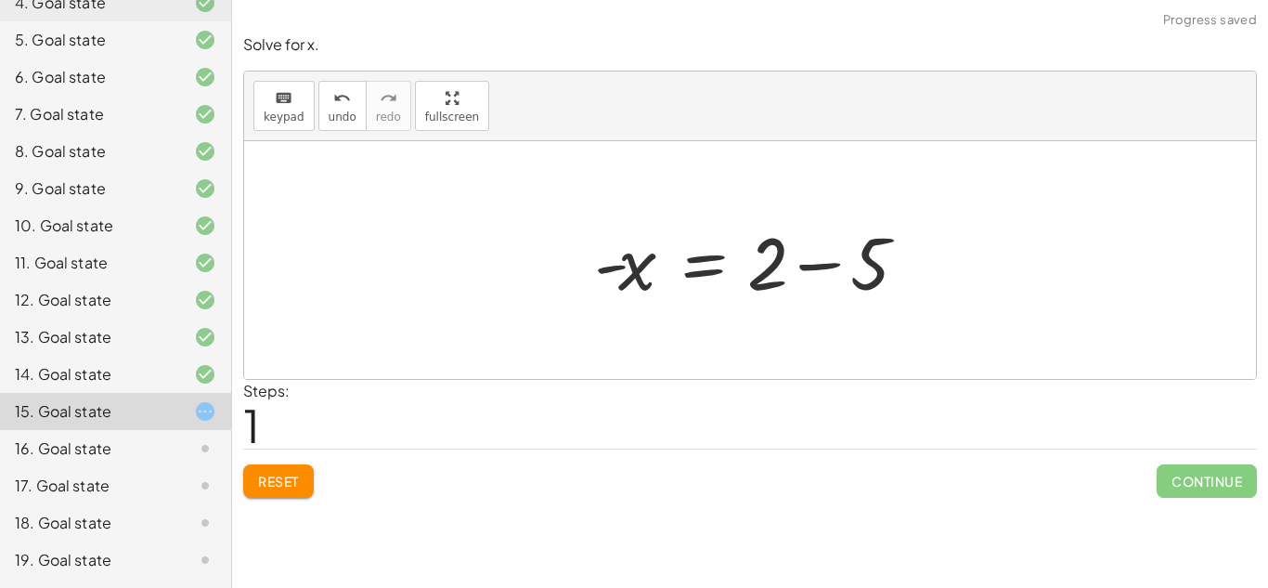
click at [808, 266] on div at bounding box center [757, 261] width 344 height 96
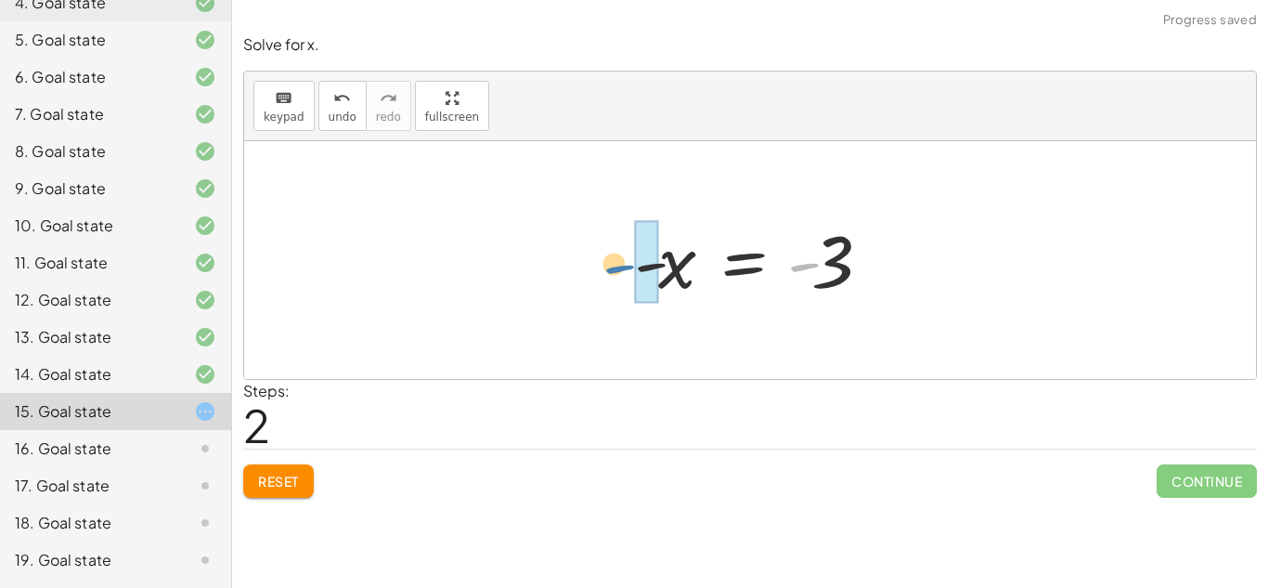
drag, startPoint x: 802, startPoint y: 263, endPoint x: 617, endPoint y: 266, distance: 184.8
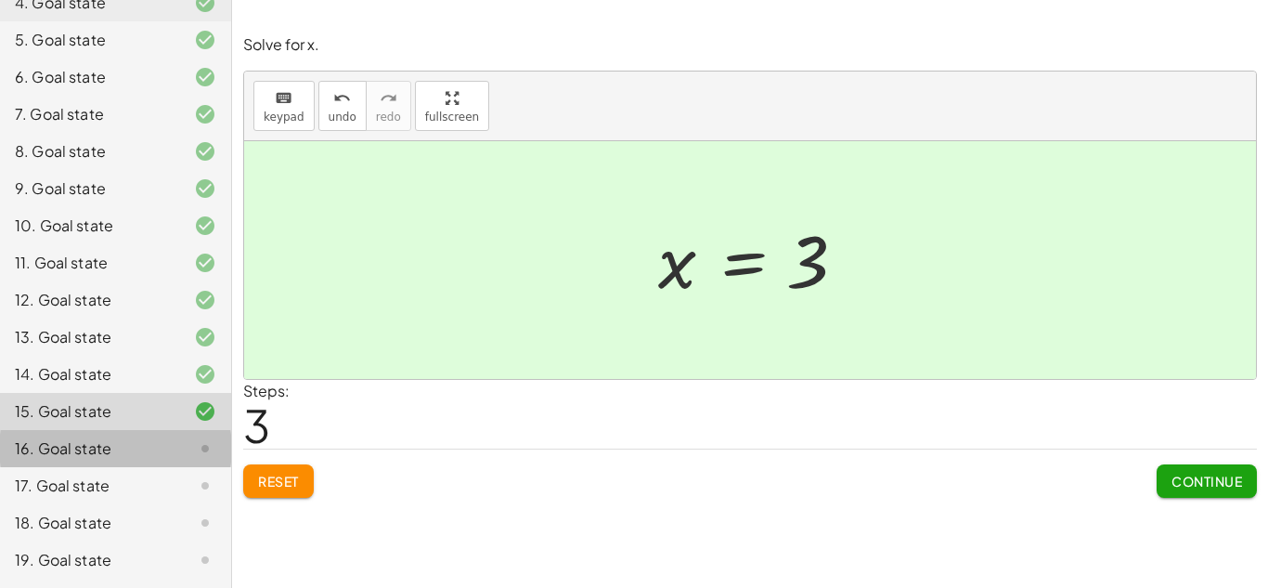
click at [99, 453] on div "16. Goal state" at bounding box center [89, 448] width 149 height 22
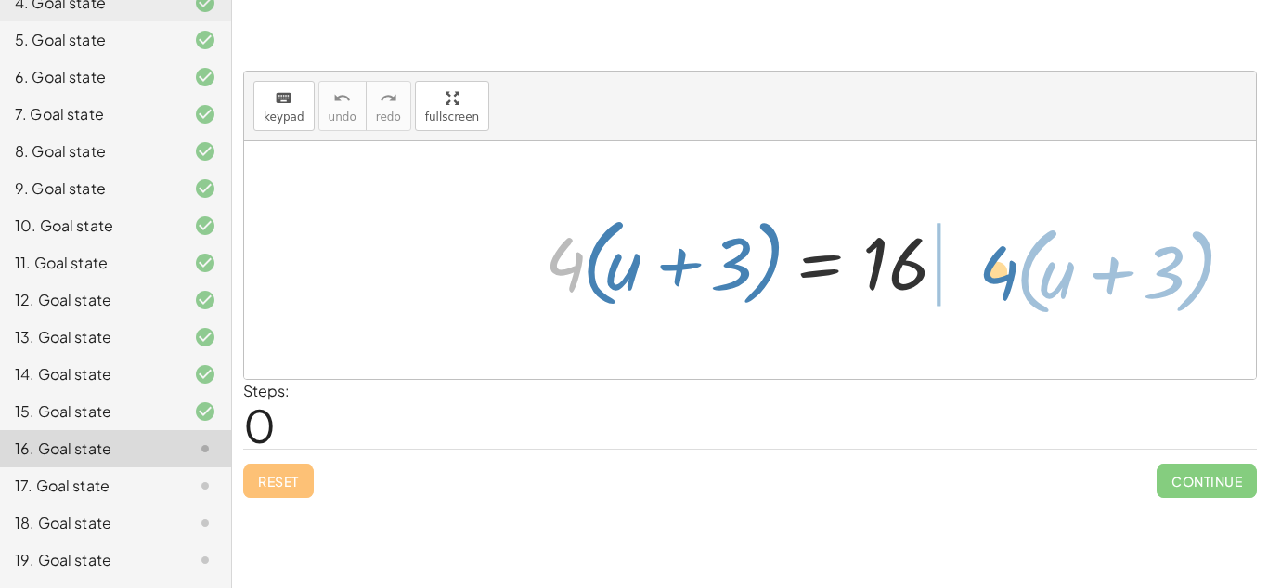
drag, startPoint x: 565, startPoint y: 259, endPoint x: 983, endPoint y: 267, distance: 417.9
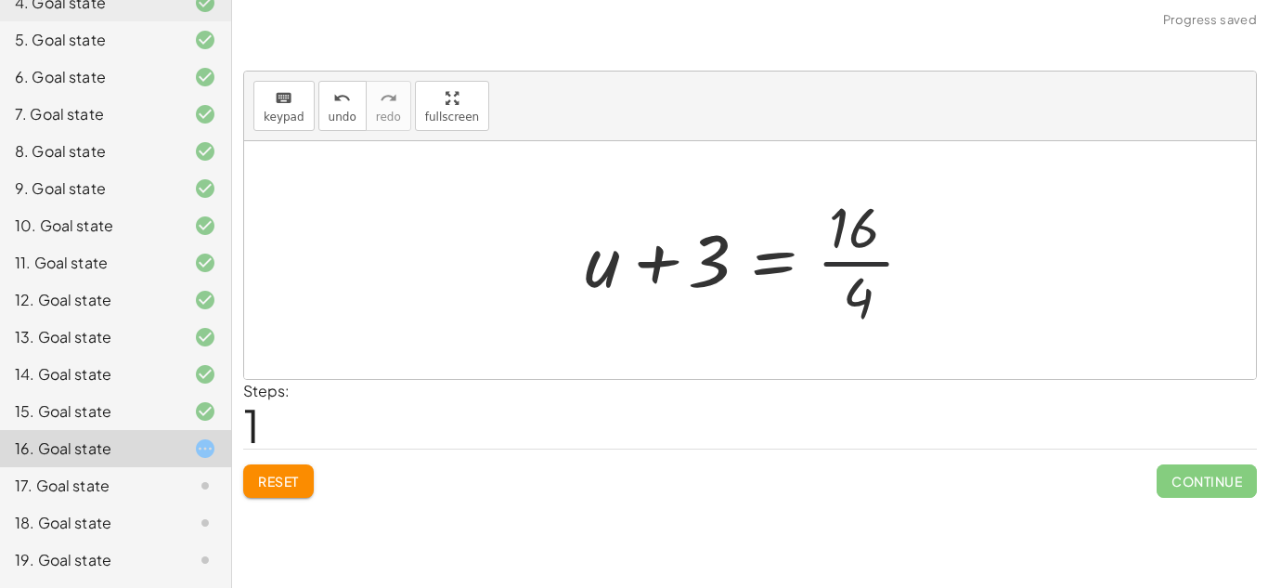
click at [896, 258] on div at bounding box center [757, 259] width 363 height 143
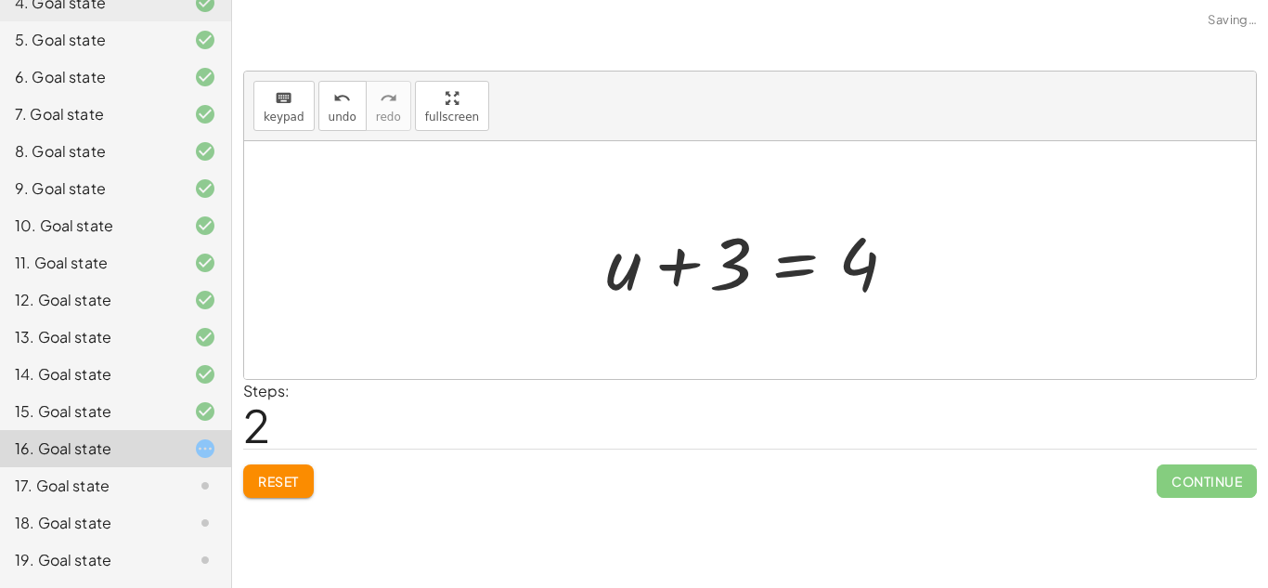
click at [670, 256] on div at bounding box center [757, 261] width 320 height 96
drag, startPoint x: 703, startPoint y: 266, endPoint x: 935, endPoint y: 263, distance: 232.2
click at [935, 263] on div "· 4 · ( + u + 3 ) = 16 + u + 3 = · 16 · 4 + 3 + u + 3 = 4" at bounding box center [750, 260] width 1012 height 238
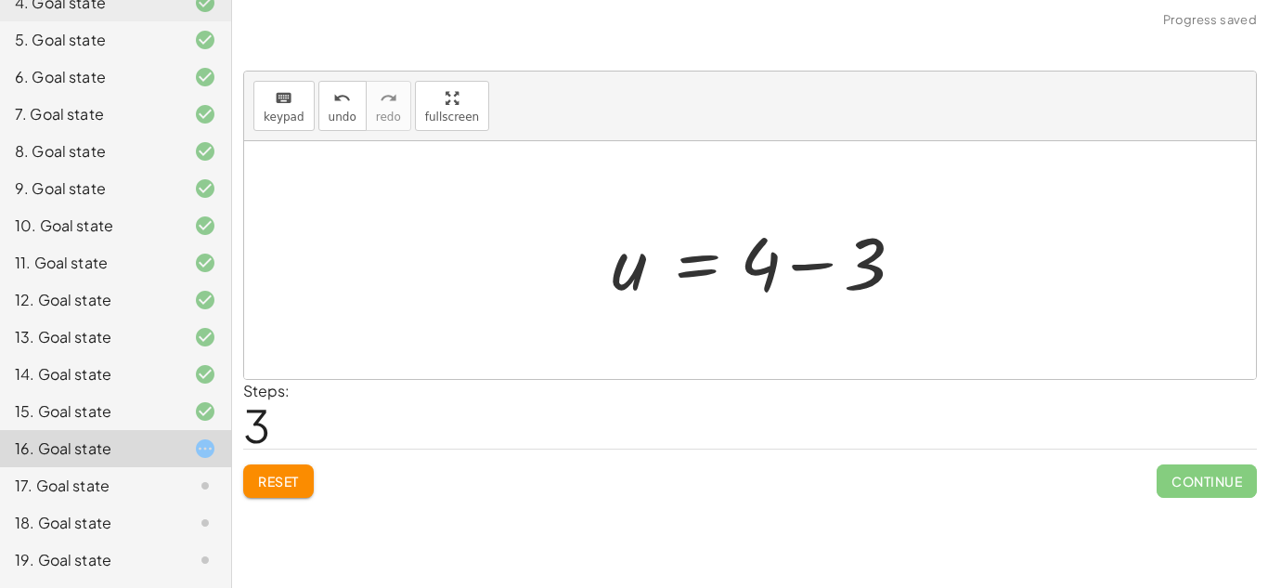
click at [899, 260] on div at bounding box center [763, 261] width 320 height 96
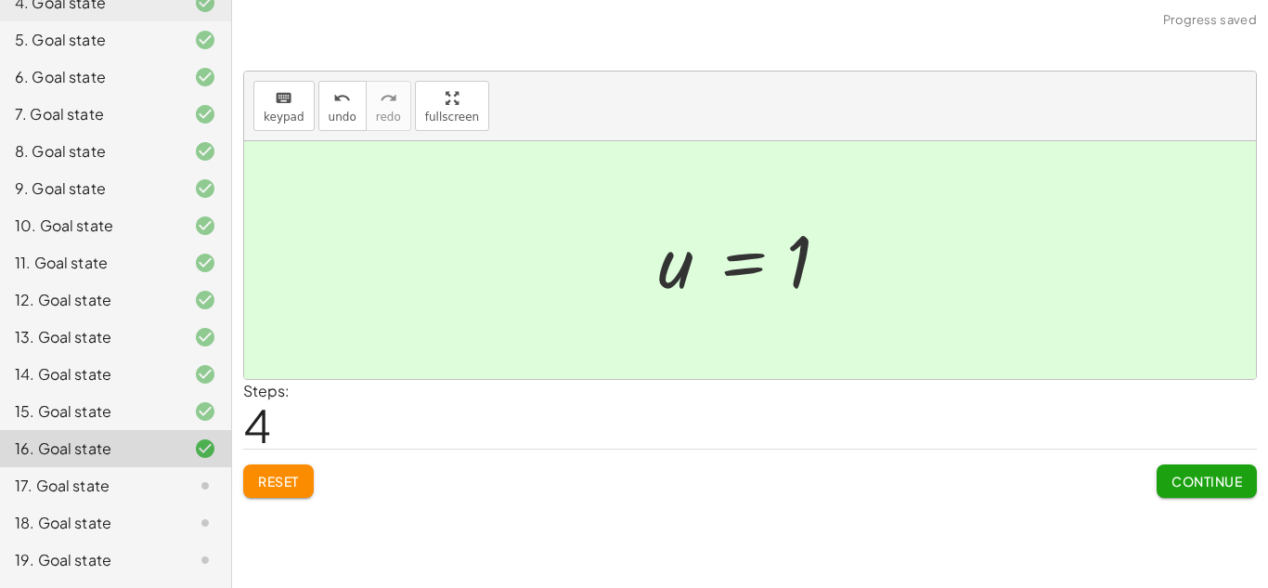
click at [147, 481] on div "17. Goal state" at bounding box center [89, 485] width 149 height 22
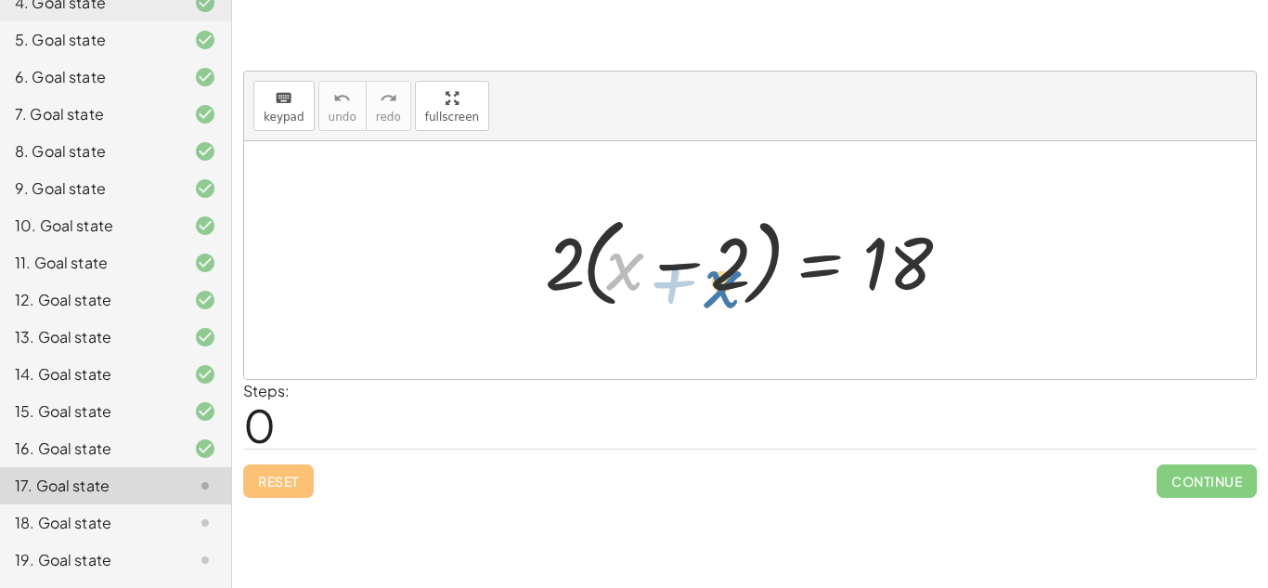
drag, startPoint x: 608, startPoint y: 256, endPoint x: 695, endPoint y: 279, distance: 89.2
click at [695, 279] on div at bounding box center [757, 260] width 443 height 107
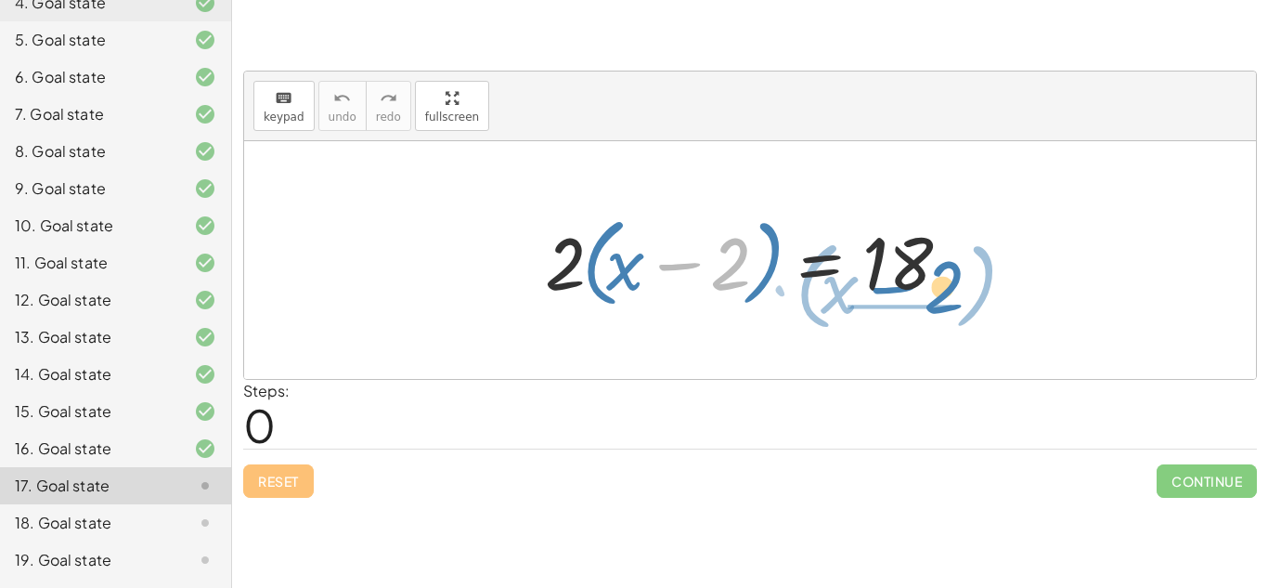
drag, startPoint x: 682, startPoint y: 261, endPoint x: 898, endPoint y: 274, distance: 215.8
click at [898, 274] on div at bounding box center [757, 260] width 443 height 107
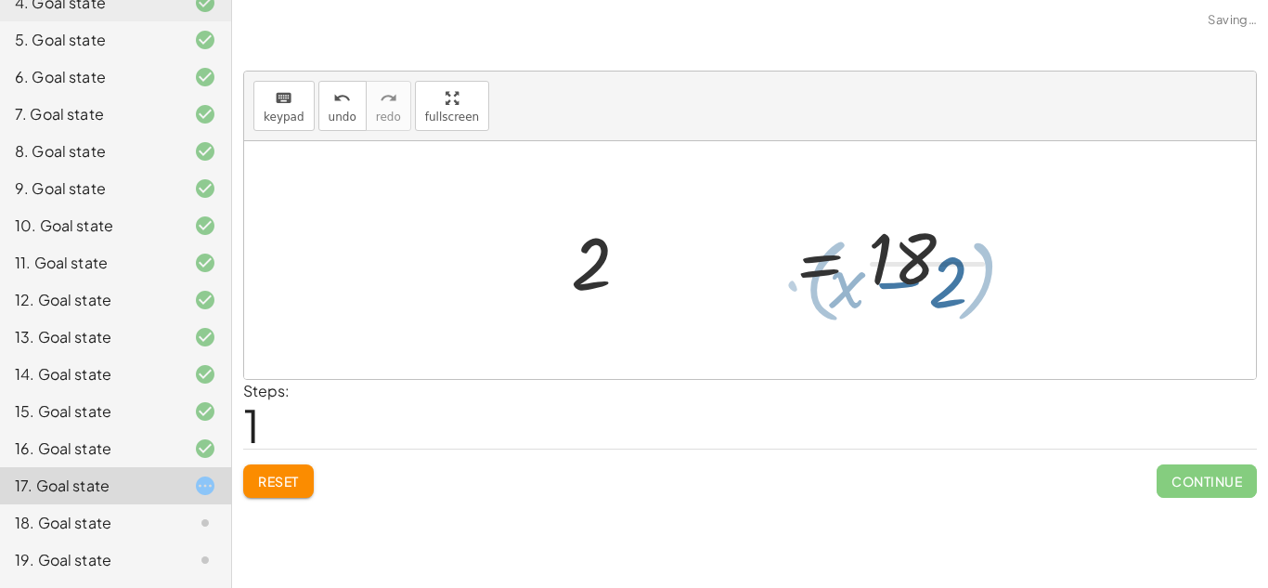
click at [898, 274] on div at bounding box center [879, 259] width 309 height 143
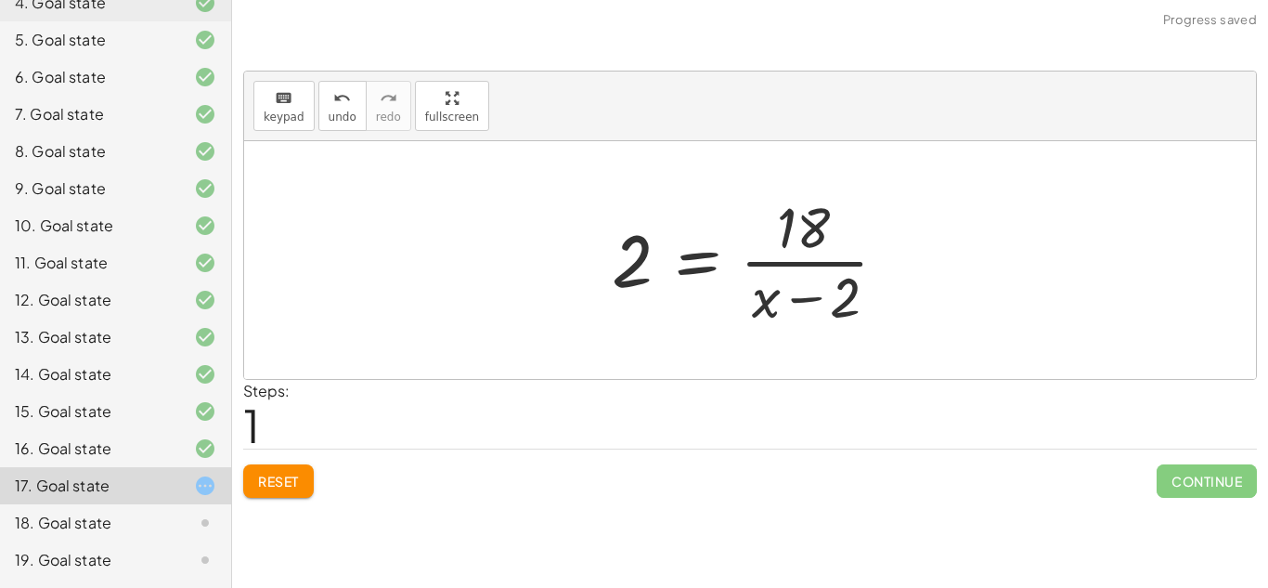
click at [791, 249] on div at bounding box center [757, 259] width 309 height 143
click at [794, 260] on div at bounding box center [757, 259] width 309 height 143
click at [807, 299] on div at bounding box center [757, 259] width 309 height 143
click at [272, 477] on span "Reset" at bounding box center [278, 481] width 41 height 17
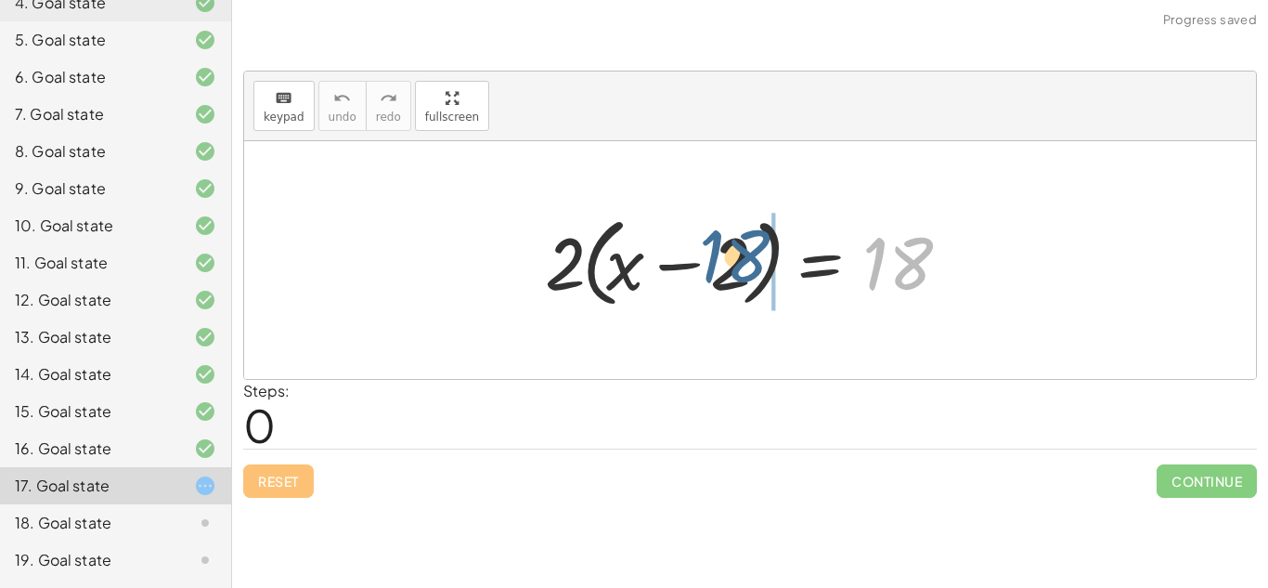
drag, startPoint x: 912, startPoint y: 251, endPoint x: 718, endPoint y: 243, distance: 194.2
click at [718, 243] on div at bounding box center [757, 260] width 443 height 107
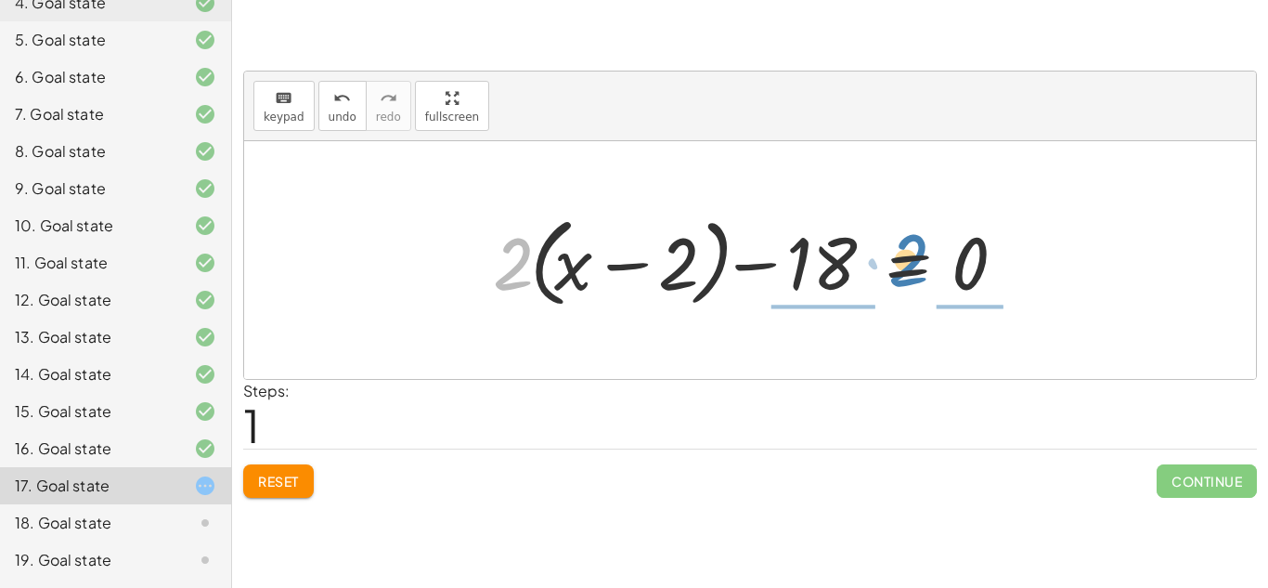
drag, startPoint x: 500, startPoint y: 269, endPoint x: 895, endPoint y: 266, distance: 395.6
click at [895, 266] on div at bounding box center [757, 260] width 547 height 107
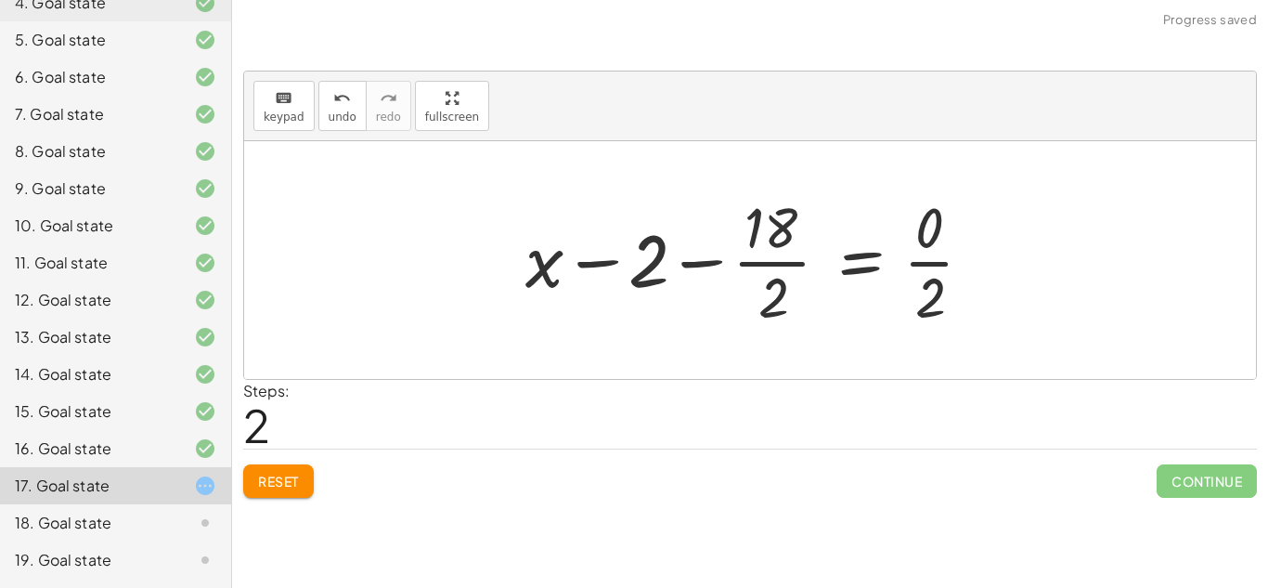
click at [272, 464] on button "Reset" at bounding box center [278, 480] width 71 height 33
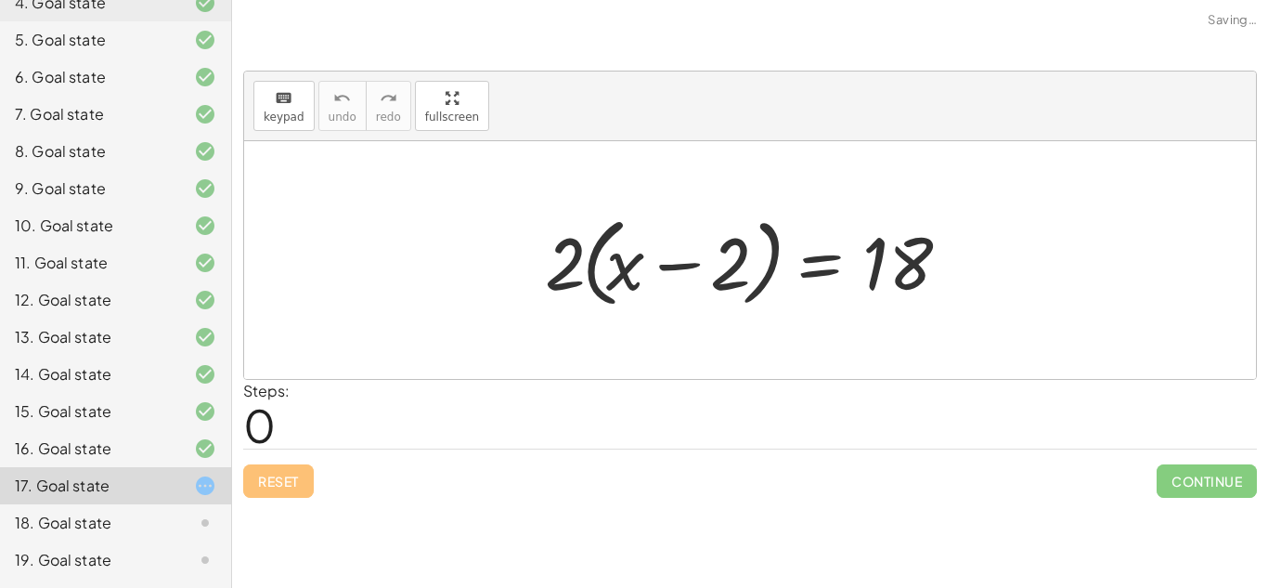
click at [279, 474] on div "Reset Continue" at bounding box center [750, 472] width 1014 height 49
drag, startPoint x: 554, startPoint y: 264, endPoint x: 898, endPoint y: 271, distance: 343.6
click at [898, 271] on div at bounding box center [757, 260] width 443 height 107
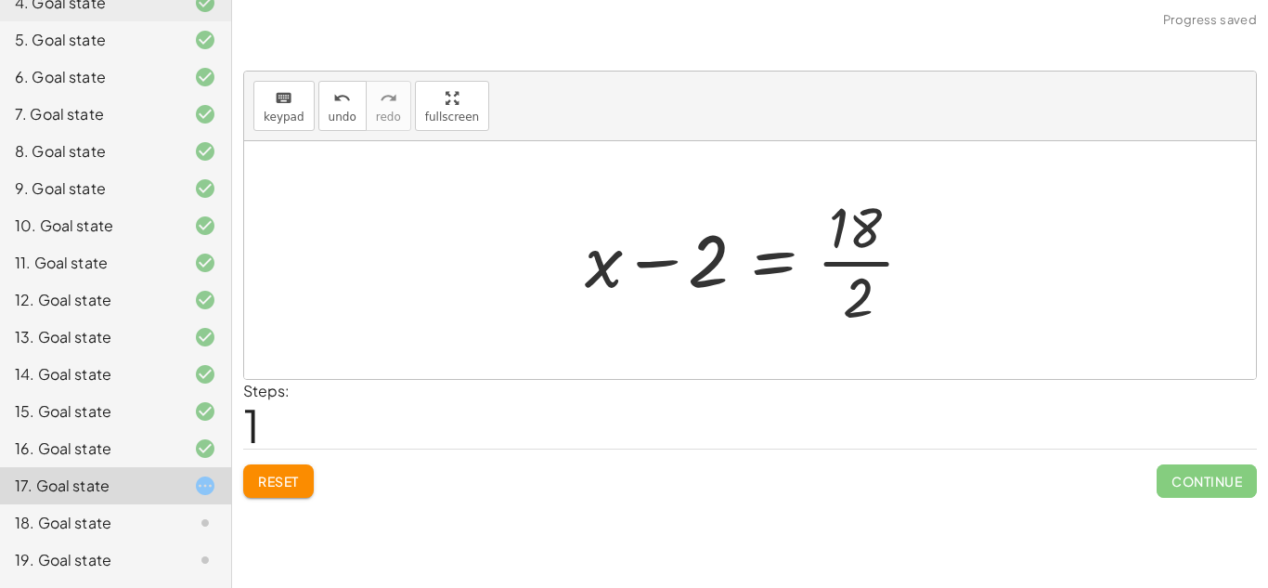
click at [879, 259] on div at bounding box center [757, 259] width 363 height 143
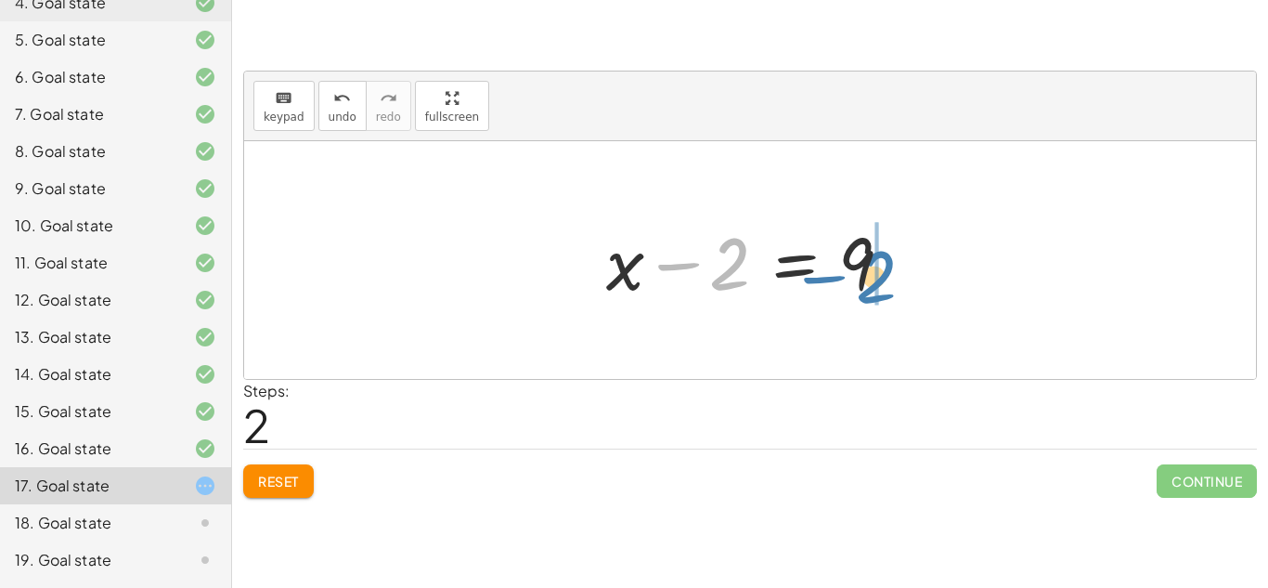
drag, startPoint x: 733, startPoint y: 255, endPoint x: 878, endPoint y: 266, distance: 146.2
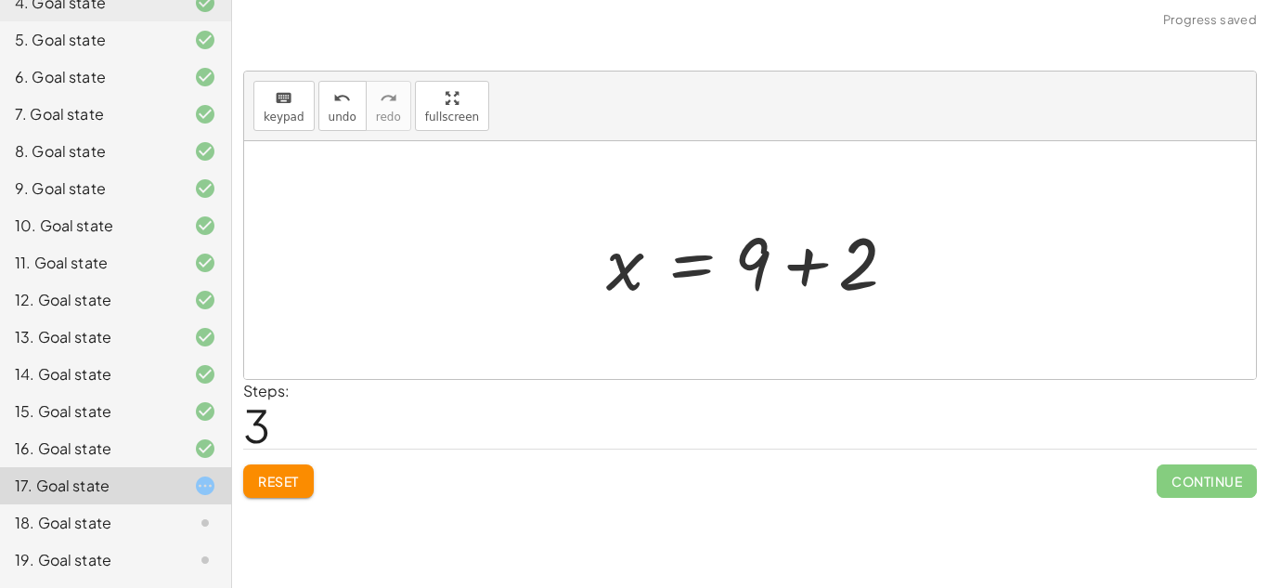
click at [807, 265] on div at bounding box center [757, 261] width 320 height 96
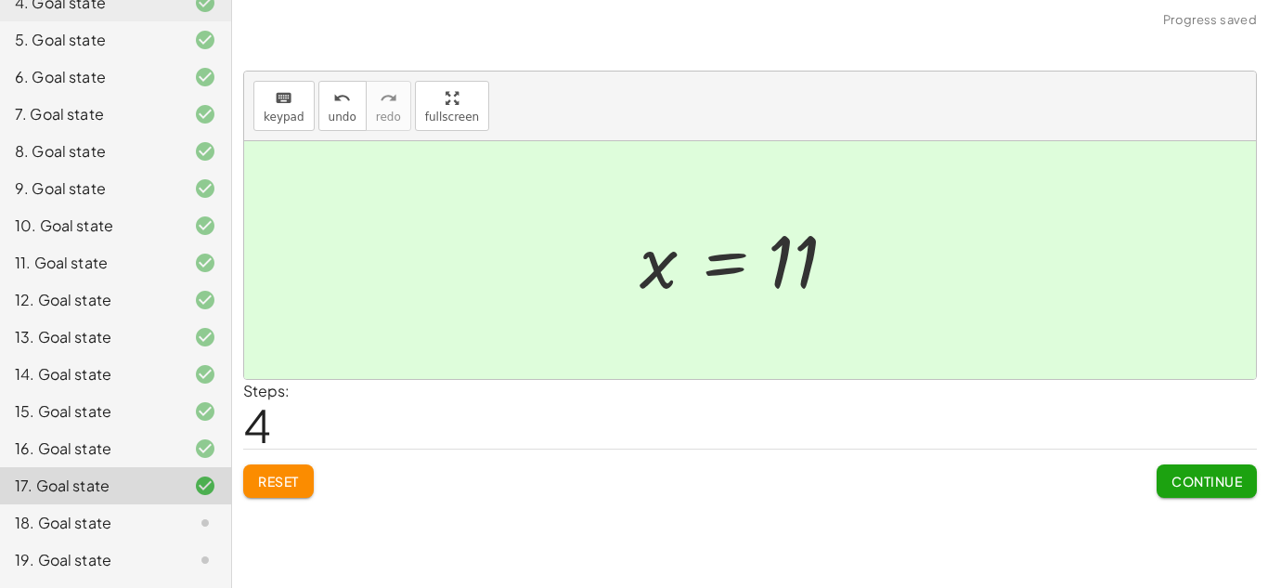
click at [156, 523] on div "18. Goal state" at bounding box center [89, 523] width 149 height 22
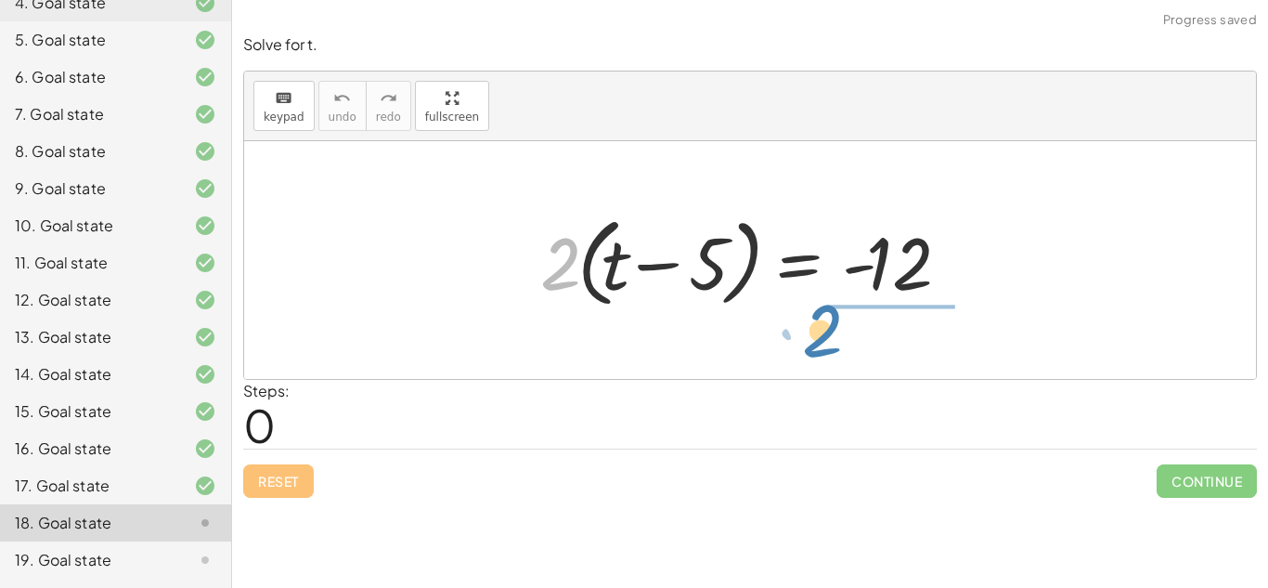
drag, startPoint x: 541, startPoint y: 264, endPoint x: 940, endPoint y: 232, distance: 399.6
click at [940, 232] on div at bounding box center [756, 260] width 451 height 107
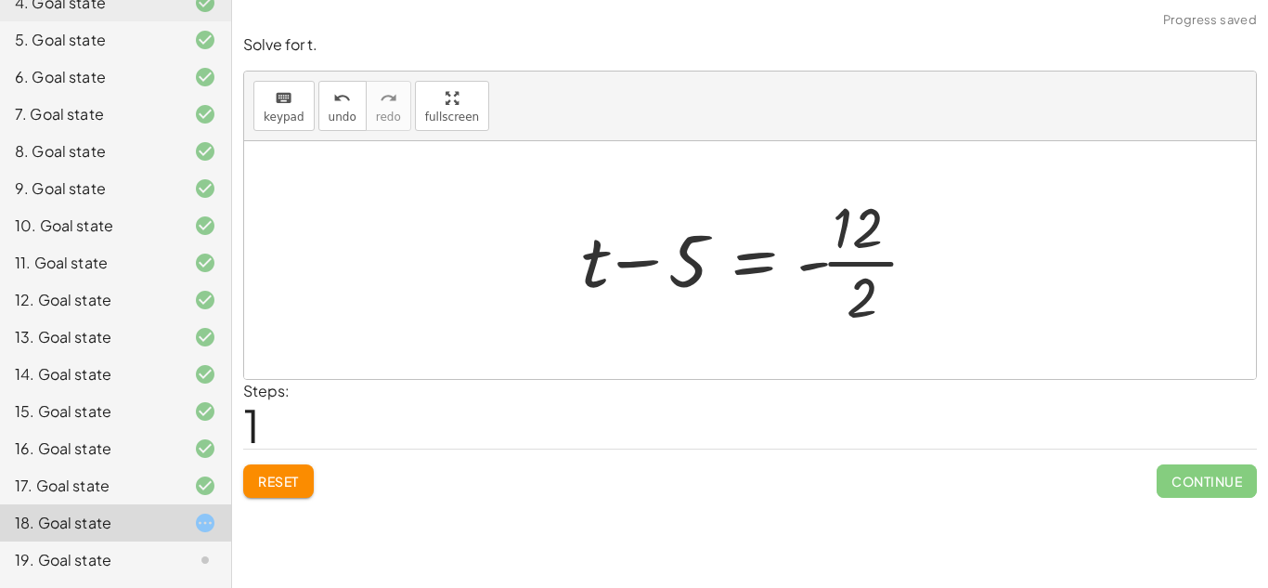
click at [869, 262] on div at bounding box center [757, 259] width 370 height 143
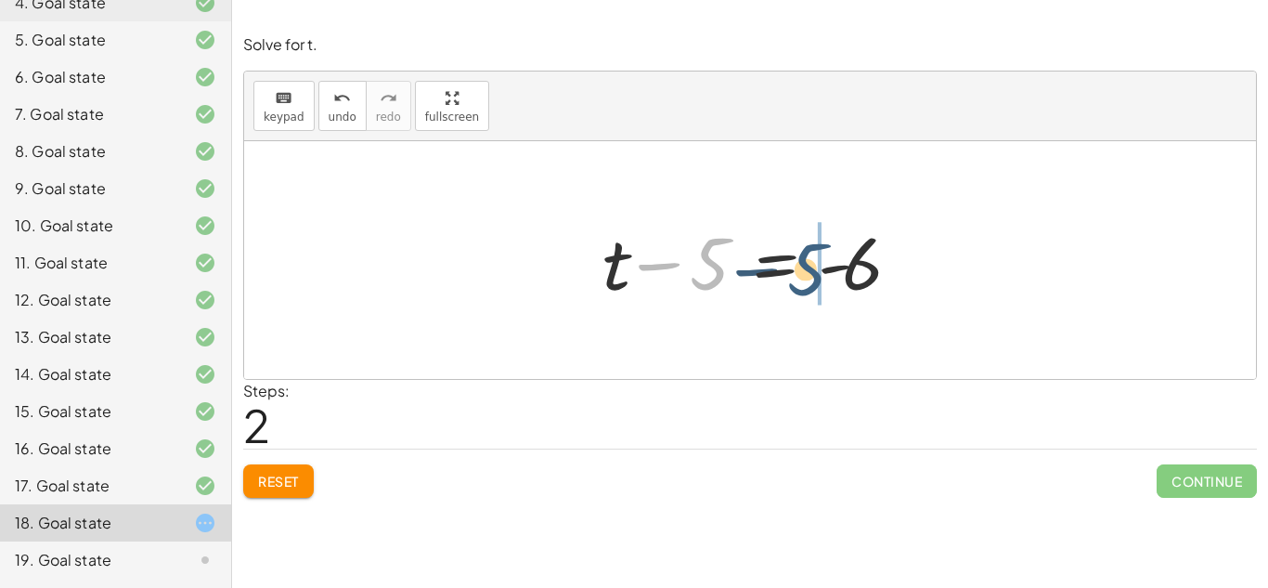
drag, startPoint x: 712, startPoint y: 270, endPoint x: 809, endPoint y: 274, distance: 96.6
click at [809, 274] on div at bounding box center [757, 261] width 328 height 96
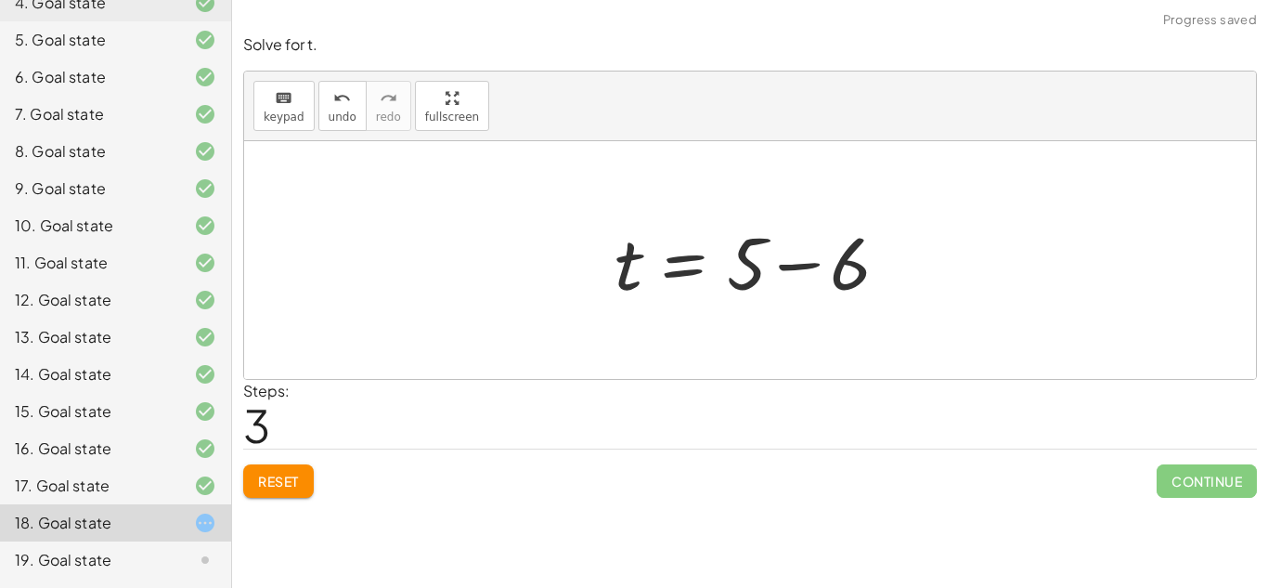
click at [806, 264] on div at bounding box center [757, 261] width 304 height 96
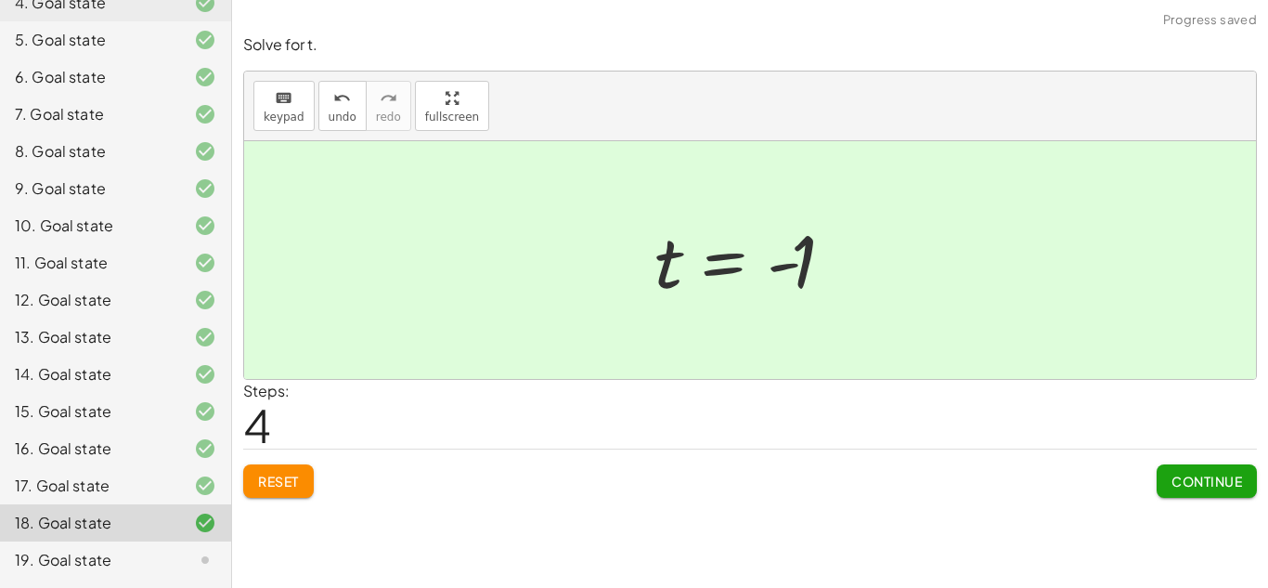
click at [59, 571] on div "19. Goal state" at bounding box center [115, 559] width 231 height 37
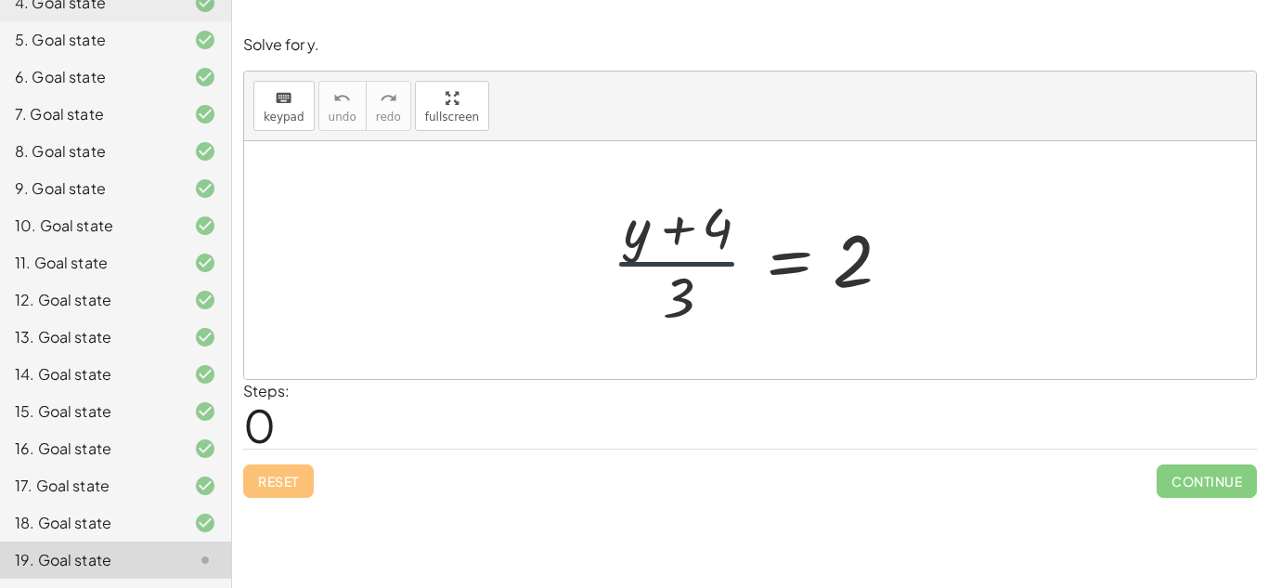
click at [699, 266] on div at bounding box center [757, 259] width 309 height 143
drag, startPoint x: 636, startPoint y: 238, endPoint x: 909, endPoint y: 269, distance: 274.8
click at [909, 269] on div at bounding box center [757, 259] width 309 height 143
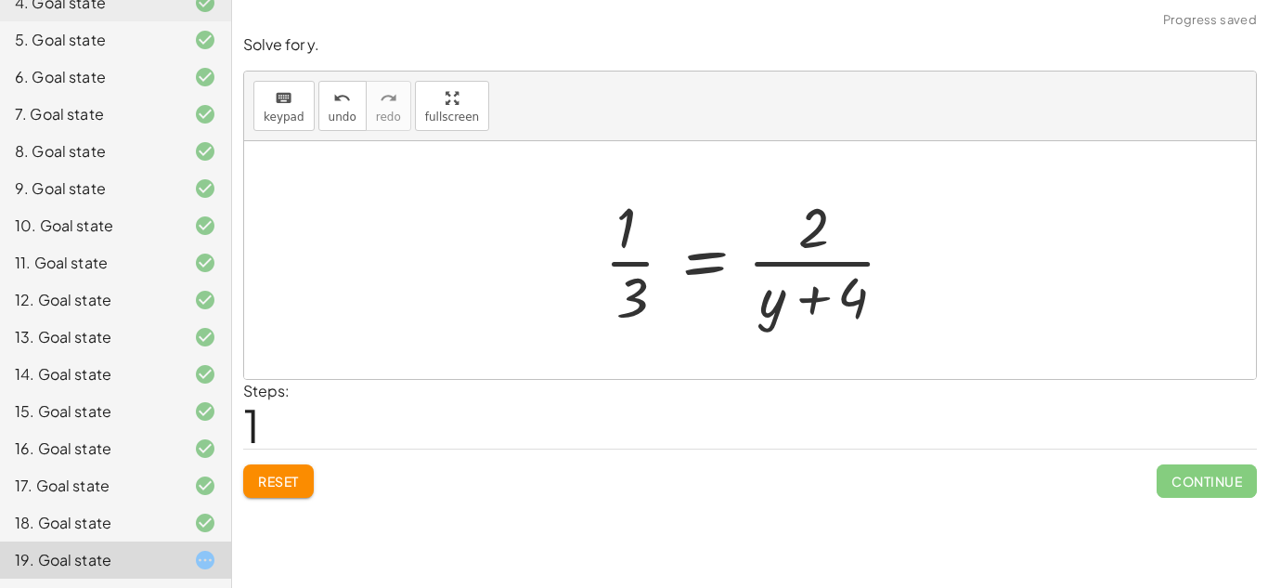
click at [813, 265] on div at bounding box center [757, 259] width 324 height 143
click at [614, 253] on div at bounding box center [757, 259] width 324 height 143
click at [622, 263] on div at bounding box center [757, 259] width 324 height 143
drag, startPoint x: 773, startPoint y: 304, endPoint x: 624, endPoint y: 235, distance: 163.7
click at [624, 235] on div at bounding box center [757, 259] width 324 height 143
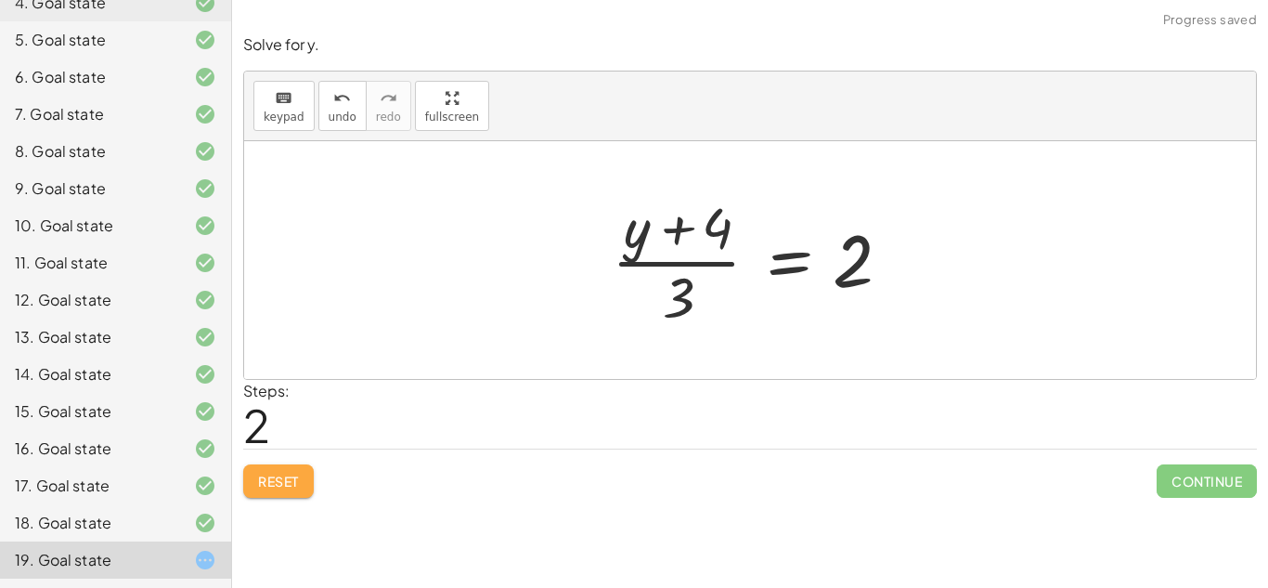
click at [256, 470] on button "Reset" at bounding box center [278, 480] width 71 height 33
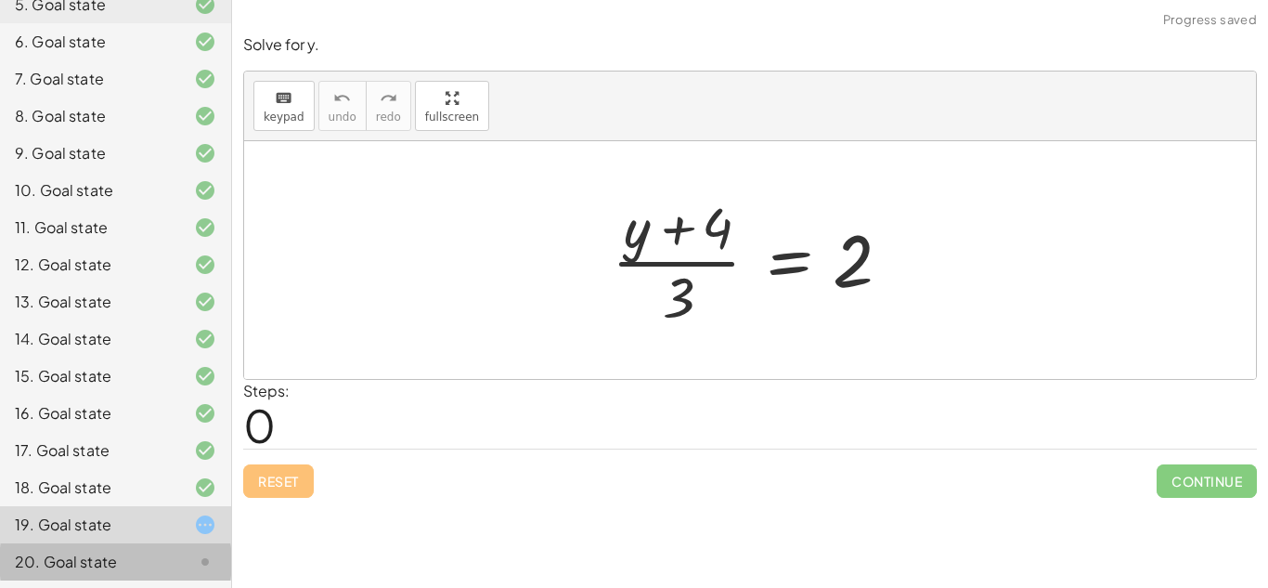
click at [111, 560] on div "20. Goal state" at bounding box center [89, 562] width 149 height 22
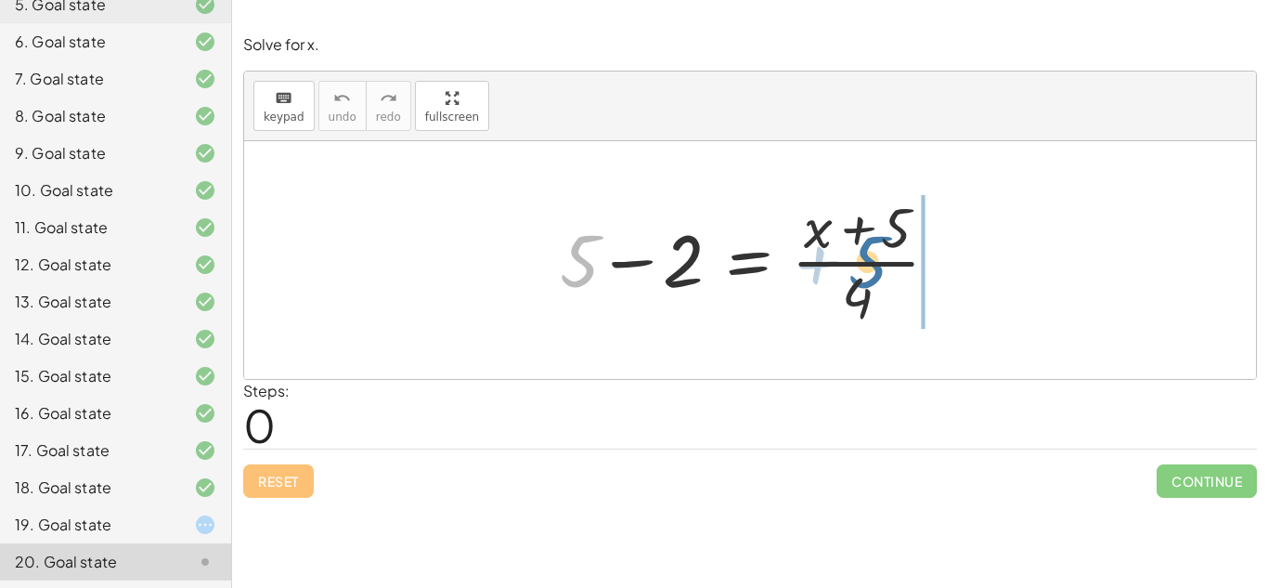
drag, startPoint x: 581, startPoint y: 253, endPoint x: 876, endPoint y: 248, distance: 294.4
click at [876, 248] on div at bounding box center [757, 259] width 412 height 143
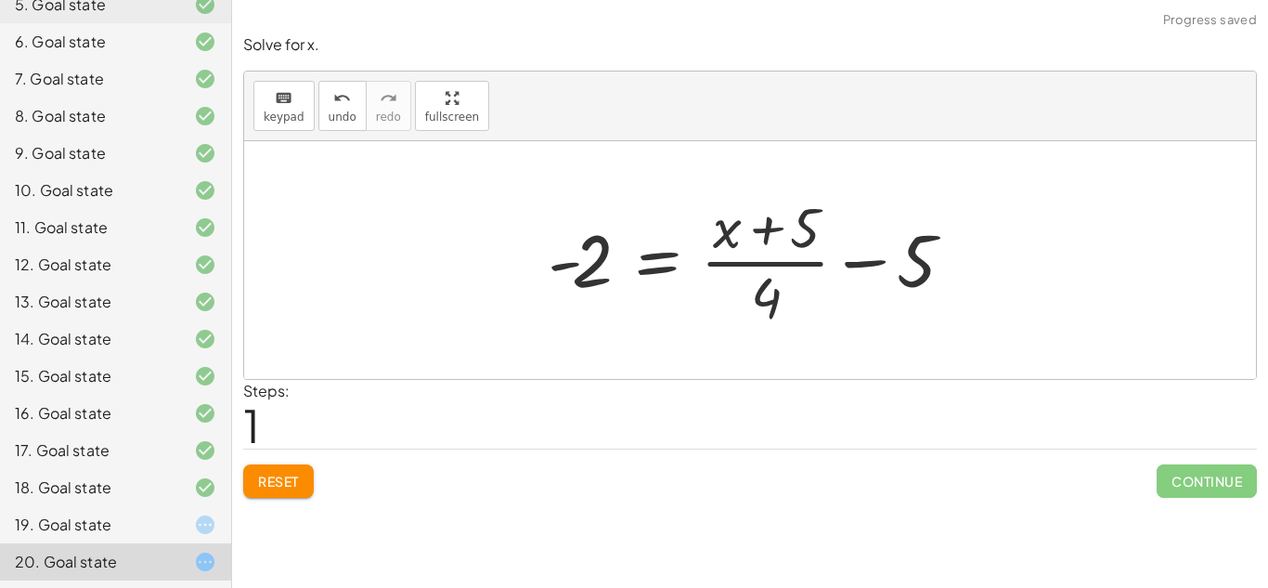
click at [867, 255] on div at bounding box center [757, 259] width 437 height 143
drag, startPoint x: 557, startPoint y: 264, endPoint x: 887, endPoint y: 238, distance: 330.6
click at [887, 238] on div at bounding box center [757, 259] width 437 height 143
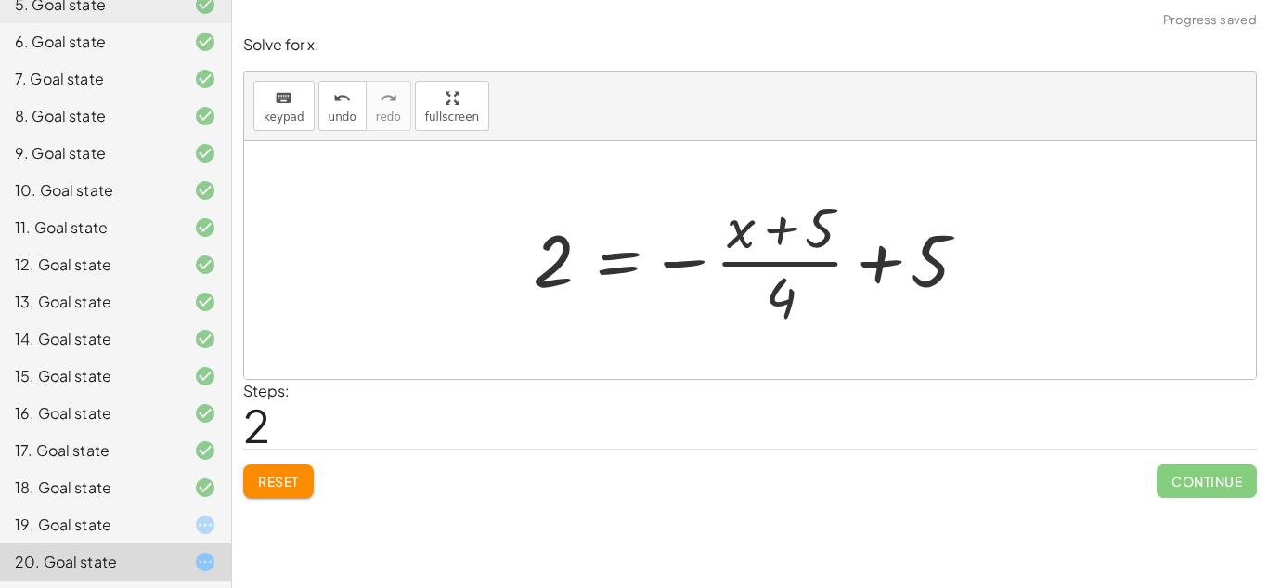
click at [686, 263] on div at bounding box center [757, 259] width 466 height 143
click at [686, 262] on div at bounding box center [757, 259] width 466 height 143
click at [276, 471] on button "Reset" at bounding box center [278, 480] width 71 height 33
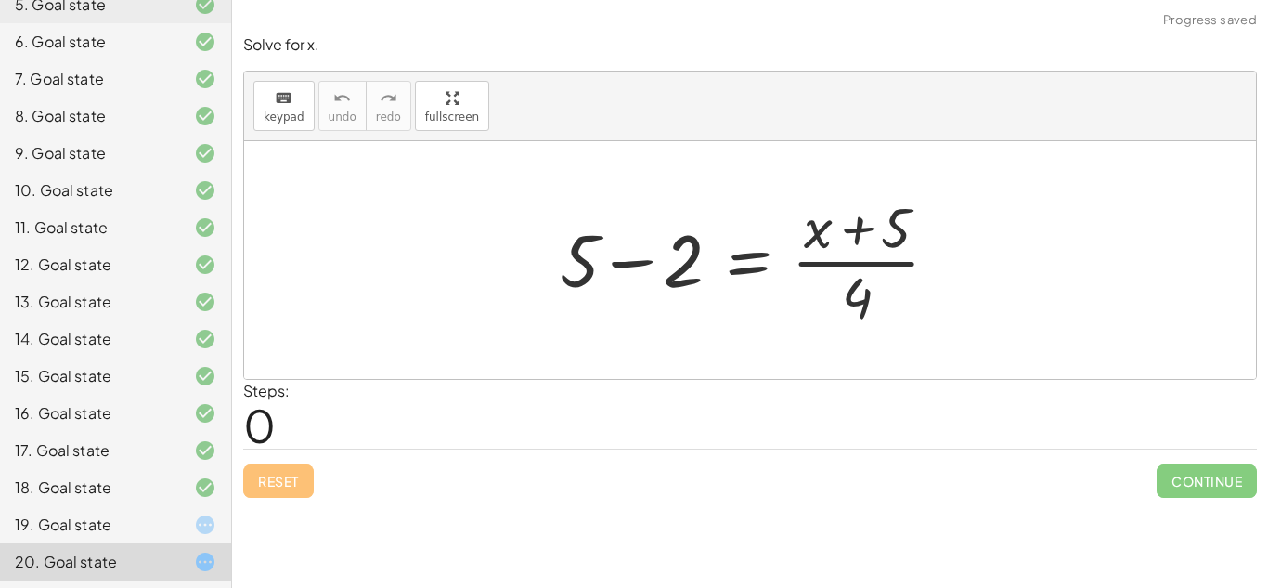
click at [846, 222] on div at bounding box center [757, 259] width 412 height 143
drag, startPoint x: 857, startPoint y: 227, endPoint x: 627, endPoint y: 241, distance: 230.7
click at [627, 241] on div at bounding box center [757, 259] width 412 height 143
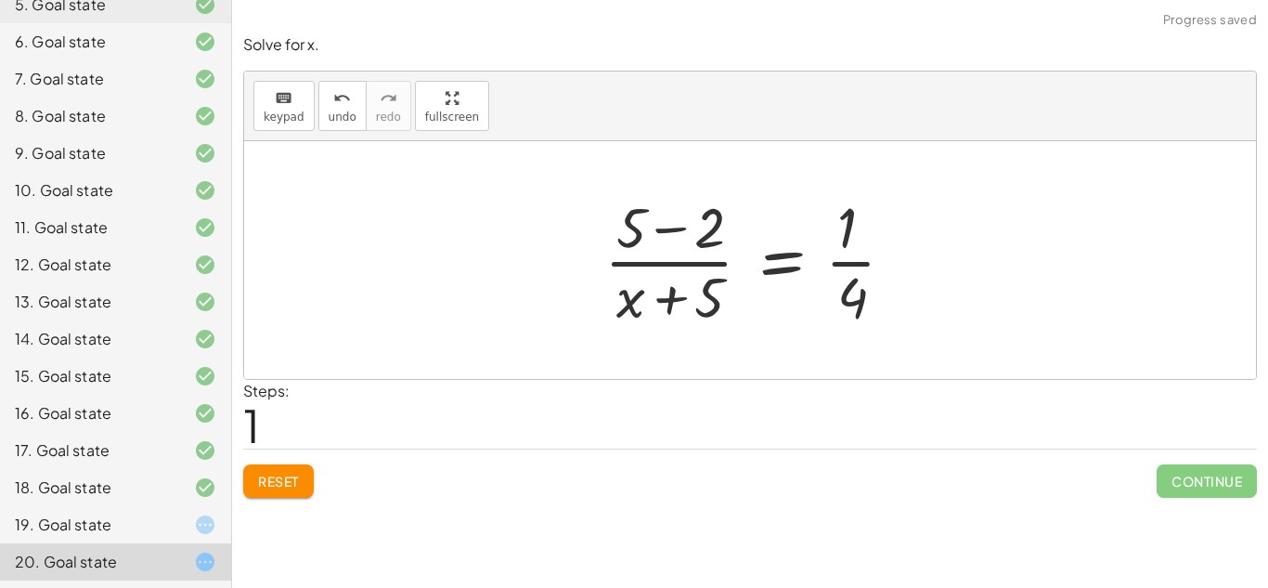
click at [299, 469] on button "Reset" at bounding box center [278, 480] width 71 height 33
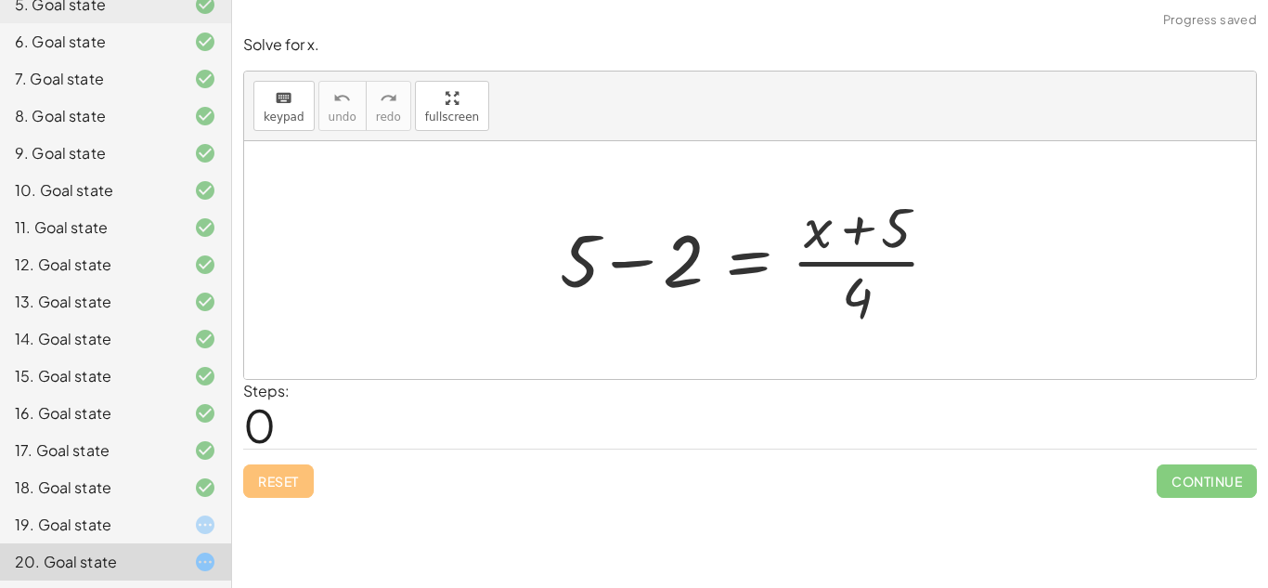
click at [636, 260] on div at bounding box center [757, 259] width 412 height 143
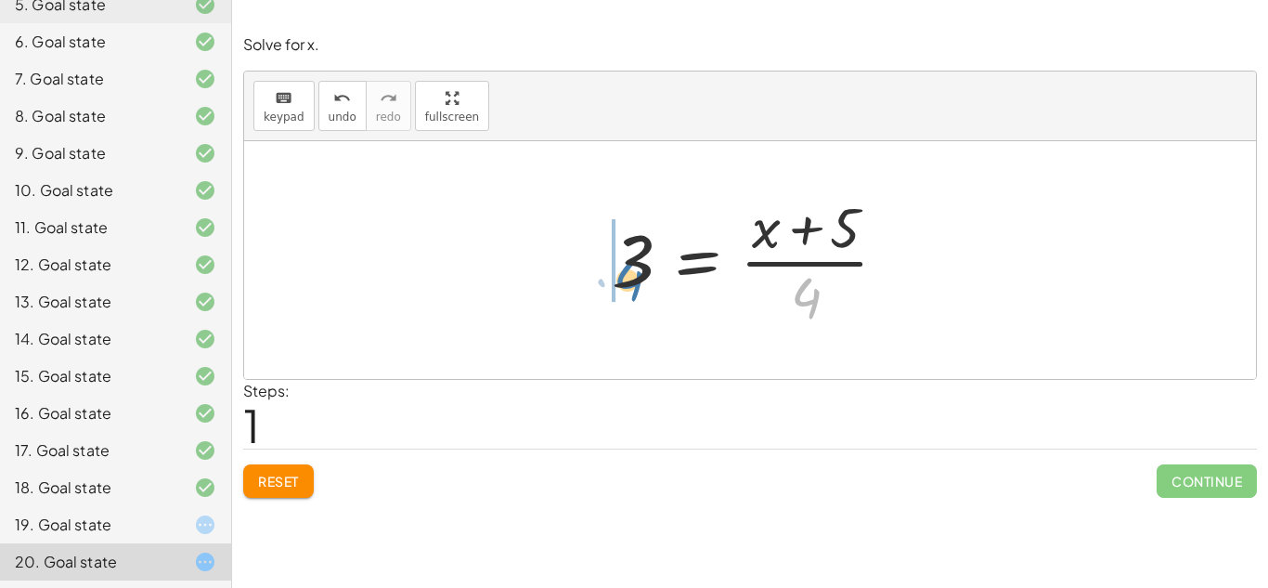
drag, startPoint x: 810, startPoint y: 285, endPoint x: 620, endPoint y: 266, distance: 190.4
click at [620, 266] on div at bounding box center [757, 259] width 309 height 143
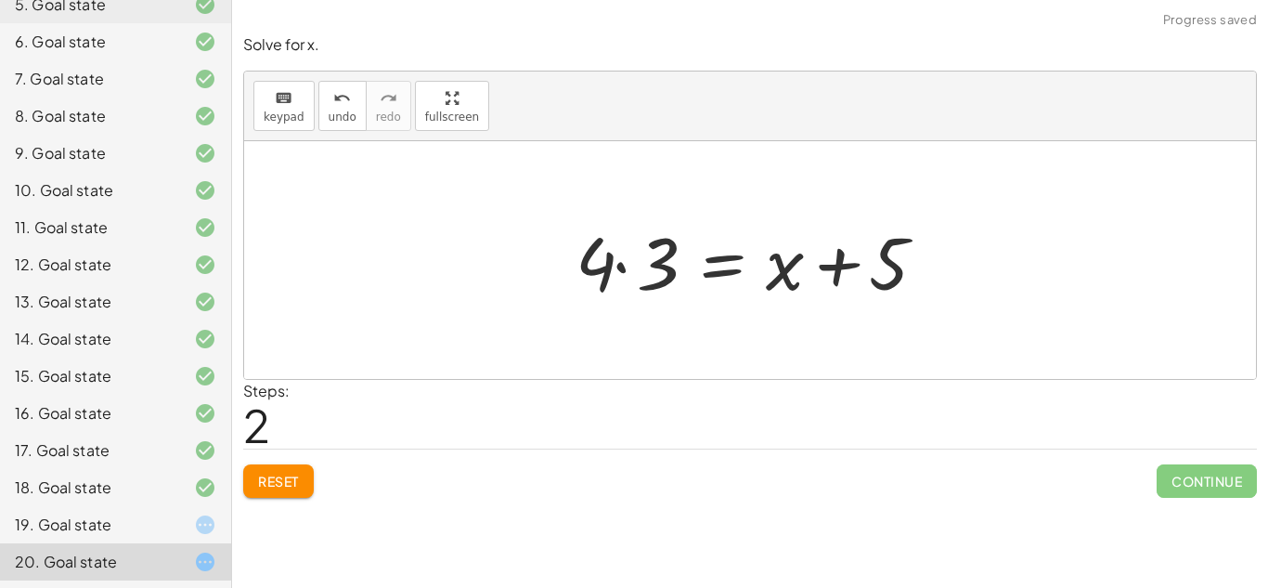
click at [617, 266] on div at bounding box center [757, 261] width 382 height 96
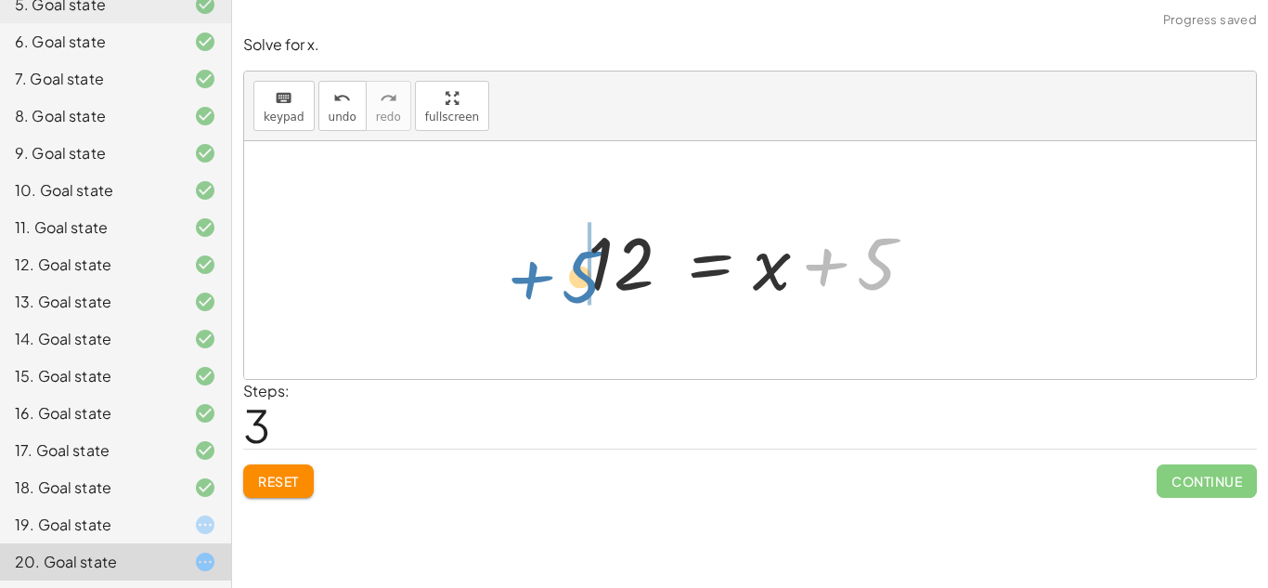
drag, startPoint x: 858, startPoint y: 254, endPoint x: 562, endPoint y: 266, distance: 296.4
click at [562, 266] on div "+ 5 − 2 = · ( + x + 5 ) · 4 3 = · ( + x + 5 ) · 4 · 4 · 3 = + x + 5 + 5 = + x +…" at bounding box center [750, 260] width 381 height 105
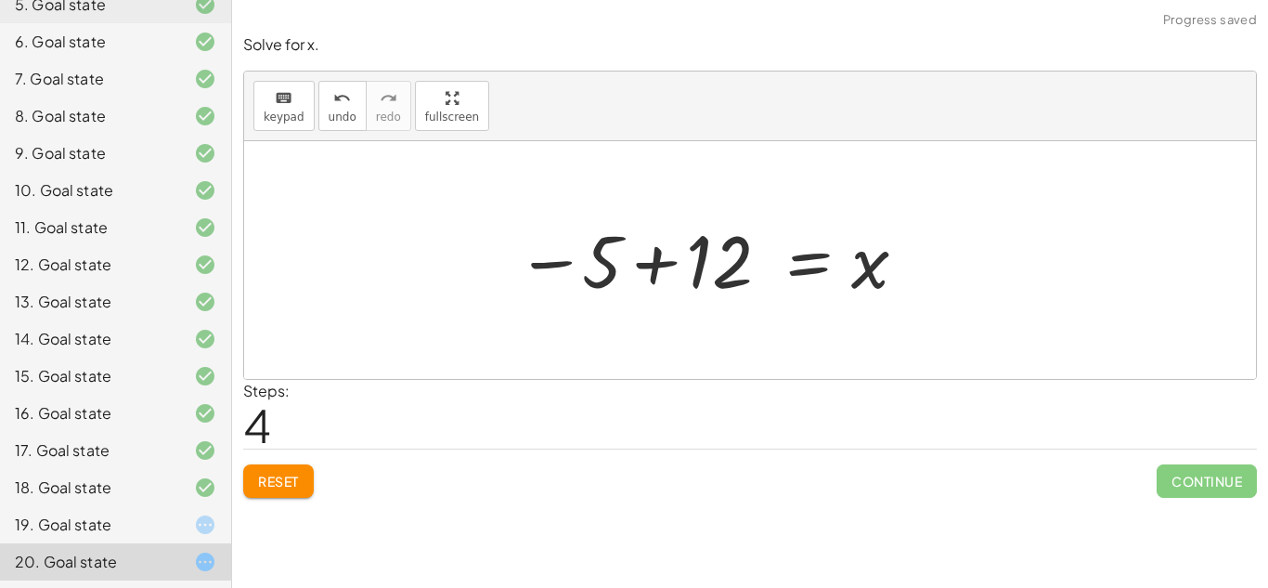
click at [557, 264] on div at bounding box center [712, 260] width 411 height 92
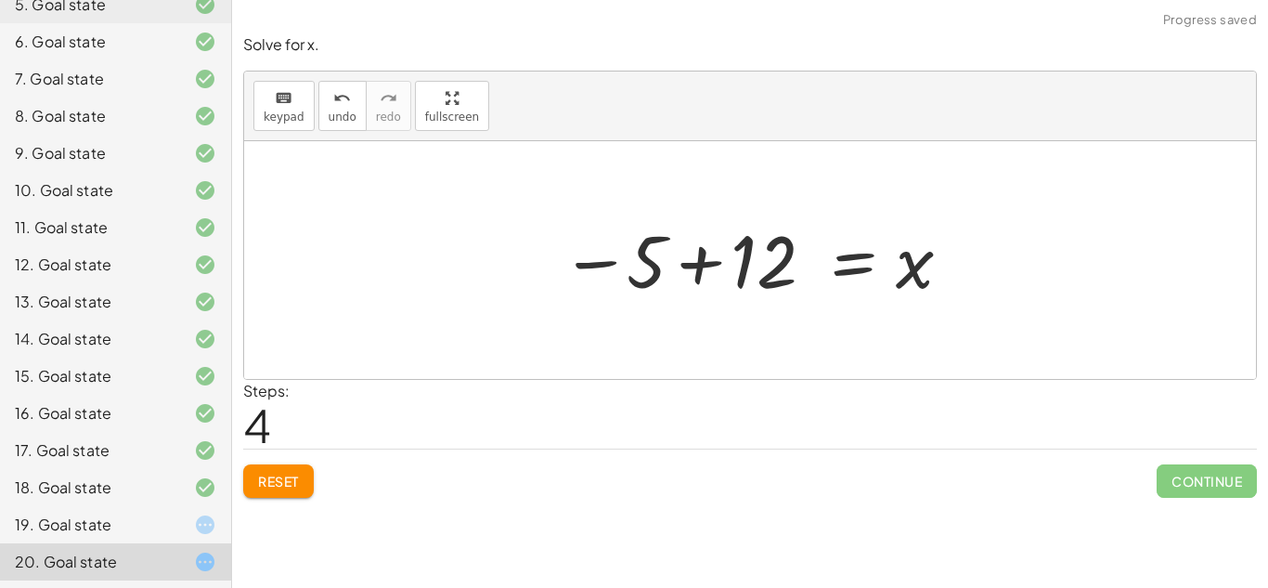
click at [707, 259] on div at bounding box center [757, 260] width 411 height 92
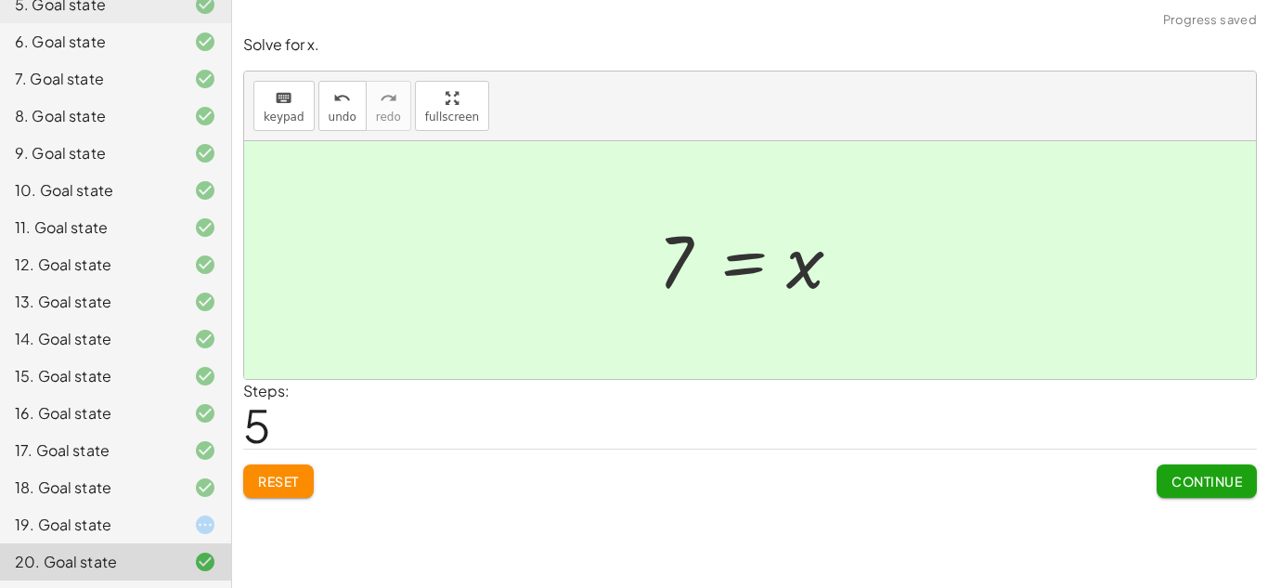
click at [88, 525] on div "19. Goal state" at bounding box center [89, 524] width 149 height 22
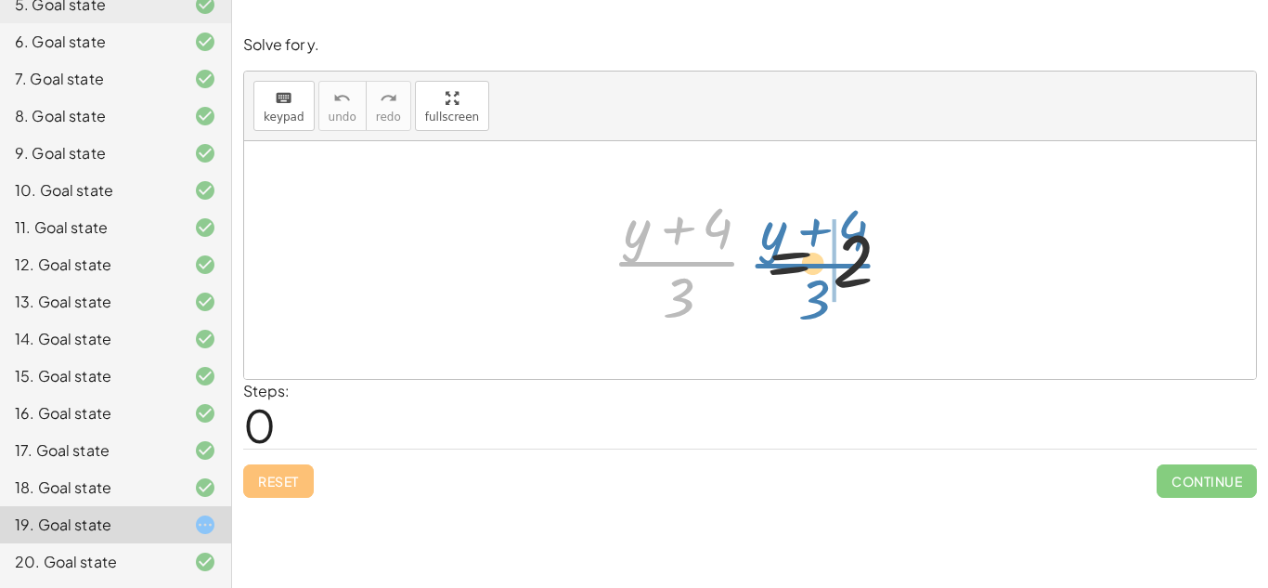
drag, startPoint x: 691, startPoint y: 266, endPoint x: 824, endPoint y: 264, distance: 132.8
click at [824, 264] on div at bounding box center [757, 259] width 309 height 143
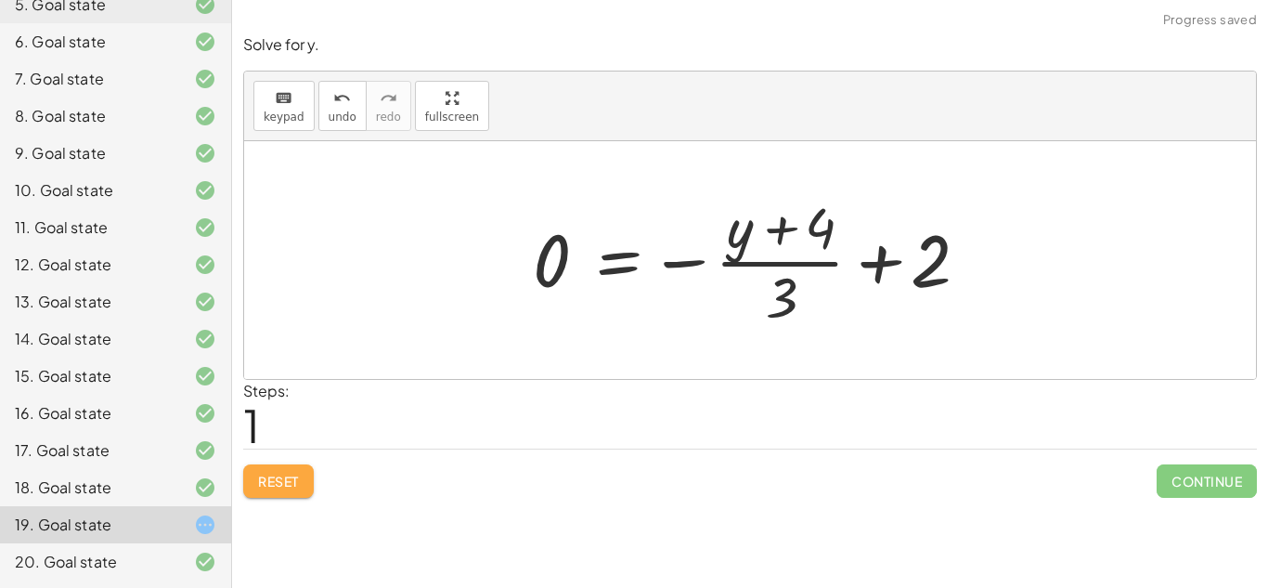
click at [273, 484] on span "Reset" at bounding box center [278, 481] width 41 height 17
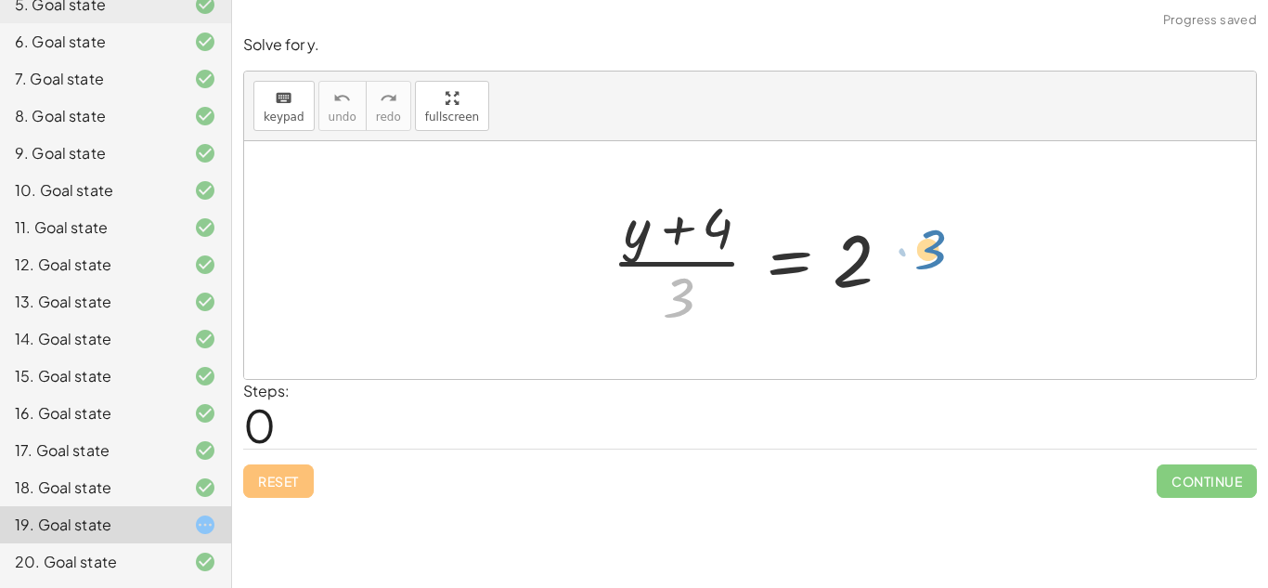
drag, startPoint x: 669, startPoint y: 300, endPoint x: 919, endPoint y: 252, distance: 254.4
drag, startPoint x: 681, startPoint y: 287, endPoint x: 898, endPoint y: 255, distance: 219.6
click at [898, 255] on div at bounding box center [757, 259] width 309 height 143
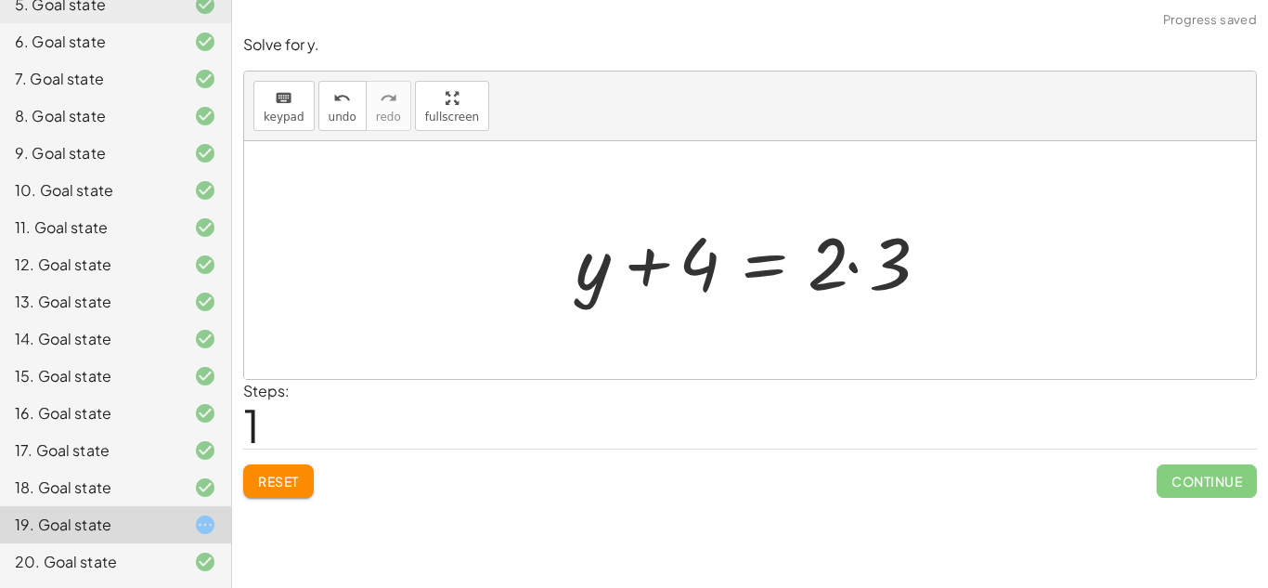
click at [850, 264] on div at bounding box center [757, 261] width 382 height 96
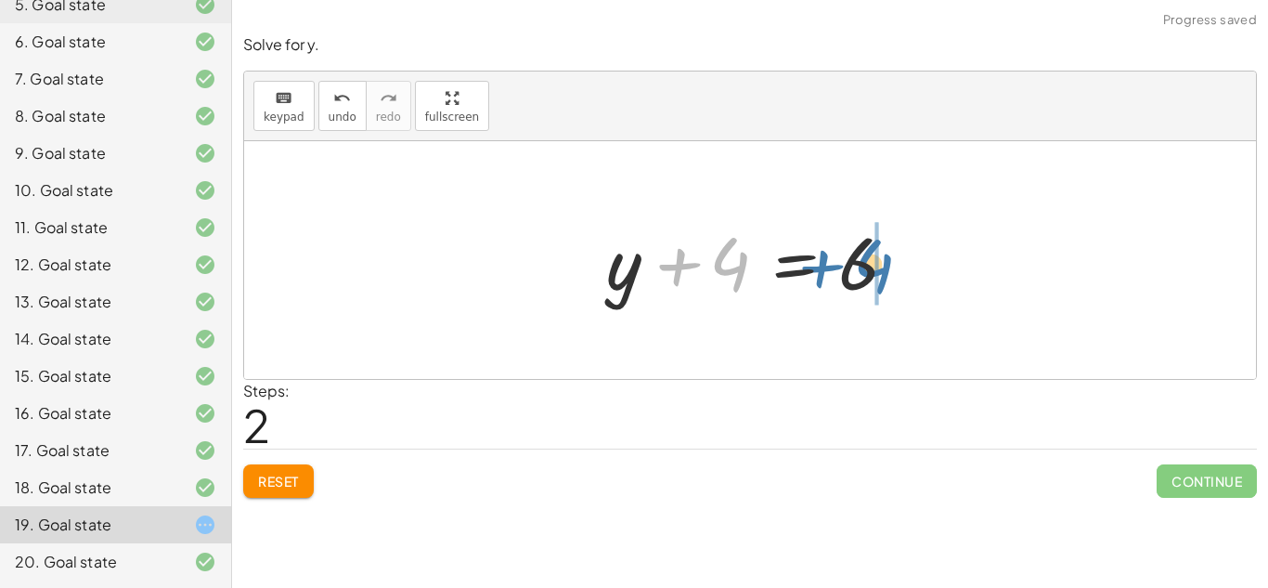
drag, startPoint x: 734, startPoint y: 258, endPoint x: 877, endPoint y: 262, distance: 143.0
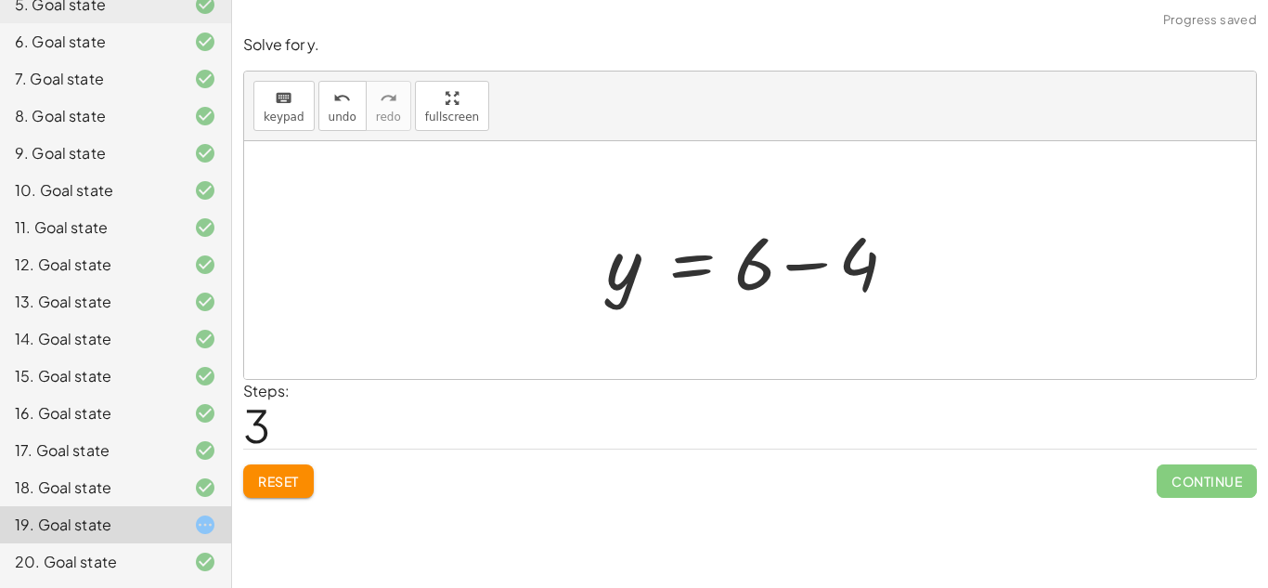
click at [814, 262] on div at bounding box center [757, 261] width 320 height 96
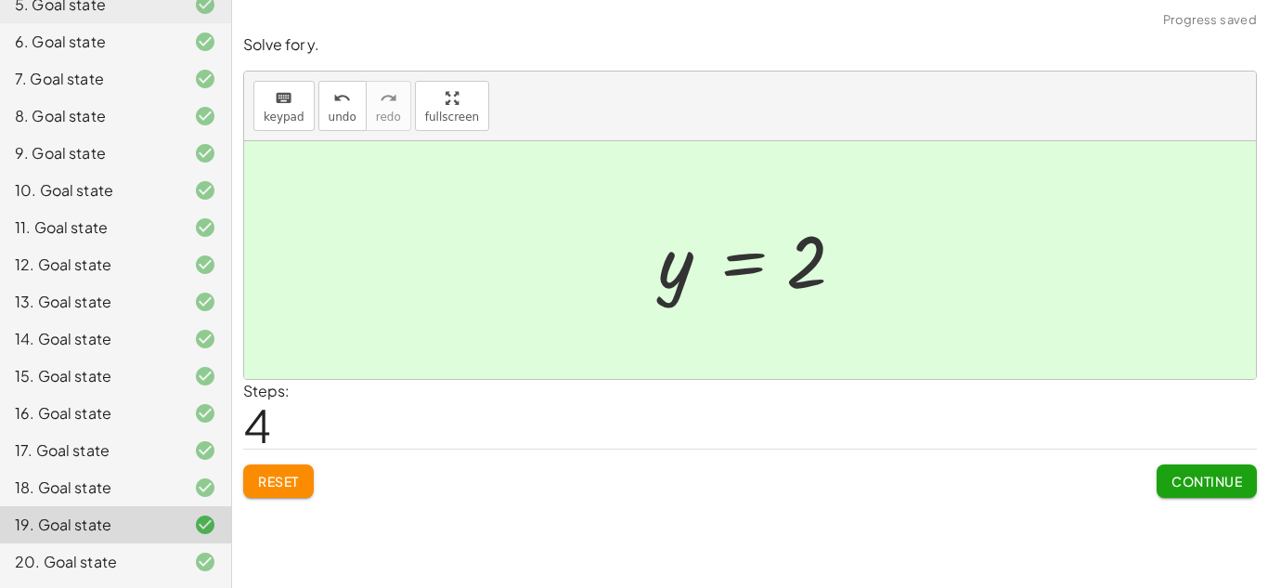
click at [825, 263] on div at bounding box center [757, 260] width 216 height 92
click at [344, 87] on icon "undo" at bounding box center [342, 98] width 18 height 22
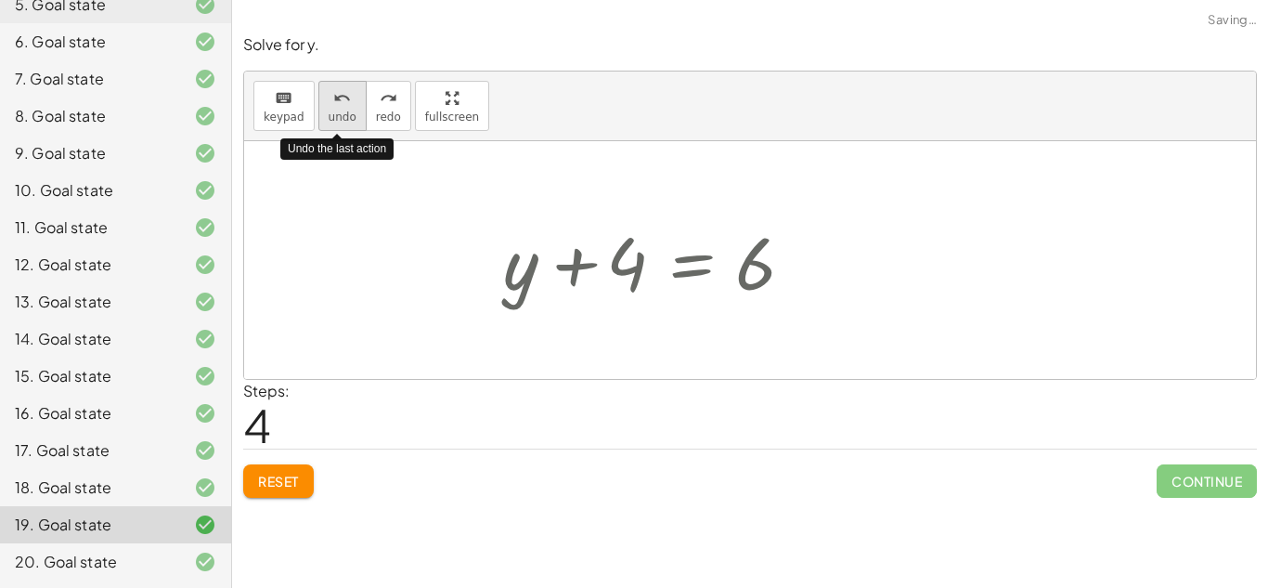
click at [344, 87] on icon "undo" at bounding box center [342, 98] width 18 height 22
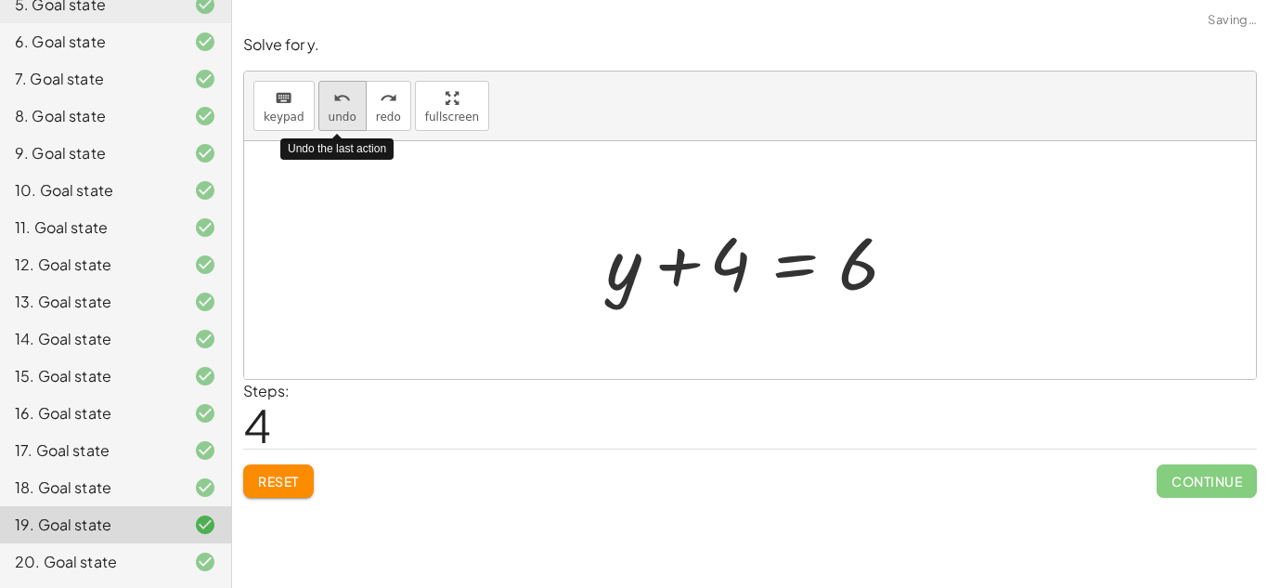
click at [344, 87] on icon "undo" at bounding box center [342, 98] width 18 height 22
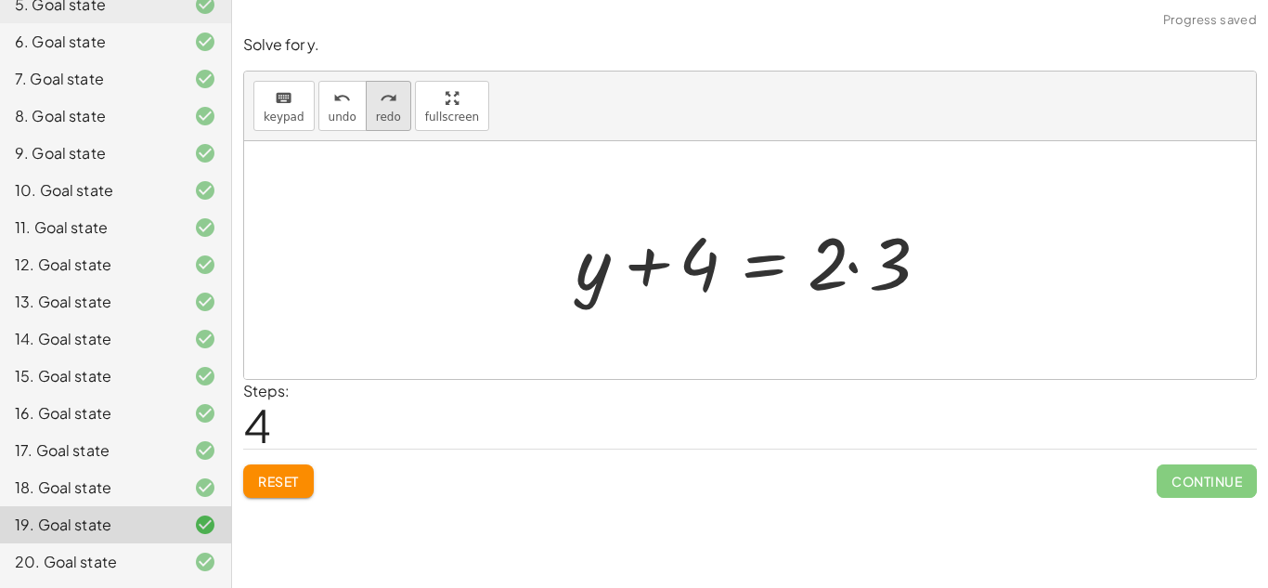
click at [396, 120] on button "redo redo" at bounding box center [388, 106] width 45 height 50
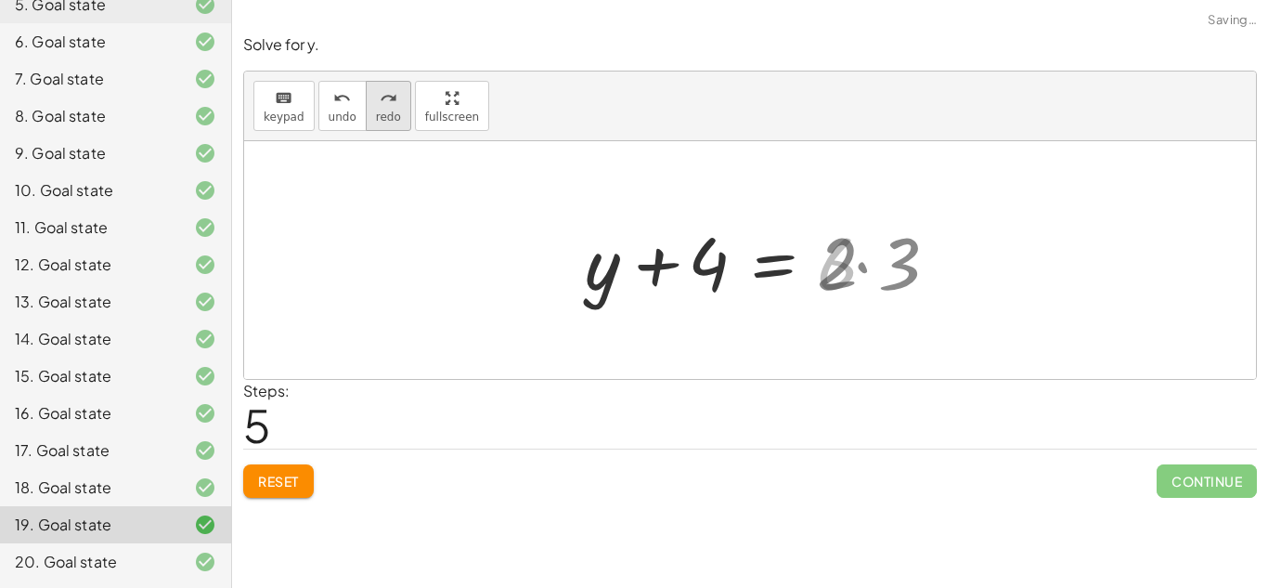
click at [396, 120] on button "redo redo" at bounding box center [388, 106] width 45 height 50
